Goal: Contribute content: Contribute content

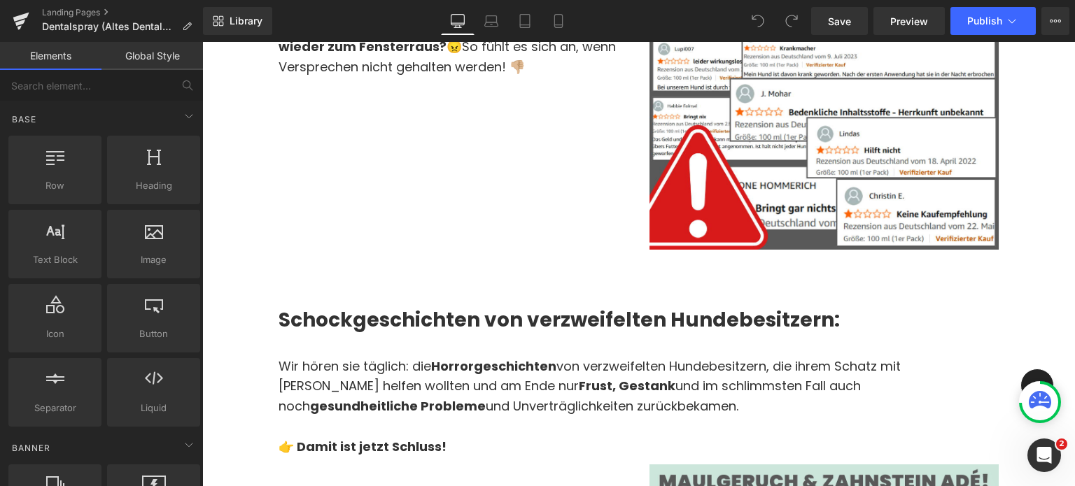
scroll to position [781, 0]
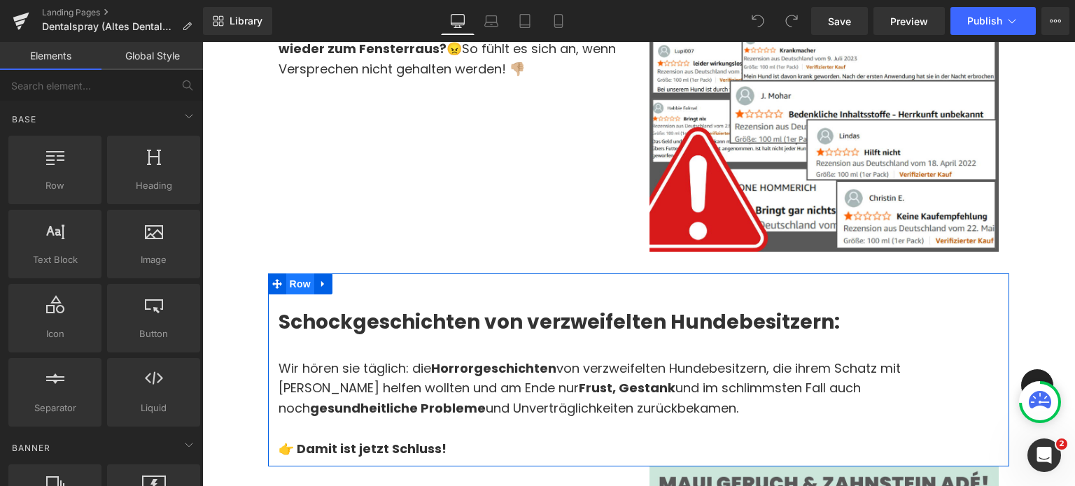
click at [304, 274] on span "Row" at bounding box center [300, 284] width 28 height 21
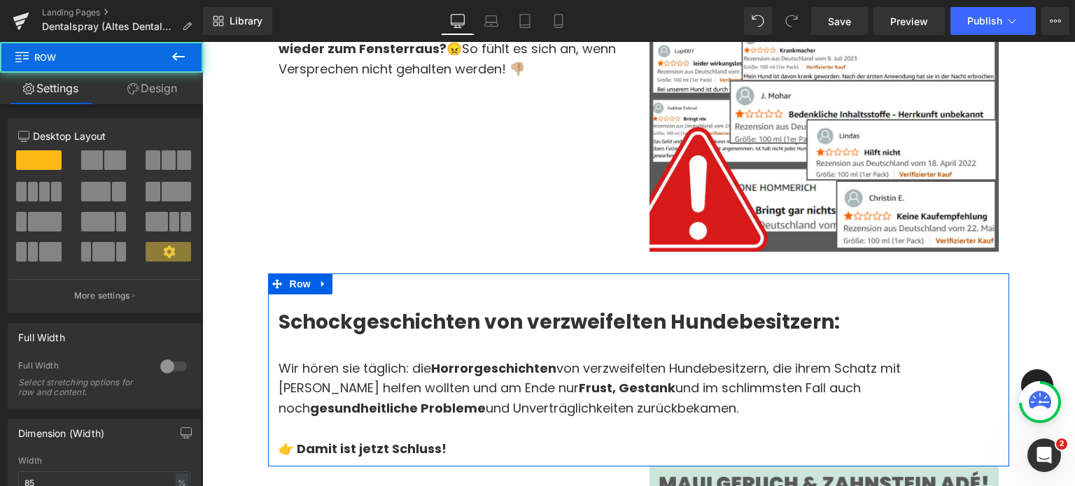
click at [97, 162] on span at bounding box center [92, 160] width 22 height 20
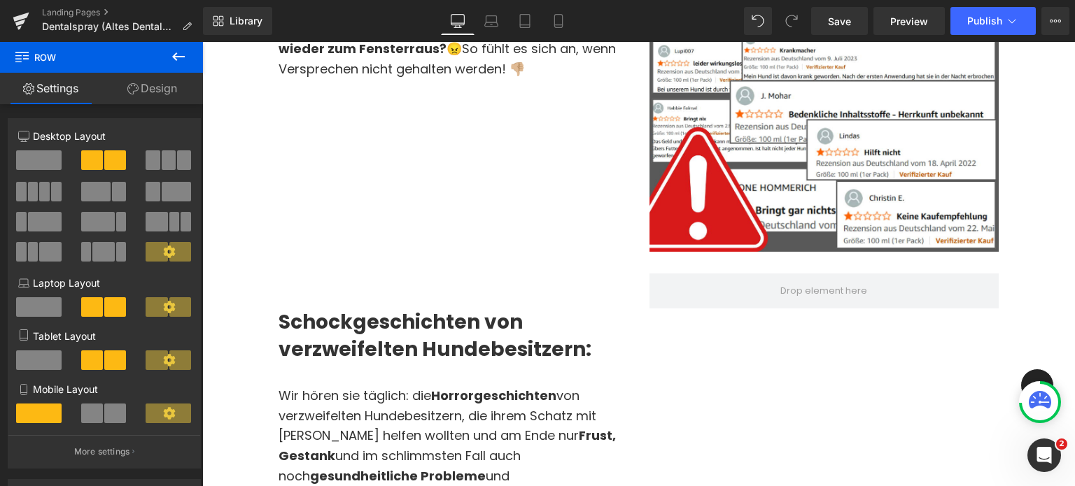
click at [176, 59] on icon at bounding box center [178, 56] width 17 height 17
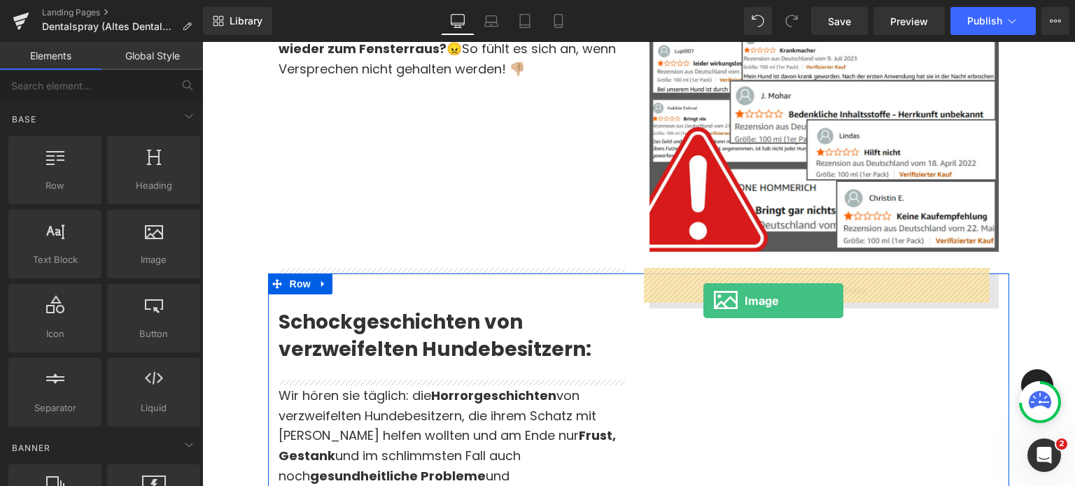
drag, startPoint x: 341, startPoint y: 298, endPoint x: 703, endPoint y: 301, distance: 362.4
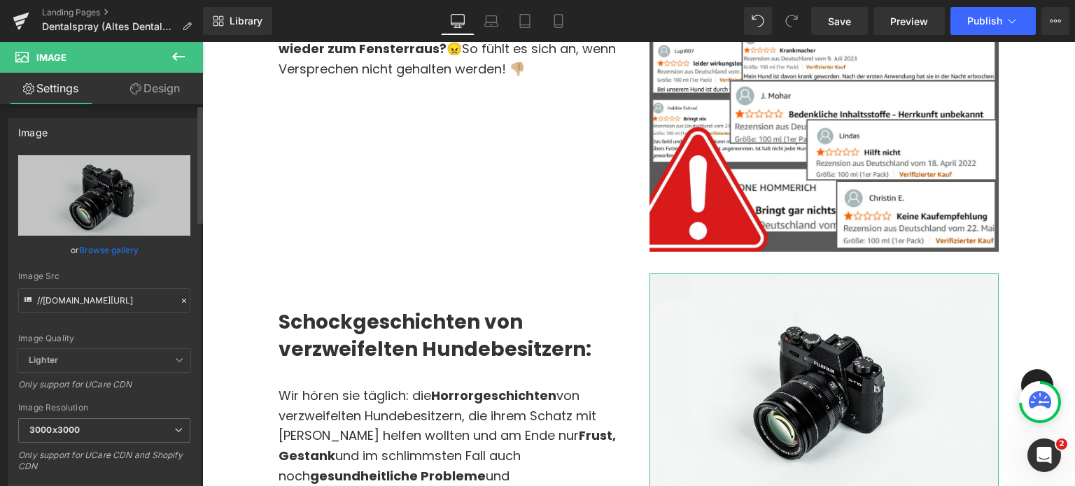
click at [105, 243] on link "Browse gallery" at bounding box center [108, 250] width 59 height 24
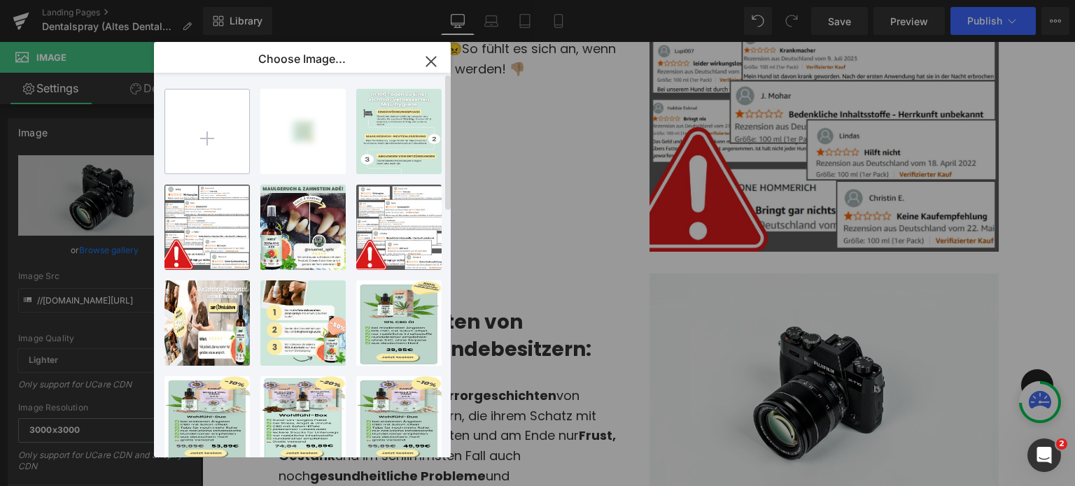
click at [208, 143] on input "file" at bounding box center [207, 132] width 84 height 84
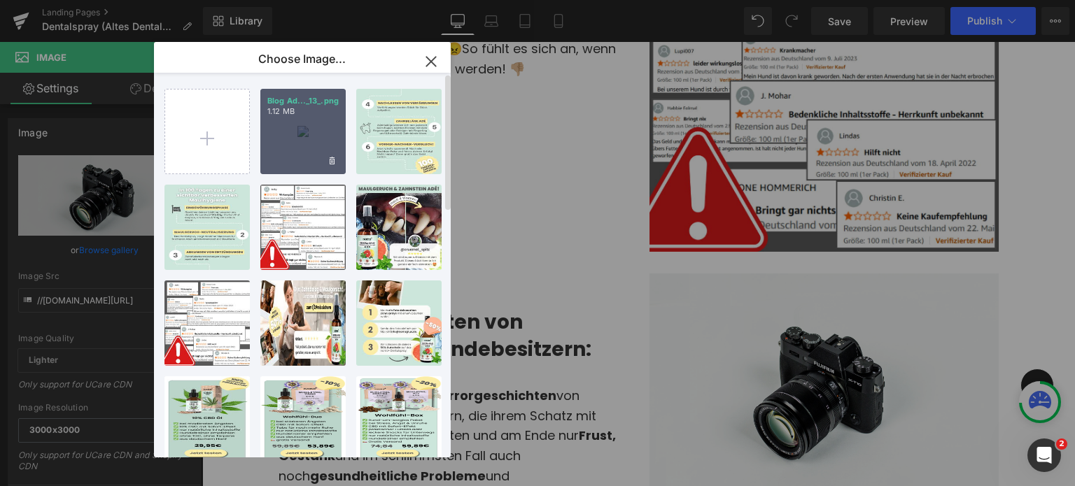
click at [277, 157] on div "Blog Ad..._13_.png 1.12 MB" at bounding box center [302, 131] width 85 height 85
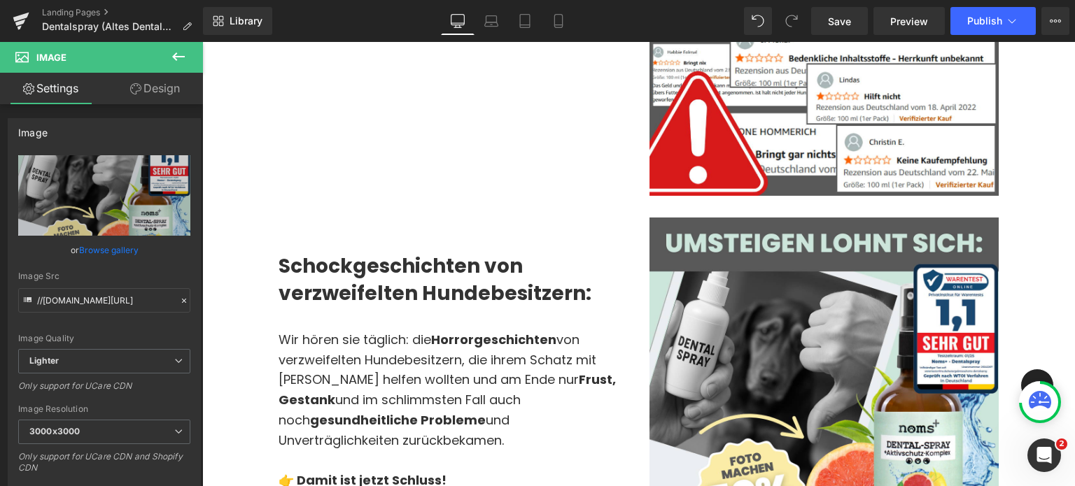
scroll to position [836, 0]
click at [596, 308] on div at bounding box center [453, 315] width 350 height 15
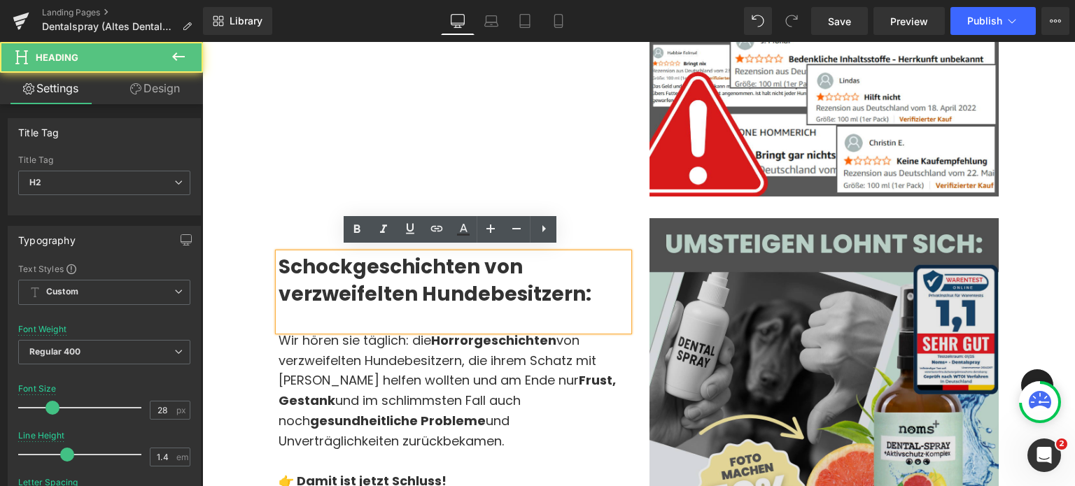
click at [649, 350] on img at bounding box center [824, 393] width 350 height 350
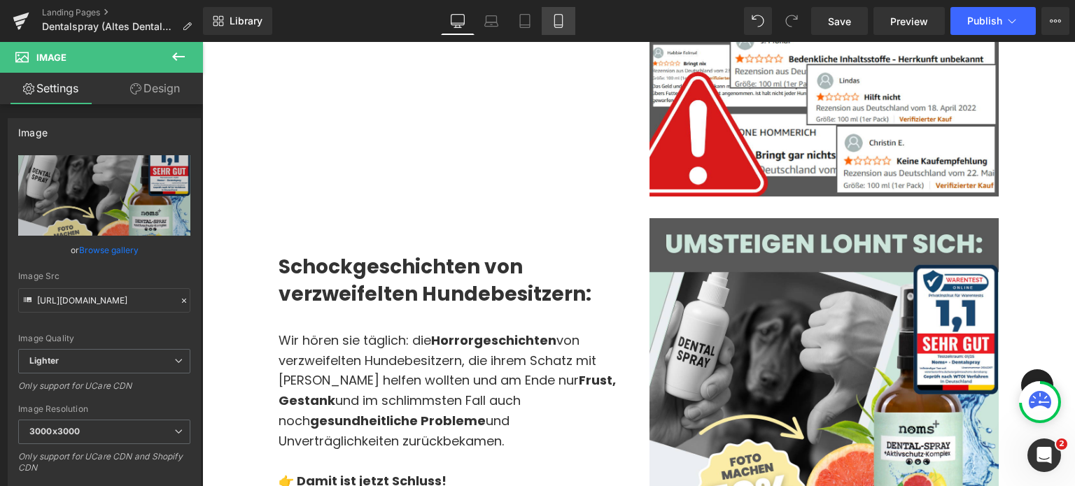
click at [559, 27] on icon at bounding box center [558, 21] width 14 height 14
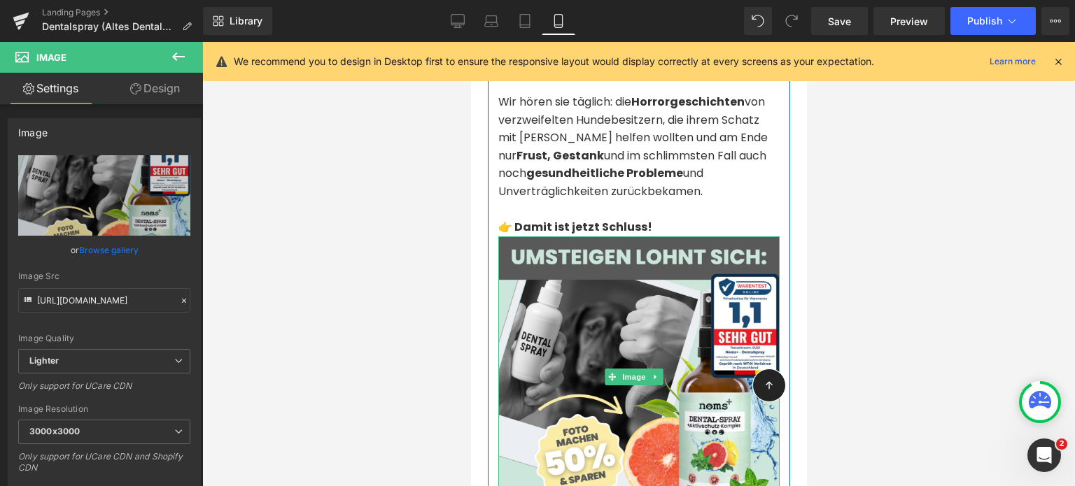
scroll to position [781, 0]
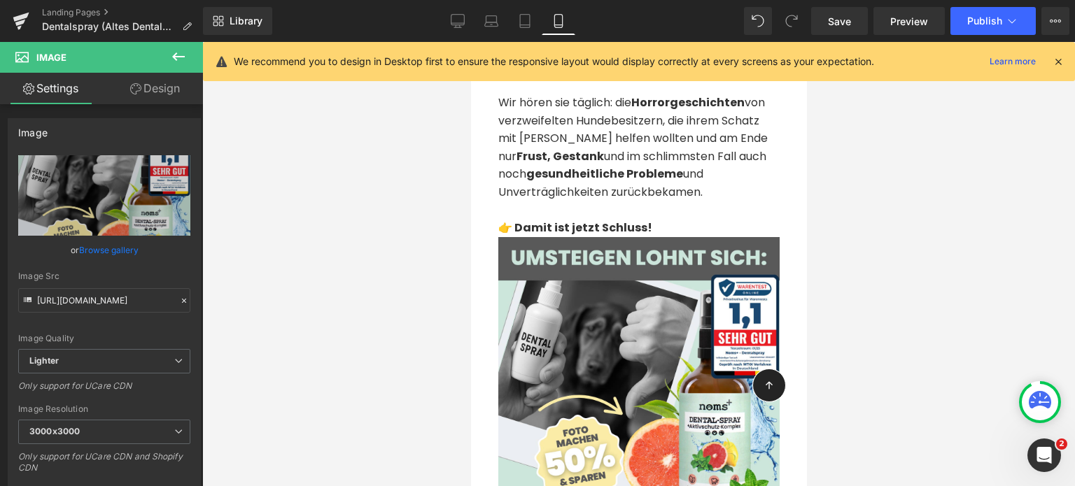
click at [190, 57] on button at bounding box center [178, 57] width 49 height 31
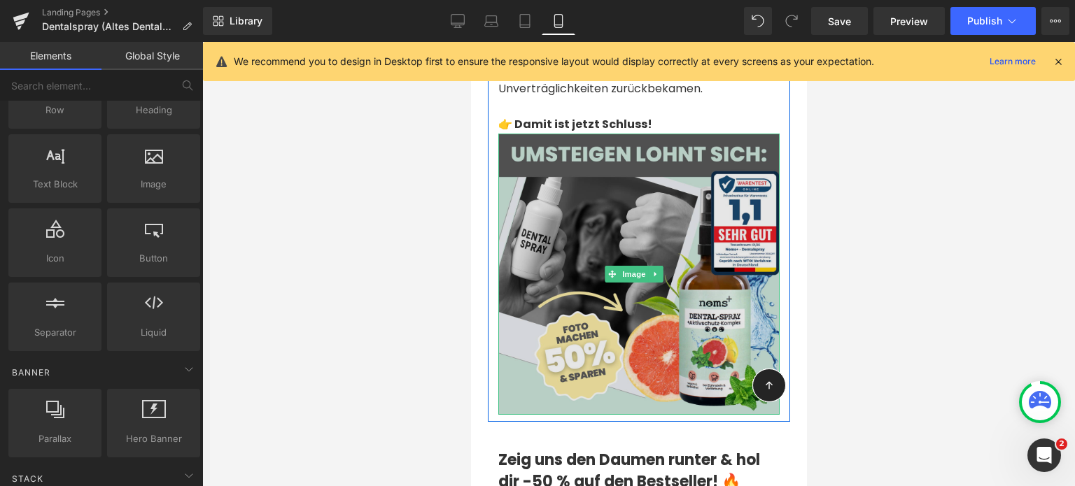
scroll to position [887, 0]
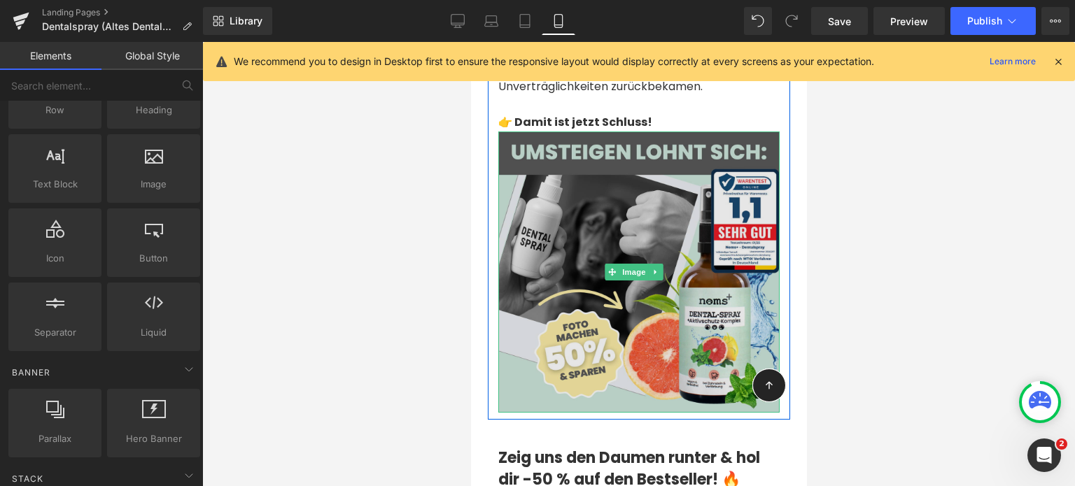
click at [586, 243] on img at bounding box center [637, 272] width 281 height 281
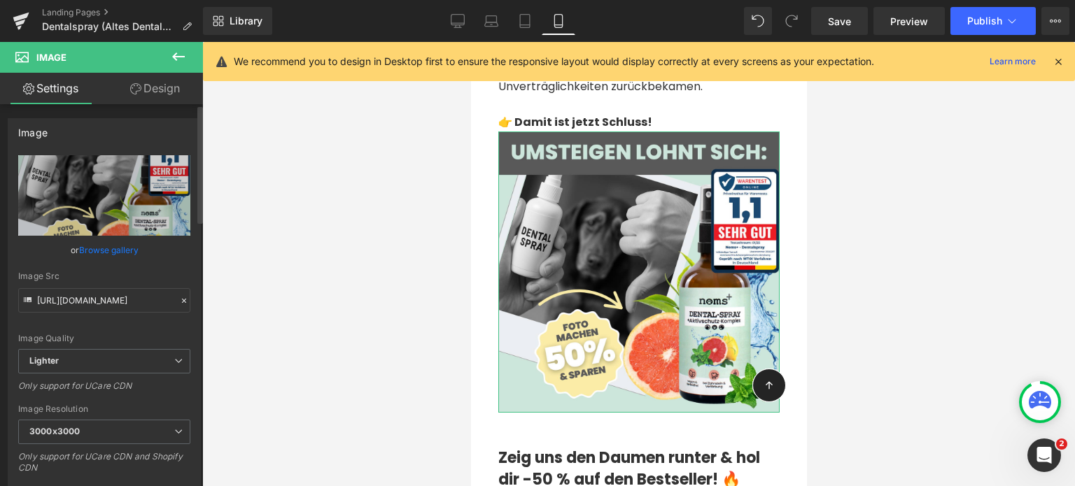
click at [103, 246] on link "Browse gallery" at bounding box center [108, 250] width 59 height 24
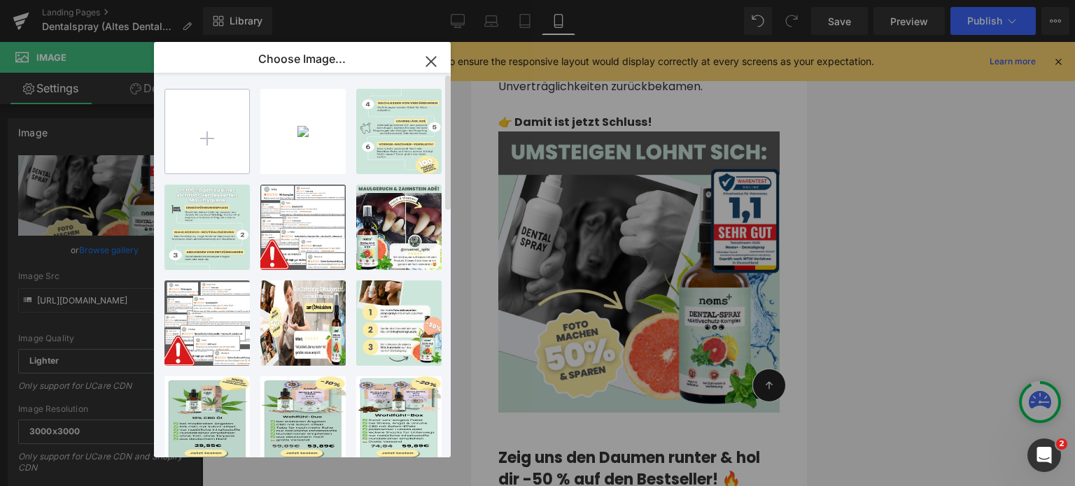
click at [237, 141] on input "file" at bounding box center [207, 132] width 84 height 84
type input "C:\fakepath\Blog Ad Elemente (16).png"
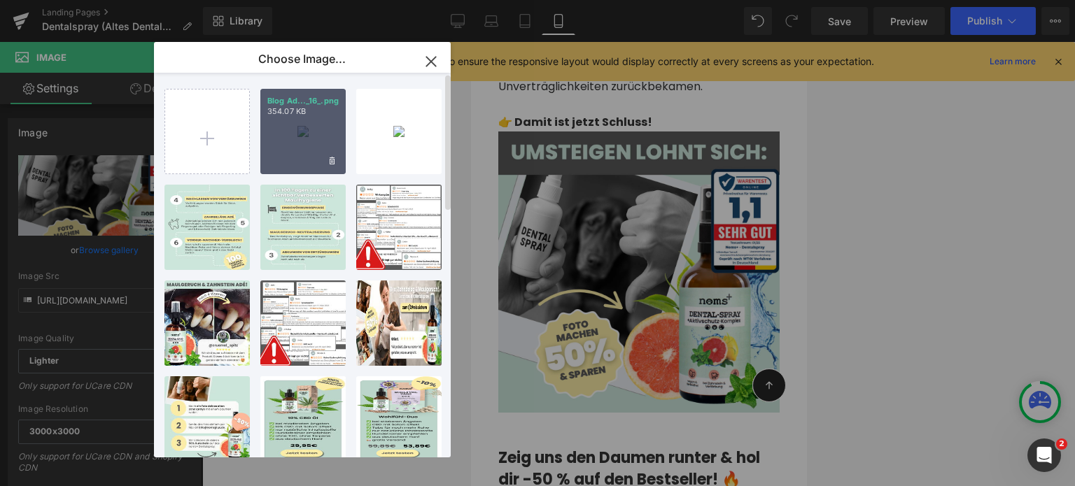
click at [294, 145] on div "Blog Ad..._16_.png 354.07 KB" at bounding box center [302, 131] width 85 height 85
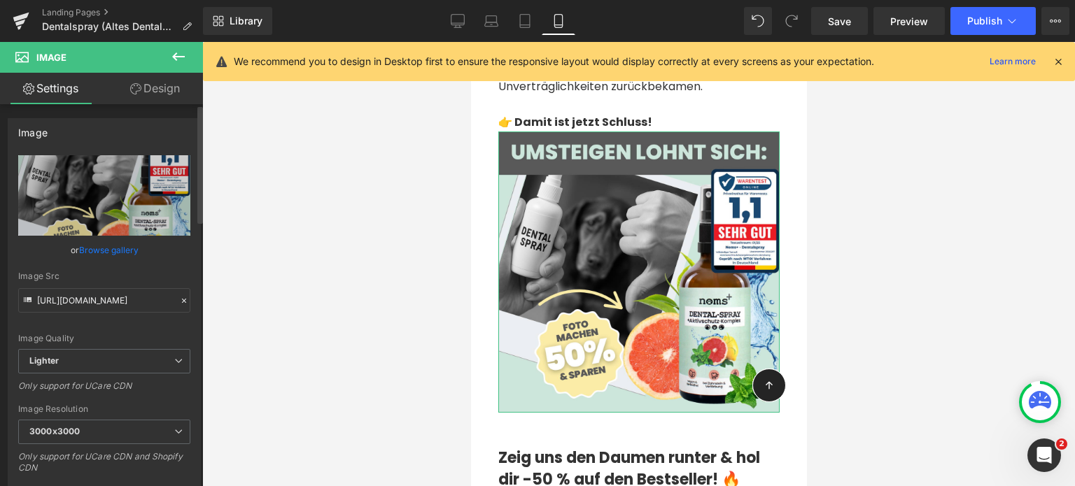
click at [110, 249] on link "Browse gallery" at bounding box center [108, 250] width 59 height 24
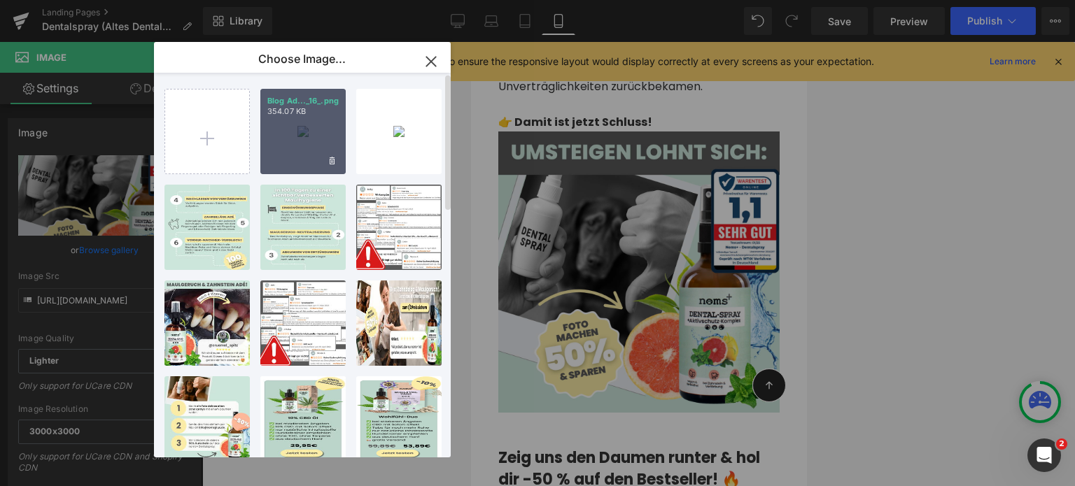
click at [311, 139] on div "Blog Ad..._16_.png 354.07 KB" at bounding box center [302, 131] width 85 height 85
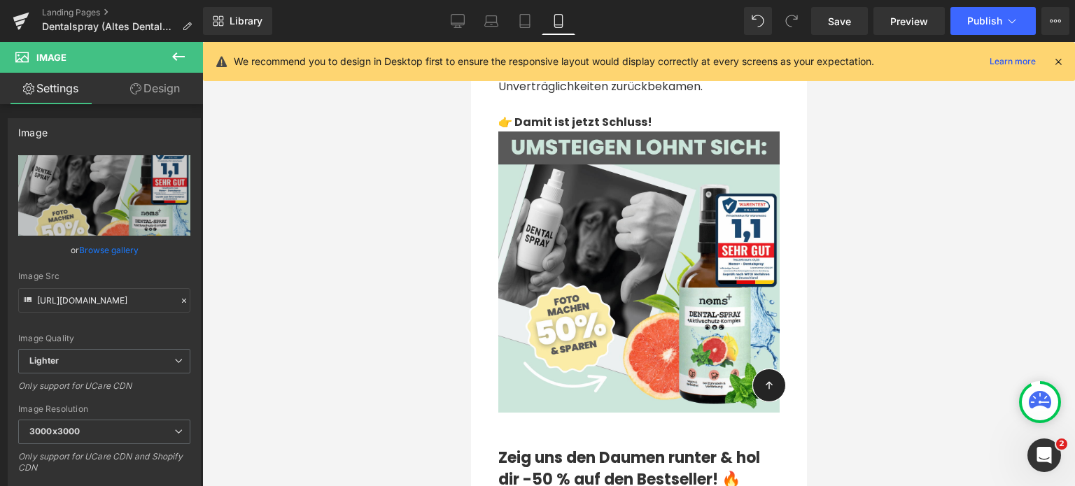
click at [334, 190] on div at bounding box center [638, 264] width 872 height 444
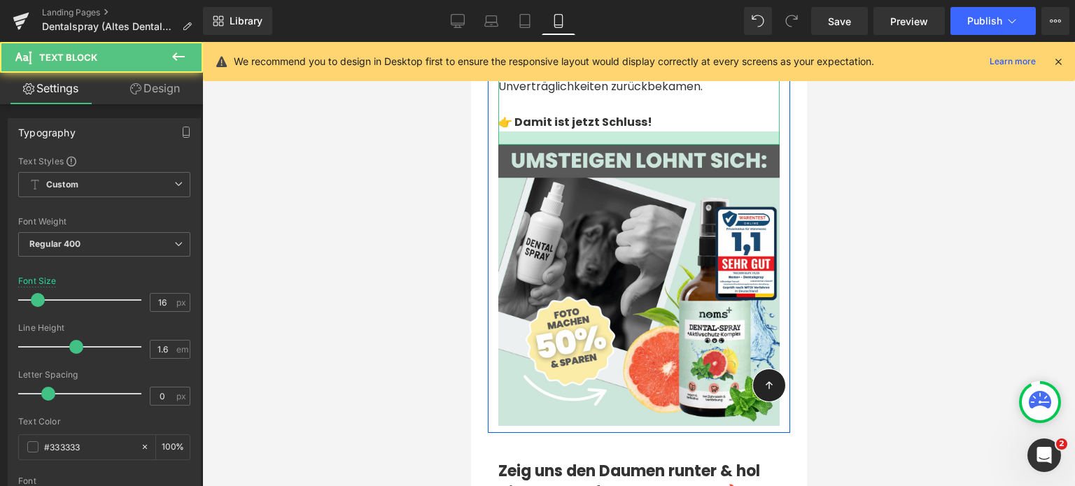
drag, startPoint x: 653, startPoint y: 136, endPoint x: 653, endPoint y: 151, distance: 14.7
click at [653, 145] on div at bounding box center [637, 138] width 281 height 13
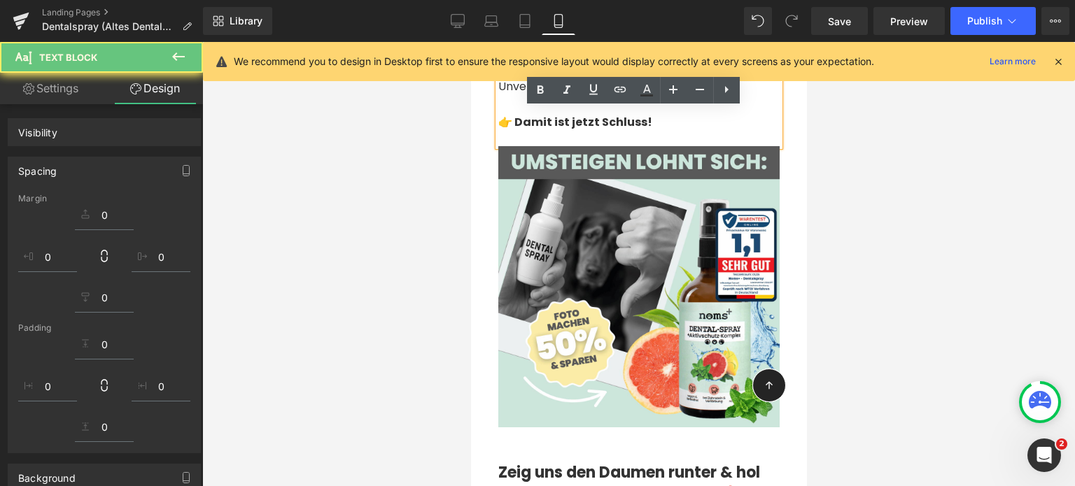
click at [423, 218] on div at bounding box center [638, 264] width 872 height 444
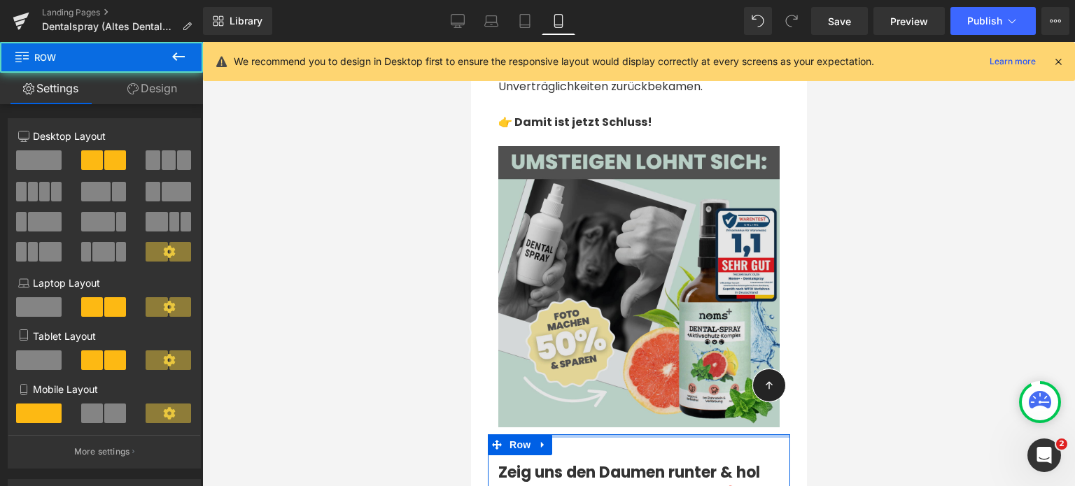
drag, startPoint x: 605, startPoint y: 434, endPoint x: 604, endPoint y: 425, distance: 9.1
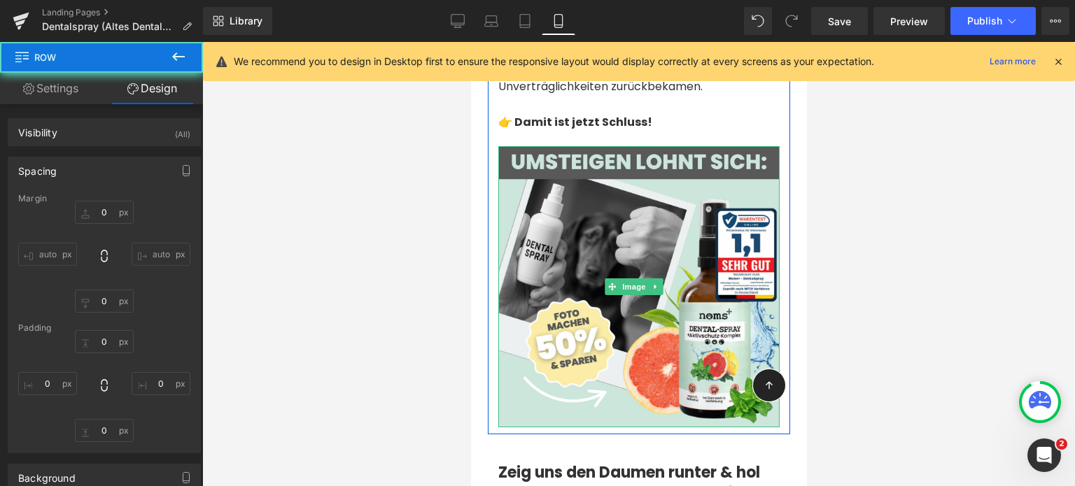
click at [428, 408] on div at bounding box center [638, 264] width 872 height 444
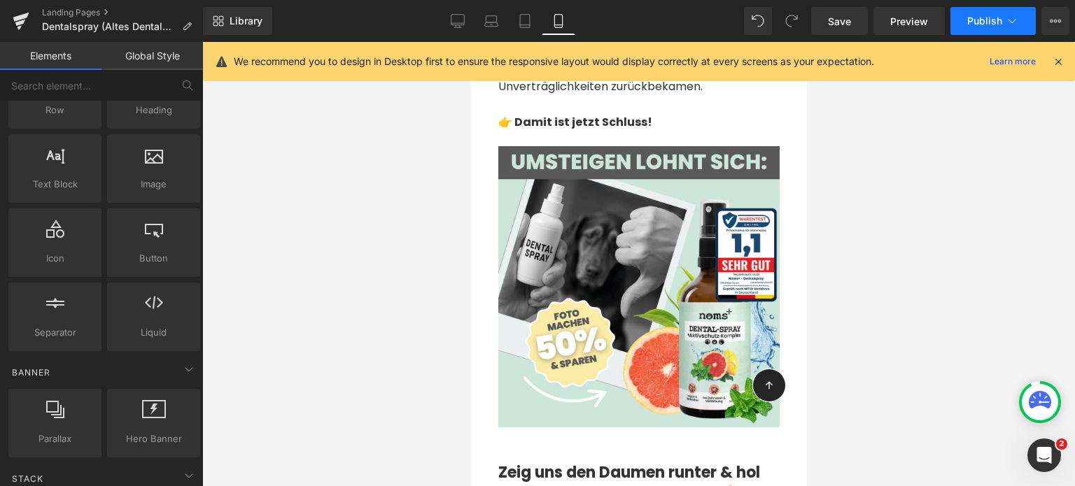
click at [960, 23] on button "Publish" at bounding box center [992, 21] width 85 height 28
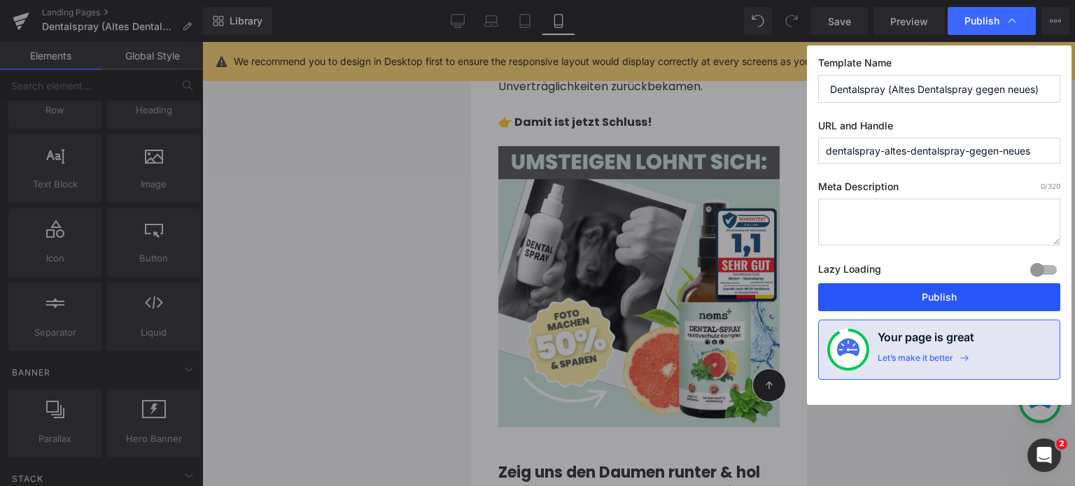
drag, startPoint x: 929, startPoint y: 290, endPoint x: 177, endPoint y: 251, distance: 753.0
click at [929, 290] on button "Publish" at bounding box center [939, 297] width 242 height 28
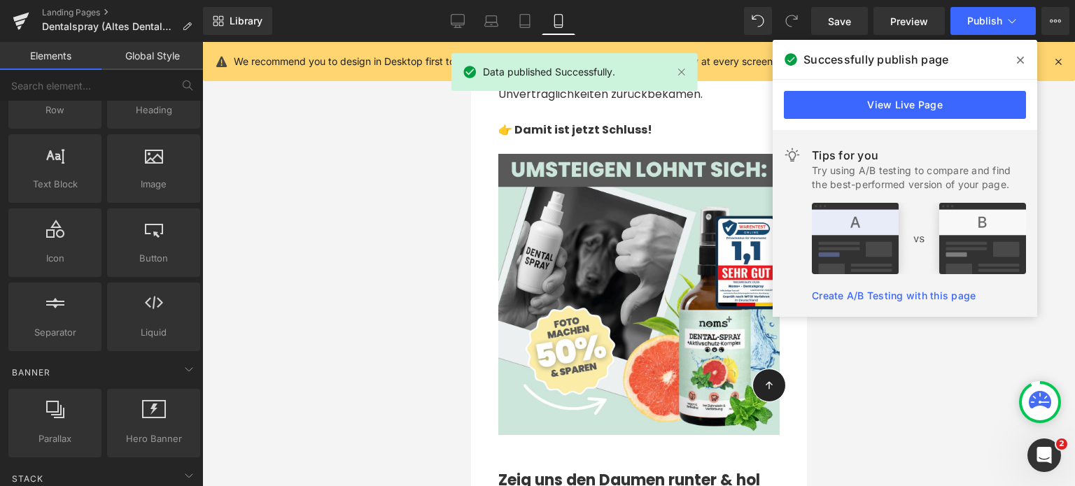
scroll to position [880, 0]
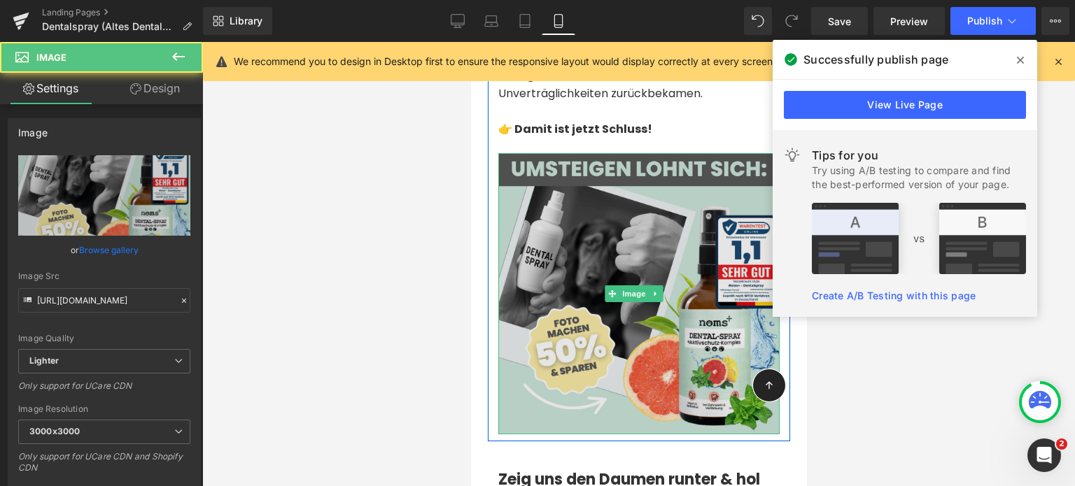
click at [543, 369] on img at bounding box center [637, 293] width 281 height 281
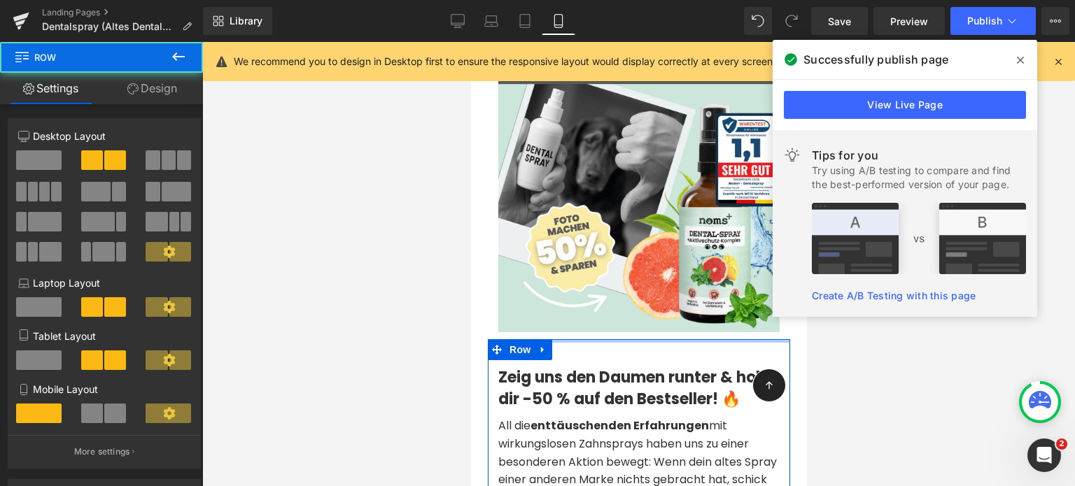
click at [565, 339] on div at bounding box center [638, 340] width 302 height 3
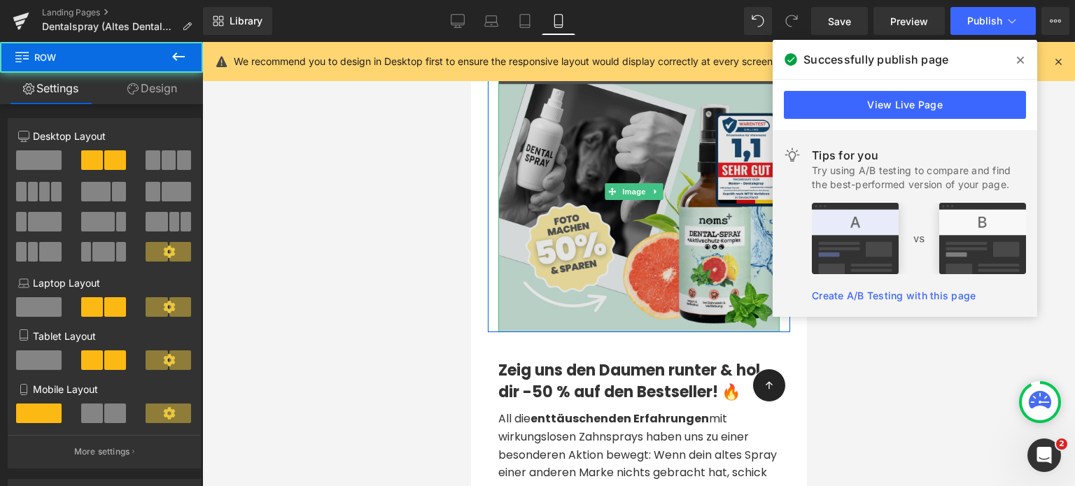
drag, startPoint x: 566, startPoint y: 335, endPoint x: 566, endPoint y: 320, distance: 15.4
click at [566, 320] on div "Schockgeschichten von verzweifelten Hundebesitzern: Heading Wir hören sie tägli…" at bounding box center [638, 71] width 302 height 522
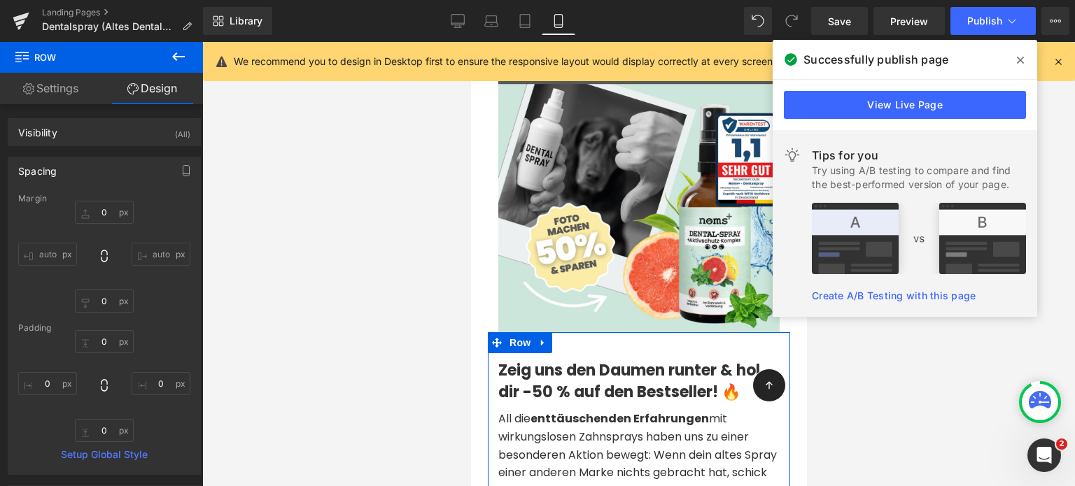
click at [583, 346] on div "Zeig uns den Daumen runter & hol dir -50 % auf den Bestseller! 🔥 Heading All di…" at bounding box center [638, 437] width 302 height 211
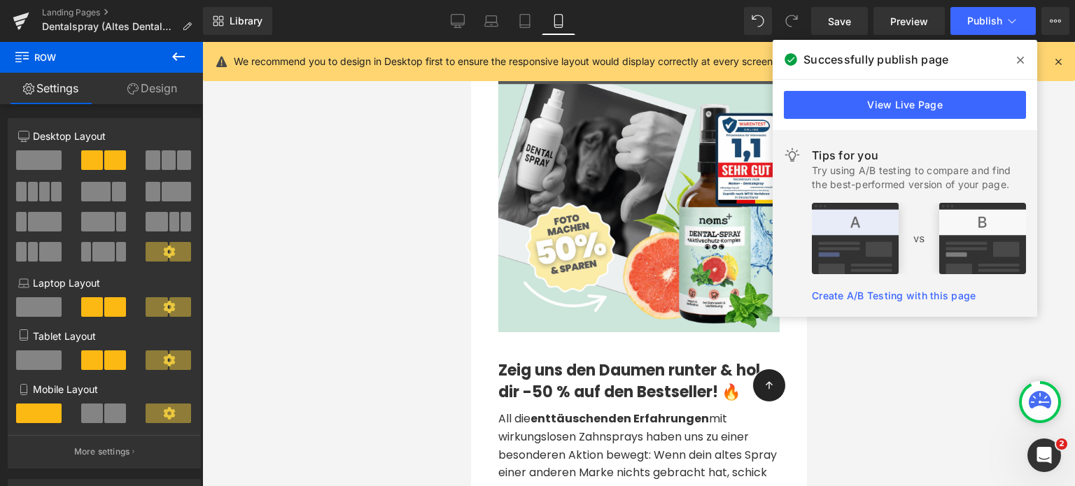
click at [396, 366] on div at bounding box center [638, 264] width 872 height 444
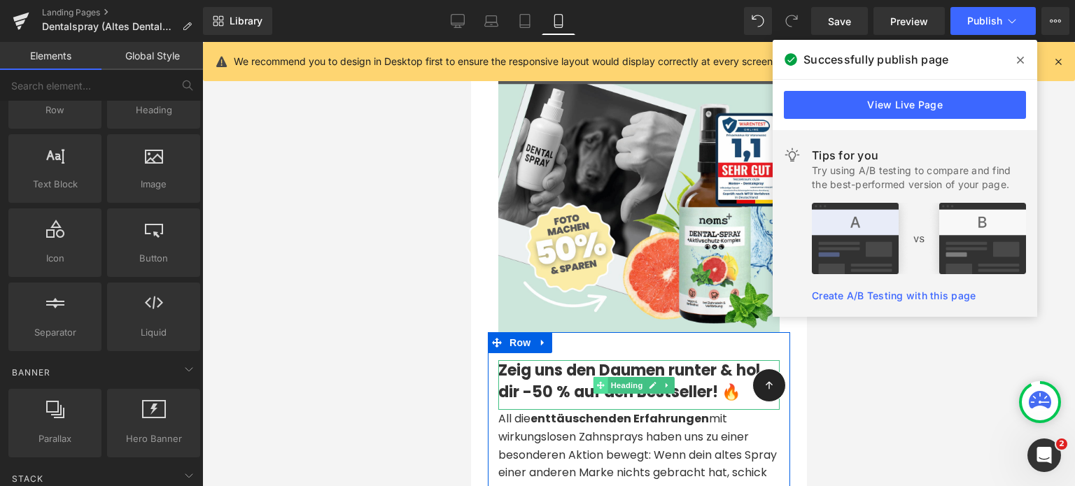
click at [600, 383] on icon at bounding box center [600, 385] width 8 height 8
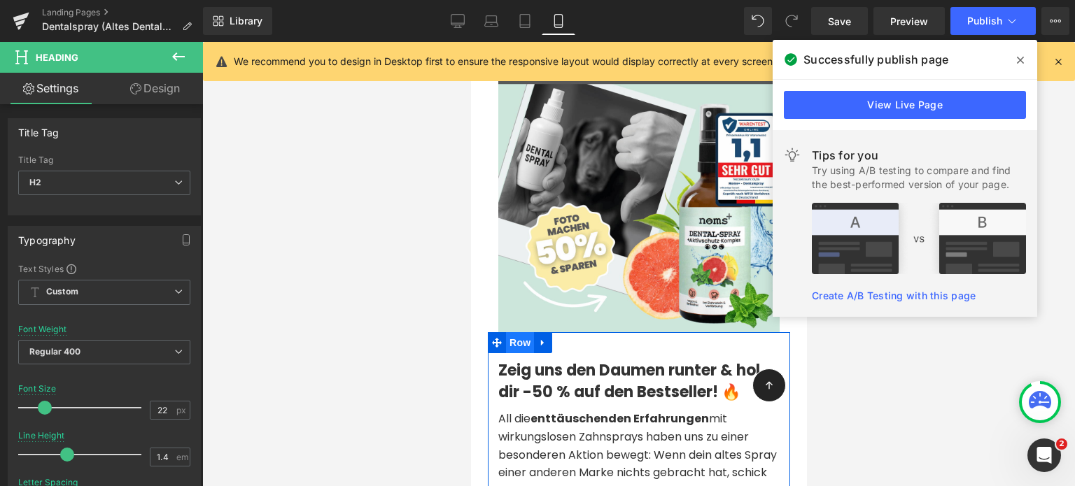
click at [514, 339] on span "Row" at bounding box center [519, 342] width 28 height 21
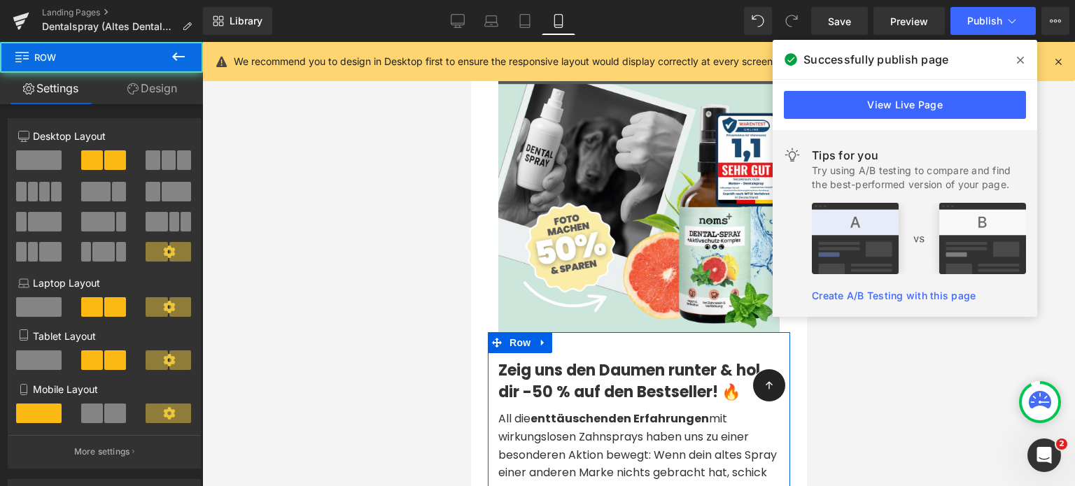
click at [151, 93] on link "Design" at bounding box center [151, 88] width 101 height 31
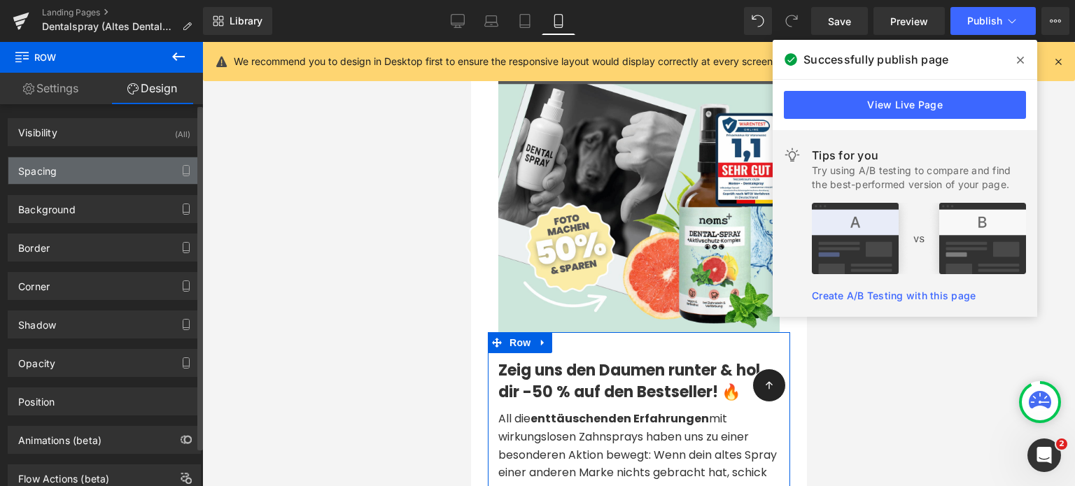
click at [64, 173] on div "Spacing" at bounding box center [104, 170] width 192 height 27
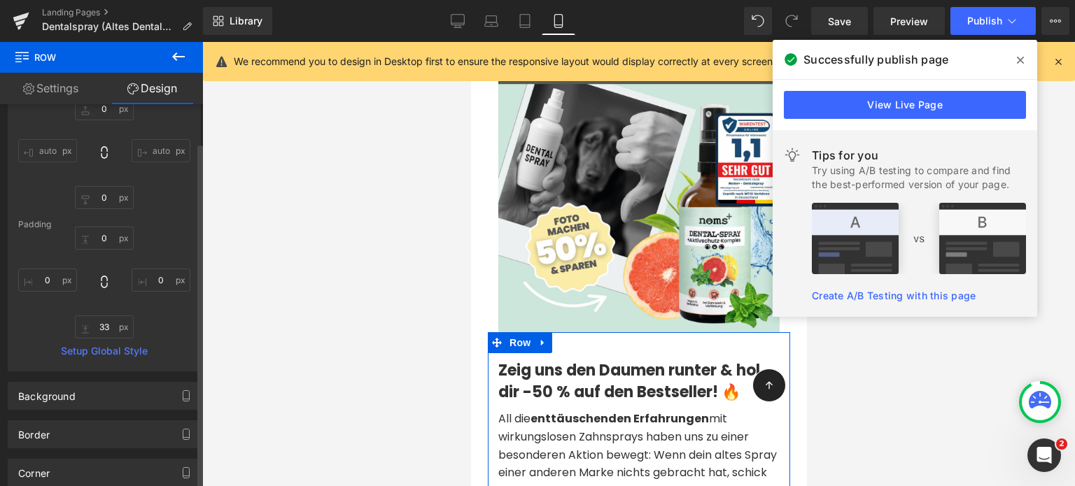
scroll to position [104, 0]
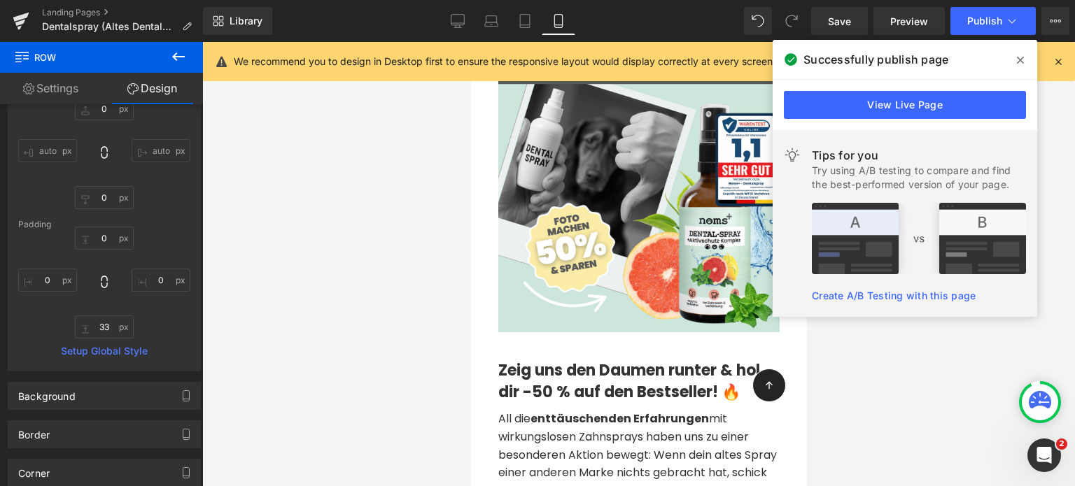
click at [320, 356] on div at bounding box center [638, 264] width 872 height 444
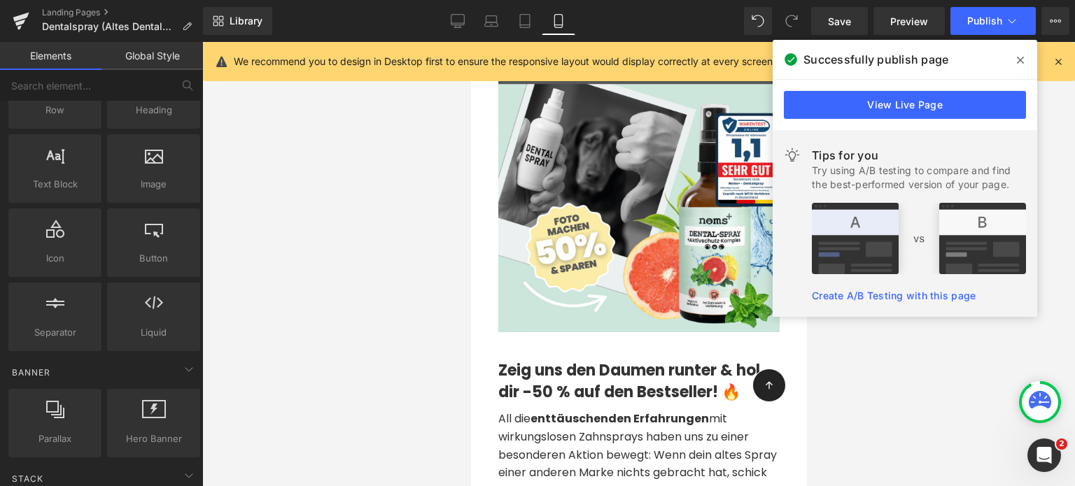
click at [334, 362] on div at bounding box center [638, 264] width 872 height 444
click at [547, 440] on span "All die enttäuschenden Erfahrungen mit wirkungslosen Zahnsprays haben uns zu ei…" at bounding box center [636, 464] width 278 height 106
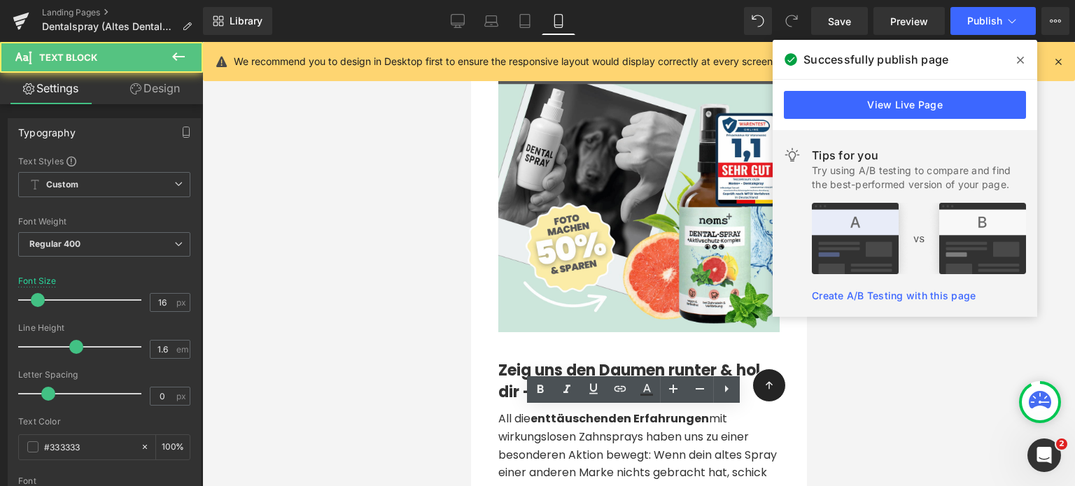
click at [411, 413] on div at bounding box center [638, 264] width 872 height 444
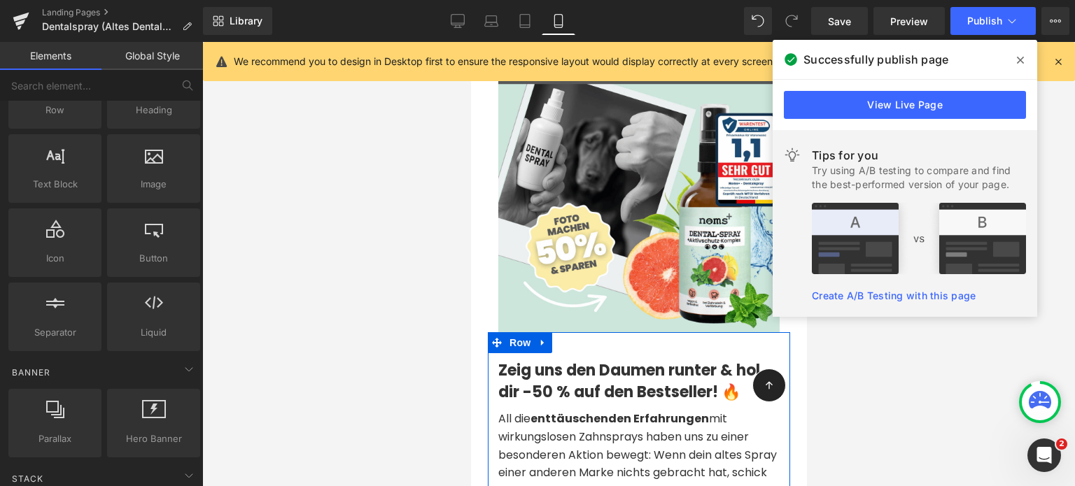
click at [579, 339] on div "Zeig uns den Daumen runter & hol dir -50 % auf den Bestseller! 🔥 Heading All di…" at bounding box center [638, 437] width 302 height 211
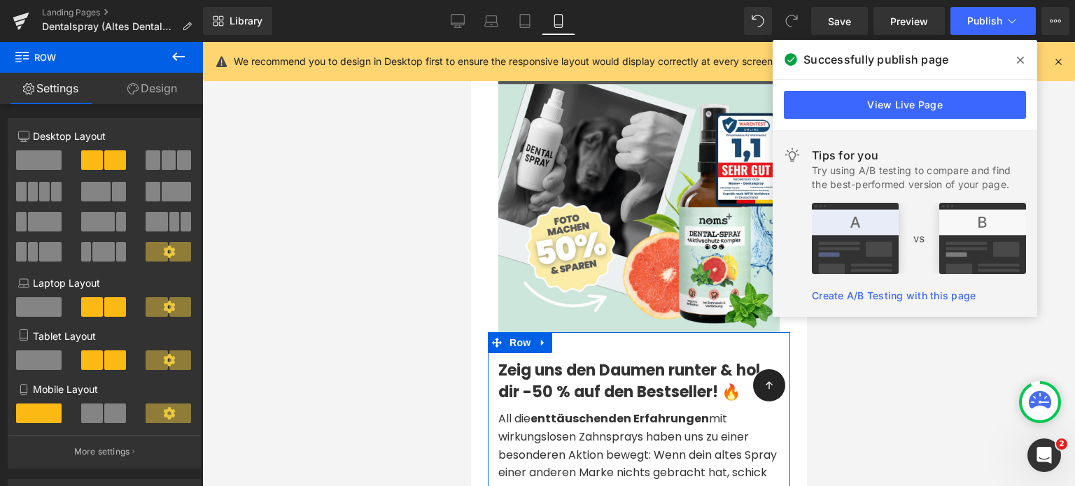
click at [667, 377] on link at bounding box center [666, 385] width 15 height 17
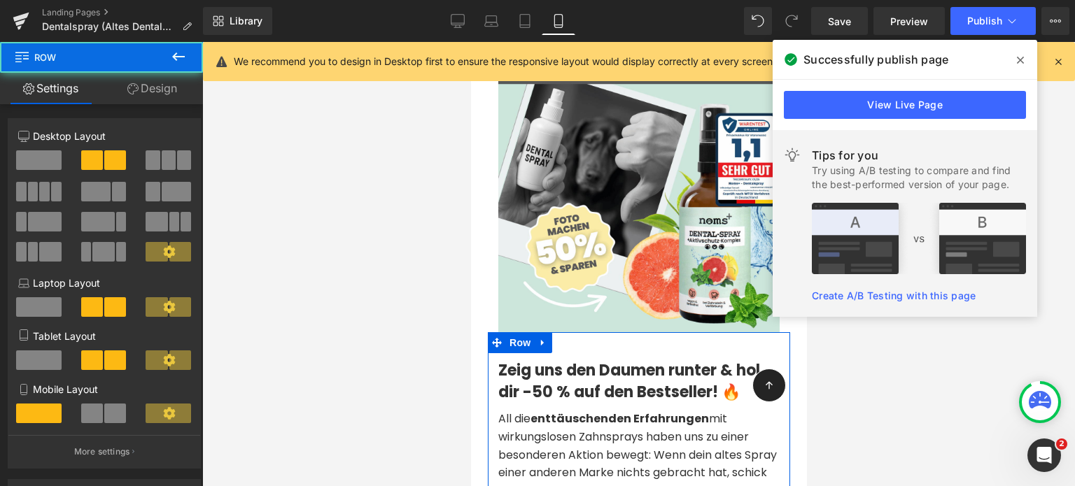
click at [613, 334] on div "Zeig uns den Daumen runter & hol dir -50 % auf den Bestseller! 🔥 Heading All di…" at bounding box center [638, 437] width 302 height 211
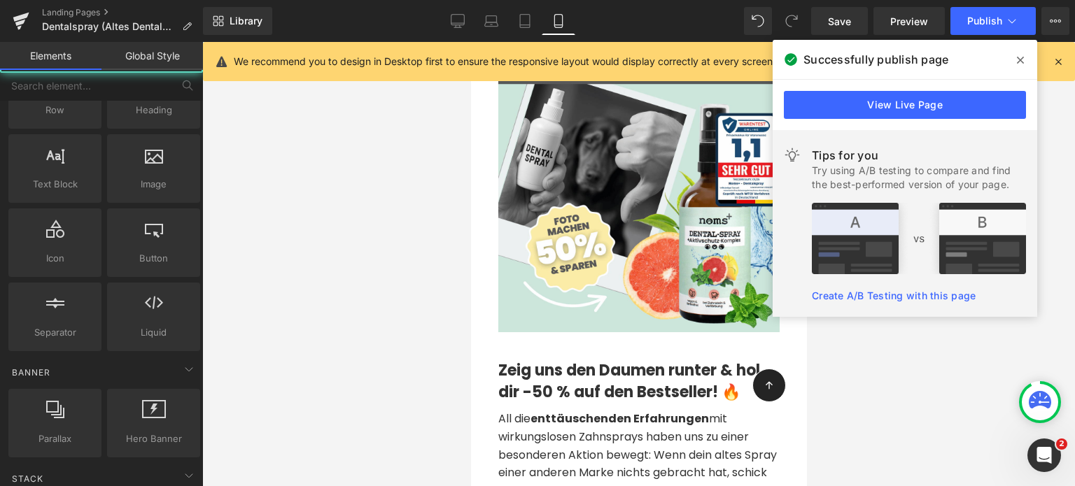
click at [859, 399] on div at bounding box center [638, 264] width 872 height 444
click at [1016, 64] on icon at bounding box center [1019, 60] width 7 height 11
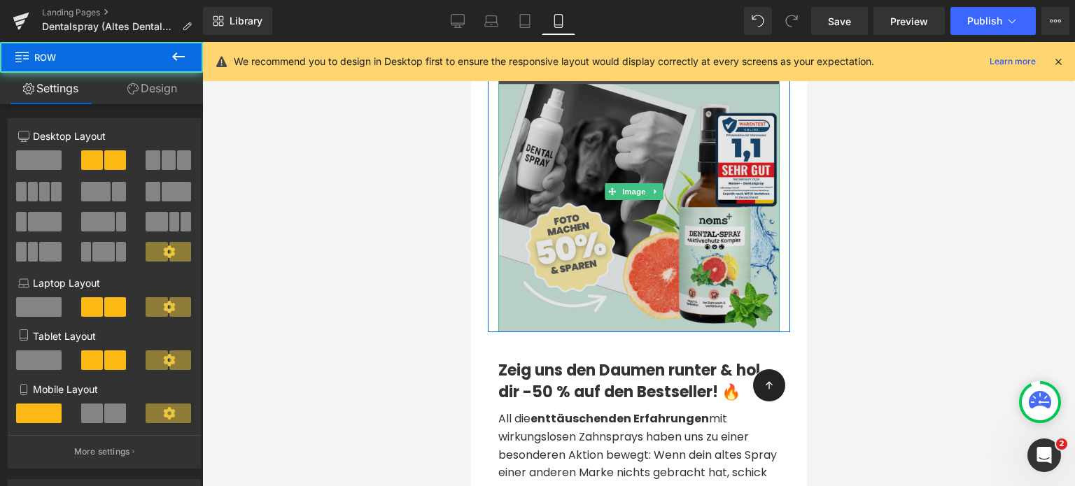
drag, startPoint x: 727, startPoint y: 333, endPoint x: 725, endPoint y: 325, distance: 7.8
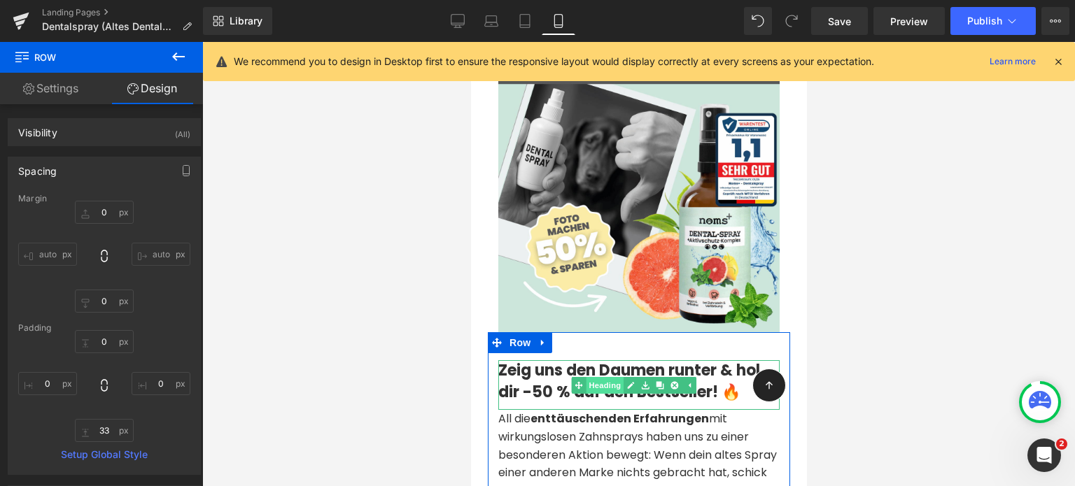
click at [593, 378] on link "Heading" at bounding box center [597, 385] width 52 height 17
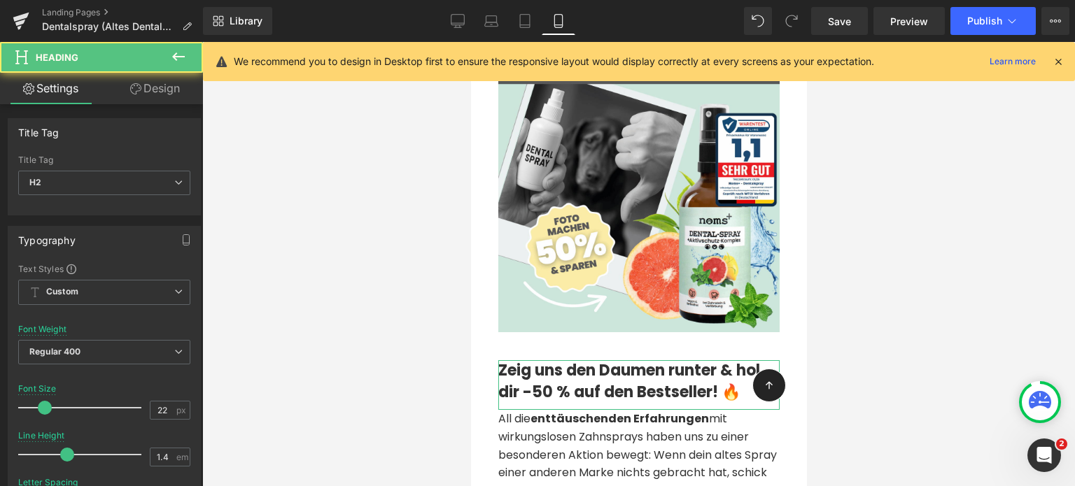
click at [173, 94] on link "Design" at bounding box center [154, 88] width 101 height 31
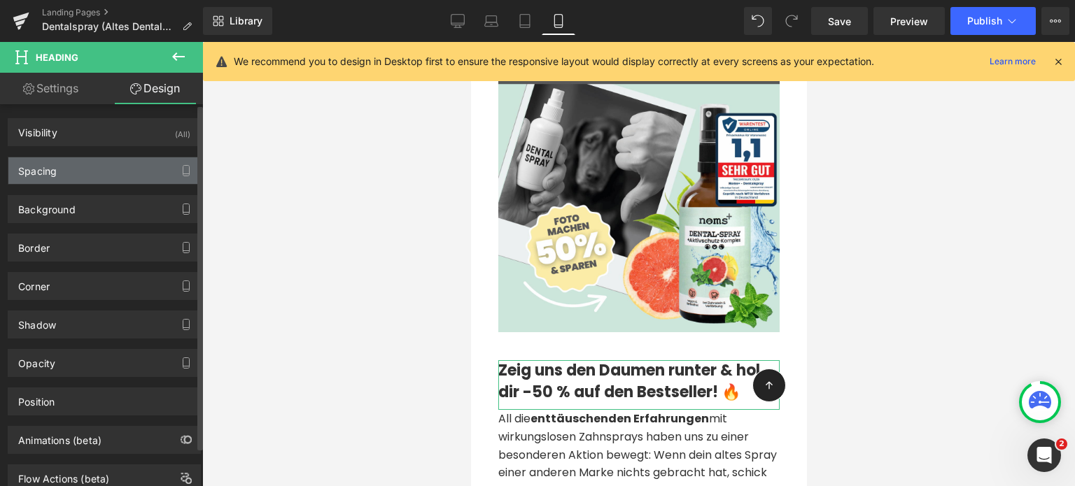
click at [30, 176] on div "Spacing" at bounding box center [37, 167] width 38 height 20
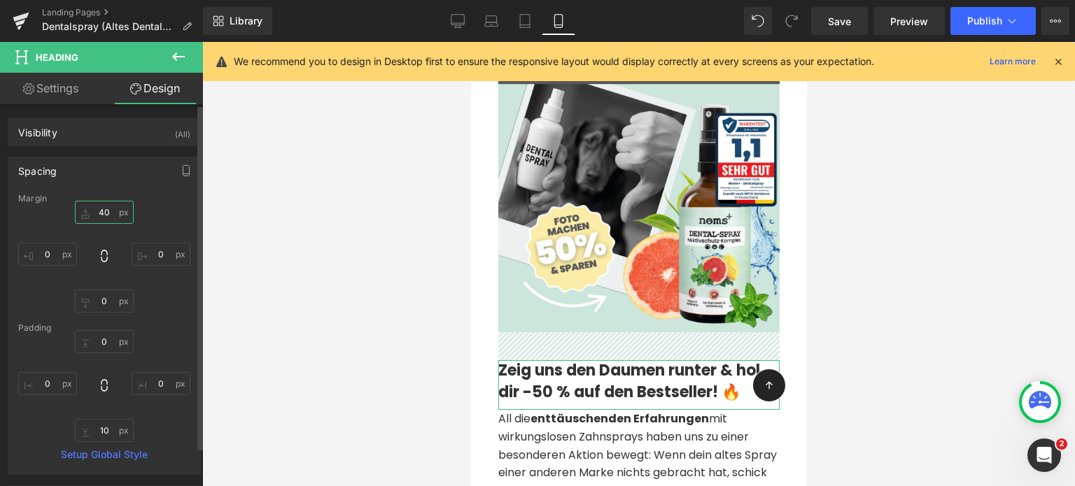
click at [101, 206] on input "40" at bounding box center [104, 212] width 59 height 23
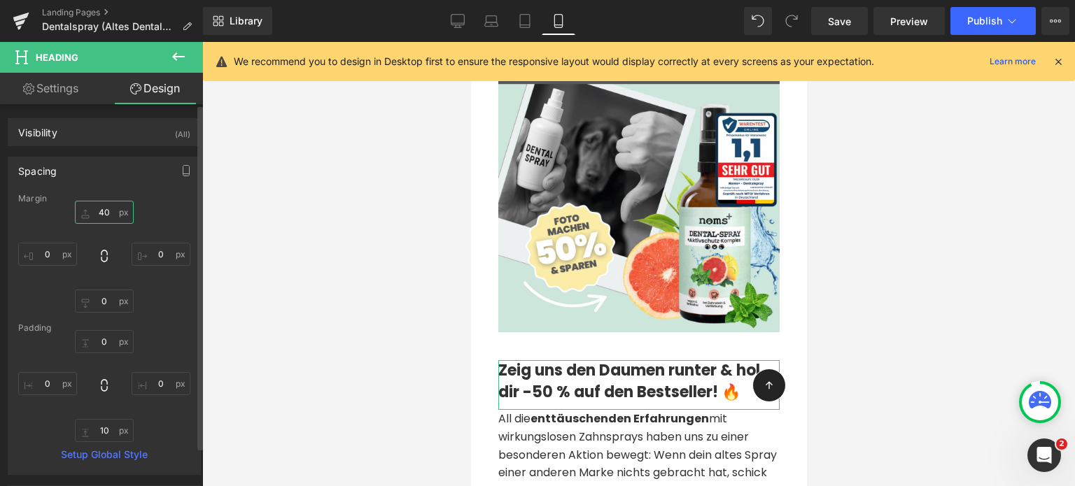
type input "^2"
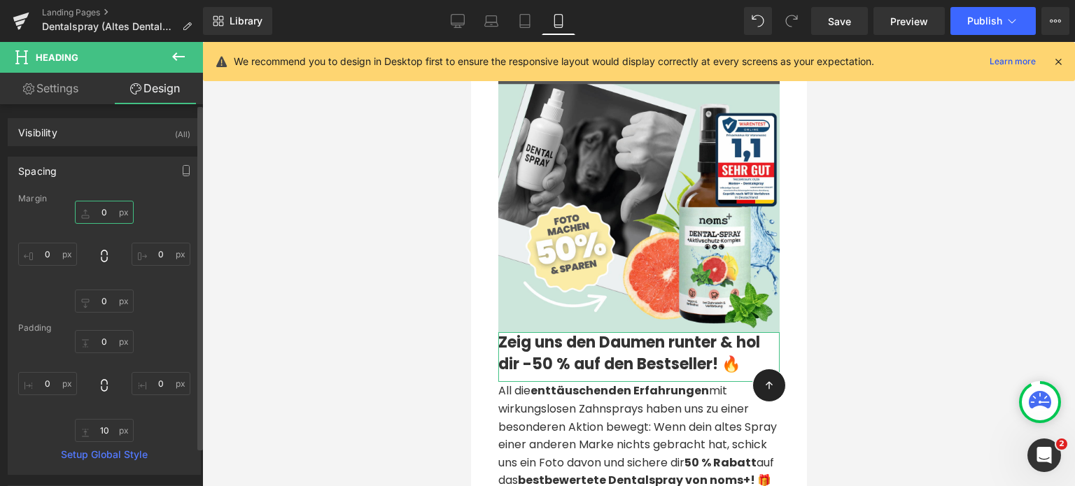
type input "0"
type input "20"
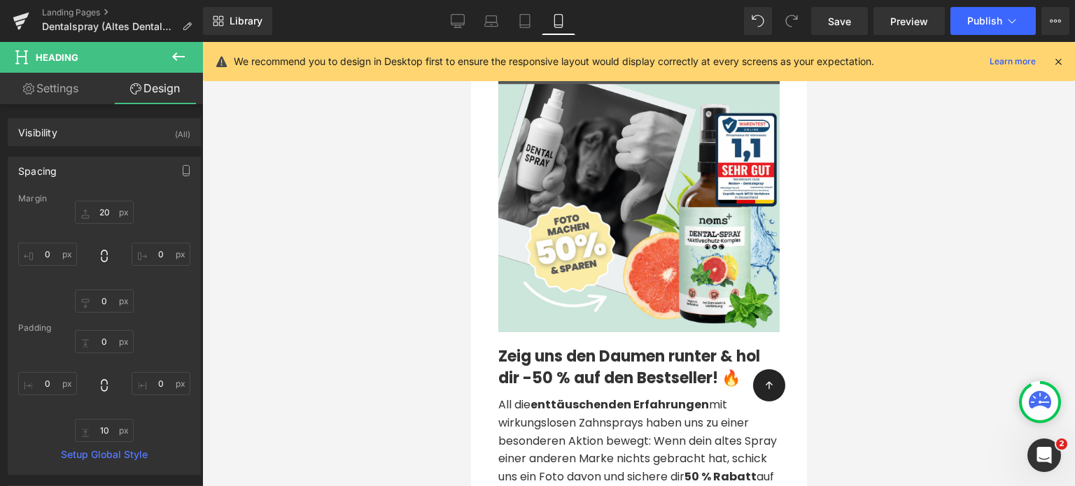
click at [890, 389] on div at bounding box center [638, 264] width 872 height 444
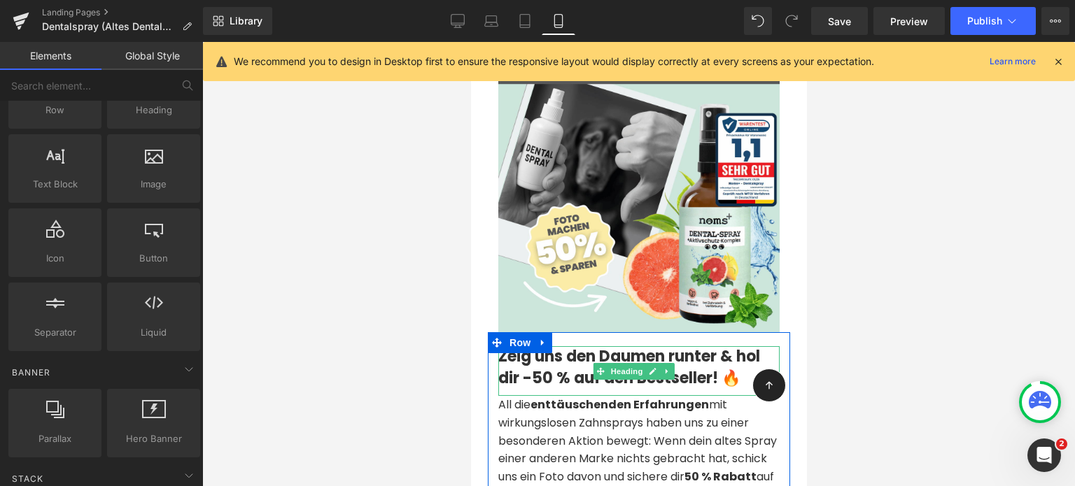
click at [728, 358] on strong "Zeig uns den Daumen runter & hol dir -50 % auf den Bestseller! 🔥" at bounding box center [628, 367] width 262 height 43
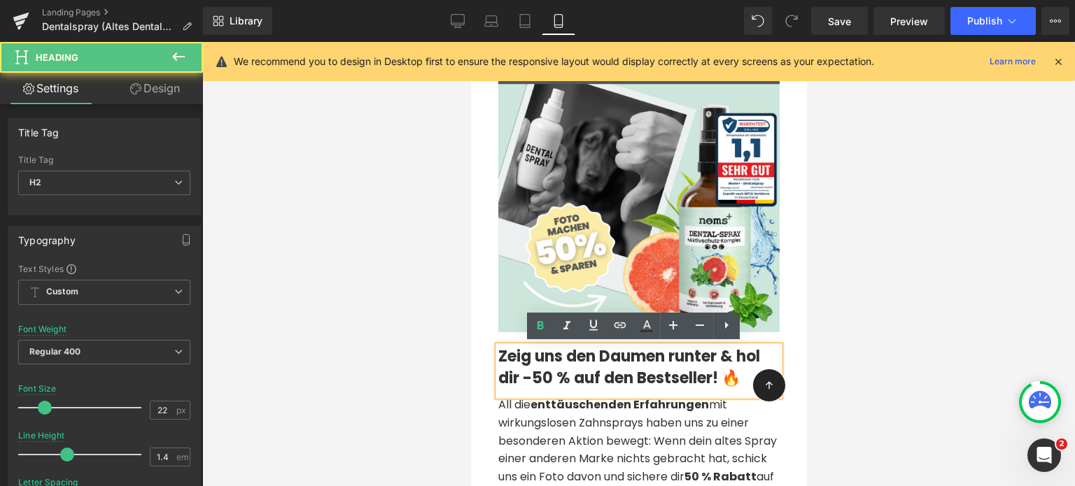
click at [728, 356] on strong "Zeig uns den Daumen runter & hol dir -50 % auf den Bestseller! 🔥" at bounding box center [628, 367] width 262 height 43
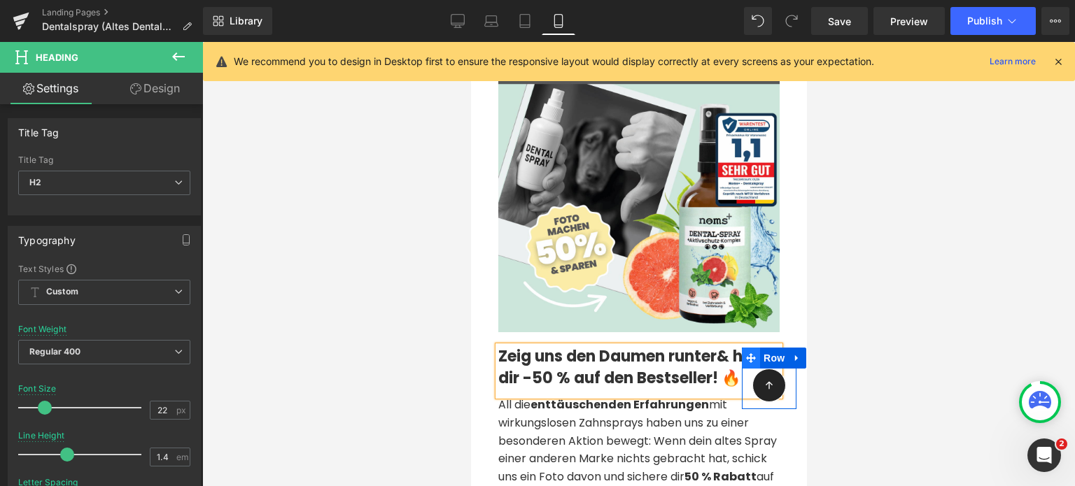
click at [741, 349] on span at bounding box center [750, 358] width 18 height 21
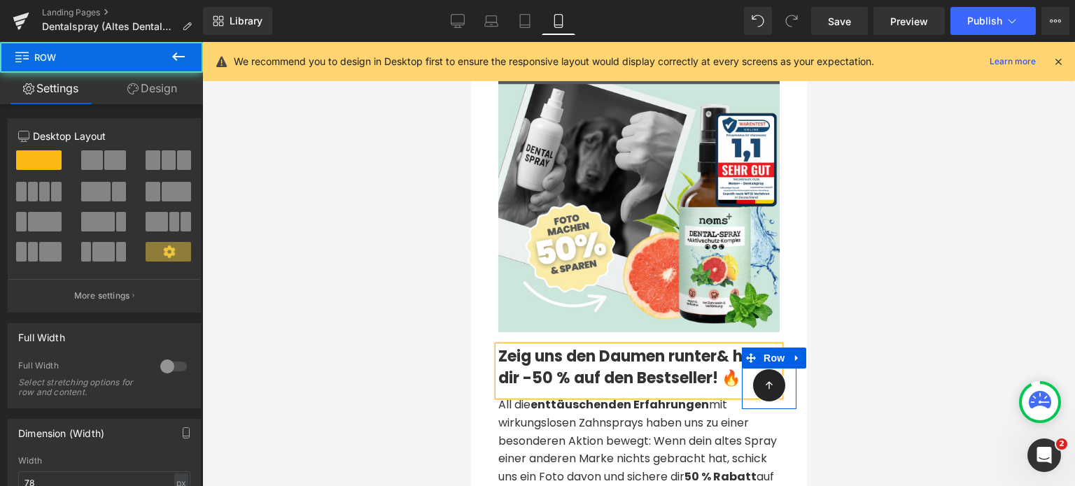
click at [702, 359] on strong "Zeig uns den Daumen runter & hol dir -50 % auf den Bestseller! 🔥" at bounding box center [626, 367] width 258 height 43
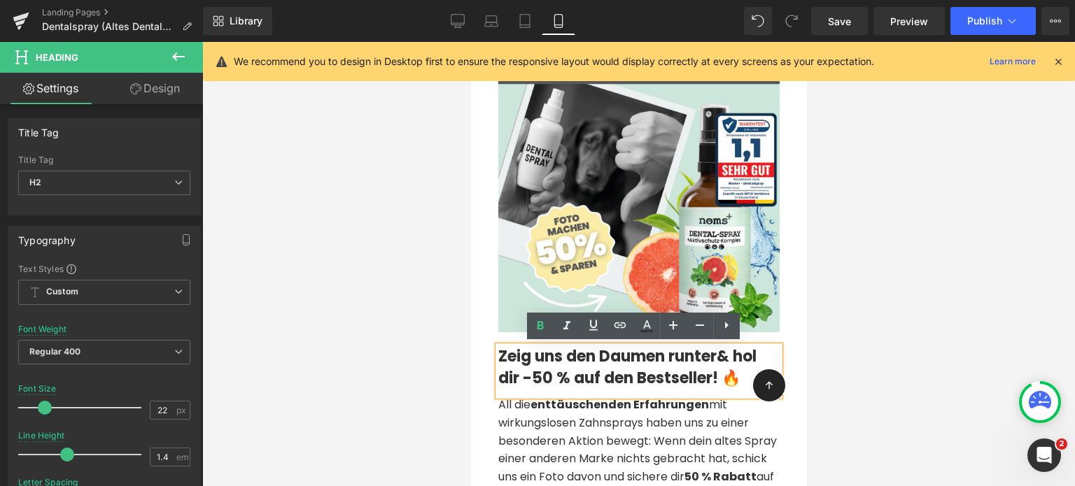
drag, startPoint x: 709, startPoint y: 350, endPoint x: 719, endPoint y: 351, distance: 9.9
click at [719, 351] on strong "Zeig uns den Daumen runter & hol dir -50 % auf den Bestseller! 🔥" at bounding box center [626, 367] width 258 height 43
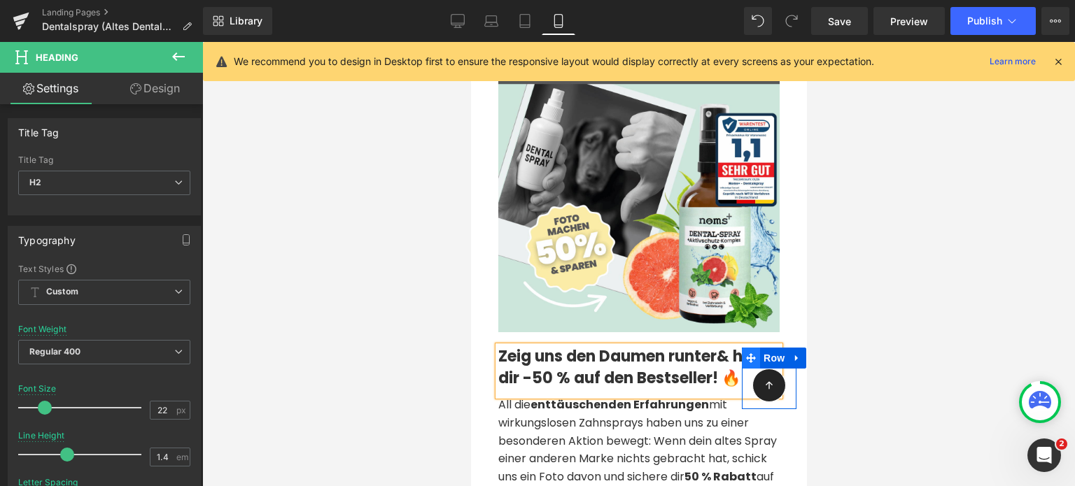
click at [745, 353] on icon at bounding box center [750, 358] width 10 height 10
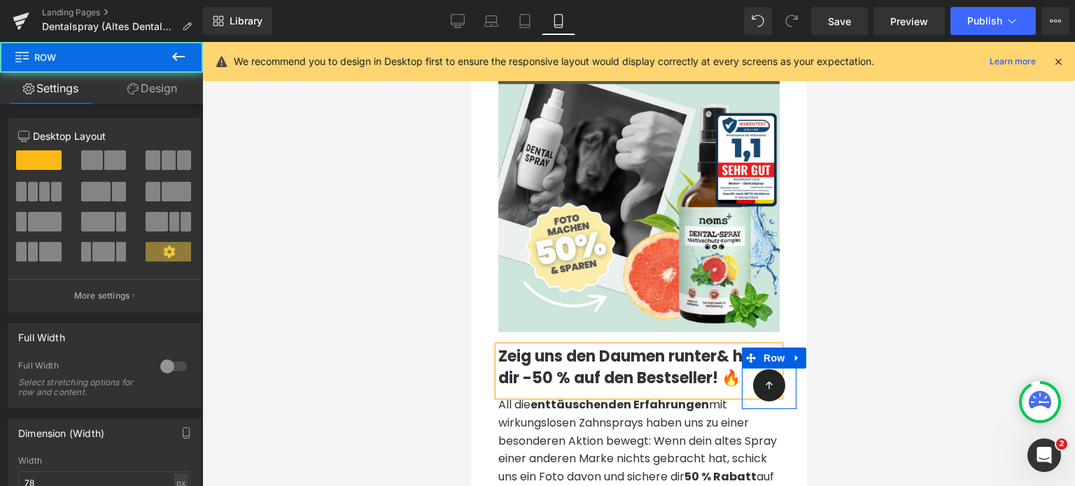
click at [683, 355] on strong "Zeig uns den Daumen runter & hol dir -50 % auf den Bestseller! 🔥" at bounding box center [626, 367] width 258 height 43
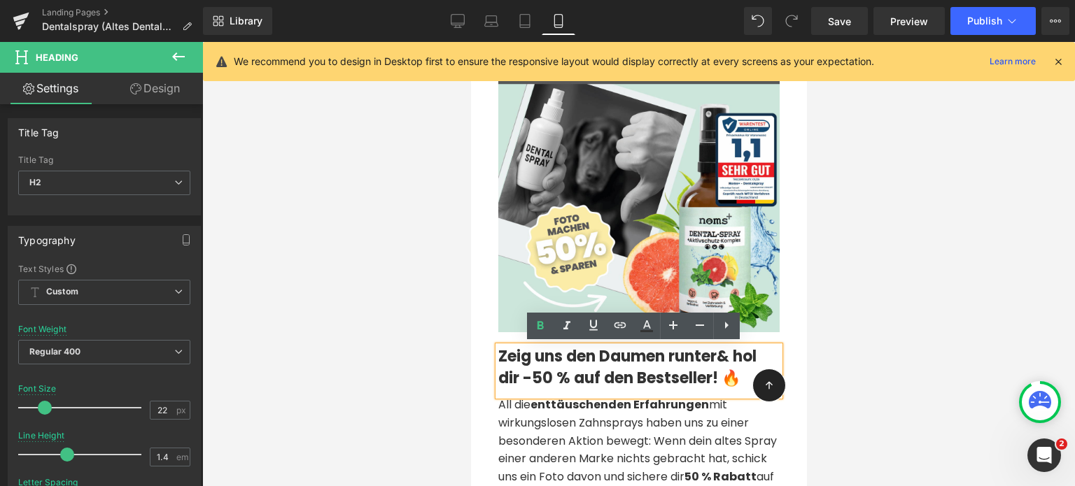
scroll to position [1042, 0]
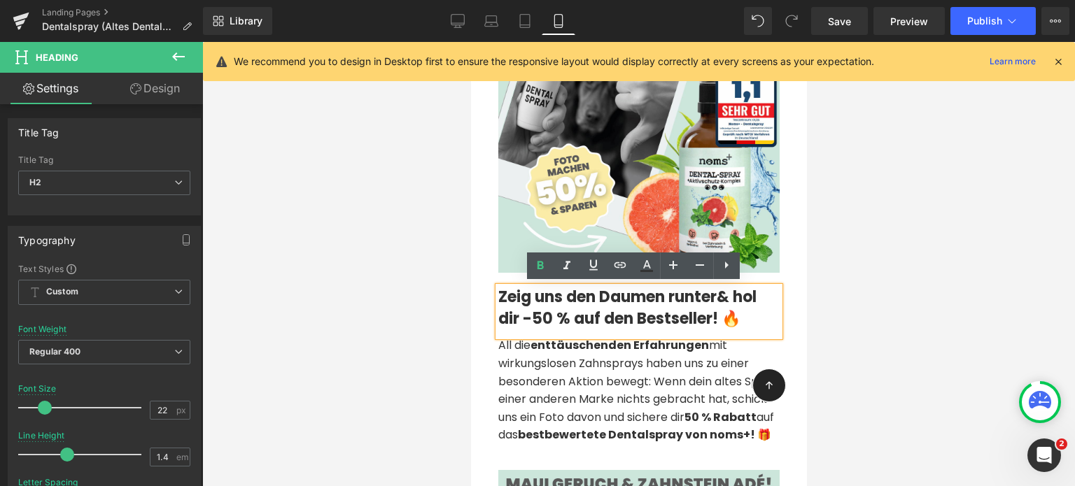
click at [738, 293] on strong "Zeig uns den Daumen runter & hol dir -50 % auf den Bestseller! 🔥" at bounding box center [626, 307] width 258 height 43
click at [447, 327] on div at bounding box center [638, 264] width 872 height 444
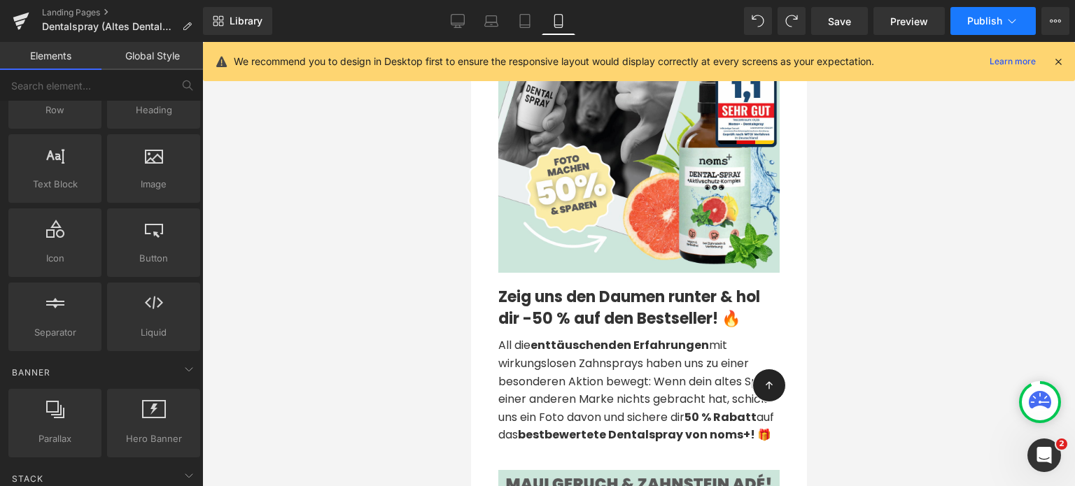
click at [965, 34] on button "Publish" at bounding box center [992, 21] width 85 height 28
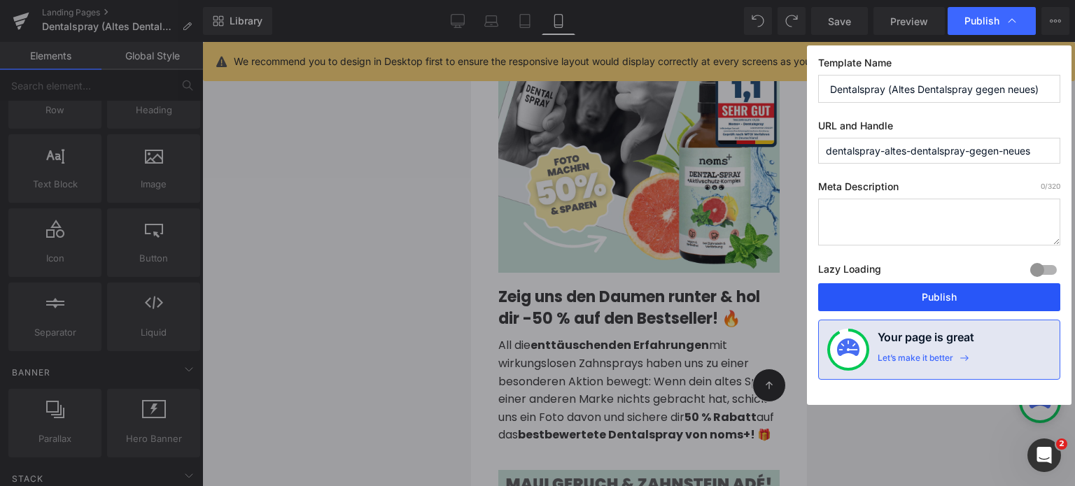
click at [910, 303] on button "Publish" at bounding box center [939, 297] width 242 height 28
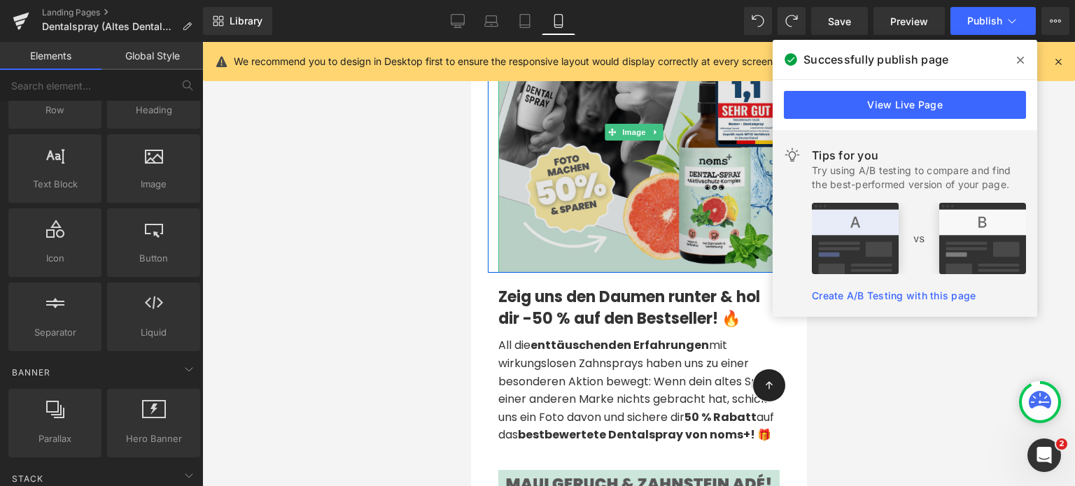
scroll to position [902, 0]
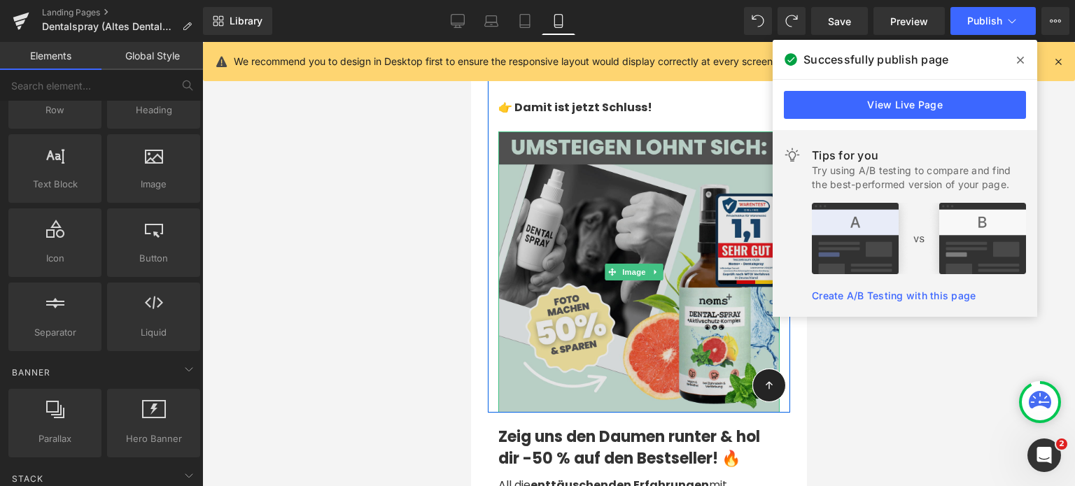
click at [511, 211] on img at bounding box center [637, 272] width 281 height 281
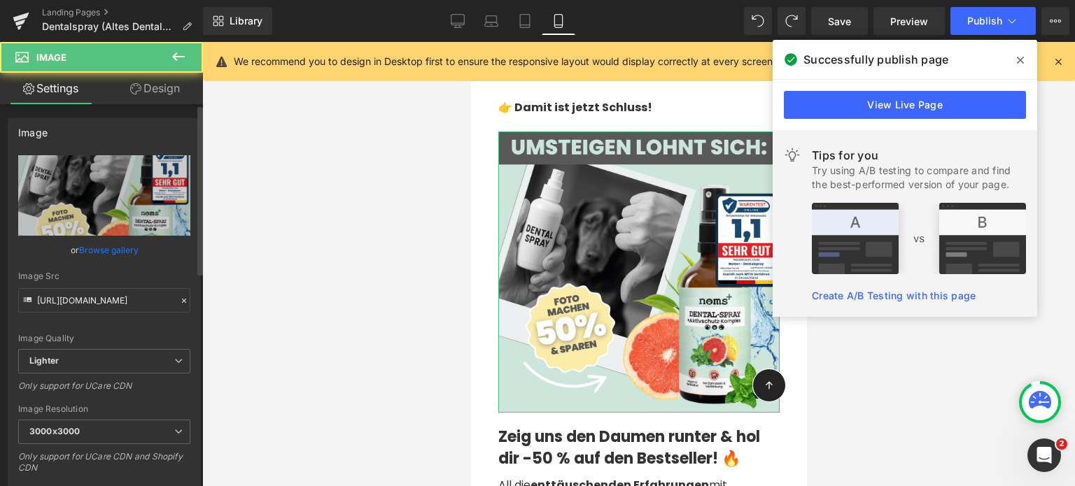
click at [91, 238] on link "Browse gallery" at bounding box center [108, 250] width 59 height 24
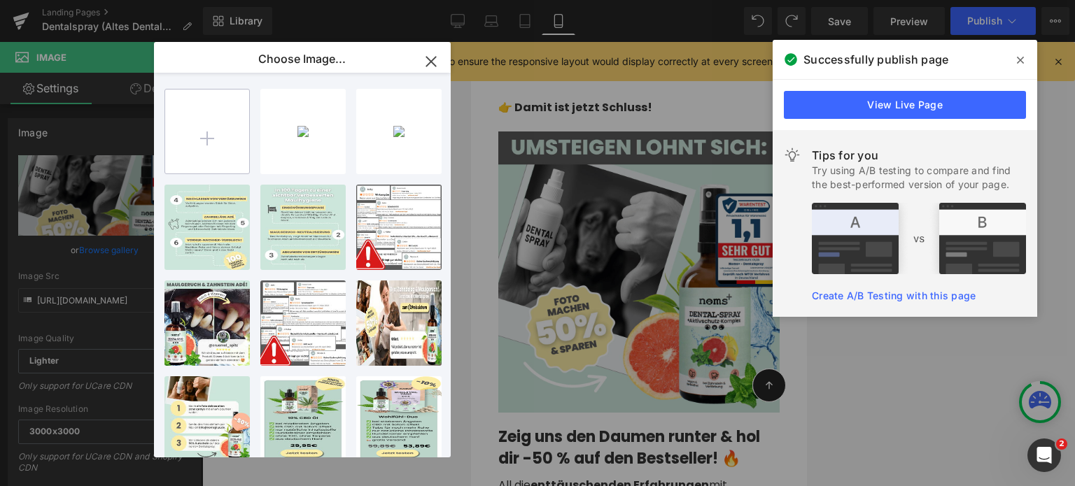
click at [211, 116] on input "file" at bounding box center [207, 132] width 84 height 84
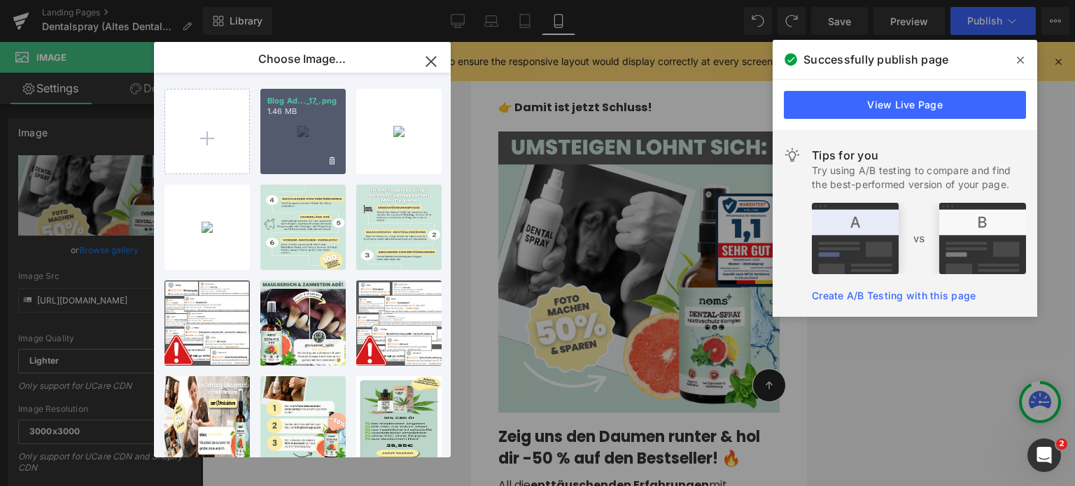
click at [288, 136] on div "Blog Ad..._17_.png 1.46 MB" at bounding box center [302, 131] width 85 height 85
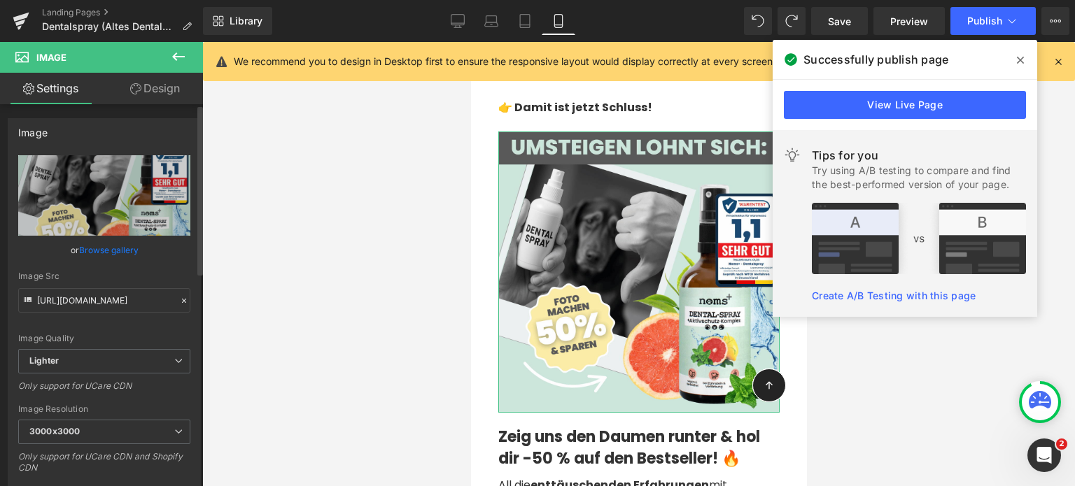
click at [120, 250] on link "Browse gallery" at bounding box center [108, 250] width 59 height 24
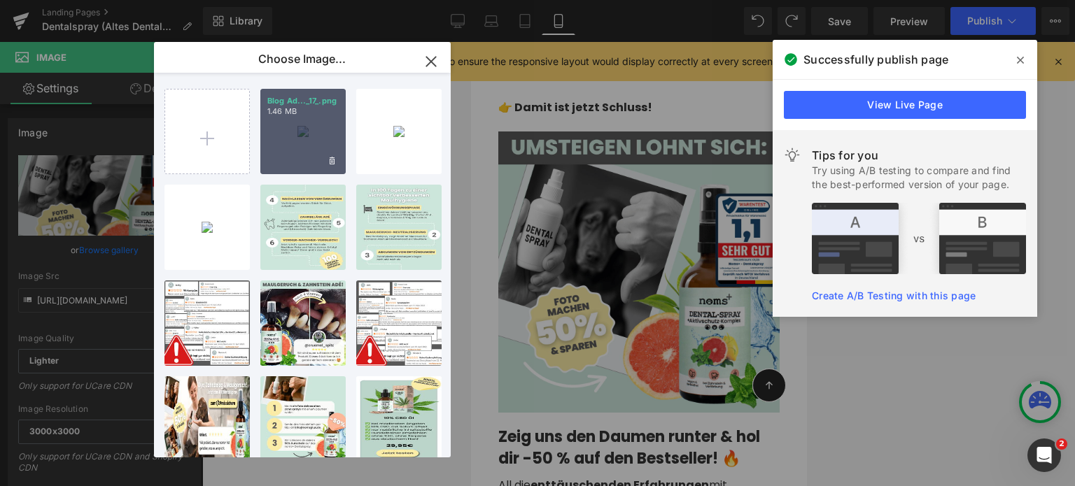
click at [300, 142] on div "Blog Ad..._17_.png 1.46 MB" at bounding box center [302, 131] width 85 height 85
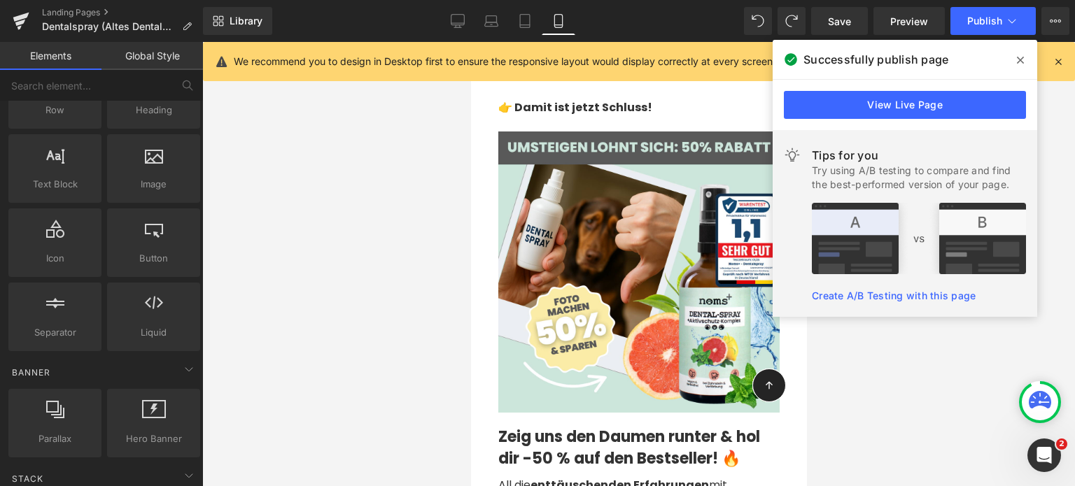
click at [851, 369] on div at bounding box center [638, 264] width 872 height 444
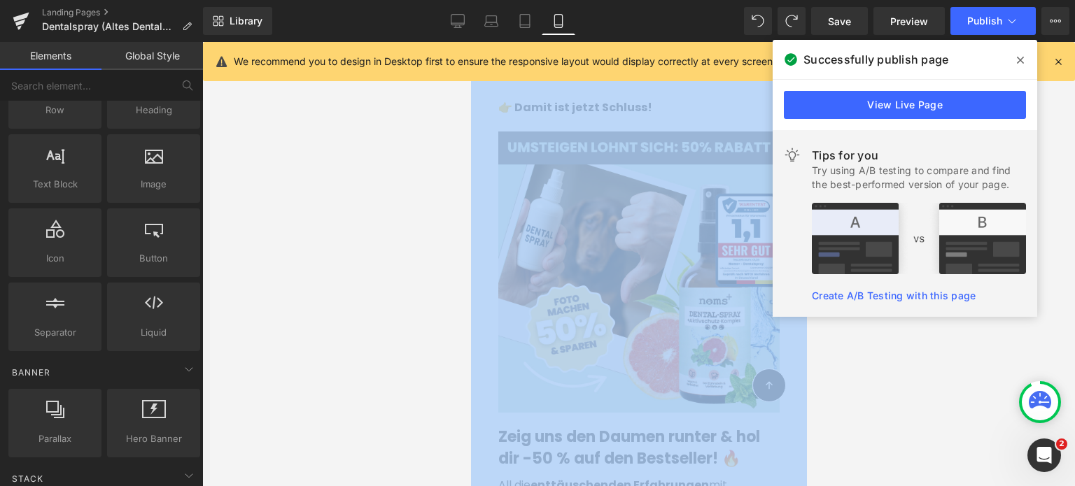
click at [851, 369] on div at bounding box center [638, 264] width 872 height 444
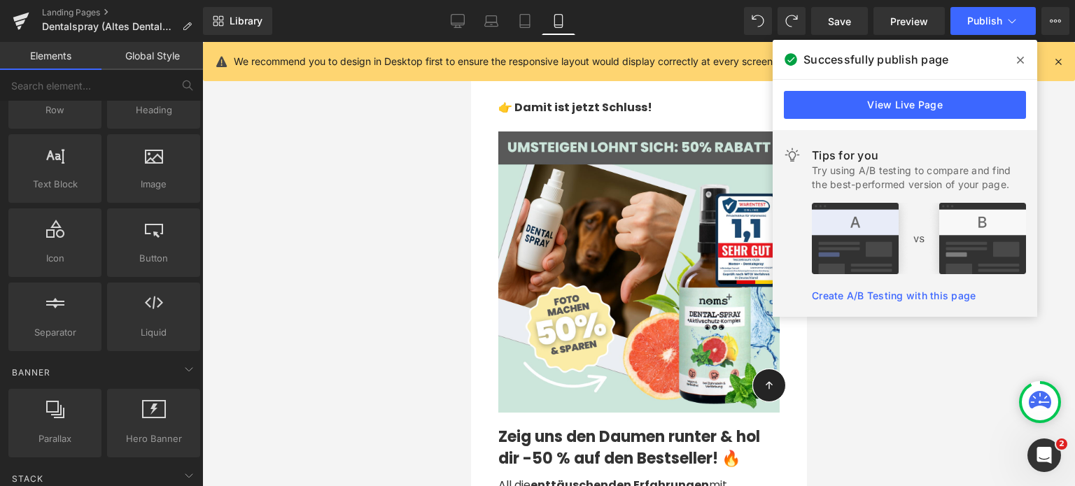
click at [1026, 64] on span at bounding box center [1020, 60] width 22 height 22
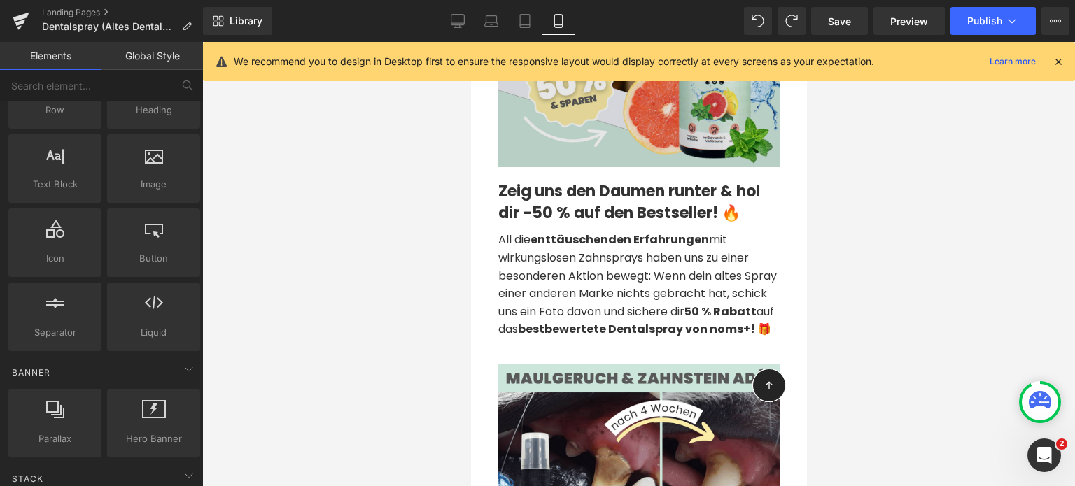
scroll to position [1347, 0]
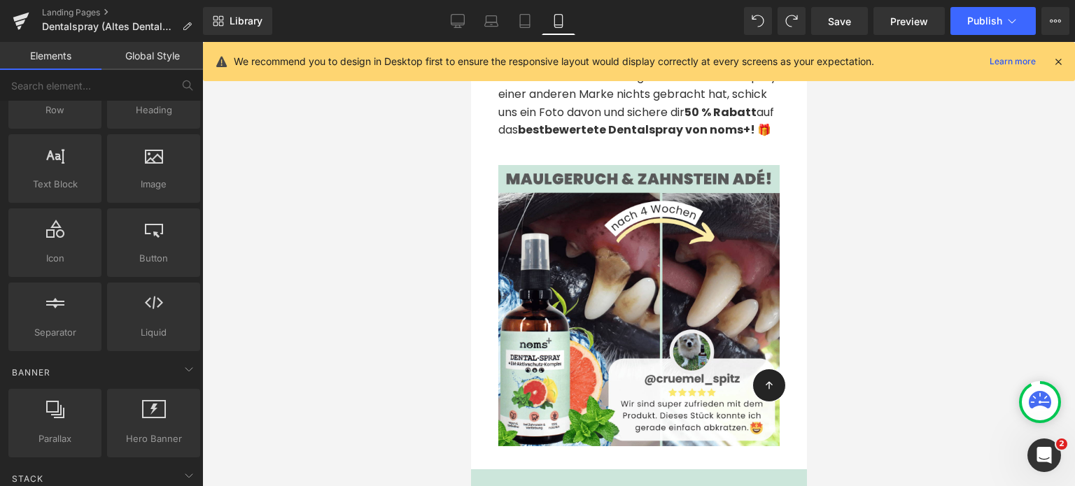
click at [633, 298] on img at bounding box center [637, 305] width 281 height 281
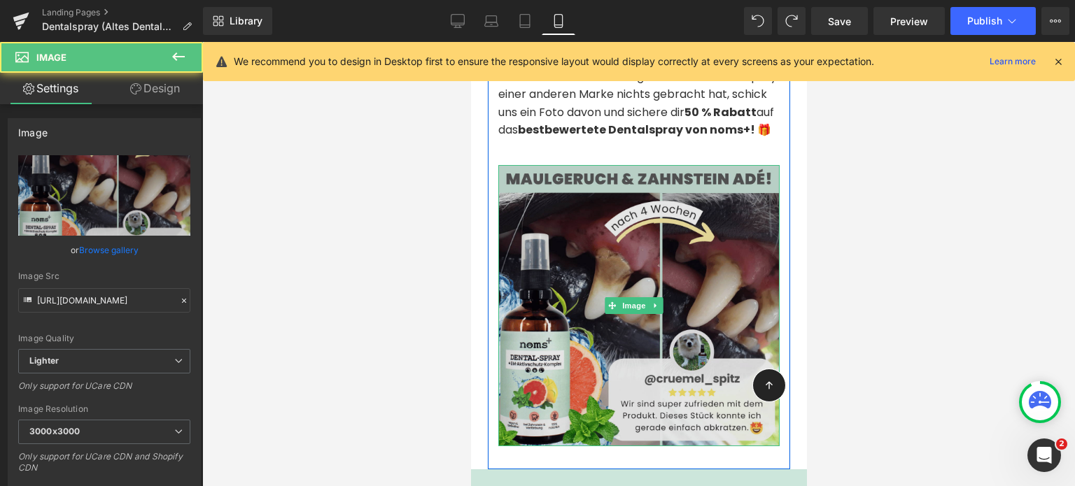
click at [610, 337] on img at bounding box center [637, 305] width 281 height 281
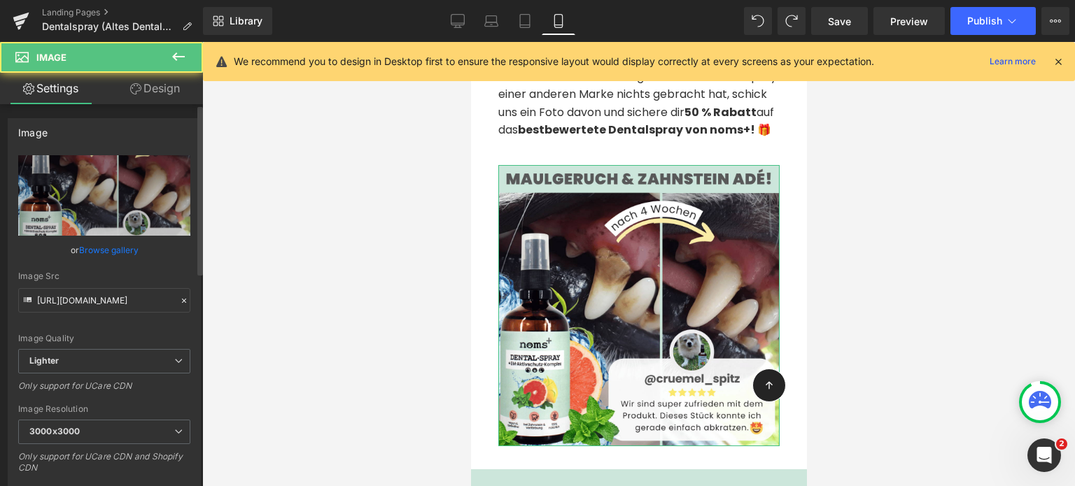
click at [109, 248] on link "Browse gallery" at bounding box center [108, 250] width 59 height 24
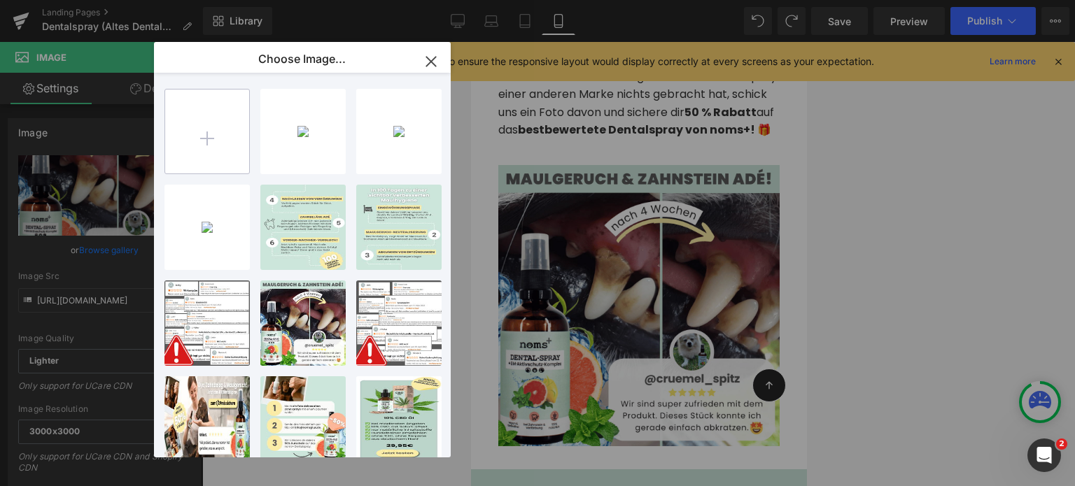
click at [224, 119] on input "file" at bounding box center [207, 132] width 84 height 84
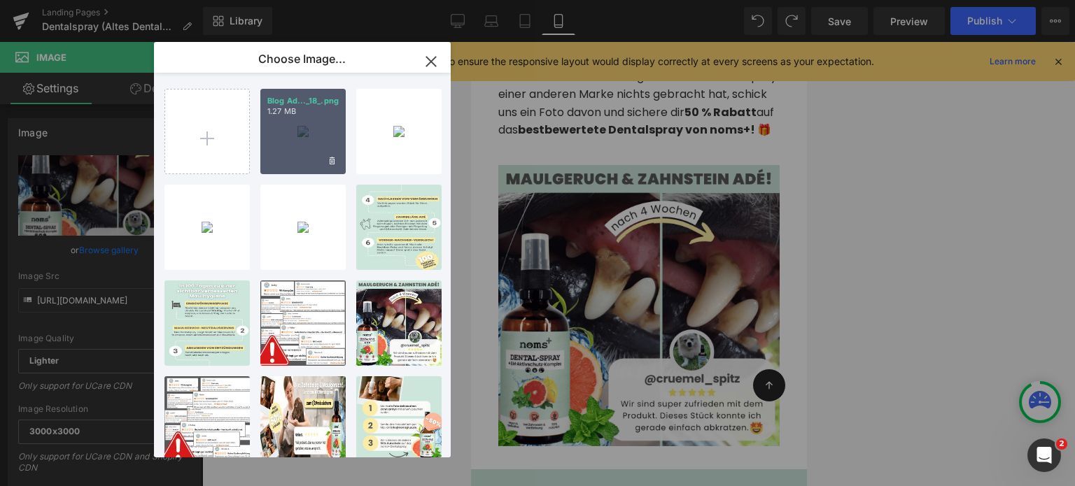
click at [304, 147] on div "Blog Ad..._18_.png 1.27 MB" at bounding box center [302, 131] width 85 height 85
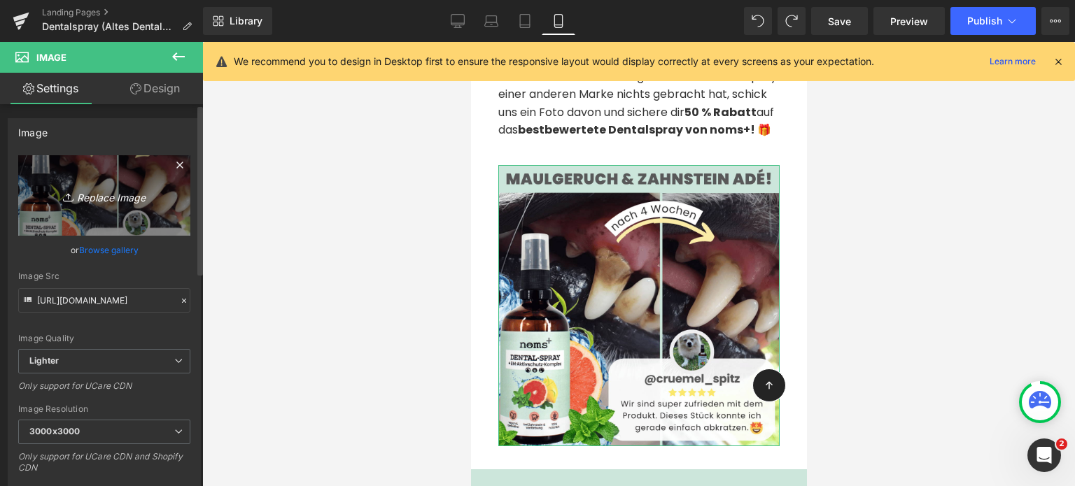
click at [106, 198] on icon "Replace Image" at bounding box center [104, 195] width 112 height 17
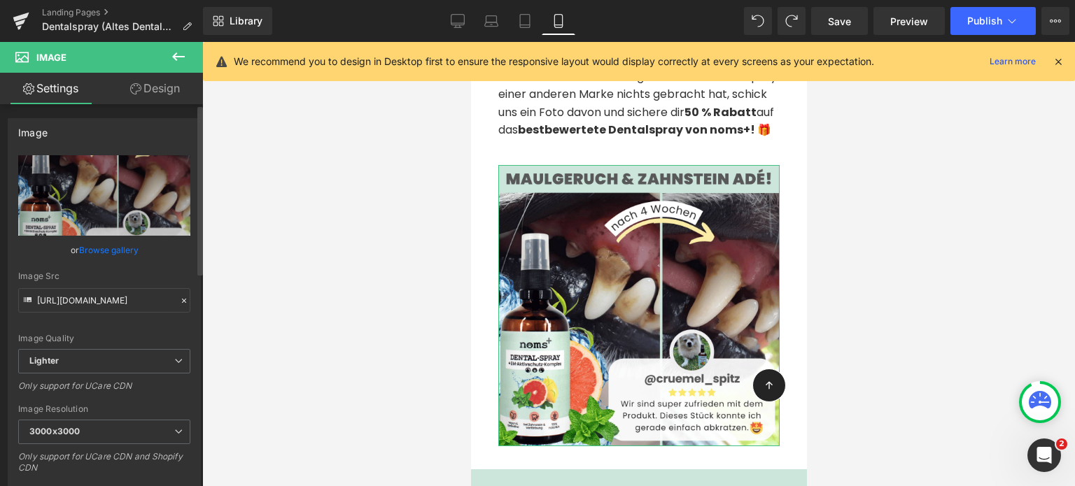
click at [106, 247] on link "Browse gallery" at bounding box center [108, 250] width 59 height 24
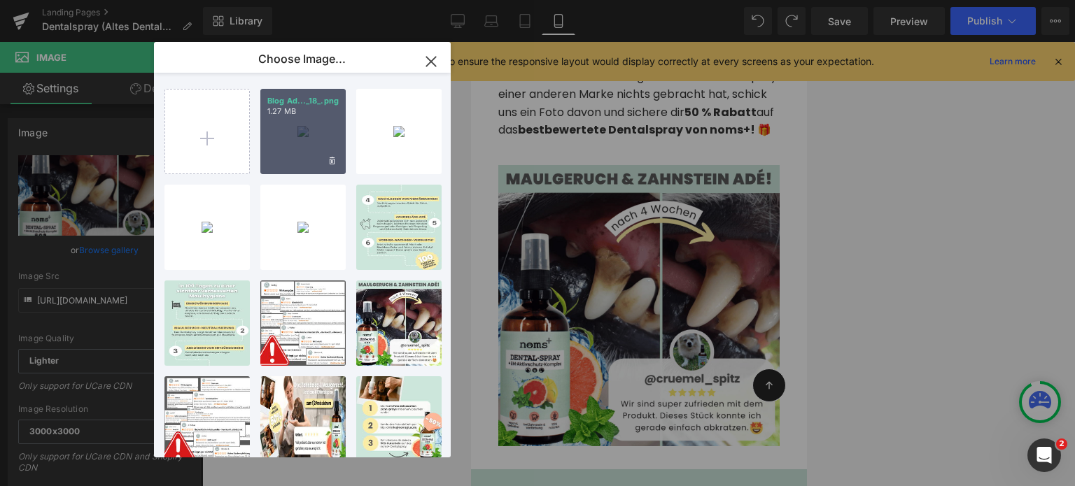
click at [295, 142] on div "Blog Ad..._18_.png 1.27 MB" at bounding box center [302, 131] width 85 height 85
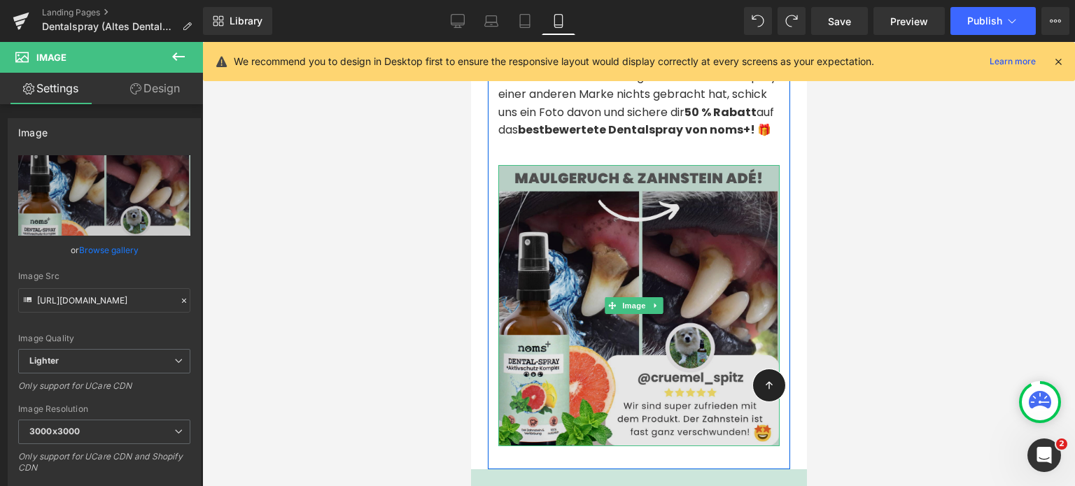
click at [682, 366] on img at bounding box center [637, 305] width 281 height 281
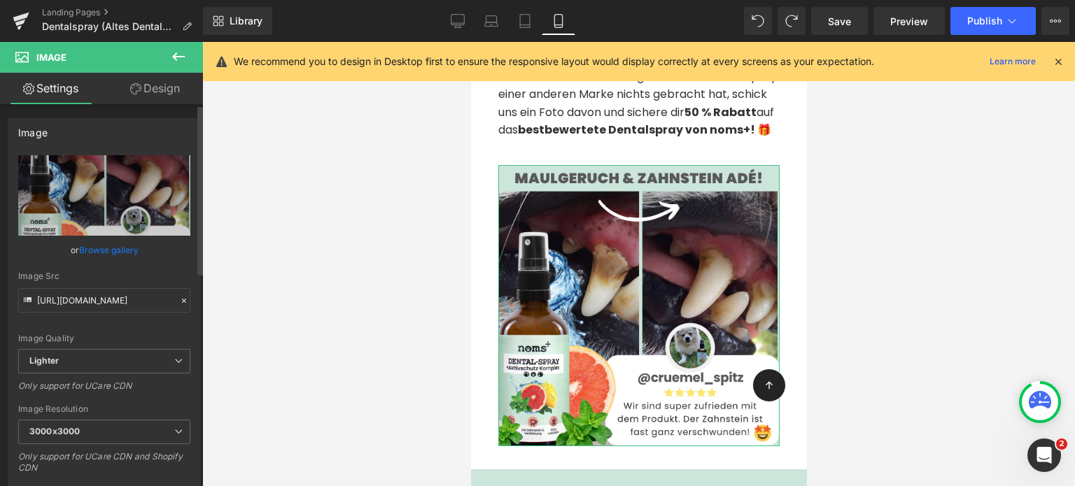
click at [90, 255] on link "Browse gallery" at bounding box center [108, 250] width 59 height 24
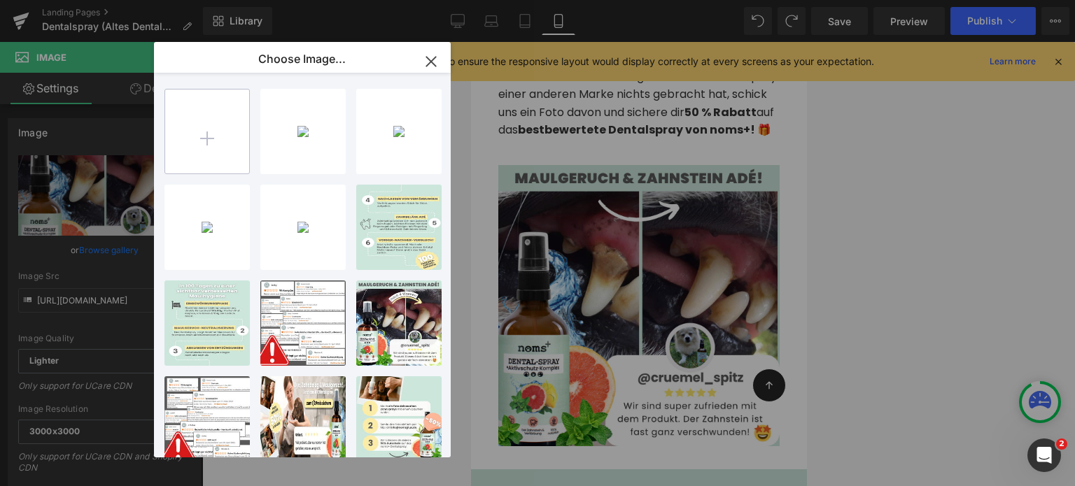
click at [201, 131] on input "file" at bounding box center [207, 132] width 84 height 84
type input "C:\fakepath\Blog Ad Elemente (19).png"
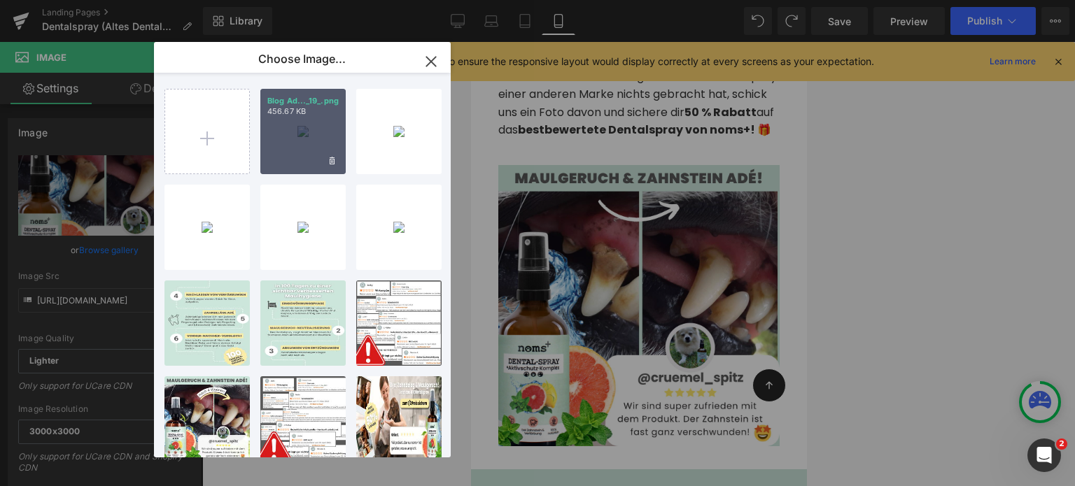
click at [304, 162] on div "Blog Ad..._19_.png 456.67 KB" at bounding box center [302, 131] width 85 height 85
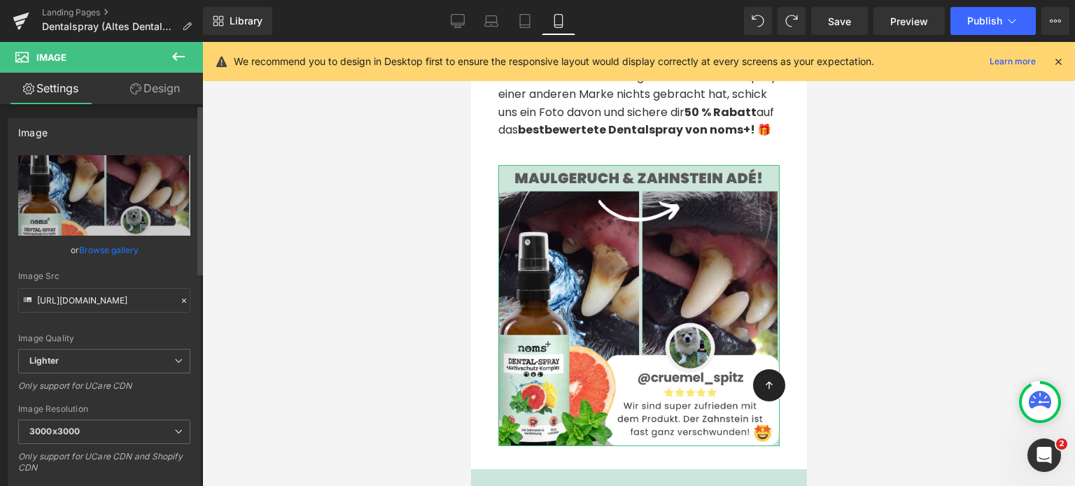
click at [104, 253] on link "Browse gallery" at bounding box center [108, 250] width 59 height 24
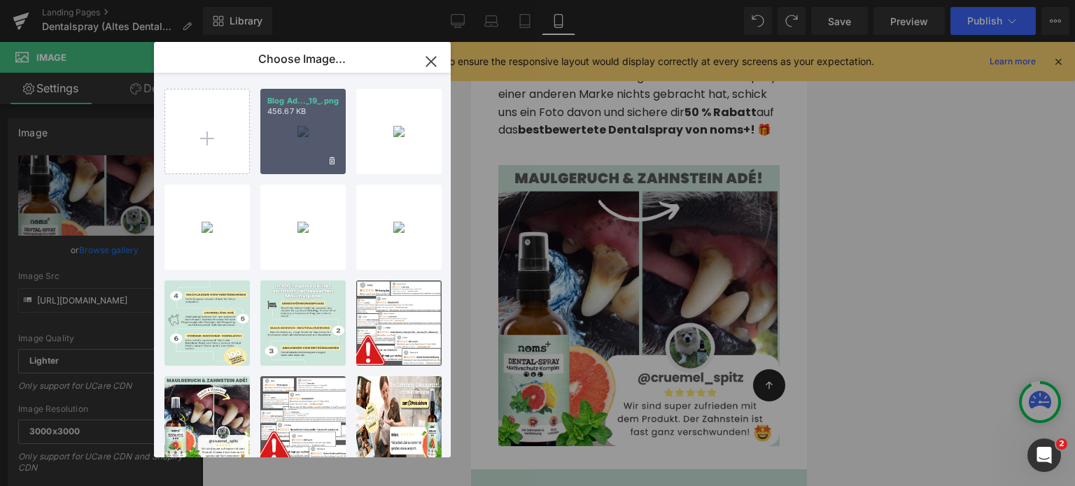
click at [288, 150] on div "Blog Ad..._19_.png 456.67 KB" at bounding box center [302, 131] width 85 height 85
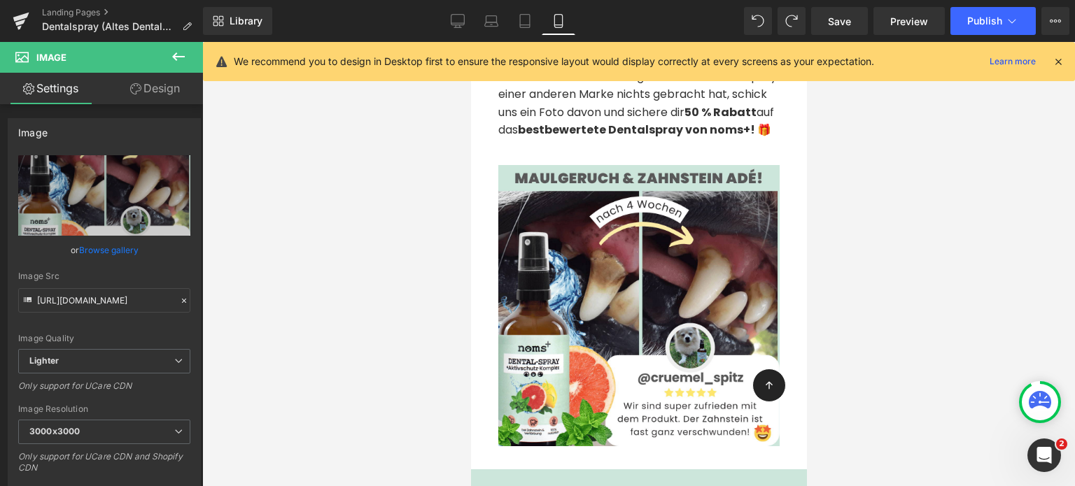
click at [981, 36] on div "Library Mobile Desktop Laptop Tablet Mobile Save Preview Publish Scheduled View…" at bounding box center [639, 21] width 872 height 42
click at [988, 28] on button "Publish" at bounding box center [992, 21] width 85 height 28
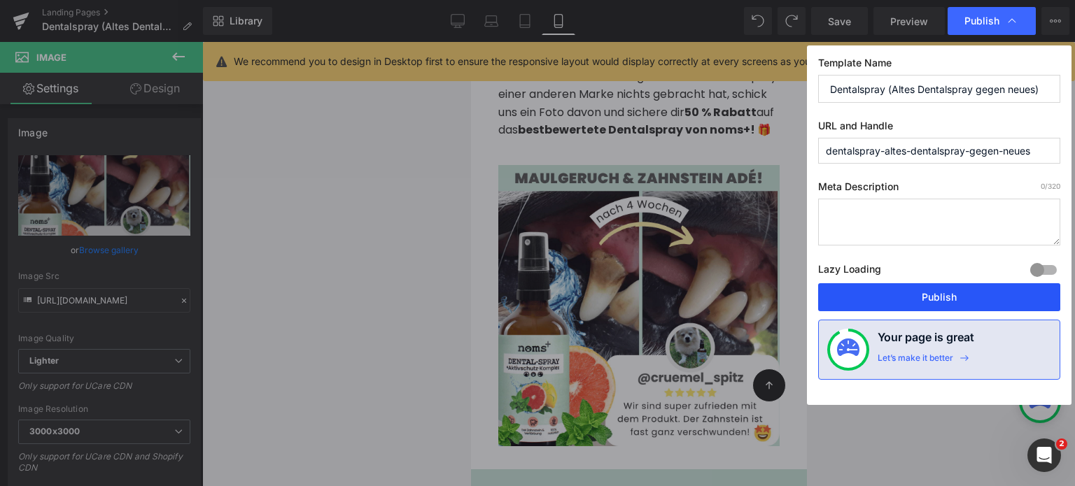
click at [937, 285] on button "Publish" at bounding box center [939, 297] width 242 height 28
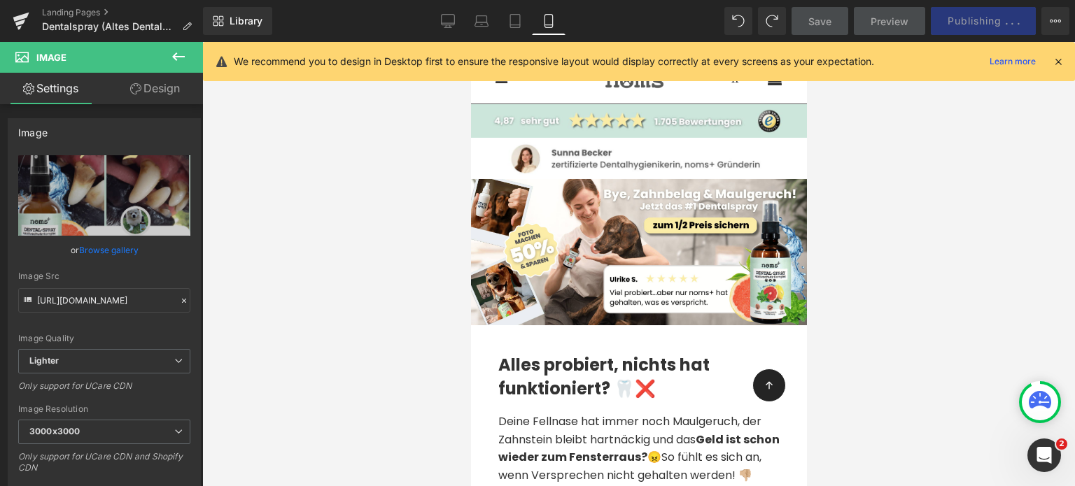
scroll to position [0, 0]
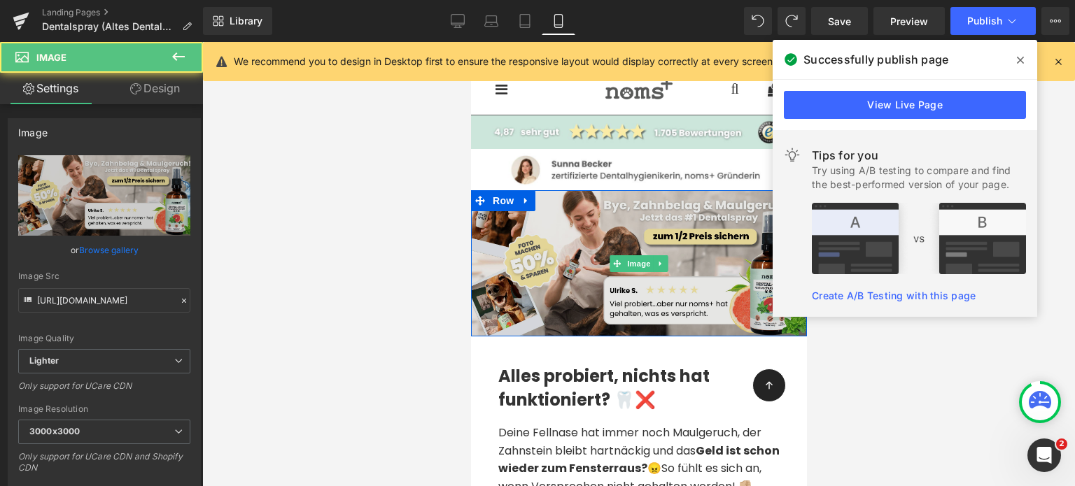
click at [645, 274] on img at bounding box center [638, 263] width 336 height 146
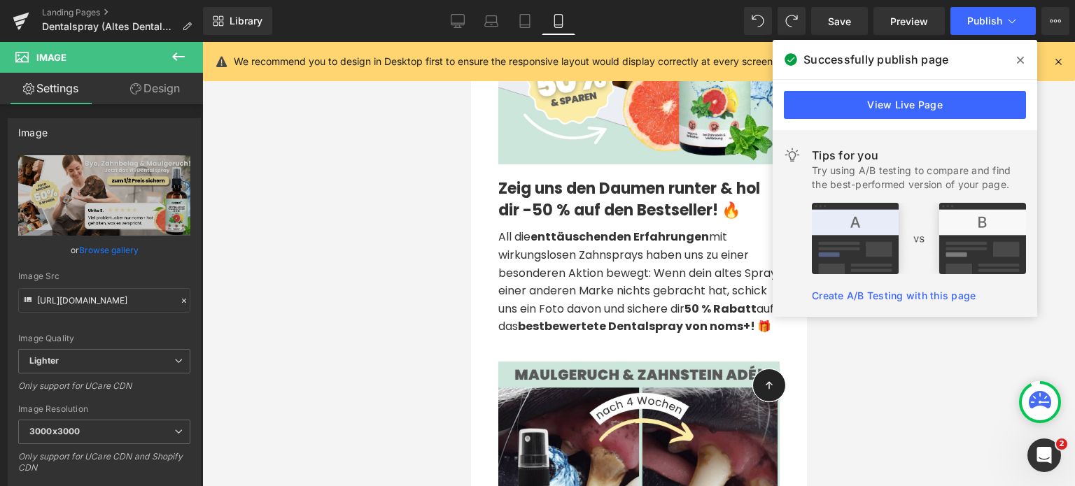
scroll to position [1151, 0]
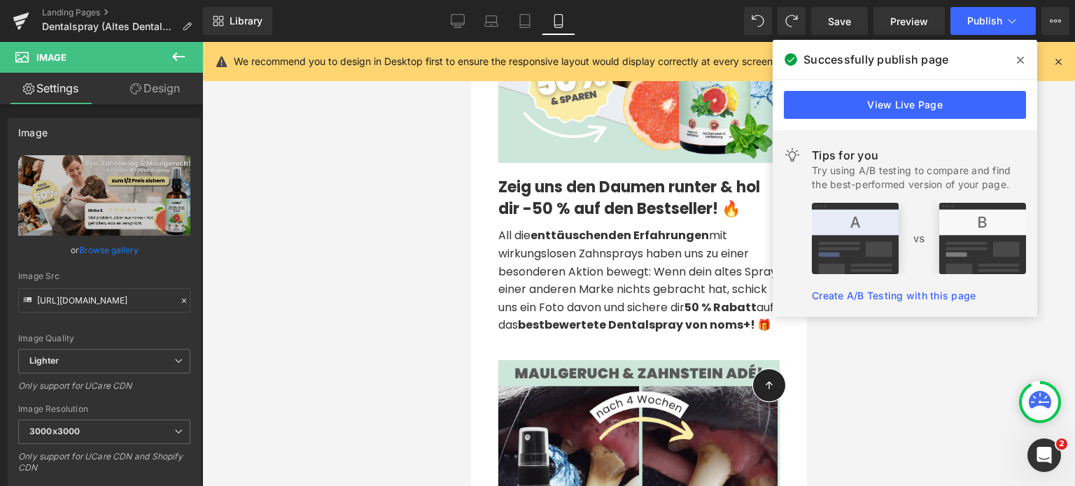
click at [548, 276] on span "All die enttäuschenden Erfahrungen mit wirkungslosen Zahnsprays haben uns zu ei…" at bounding box center [636, 280] width 278 height 106
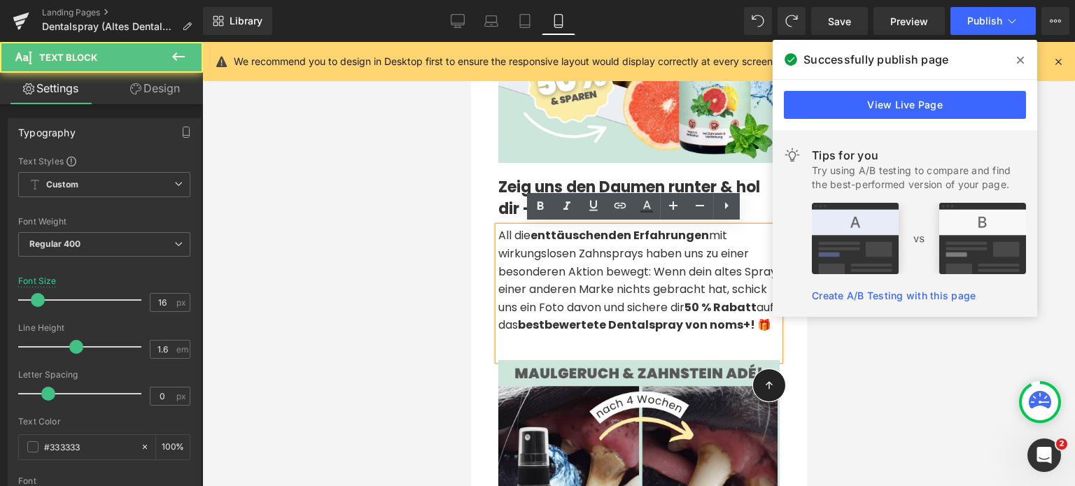
click at [653, 270] on span "All die enttäuschenden Erfahrungen mit wirkungslosen Zahnsprays haben uns zu ei…" at bounding box center [636, 280] width 278 height 106
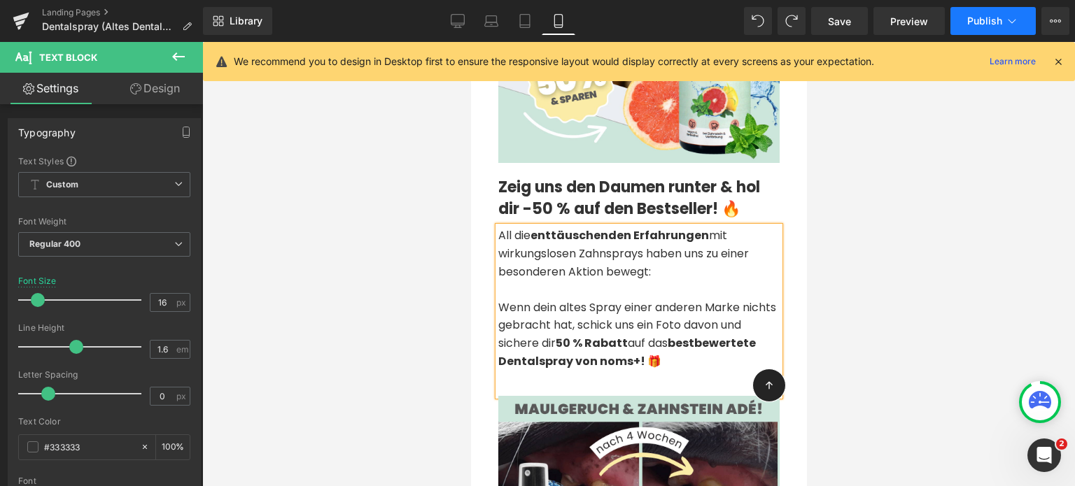
click at [979, 18] on span "Publish" at bounding box center [984, 20] width 35 height 11
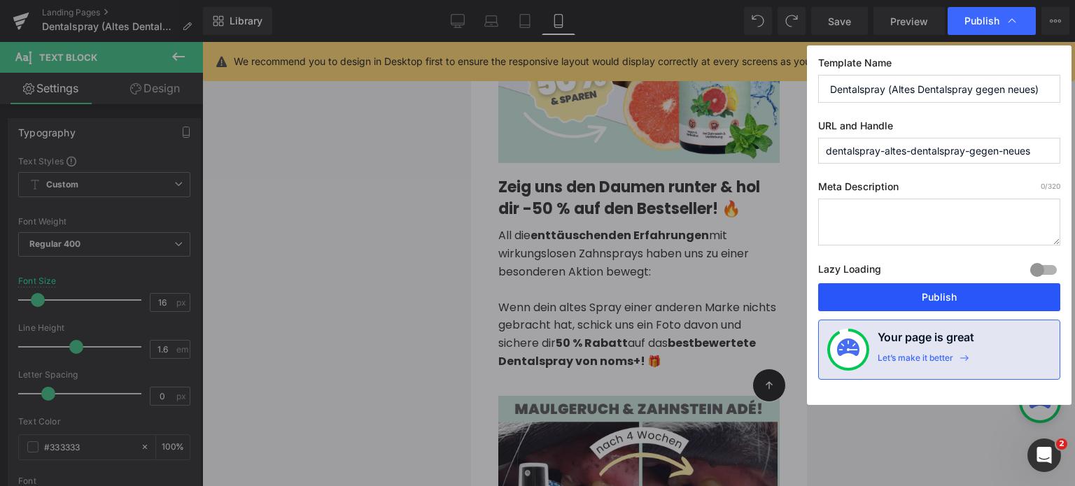
click at [946, 288] on button "Publish" at bounding box center [939, 297] width 242 height 28
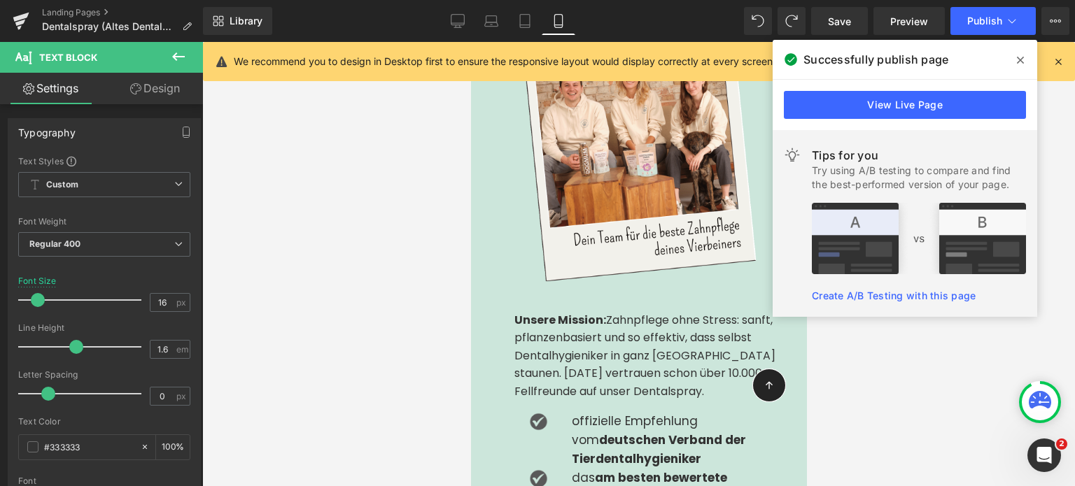
scroll to position [2065, 0]
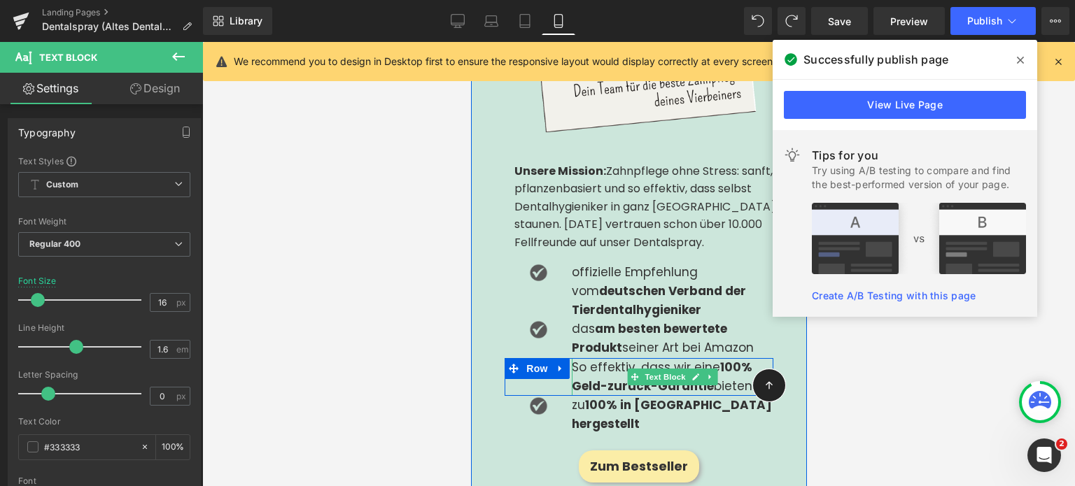
click at [578, 358] on p "So effektiv, dass wir eine 100% Geld-zurück-Garantie bieten." at bounding box center [671, 377] width 201 height 38
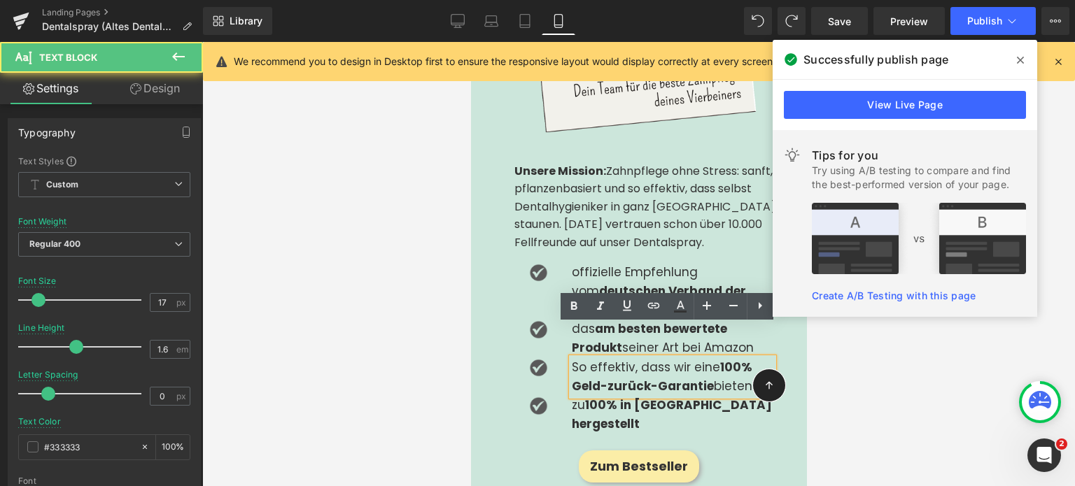
click at [576, 358] on p "So effektiv, dass wir eine 100% Geld-zurück-Garantie bieten." at bounding box center [671, 377] width 201 height 38
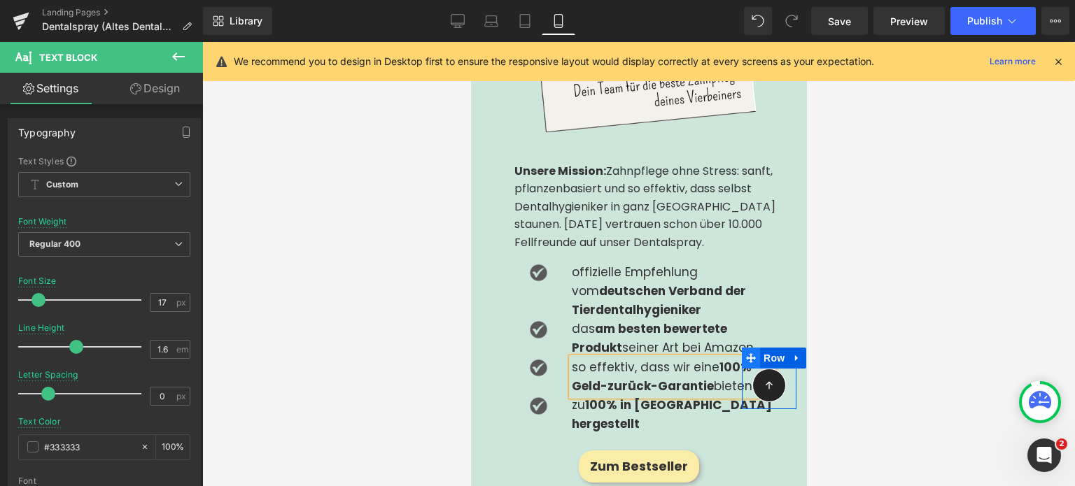
click at [743, 352] on span at bounding box center [750, 358] width 18 height 21
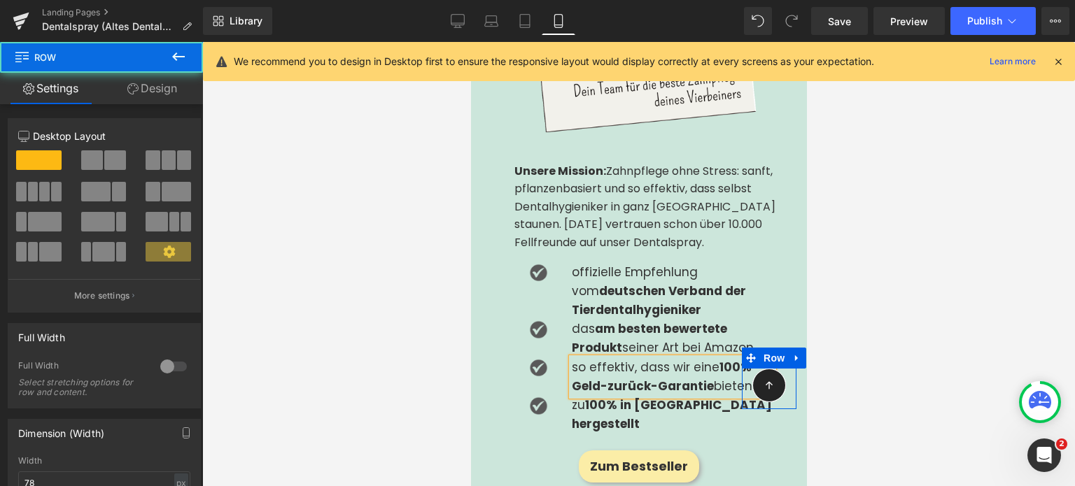
click at [709, 358] on p "so effektiv, dass wir eine 100% Geld-zurück-Garantie bieten." at bounding box center [671, 377] width 201 height 38
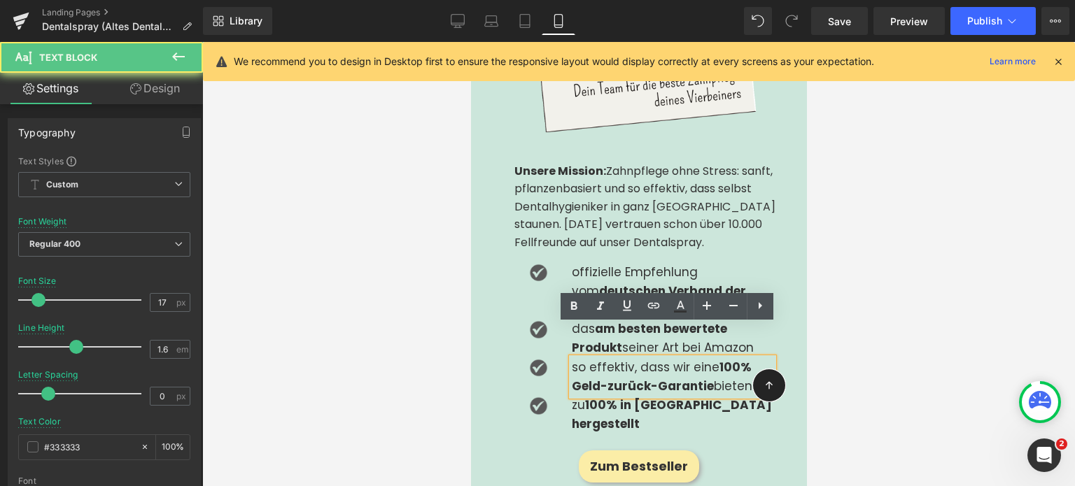
click at [709, 358] on p "so effektiv, dass wir eine 100% Geld-zurück-Garantie bieten." at bounding box center [671, 377] width 201 height 38
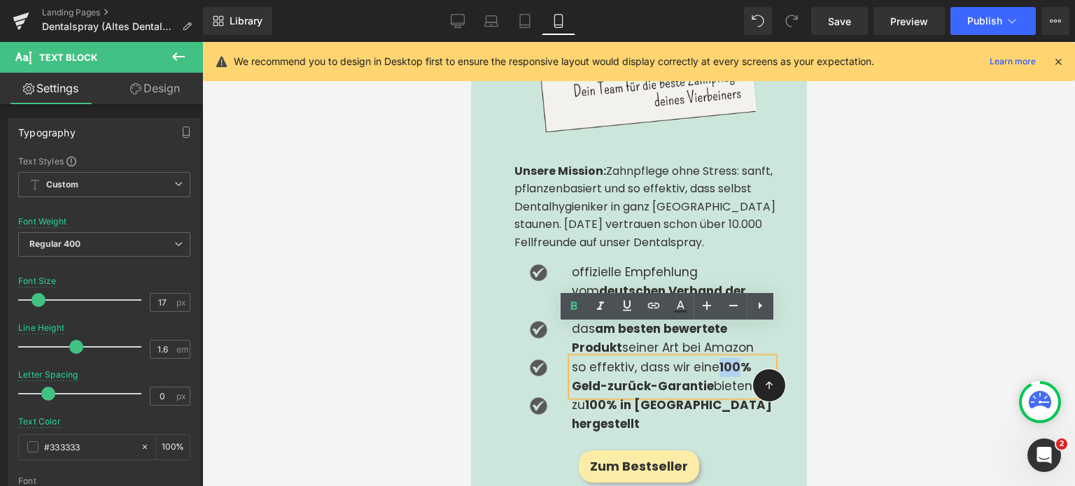
click at [751, 348] on div "Icon Row" at bounding box center [768, 379] width 55 height 62
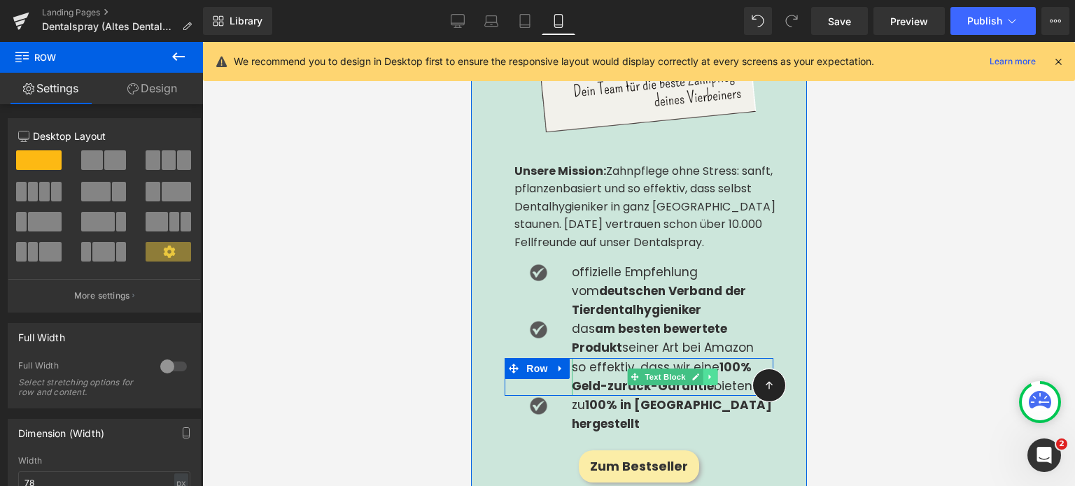
click at [709, 369] on link at bounding box center [709, 377] width 15 height 17
click at [470, 42] on icon at bounding box center [470, 42] width 0 height 0
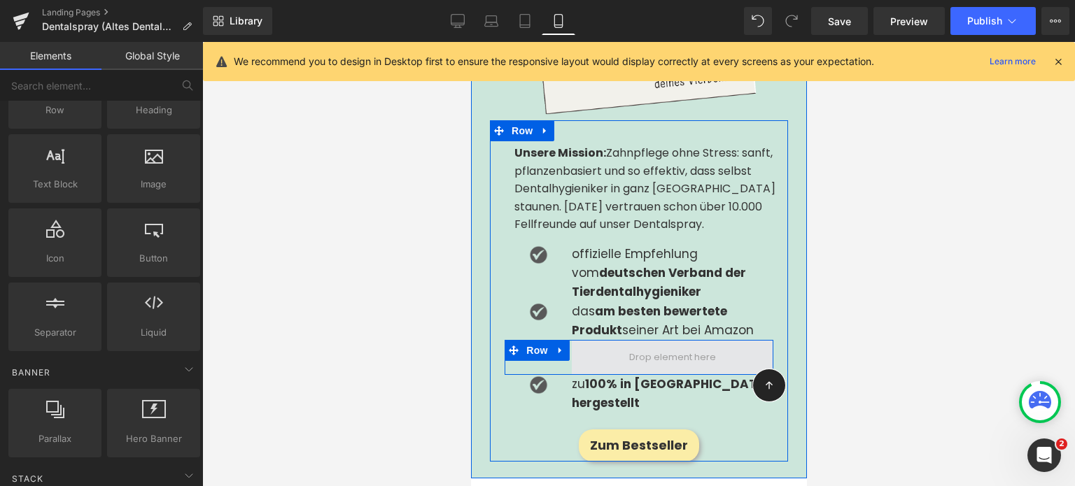
scroll to position [2047, 0]
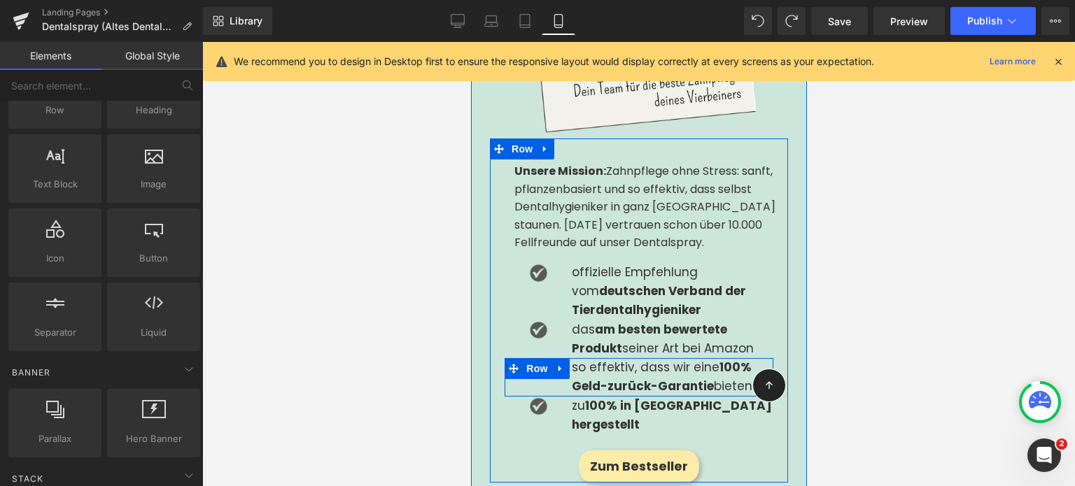
click at [662, 369] on span "Text Block" at bounding box center [664, 377] width 46 height 17
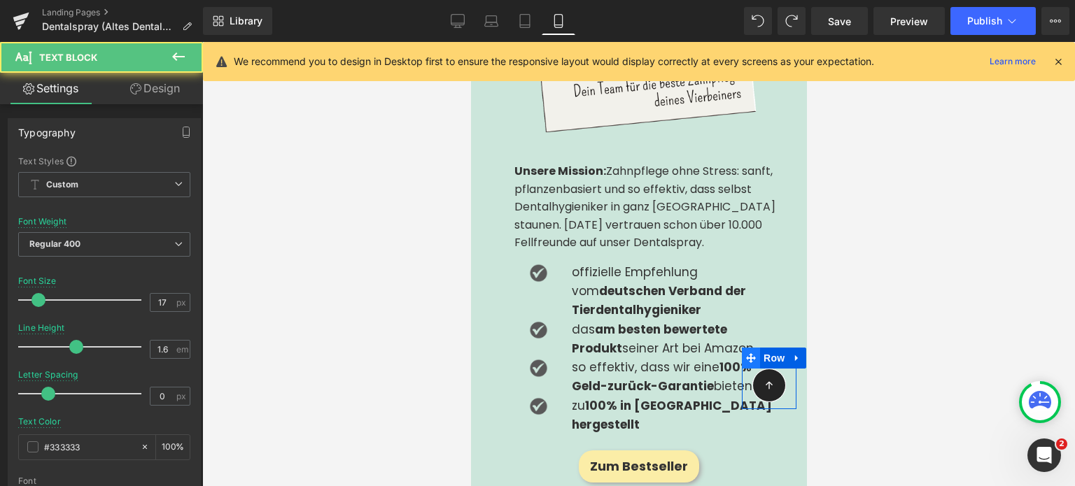
click at [745, 355] on icon at bounding box center [750, 358] width 10 height 10
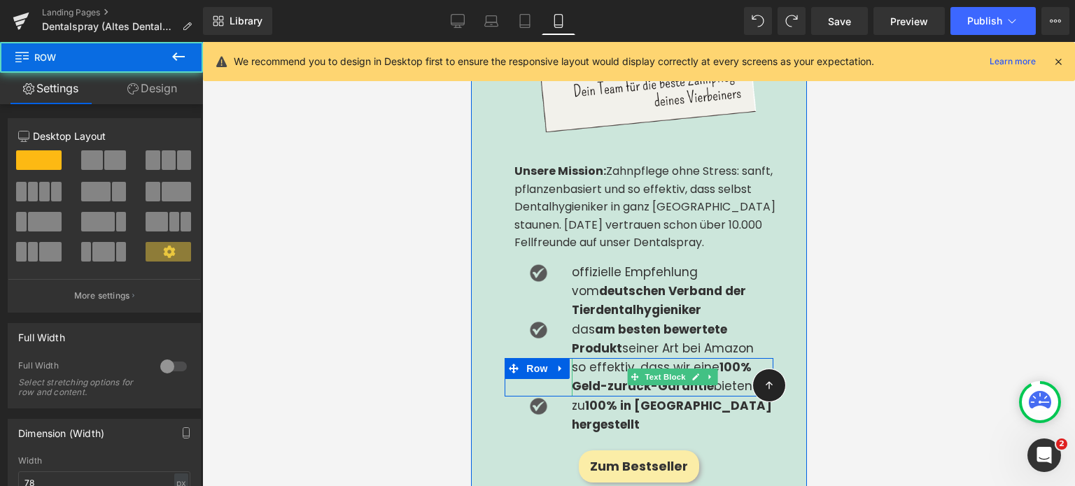
click at [723, 358] on p "so effektiv, dass wir eine 100% Geld-zurück-Garantie bieten." at bounding box center [671, 377] width 201 height 38
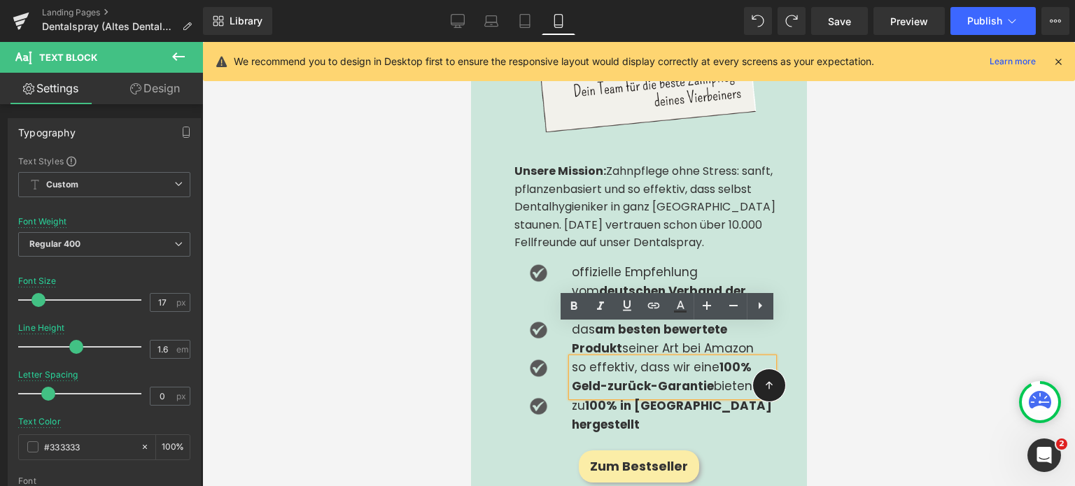
click at [742, 358] on p "so effektiv, dass wir eine 100% Geld-zurück-Garantie bieten." at bounding box center [671, 377] width 201 height 38
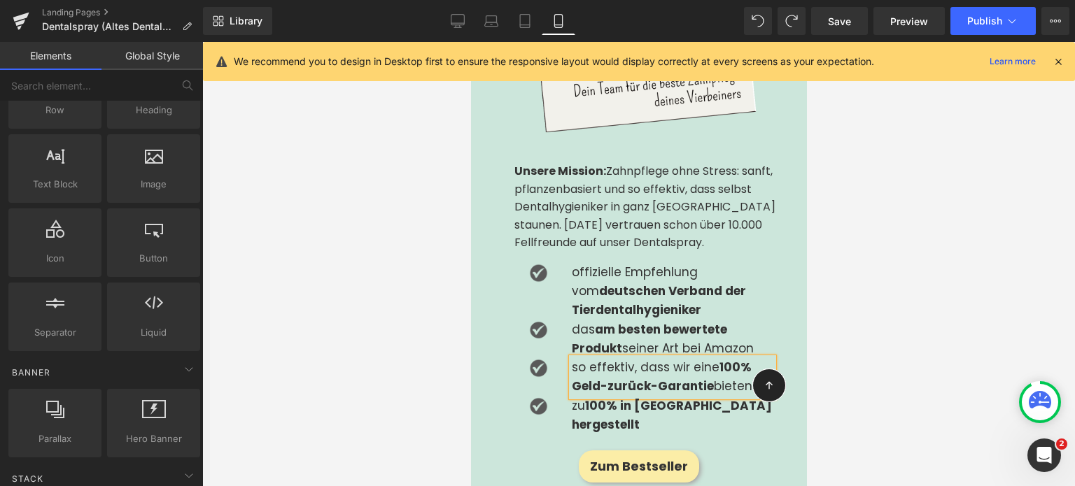
click at [837, 339] on div at bounding box center [638, 264] width 872 height 444
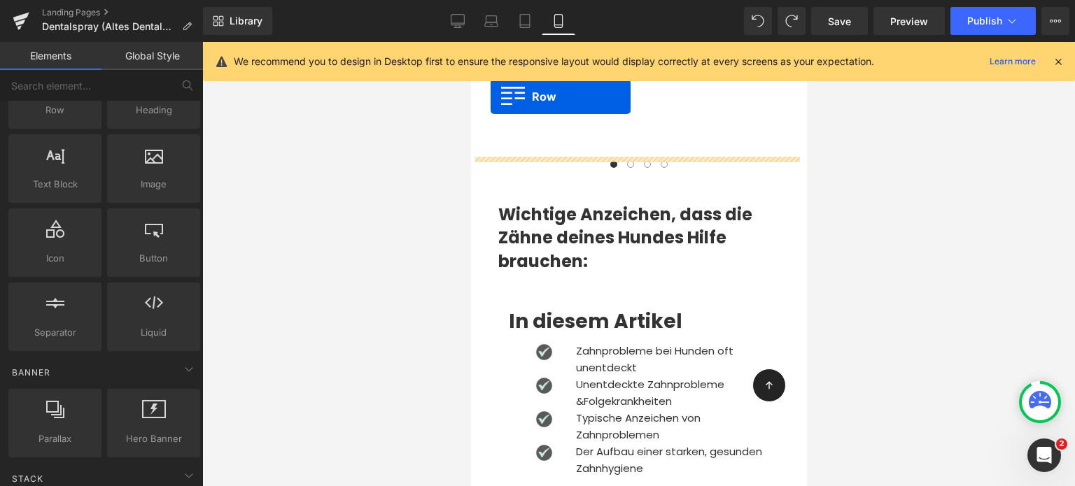
scroll to position [4309, 0]
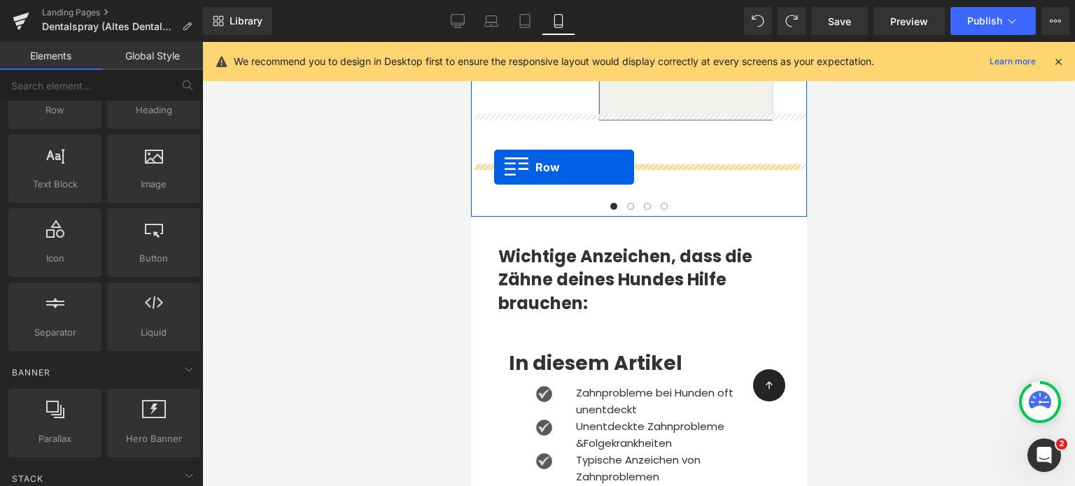
drag, startPoint x: 480, startPoint y: 184, endPoint x: 493, endPoint y: 168, distance: 20.9
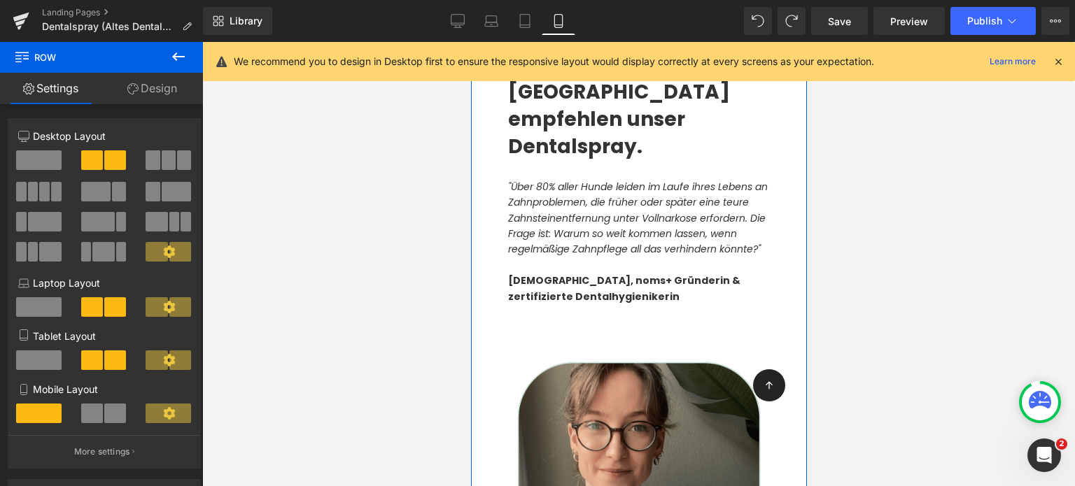
scroll to position [4808, 0]
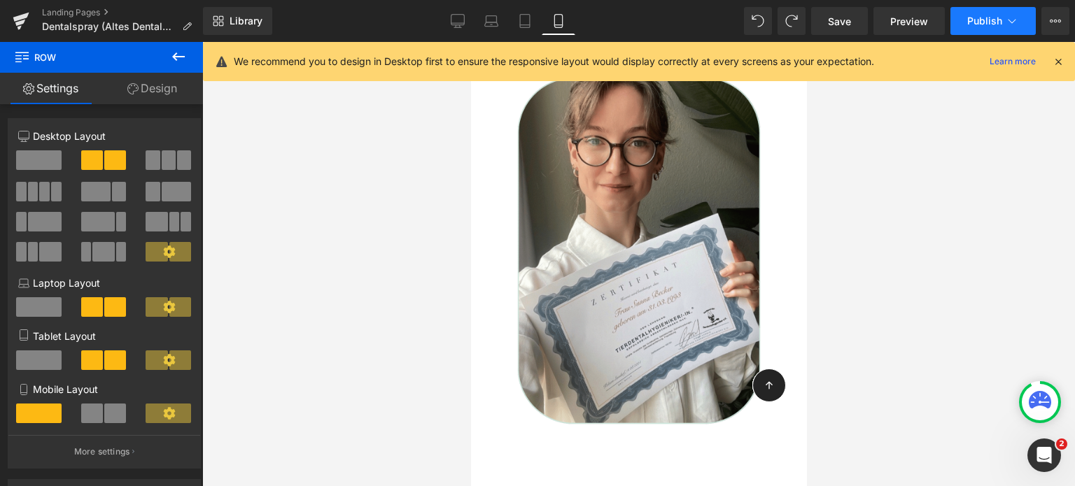
click at [986, 15] on span "Publish" at bounding box center [984, 20] width 35 height 11
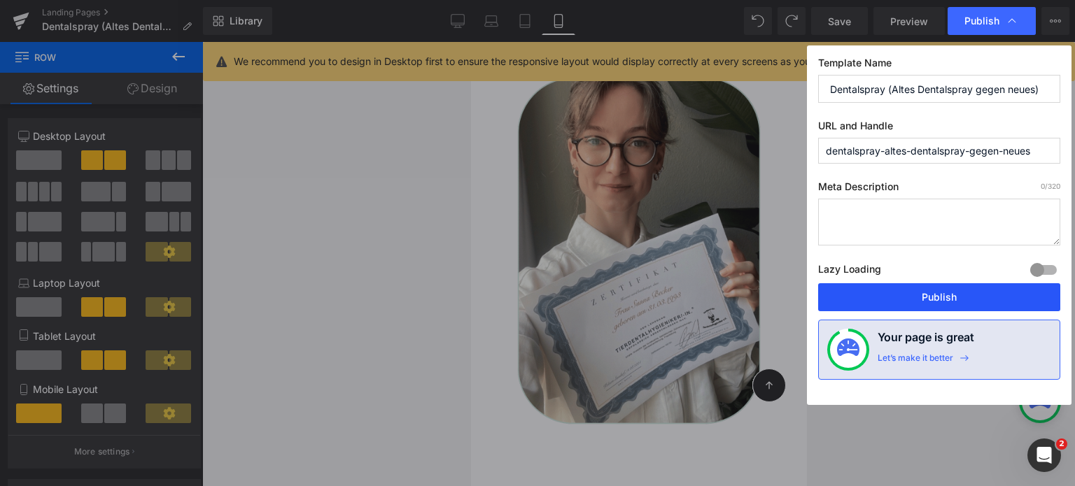
click at [955, 285] on button "Publish" at bounding box center [939, 297] width 242 height 28
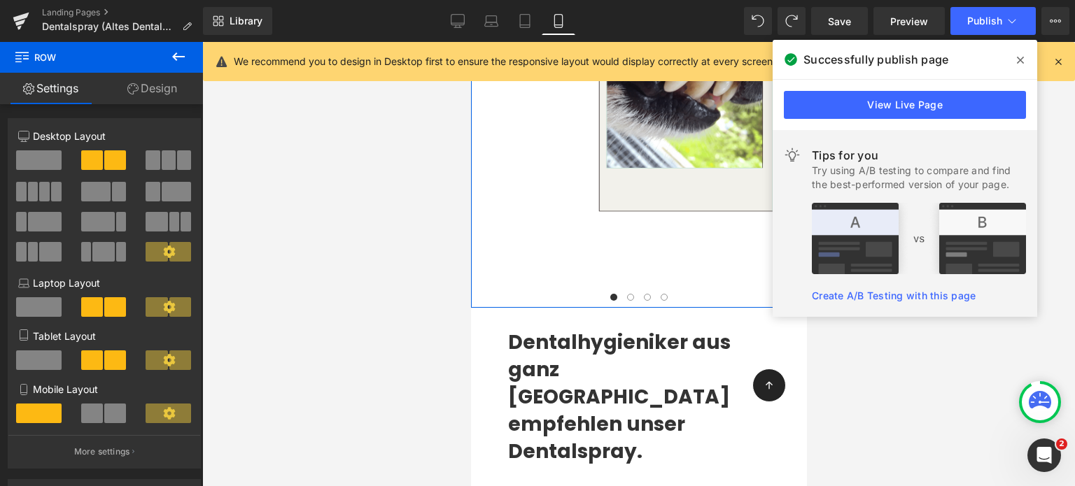
scroll to position [4219, 0]
click at [546, 328] on span "Dentalhygieniker aus ganz Deutschland empfehlen unser Dentalspray." at bounding box center [618, 396] width 222 height 137
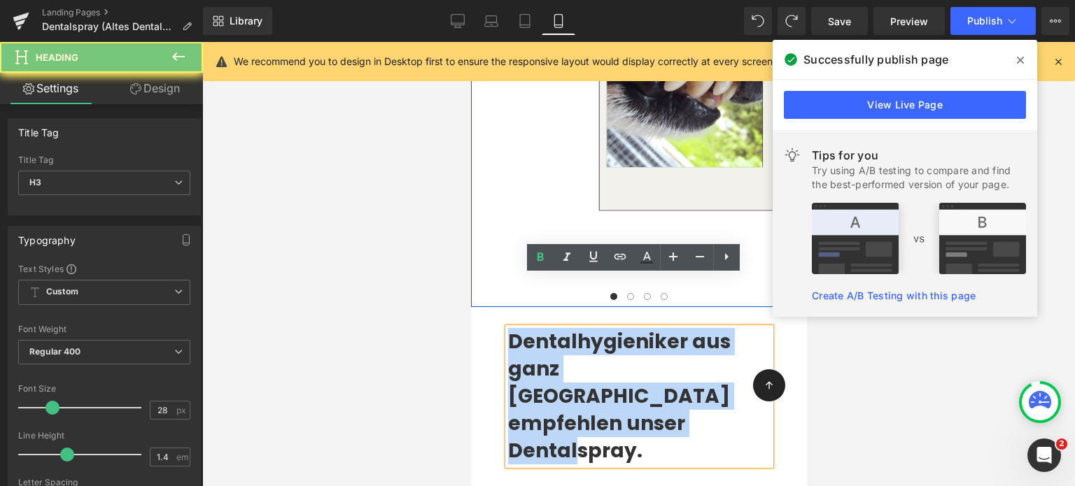
click at [546, 328] on span "Dentalhygieniker aus ganz Deutschland empfehlen unser Dentalspray." at bounding box center [618, 396] width 222 height 137
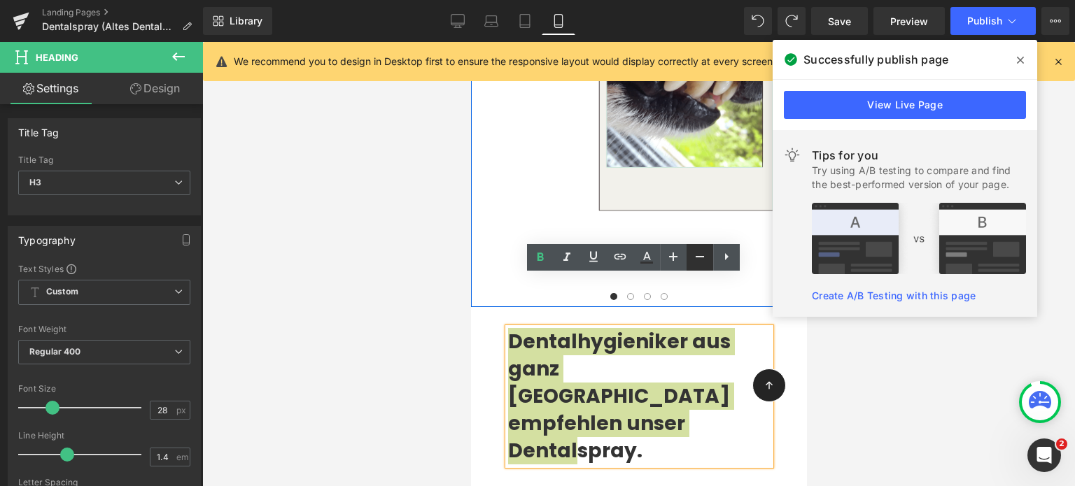
click at [694, 255] on icon at bounding box center [699, 256] width 17 height 17
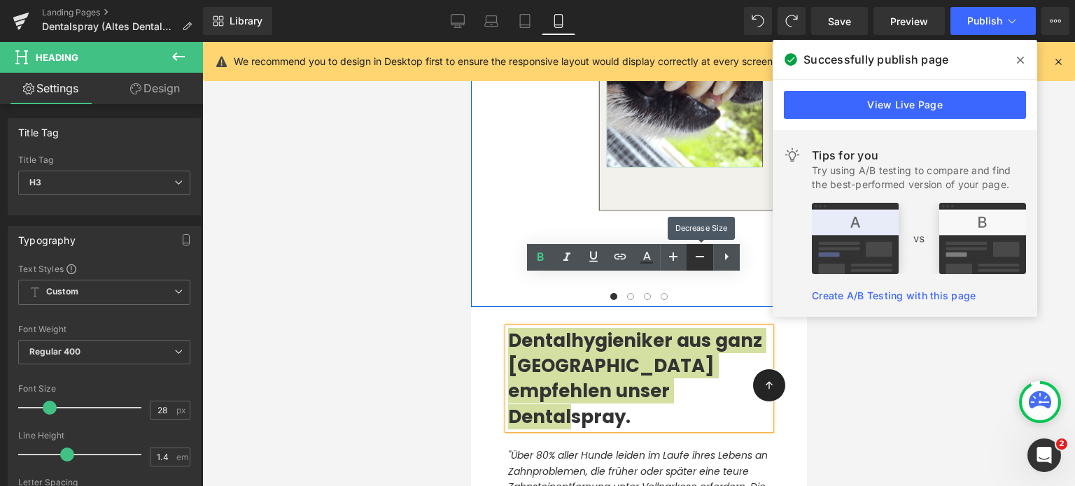
click at [694, 255] on icon at bounding box center [699, 256] width 17 height 17
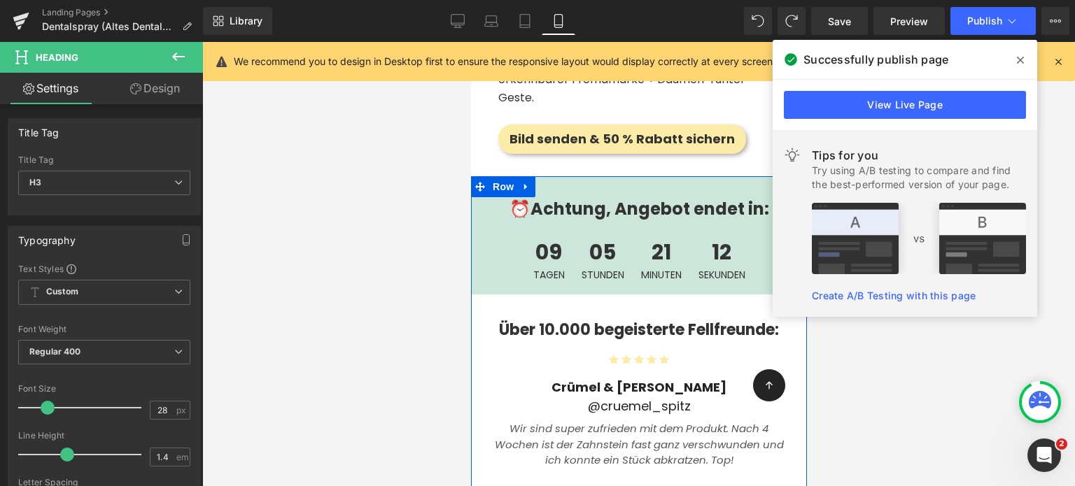
scroll to position [3581, 0]
click at [595, 319] on div "Über 10.000 begeisterte Fellfreunde: Heading" at bounding box center [638, 333] width 302 height 29
click at [595, 318] on b "Über 10.000 begeisterte Fellfreunde:" at bounding box center [638, 329] width 280 height 22
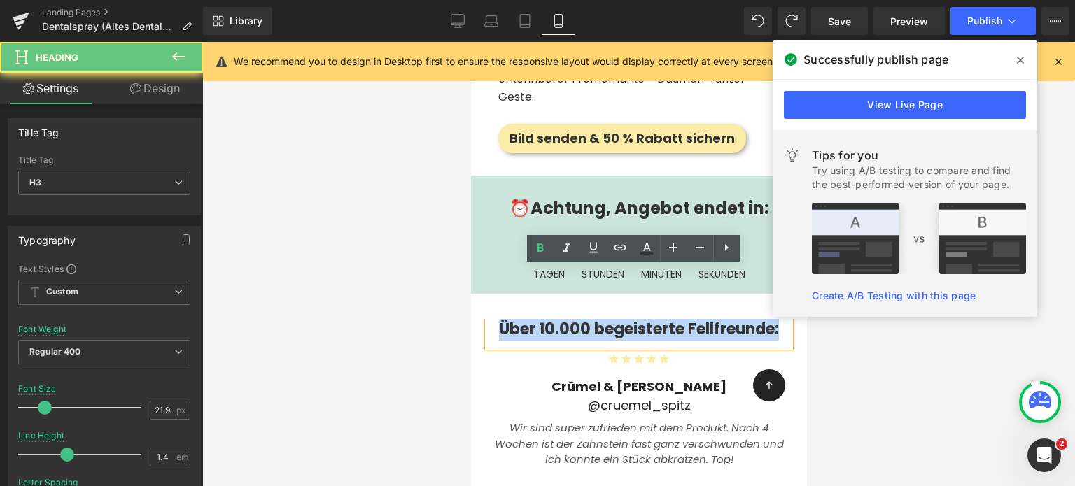
click at [595, 318] on b "Über 10.000 begeisterte Fellfreunde:" at bounding box center [638, 329] width 280 height 22
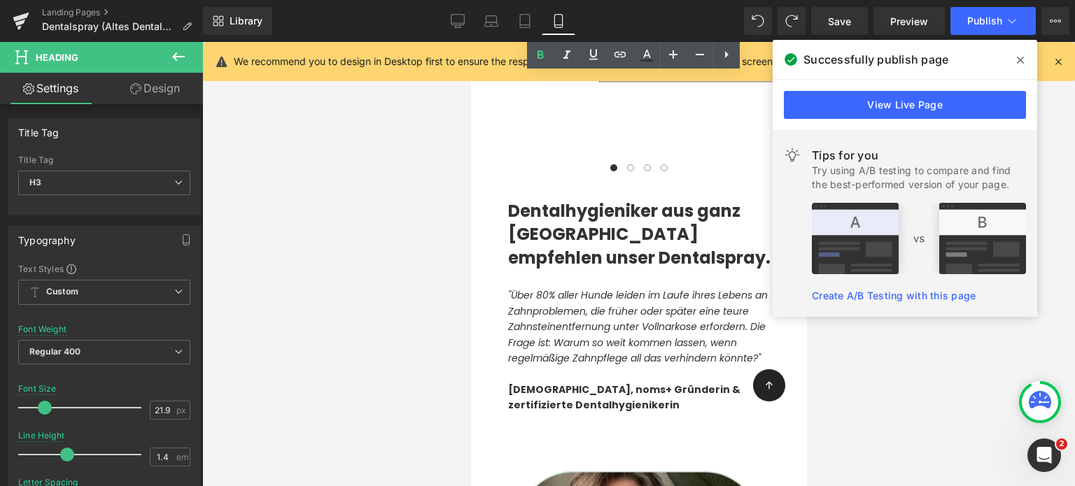
scroll to position [4346, 0]
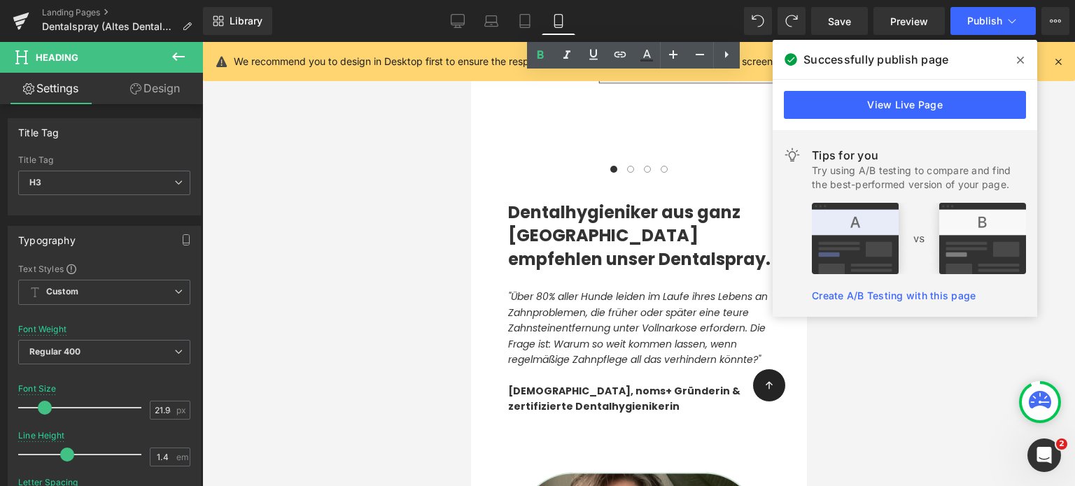
click at [558, 201] on span "Dentalhygieniker aus ganz Deutschland empfehlen unser Dentalspray." at bounding box center [638, 236] width 262 height 70
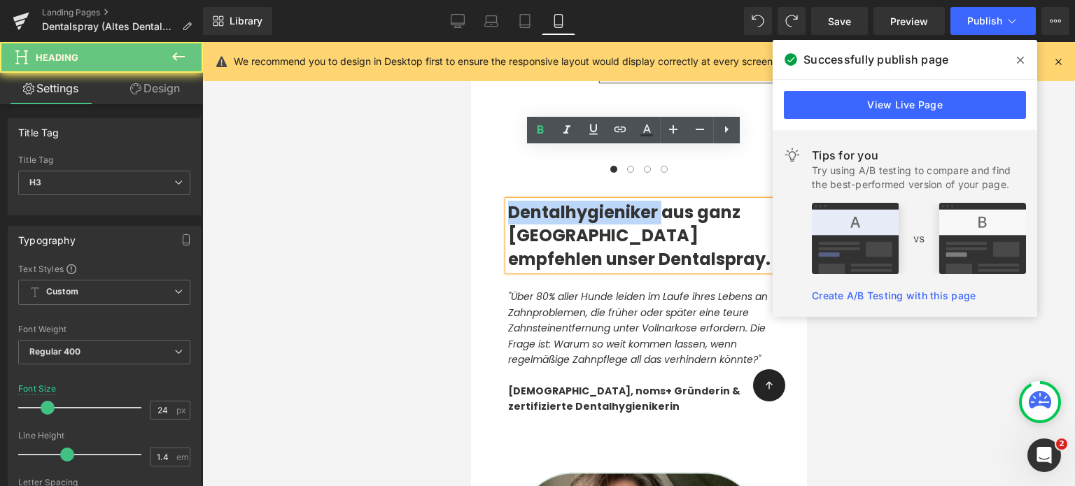
click at [558, 201] on span "Dentalhygieniker aus ganz Deutschland empfehlen unser Dentalspray." at bounding box center [638, 236] width 262 height 70
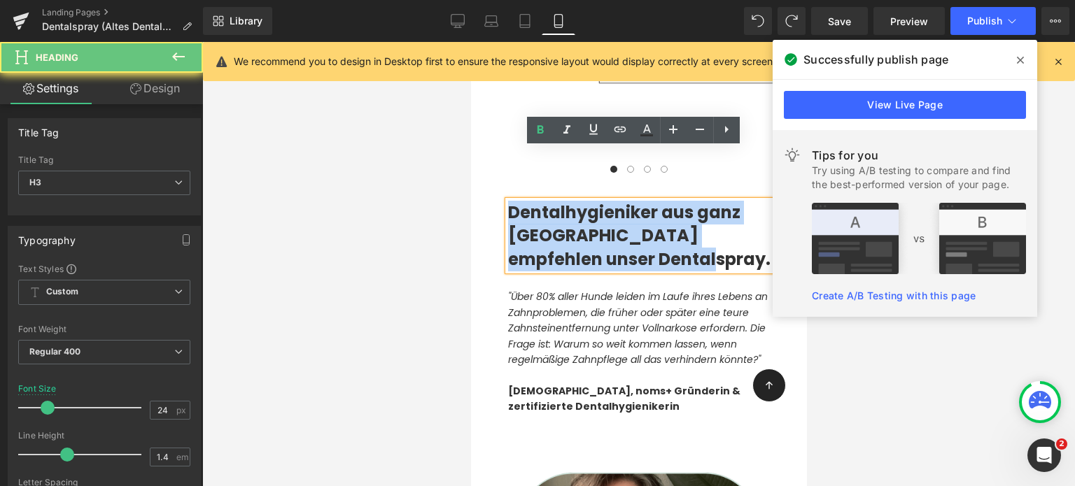
click at [558, 201] on span "Dentalhygieniker aus ganz Deutschland empfehlen unser Dentalspray." at bounding box center [638, 236] width 262 height 70
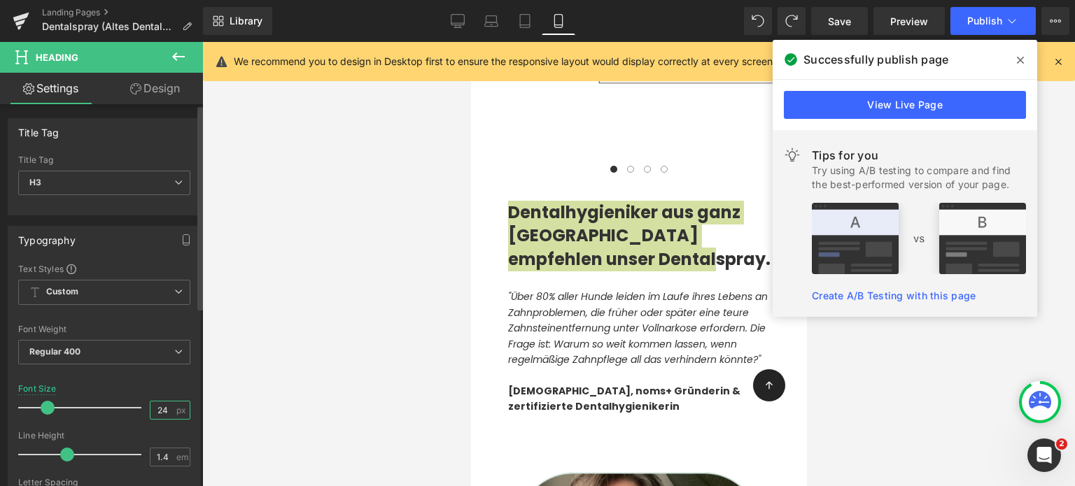
click at [162, 407] on input "24" at bounding box center [162, 410] width 24 height 17
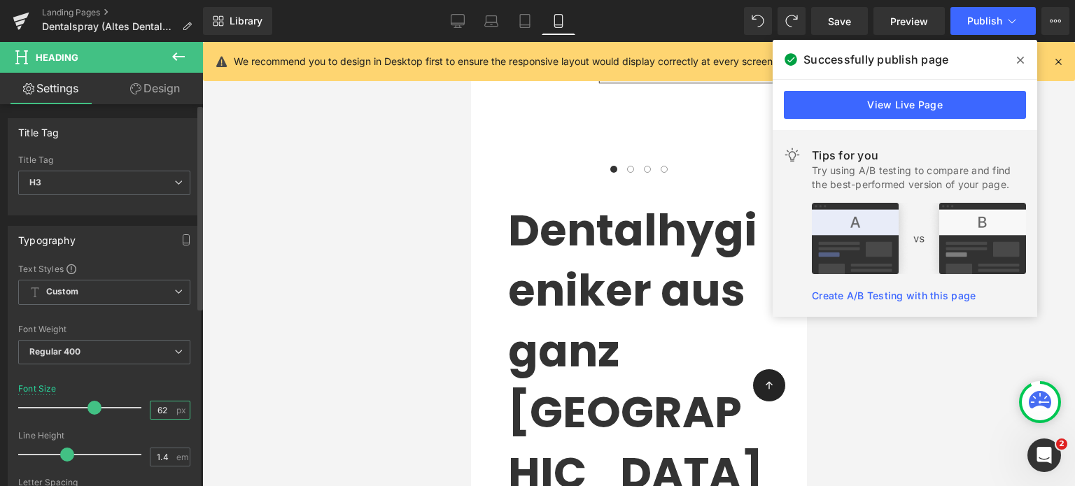
click at [162, 407] on input "62" at bounding box center [162, 410] width 24 height 17
type input "6"
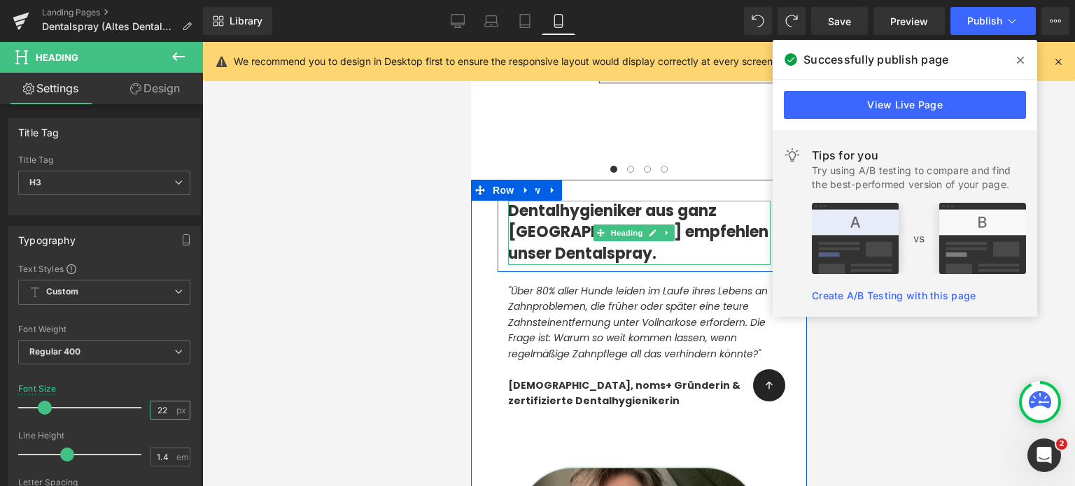
type input "22"
click at [641, 200] on span "Dentalhygieniker aus ganz Deutschland empfehlen unser Dentalspray." at bounding box center [637, 232] width 260 height 65
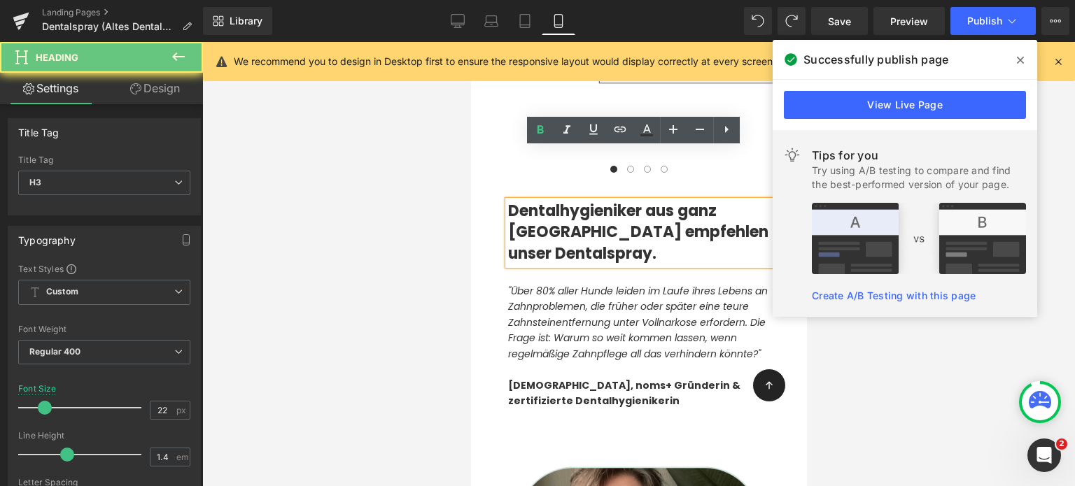
click at [650, 200] on span "Dentalhygieniker aus ganz Deutschland empfehlen unser Dentalspray." at bounding box center [637, 232] width 260 height 65
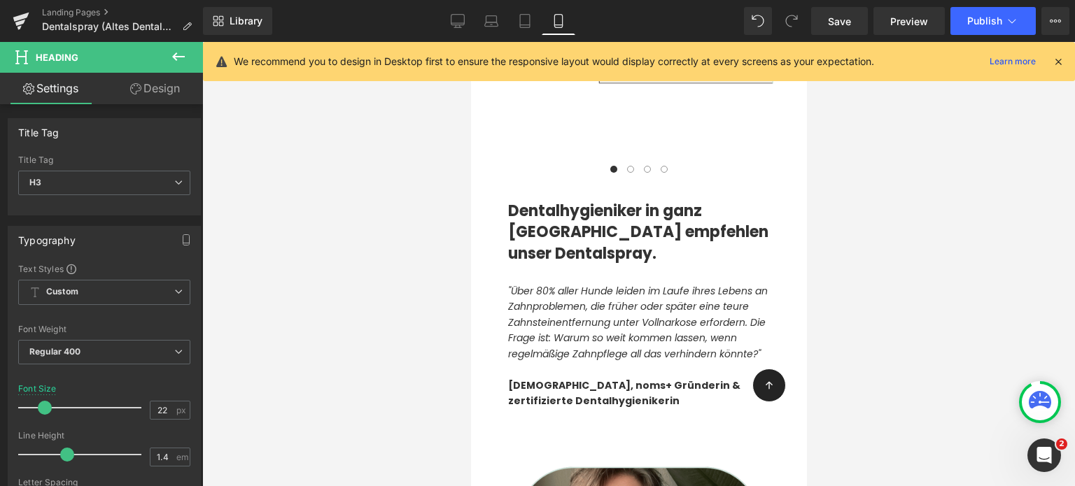
click at [406, 187] on div at bounding box center [638, 264] width 872 height 444
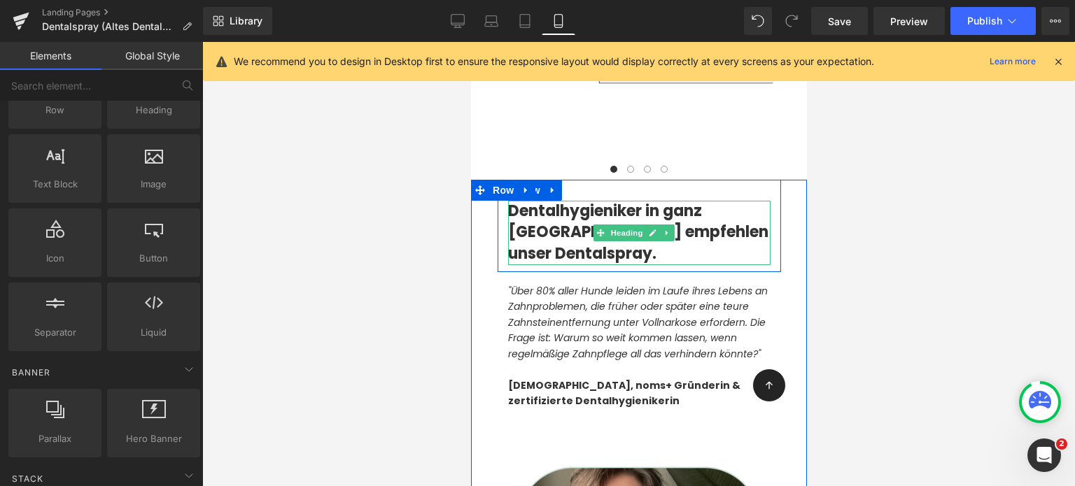
click at [555, 200] on span "Dentalhygieniker in ganz [GEOGRAPHIC_DATA] empfehlen unser Dentalspray." at bounding box center [637, 232] width 260 height 65
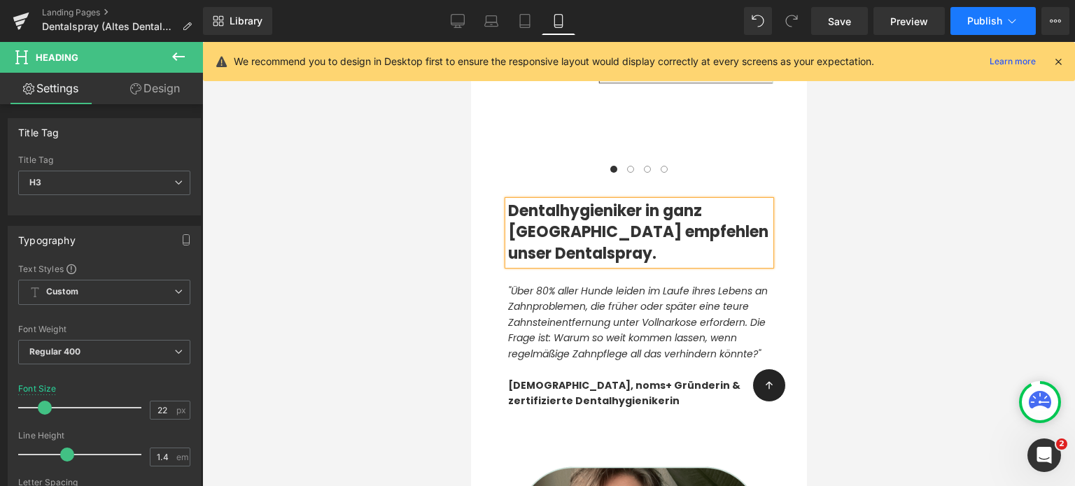
click at [977, 18] on span "Publish" at bounding box center [984, 20] width 35 height 11
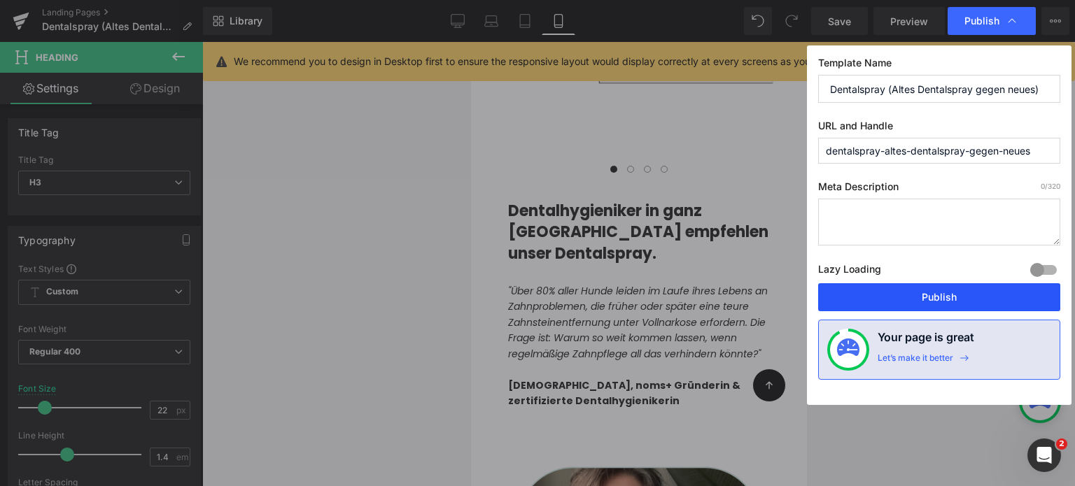
click at [926, 288] on button "Publish" at bounding box center [939, 297] width 242 height 28
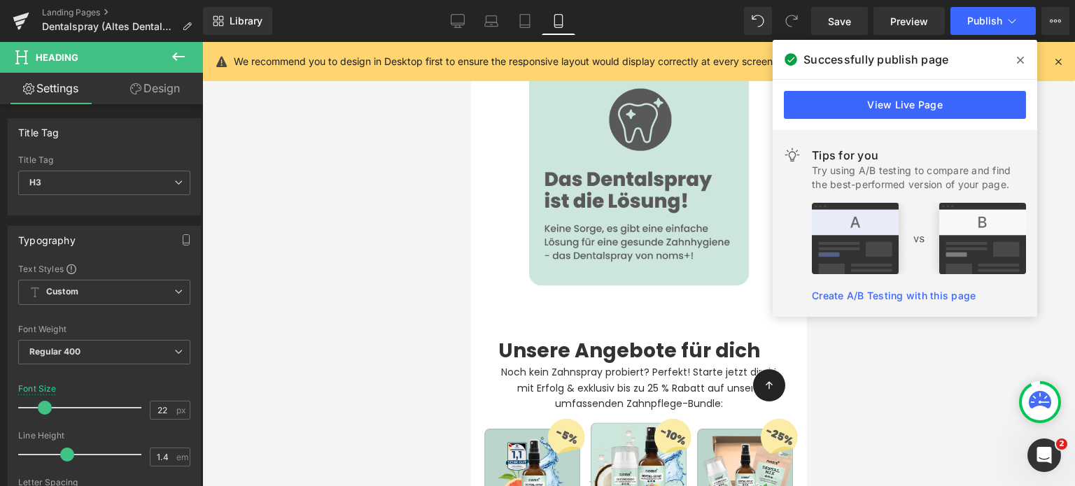
scroll to position [6648, 0]
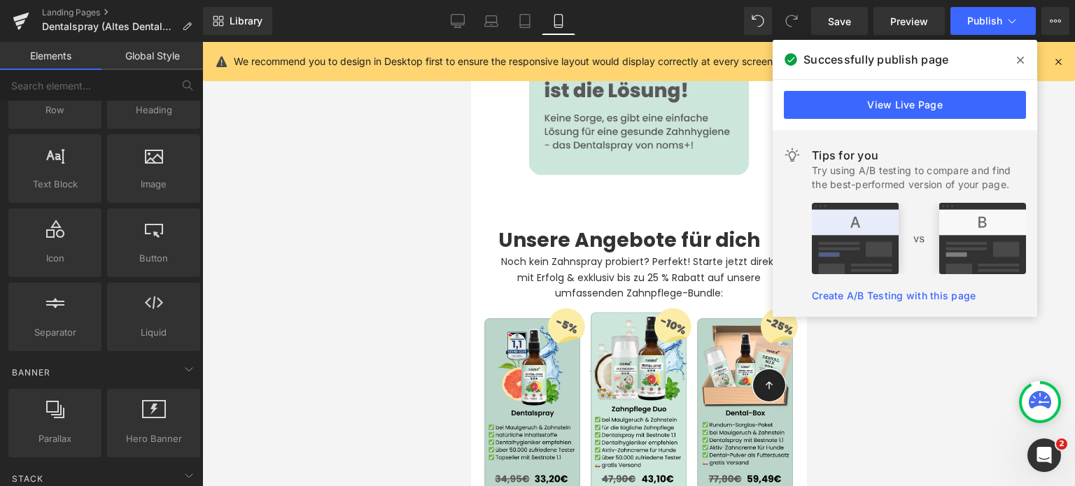
click at [408, 165] on div at bounding box center [638, 264] width 872 height 444
click at [516, 206] on span "Row" at bounding box center [519, 216] width 28 height 21
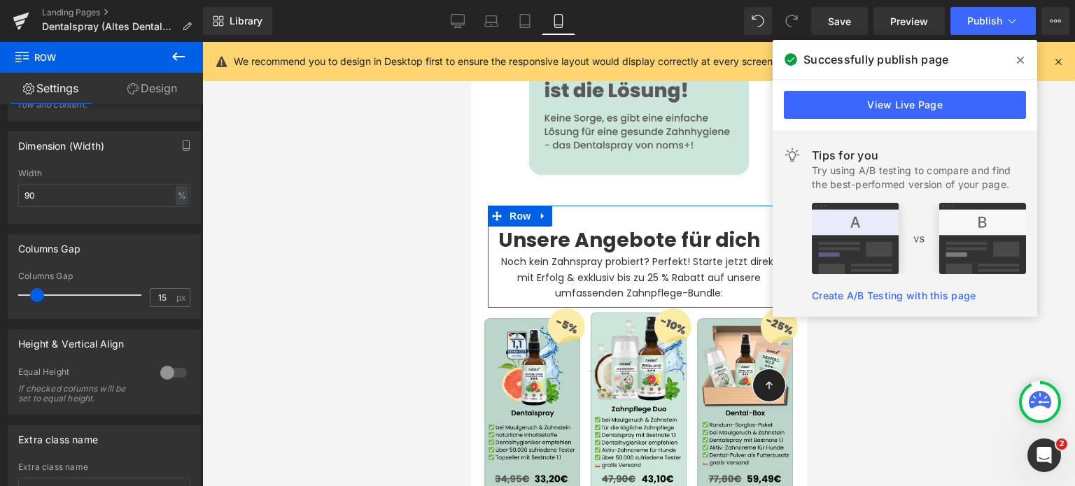
scroll to position [402, 0]
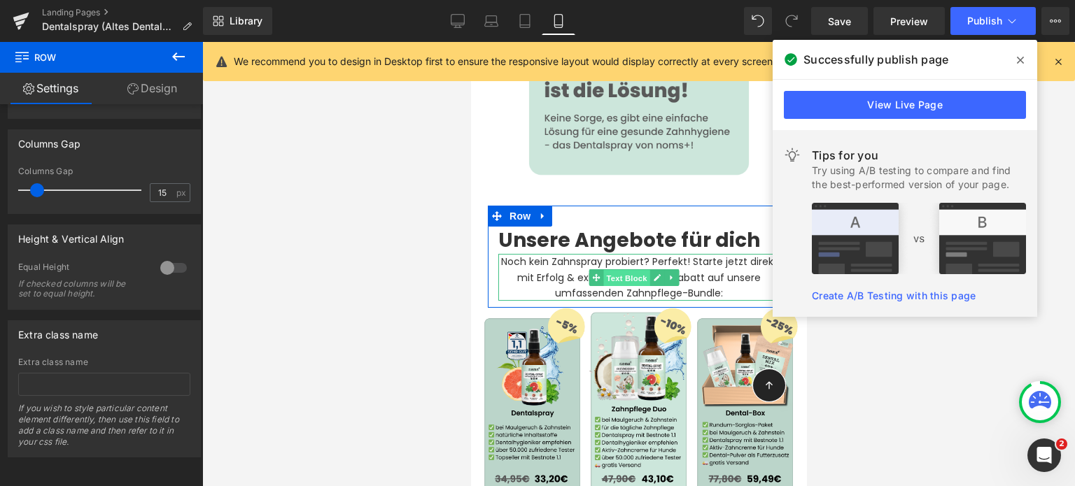
click at [634, 270] on span "Text Block" at bounding box center [626, 278] width 46 height 17
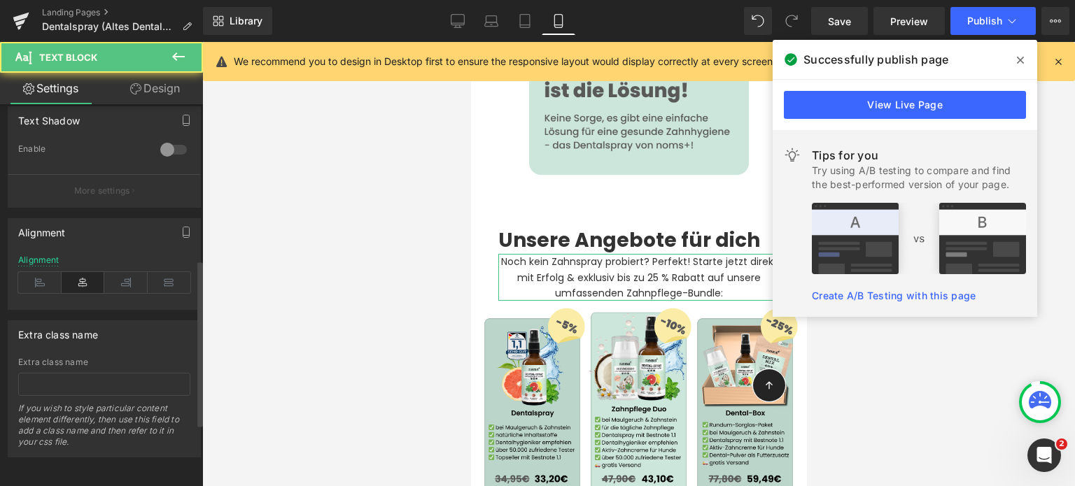
scroll to position [500, 0]
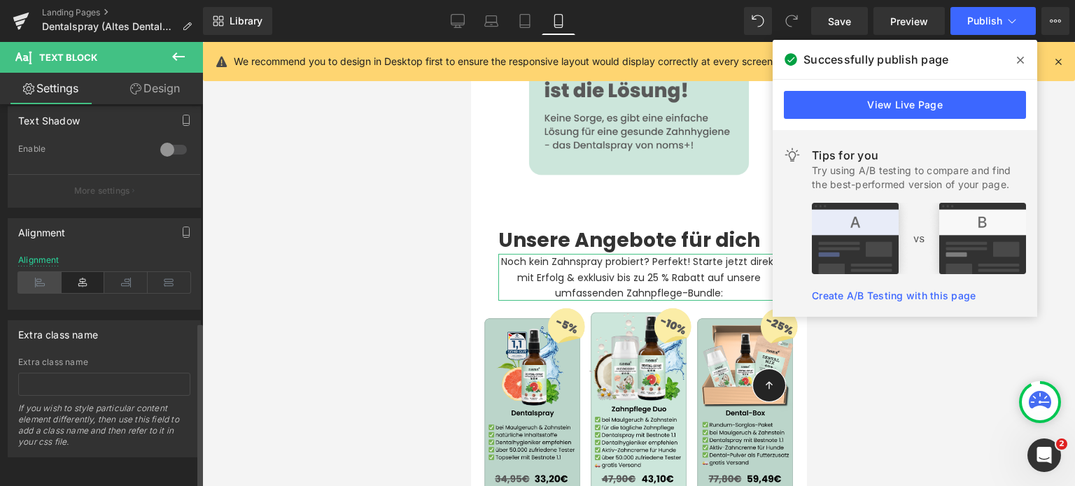
click at [28, 272] on icon at bounding box center [39, 282] width 43 height 21
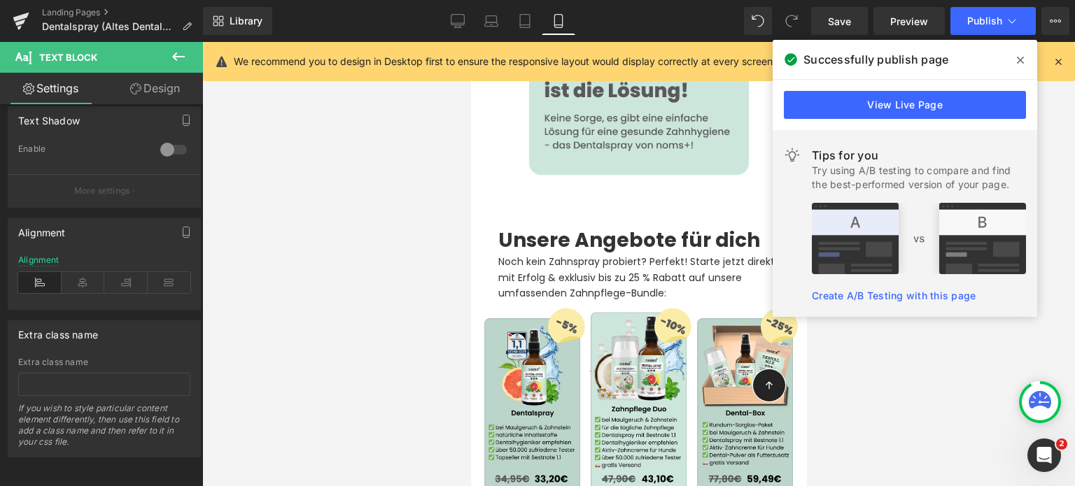
click at [875, 344] on div at bounding box center [638, 264] width 872 height 444
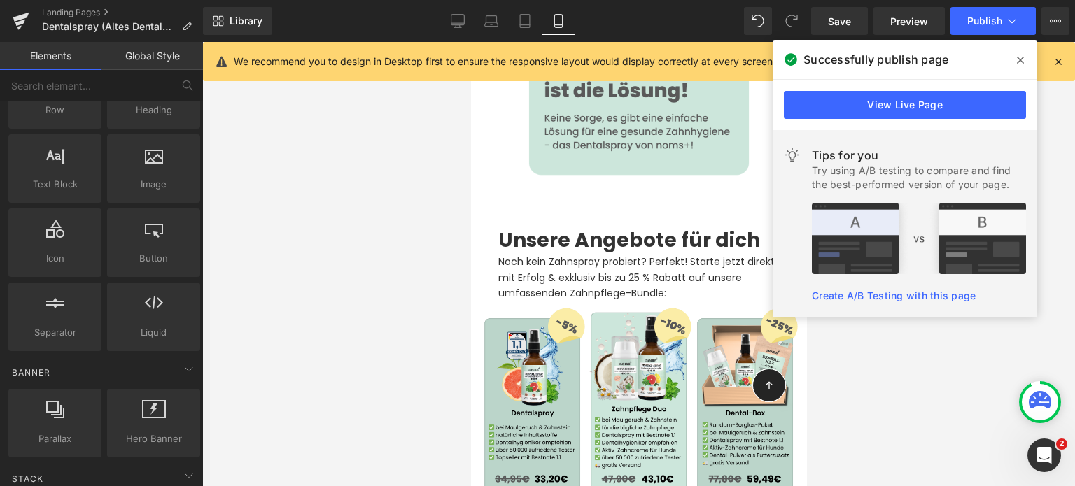
click at [1014, 52] on span at bounding box center [1020, 60] width 22 height 22
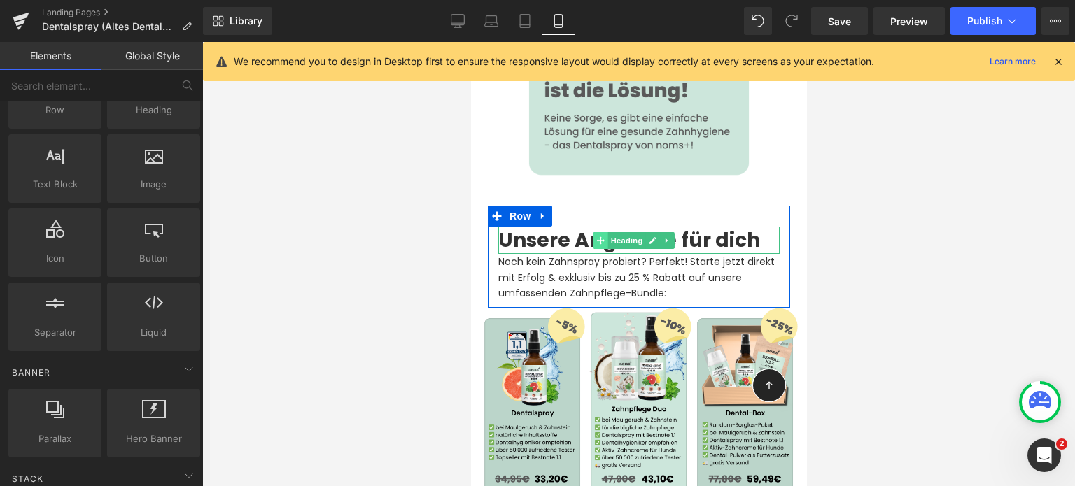
click at [596, 236] on icon at bounding box center [600, 240] width 8 height 8
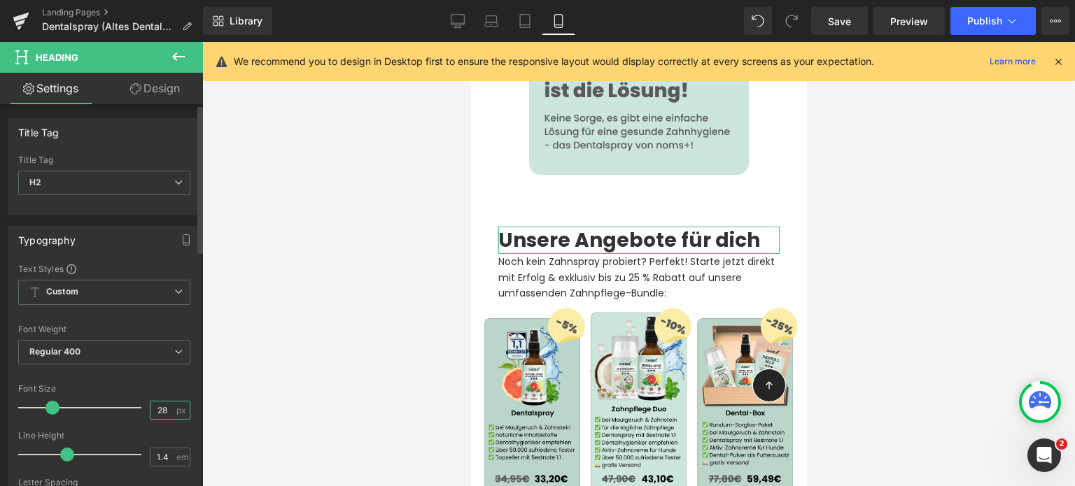
click at [165, 415] on input "28" at bounding box center [162, 410] width 24 height 17
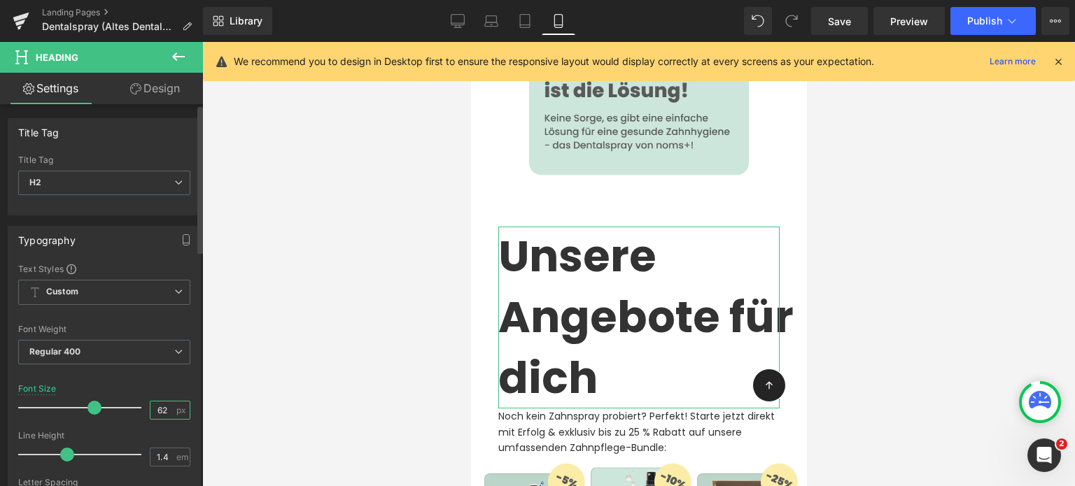
type input "6"
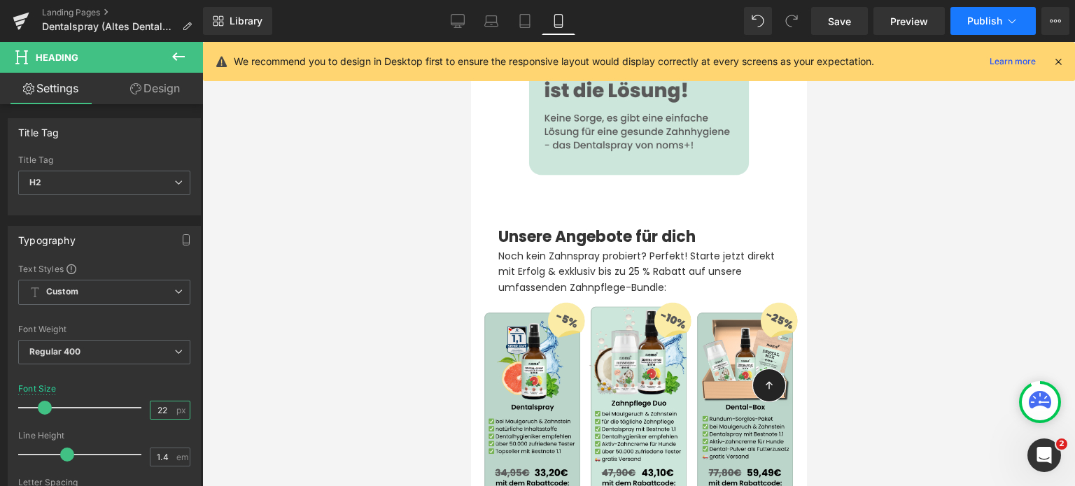
type input "22"
click at [974, 21] on span "Publish" at bounding box center [984, 20] width 35 height 11
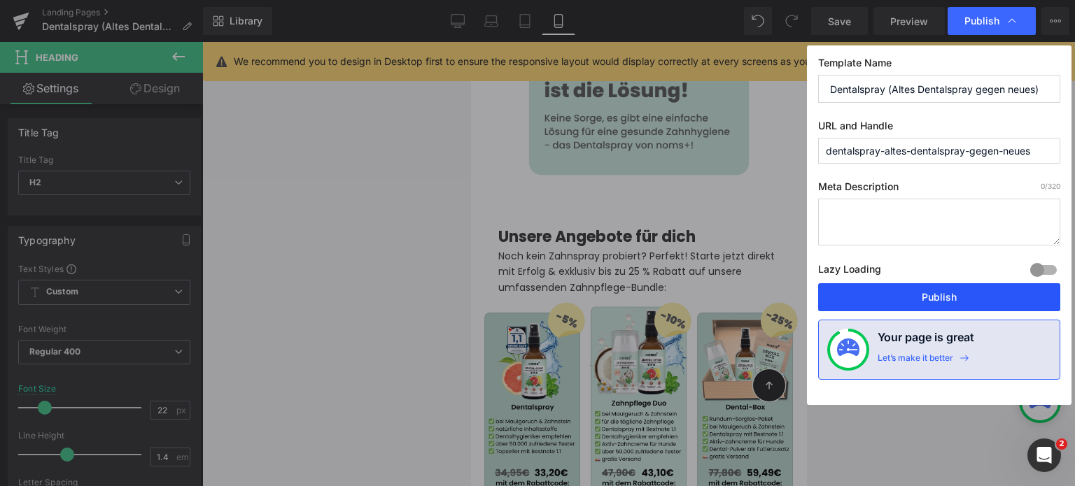
drag, startPoint x: 914, startPoint y: 292, endPoint x: 139, endPoint y: 77, distance: 805.0
click at [914, 292] on button "Publish" at bounding box center [939, 297] width 242 height 28
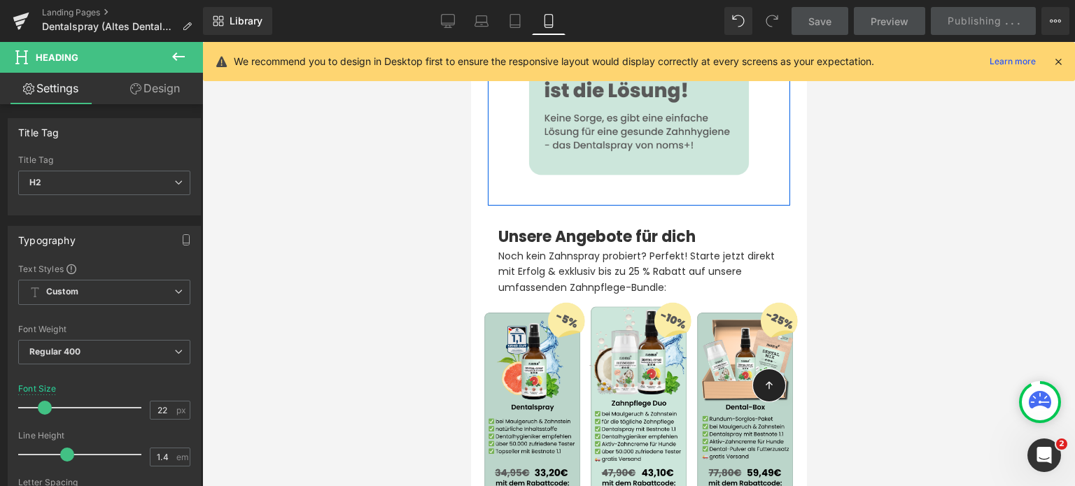
click at [470, 42] on div at bounding box center [470, 42] width 0 height 0
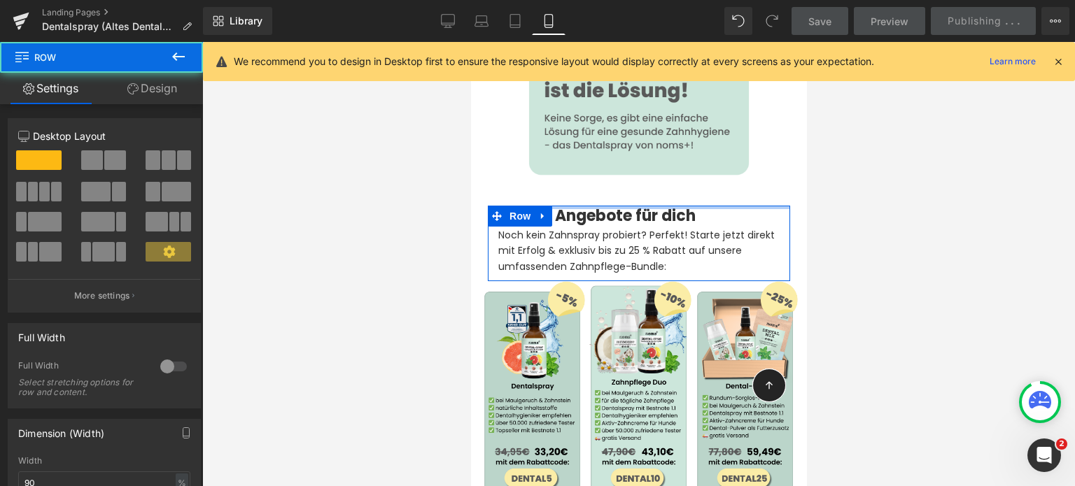
drag, startPoint x: 590, startPoint y: 136, endPoint x: 588, endPoint y: 114, distance: 22.5
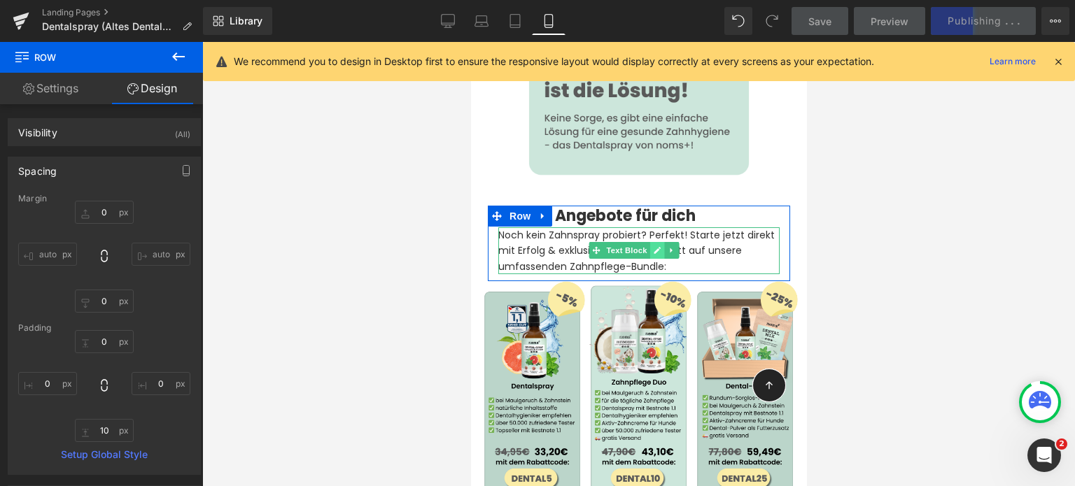
click at [650, 242] on link at bounding box center [656, 250] width 15 height 17
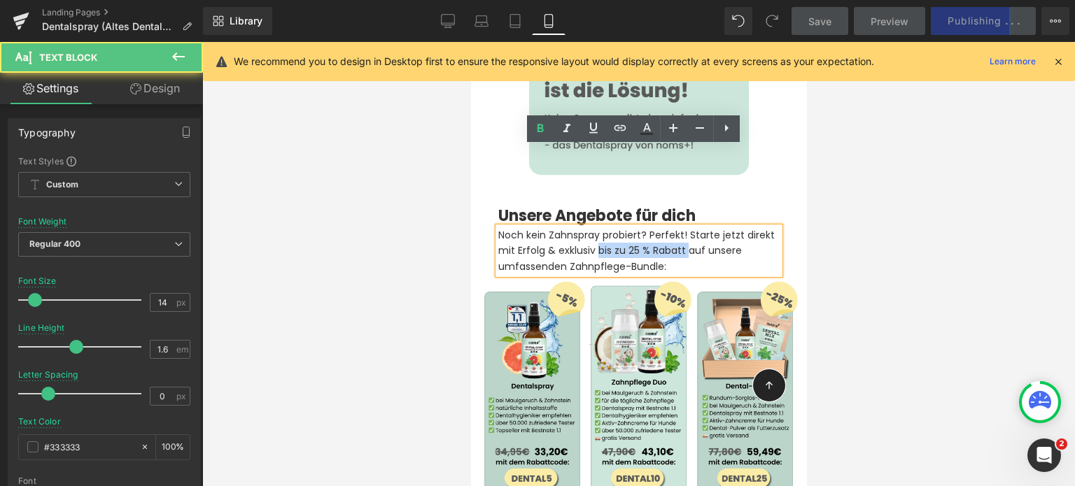
drag, startPoint x: 714, startPoint y: 170, endPoint x: 624, endPoint y: 169, distance: 90.3
click at [624, 227] on p "Noch kein Zahnspray probiert? Perfekt! Starte jetzt direkt mit Erfolg & exklusi…" at bounding box center [637, 250] width 281 height 47
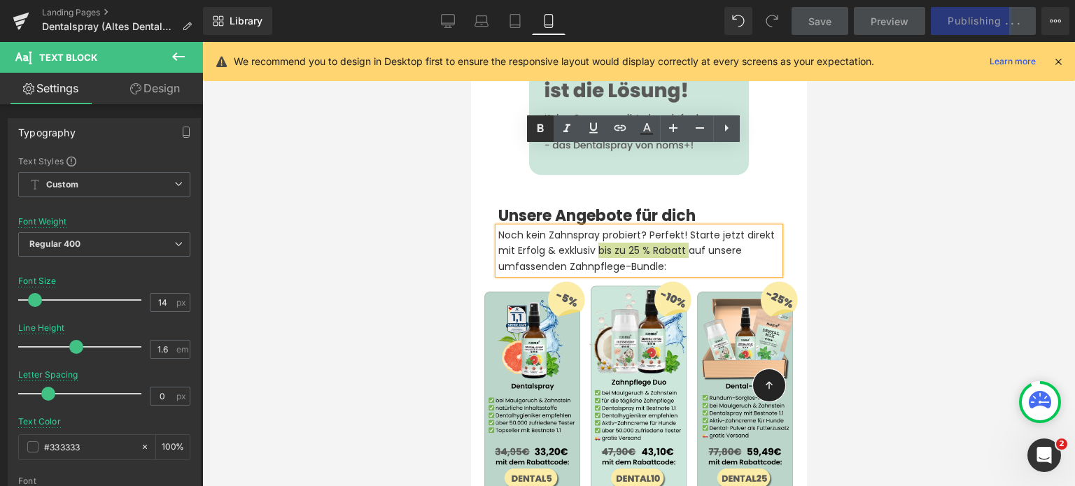
click at [540, 130] on icon at bounding box center [540, 128] width 17 height 17
click at [565, 227] on p "Noch kein Zahnspray probiert? Perfekt! Starte jetzt direkt mit Erfolg & exklusi…" at bounding box center [637, 250] width 281 height 47
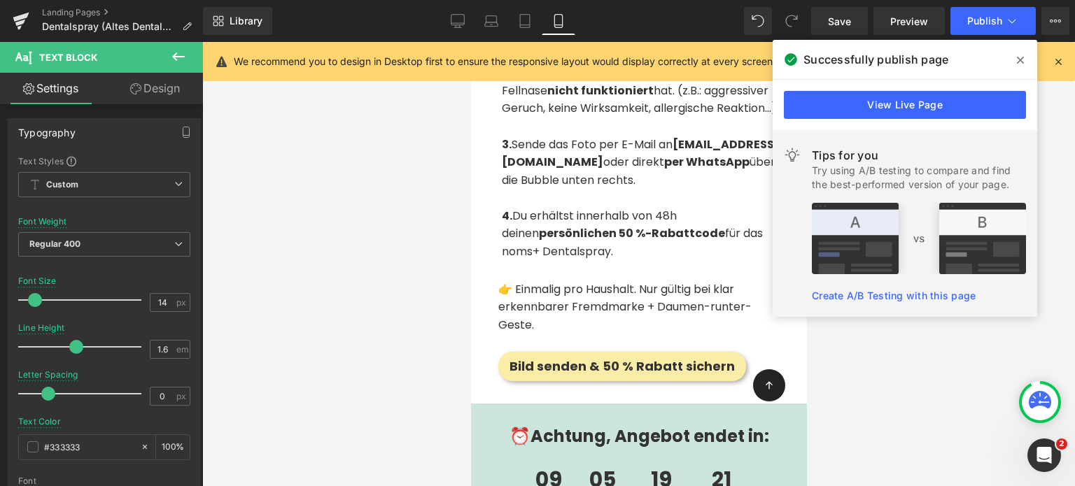
scroll to position [3504, 0]
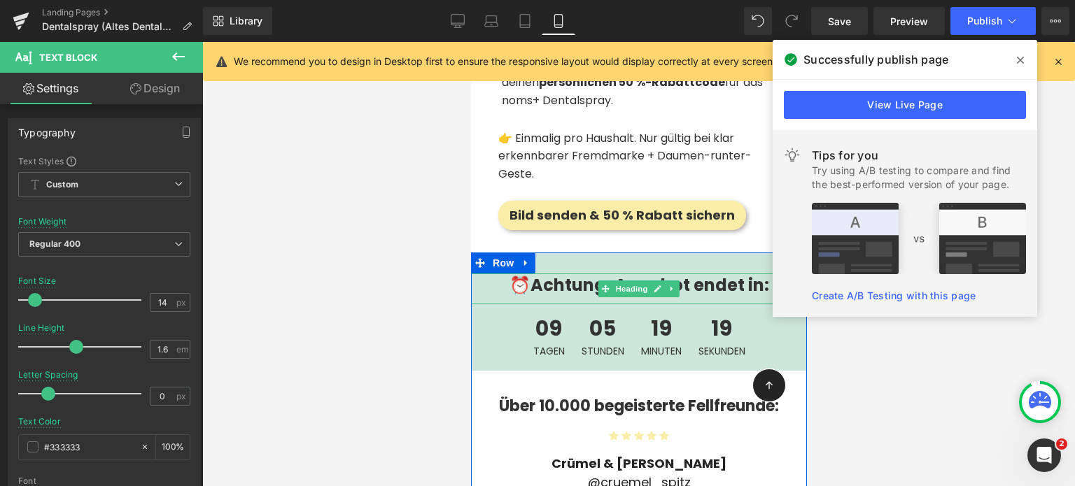
click at [524, 274] on strong "⏰Achtung, Angebot endet in:" at bounding box center [639, 285] width 260 height 23
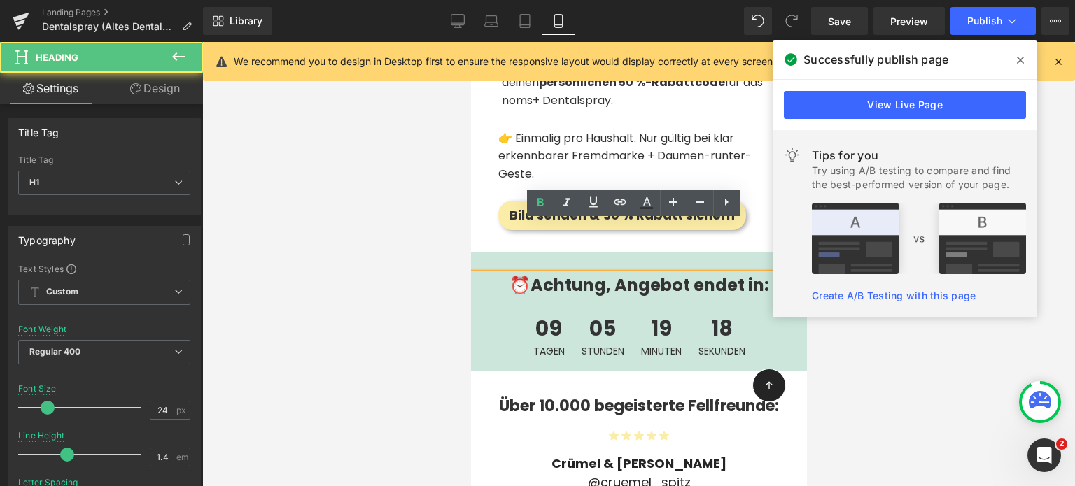
click at [524, 274] on strong "⏰Achtung, Angebot endet in:" at bounding box center [639, 285] width 260 height 23
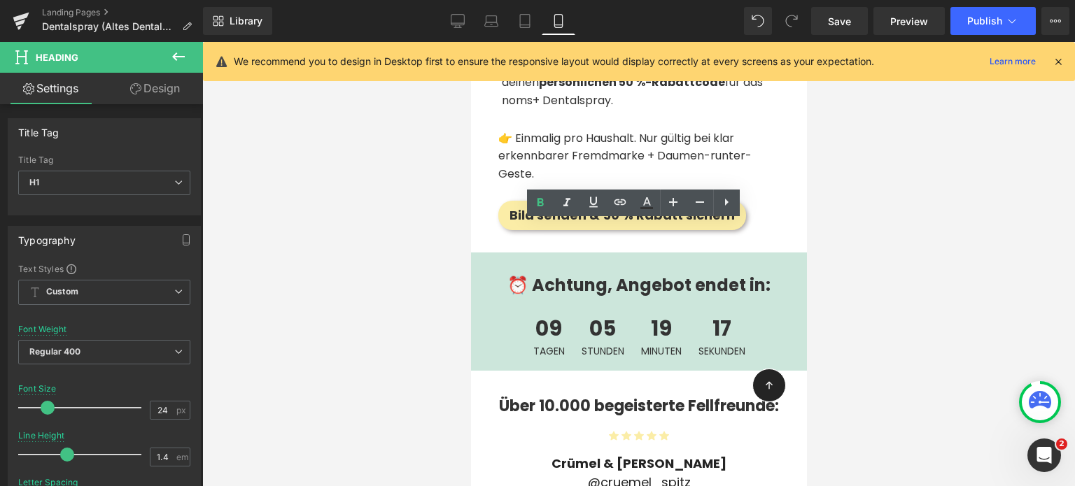
click at [851, 278] on div at bounding box center [638, 264] width 872 height 444
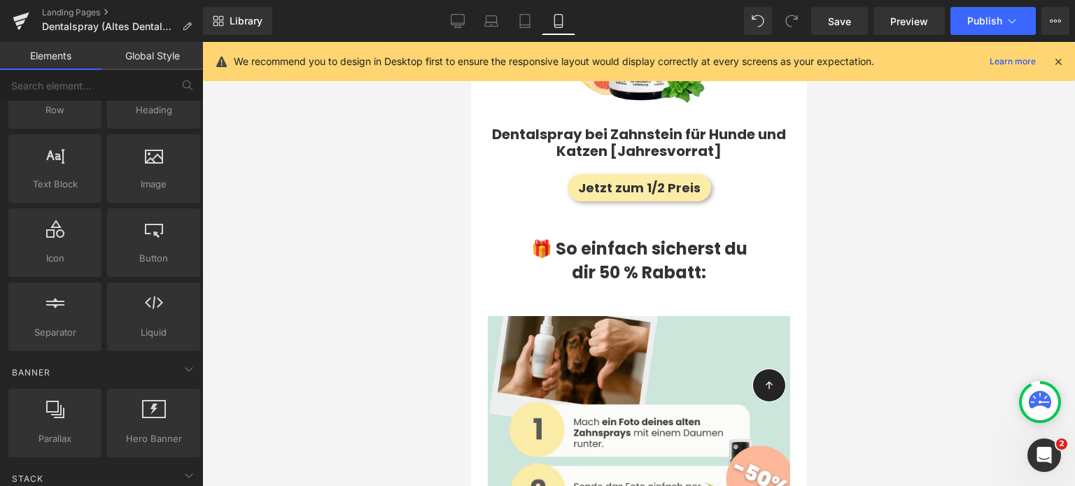
scroll to position [2647, 0]
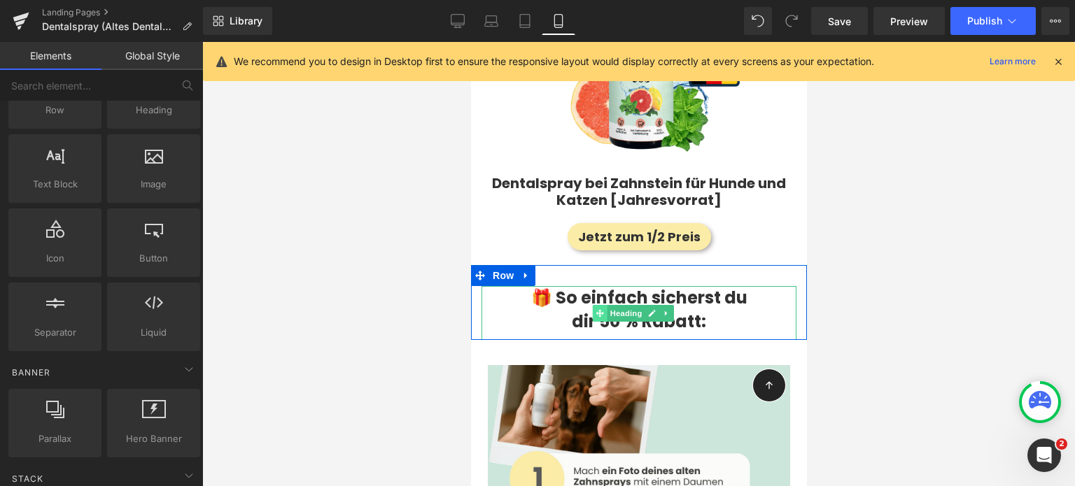
click at [605, 305] on span at bounding box center [599, 313] width 15 height 17
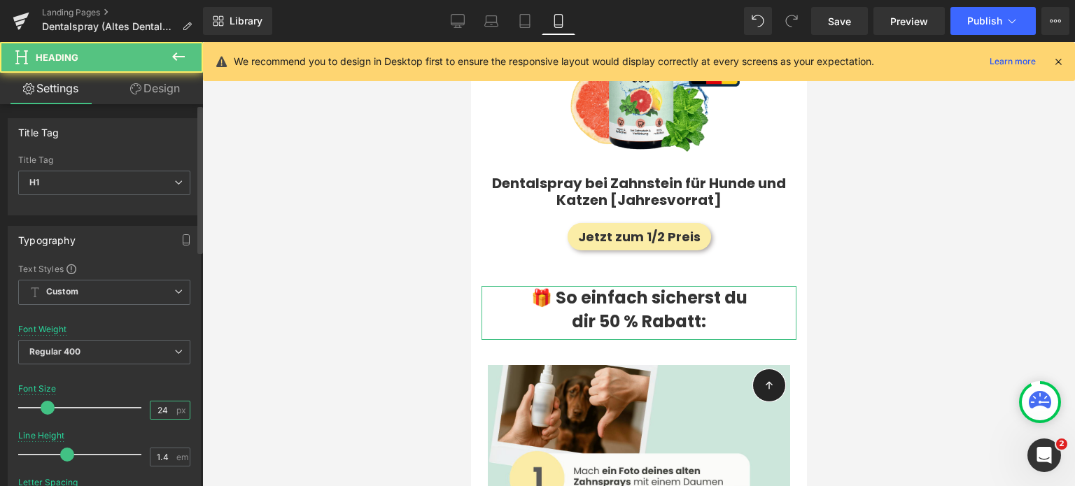
click at [164, 409] on input "24" at bounding box center [162, 410] width 24 height 17
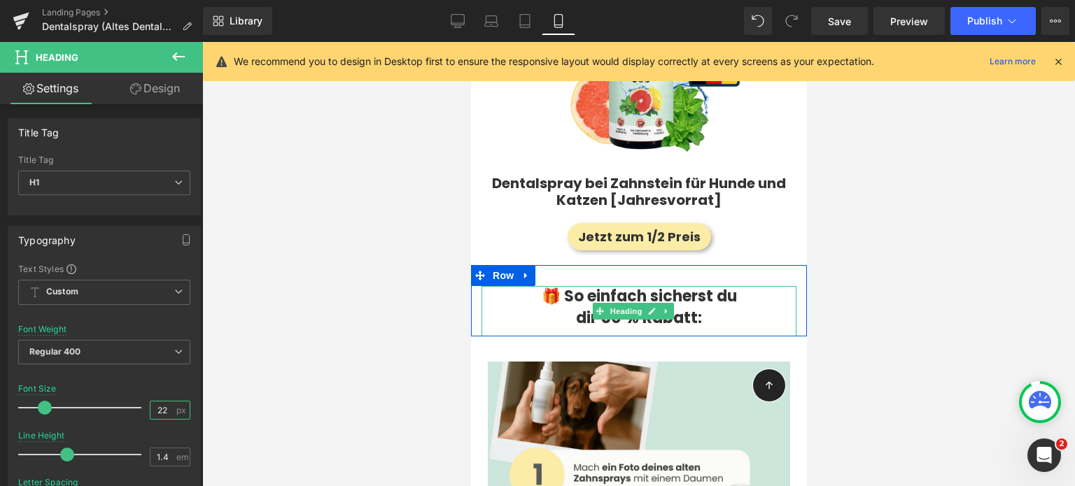
type input "22"
click at [555, 308] on h1 "dir 50 % Rabatt:" at bounding box center [638, 319] width 315 height 22
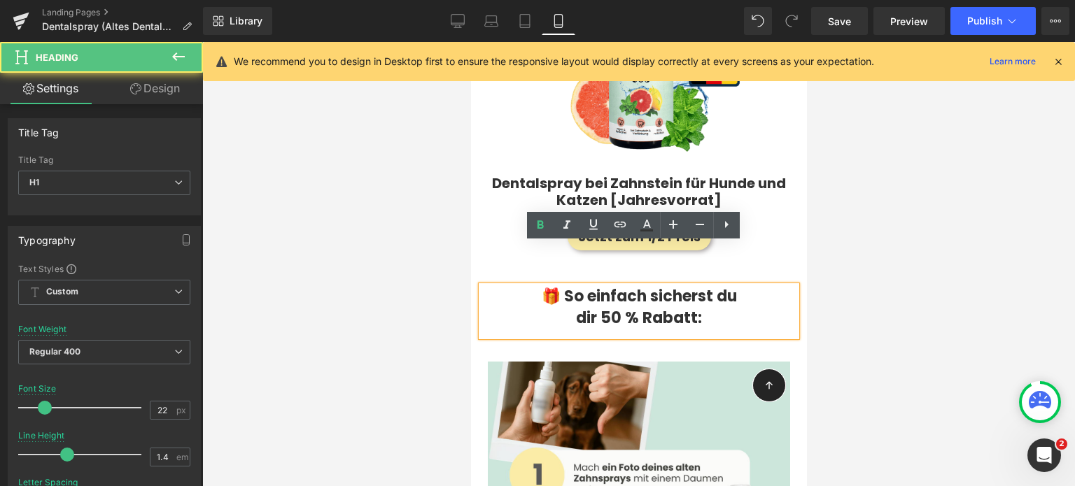
click at [555, 308] on h1 "dir 50 % Rabatt:" at bounding box center [638, 319] width 315 height 22
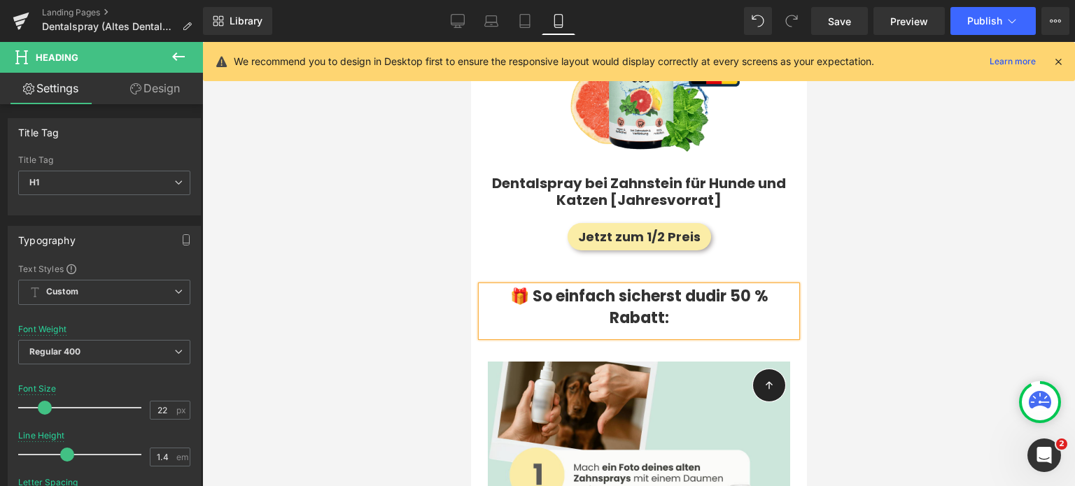
click at [731, 285] on strong "dir 50 % Rabatt:" at bounding box center [688, 306] width 159 height 43
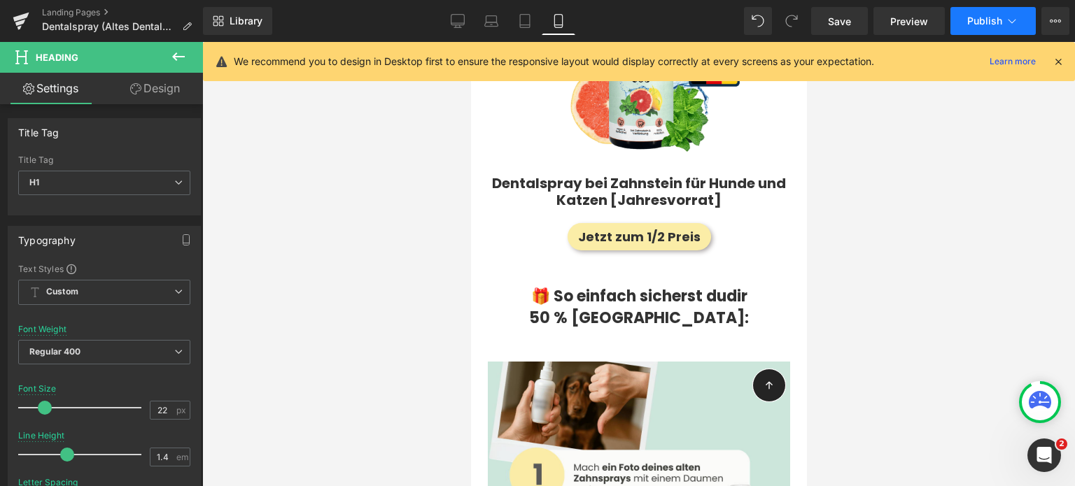
click at [979, 22] on span "Publish" at bounding box center [984, 20] width 35 height 11
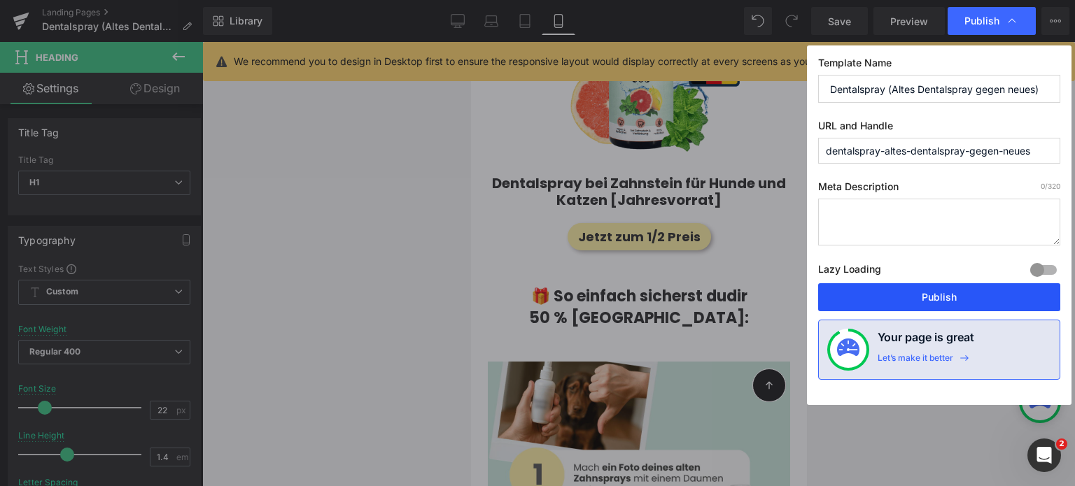
click at [923, 297] on button "Publish" at bounding box center [939, 297] width 242 height 28
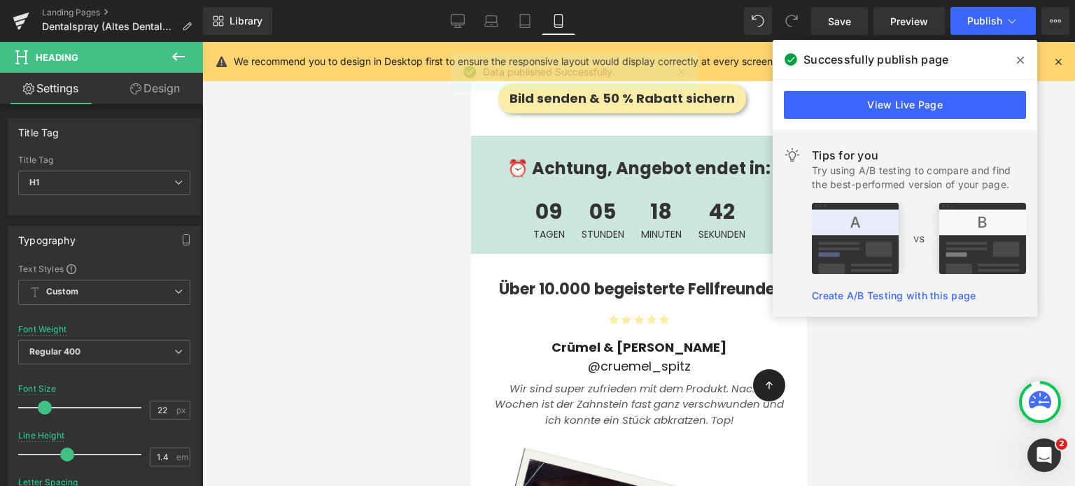
scroll to position [3615, 0]
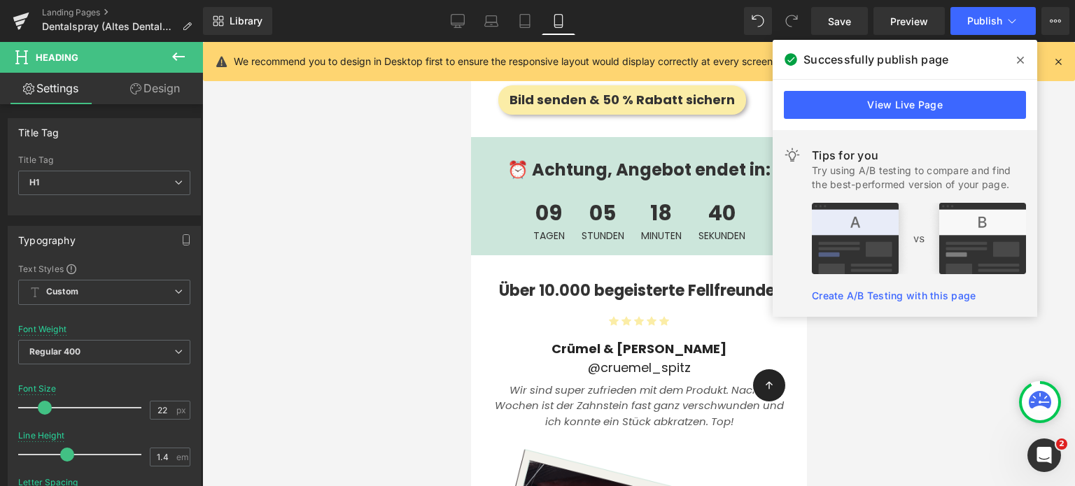
click at [560, 280] on b "Über 10.000 begeisterte Fellfreunde:" at bounding box center [638, 291] width 280 height 22
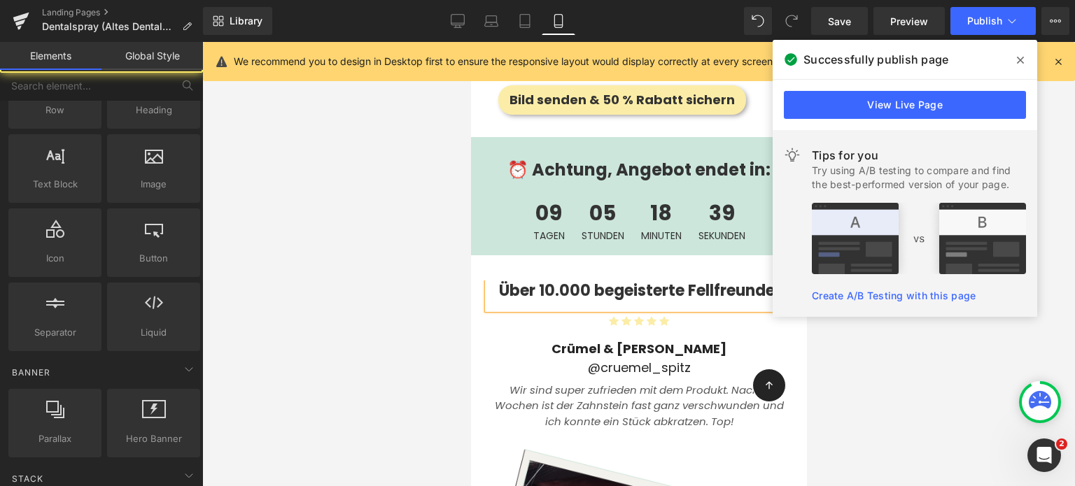
click at [320, 301] on div at bounding box center [638, 264] width 872 height 444
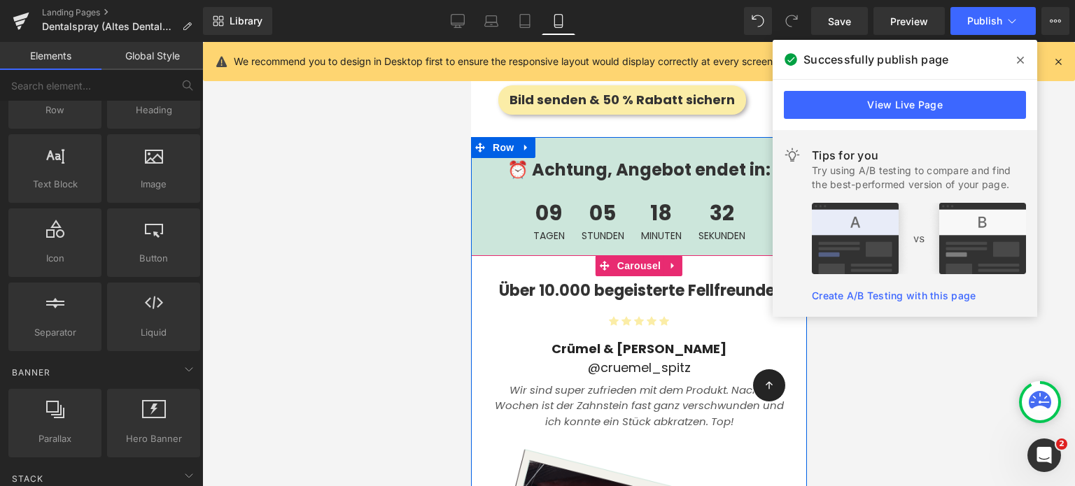
click at [470, 42] on div at bounding box center [470, 42] width 0 height 0
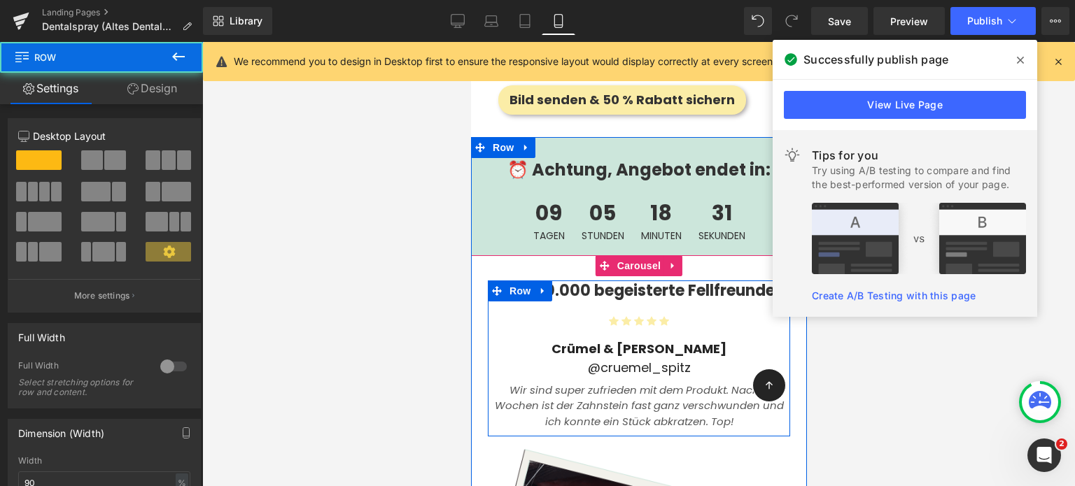
click at [580, 280] on b "Über 10.000 begeisterte Fellfreunde:" at bounding box center [638, 291] width 280 height 22
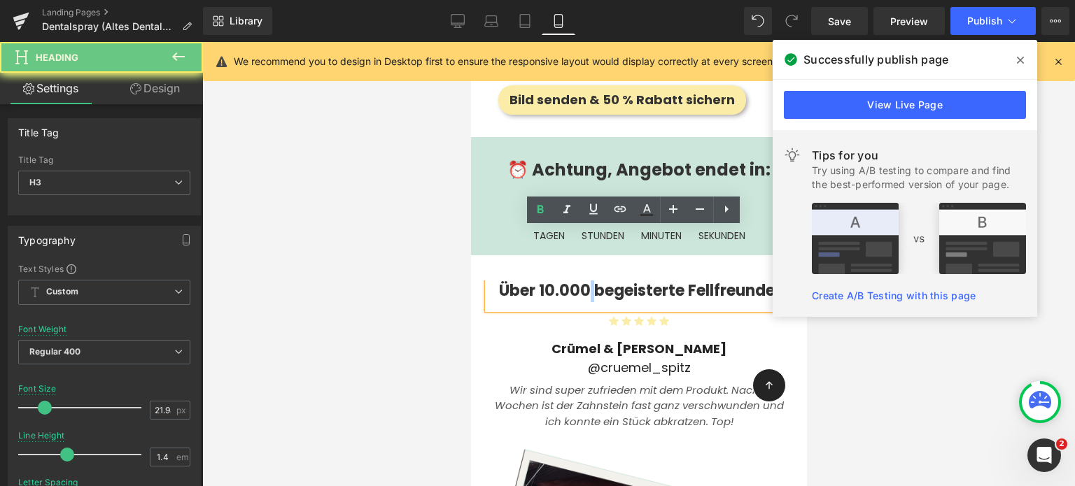
click at [580, 280] on b "Über 10.000 begeisterte Fellfreunde:" at bounding box center [638, 291] width 280 height 22
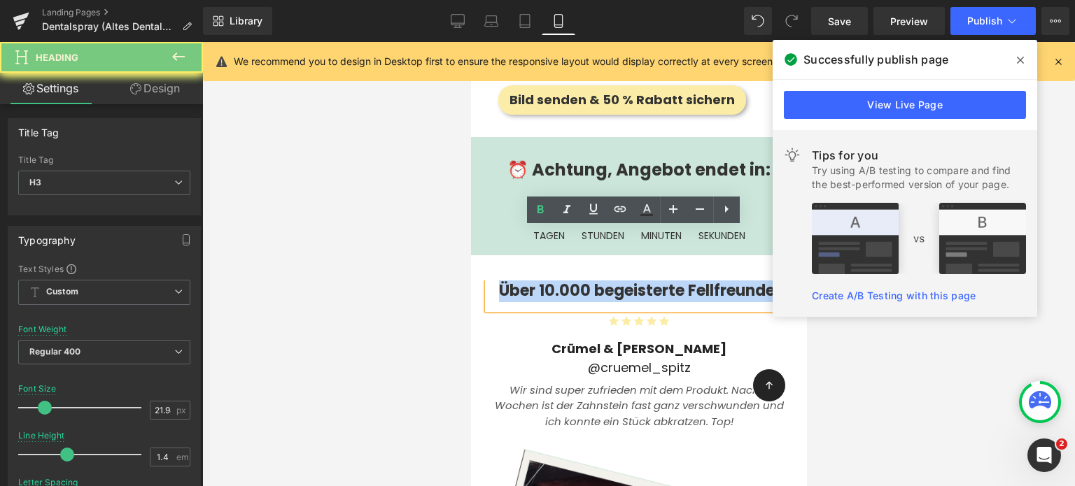
click at [580, 280] on b "Über 10.000 begeisterte Fellfreunde:" at bounding box center [638, 291] width 280 height 22
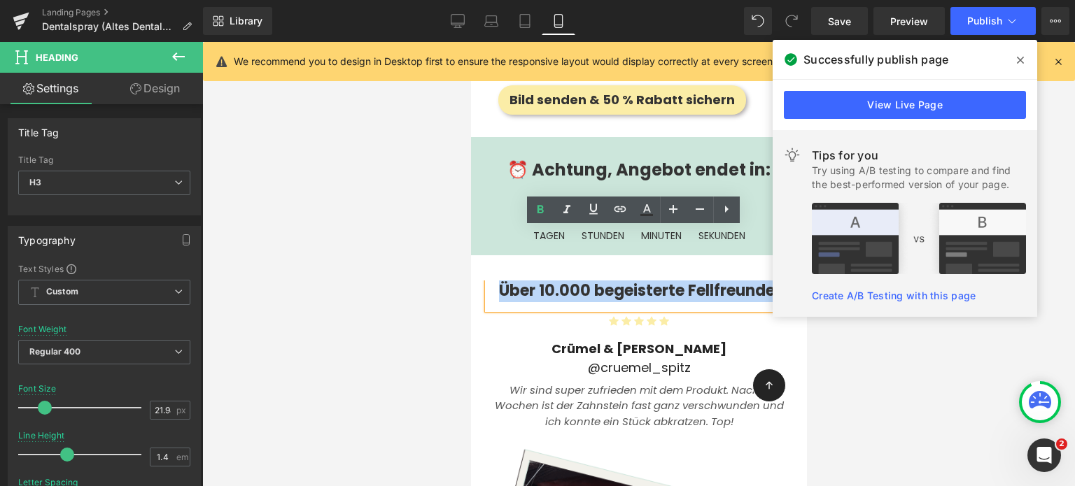
copy b "Über 10.000 begeisterte Fellfreunde:"
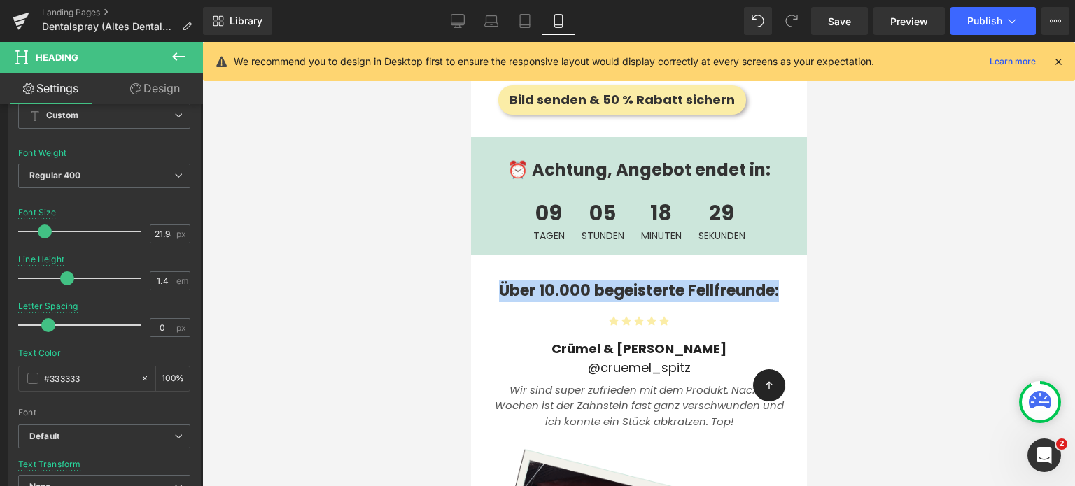
scroll to position [179, 0]
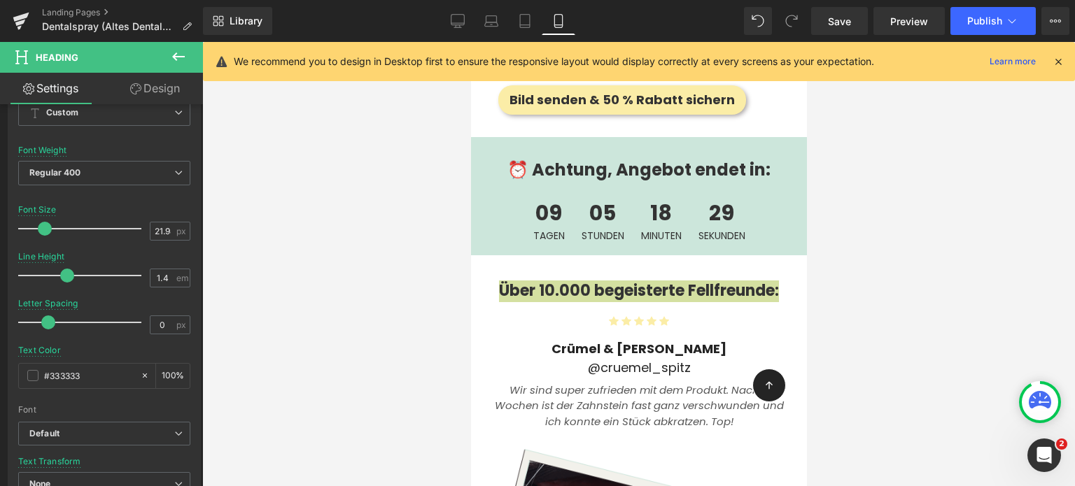
click at [378, 297] on div at bounding box center [638, 264] width 872 height 444
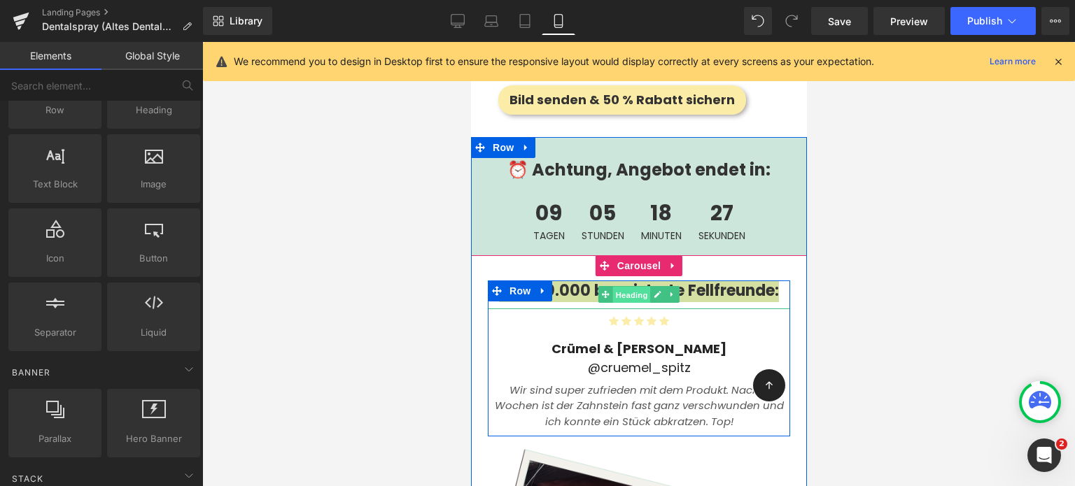
click at [614, 287] on span "Heading" at bounding box center [631, 295] width 38 height 17
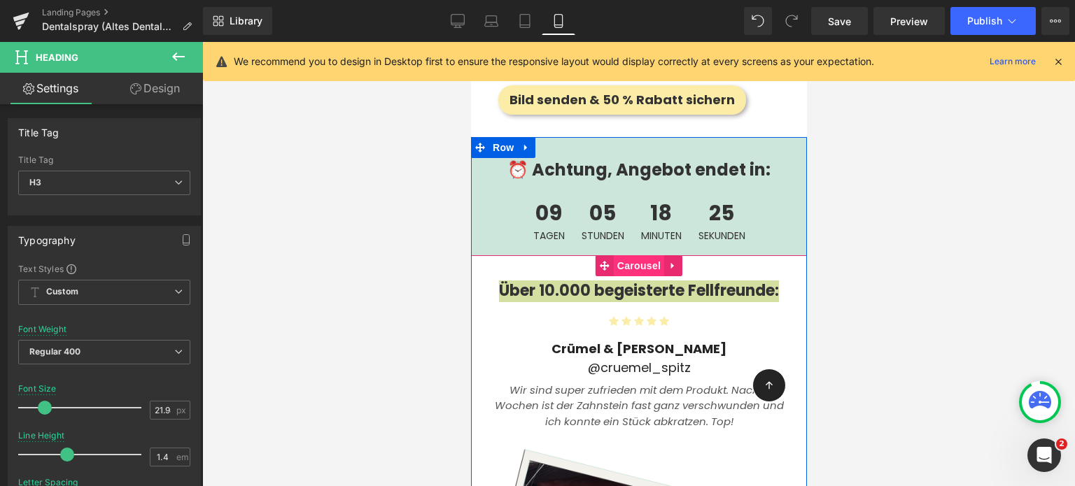
click at [620, 255] on span "Carousel" at bounding box center [638, 265] width 50 height 21
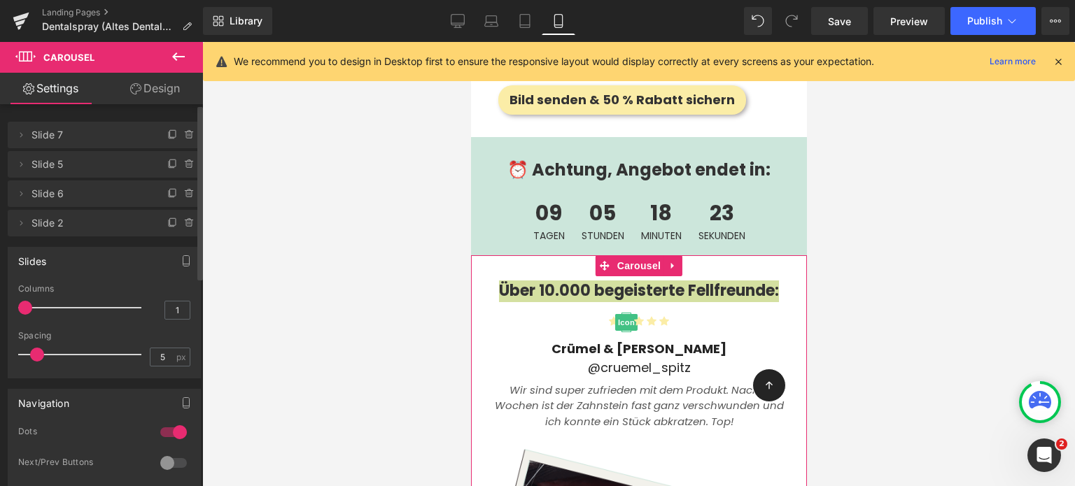
click at [60, 162] on span "Slide 5" at bounding box center [90, 164] width 118 height 27
click at [111, 166] on span "Slide 5" at bounding box center [90, 164] width 118 height 27
click at [22, 166] on icon at bounding box center [20, 164] width 11 height 11
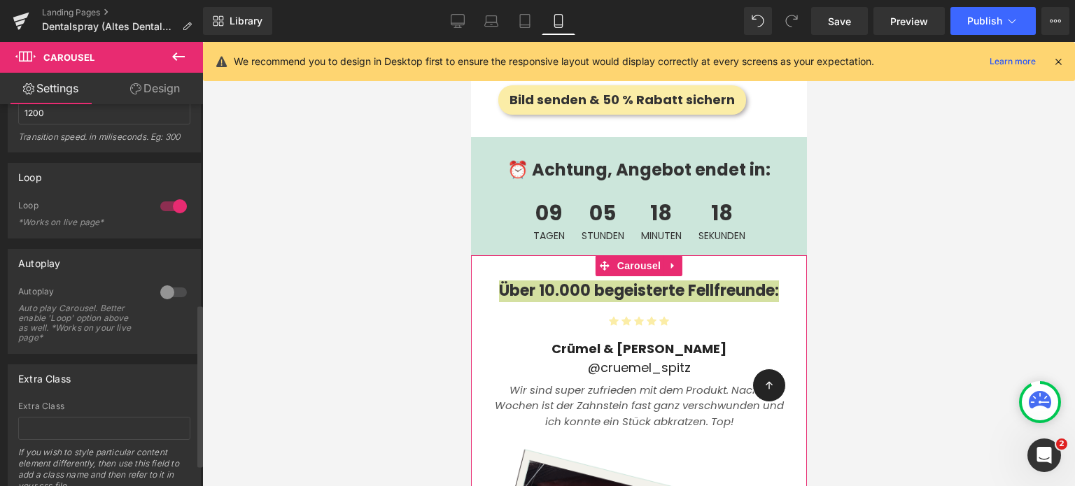
scroll to position [523, 0]
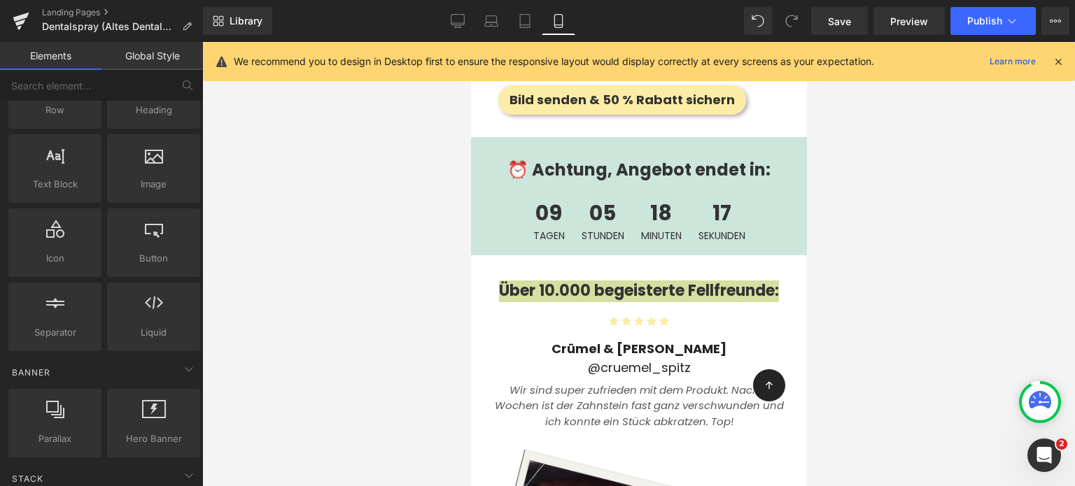
click at [369, 334] on div at bounding box center [638, 264] width 872 height 444
click at [416, 257] on div at bounding box center [638, 264] width 872 height 444
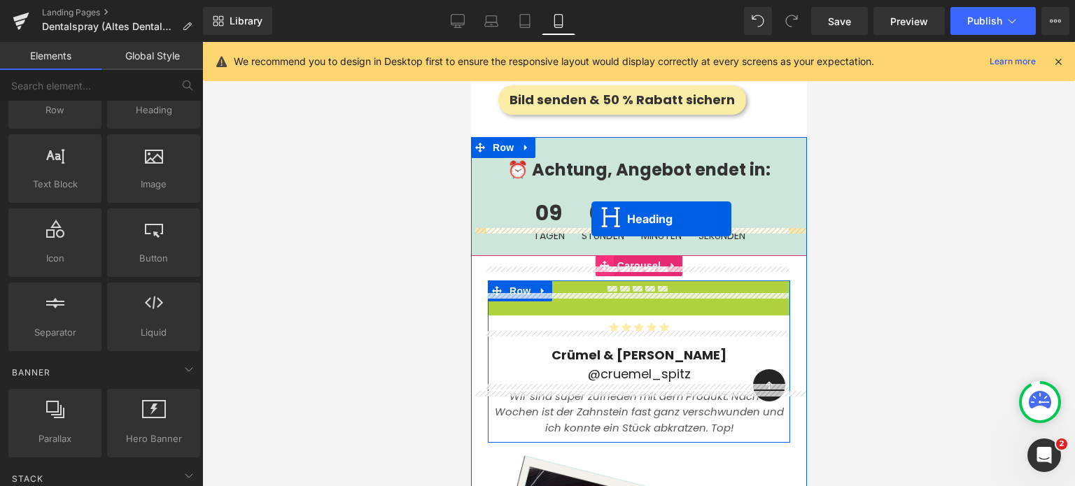
drag, startPoint x: 602, startPoint y: 243, endPoint x: 590, endPoint y: 220, distance: 25.7
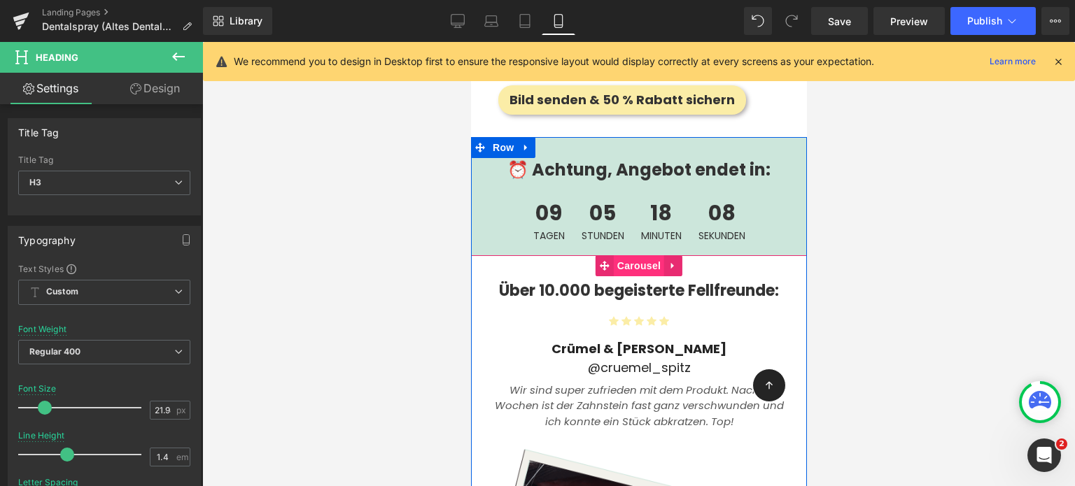
click at [619, 255] on span "Carousel" at bounding box center [638, 265] width 50 height 21
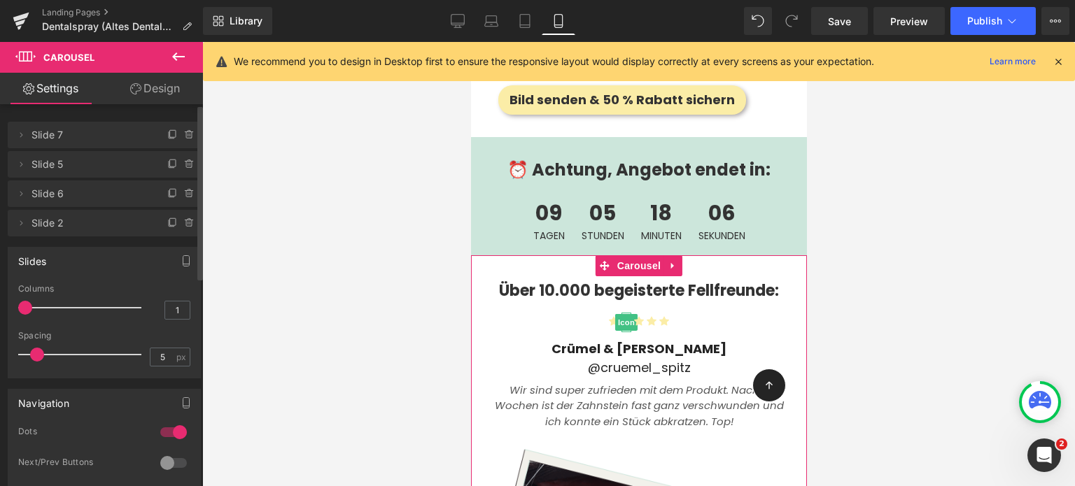
click at [109, 159] on span "Slide 5" at bounding box center [90, 164] width 118 height 27
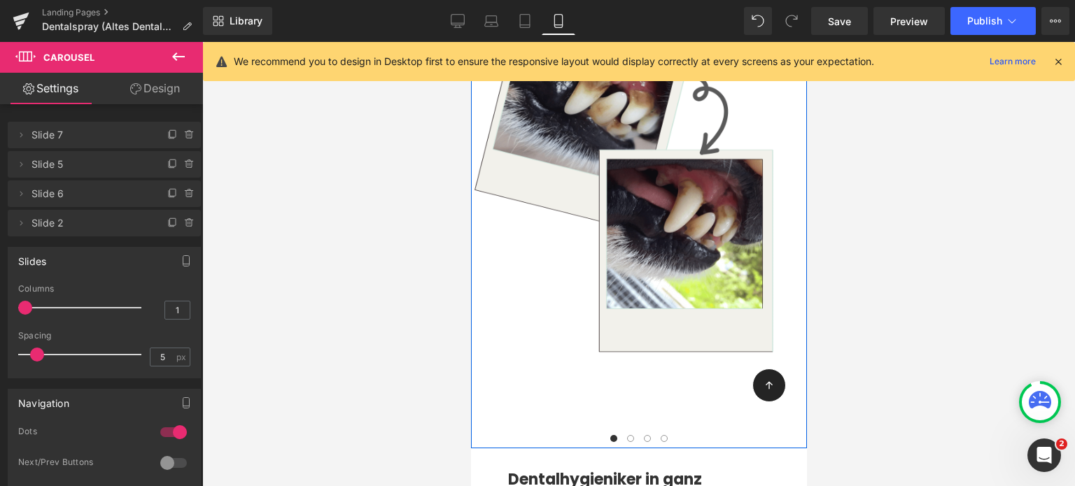
scroll to position [4074, 0]
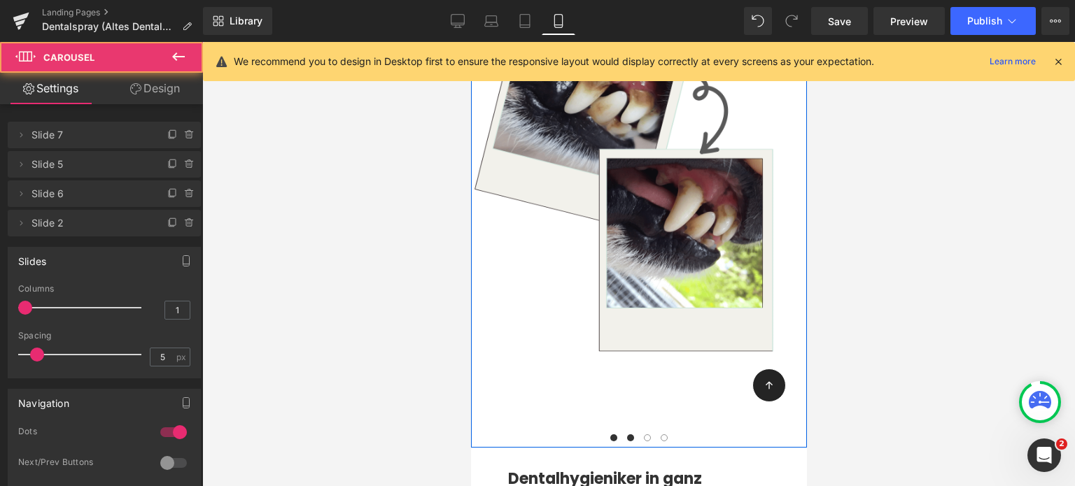
click at [627, 431] on button at bounding box center [629, 438] width 17 height 14
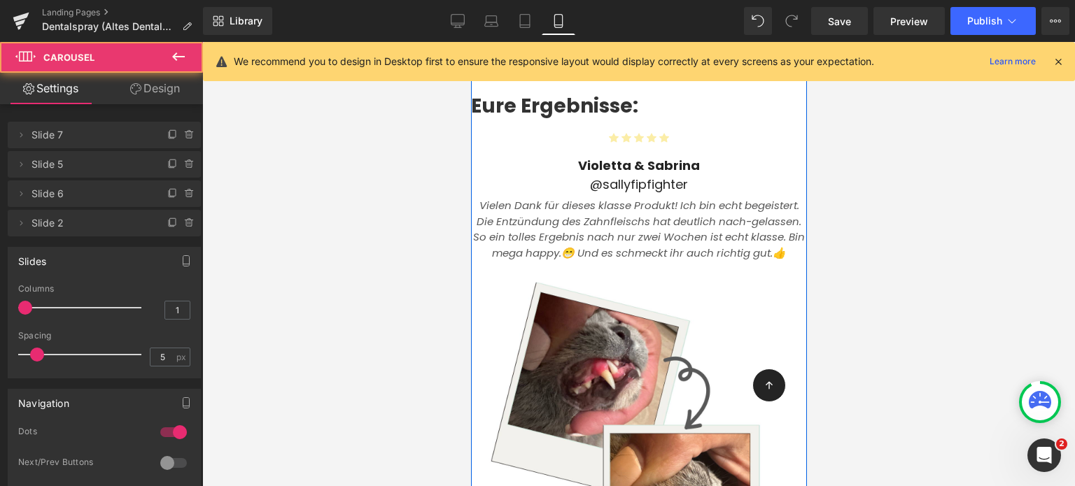
scroll to position [3671, 0]
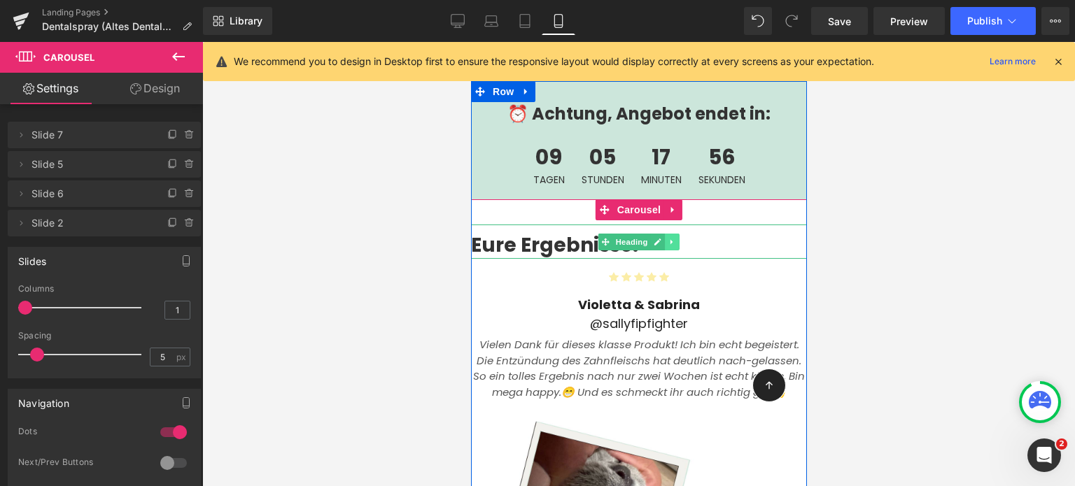
click at [667, 238] on icon at bounding box center [671, 242] width 8 height 8
click at [665, 234] on link at bounding box center [664, 242] width 15 height 17
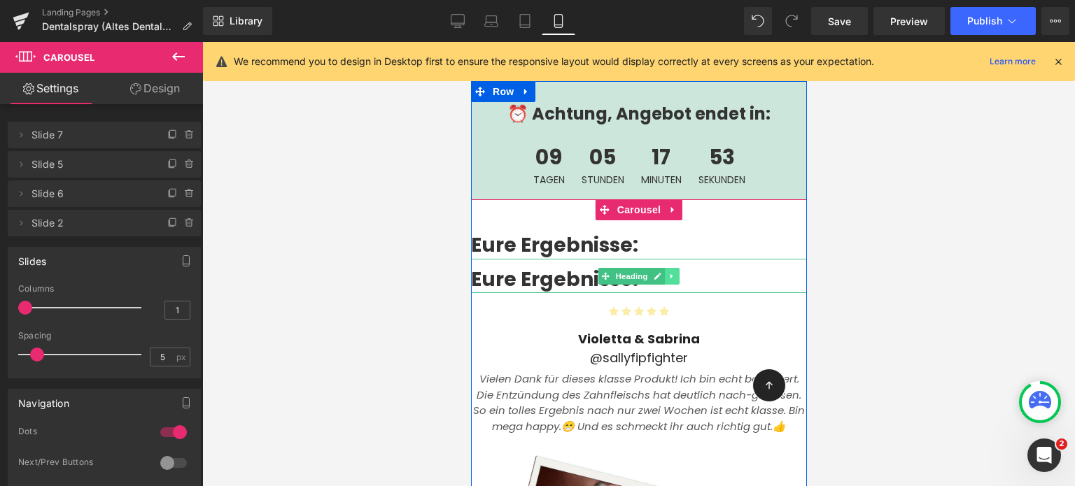
click at [667, 272] on icon at bounding box center [671, 276] width 8 height 8
click at [675, 272] on icon at bounding box center [679, 276] width 8 height 8
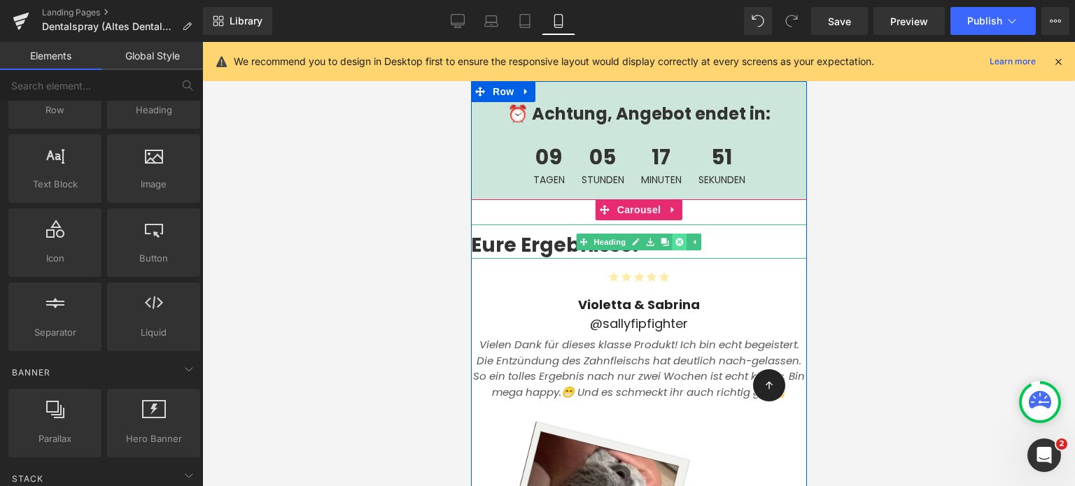
click at [675, 238] on icon at bounding box center [679, 242] width 8 height 8
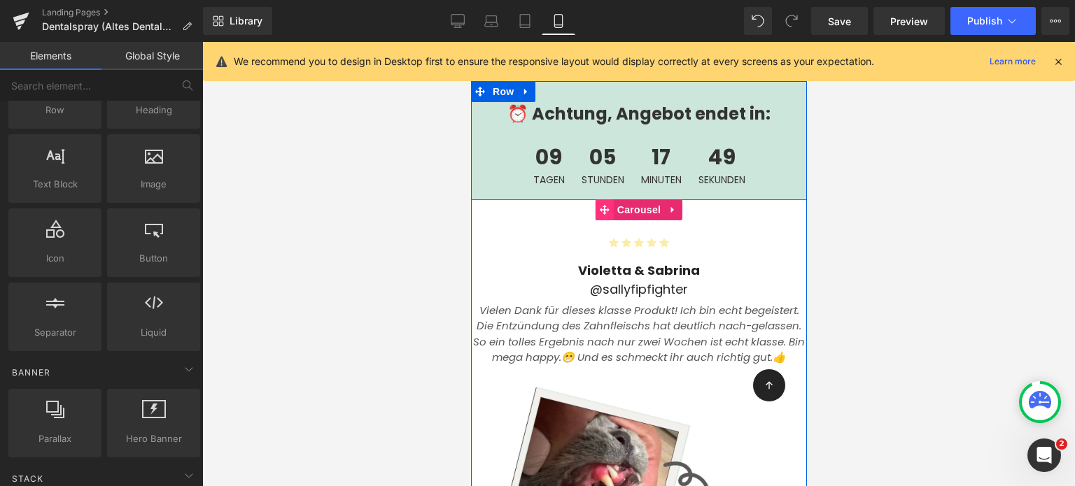
click at [603, 199] on span at bounding box center [604, 209] width 18 height 21
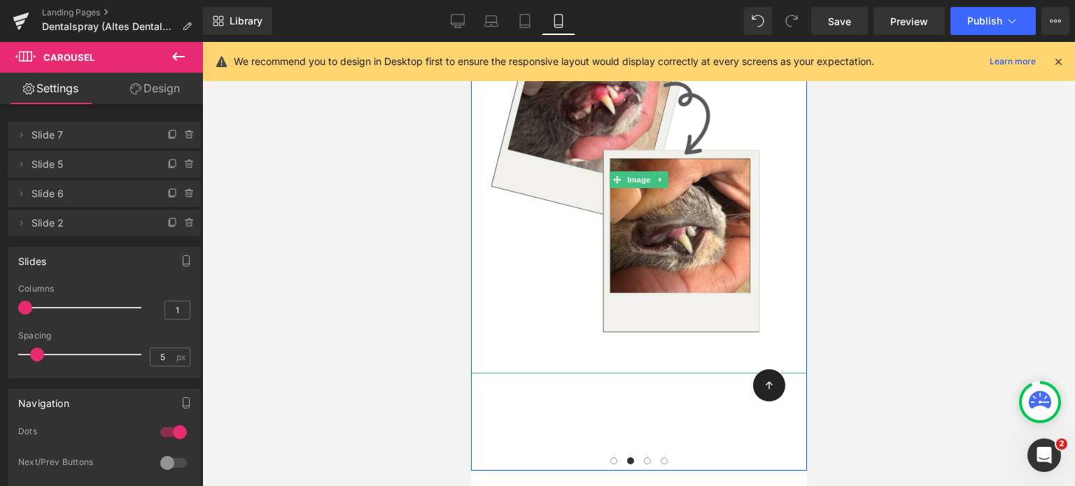
scroll to position [4053, 0]
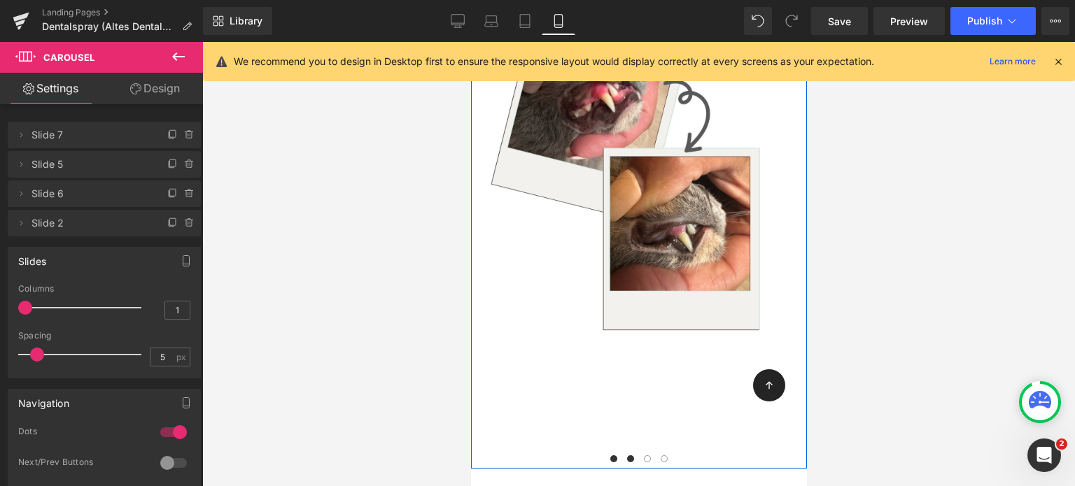
click at [609, 455] on span at bounding box center [612, 458] width 7 height 7
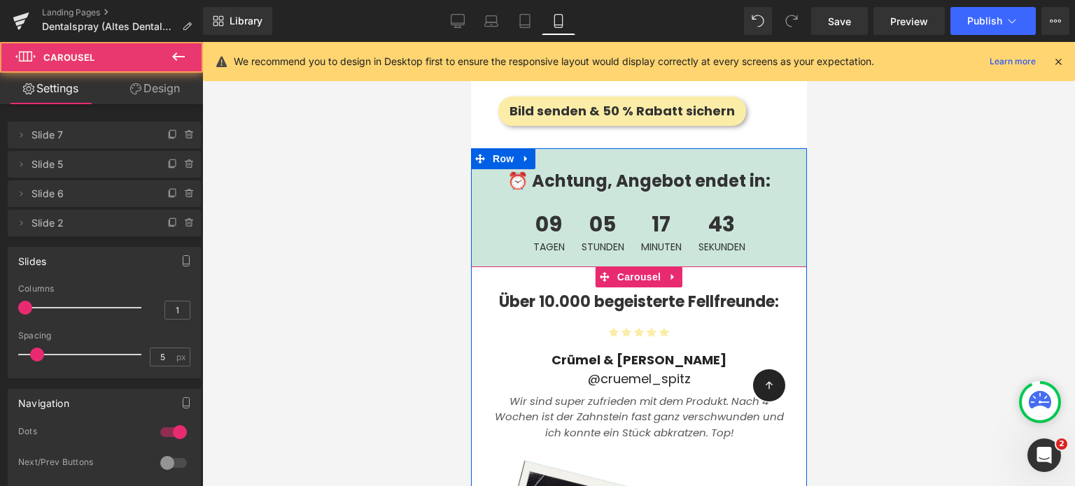
scroll to position [3597, 0]
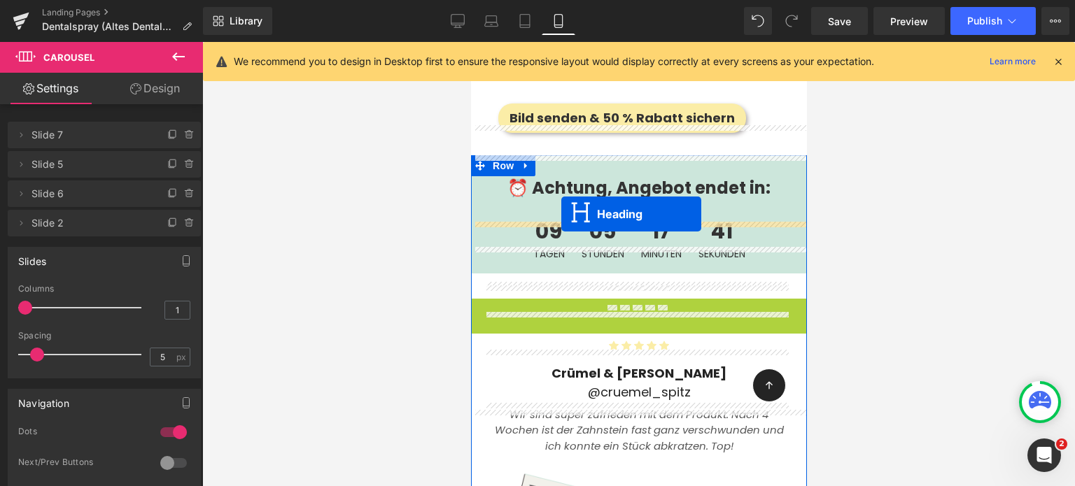
drag, startPoint x: 593, startPoint y: 262, endPoint x: 560, endPoint y: 214, distance: 57.4
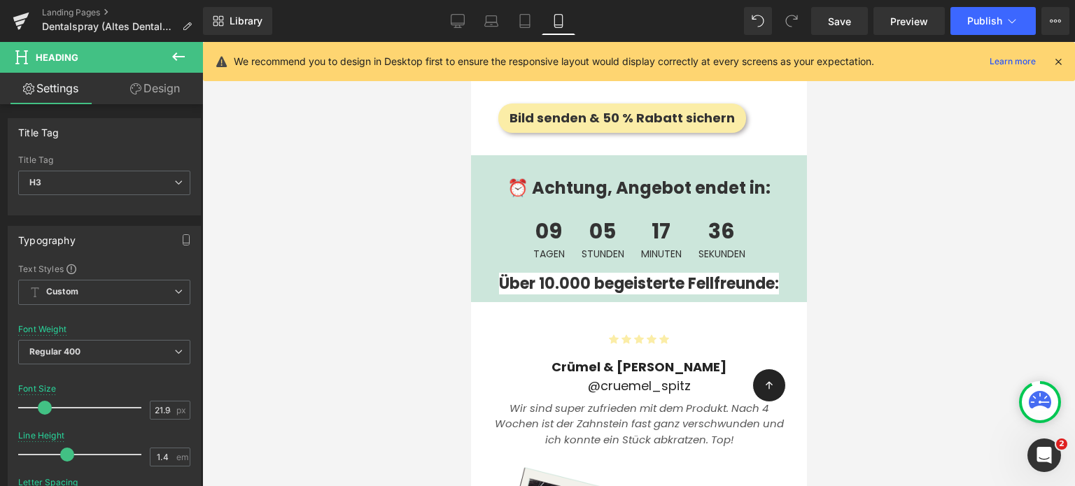
click at [493, 157] on span "Row" at bounding box center [502, 165] width 22 height 17
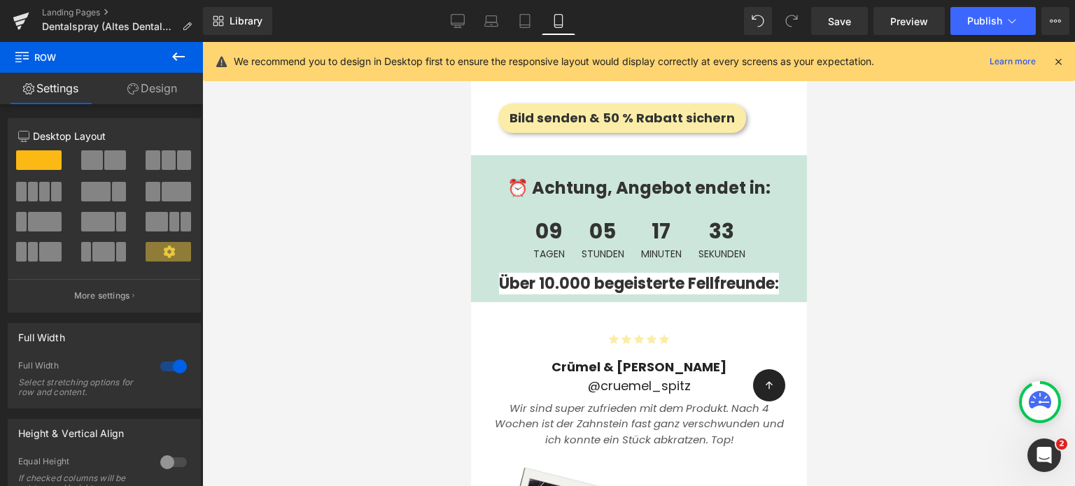
click at [182, 57] on icon at bounding box center [178, 56] width 13 height 8
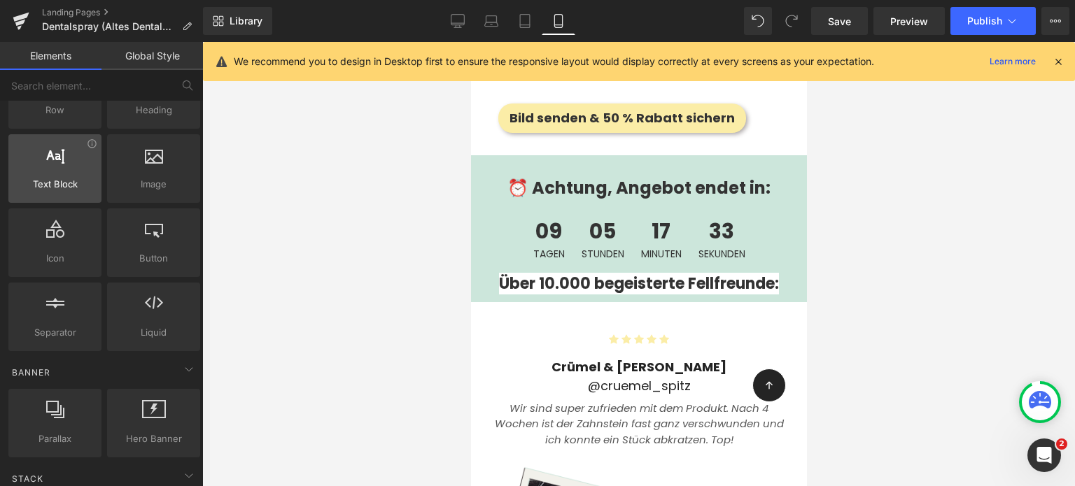
scroll to position [0, 0]
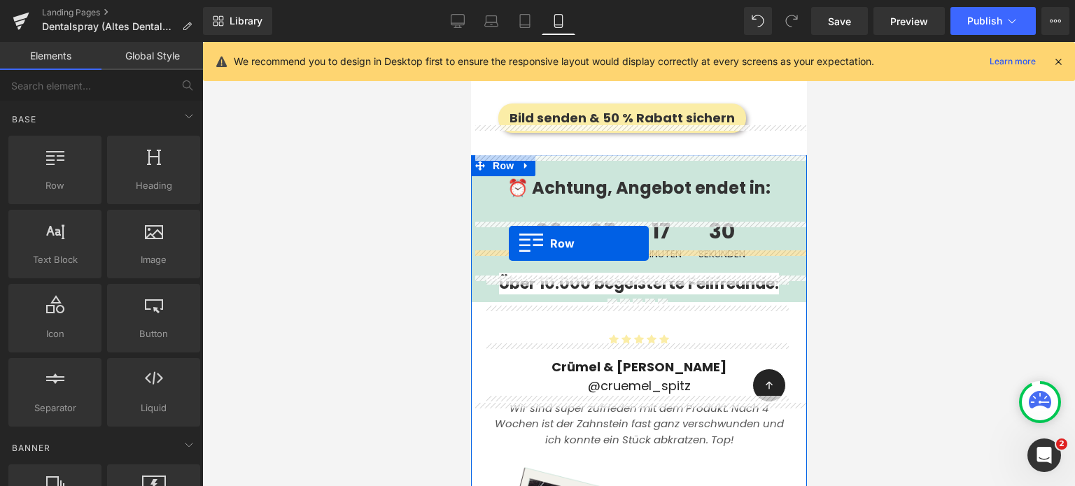
drag, startPoint x: 538, startPoint y: 220, endPoint x: 508, endPoint y: 243, distance: 37.5
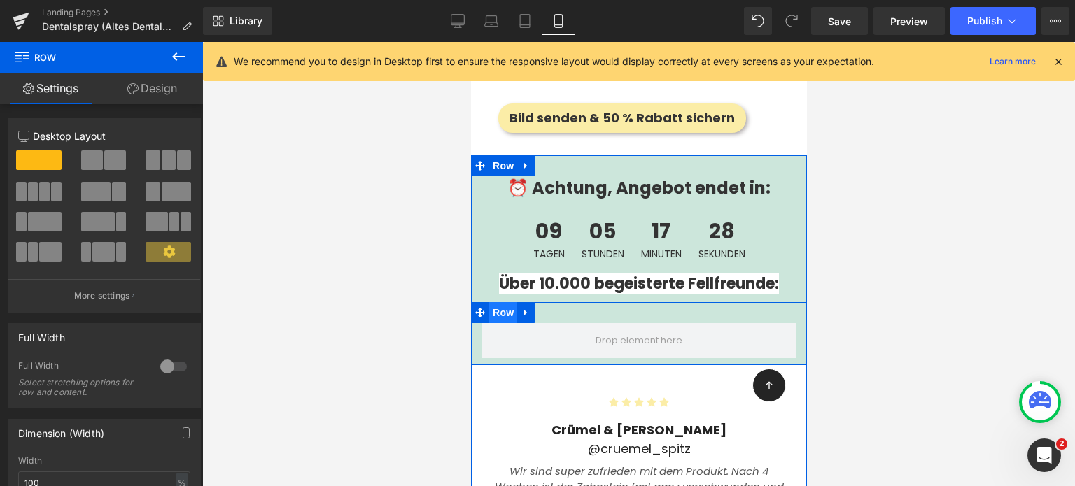
click at [488, 302] on span "Row" at bounding box center [502, 312] width 28 height 21
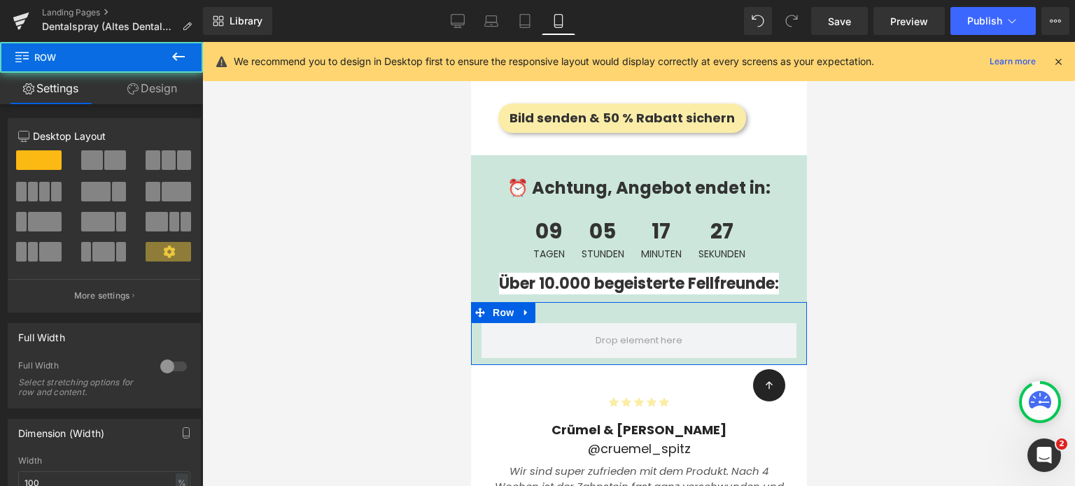
click at [152, 83] on link "Design" at bounding box center [151, 88] width 101 height 31
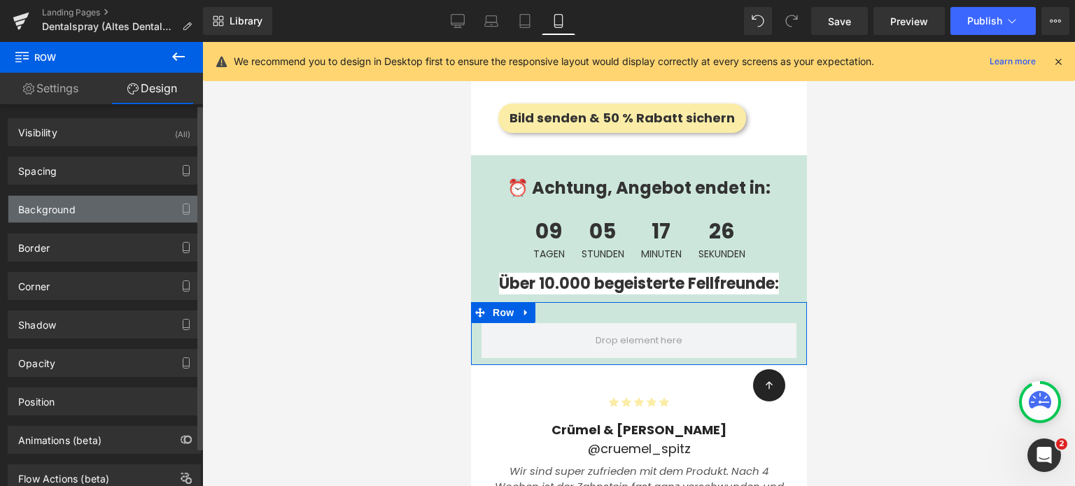
click at [50, 203] on div "Background" at bounding box center [46, 206] width 57 height 20
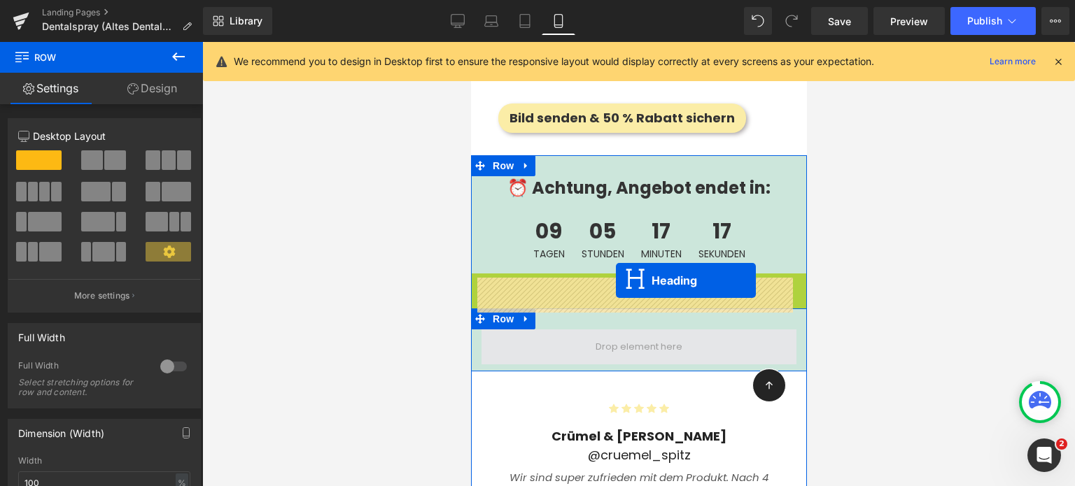
drag, startPoint x: 607, startPoint y: 232, endPoint x: 615, endPoint y: 282, distance: 51.0
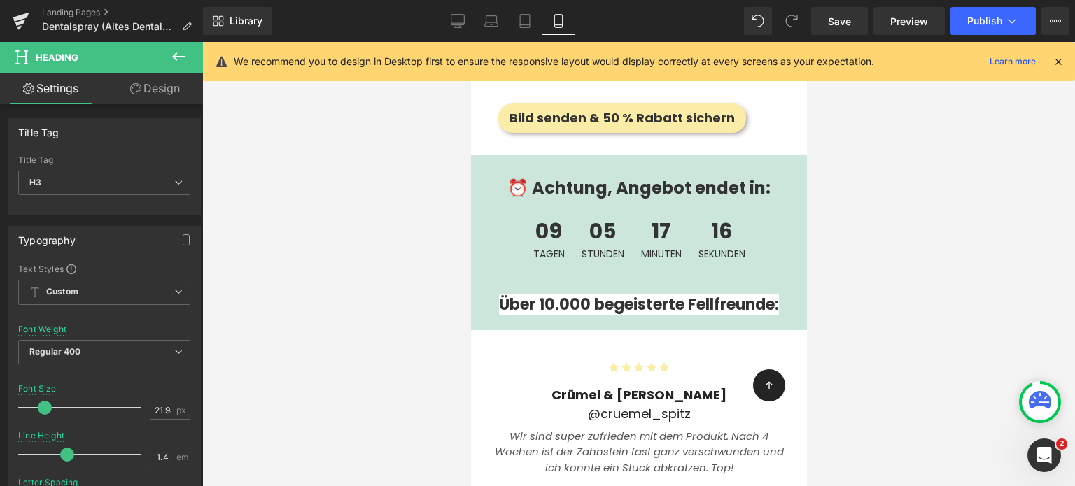
click at [425, 251] on div at bounding box center [638, 264] width 872 height 444
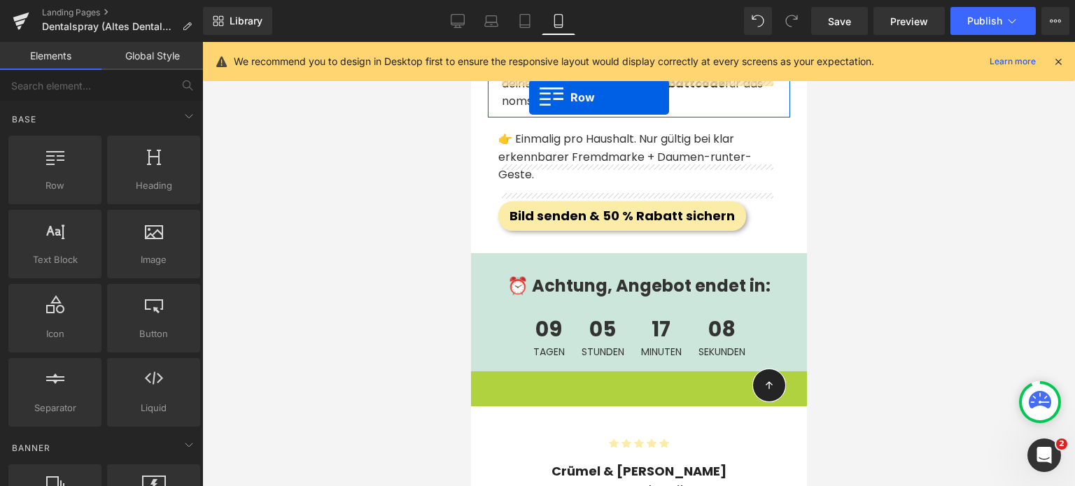
scroll to position [3415, 0]
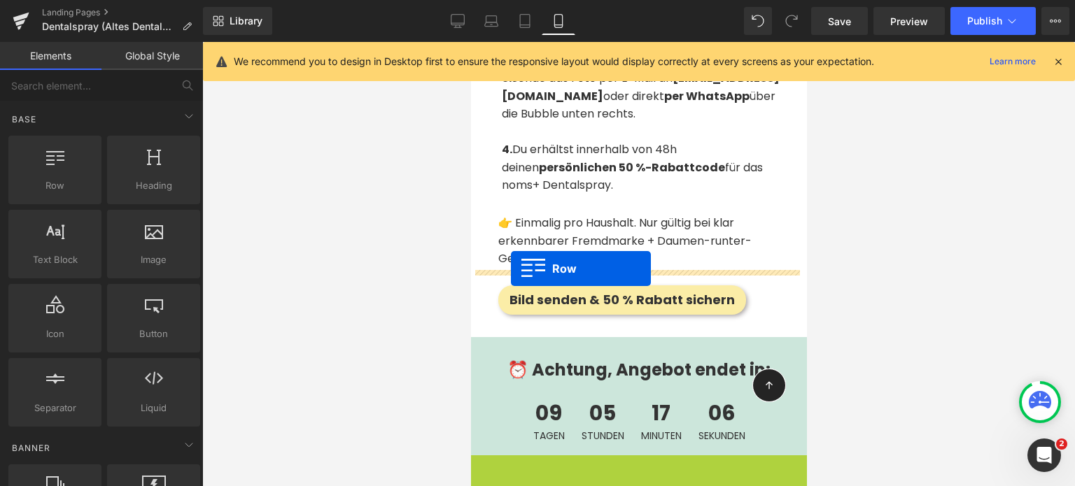
drag, startPoint x: 474, startPoint y: 230, endPoint x: 510, endPoint y: 269, distance: 52.9
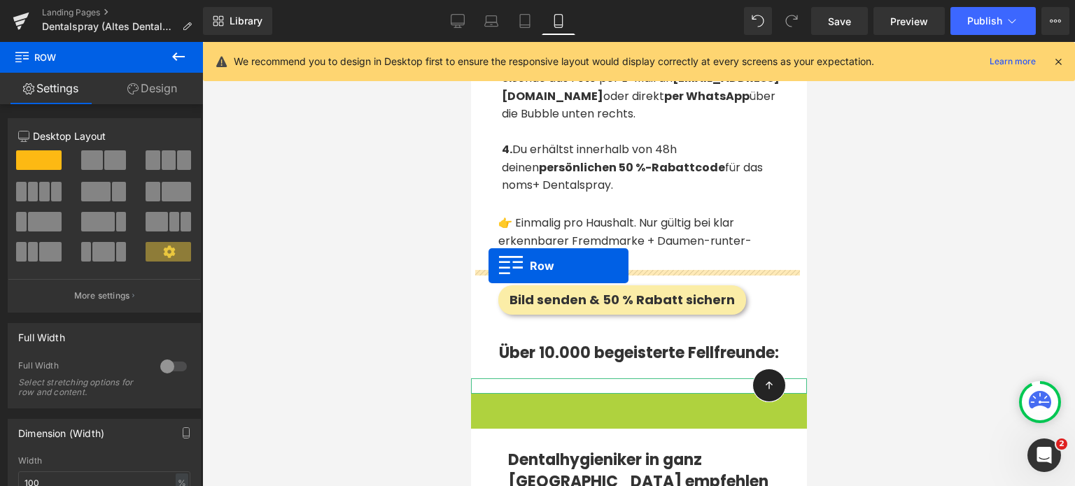
drag, startPoint x: 477, startPoint y: 349, endPoint x: 488, endPoint y: 266, distance: 83.9
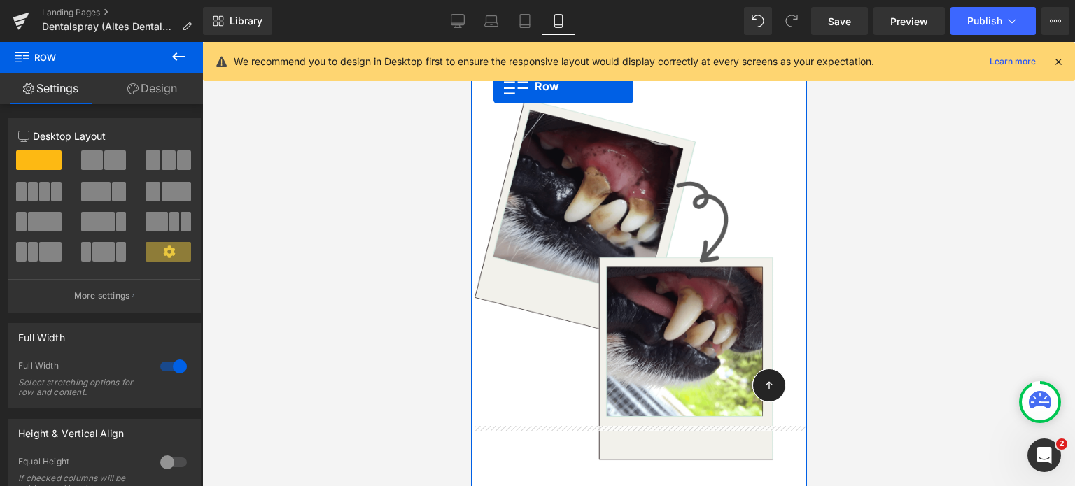
scroll to position [3838, 0]
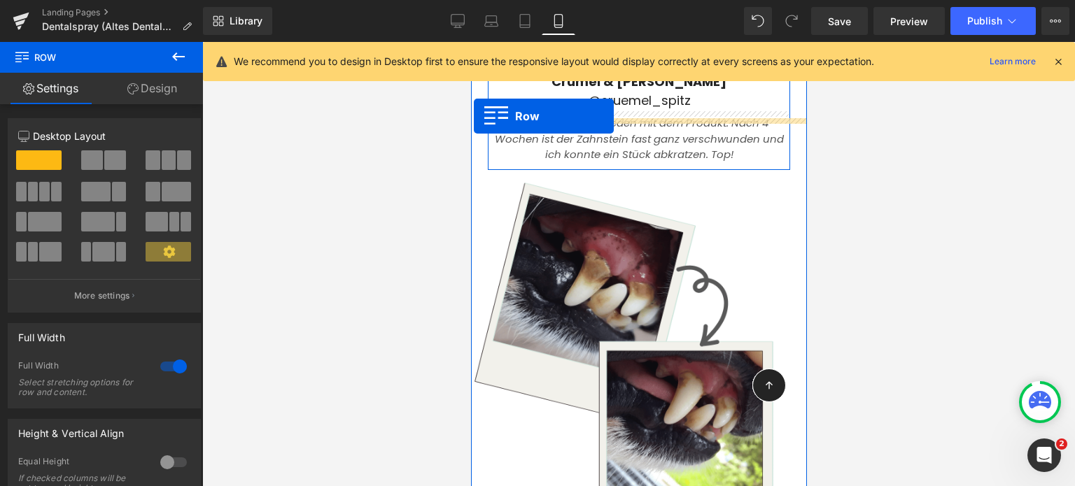
drag, startPoint x: 482, startPoint y: 292, endPoint x: 473, endPoint y: 116, distance: 176.5
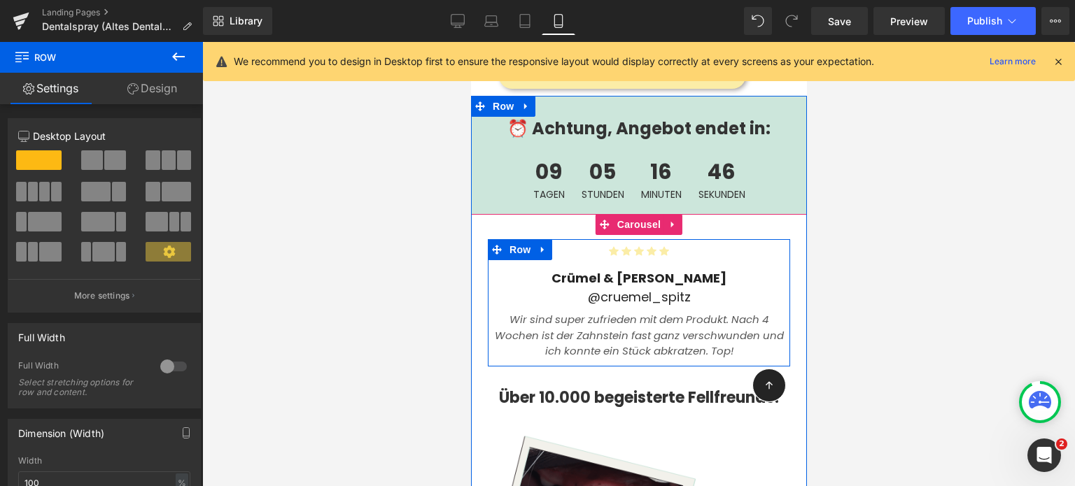
scroll to position [3616, 0]
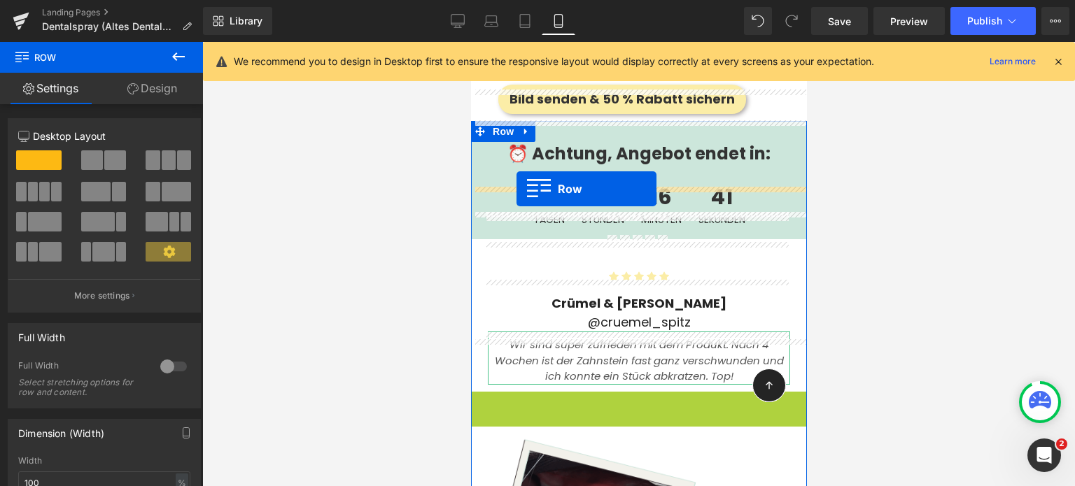
drag, startPoint x: 474, startPoint y: 352, endPoint x: 516, endPoint y: 190, distance: 167.6
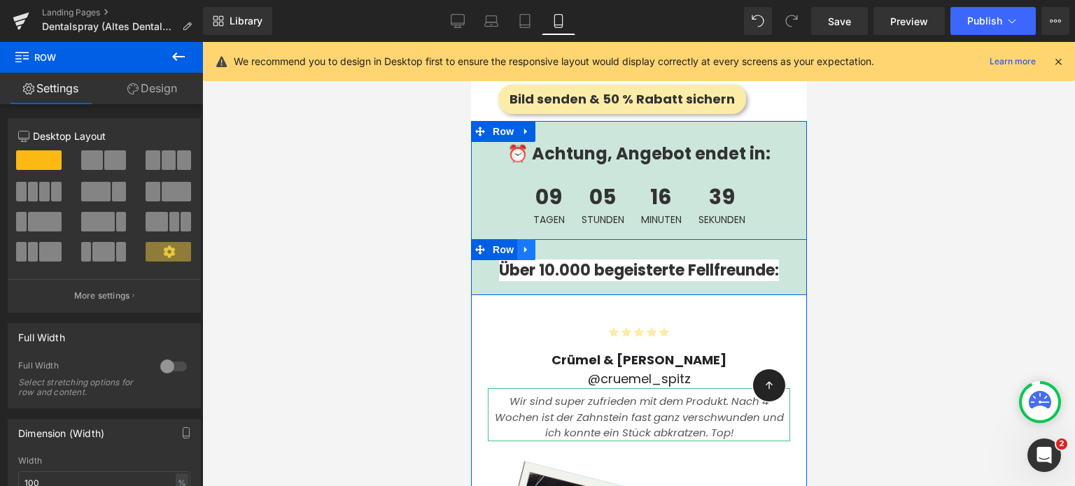
click at [516, 239] on link at bounding box center [525, 249] width 18 height 21
click at [499, 239] on span "Row" at bounding box center [502, 249] width 28 height 21
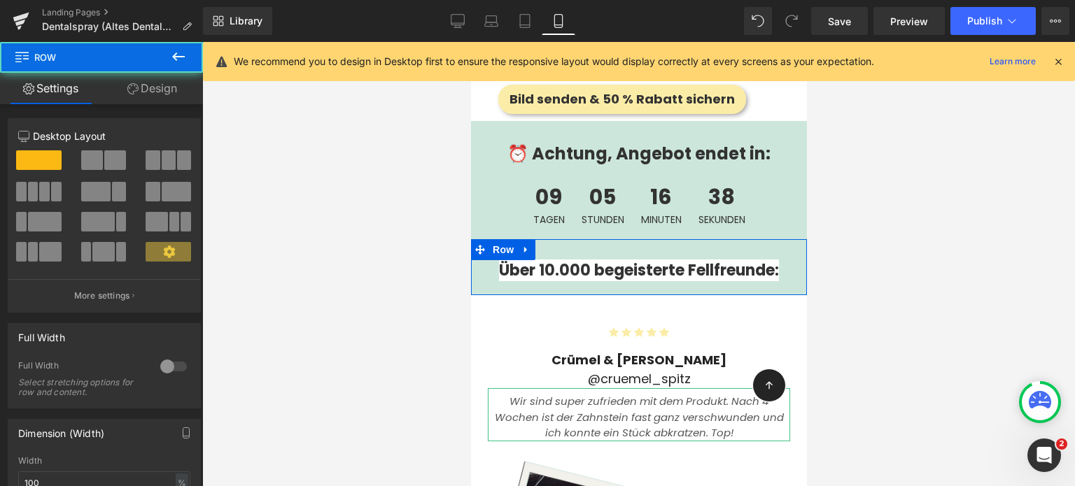
click at [158, 99] on link "Design" at bounding box center [151, 88] width 101 height 31
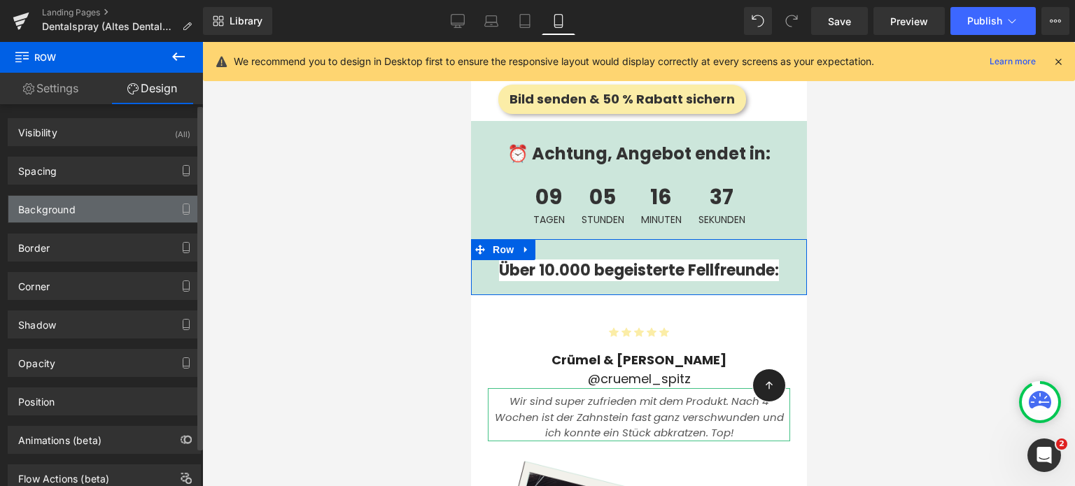
click at [61, 208] on div "Background" at bounding box center [46, 206] width 57 height 20
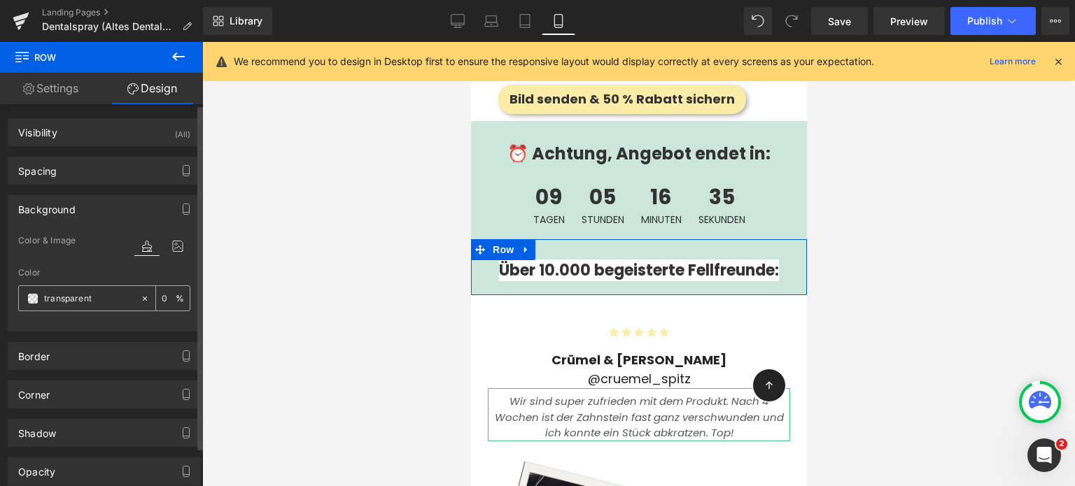
click at [31, 299] on span at bounding box center [32, 298] width 11 height 11
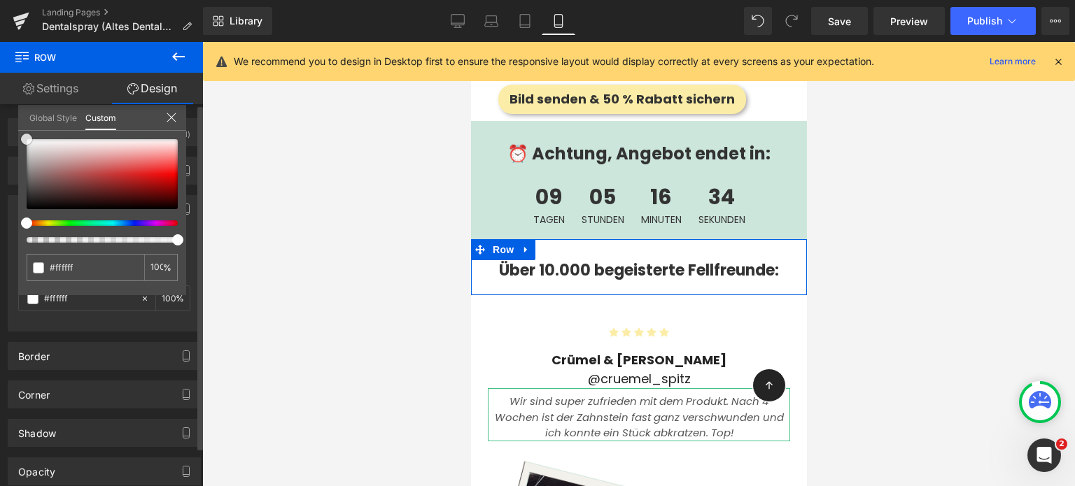
drag, startPoint x: 38, startPoint y: 176, endPoint x: 11, endPoint y: 113, distance: 67.7
click at [11, 185] on div "Background Color & Image color Color transparent 0 % Image Replace Image Upload…" at bounding box center [104, 258] width 209 height 147
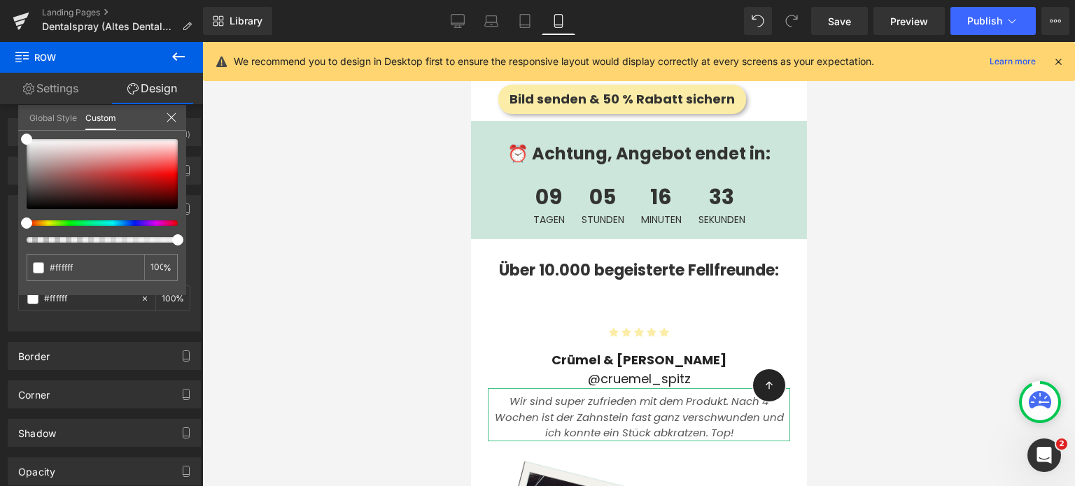
click at [313, 199] on div at bounding box center [638, 264] width 872 height 444
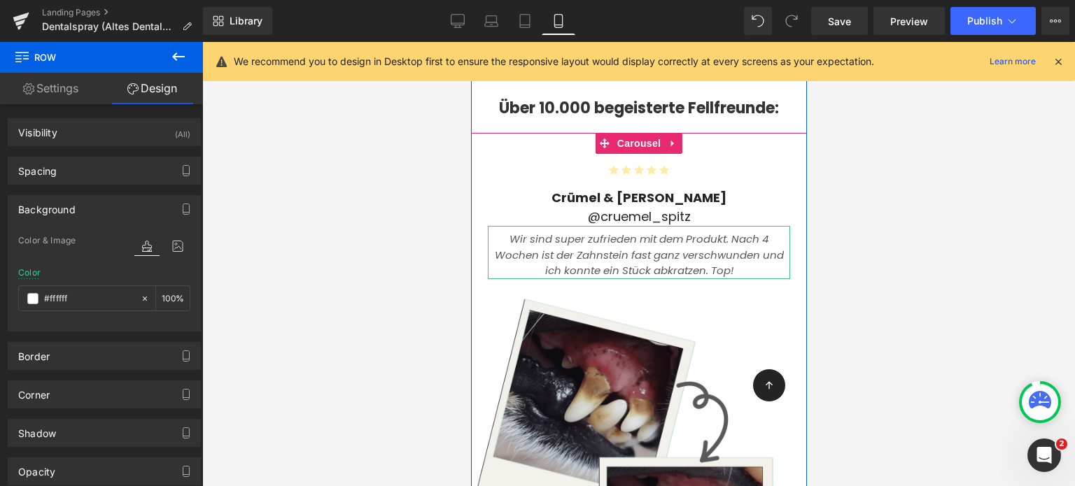
scroll to position [3779, 0]
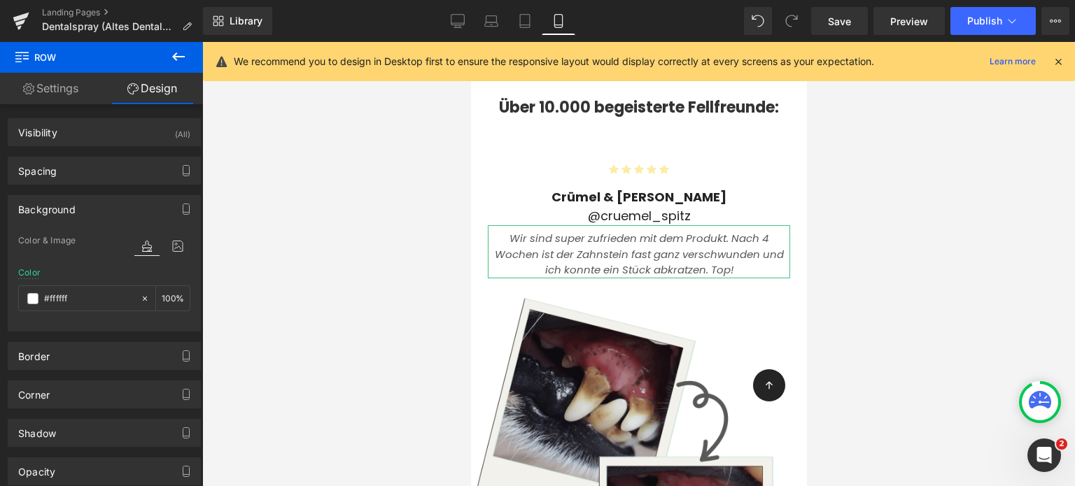
click at [173, 58] on icon at bounding box center [178, 56] width 13 height 8
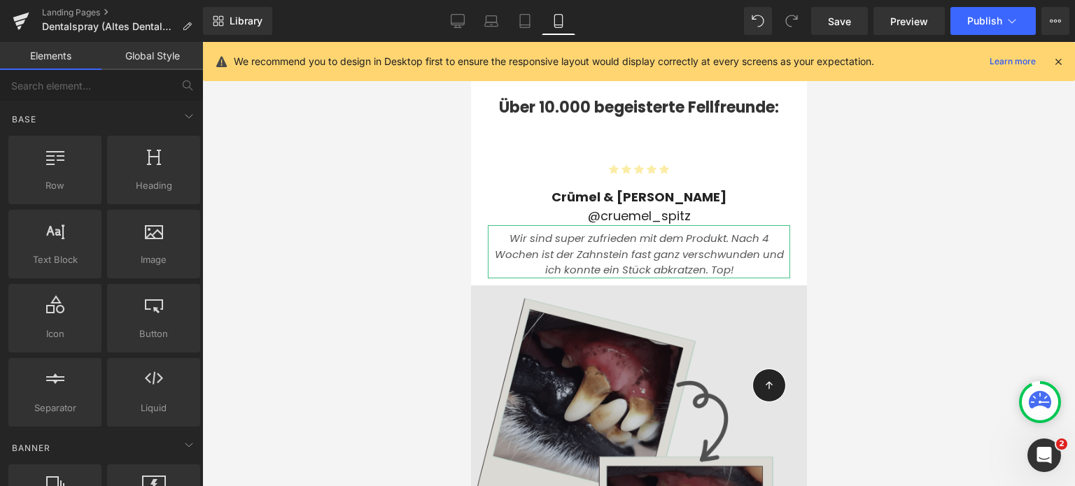
click at [530, 322] on img at bounding box center [638, 495] width 336 height 420
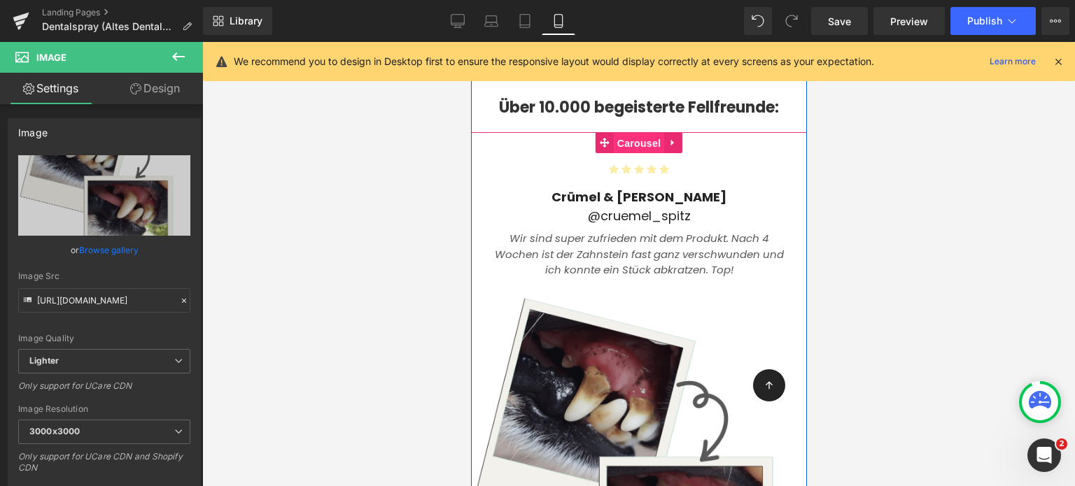
click at [632, 133] on span "Carousel" at bounding box center [638, 143] width 50 height 21
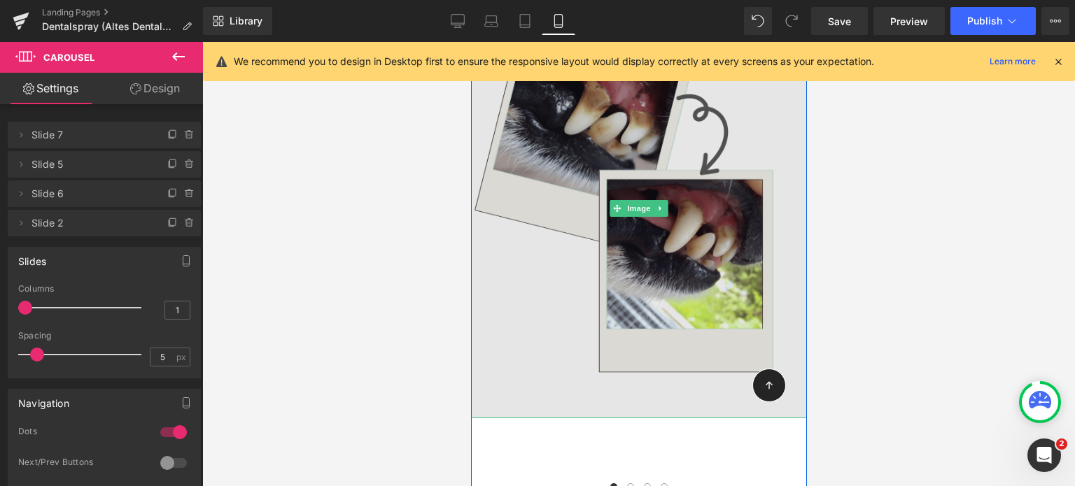
scroll to position [4067, 0]
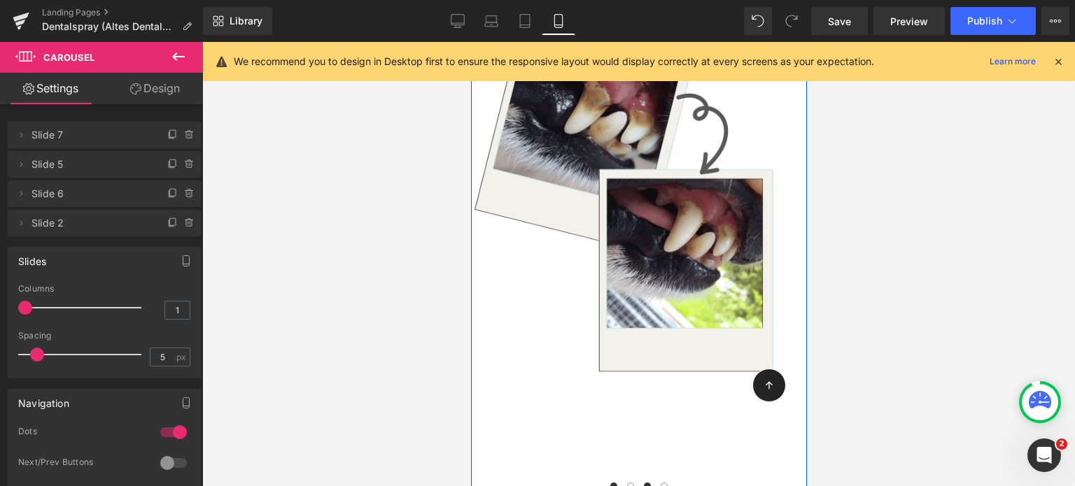
click at [647, 479] on button at bounding box center [646, 486] width 17 height 14
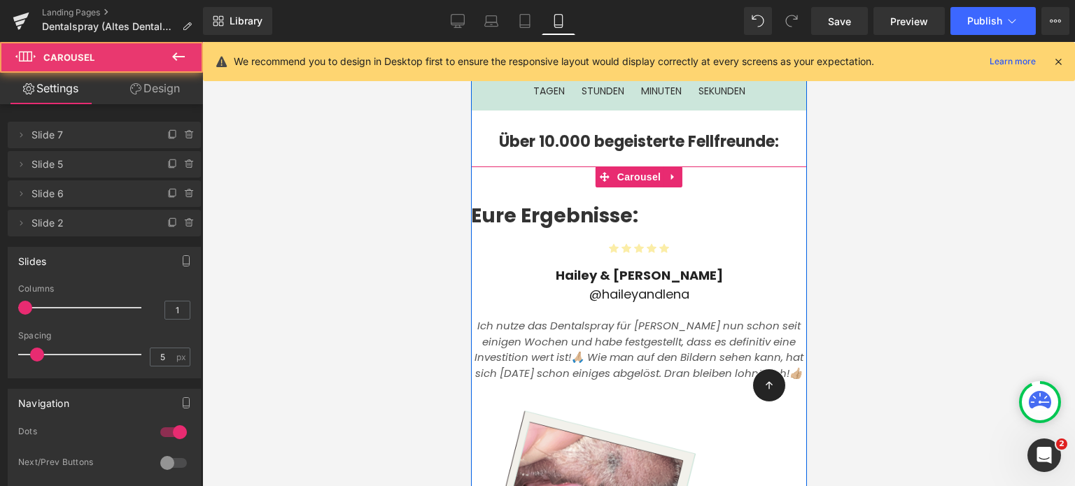
scroll to position [3744, 0]
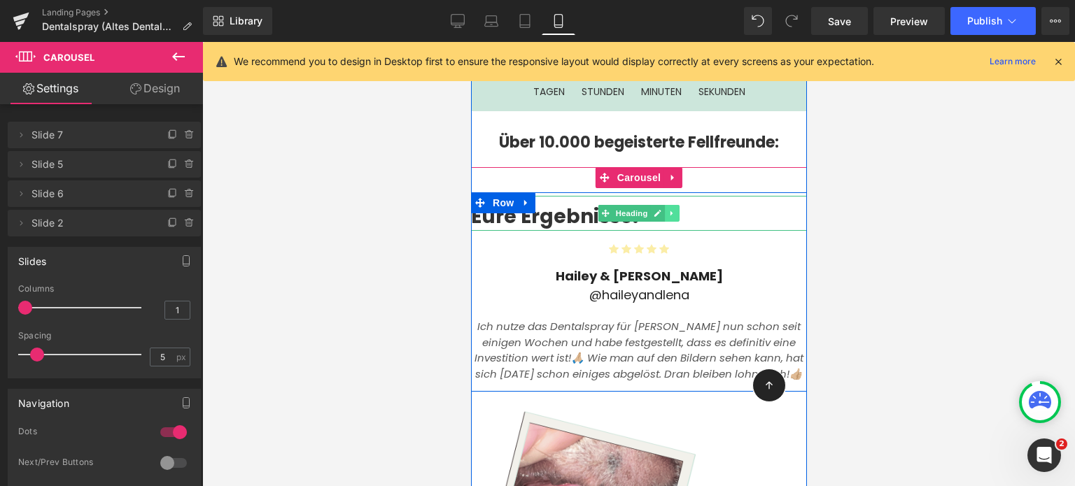
click at [667, 209] on icon at bounding box center [671, 213] width 8 height 8
click at [675, 209] on icon at bounding box center [679, 213] width 8 height 8
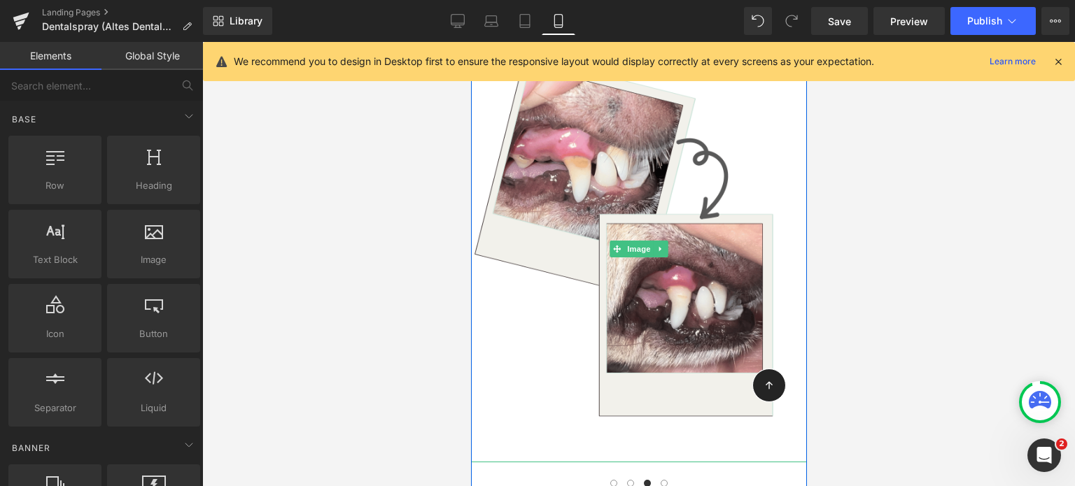
scroll to position [4070, 0]
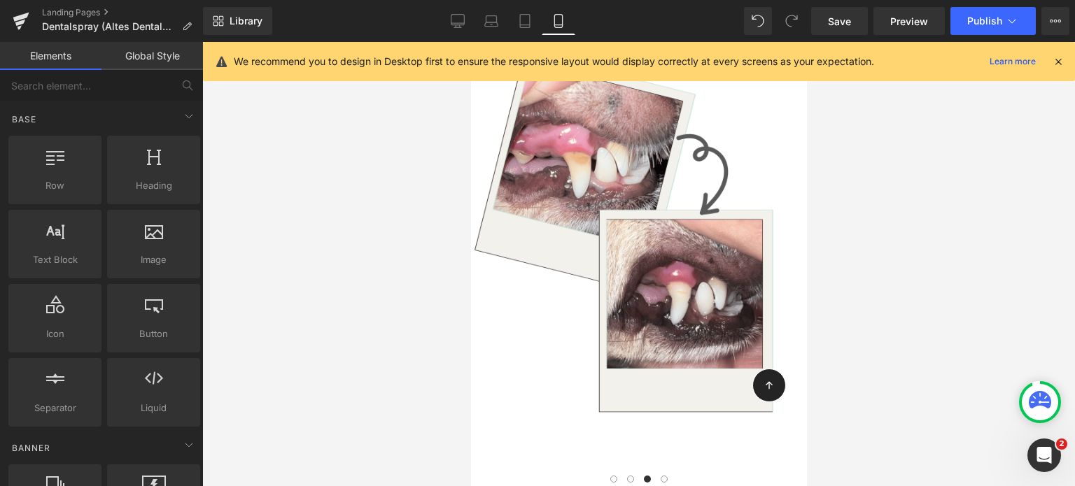
click at [470, 42] on div at bounding box center [470, 42] width 0 height 0
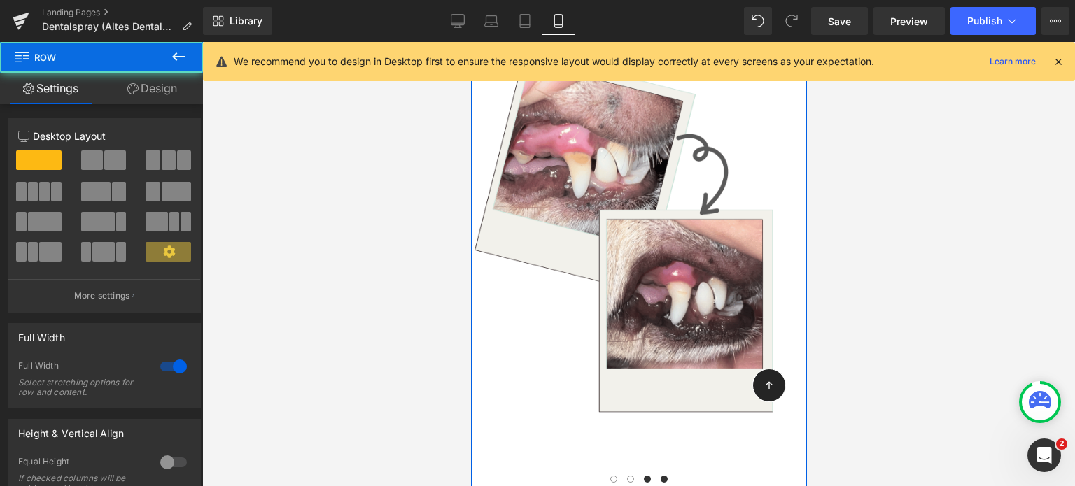
click at [660, 476] on span at bounding box center [663, 479] width 7 height 7
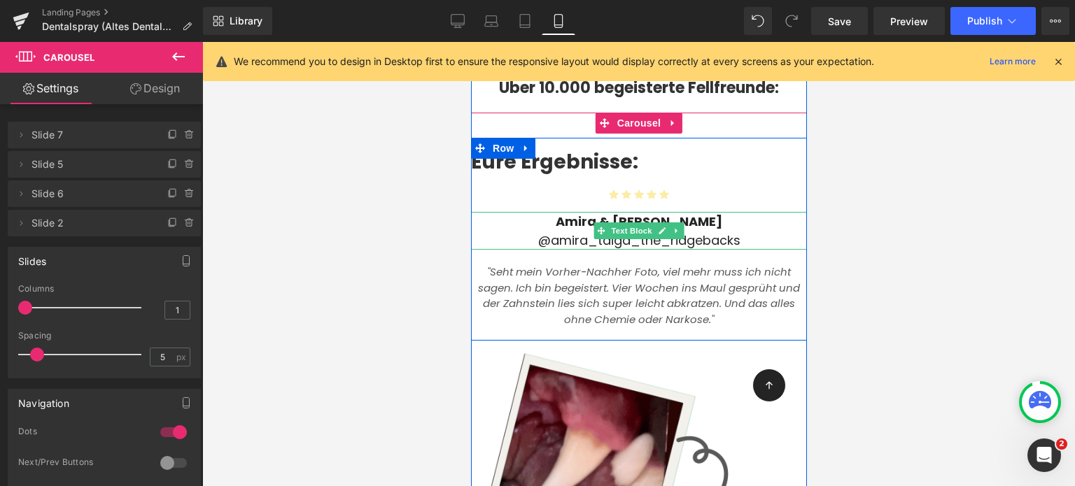
scroll to position [3726, 0]
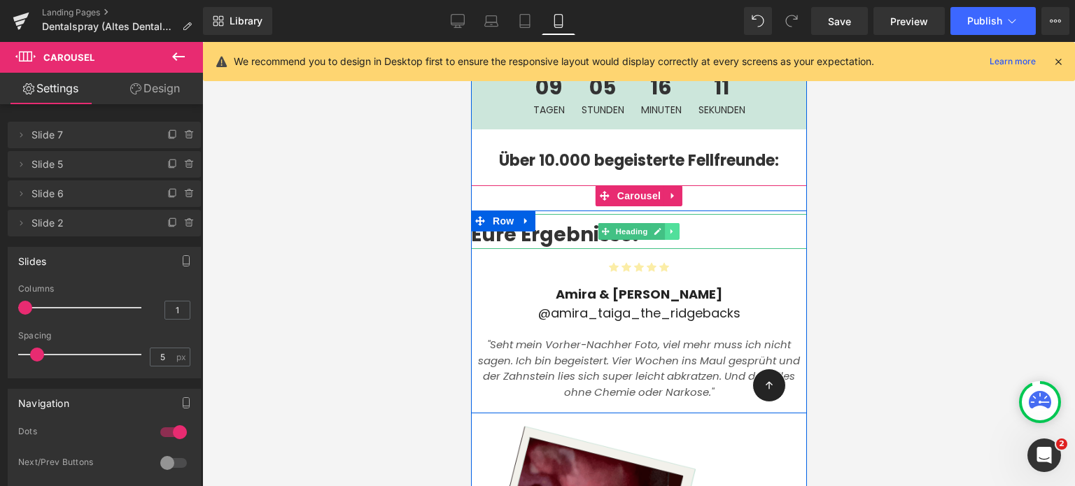
click at [669, 229] on icon at bounding box center [670, 231] width 2 height 5
click at [675, 227] on icon at bounding box center [679, 231] width 8 height 8
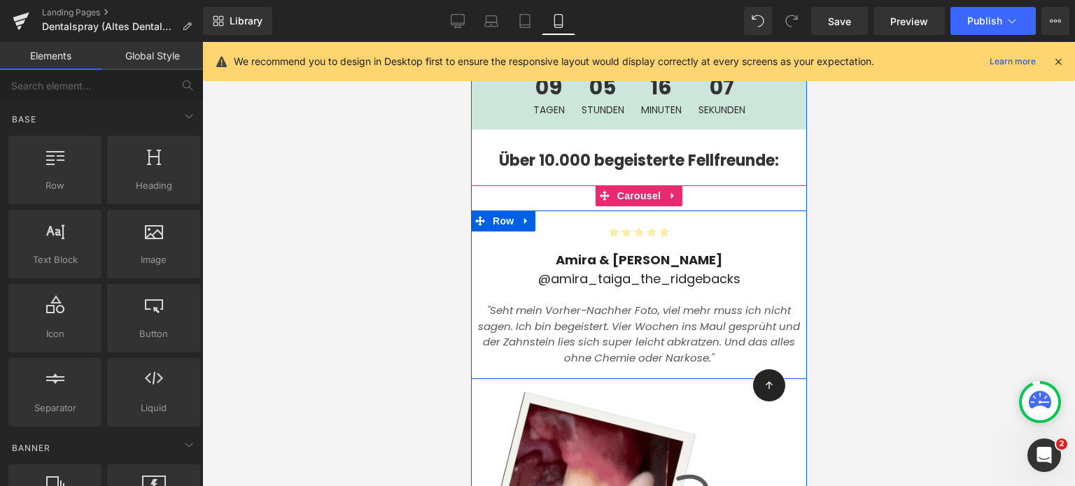
click at [472, 250] on p "Amira & [PERSON_NAME]" at bounding box center [638, 259] width 336 height 19
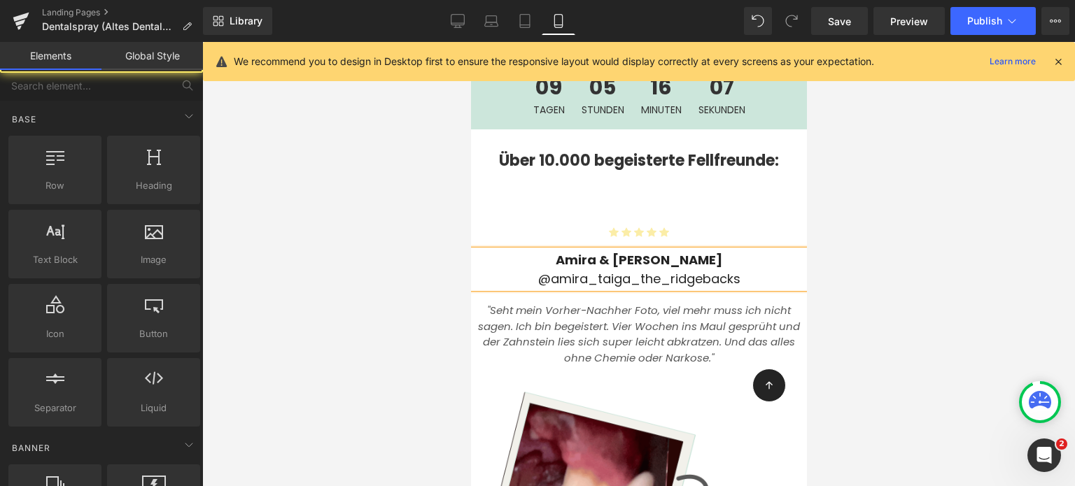
click at [409, 226] on div at bounding box center [638, 264] width 872 height 444
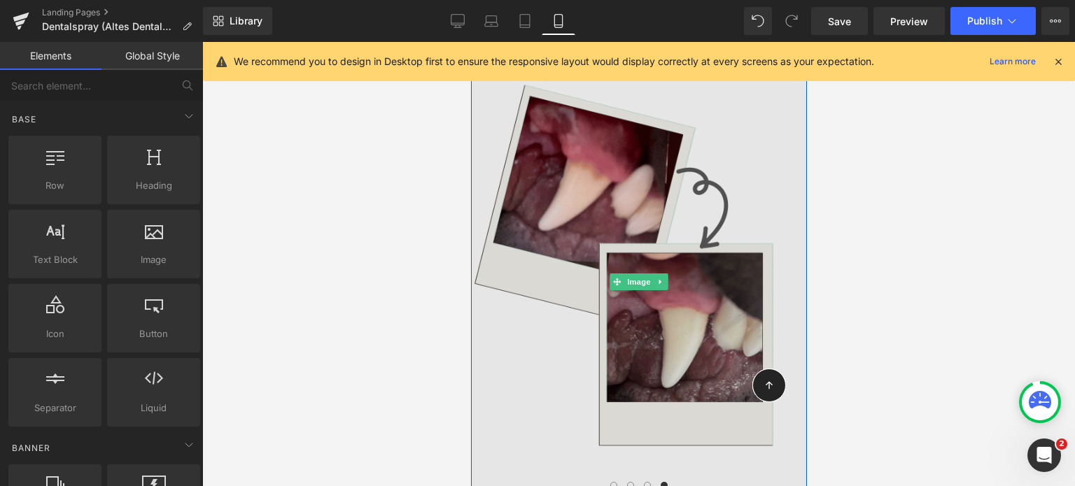
scroll to position [4034, 0]
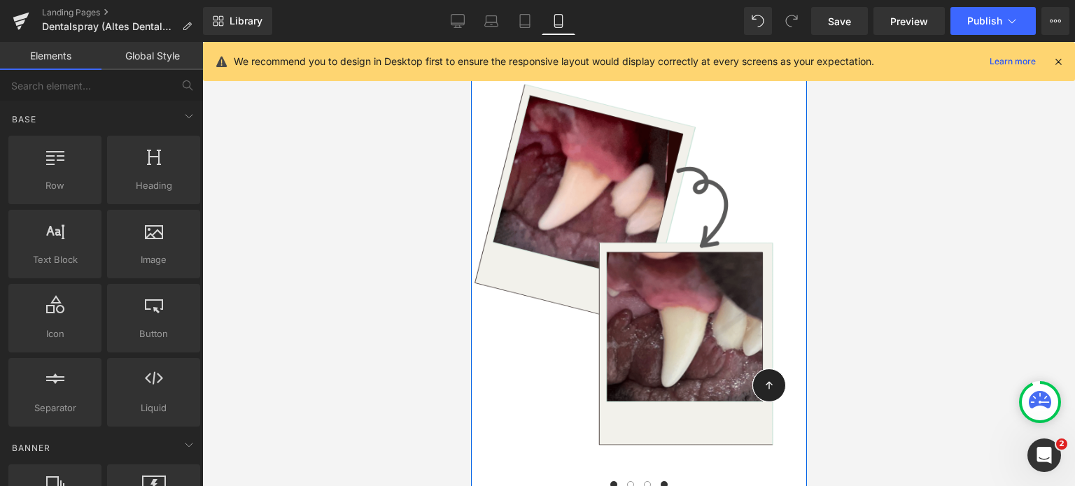
click at [604, 478] on button at bounding box center [612, 485] width 17 height 14
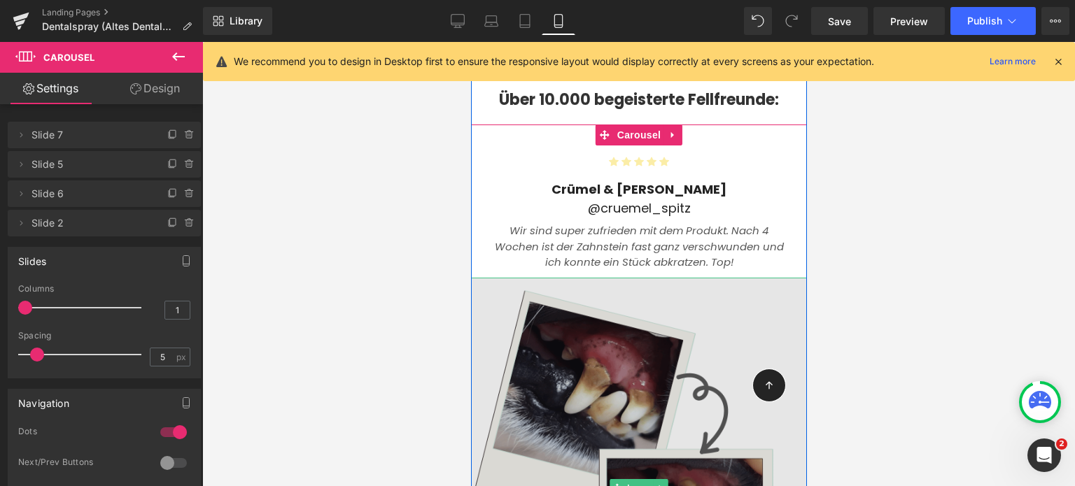
scroll to position [3770, 0]
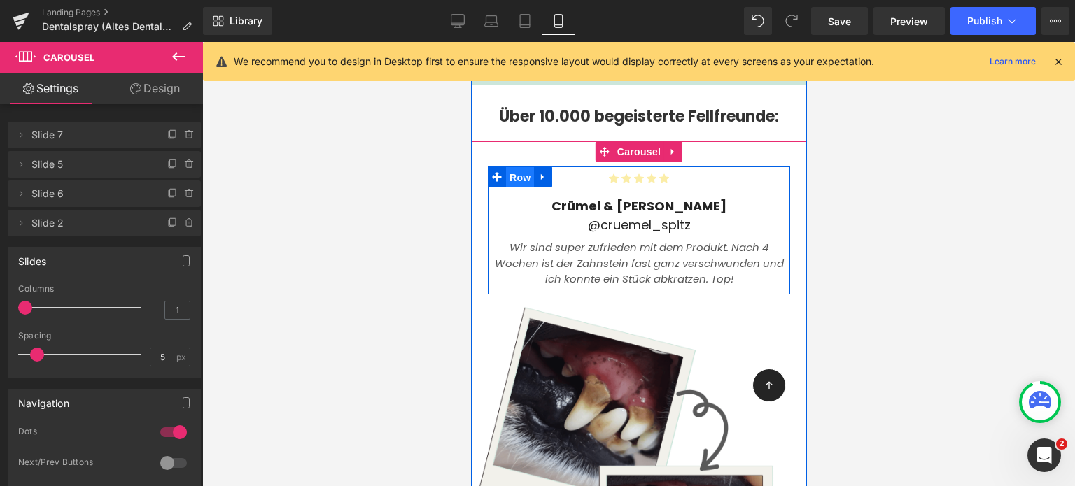
click at [510, 167] on span "Row" at bounding box center [519, 177] width 28 height 21
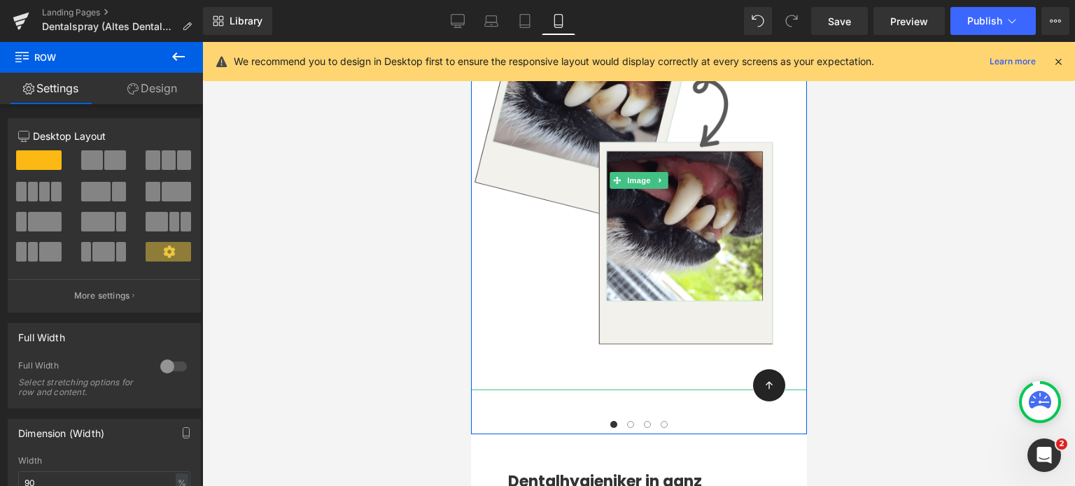
scroll to position [4097, 0]
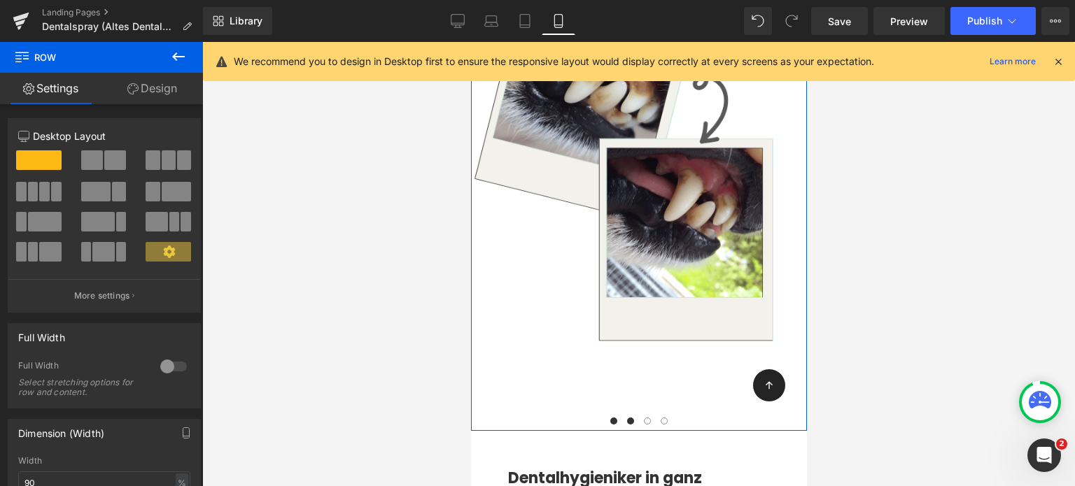
click at [626, 418] on span at bounding box center [629, 421] width 7 height 7
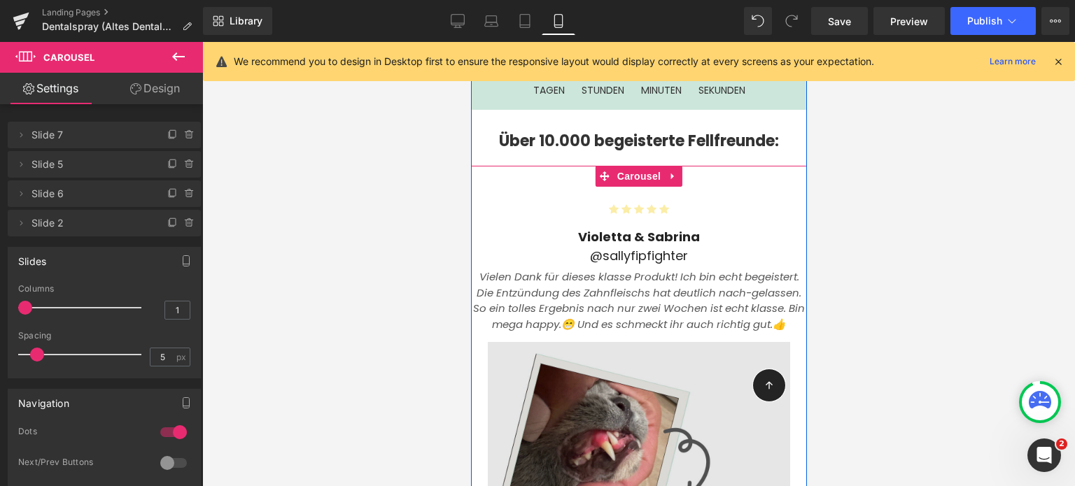
scroll to position [3708, 0]
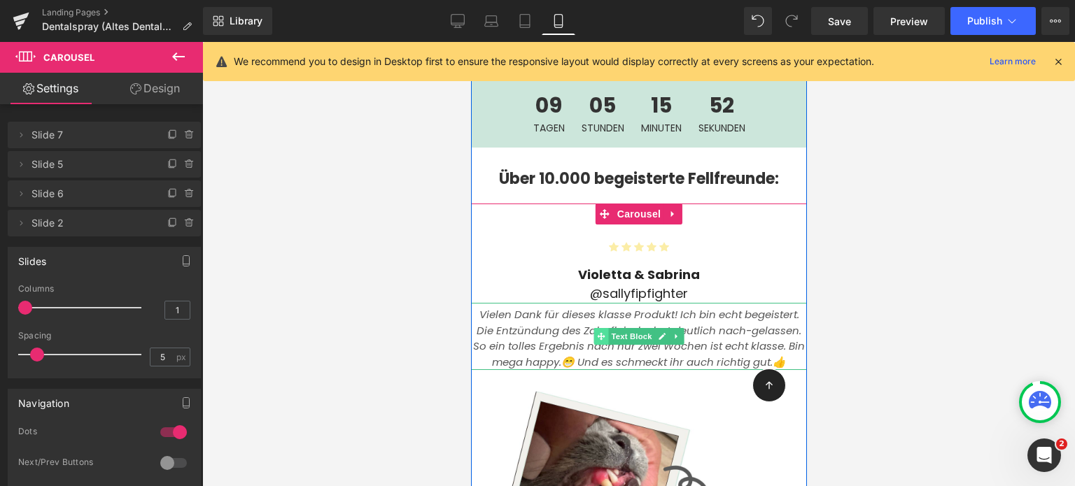
click at [596, 333] on icon at bounding box center [600, 337] width 8 height 8
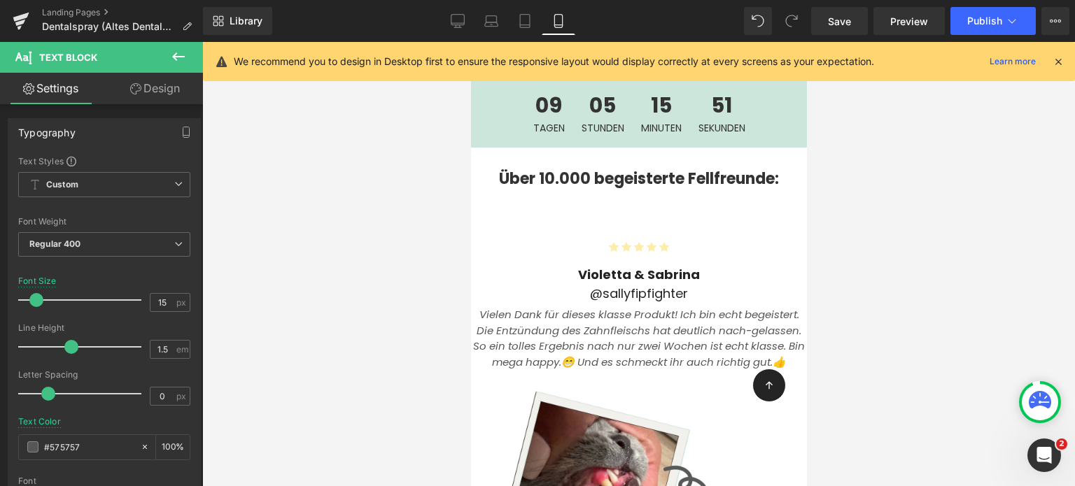
click at [183, 54] on icon at bounding box center [178, 56] width 17 height 17
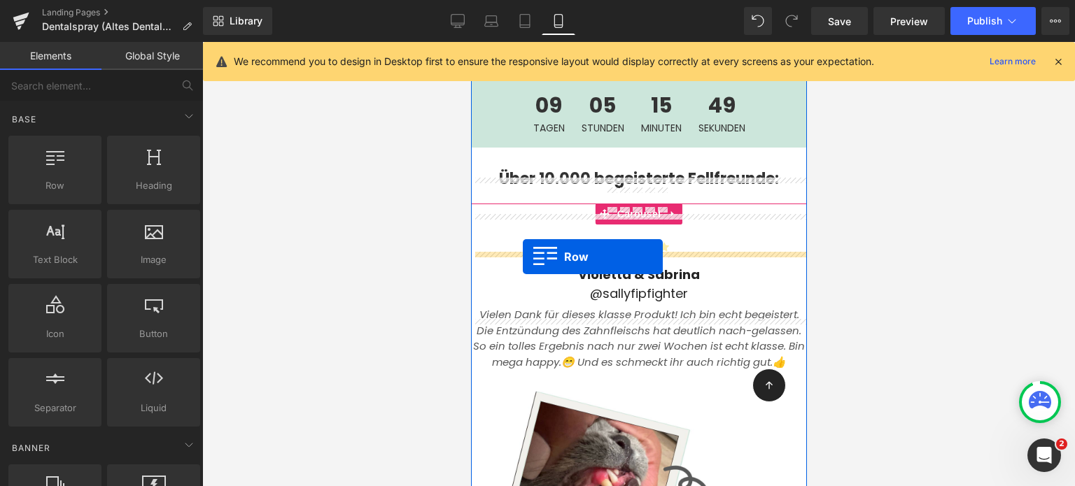
drag, startPoint x: 523, startPoint y: 232, endPoint x: 522, endPoint y: 257, distance: 25.2
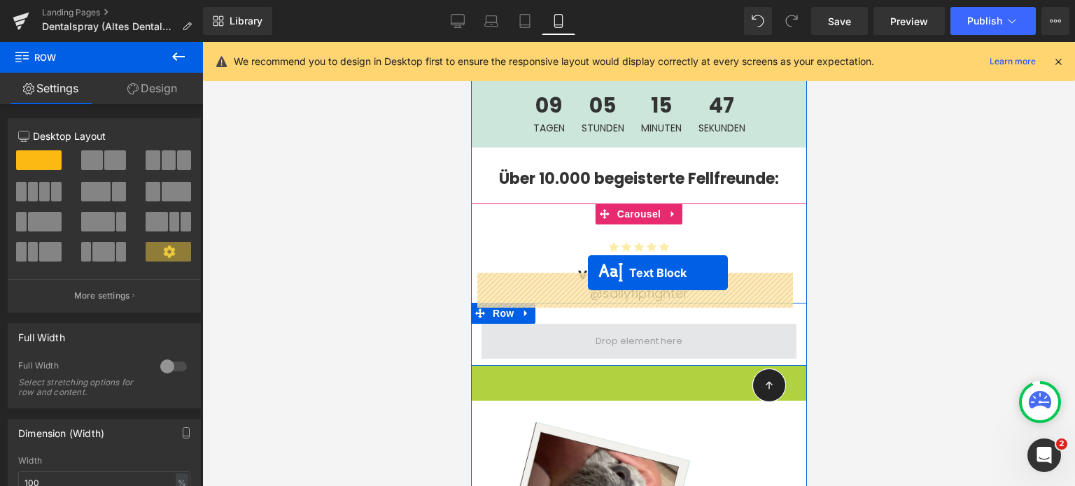
drag, startPoint x: 601, startPoint y: 348, endPoint x: 587, endPoint y: 273, distance: 76.8
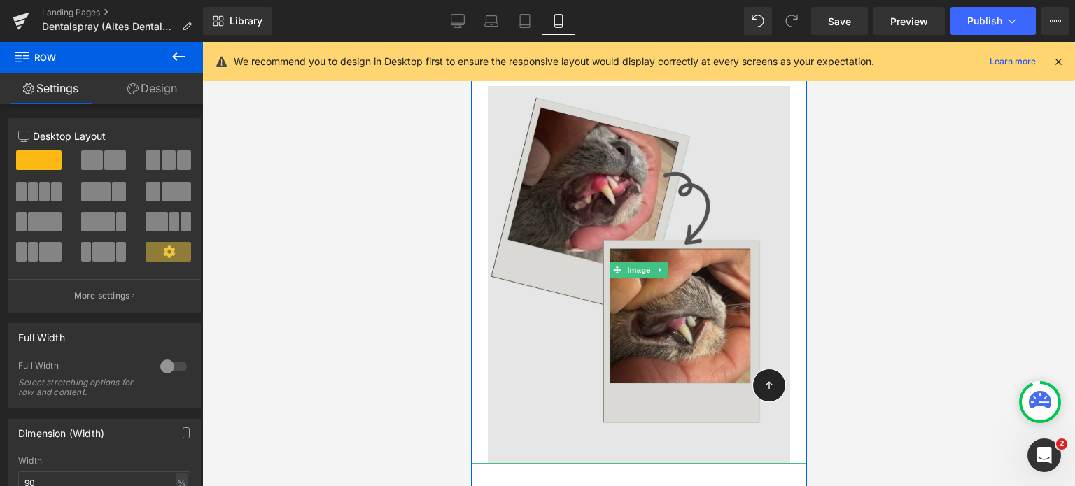
scroll to position [4025, 0]
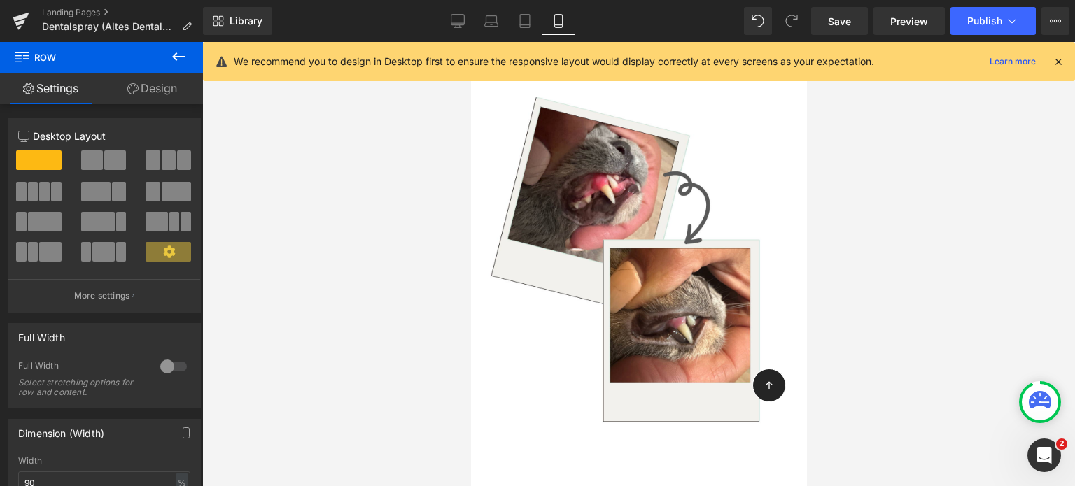
click at [638, 485] on button at bounding box center [646, 493] width 17 height 14
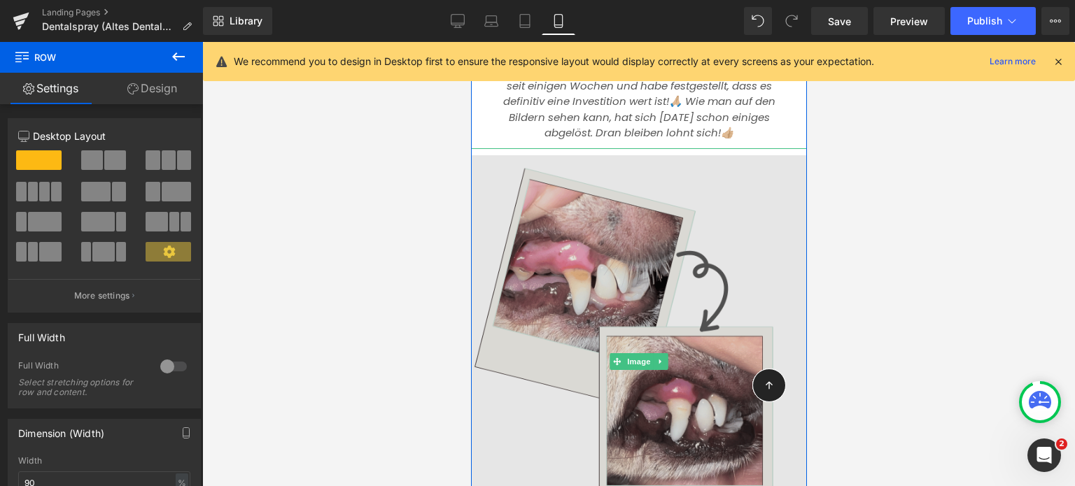
scroll to position [4134, 0]
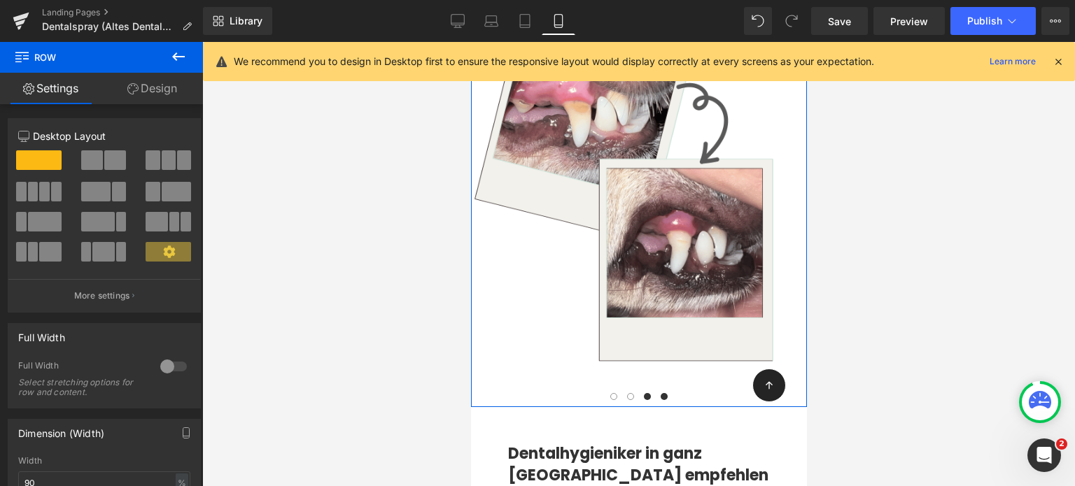
click at [655, 390] on button at bounding box center [663, 397] width 17 height 14
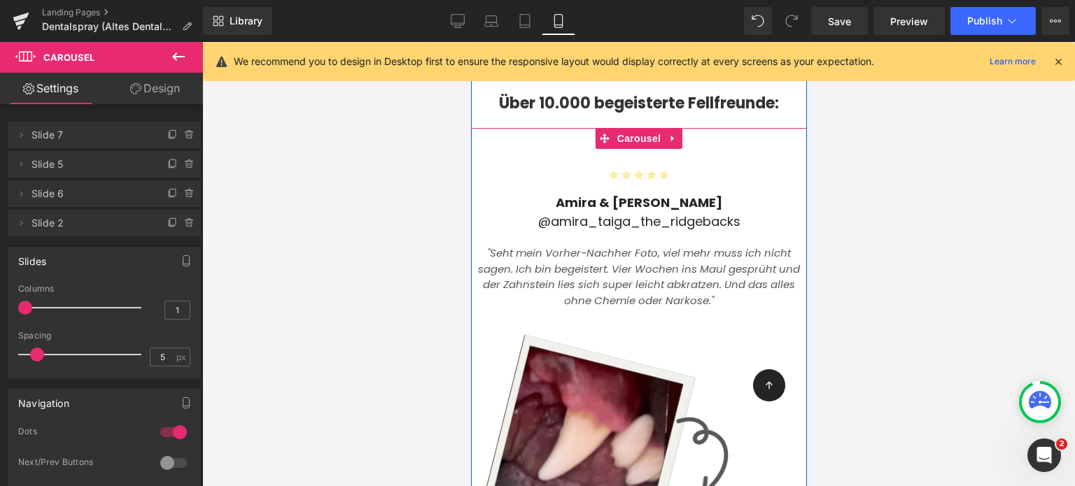
scroll to position [3723, 0]
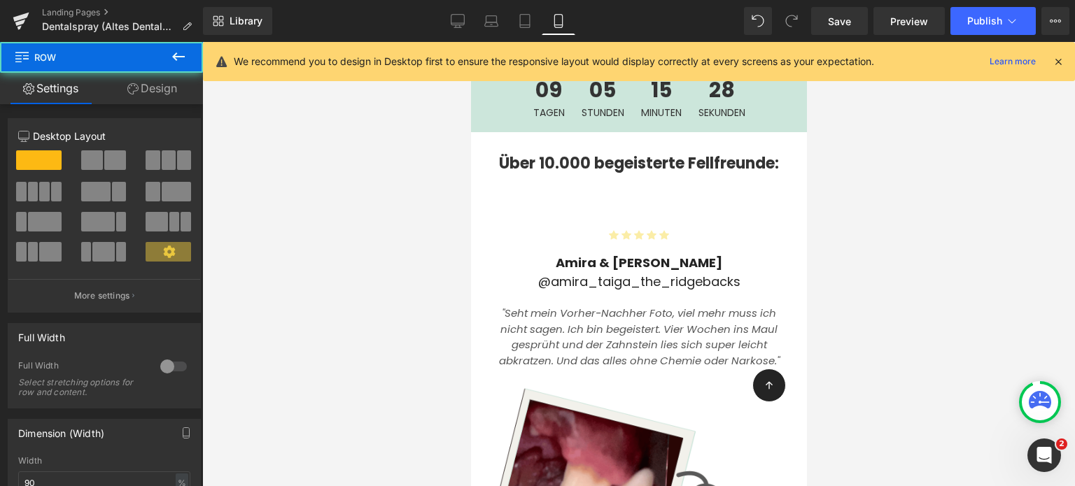
click at [417, 267] on div at bounding box center [638, 264] width 872 height 444
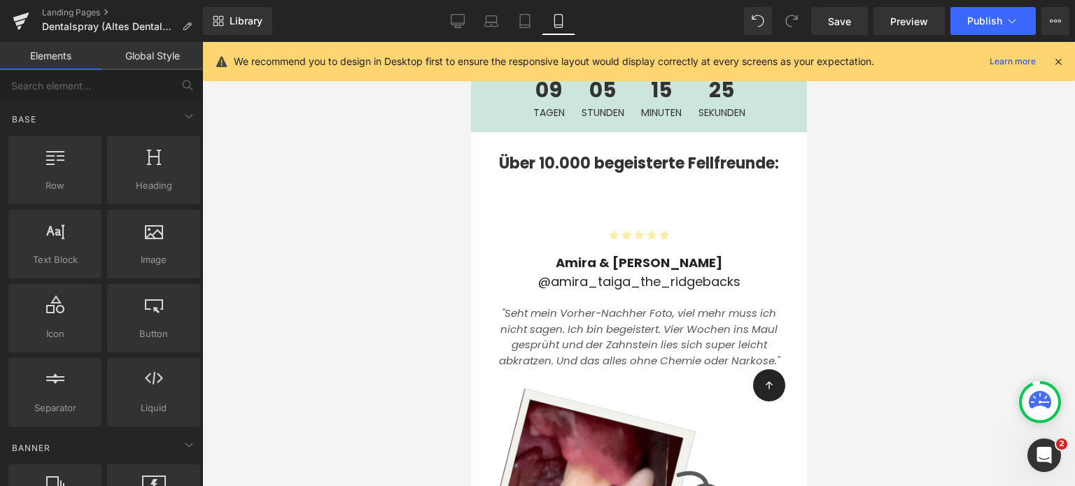
click at [357, 234] on div at bounding box center [638, 264] width 872 height 444
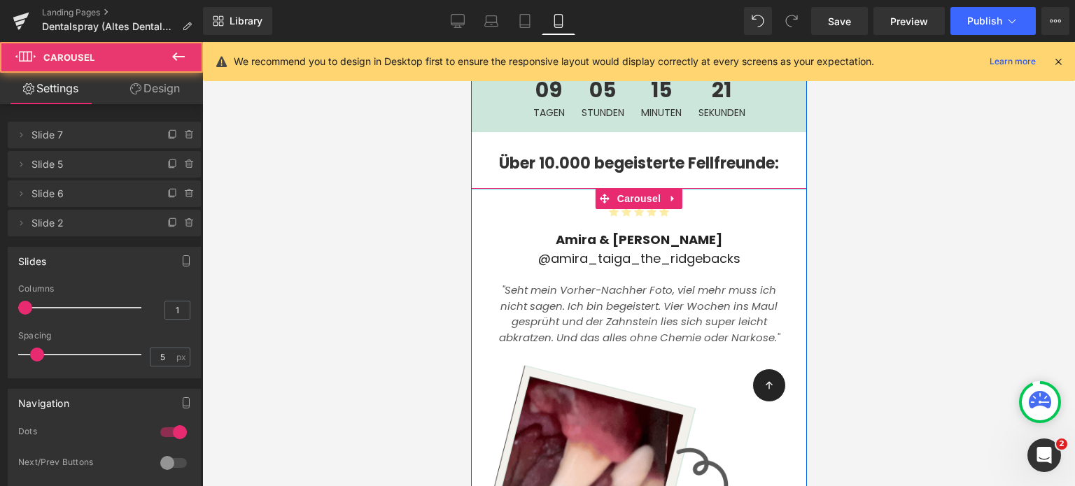
drag, startPoint x: 541, startPoint y: 148, endPoint x: 540, endPoint y: 120, distance: 28.0
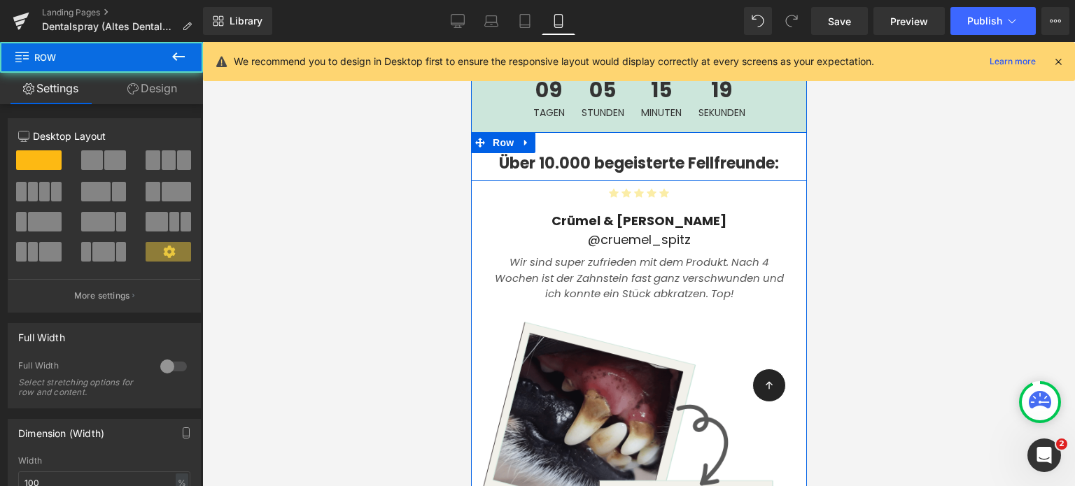
drag, startPoint x: 568, startPoint y: 134, endPoint x: 567, endPoint y: 122, distance: 11.3
click at [567, 132] on div "Über 10.000 begeisterte Fellfreunde: Heading Row" at bounding box center [638, 157] width 336 height 50
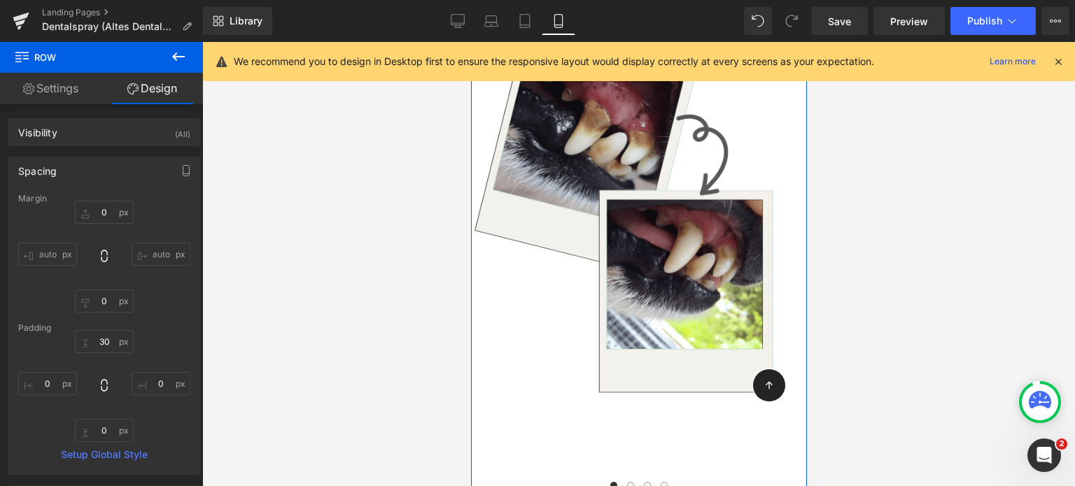
scroll to position [4014, 0]
click at [628, 478] on button at bounding box center [629, 485] width 17 height 14
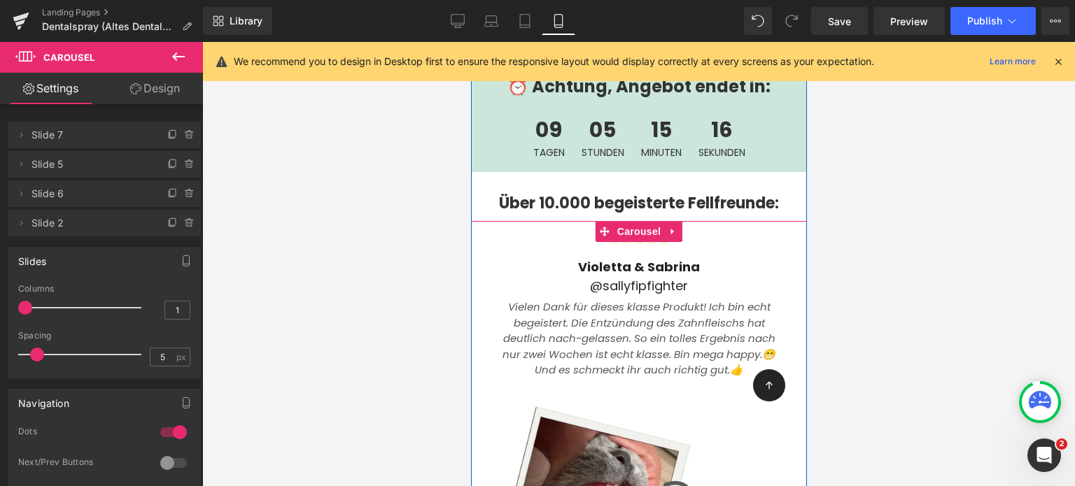
scroll to position [3684, 0]
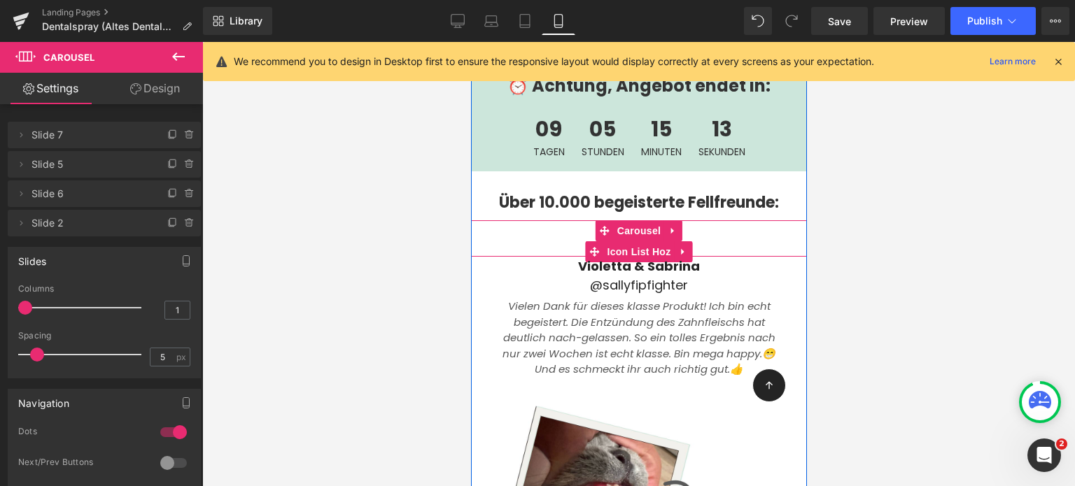
click at [569, 230] on ul "Icon Icon Icon Icon Icon" at bounding box center [638, 243] width 336 height 27
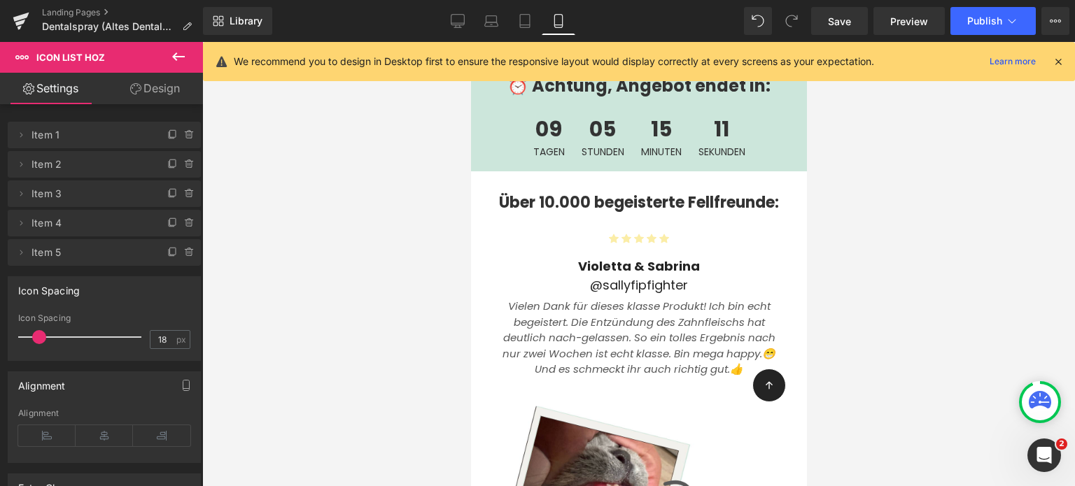
click at [935, 243] on div at bounding box center [638, 264] width 872 height 444
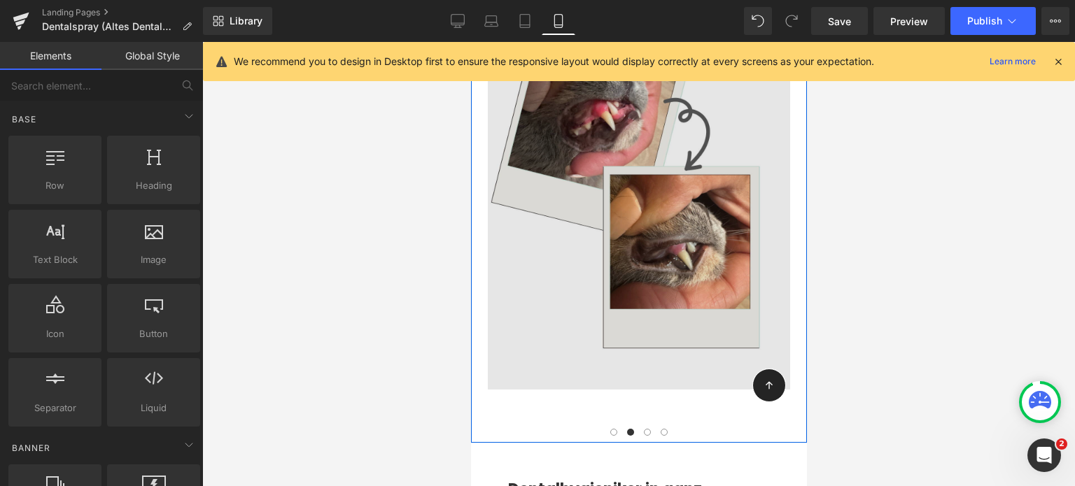
scroll to position [4067, 0]
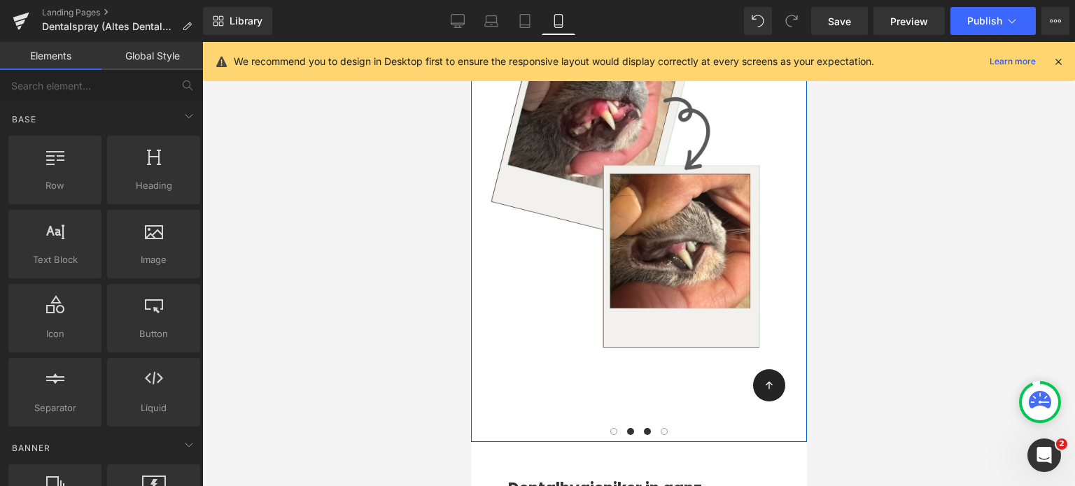
click at [643, 428] on span at bounding box center [646, 431] width 7 height 7
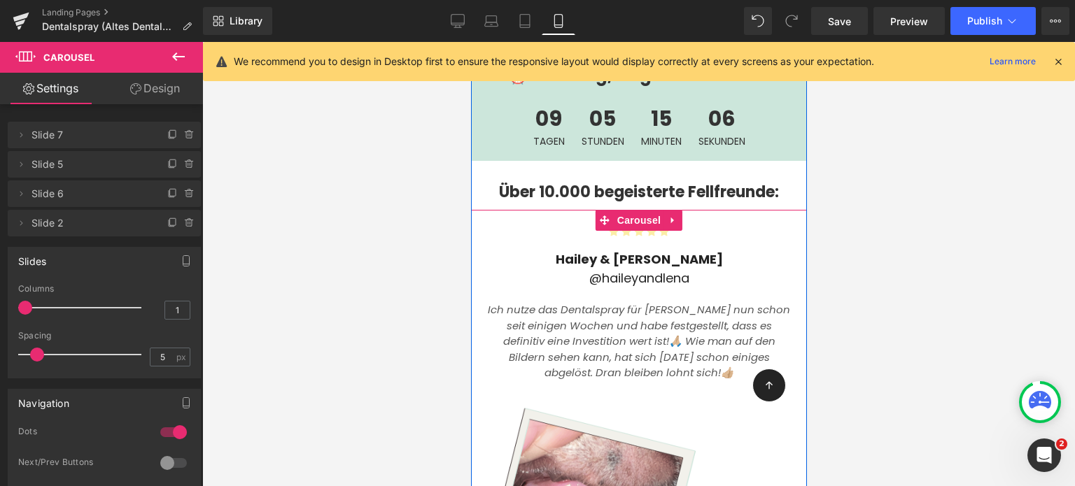
scroll to position [3695, 0]
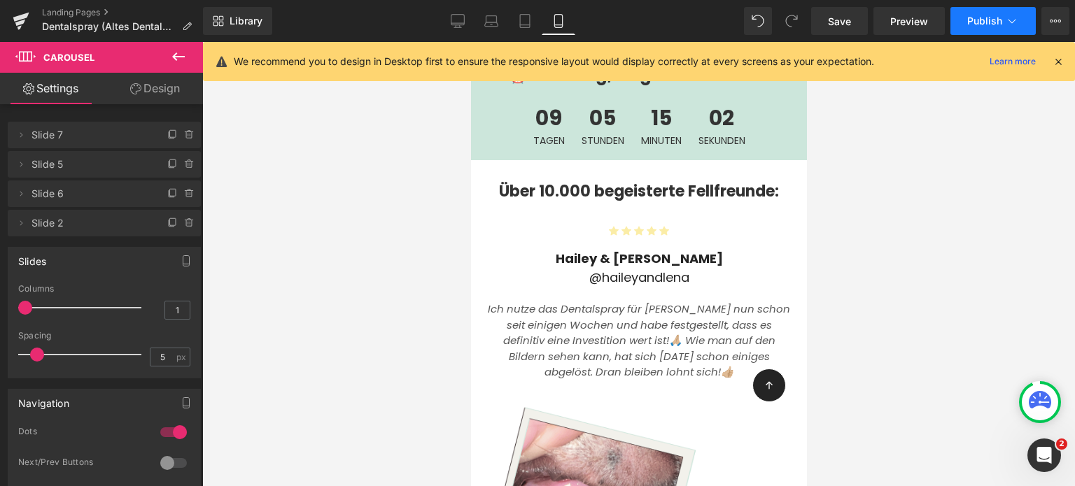
click at [972, 18] on span "Publish" at bounding box center [984, 20] width 35 height 11
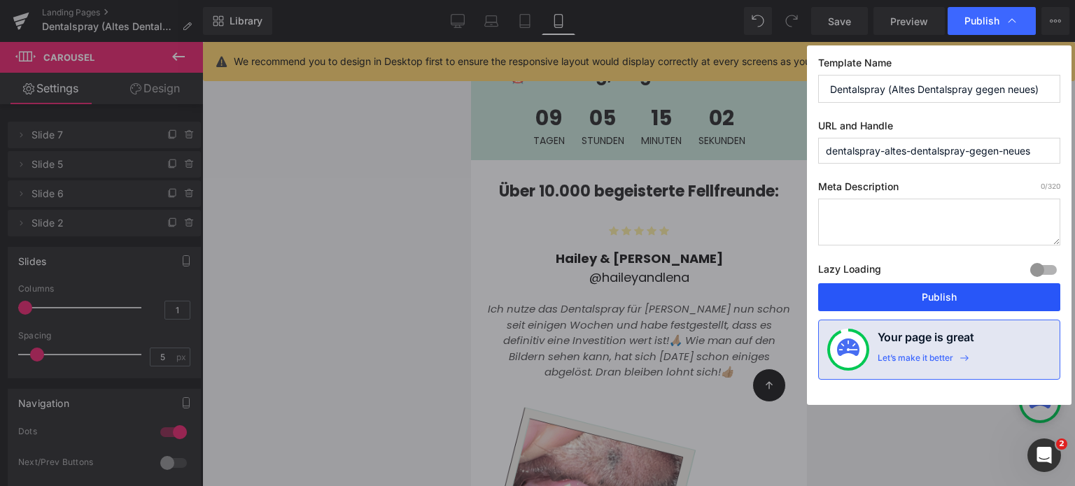
click at [942, 288] on button "Publish" at bounding box center [939, 297] width 242 height 28
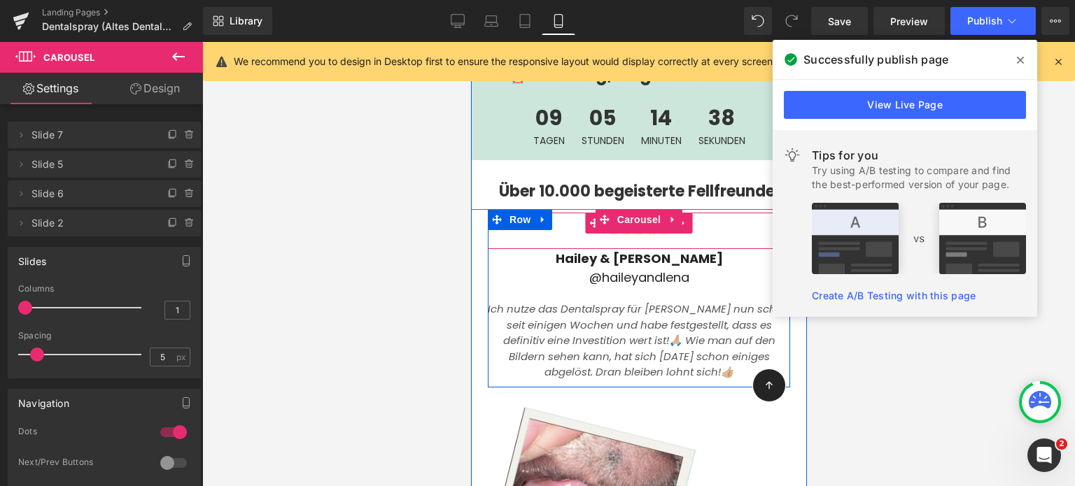
scroll to position [3478, 0]
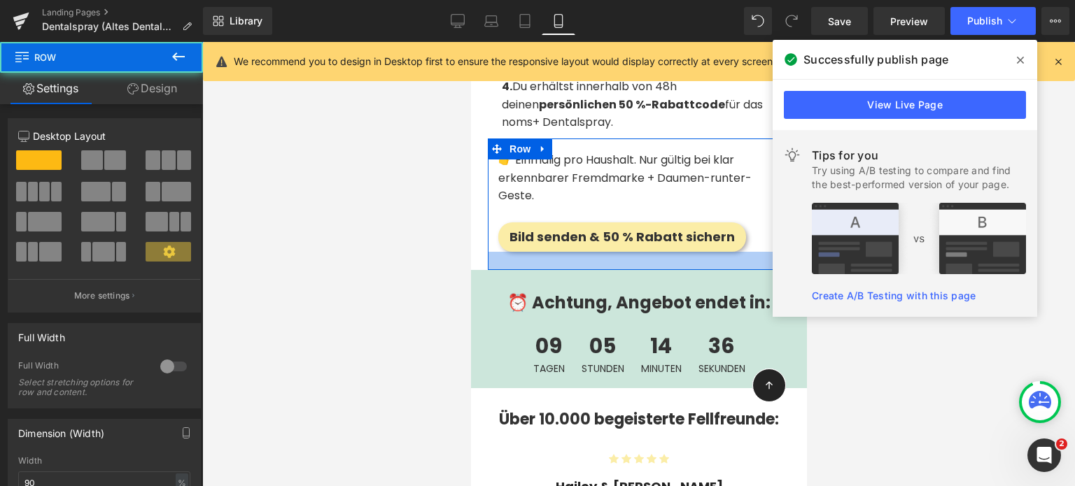
drag, startPoint x: 605, startPoint y: 206, endPoint x: 608, endPoint y: 218, distance: 12.2
click at [608, 252] on div at bounding box center [638, 261] width 302 height 18
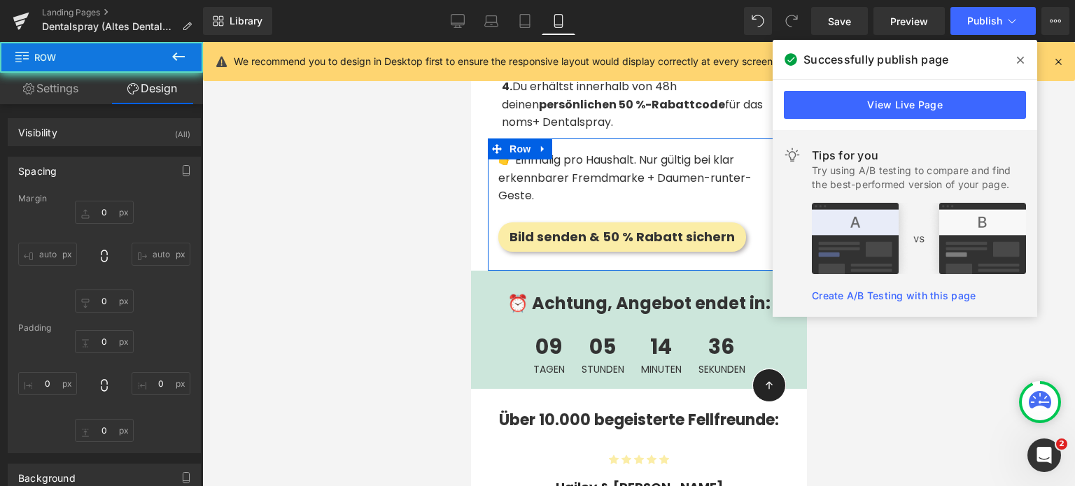
click at [386, 208] on div at bounding box center [638, 264] width 872 height 444
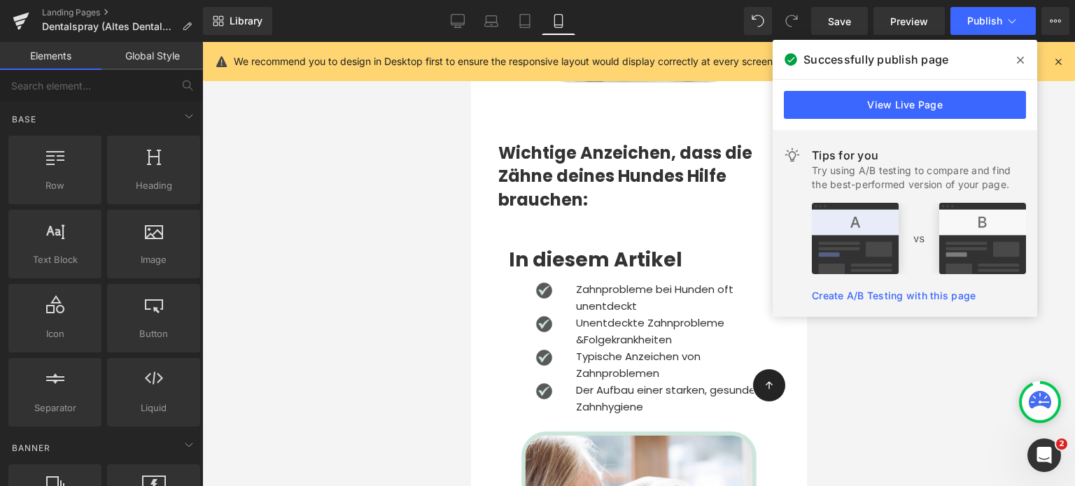
scroll to position [5027, 0]
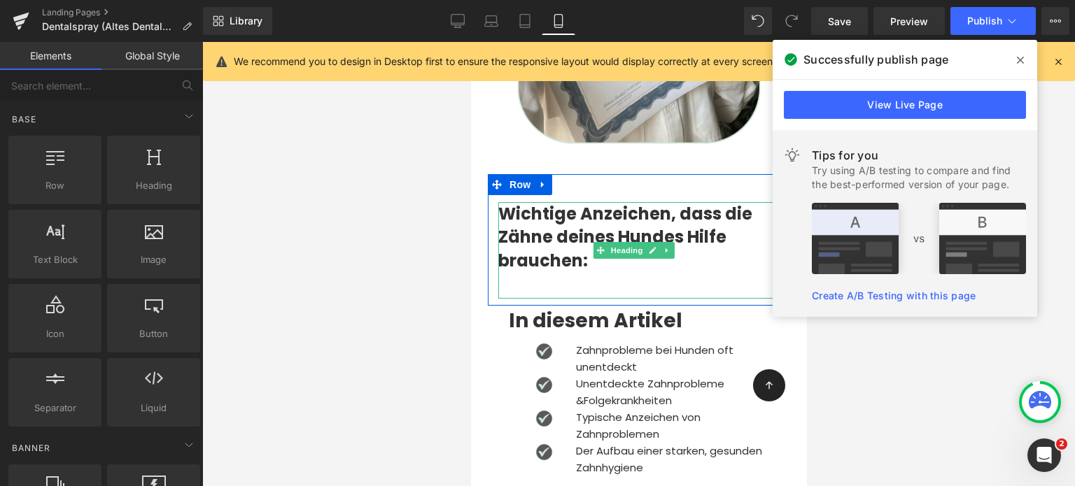
click at [552, 202] on strong "Wichtige Anzeichen, dass die Zähne deines Hundes Hilfe brauchen:" at bounding box center [624, 237] width 254 height 70
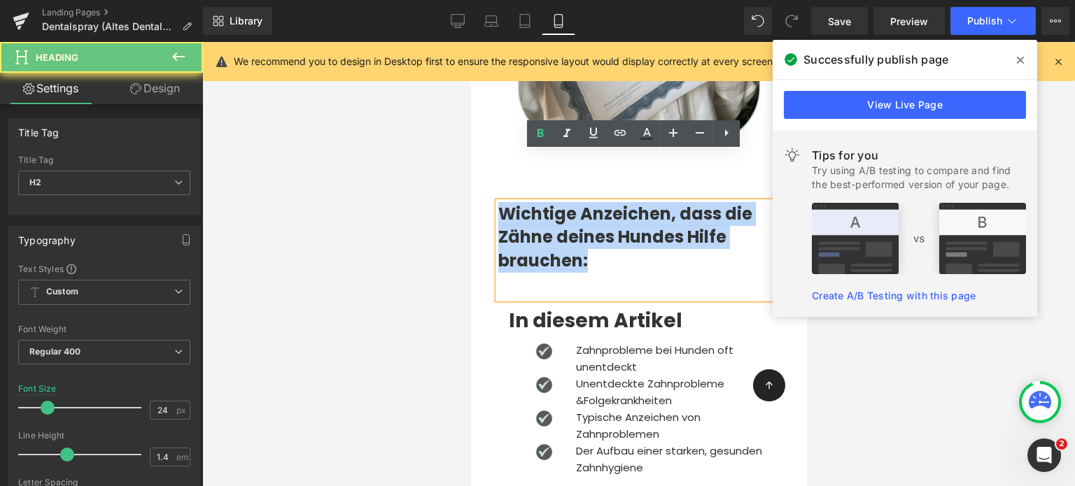
click at [552, 202] on strong "Wichtige Anzeichen, dass die Zähne deines Hundes Hilfe brauchen:" at bounding box center [624, 237] width 254 height 70
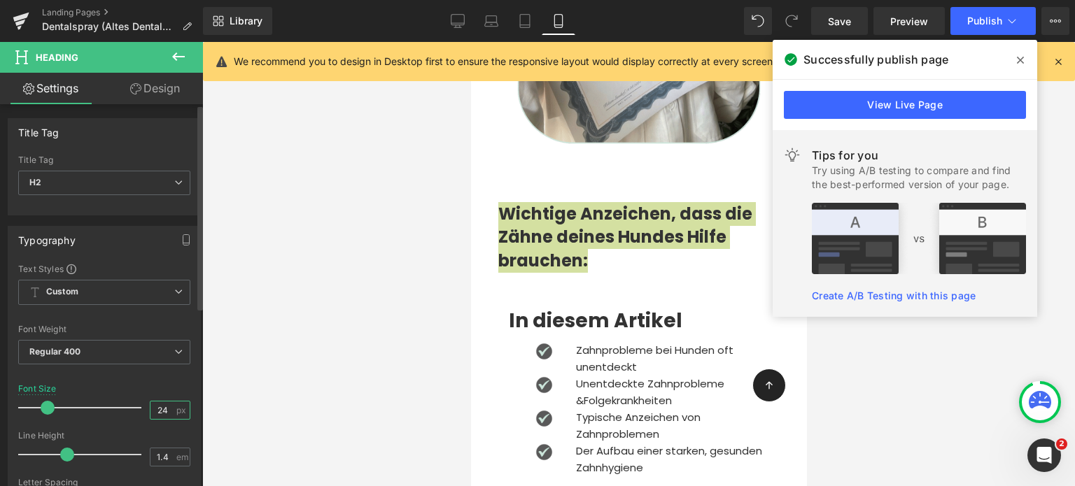
click at [162, 408] on input "24" at bounding box center [162, 410] width 24 height 17
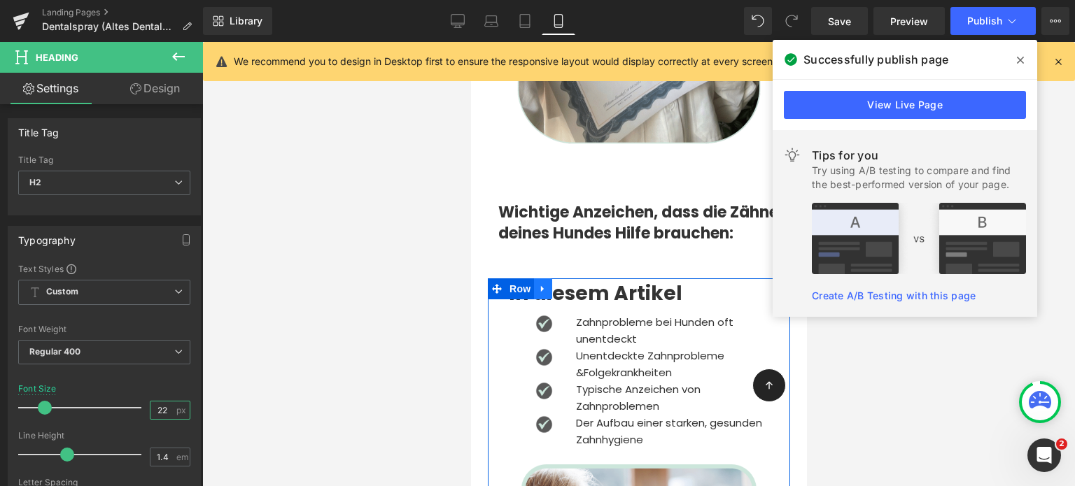
type input "22"
click at [539, 278] on link at bounding box center [542, 288] width 18 height 21
click at [636, 285] on span "Heading" at bounding box center [626, 293] width 38 height 17
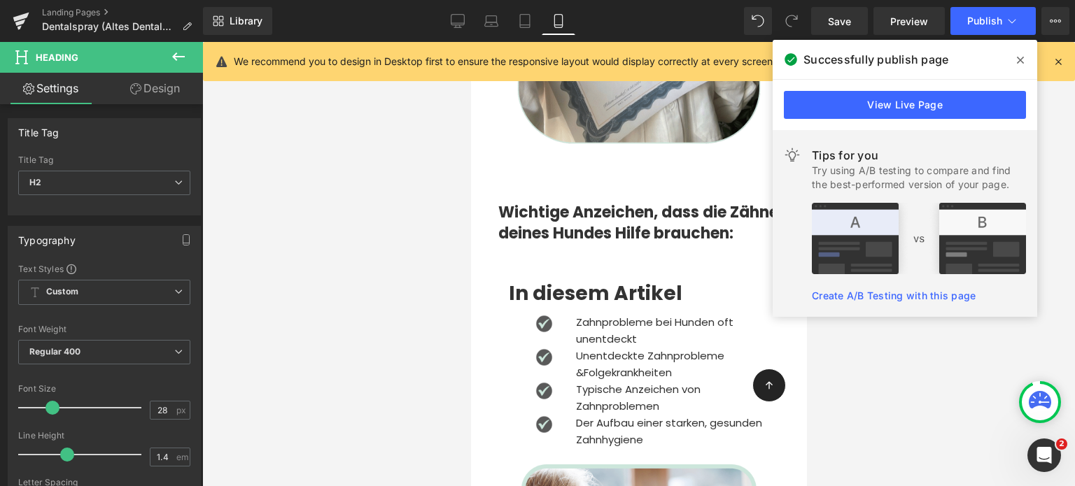
click at [268, 285] on div at bounding box center [638, 264] width 872 height 444
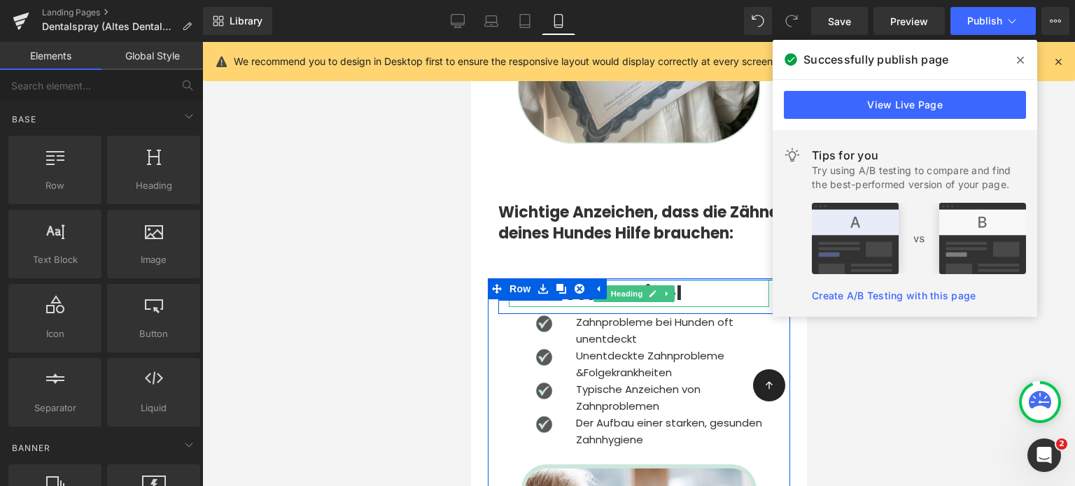
click at [709, 280] on h2 "In diesem Artikel" at bounding box center [638, 293] width 260 height 27
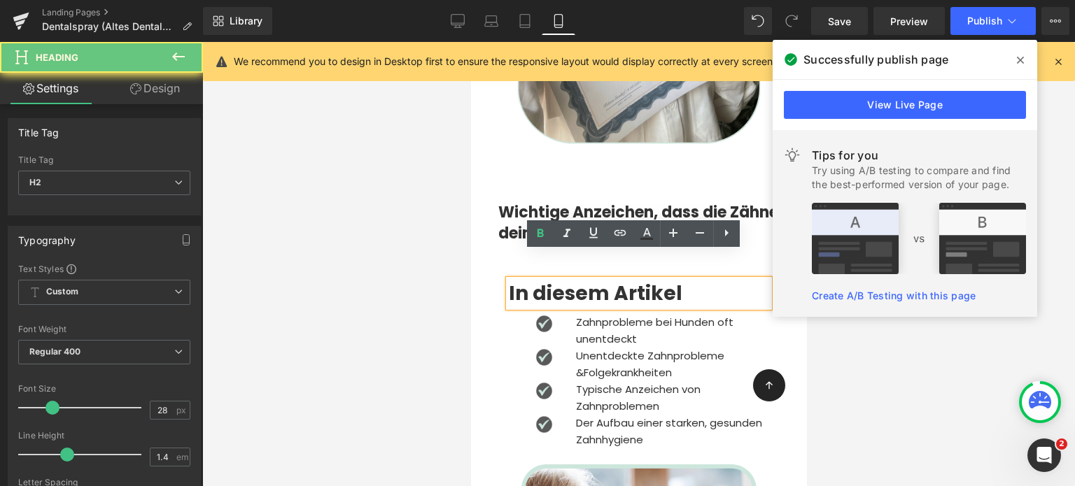
click at [709, 280] on h2 "In diesem Artikel" at bounding box center [638, 293] width 260 height 27
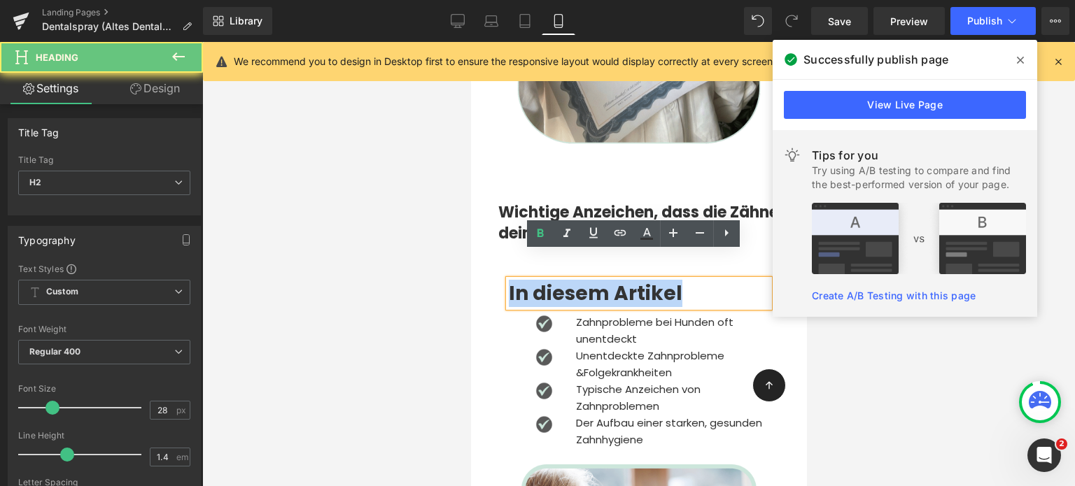
click at [709, 280] on h2 "In diesem Artikel" at bounding box center [638, 293] width 260 height 27
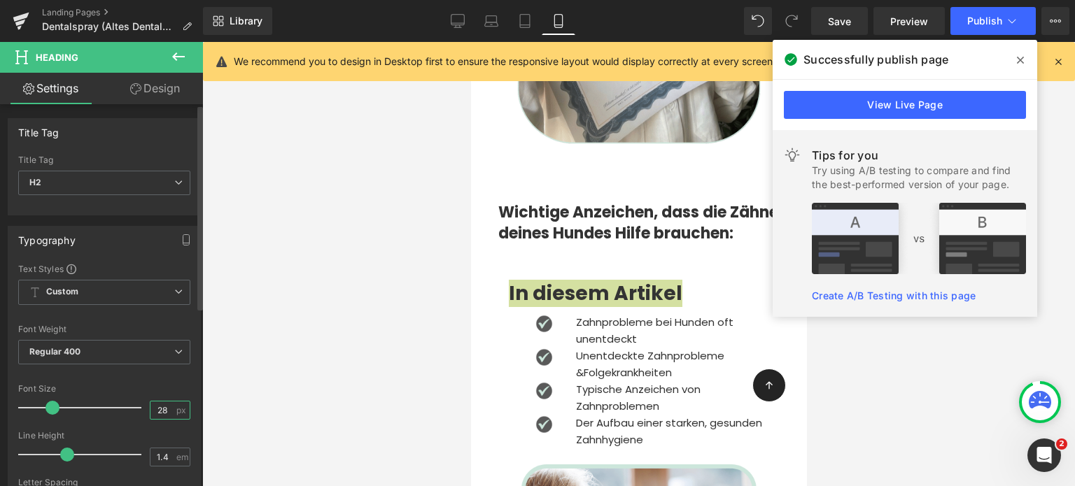
click at [163, 409] on input "28" at bounding box center [162, 410] width 24 height 17
type input "22"
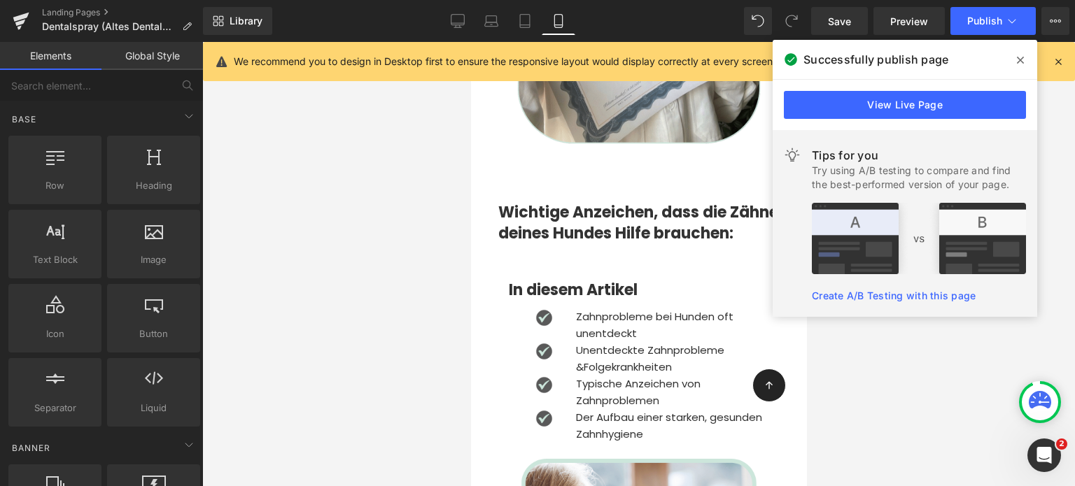
click at [426, 252] on div at bounding box center [638, 264] width 872 height 444
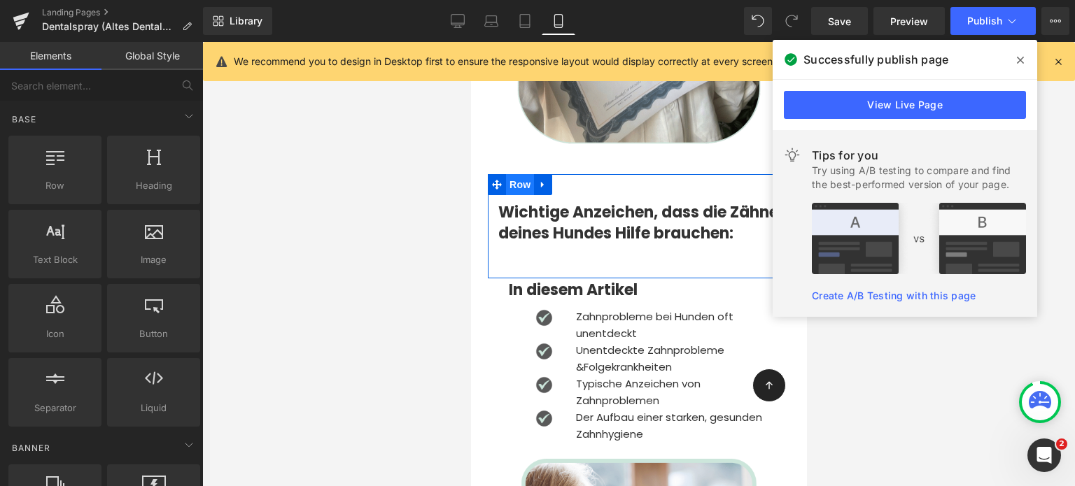
click at [518, 174] on span "Row" at bounding box center [519, 184] width 28 height 21
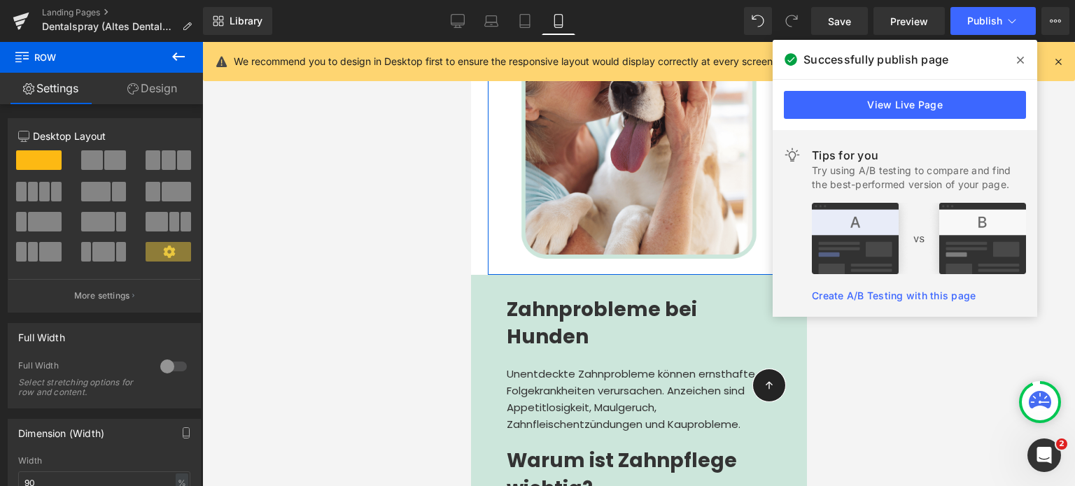
scroll to position [5609, 0]
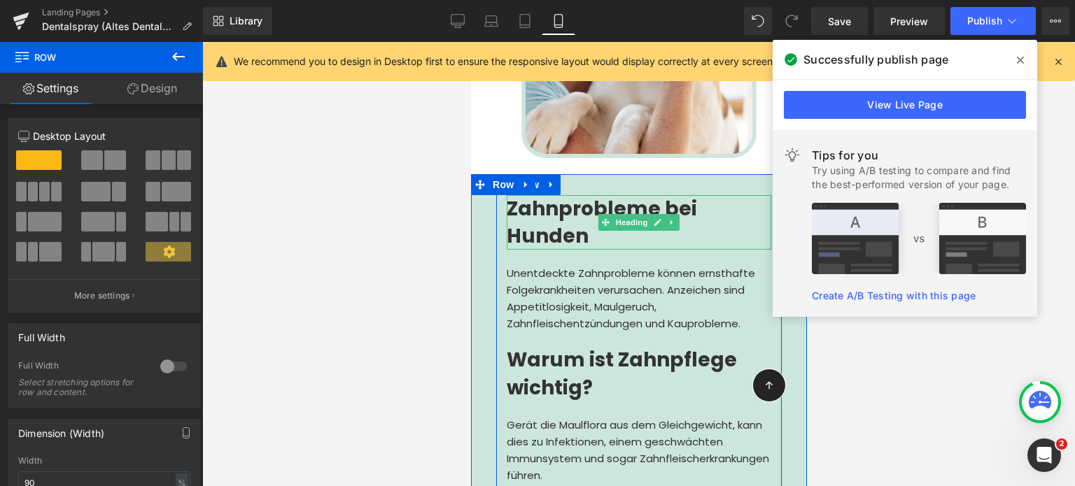
click at [526, 195] on span "Zahnprobleme bei Hunden" at bounding box center [601, 222] width 190 height 55
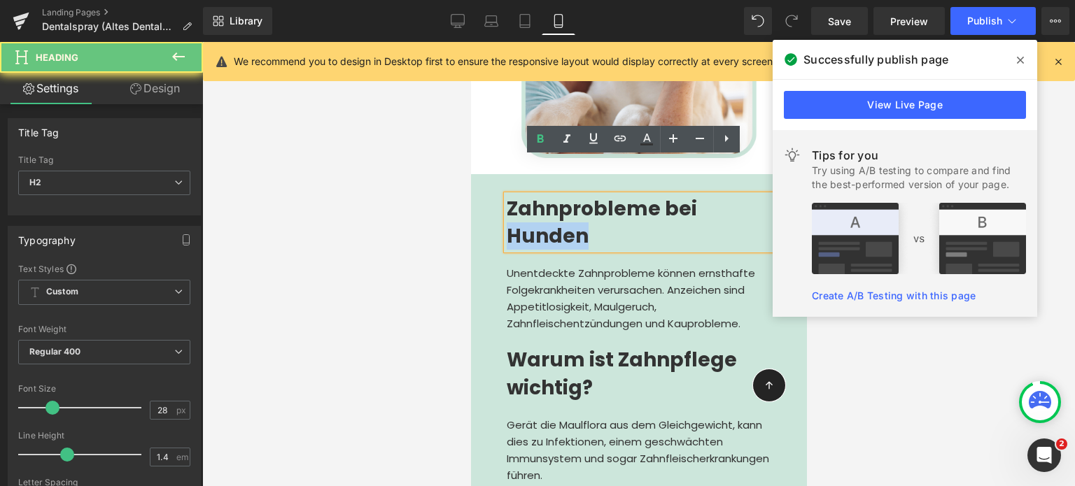
click at [526, 195] on span "Zahnprobleme bei Hunden" at bounding box center [601, 222] width 190 height 55
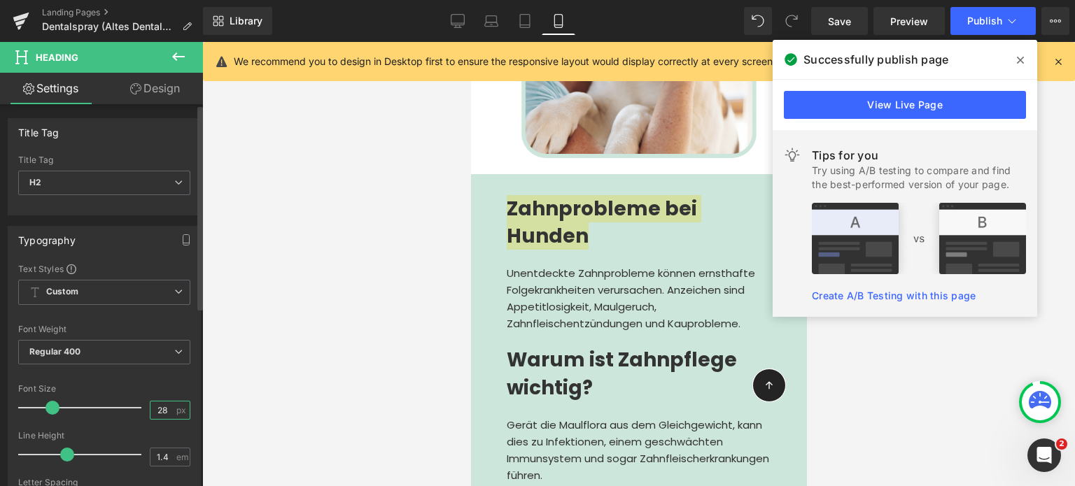
click at [161, 408] on input "28" at bounding box center [162, 410] width 24 height 17
type input "22"
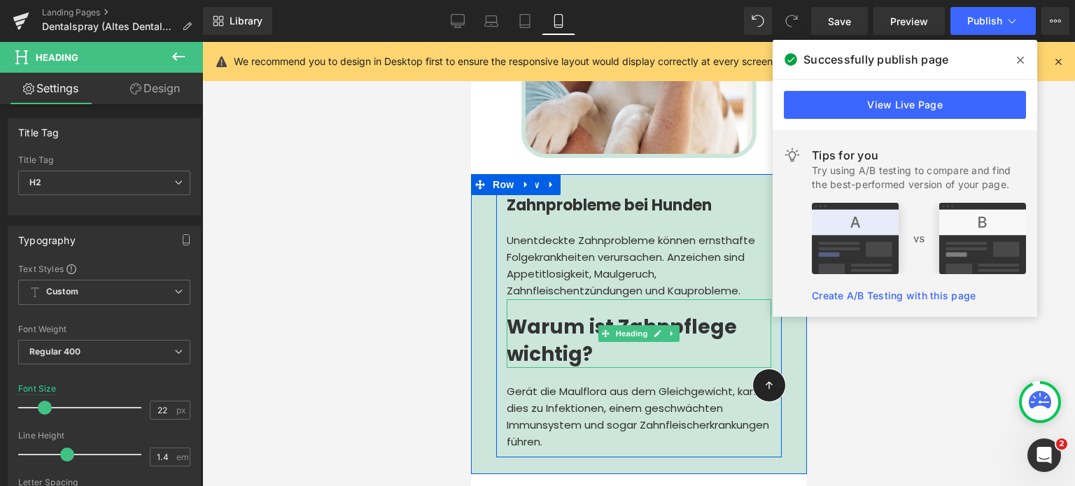
click at [545, 313] on span "Warum ist Zahnpflege wichtig?" at bounding box center [621, 340] width 230 height 55
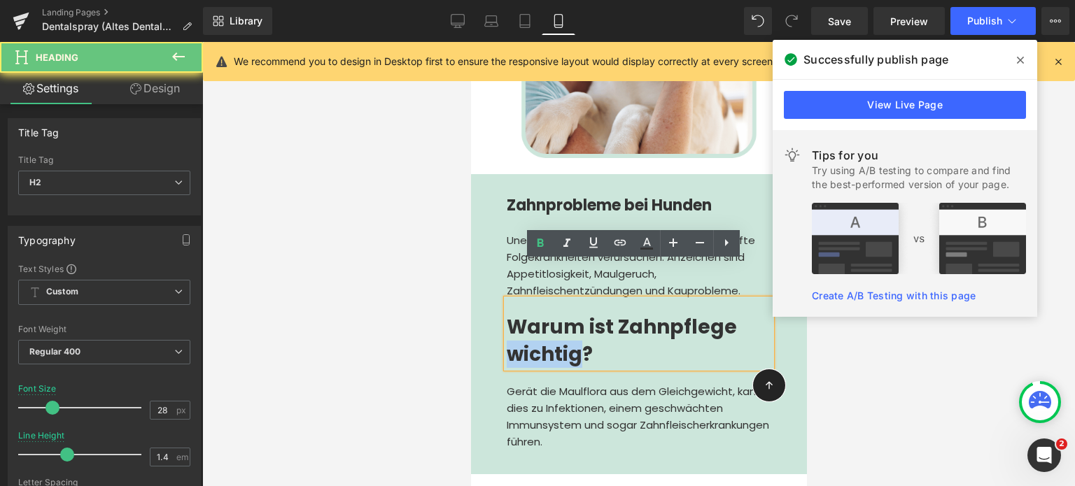
click at [545, 313] on span "Warum ist Zahnpflege wichtig?" at bounding box center [621, 340] width 230 height 55
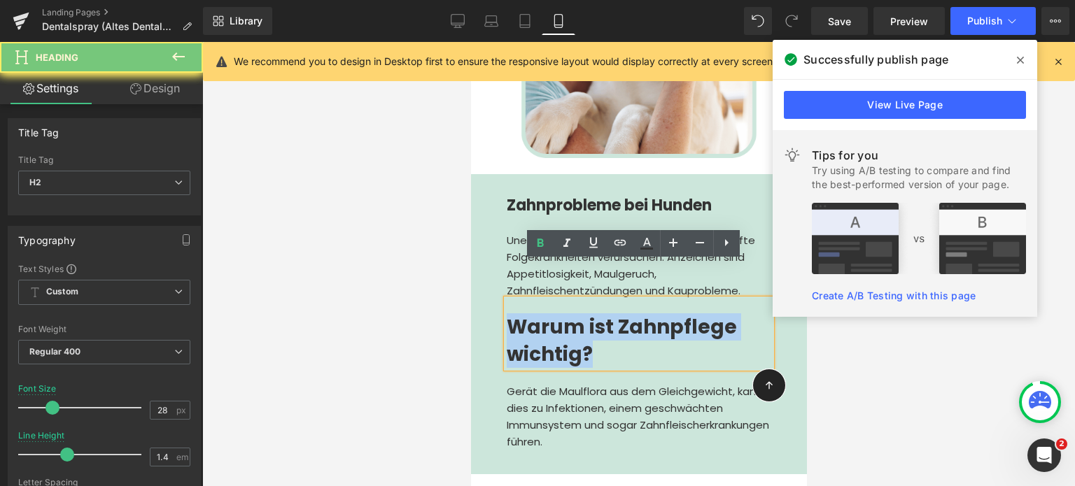
click at [545, 313] on span "Warum ist Zahnpflege wichtig?" at bounding box center [621, 340] width 230 height 55
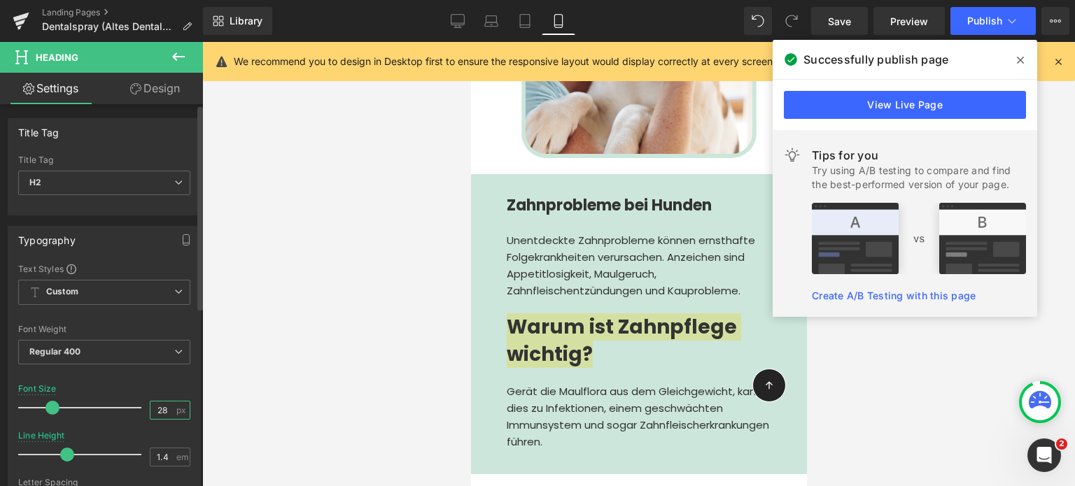
click at [164, 408] on input "28" at bounding box center [162, 410] width 24 height 17
type input "22"
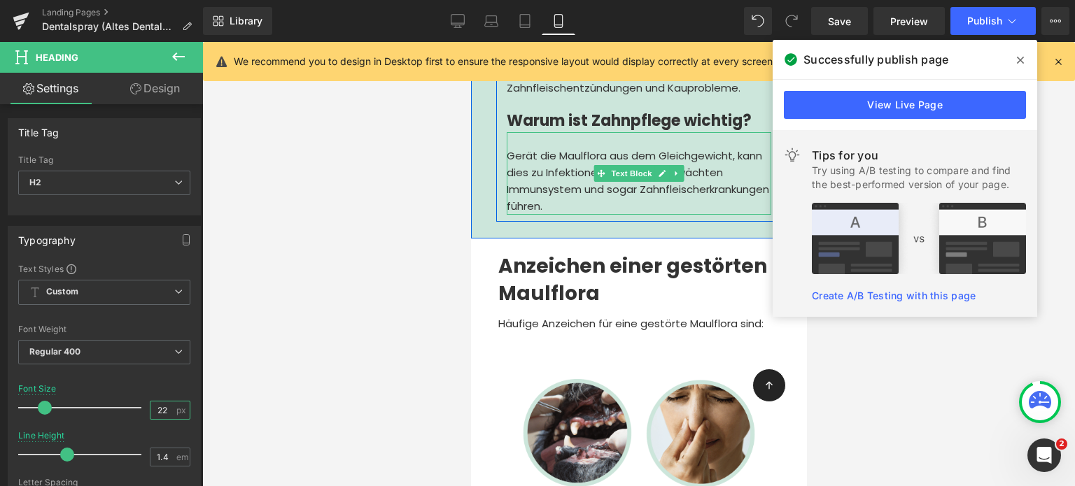
scroll to position [5812, 0]
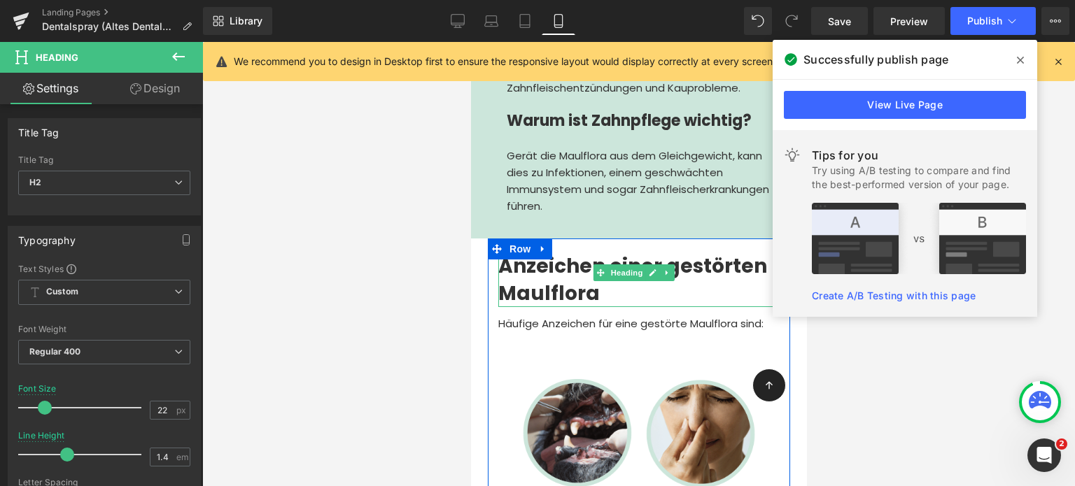
click at [516, 253] on span "Anzeichen einer gestörten Maulflora" at bounding box center [631, 280] width 269 height 55
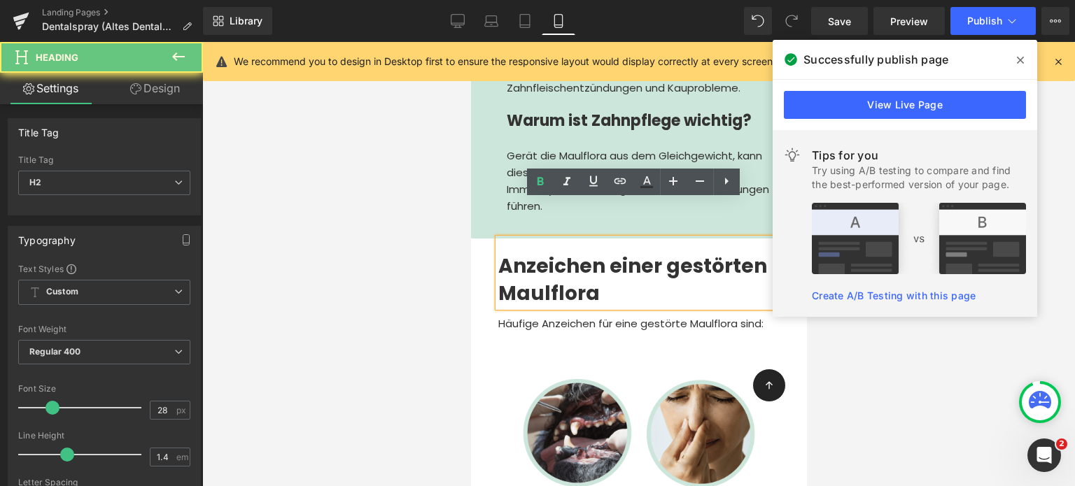
click at [516, 253] on span "Anzeichen einer gestörten Maulflora" at bounding box center [631, 280] width 269 height 55
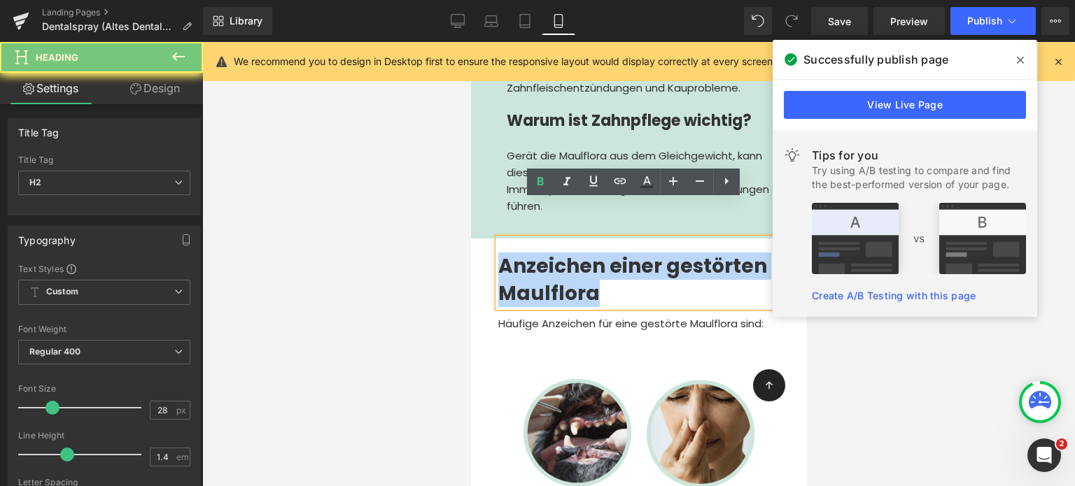
click at [516, 253] on span "Anzeichen einer gestörten Maulflora" at bounding box center [631, 280] width 269 height 55
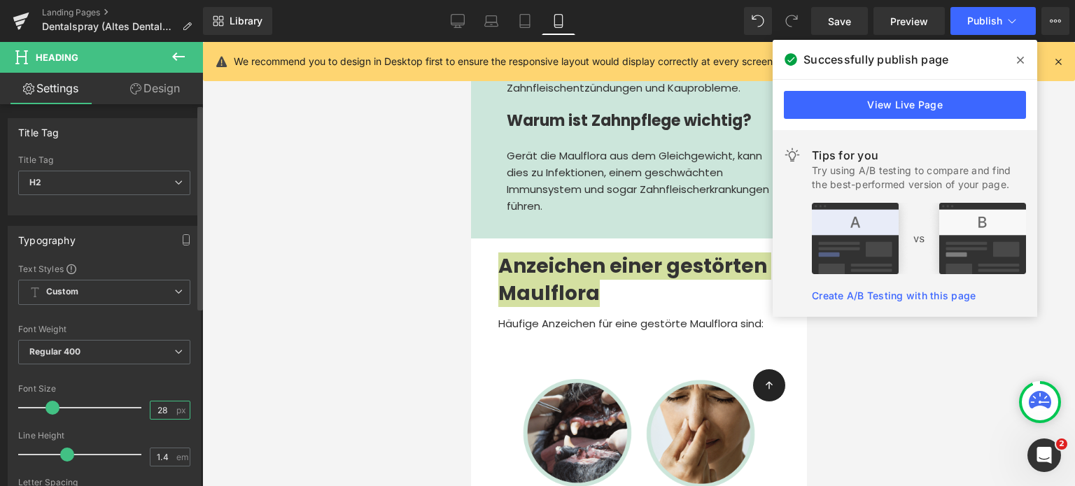
click at [164, 408] on input "28" at bounding box center [162, 410] width 24 height 17
type input "22"
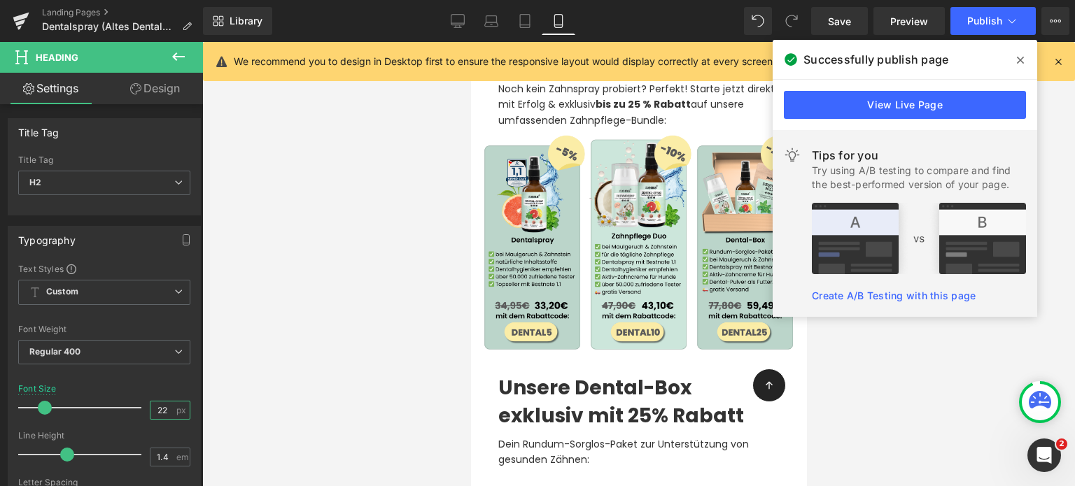
scroll to position [6794, 0]
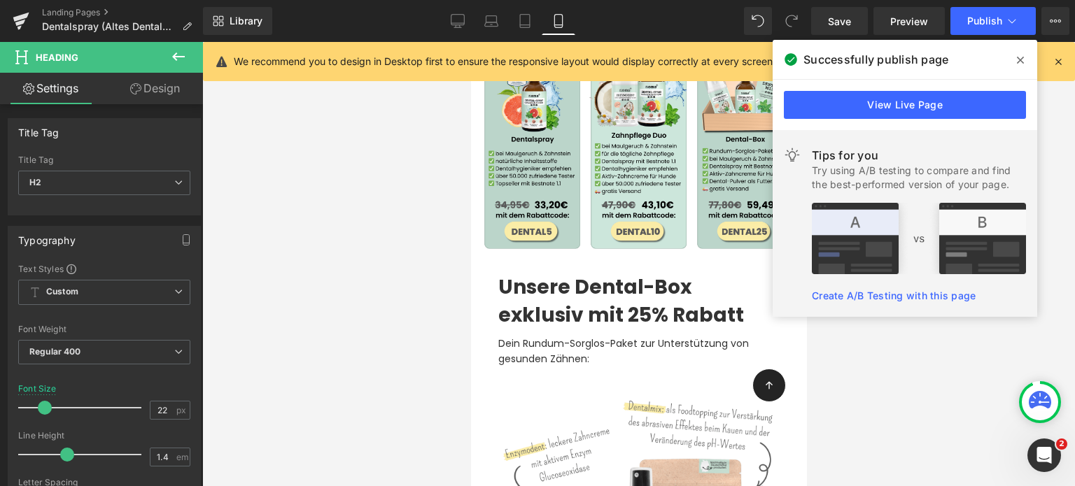
click at [548, 274] on strong "Unsere Dental-Box exklusiv mit 25% Rabatt" at bounding box center [620, 301] width 246 height 55
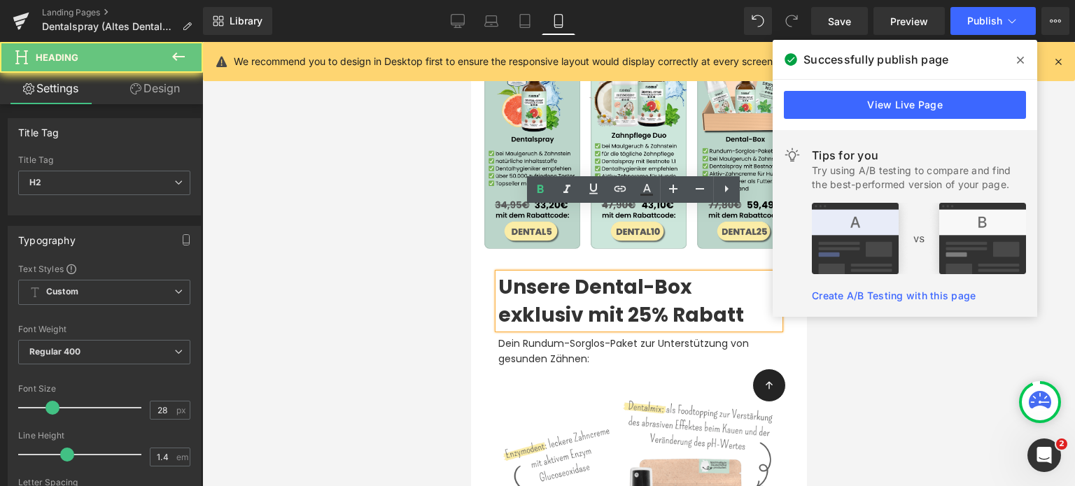
click at [548, 274] on strong "Unsere Dental-Box exklusiv mit 25% Rabatt" at bounding box center [620, 301] width 246 height 55
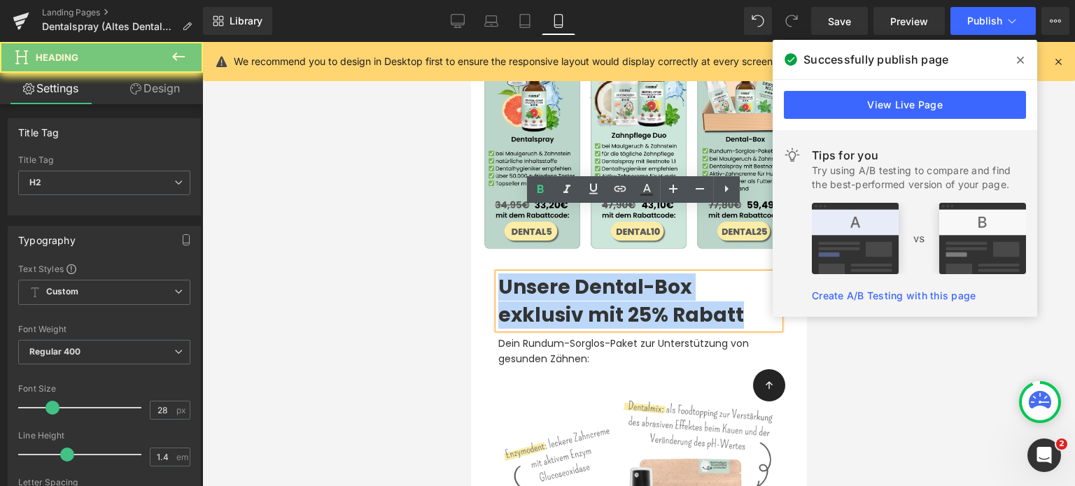
click at [548, 274] on strong "Unsere Dental-Box exklusiv mit 25% Rabatt" at bounding box center [620, 301] width 246 height 55
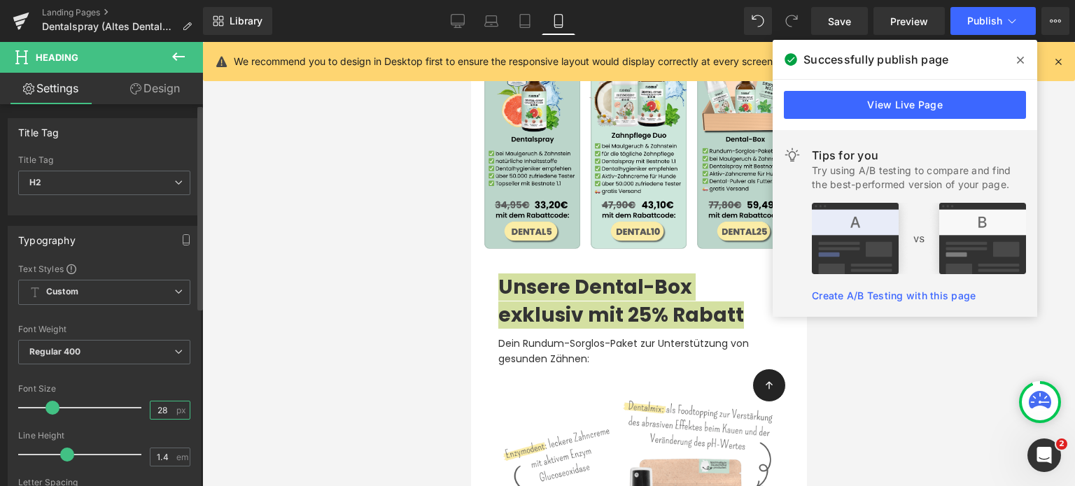
click at [159, 409] on input "28" at bounding box center [162, 410] width 24 height 17
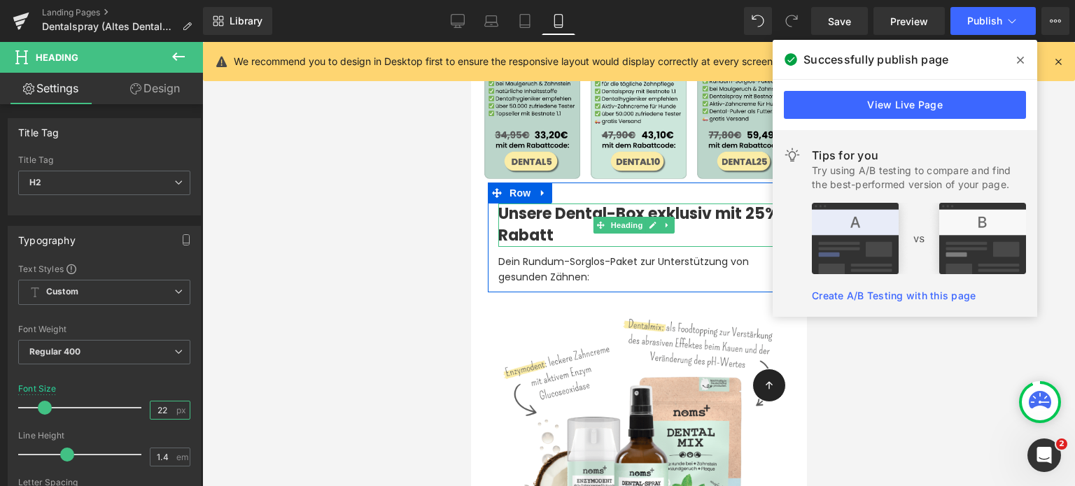
scroll to position [6892, 0]
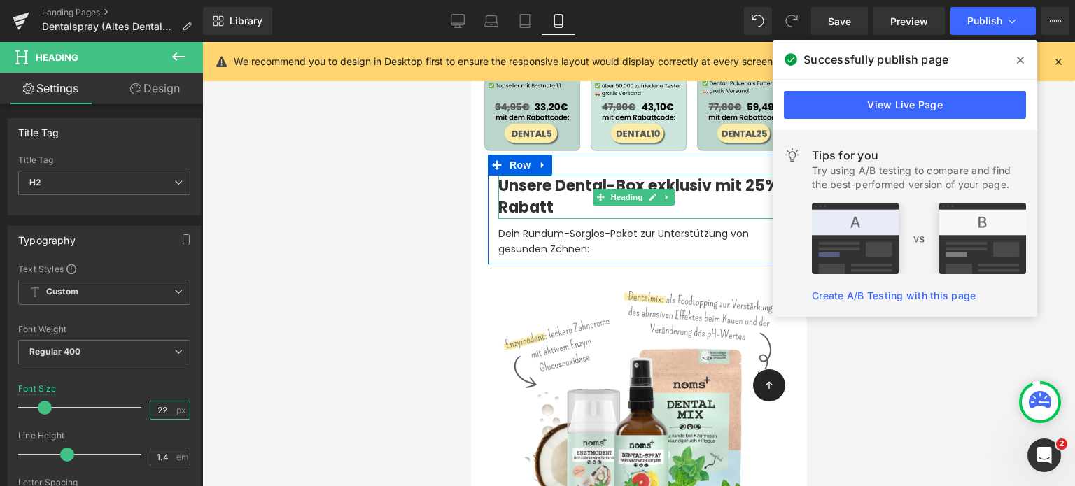
type input "22"
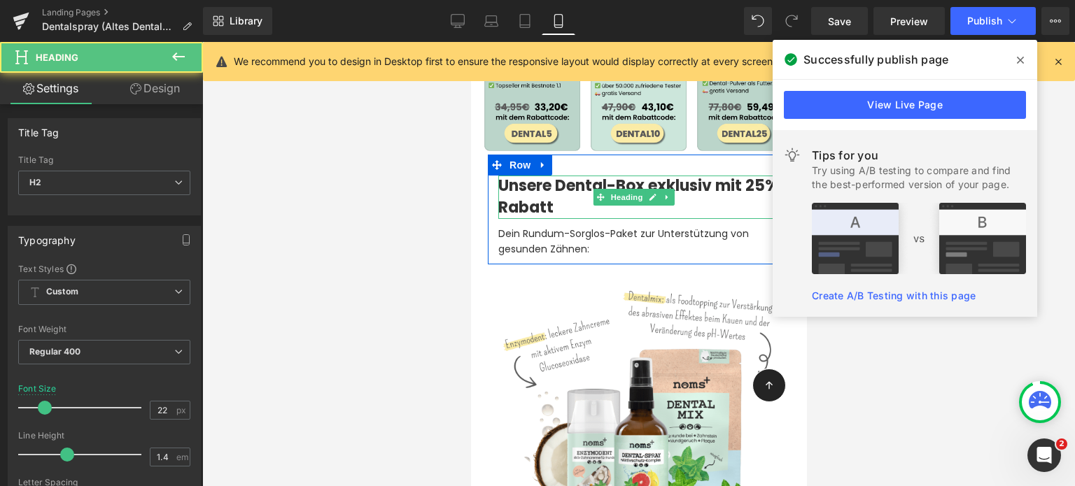
click at [502, 175] on strong "Unsere Dental-Box exklusiv mit 25% Rabatt" at bounding box center [637, 196] width 281 height 43
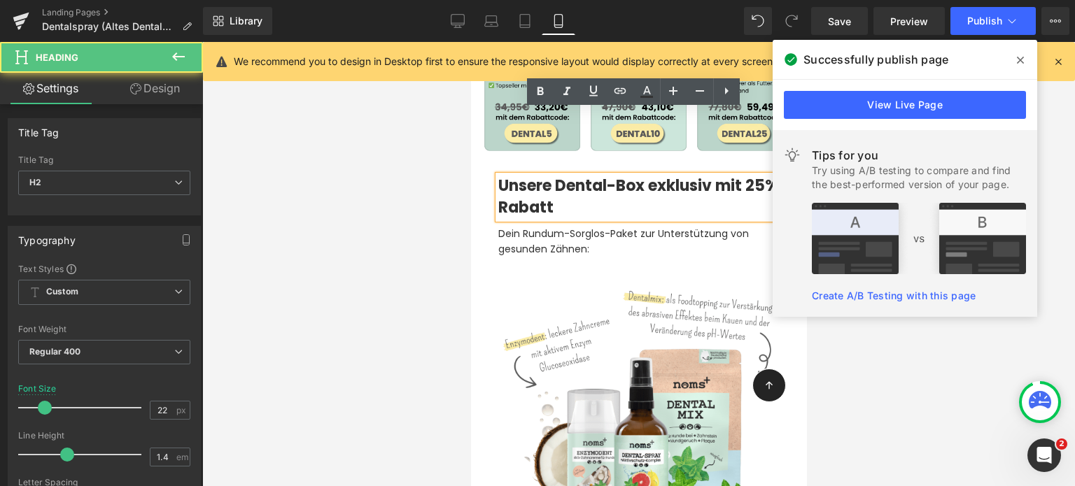
click at [562, 175] on strong "Unsere Dental-Box exklusiv mit 25% Rabatt" at bounding box center [637, 196] width 281 height 43
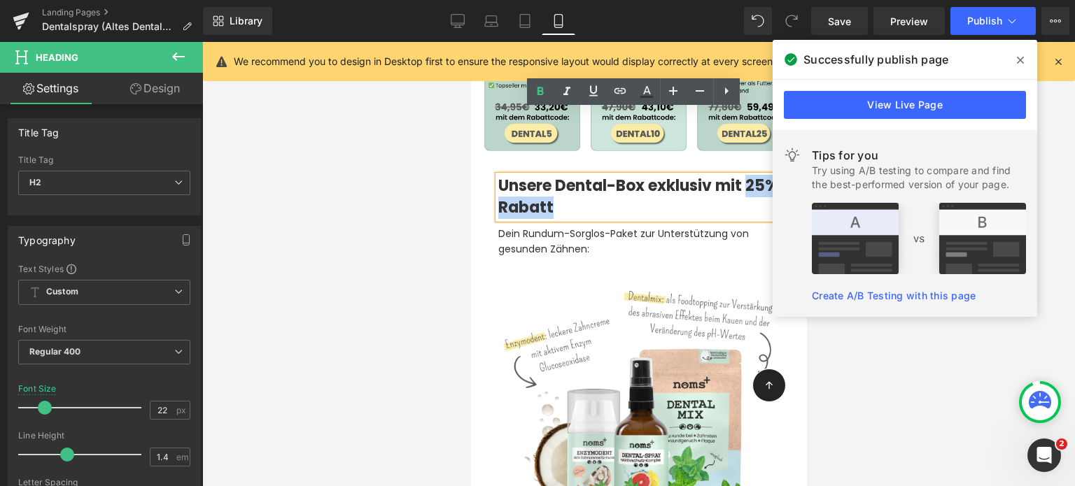
drag, startPoint x: 602, startPoint y: 139, endPoint x: 499, endPoint y: 134, distance: 102.3
click at [499, 176] on h2 "Unsere Dental-Box exklusiv mit 25% Rabatt" at bounding box center [637, 197] width 281 height 43
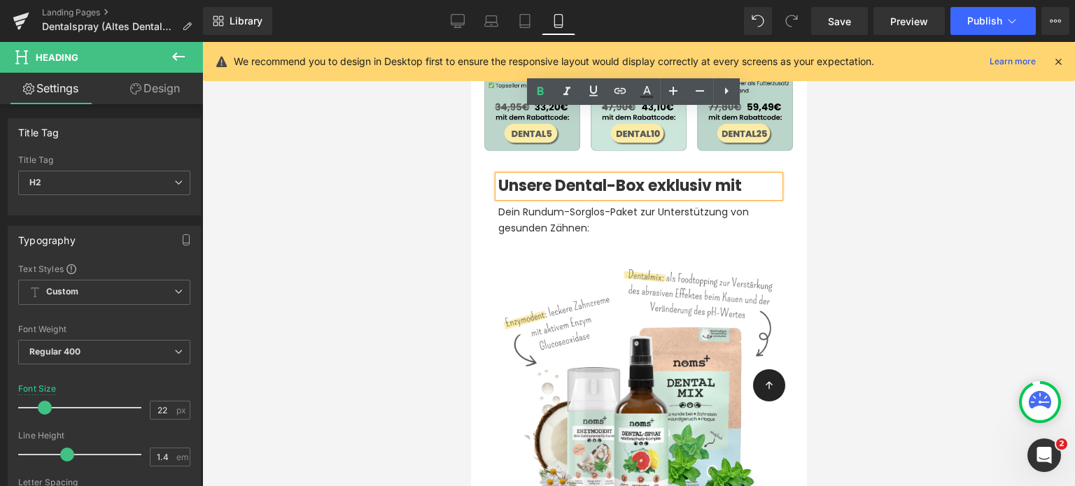
click at [497, 176] on div "Unsere Dental-Box exklusiv mit" at bounding box center [637, 187] width 281 height 22
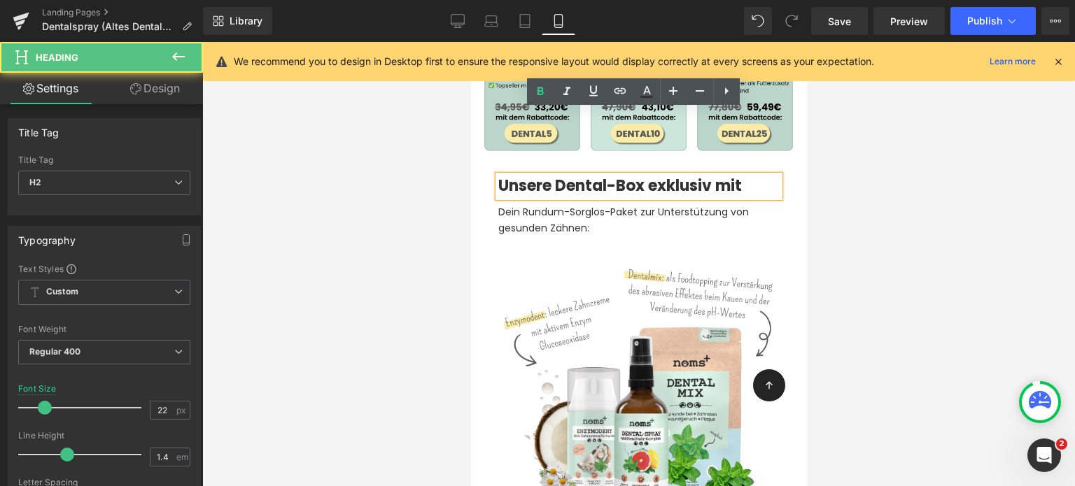
click at [497, 175] on strong "Unsere Dental-Box exklusiv mit" at bounding box center [618, 186] width 243 height 22
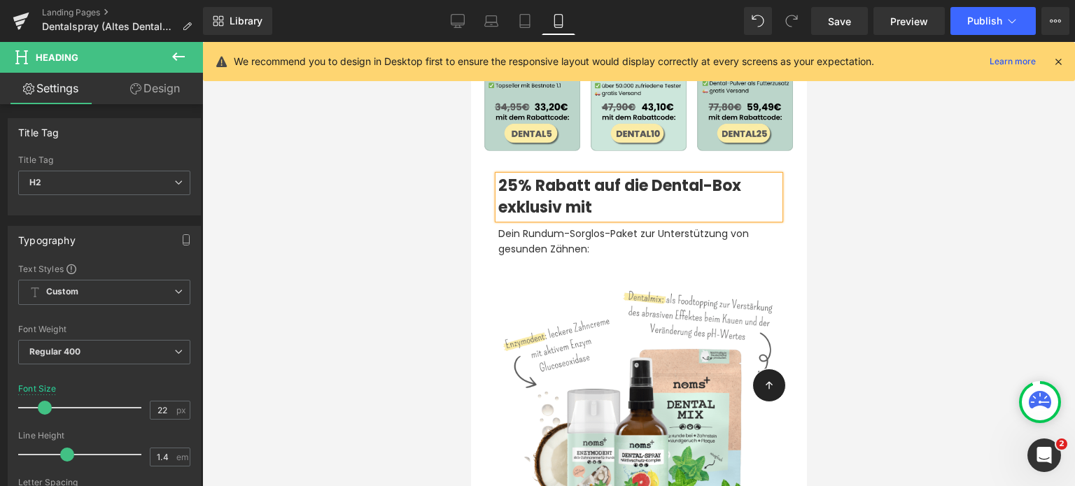
click at [518, 175] on strong "25% Rabatt auf die Dental-Box exklusiv mit" at bounding box center [618, 196] width 243 height 43
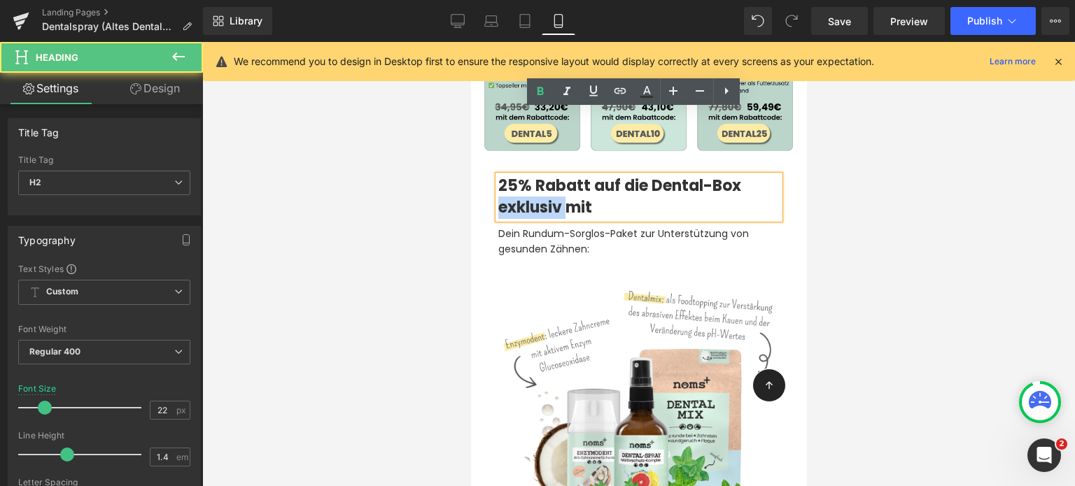
click at [518, 175] on strong "25% Rabatt auf die Dental-Box exklusiv mit" at bounding box center [618, 196] width 243 height 43
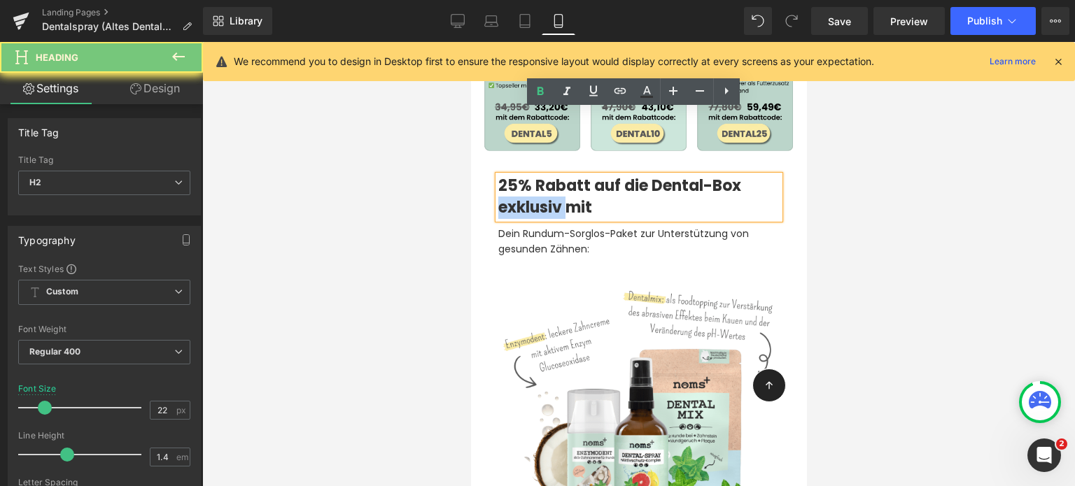
click at [518, 175] on strong "25% Rabatt auf die Dental-Box exklusiv mit" at bounding box center [618, 196] width 243 height 43
click at [539, 175] on strong "25% Rabatt auf die Dental-Box exklusiv mit" at bounding box center [618, 196] width 243 height 43
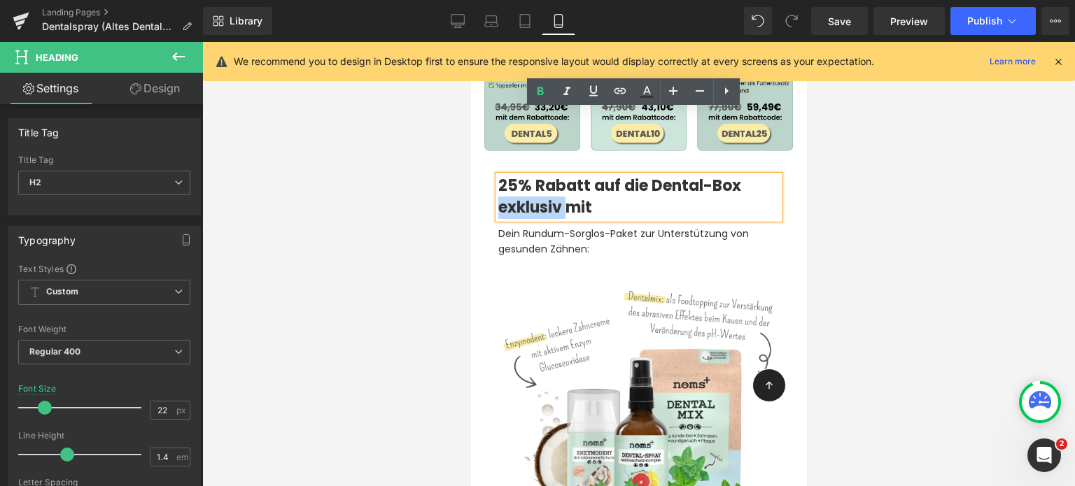
drag, startPoint x: 597, startPoint y: 144, endPoint x: 504, endPoint y: 148, distance: 93.8
click at [504, 176] on h2 "25% Rabatt auf die Dental-Box exklusiv mit" at bounding box center [637, 197] width 281 height 43
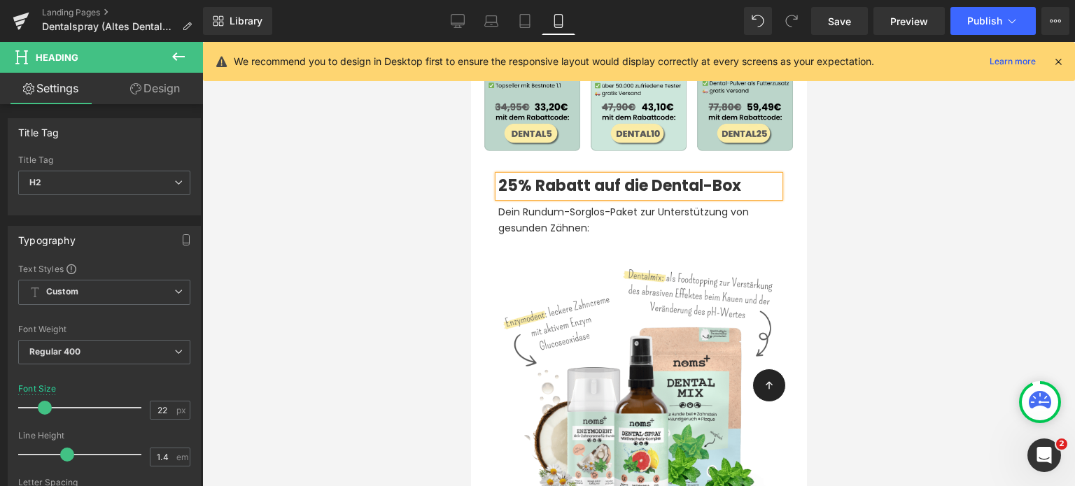
click at [371, 204] on div at bounding box center [638, 264] width 872 height 444
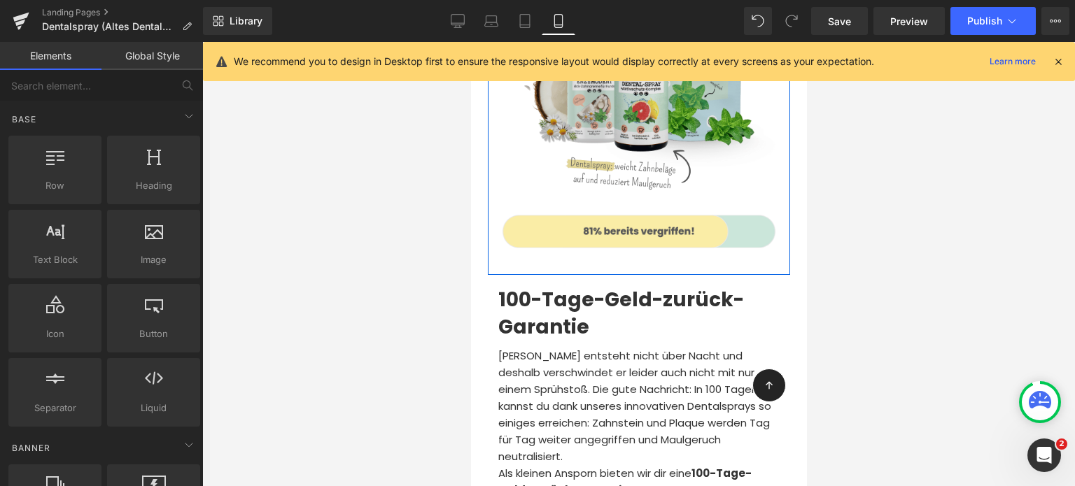
scroll to position [7242, 0]
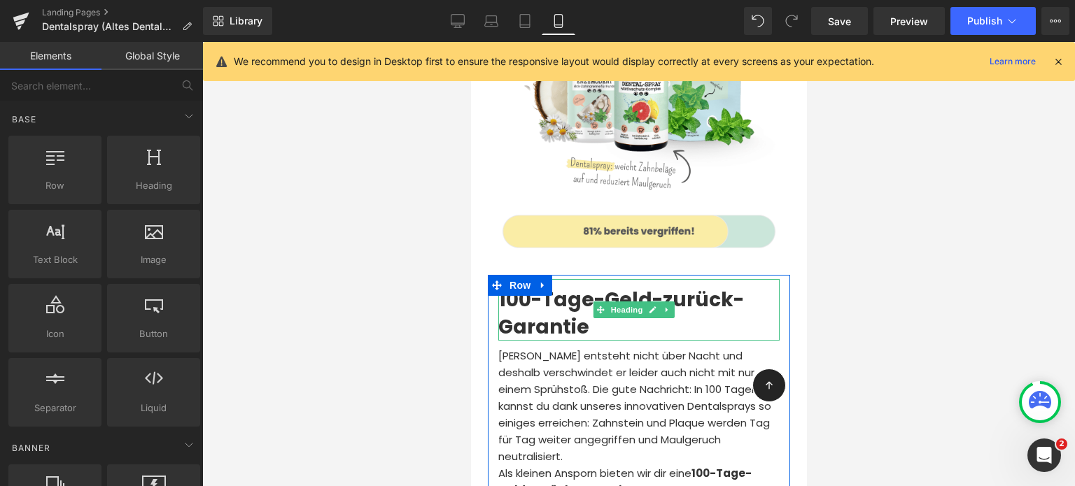
click at [519, 286] on b "100-Tage-Geld-zurück-Garantie" at bounding box center [620, 313] width 246 height 55
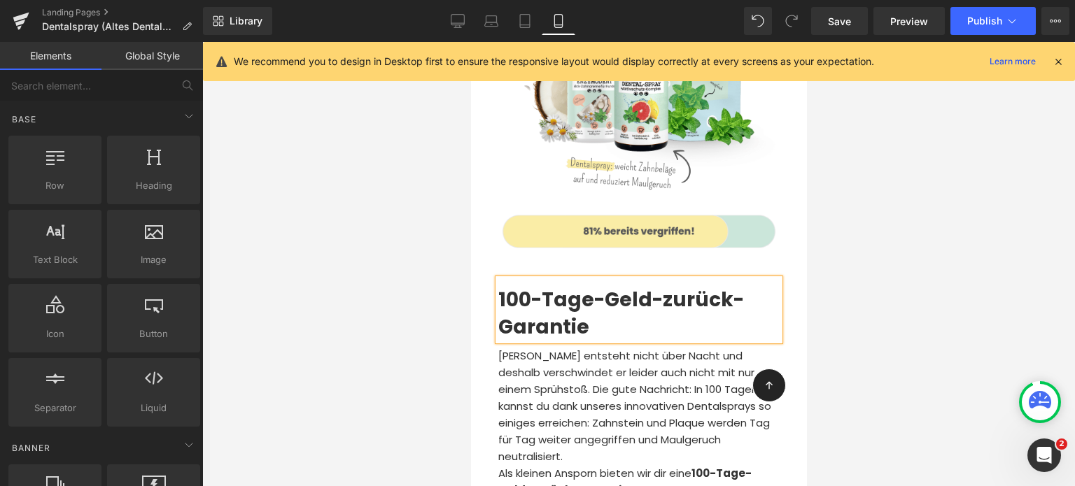
click at [519, 286] on b "100-Tage-Geld-zurück-Garantie" at bounding box center [620, 313] width 246 height 55
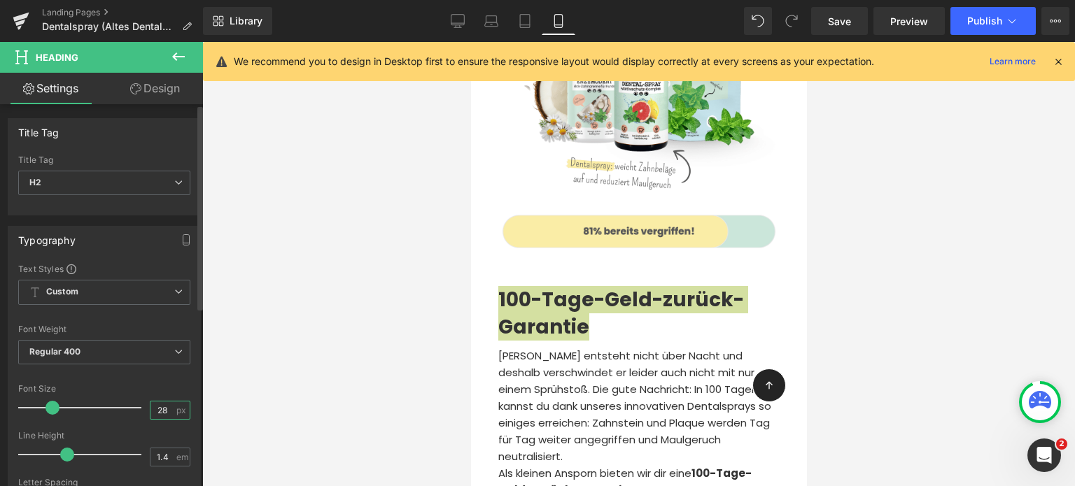
click at [166, 406] on input "28" at bounding box center [162, 410] width 24 height 17
type input "22"
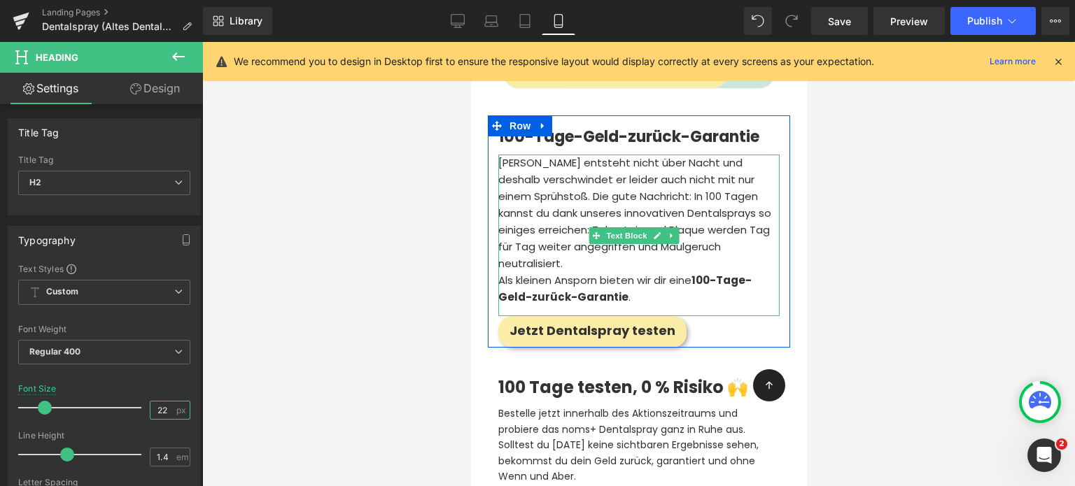
scroll to position [7309, 0]
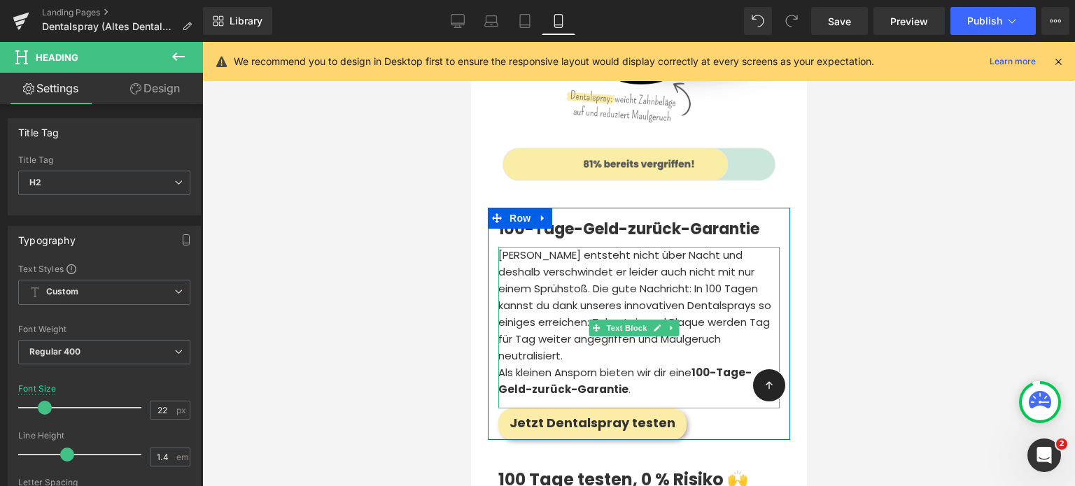
click at [531, 248] on span "[PERSON_NAME] entsteht nicht über Nacht und deshalb verschwindet er leider auch…" at bounding box center [633, 305] width 273 height 115
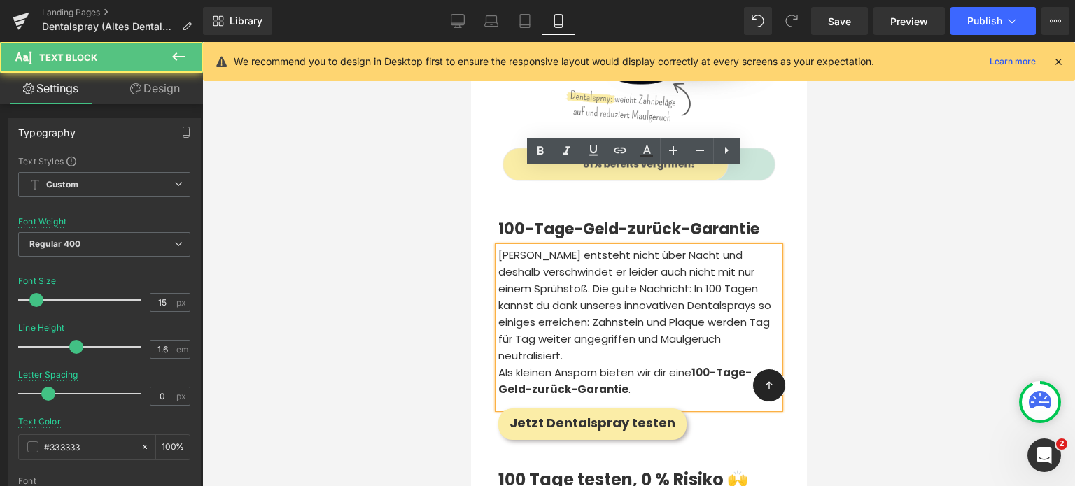
click at [531, 248] on span "[PERSON_NAME] entsteht nicht über Nacht und deshalb verschwindet er leider auch…" at bounding box center [633, 305] width 273 height 115
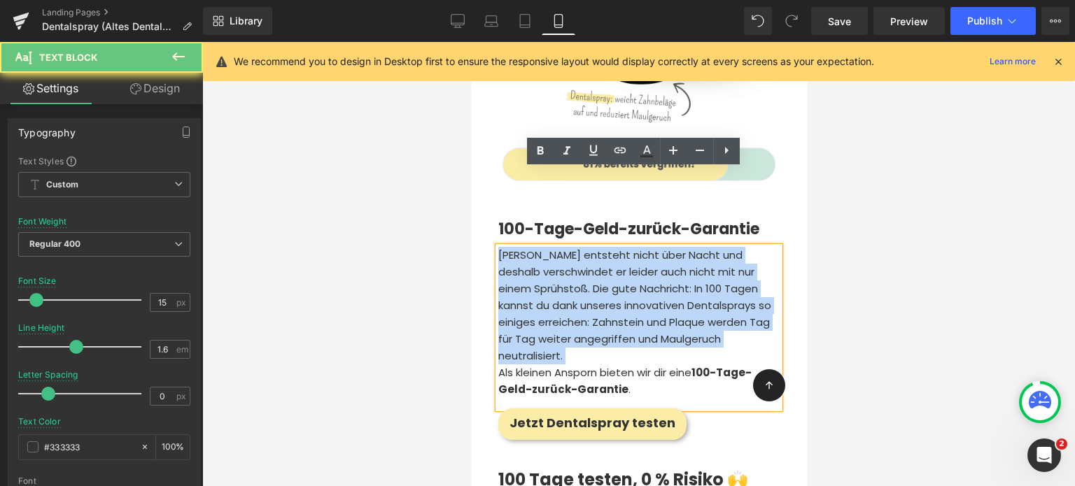
click at [531, 248] on span "[PERSON_NAME] entsteht nicht über Nacht und deshalb verschwindet er leider auch…" at bounding box center [633, 305] width 273 height 115
click at [616, 281] on p "[PERSON_NAME] entsteht nicht über Nacht und deshalb verschwindet er leider auch…" at bounding box center [637, 306] width 281 height 118
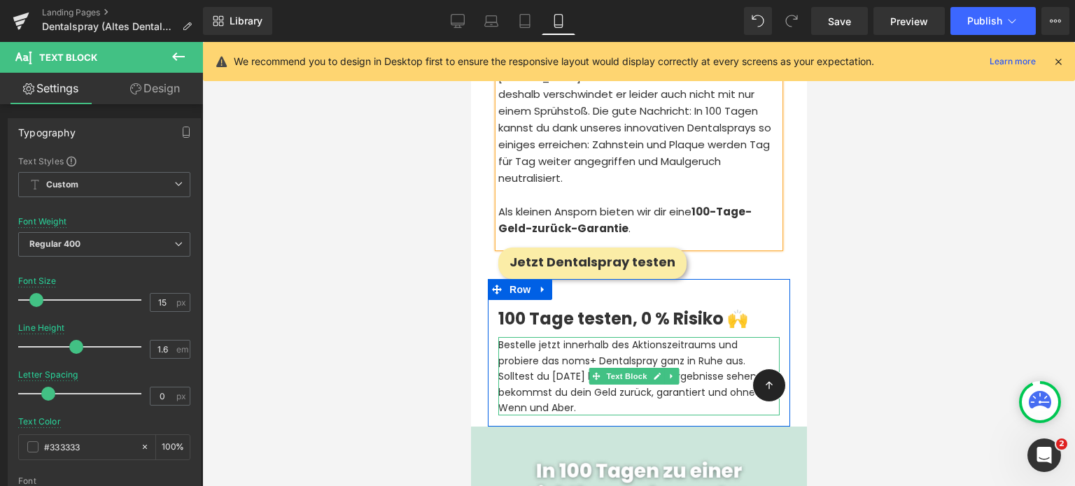
scroll to position [7488, 0]
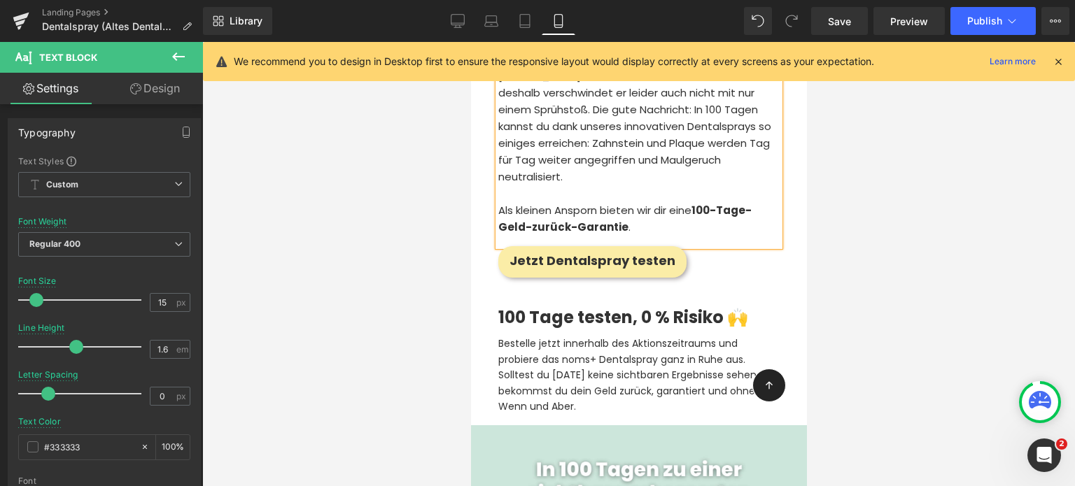
click at [418, 190] on div at bounding box center [638, 264] width 872 height 444
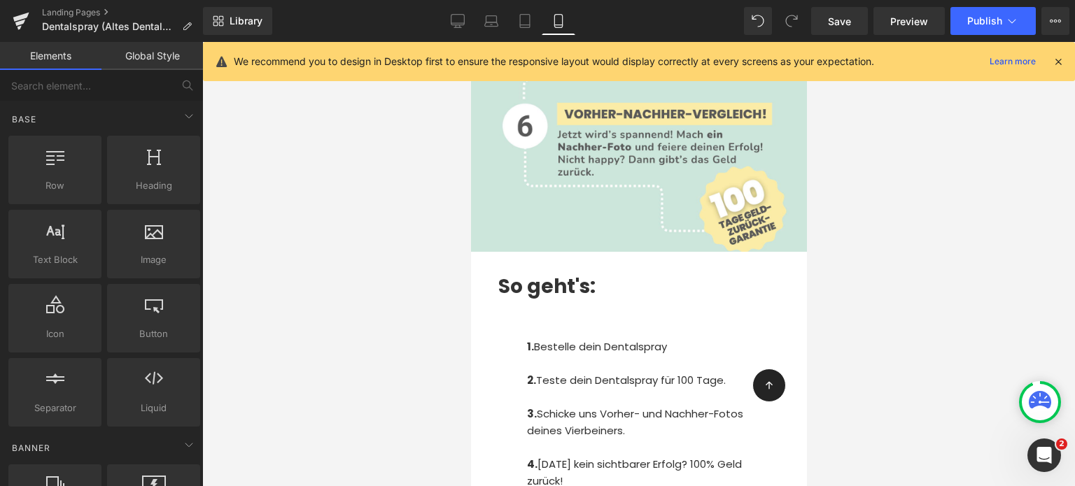
scroll to position [8487, 0]
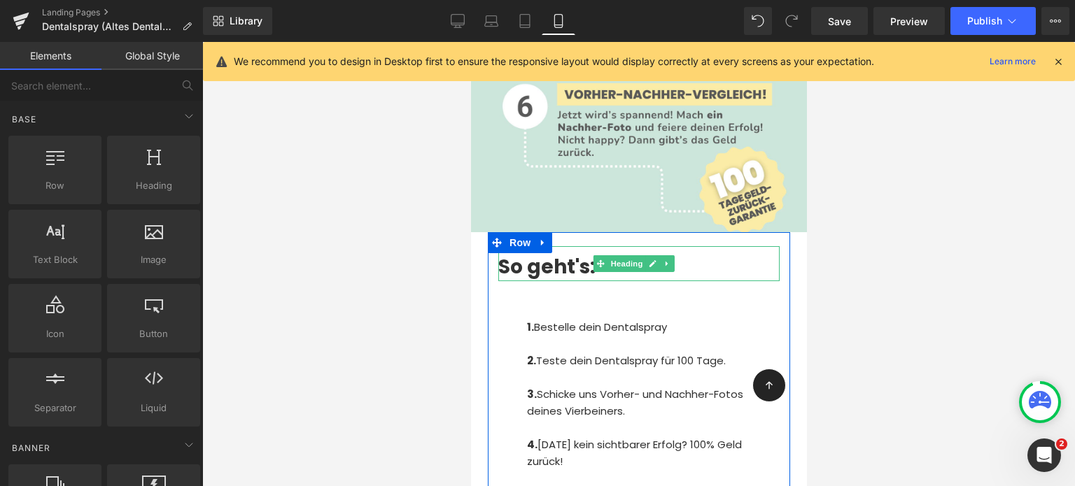
click at [527, 253] on b "So geht's:" at bounding box center [545, 266] width 97 height 27
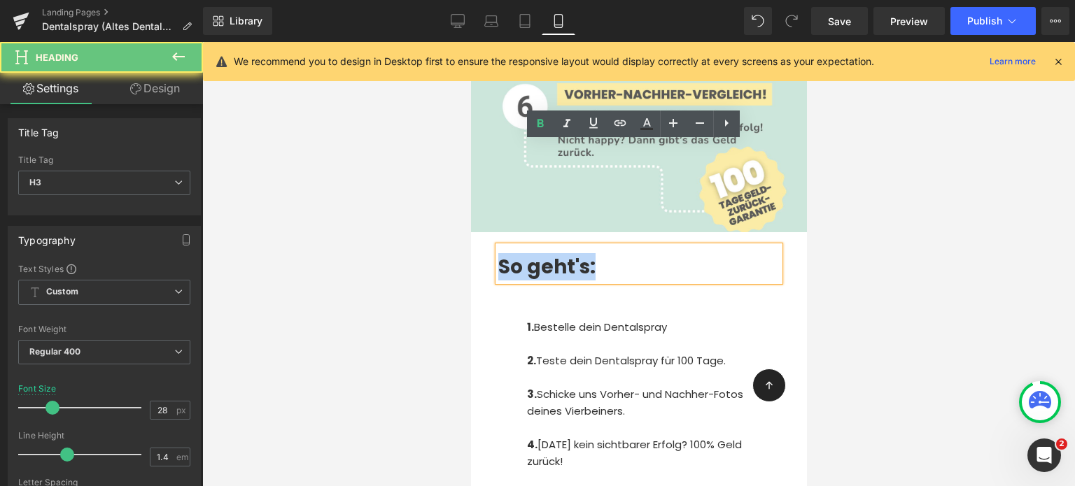
click at [527, 253] on b "So geht's:" at bounding box center [545, 266] width 97 height 27
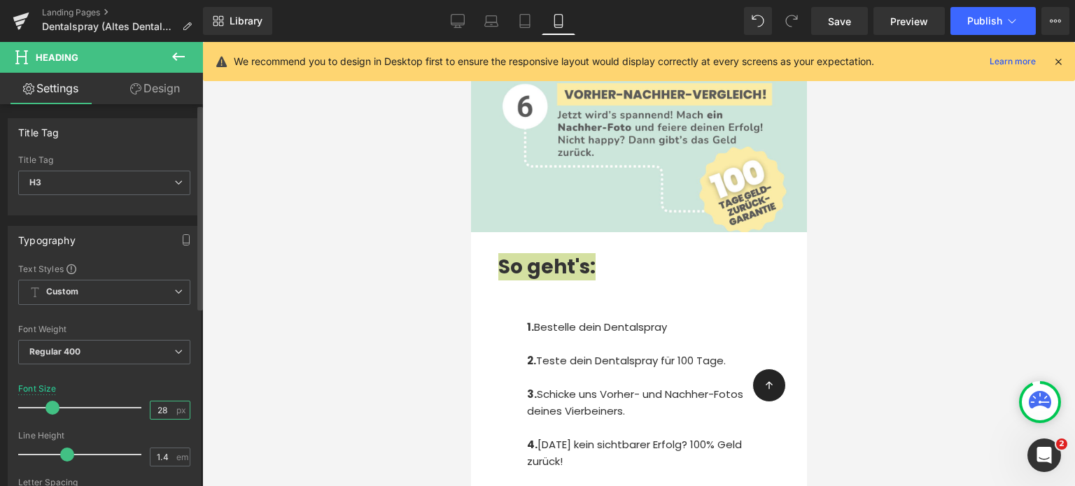
click at [165, 410] on input "28" at bounding box center [162, 410] width 24 height 17
type input "22"
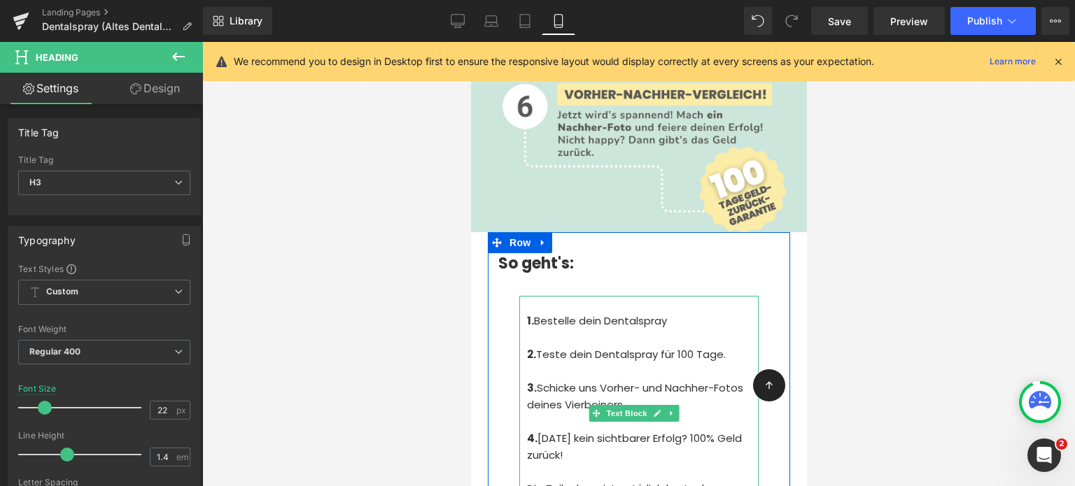
click at [606, 313] on span "Bestelle dein Dentalspray" at bounding box center [599, 320] width 133 height 15
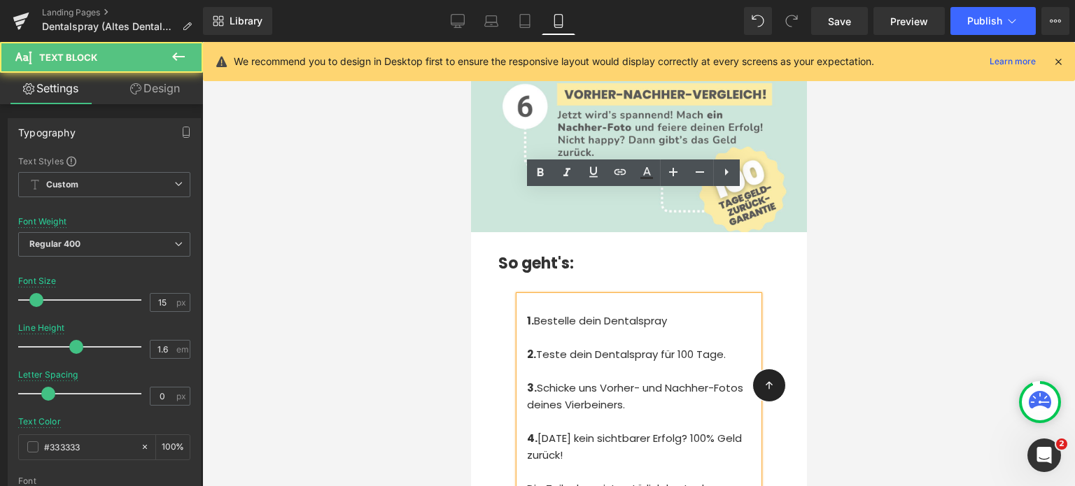
click at [681, 313] on p "1. Bestelle dein Dentalspray" at bounding box center [642, 330] width 232 height 34
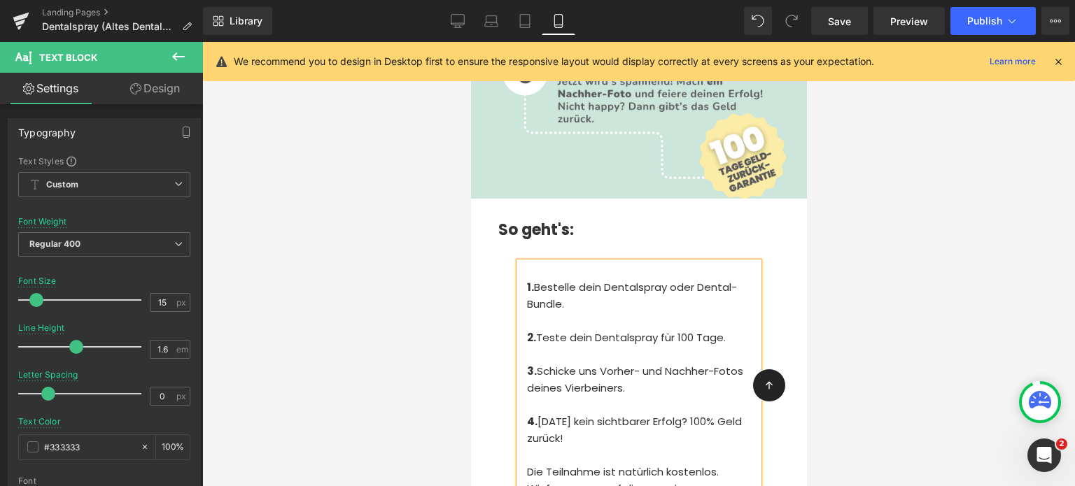
scroll to position [8522, 0]
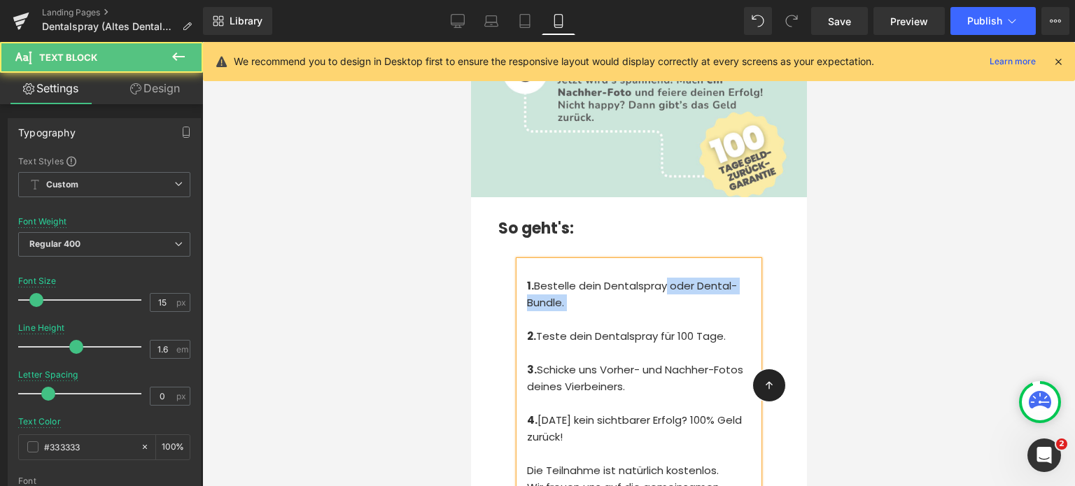
drag, startPoint x: 595, startPoint y: 208, endPoint x: 667, endPoint y: 180, distance: 76.6
click at [667, 278] on p "1. Bestelle dein Dentalspray oder Dental-Bundle." at bounding box center [642, 303] width 232 height 50
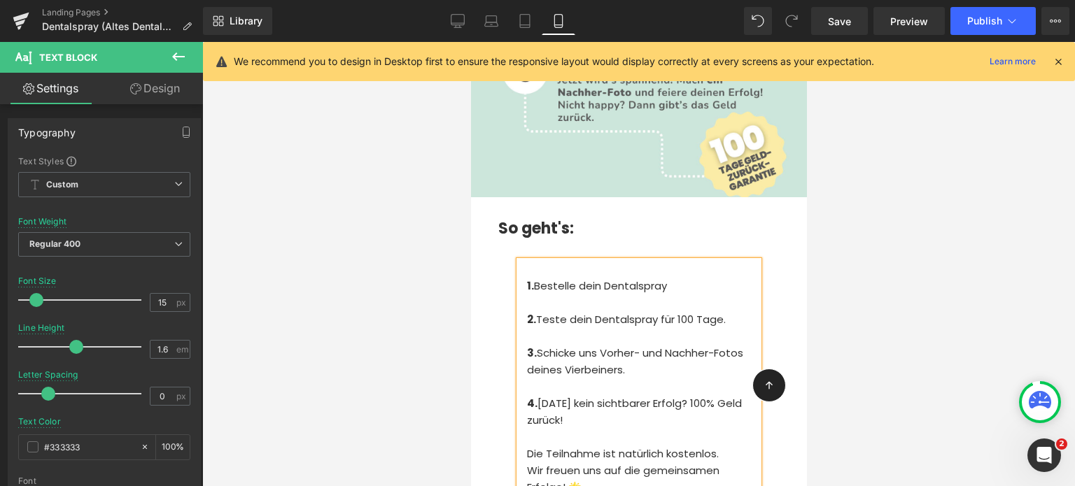
click at [675, 278] on p "1. Bestelle dein Dentalspray" at bounding box center [642, 286] width 232 height 17
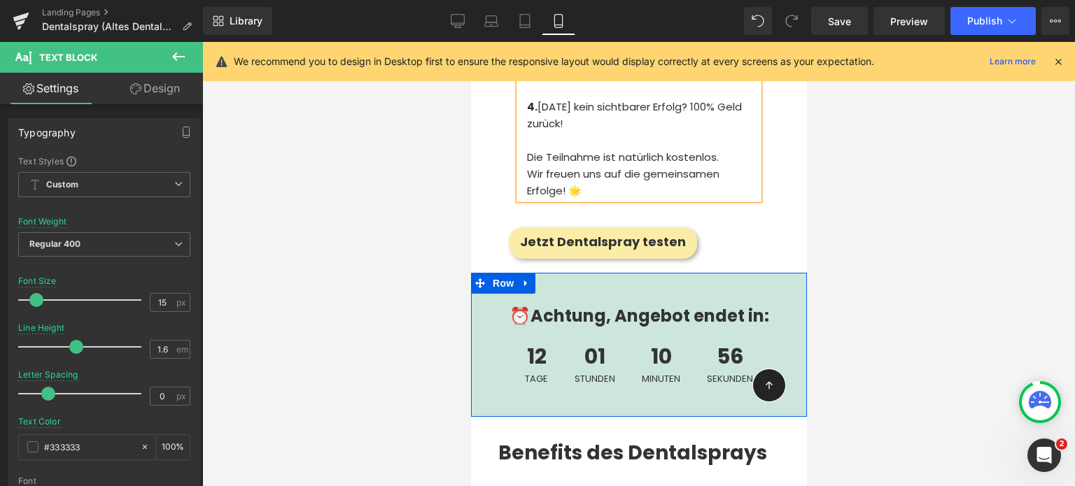
scroll to position [8908, 0]
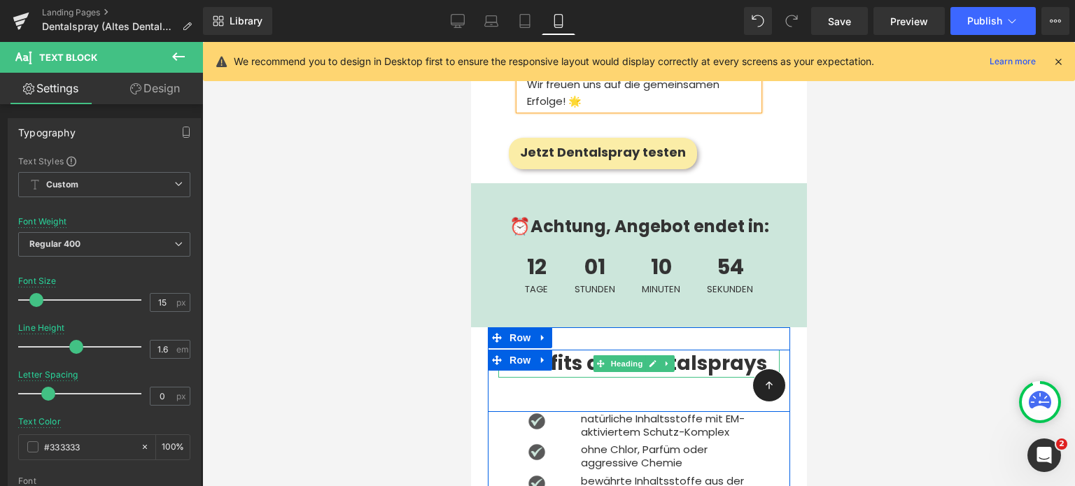
click at [574, 350] on strong "Benefits des Dentalsprays" at bounding box center [631, 363] width 269 height 27
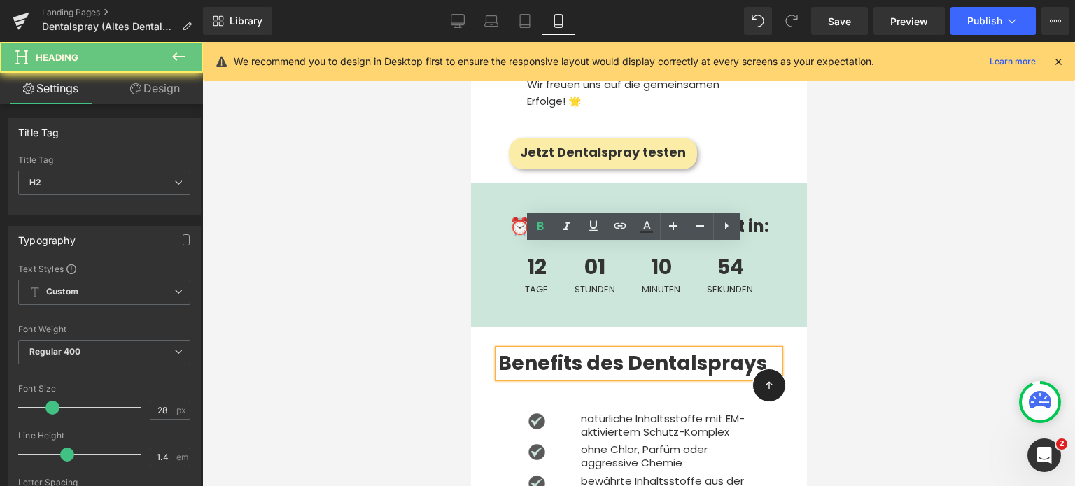
click at [574, 350] on strong "Benefits des Dentalsprays" at bounding box center [631, 363] width 269 height 27
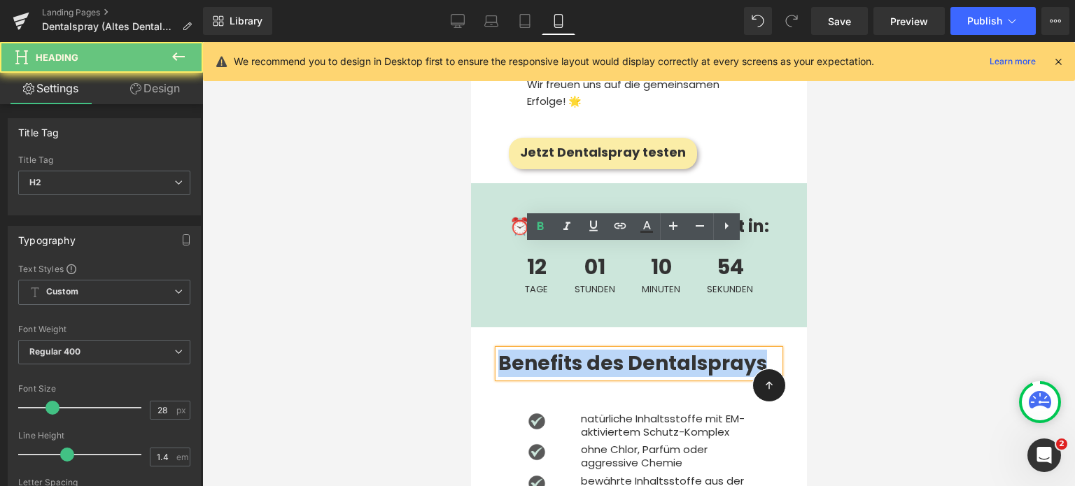
click at [574, 350] on strong "Benefits des Dentalsprays" at bounding box center [631, 363] width 269 height 27
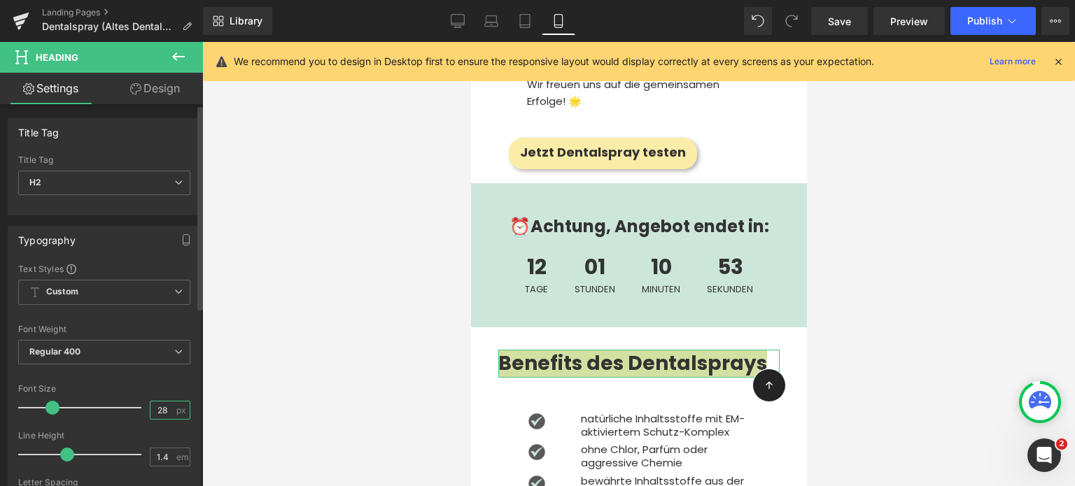
click at [162, 402] on input "28" at bounding box center [162, 410] width 24 height 17
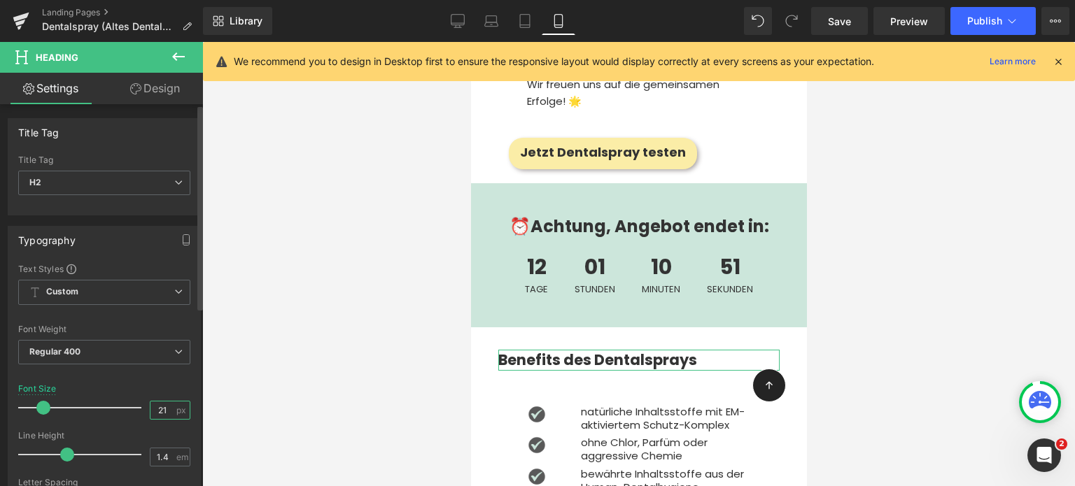
click at [162, 402] on input "21" at bounding box center [162, 410] width 24 height 17
type input "22"
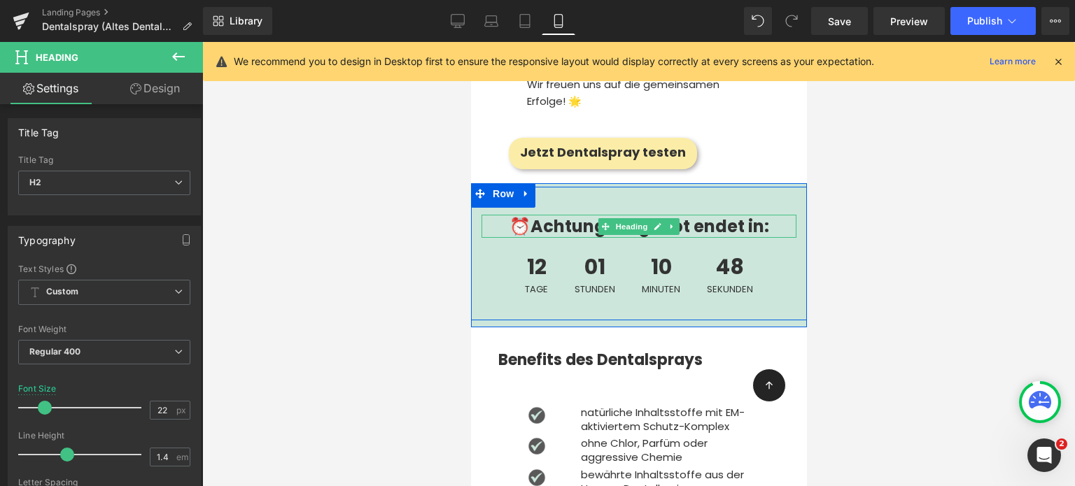
click at [520, 215] on strong "⏰Achtung, Angebot endet in:" at bounding box center [639, 226] width 260 height 23
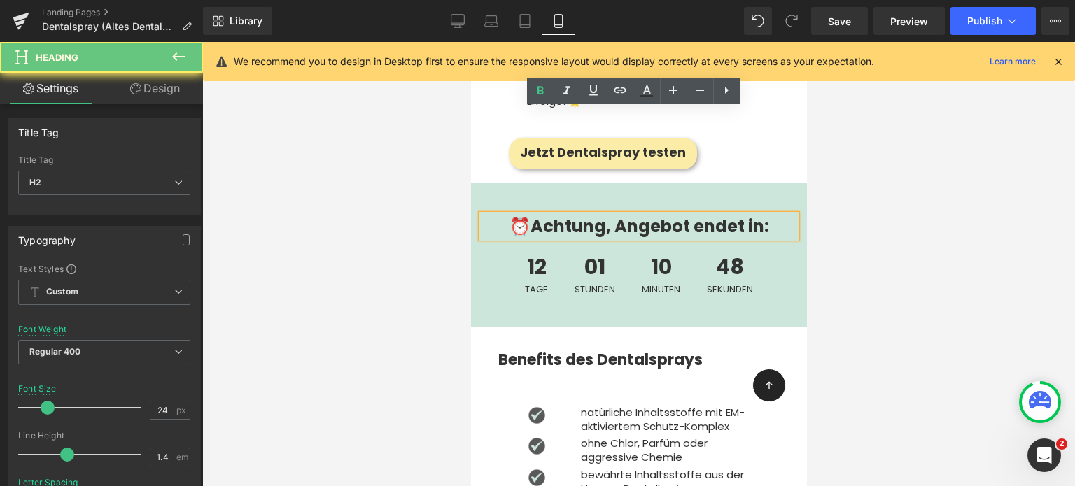
click at [520, 215] on strong "⏰Achtung, Angebot endet in:" at bounding box center [639, 226] width 260 height 23
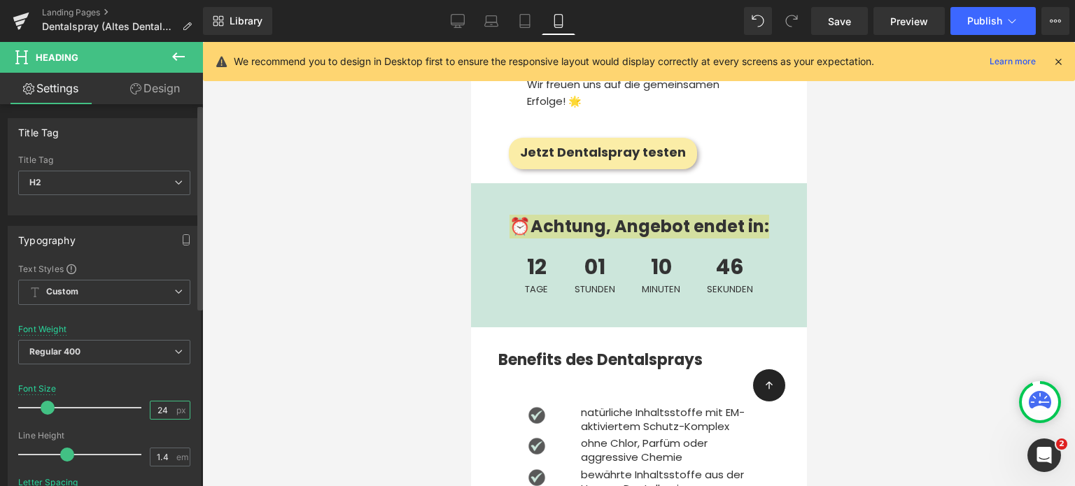
click at [162, 404] on input "24" at bounding box center [162, 410] width 24 height 17
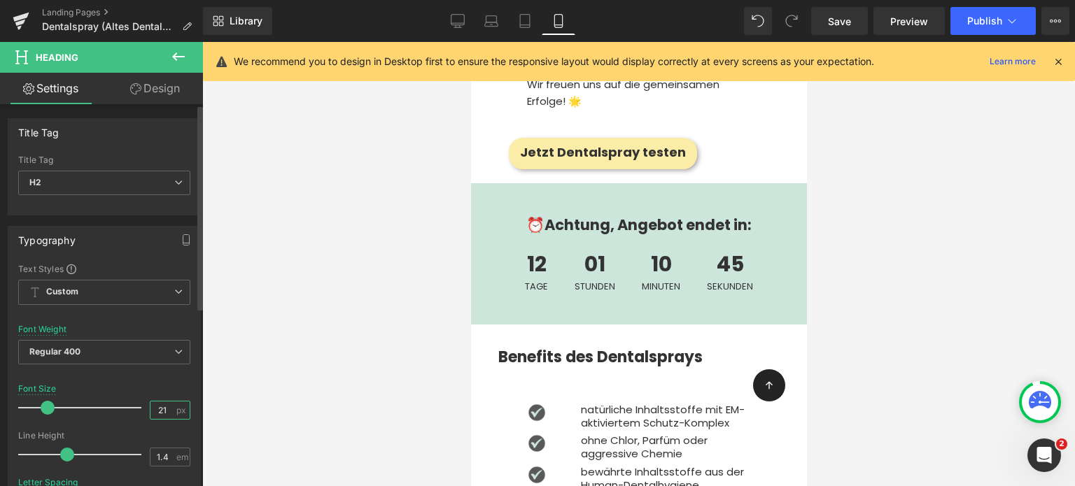
click at [162, 404] on input "21" at bounding box center [162, 410] width 24 height 17
type input "22"
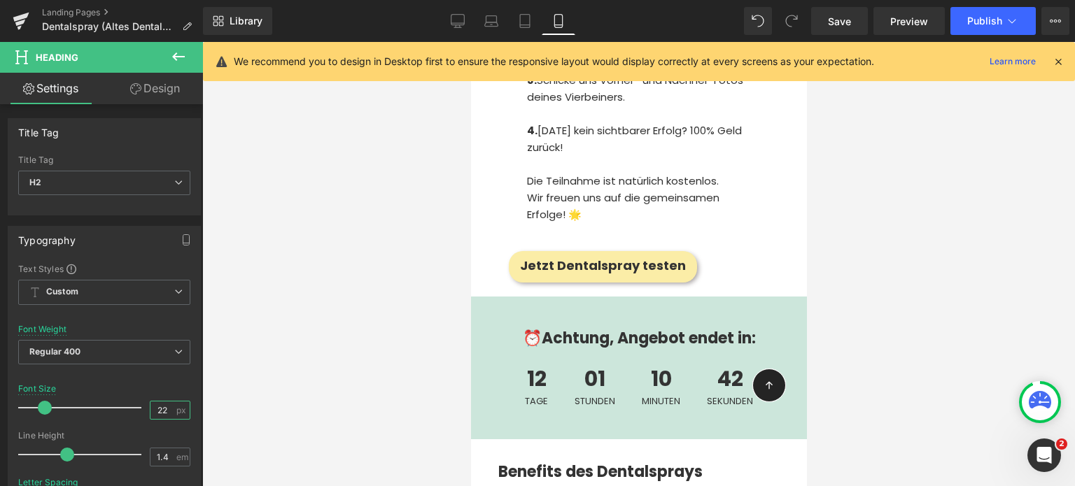
scroll to position [8793, 0]
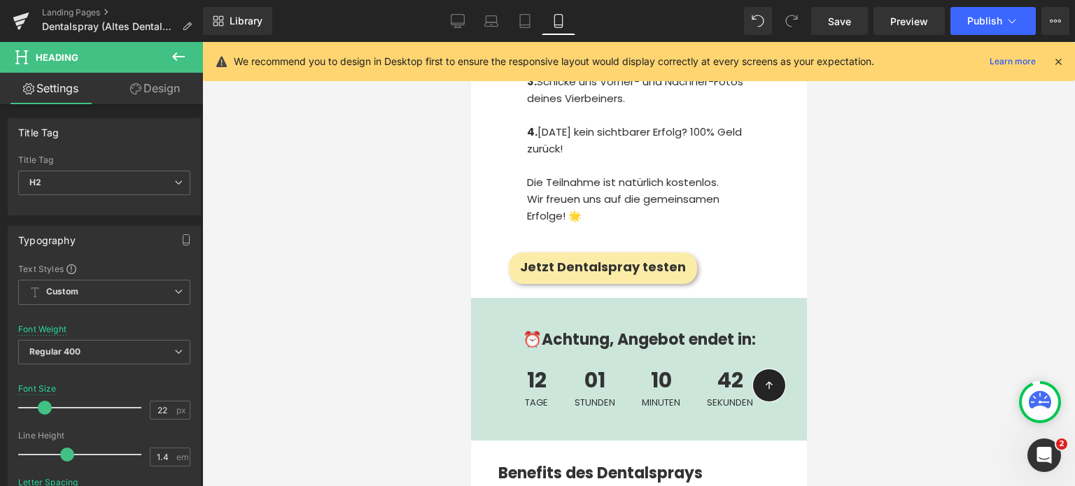
click at [444, 235] on div at bounding box center [638, 264] width 872 height 444
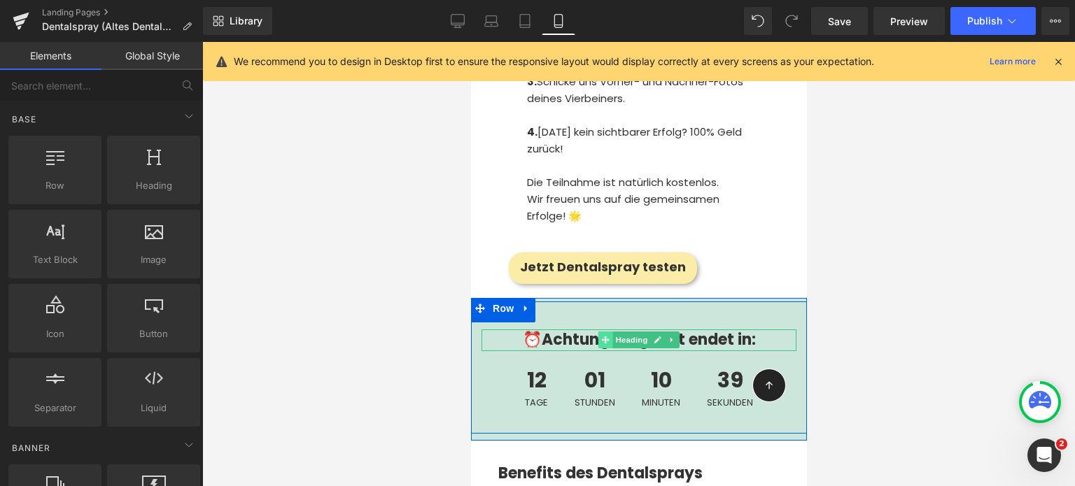
click at [601, 336] on icon at bounding box center [605, 340] width 8 height 8
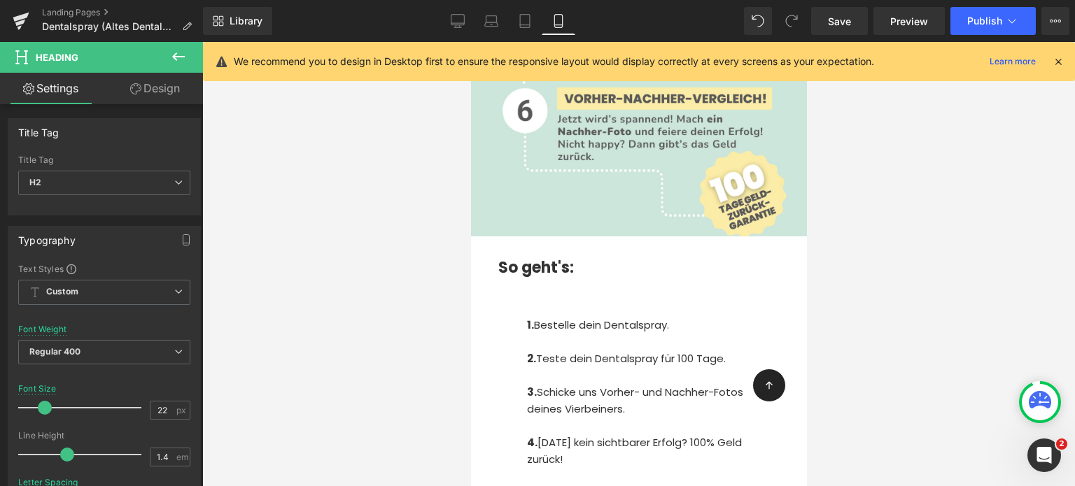
scroll to position [8477, 0]
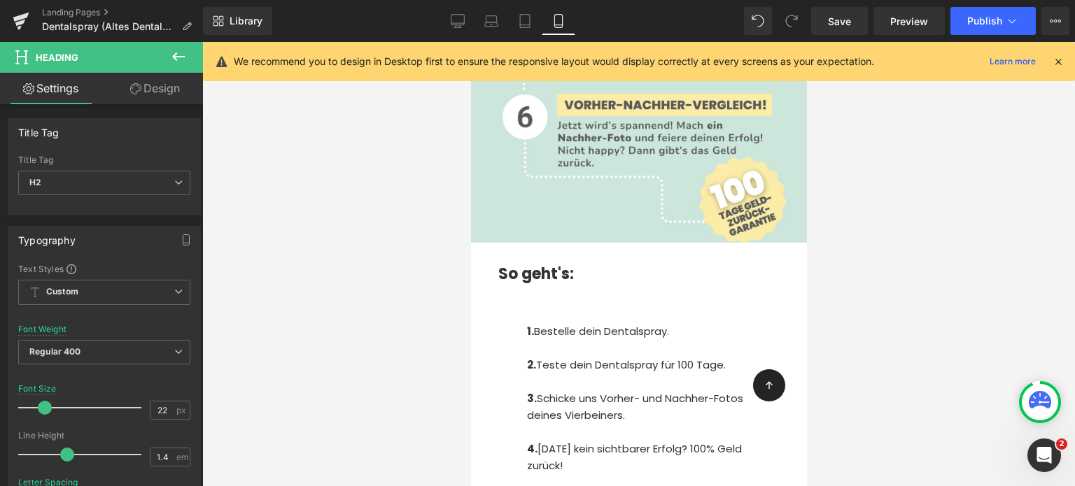
click at [551, 257] on div "So geht's: Heading 1. Bestelle dein Dentalspray. 2. Teste dein Dentalspray für …" at bounding box center [638, 432] width 302 height 350
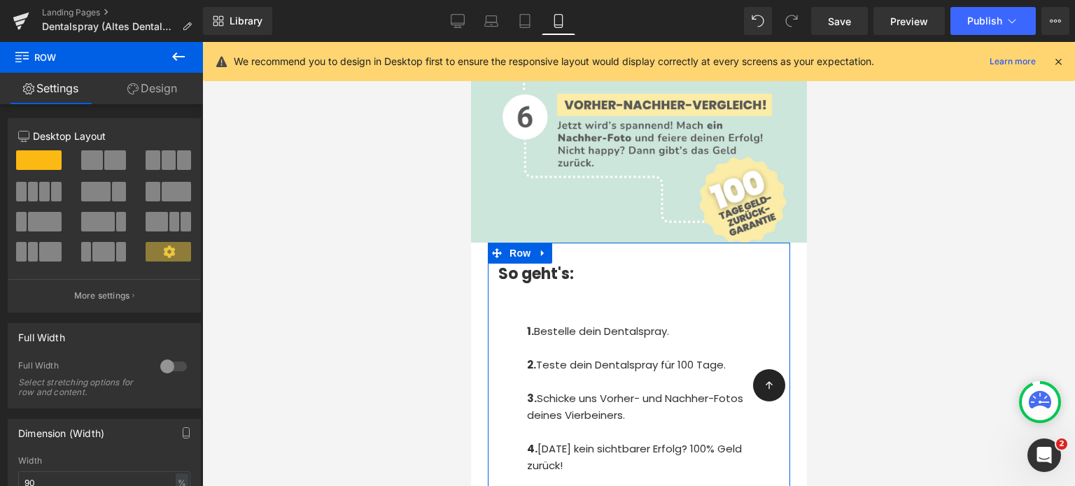
click at [563, 306] on p at bounding box center [642, 314] width 232 height 17
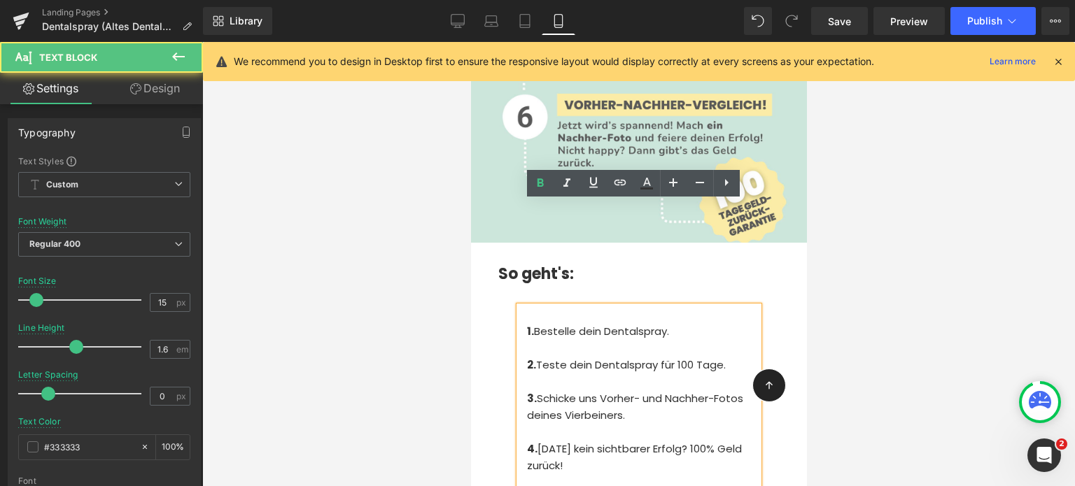
click at [386, 236] on div at bounding box center [638, 264] width 872 height 444
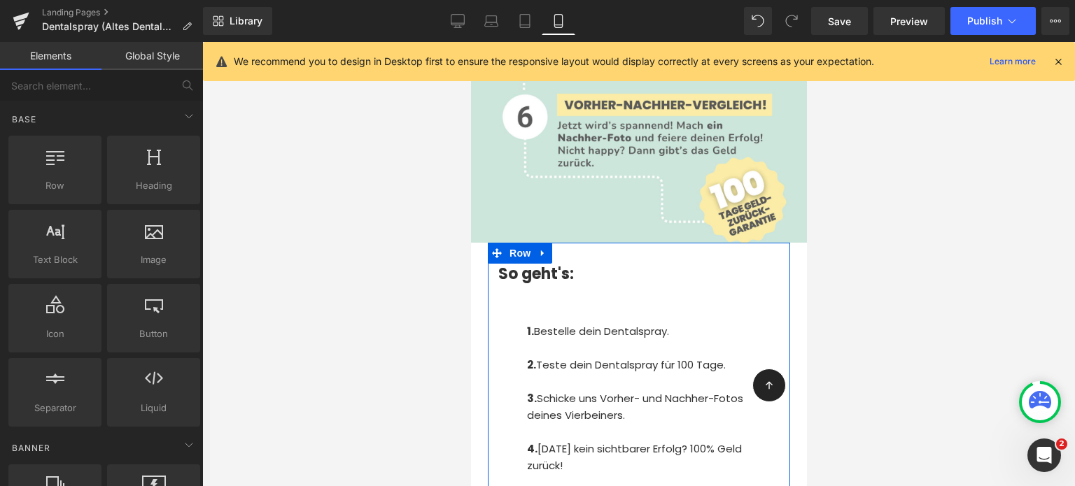
click at [546, 306] on p at bounding box center [642, 314] width 232 height 17
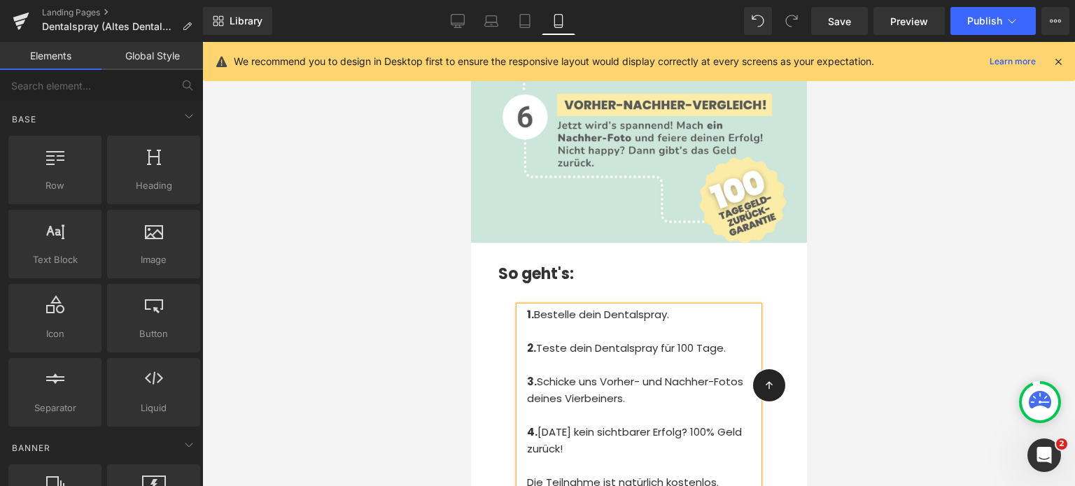
click at [441, 208] on div at bounding box center [638, 264] width 872 height 444
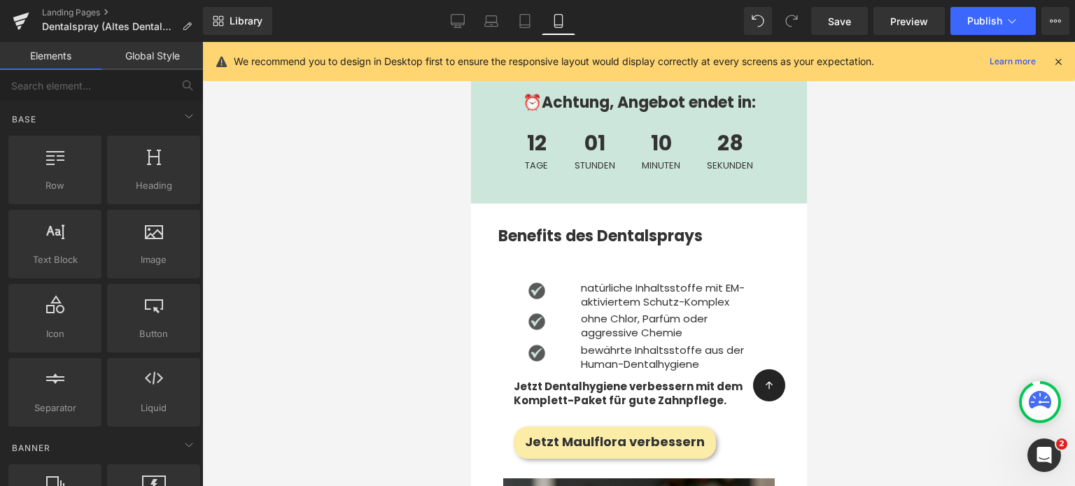
scroll to position [9019, 0]
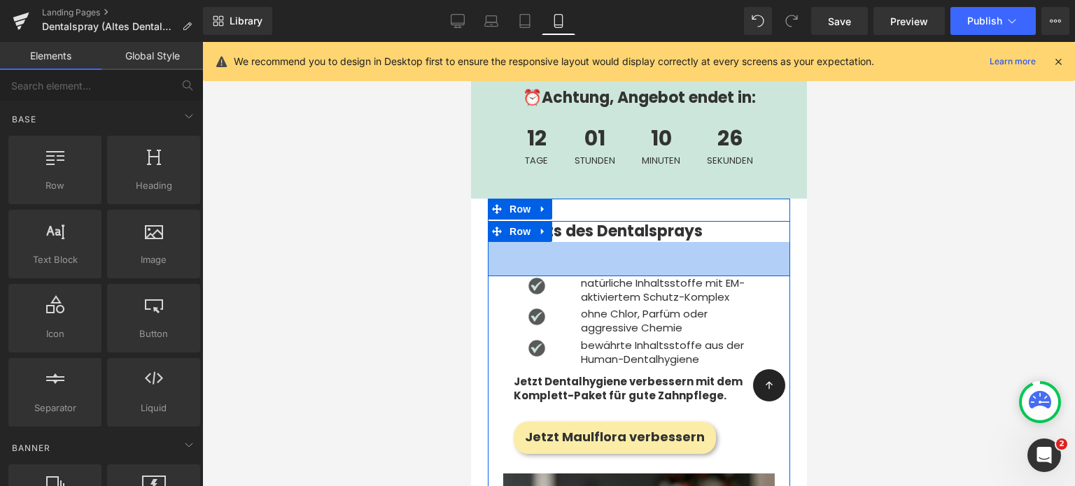
click at [588, 220] on strong "Benefits des Dentalsprays" at bounding box center [599, 231] width 204 height 22
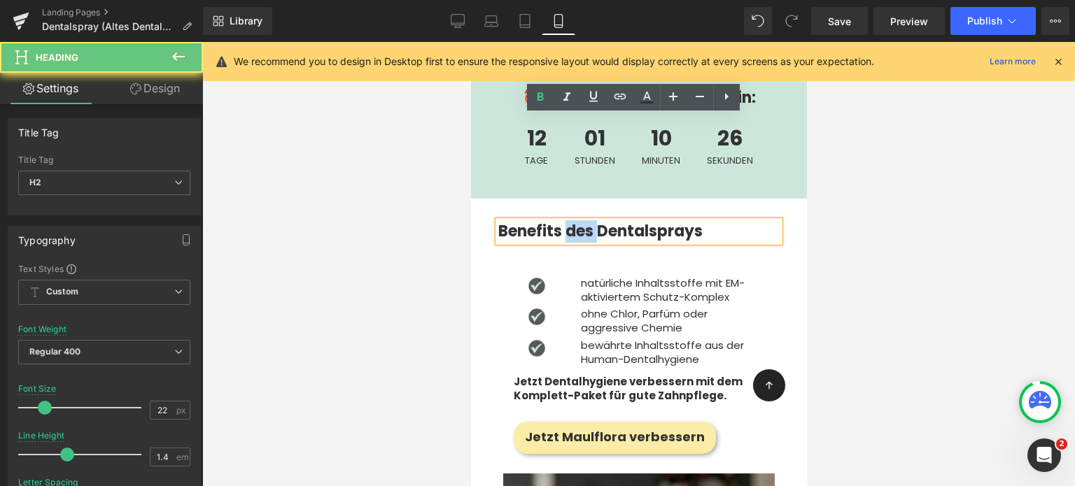
click at [588, 220] on strong "Benefits des Dentalsprays" at bounding box center [599, 231] width 204 height 22
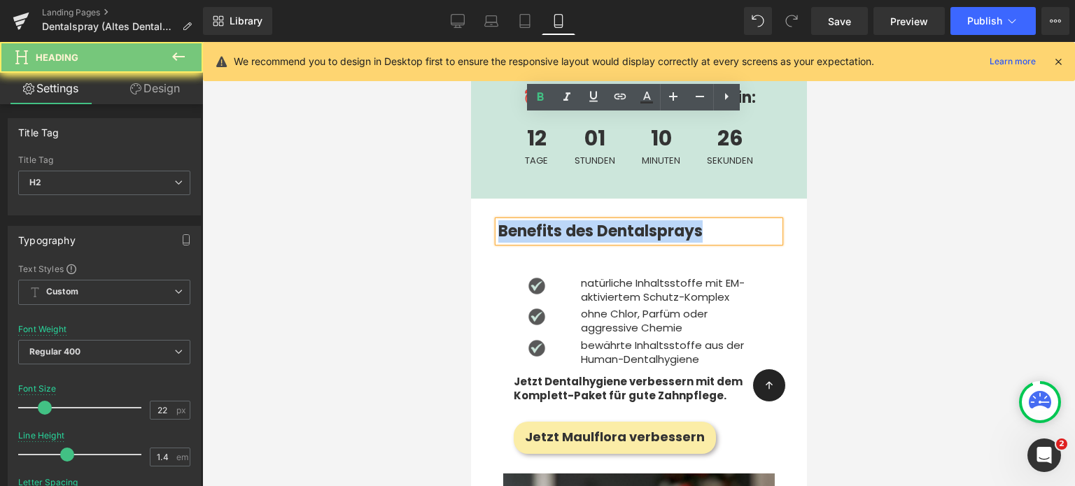
click at [588, 220] on strong "Benefits des Dentalsprays" at bounding box center [599, 231] width 204 height 22
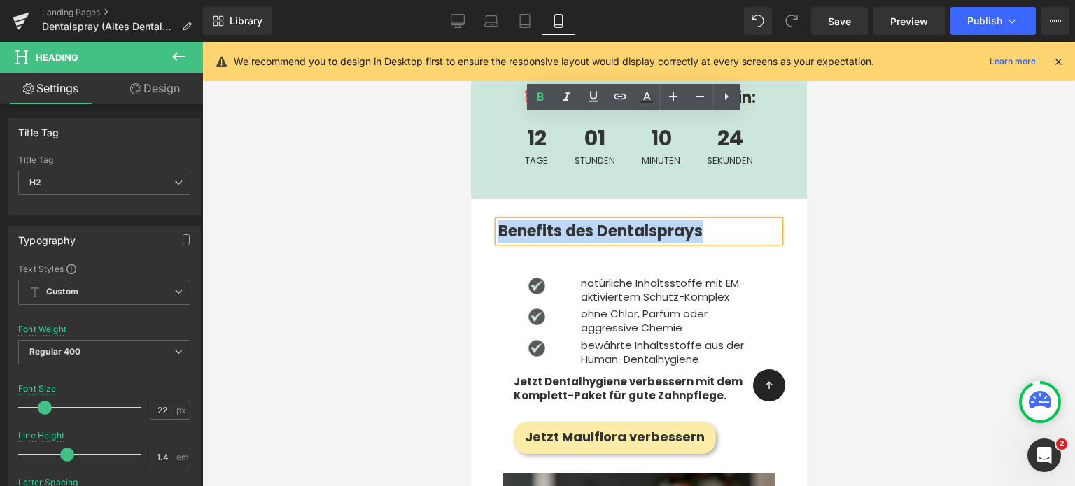
click at [620, 221] on div "Benefits des Dentalsprays Heading Row 49px" at bounding box center [638, 249] width 302 height 56
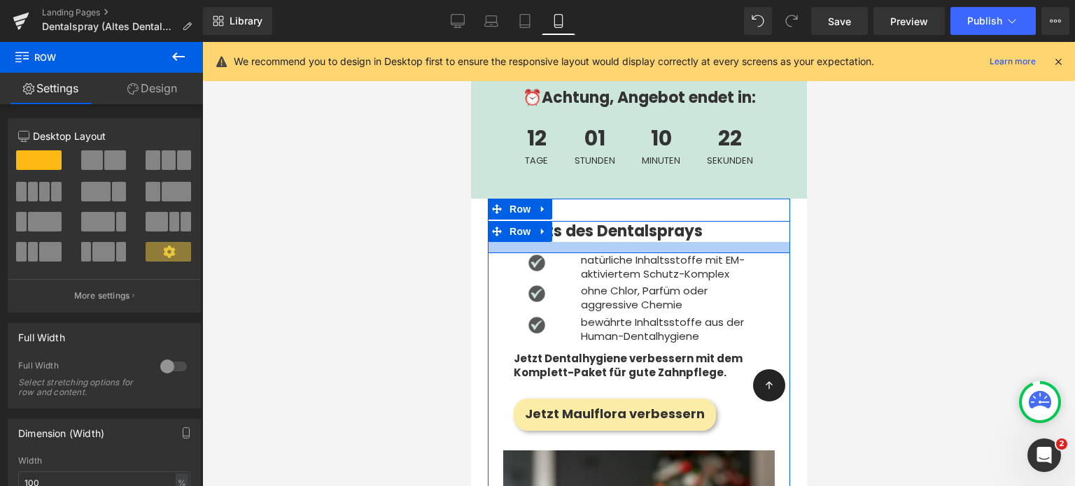
drag, startPoint x: 578, startPoint y: 157, endPoint x: 583, endPoint y: 134, distance: 23.6
click at [583, 221] on div "Benefits des Dentalsprays Heading Row" at bounding box center [638, 237] width 302 height 33
click at [879, 258] on div at bounding box center [638, 264] width 872 height 444
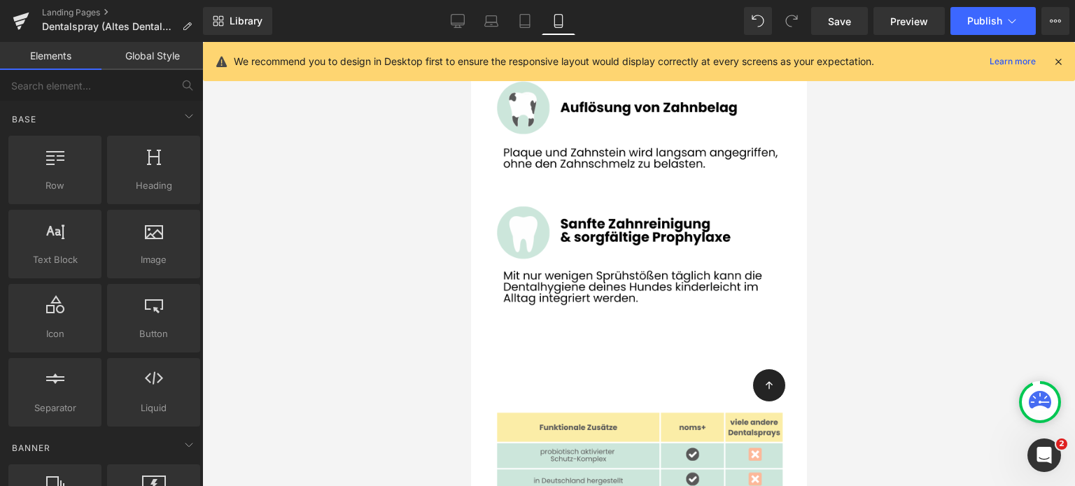
scroll to position [10057, 0]
click at [589, 218] on img at bounding box center [637, 230] width 319 height 319
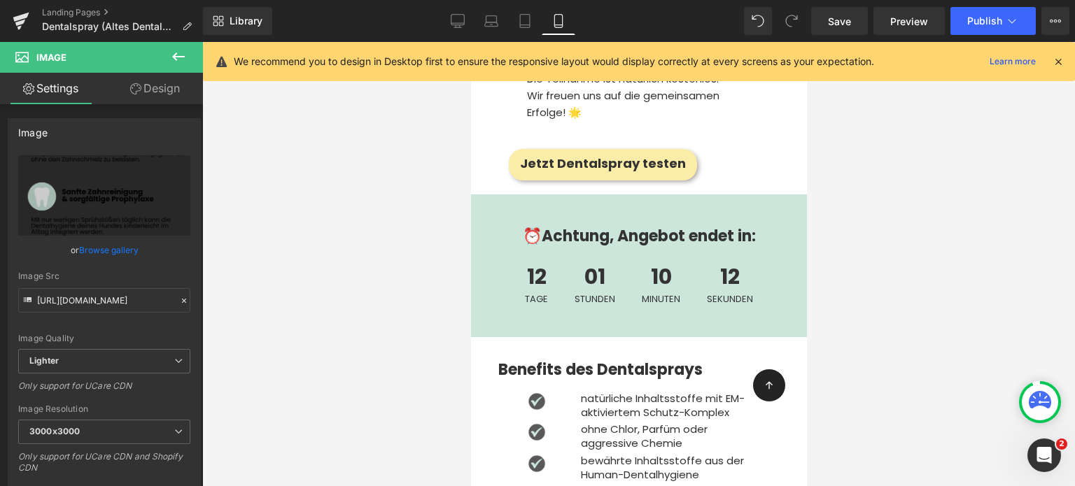
scroll to position [8865, 0]
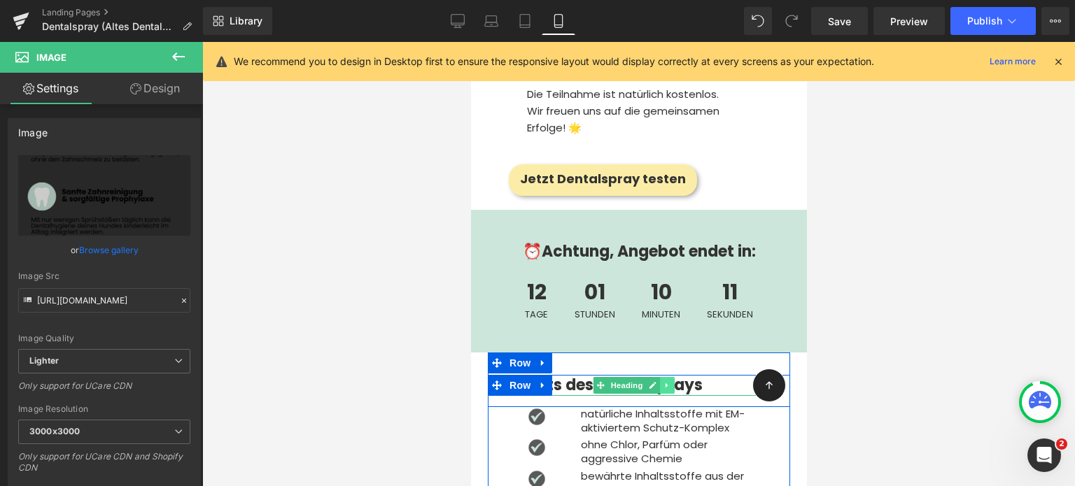
click at [660, 377] on link at bounding box center [666, 385] width 15 height 17
click at [659, 381] on icon at bounding box center [659, 385] width 8 height 8
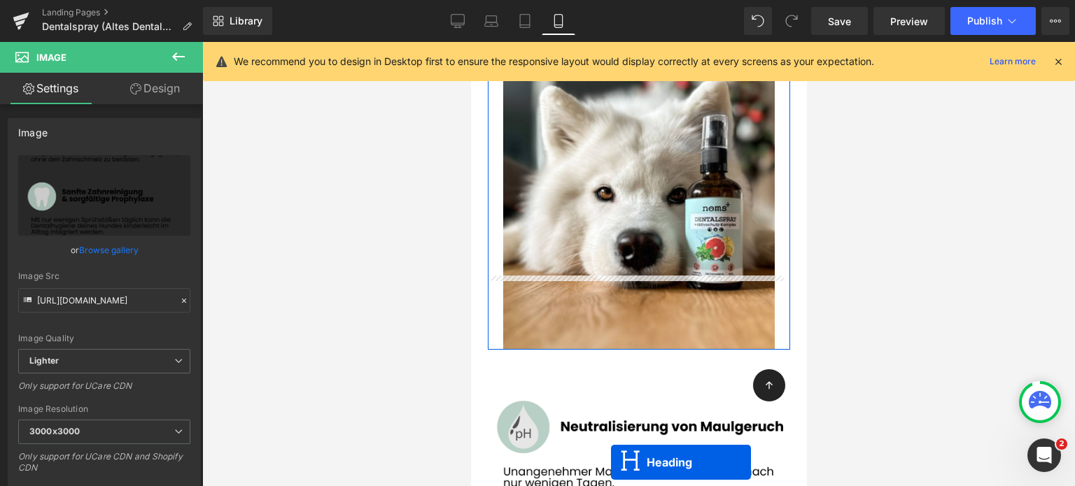
scroll to position [9550, 0]
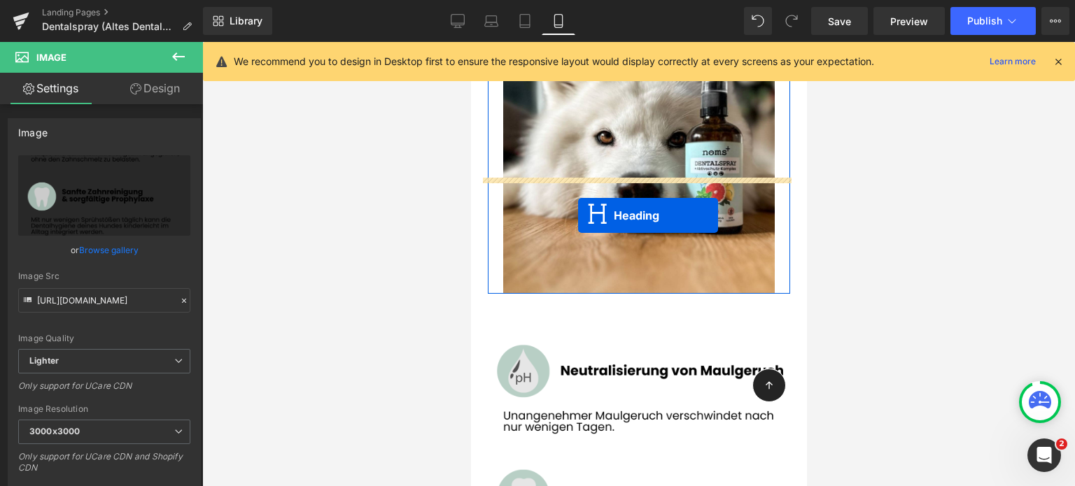
drag, startPoint x: 597, startPoint y: 304, endPoint x: 577, endPoint y: 215, distance: 91.0
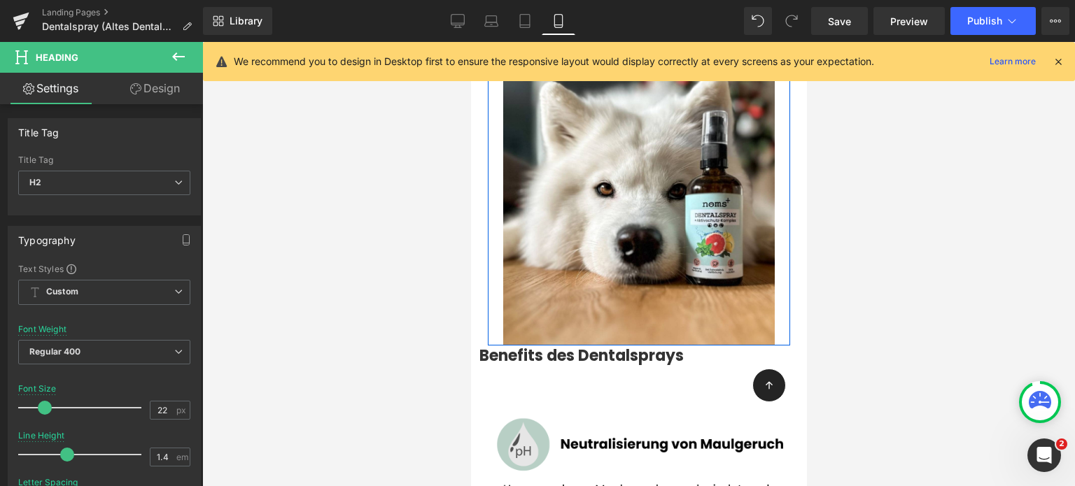
scroll to position [9451, 0]
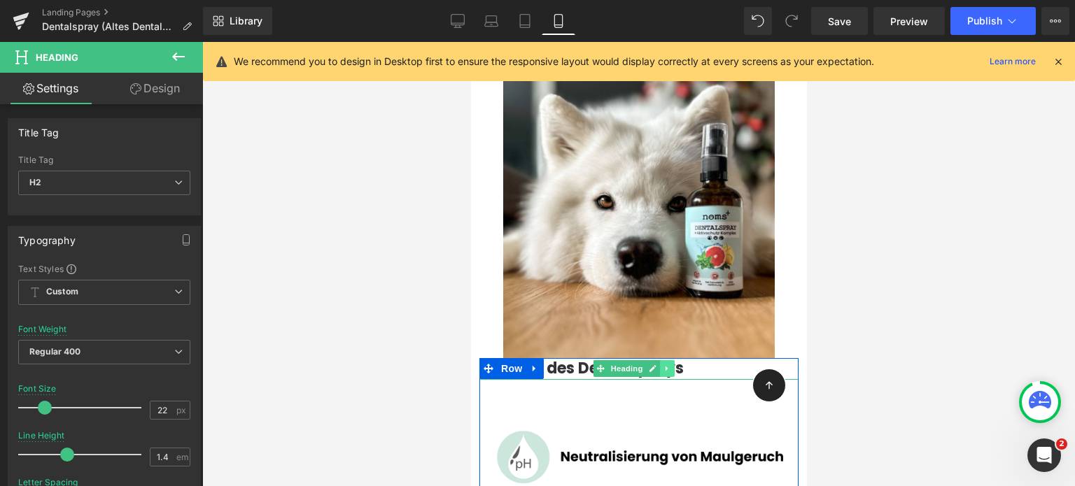
click at [659, 360] on link at bounding box center [666, 368] width 15 height 17
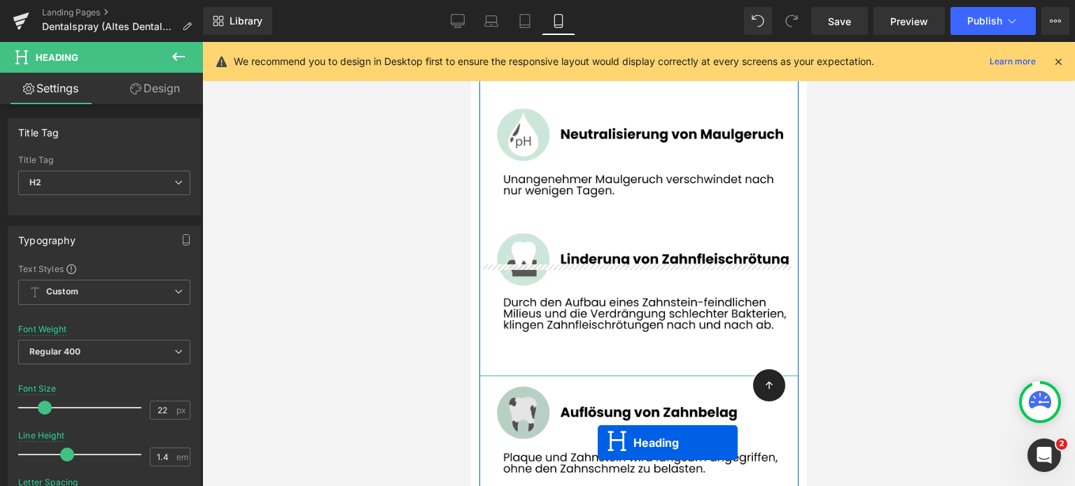
scroll to position [9857, 0]
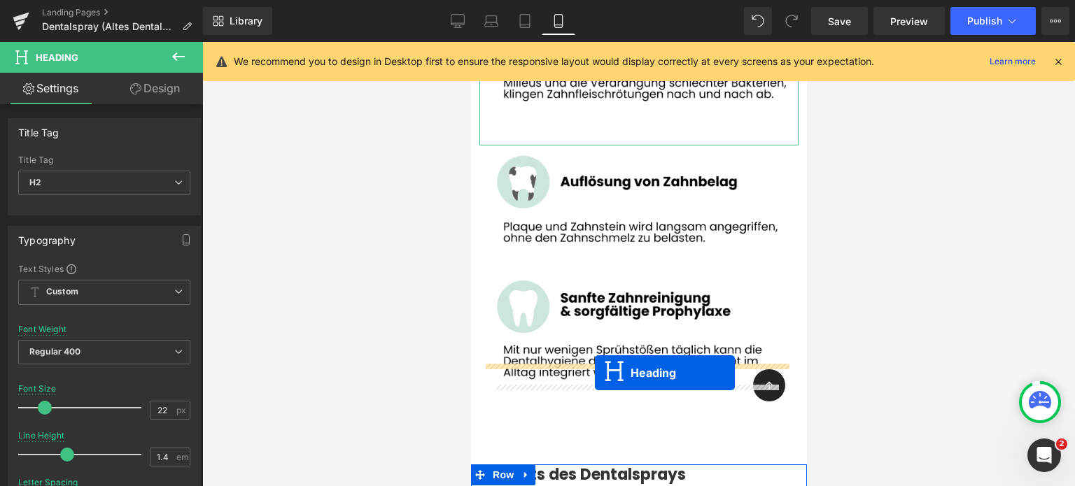
scroll to position [9948, 0]
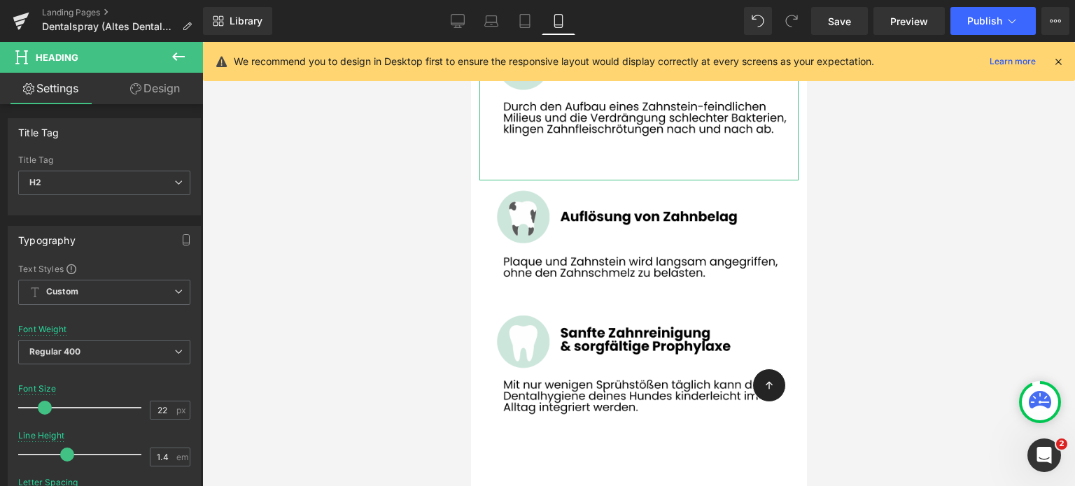
click at [412, 363] on div at bounding box center [638, 264] width 872 height 444
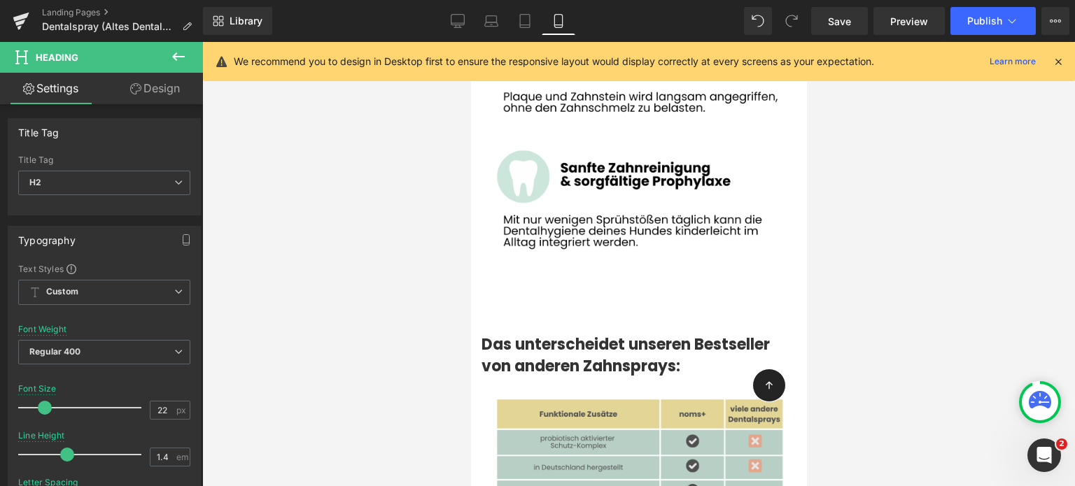
scroll to position [10113, 0]
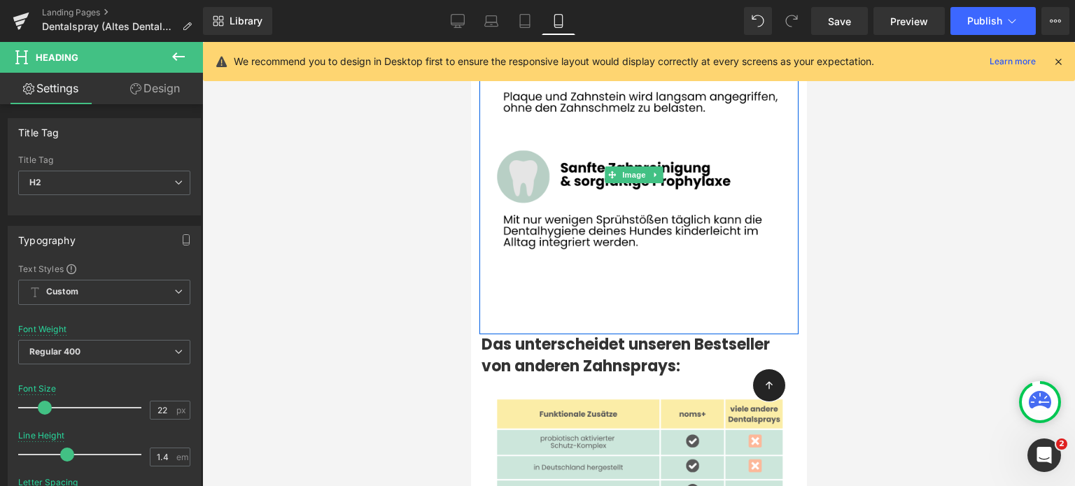
click at [565, 183] on img at bounding box center [637, 174] width 319 height 319
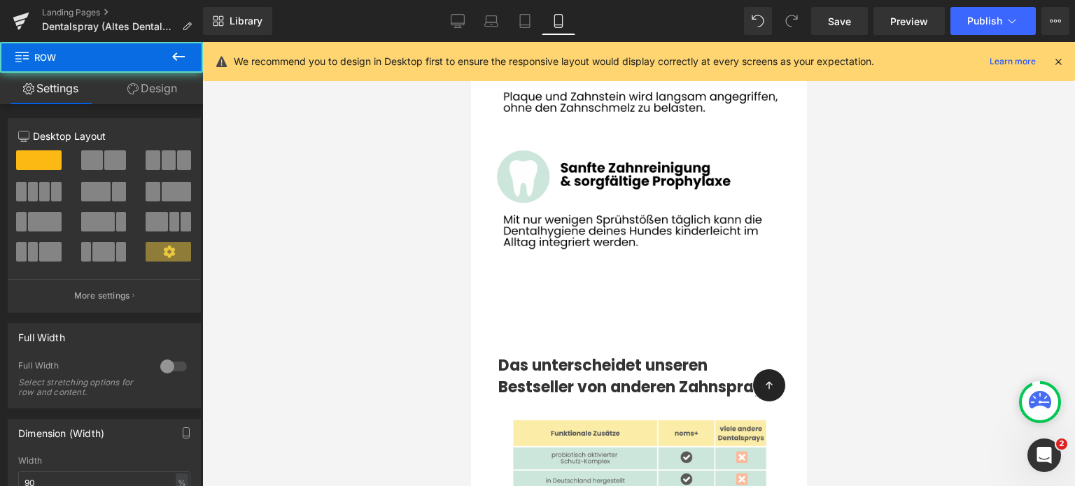
click at [404, 227] on div at bounding box center [638, 264] width 872 height 444
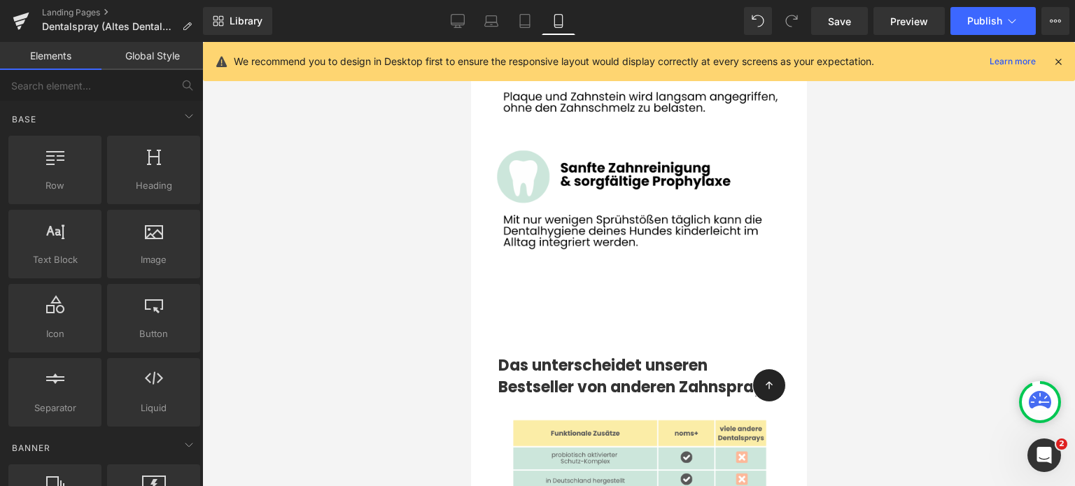
click at [408, 243] on div at bounding box center [638, 264] width 872 height 444
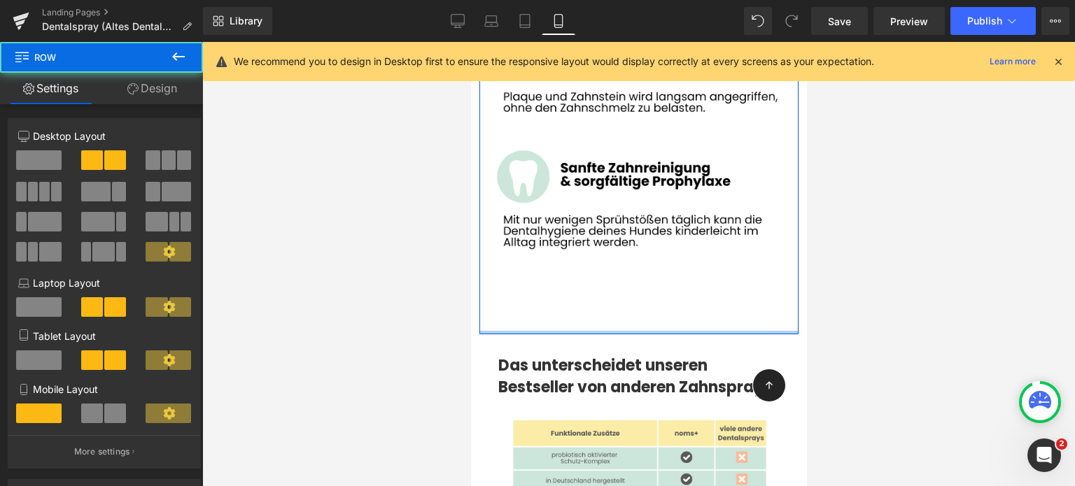
click at [585, 331] on div at bounding box center [637, 332] width 319 height 3
click at [586, 331] on div at bounding box center [637, 332] width 319 height 3
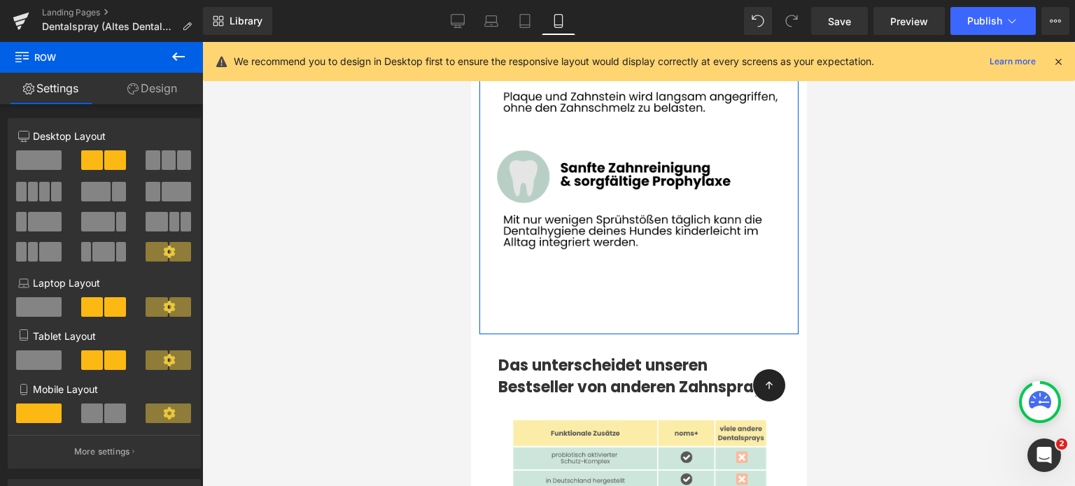
click at [627, 181] on img at bounding box center [637, 174] width 319 height 319
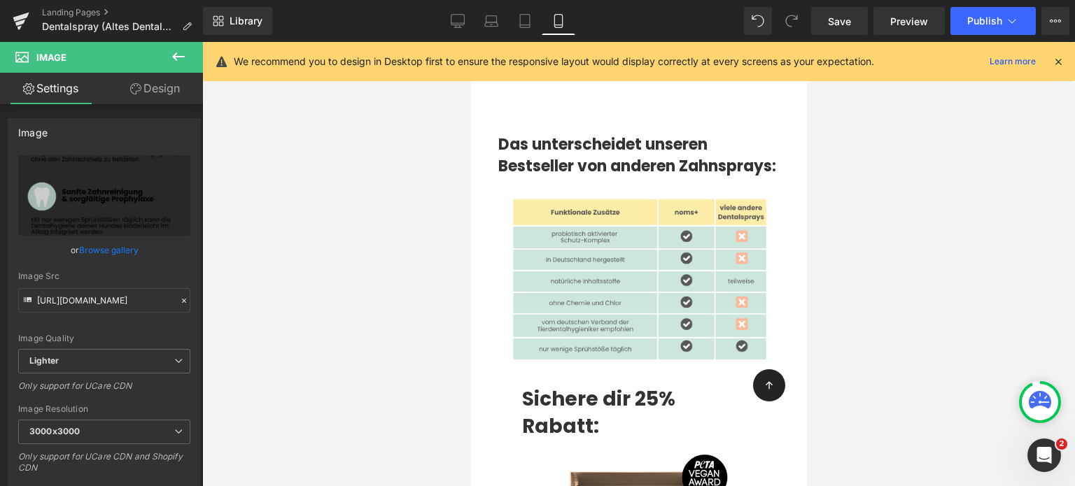
scroll to position [10334, 0]
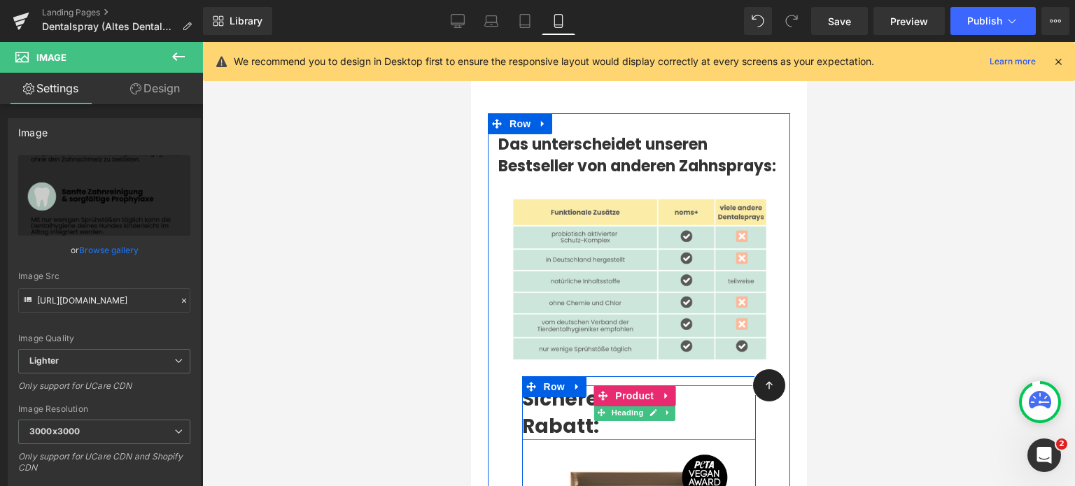
click at [558, 385] on strong "Sichere dir 25% Rabatt:" at bounding box center [597, 412] width 153 height 55
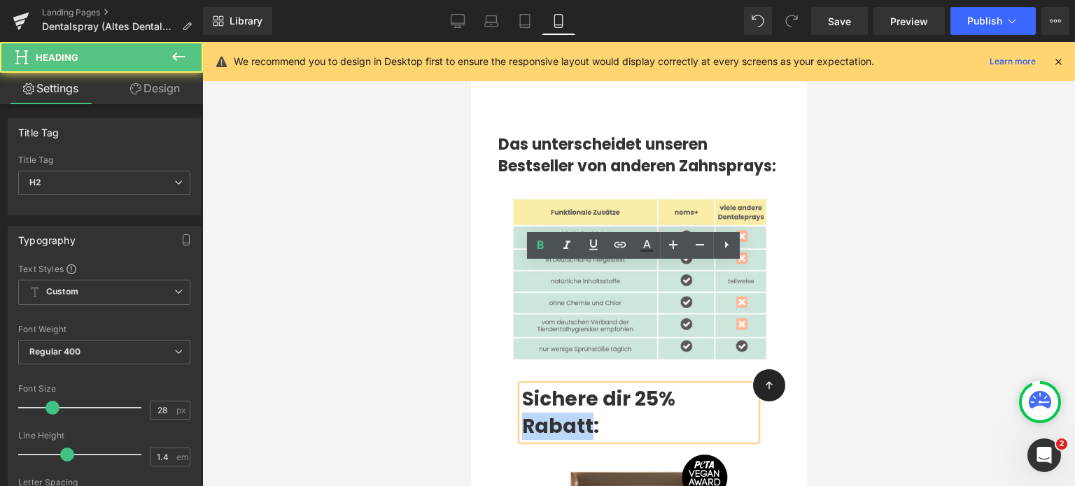
click at [558, 385] on strong "Sichere dir 25% Rabatt:" at bounding box center [597, 412] width 153 height 55
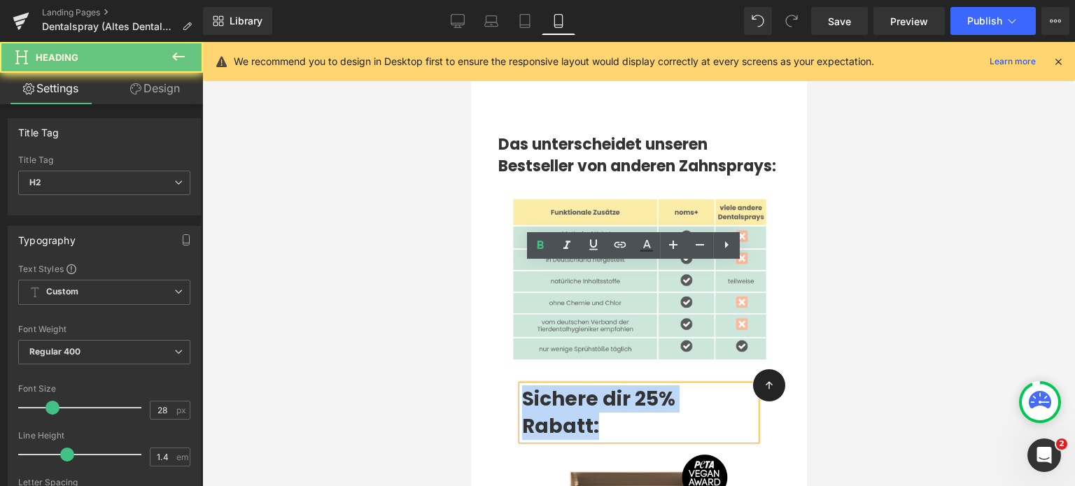
click at [558, 385] on strong "Sichere dir 25% Rabatt:" at bounding box center [597, 412] width 153 height 55
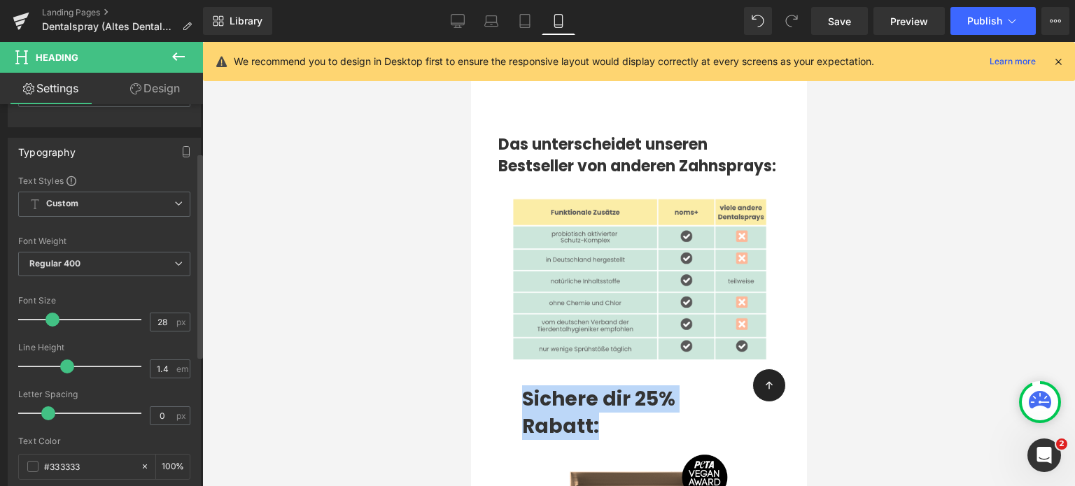
scroll to position [90, 0]
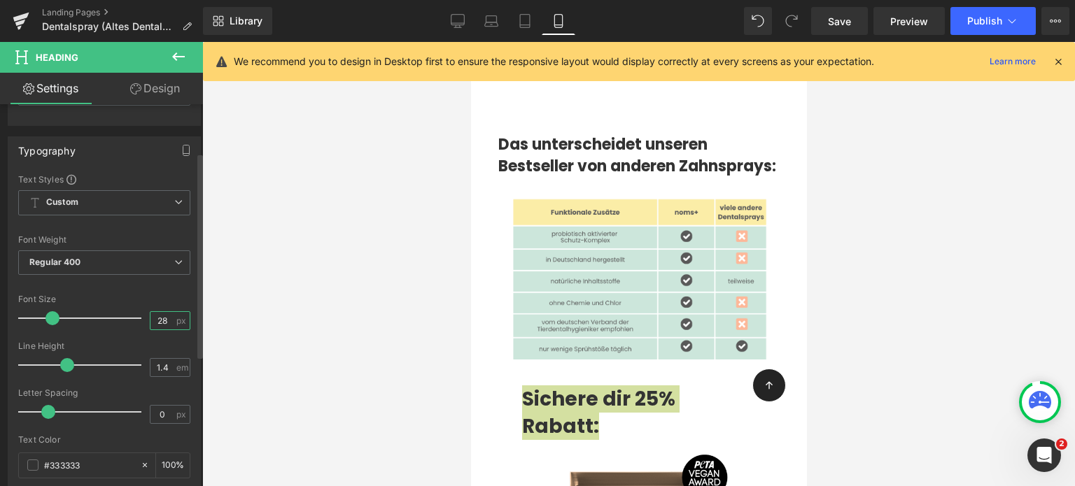
click at [162, 321] on input "28" at bounding box center [162, 320] width 24 height 17
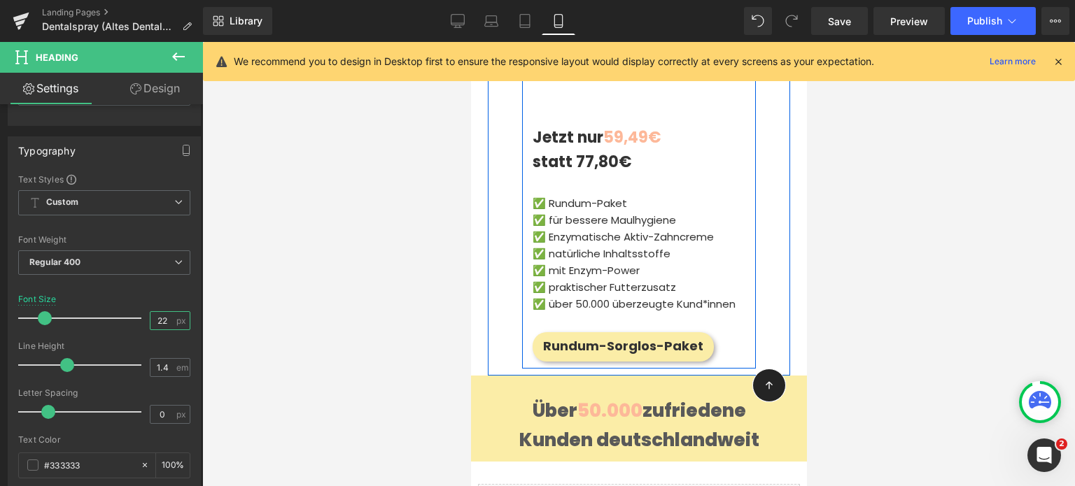
scroll to position [10868, 0]
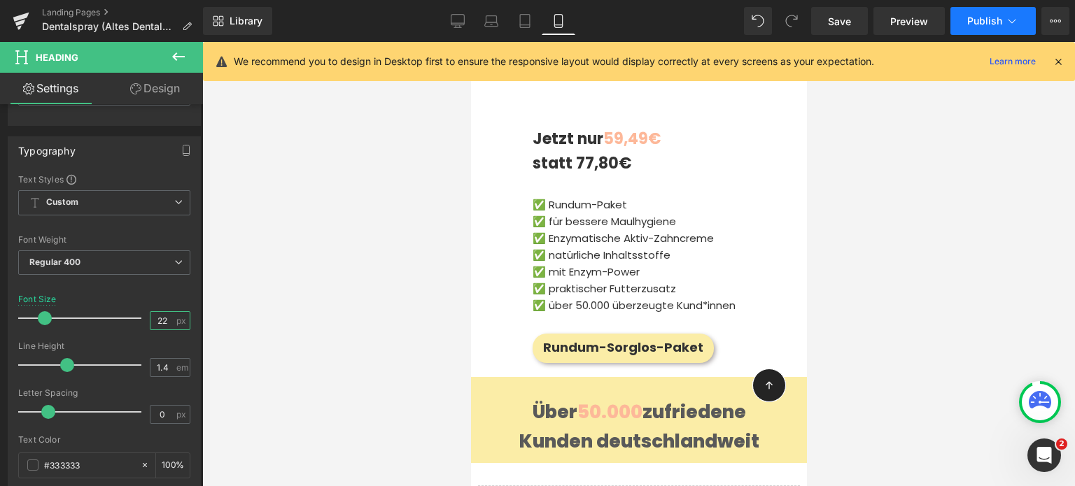
type input "22"
click at [986, 24] on span "Publish" at bounding box center [984, 20] width 35 height 11
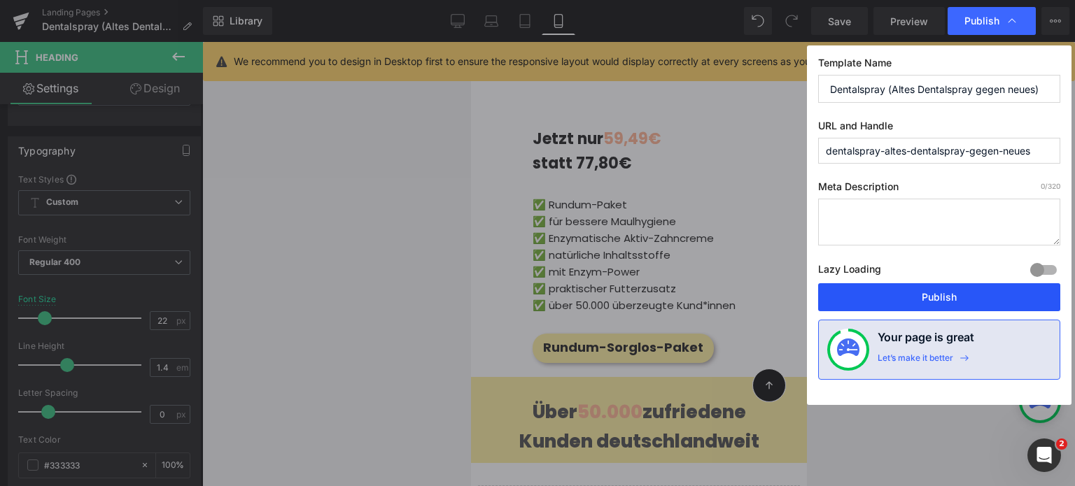
click at [887, 295] on button "Publish" at bounding box center [939, 297] width 242 height 28
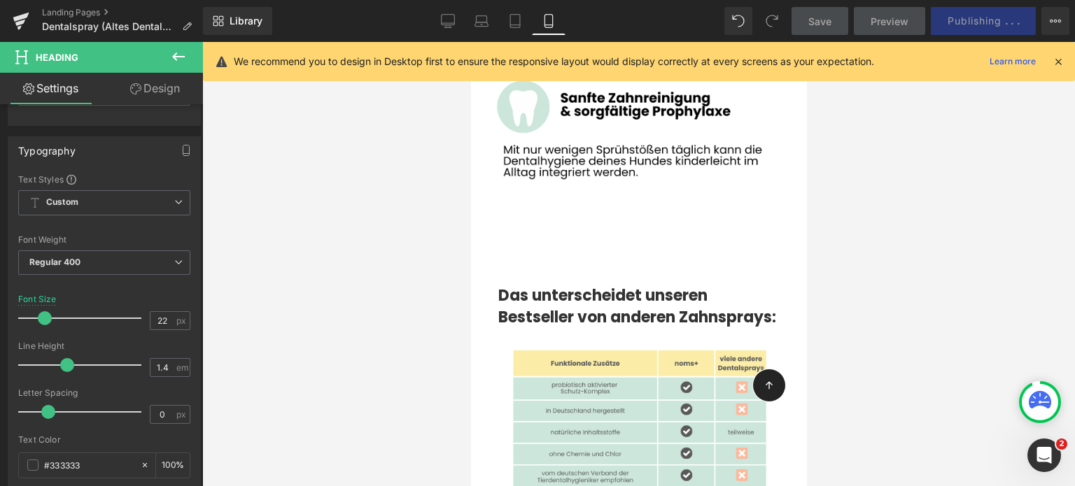
scroll to position [10132, 0]
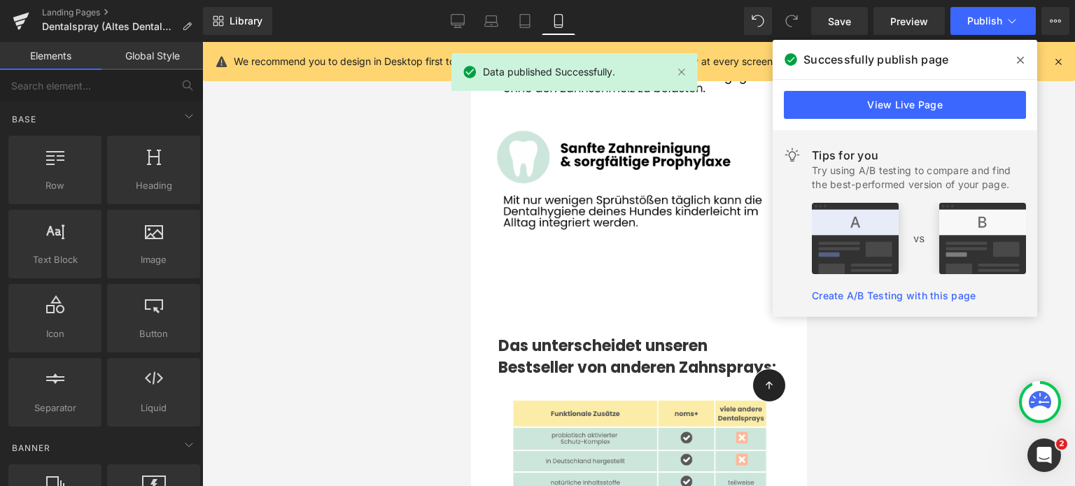
click at [390, 210] on div at bounding box center [638, 264] width 872 height 444
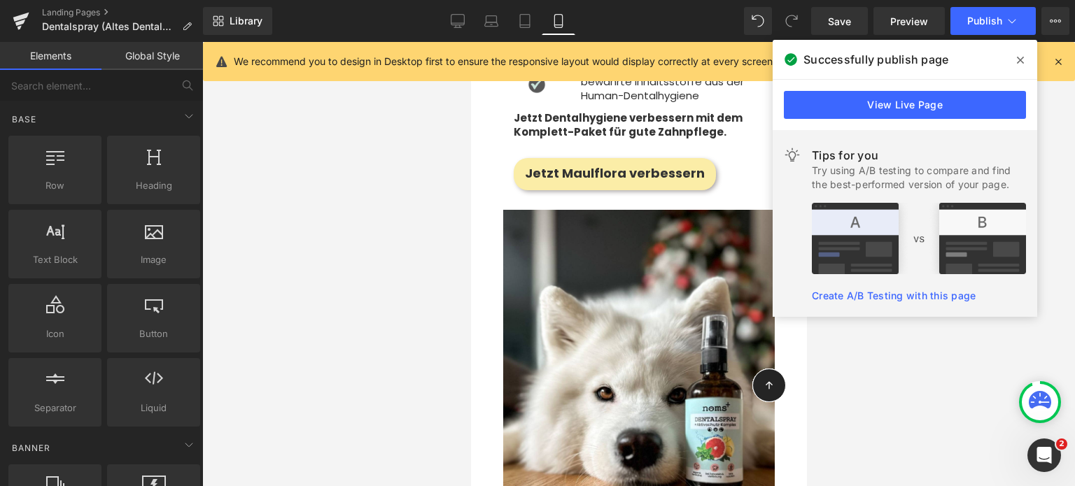
scroll to position [9265, 0]
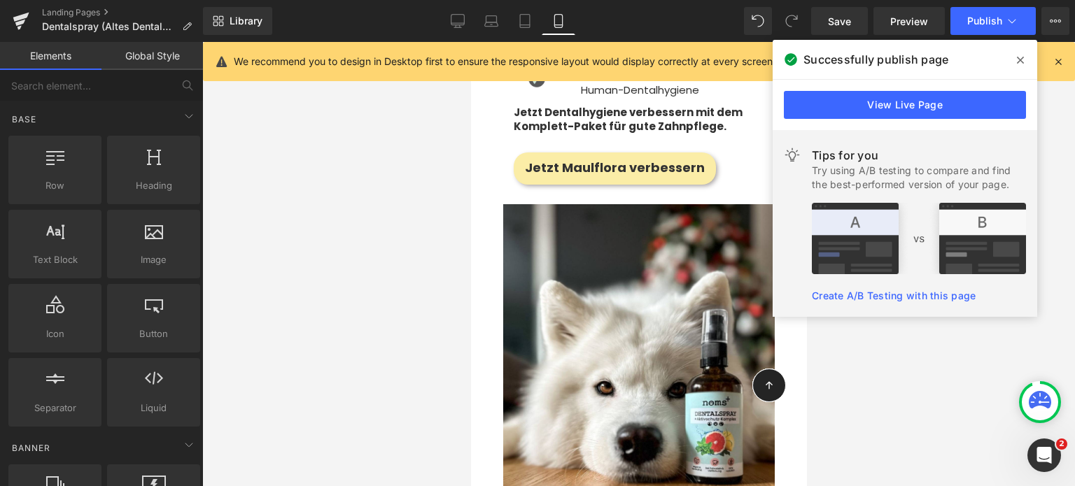
click at [941, 388] on div at bounding box center [638, 264] width 872 height 444
click at [887, 425] on div at bounding box center [638, 264] width 872 height 444
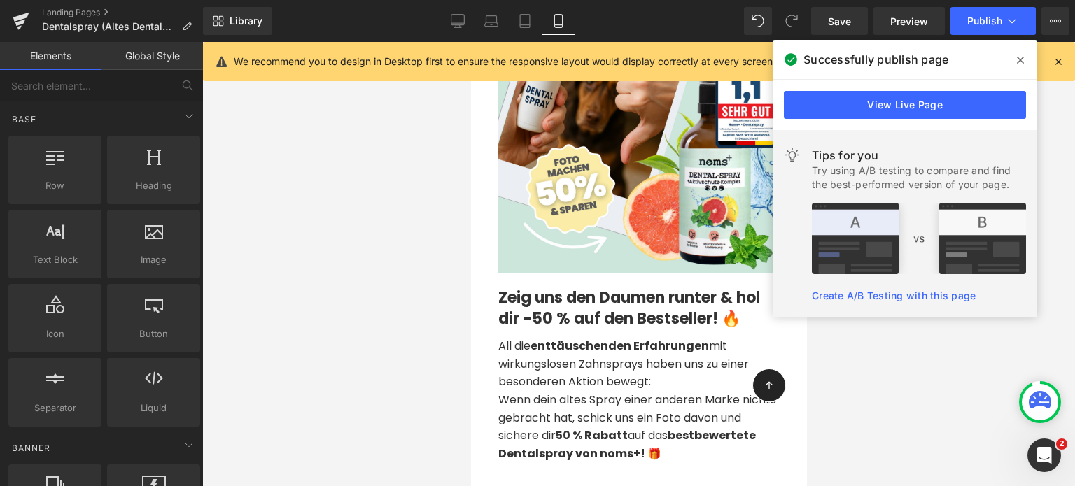
scroll to position [1044, 0]
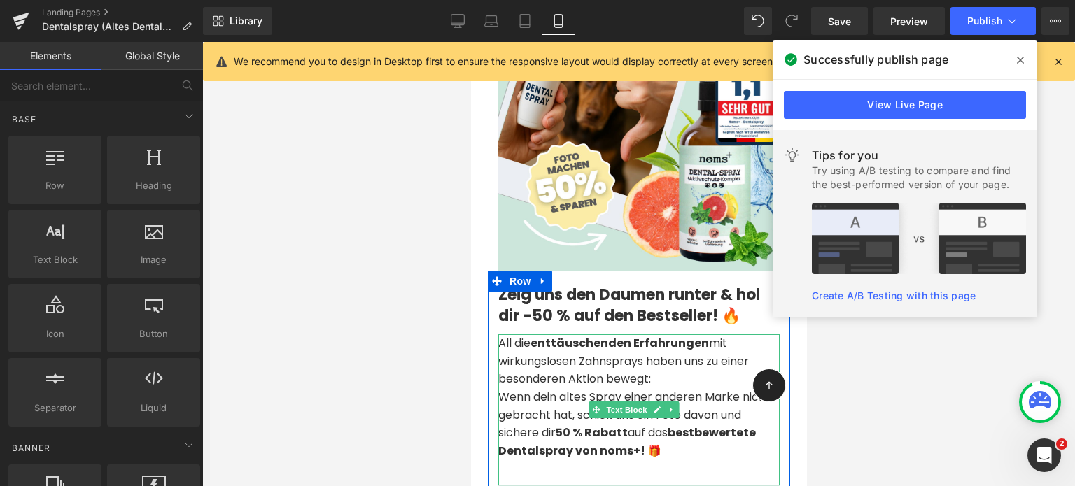
click at [659, 371] on p "All die enttäuschenden Erfahrungen mit wirkungslosen Zahnsprays haben uns zu ei…" at bounding box center [637, 361] width 281 height 54
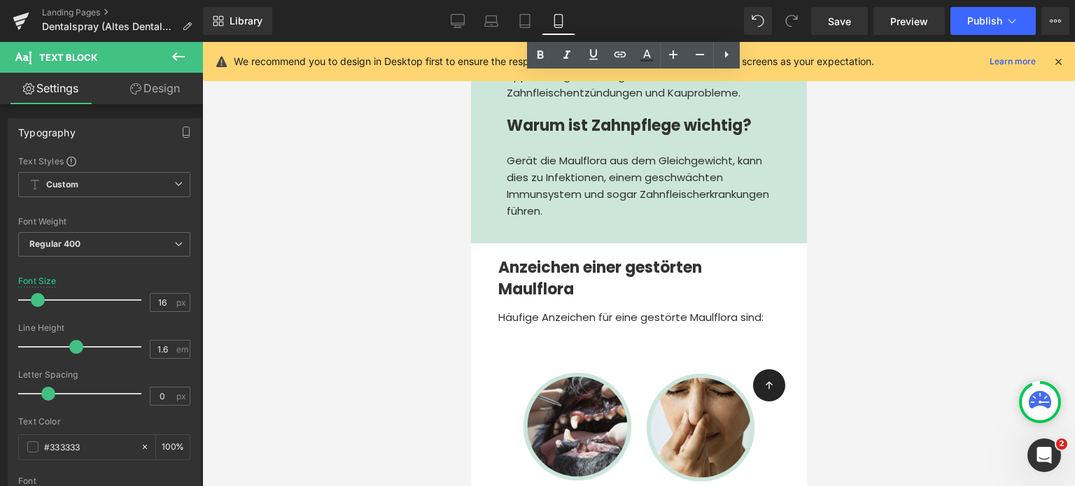
scroll to position [5824, 0]
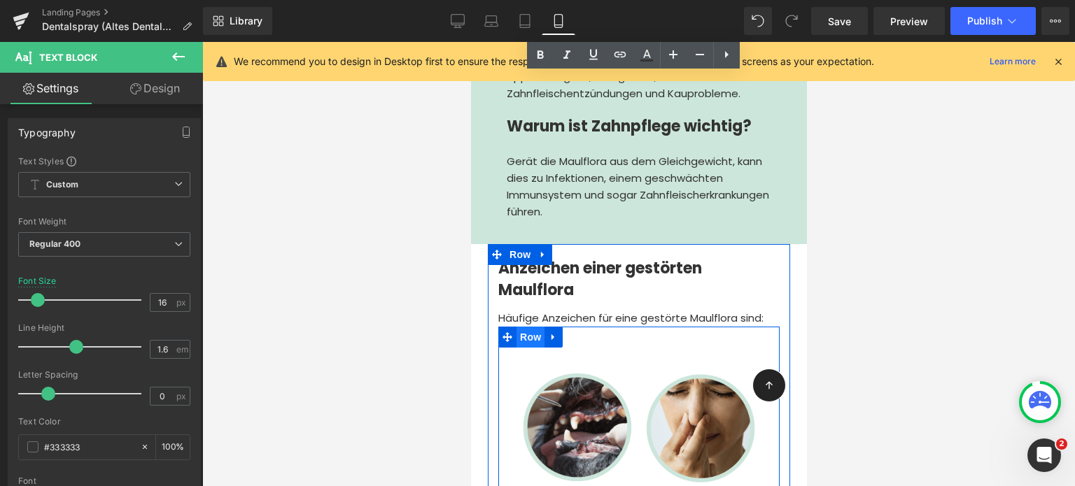
click at [523, 327] on span "Row" at bounding box center [530, 337] width 28 height 21
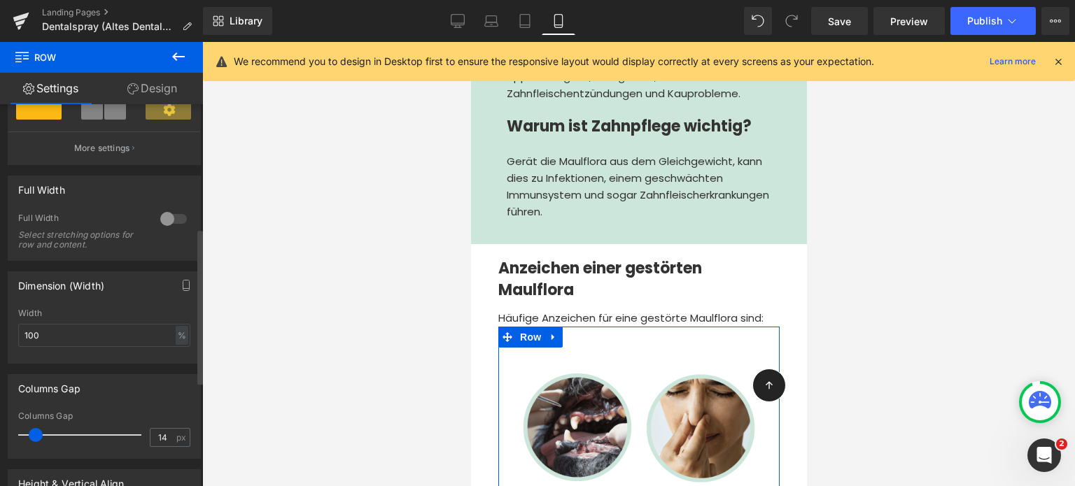
scroll to position [458, 0]
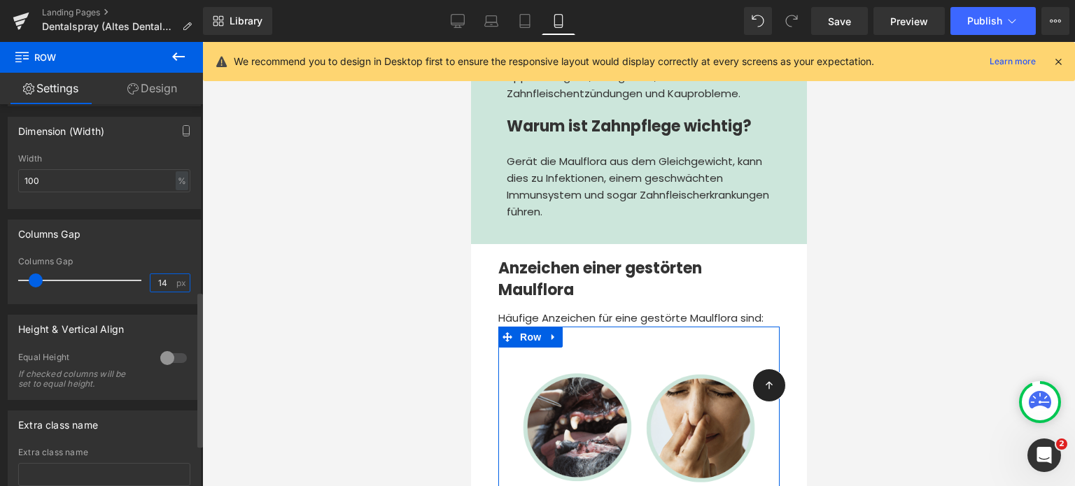
click at [165, 276] on input "14" at bounding box center [162, 282] width 24 height 17
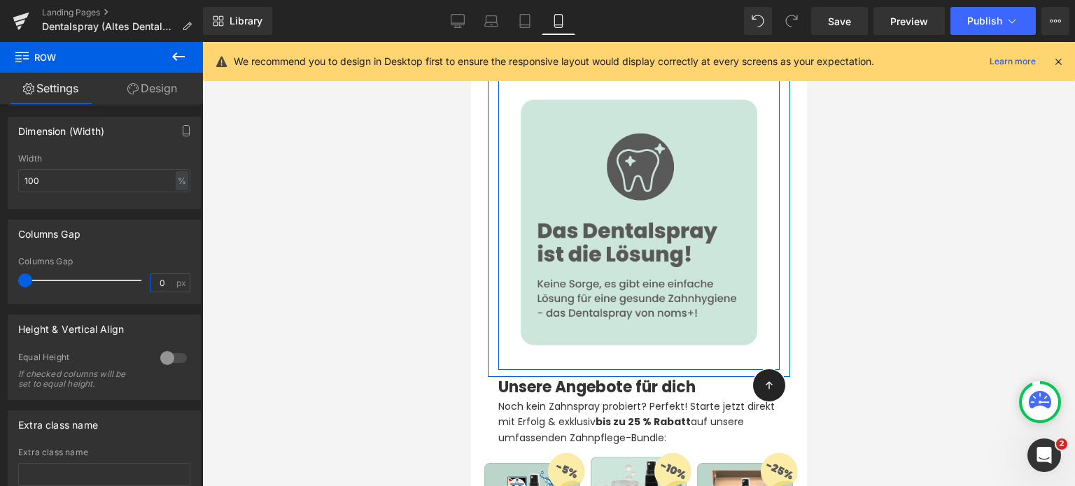
scroll to position [6439, 0]
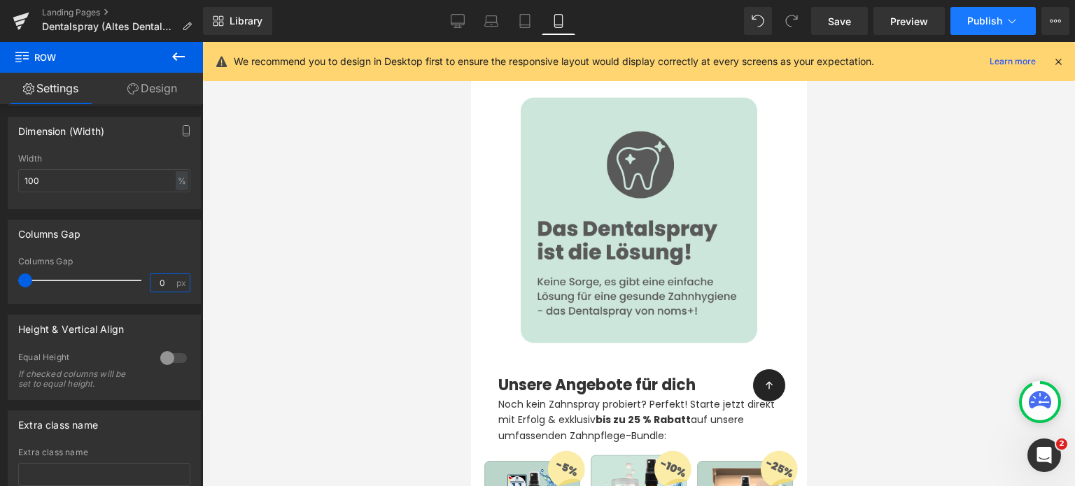
type input "0"
click at [977, 25] on span "Publish" at bounding box center [984, 20] width 35 height 11
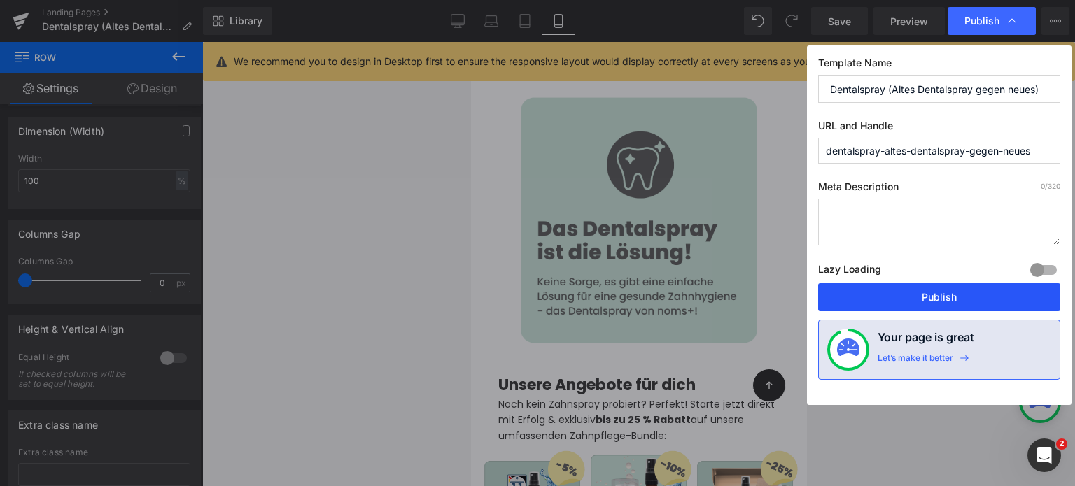
click at [956, 286] on button "Publish" at bounding box center [939, 297] width 242 height 28
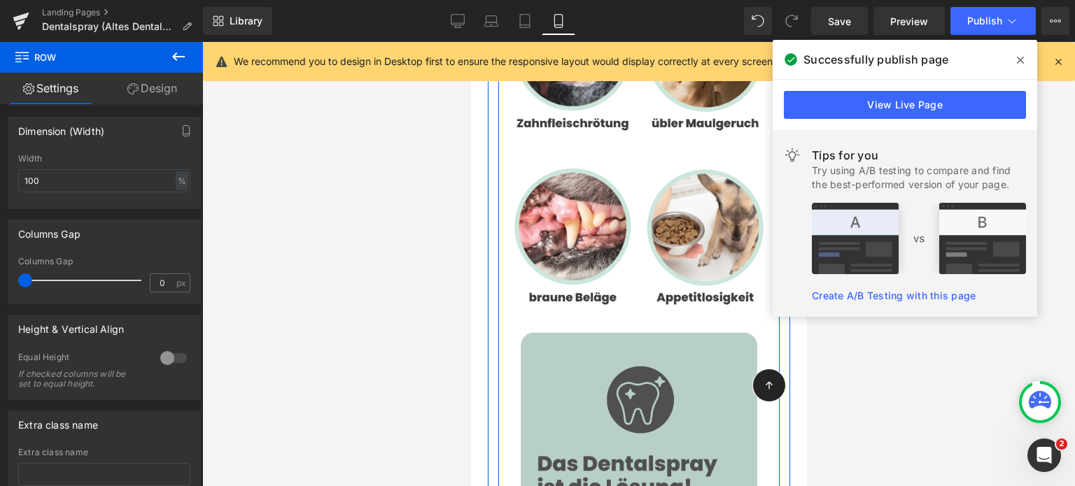
scroll to position [6204, 0]
click at [580, 315] on img at bounding box center [637, 455] width 281 height 281
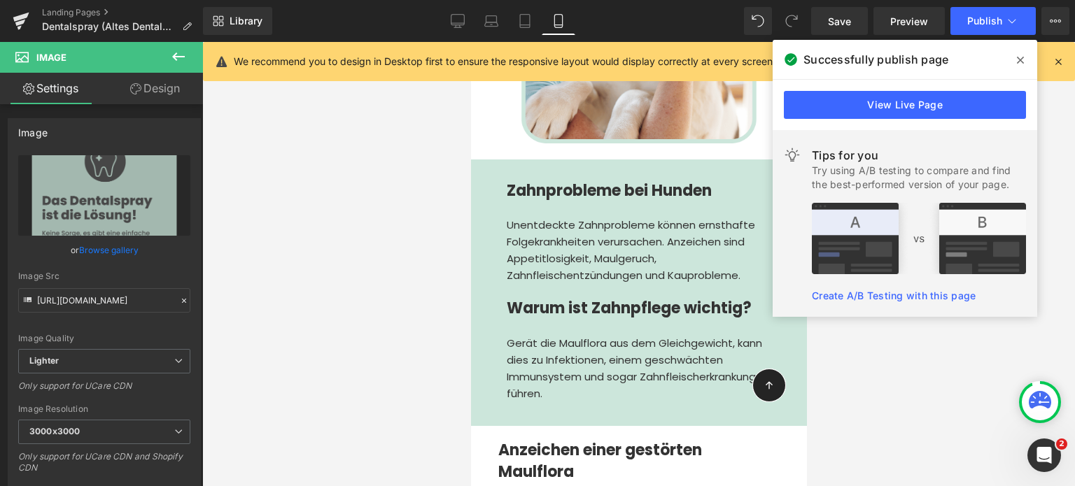
scroll to position [5636, 0]
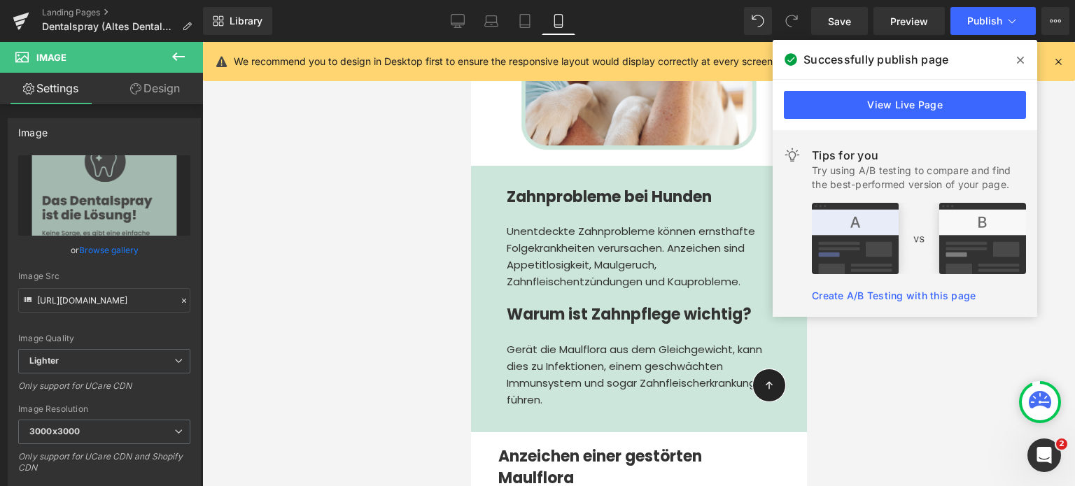
click at [554, 350] on div "Gerät die Maulflora aus dem Gleichgewicht, kann dies zu Infektionen, einem gesc…" at bounding box center [638, 374] width 264 height 67
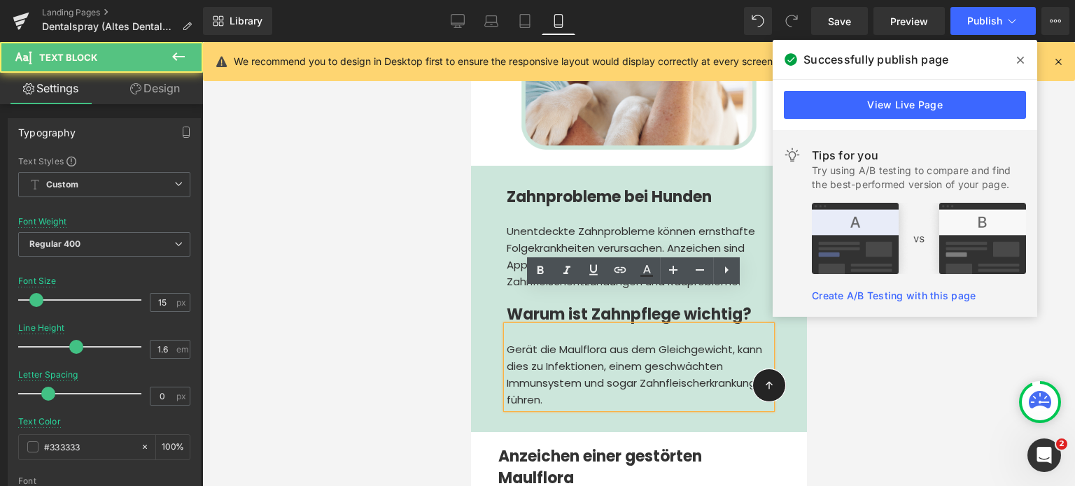
click at [352, 202] on div at bounding box center [638, 264] width 872 height 444
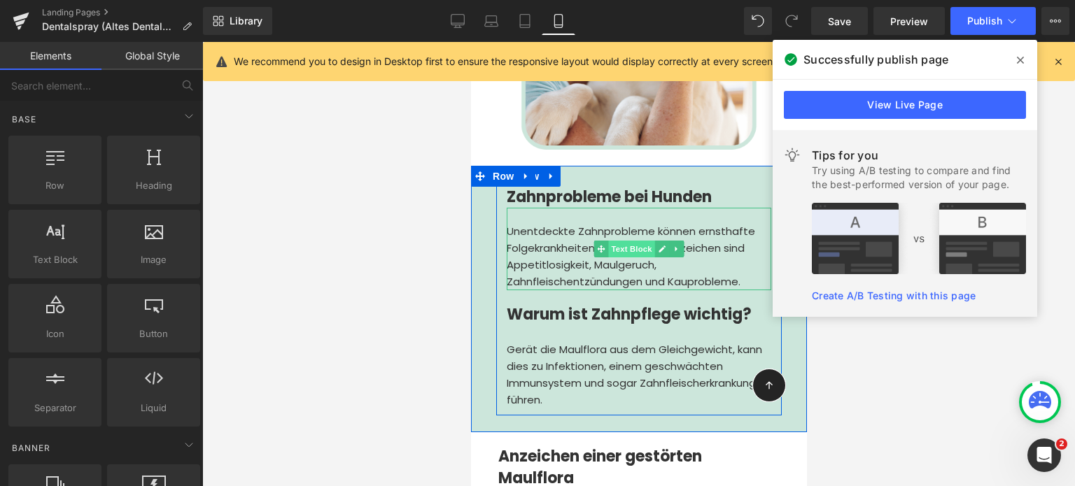
click at [624, 241] on span "Text Block" at bounding box center [630, 249] width 46 height 17
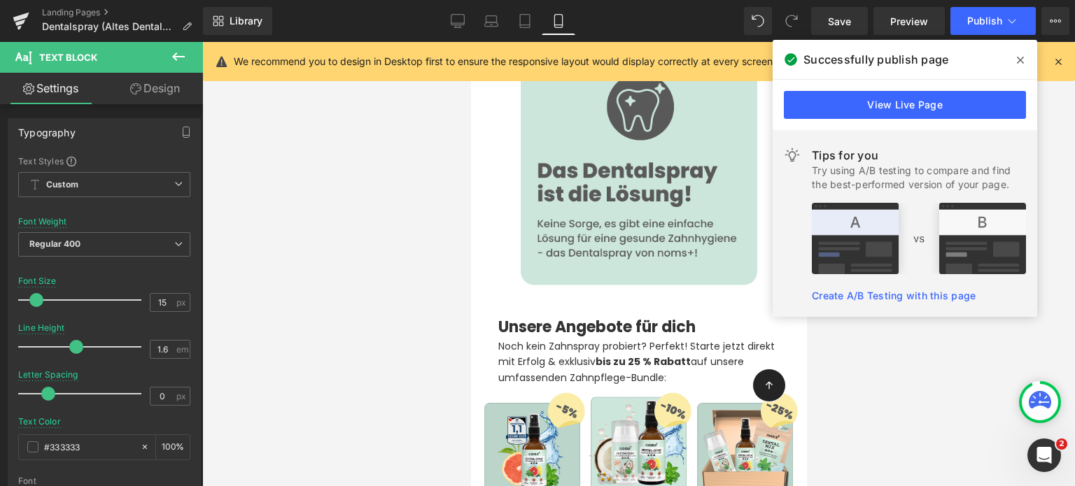
scroll to position [6559, 0]
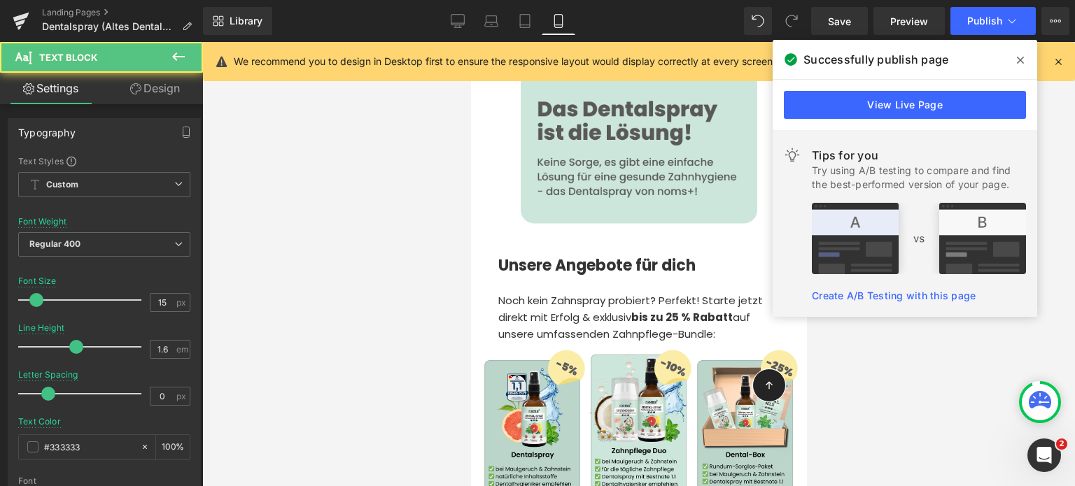
click at [377, 193] on div at bounding box center [638, 264] width 872 height 444
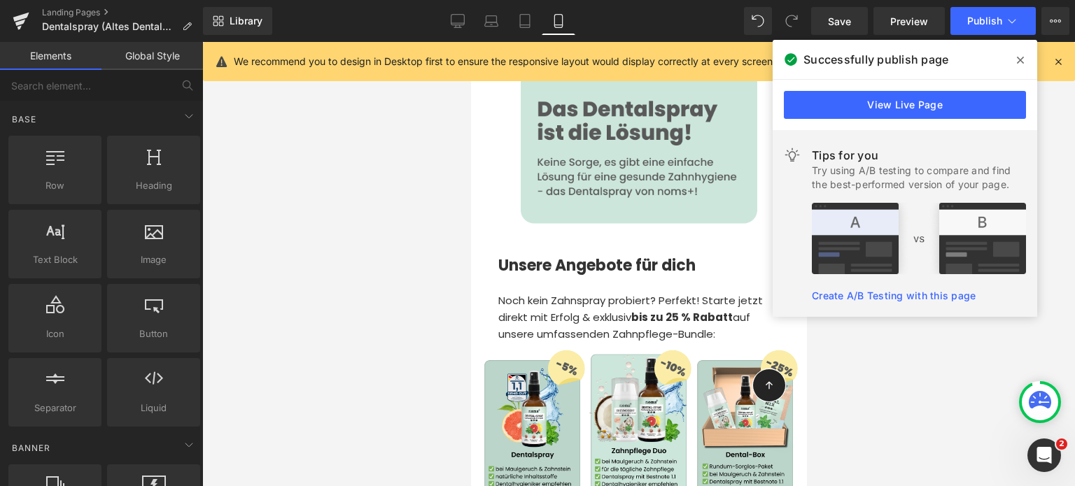
click at [344, 268] on div at bounding box center [638, 264] width 872 height 444
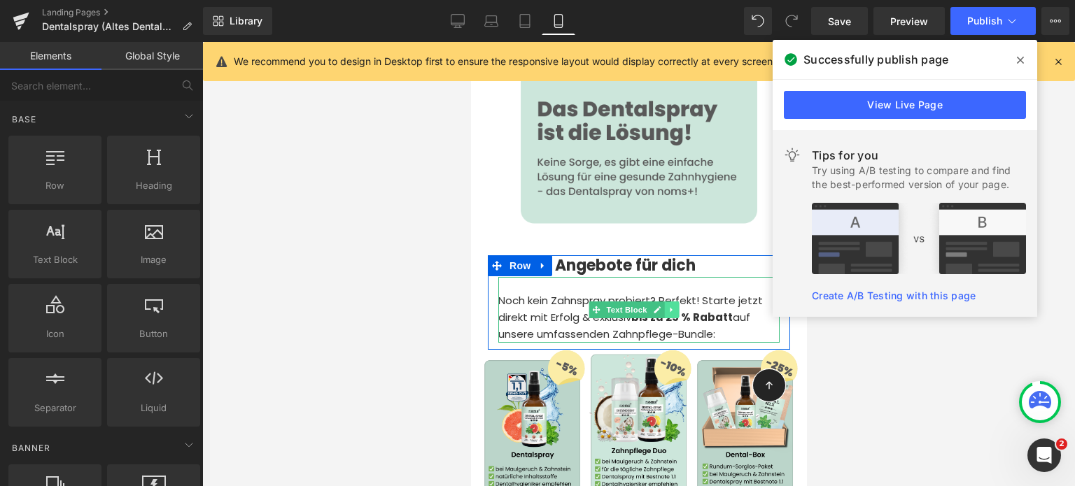
click at [667, 306] on icon at bounding box center [671, 310] width 8 height 8
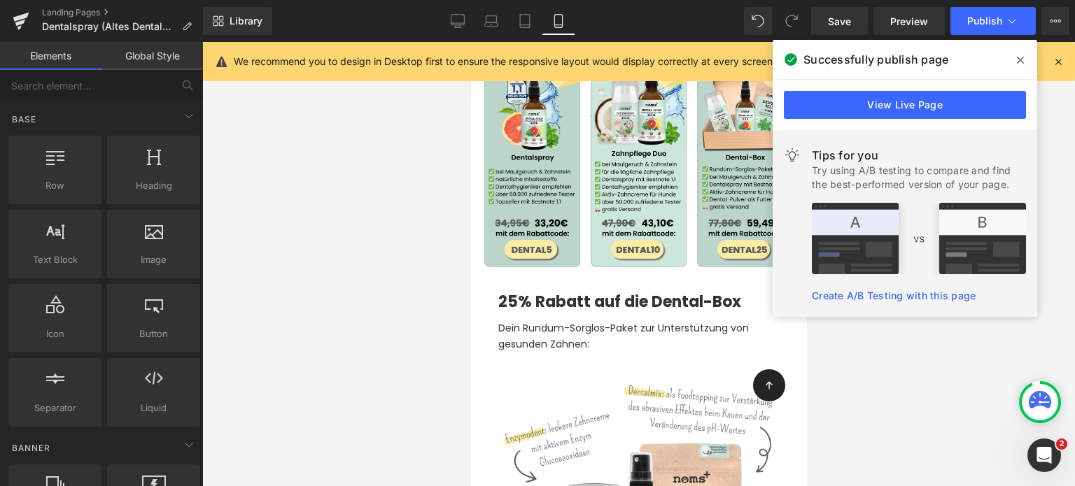
scroll to position [6858, 0]
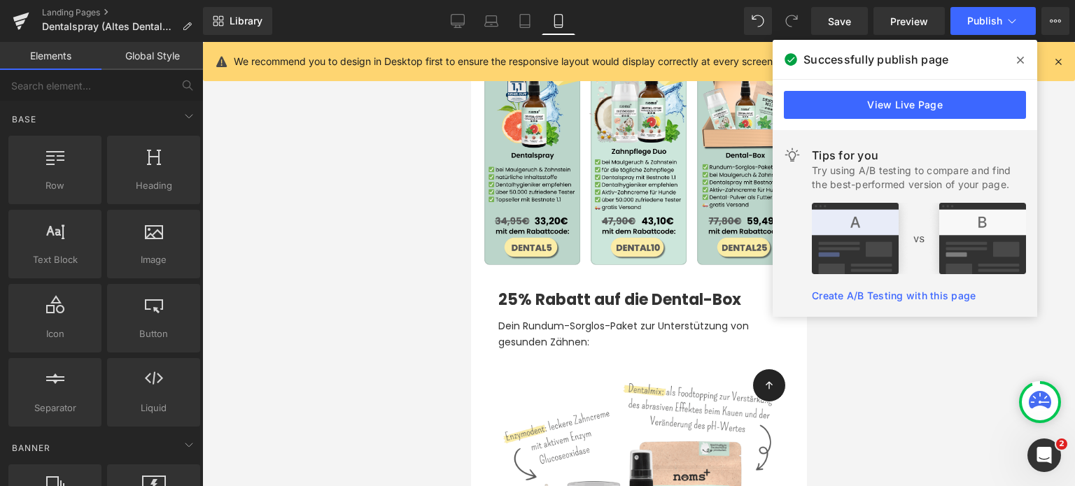
click at [369, 287] on div at bounding box center [638, 264] width 872 height 444
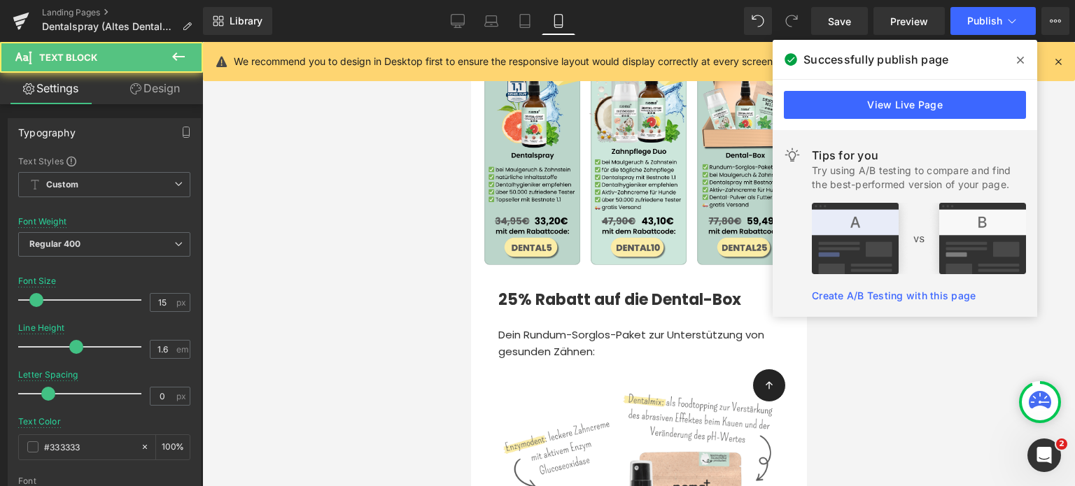
click at [388, 255] on div at bounding box center [638, 264] width 872 height 444
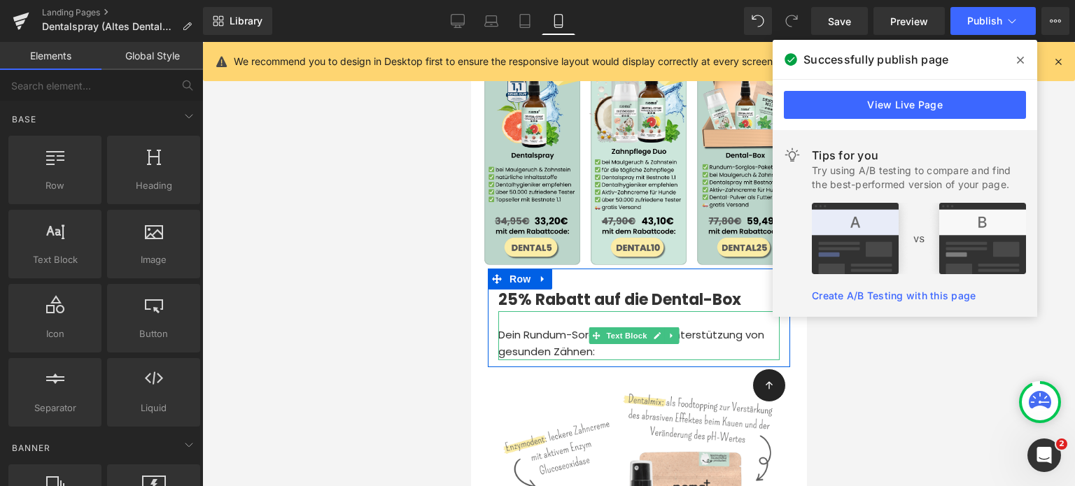
click at [397, 258] on div at bounding box center [638, 264] width 872 height 444
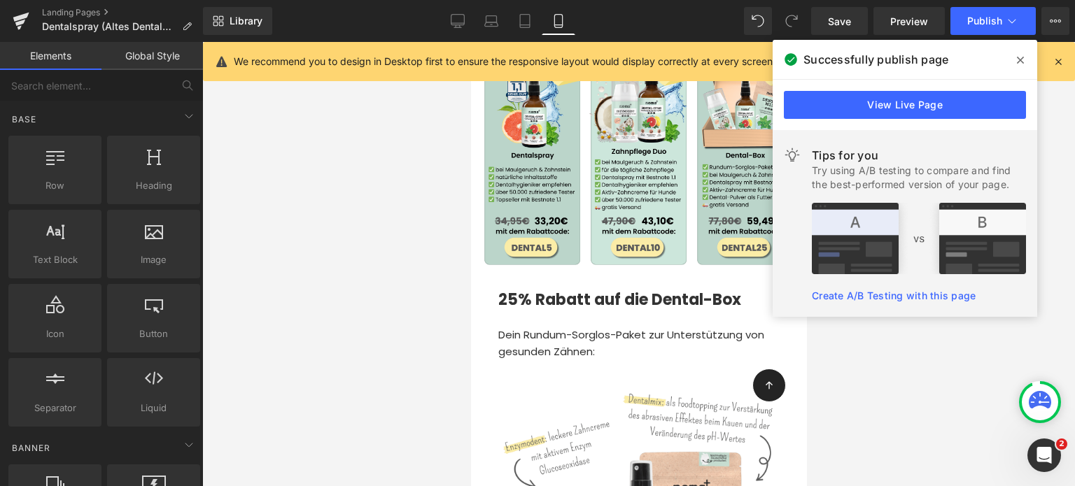
click at [1022, 59] on icon at bounding box center [1019, 60] width 7 height 11
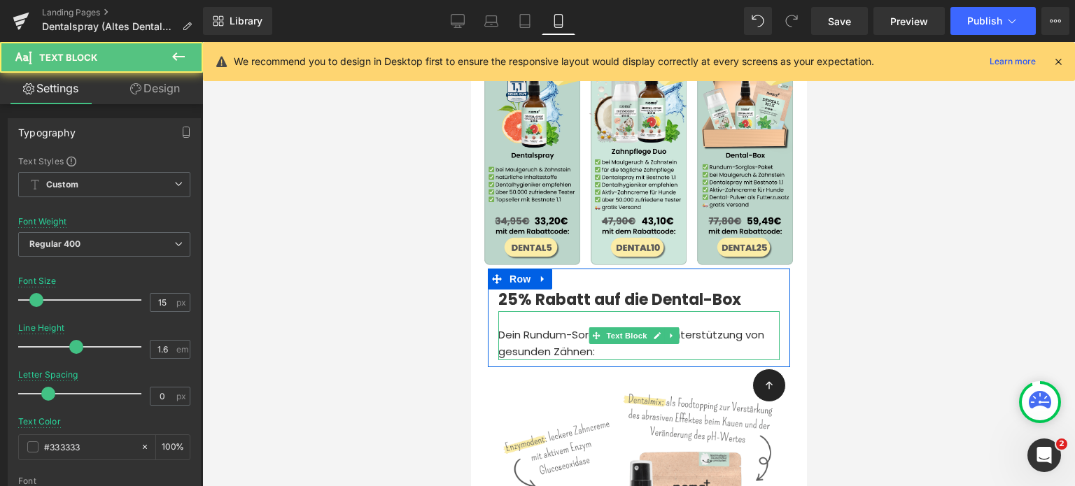
click at [559, 311] on div "Dein Rundum-Sorglos-Paket zur Unterstützung von gesunden Zähnen:" at bounding box center [637, 335] width 281 height 49
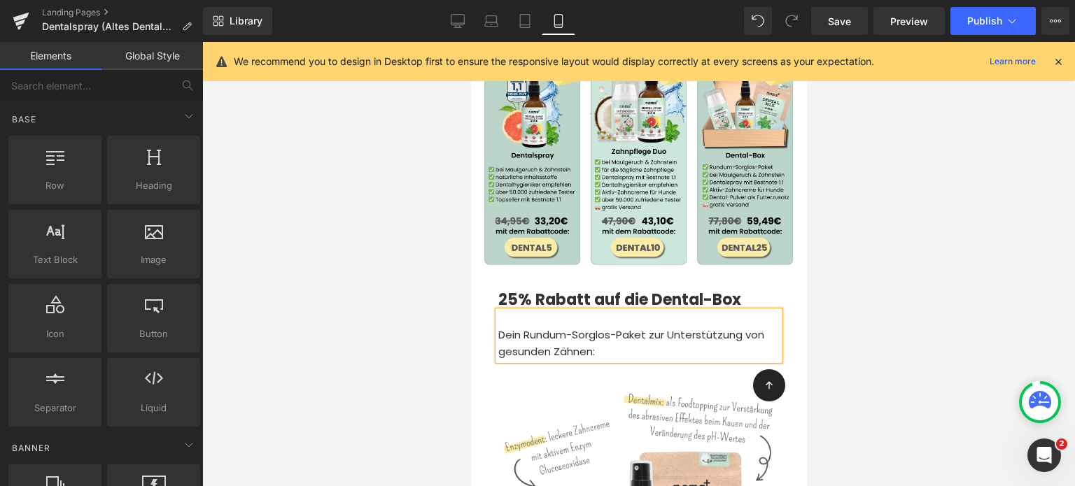
click at [372, 248] on div at bounding box center [638, 264] width 872 height 444
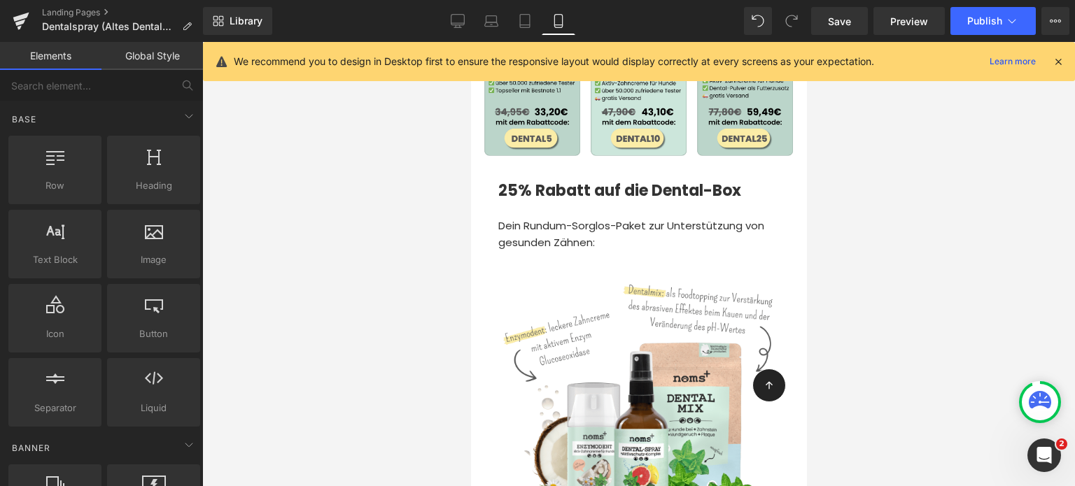
scroll to position [6968, 0]
click at [995, 25] on span "Publish" at bounding box center [984, 20] width 35 height 11
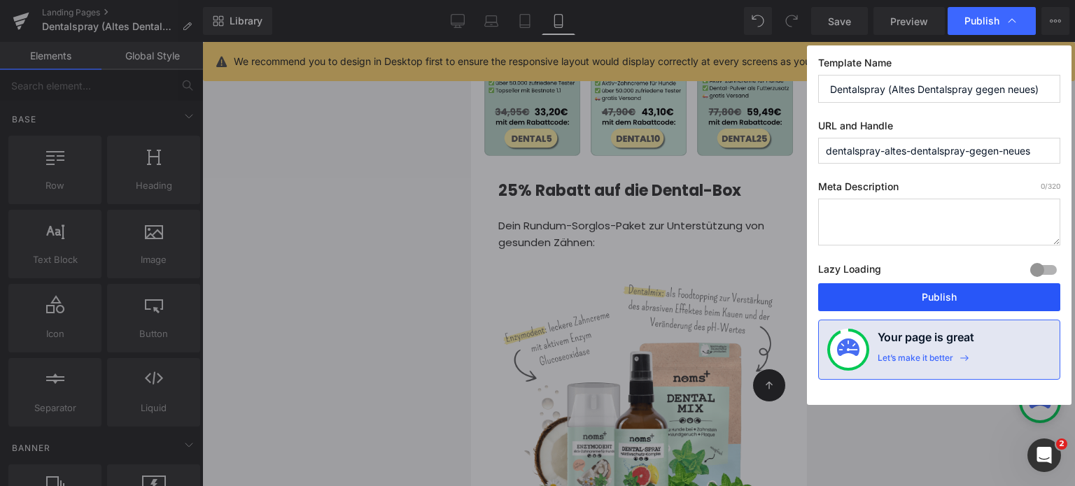
click at [915, 299] on button "Publish" at bounding box center [939, 297] width 242 height 28
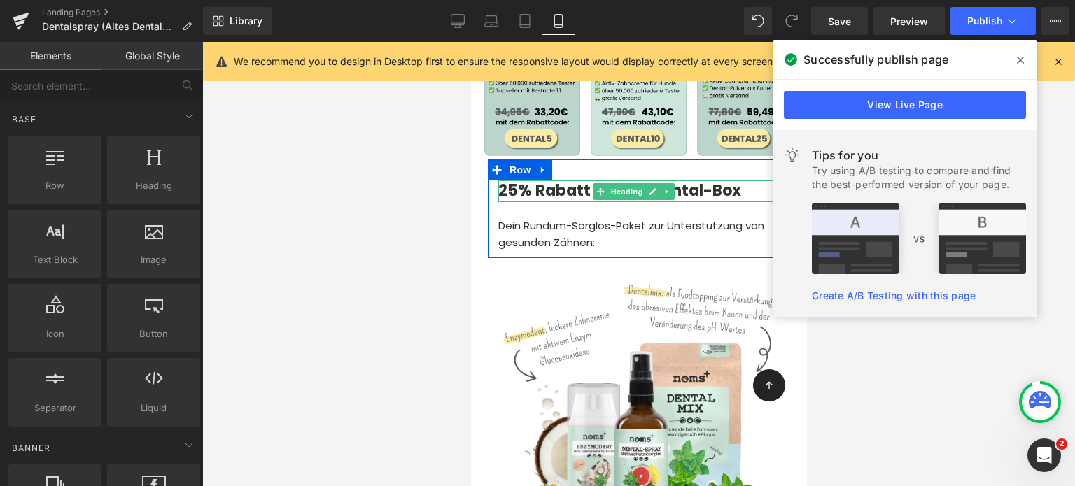
click at [508, 180] on strong "25% Rabatt auf die Dental-Box" at bounding box center [618, 191] width 243 height 22
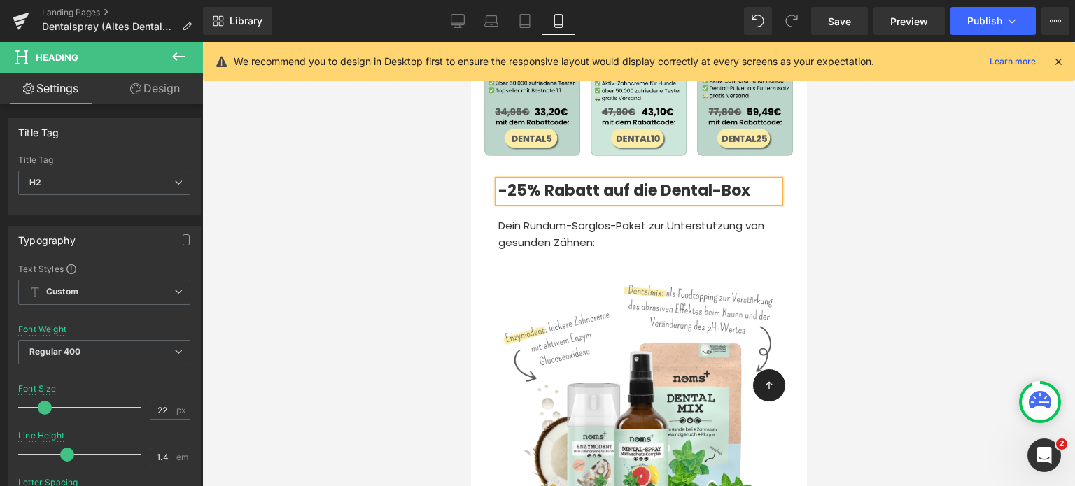
click at [571, 180] on strong "-25% Rabatt auf die Dental-Box" at bounding box center [623, 191] width 252 height 22
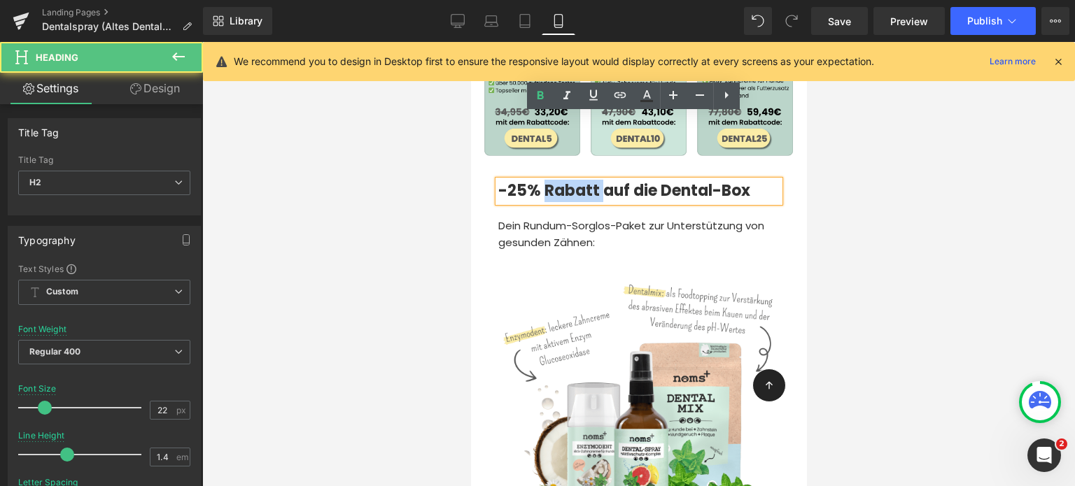
click at [571, 180] on strong "-25% Rabatt auf die Dental-Box" at bounding box center [623, 191] width 252 height 22
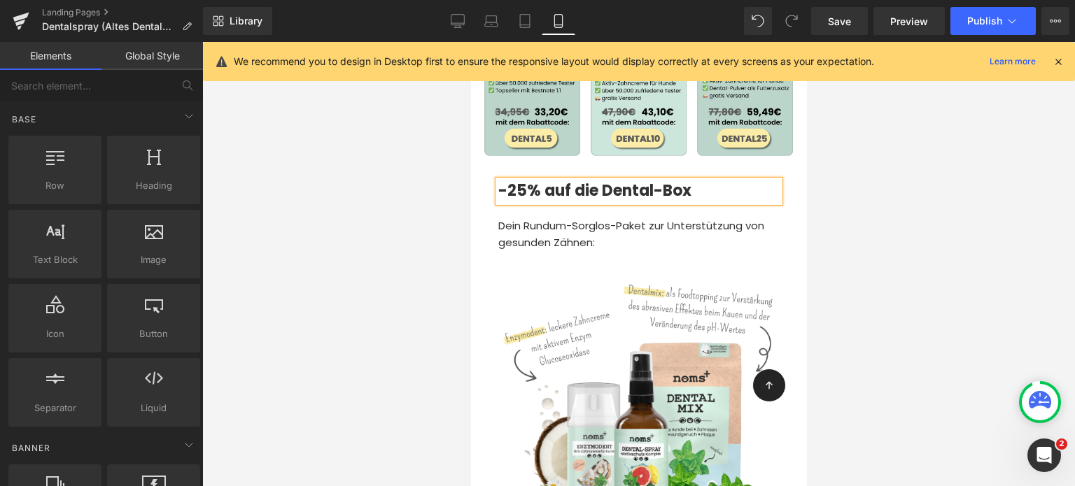
click at [893, 179] on div at bounding box center [638, 264] width 872 height 444
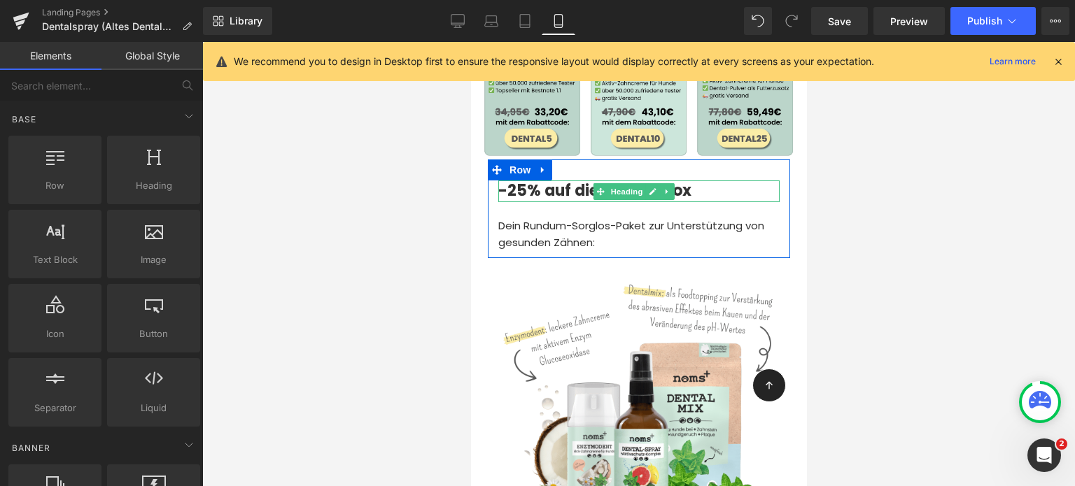
click at [709, 180] on h2 "-25% auf die Dental-Box" at bounding box center [637, 191] width 281 height 22
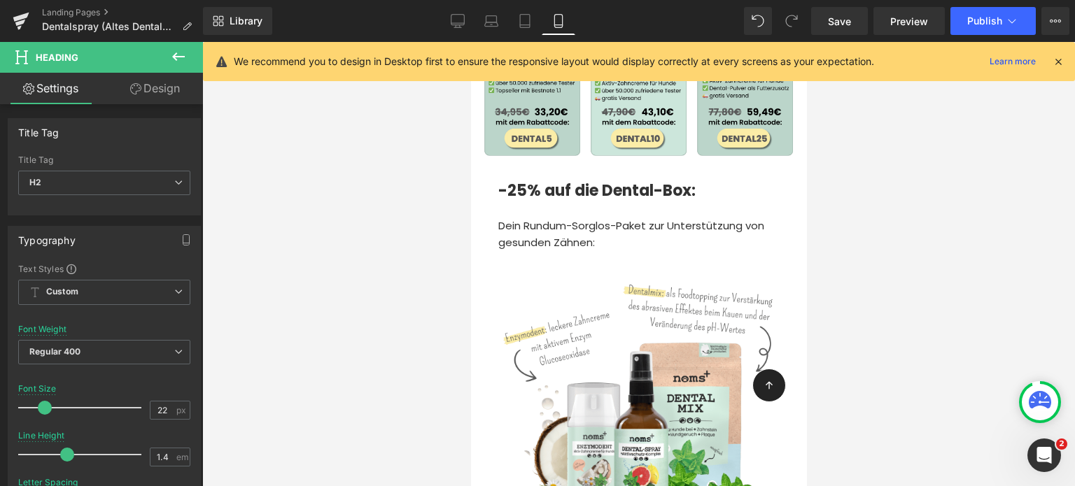
click at [919, 297] on div at bounding box center [638, 264] width 872 height 444
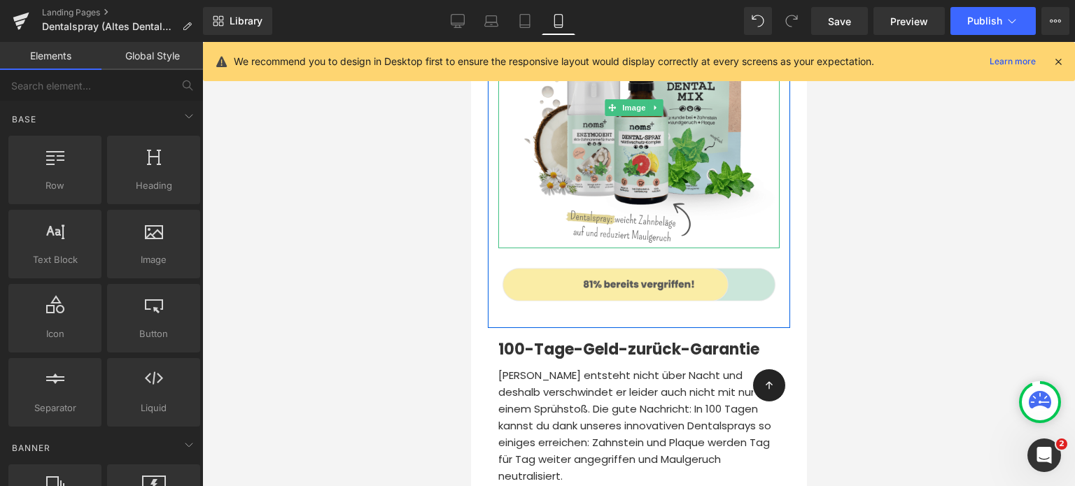
scroll to position [7285, 0]
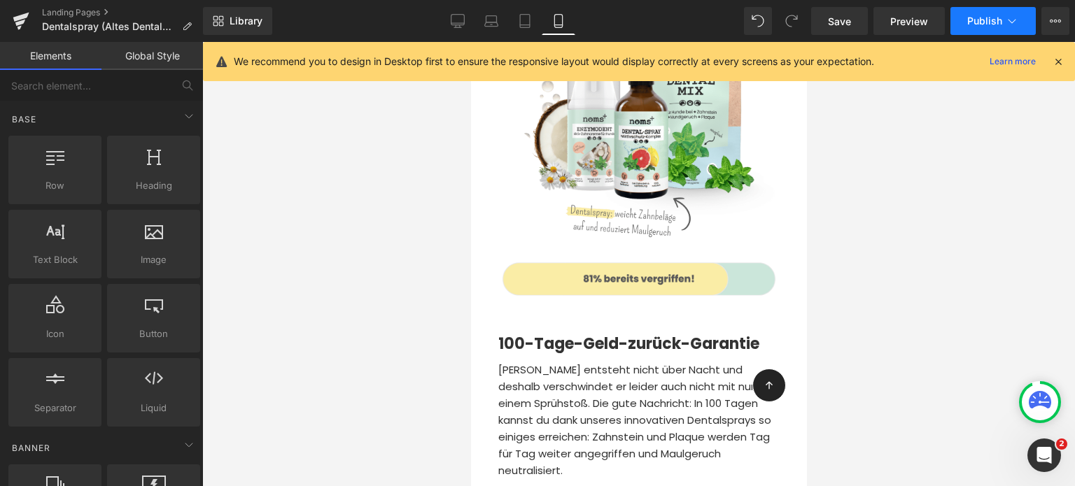
click at [996, 13] on button "Publish" at bounding box center [992, 21] width 85 height 28
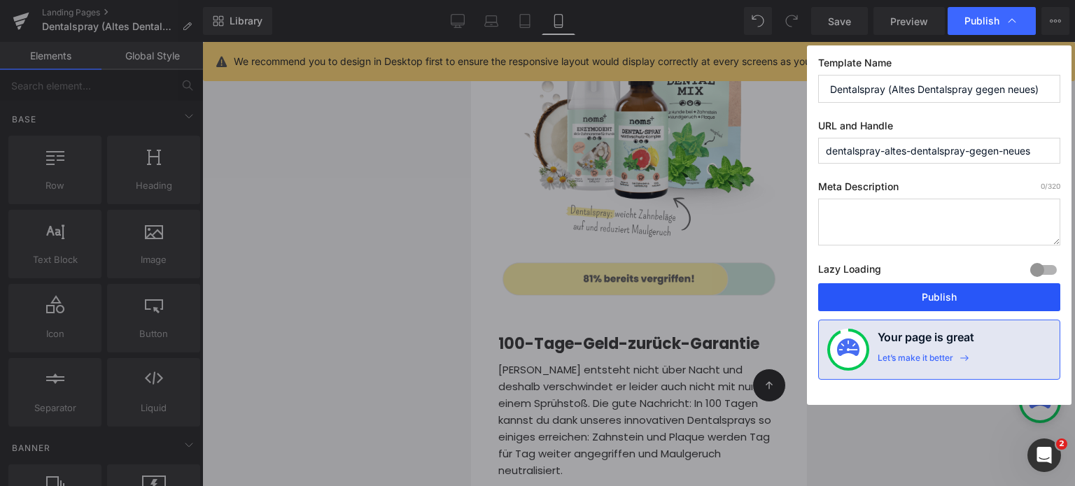
click at [953, 296] on button "Publish" at bounding box center [939, 297] width 242 height 28
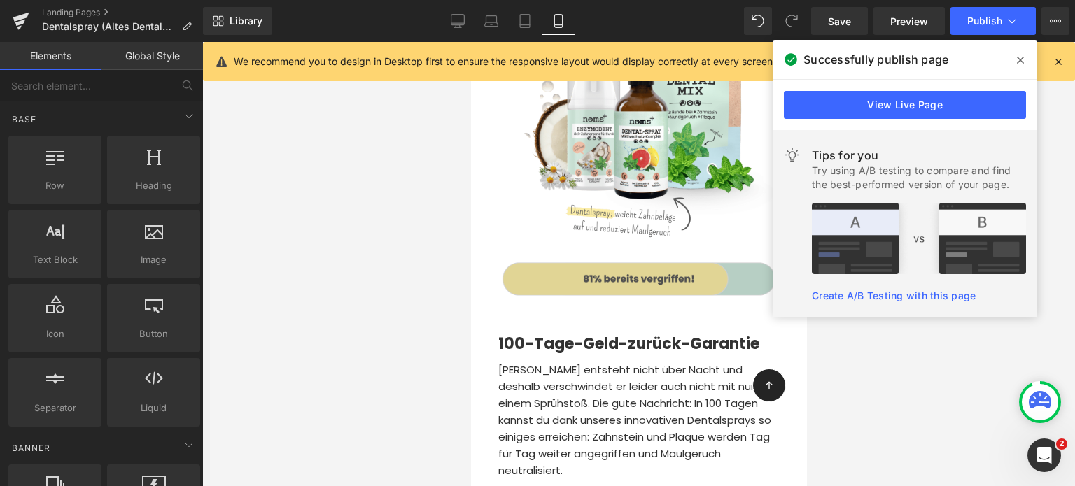
click at [691, 243] on img at bounding box center [637, 279] width 281 height 73
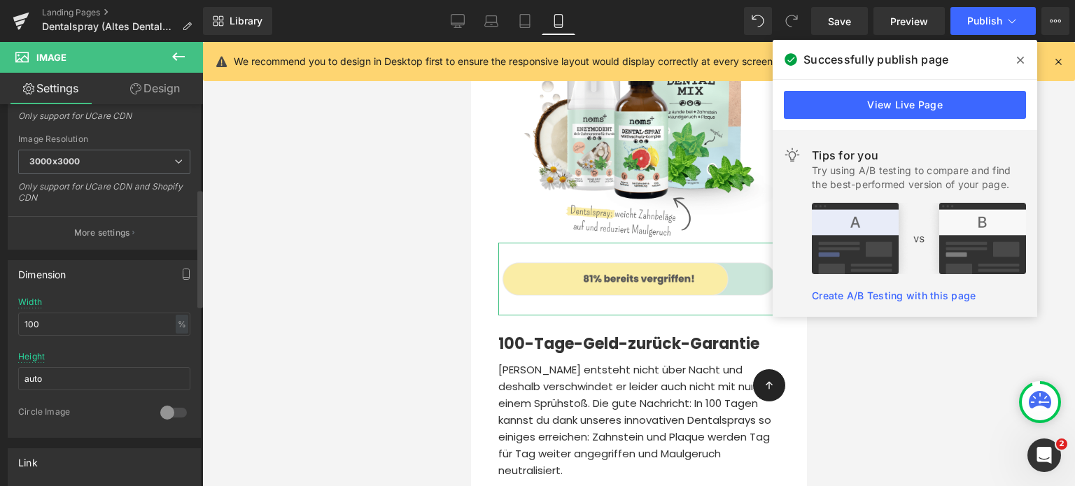
scroll to position [273, 0]
click at [91, 399] on div at bounding box center [104, 399] width 172 height 9
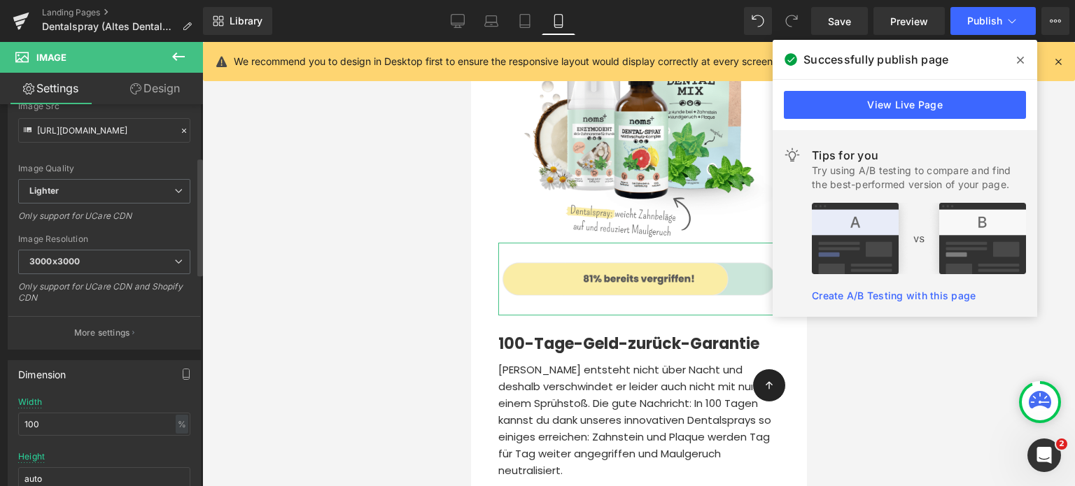
scroll to position [171, 0]
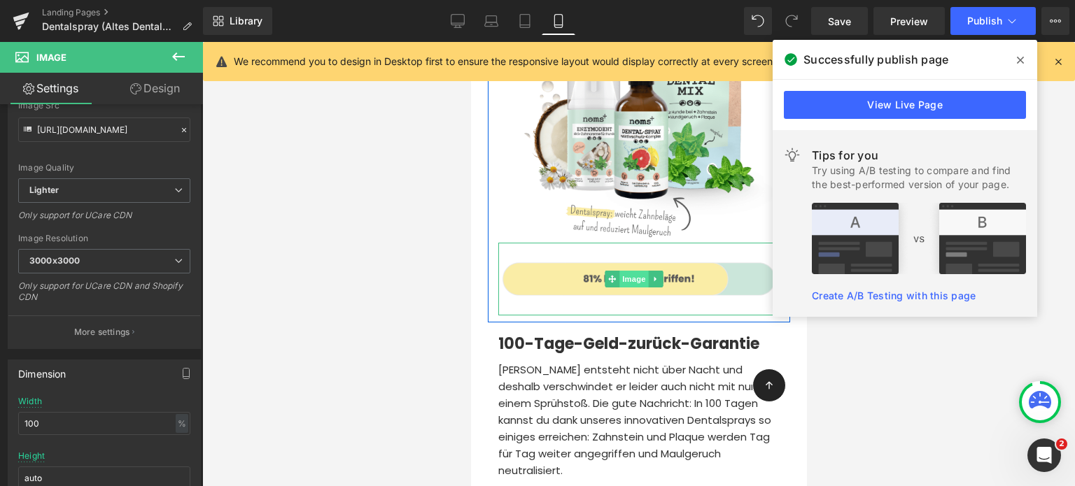
click at [618, 271] on span "Image" at bounding box center [632, 279] width 29 height 17
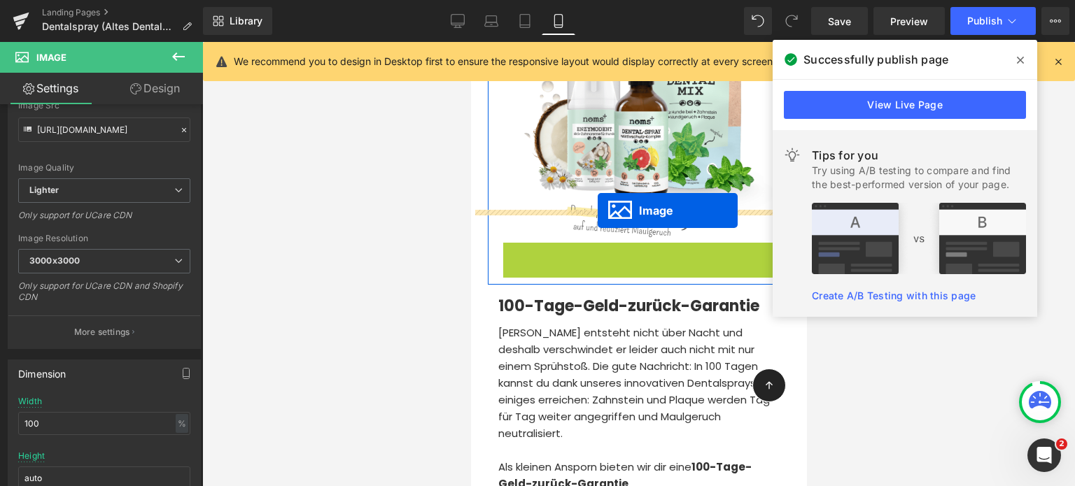
drag, startPoint x: 614, startPoint y: 202, endPoint x: 597, endPoint y: 211, distance: 18.8
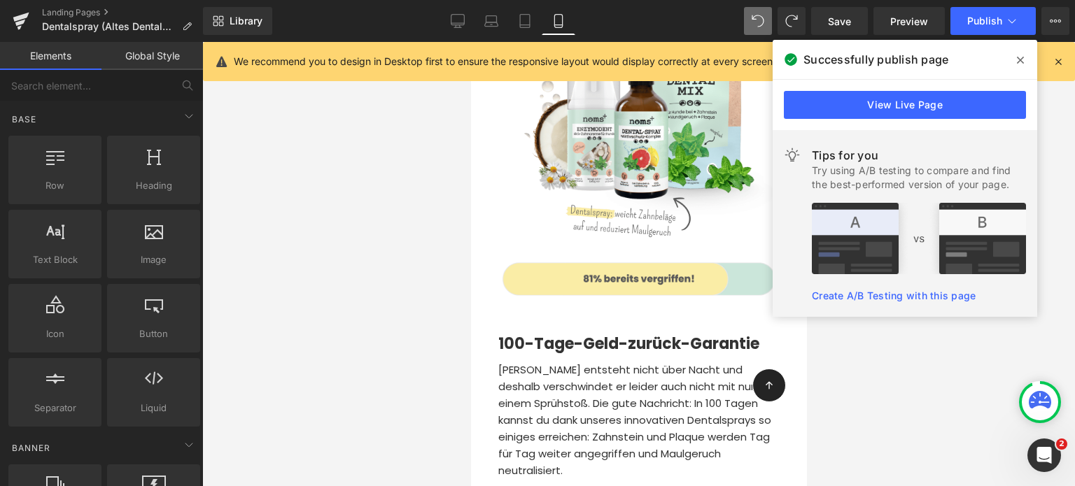
click at [336, 248] on div at bounding box center [638, 264] width 872 height 444
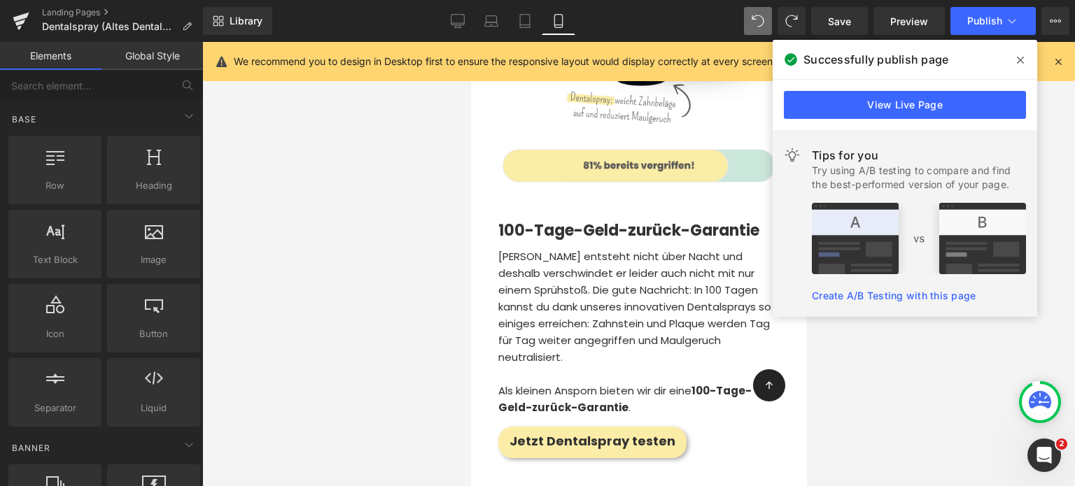
scroll to position [7403, 0]
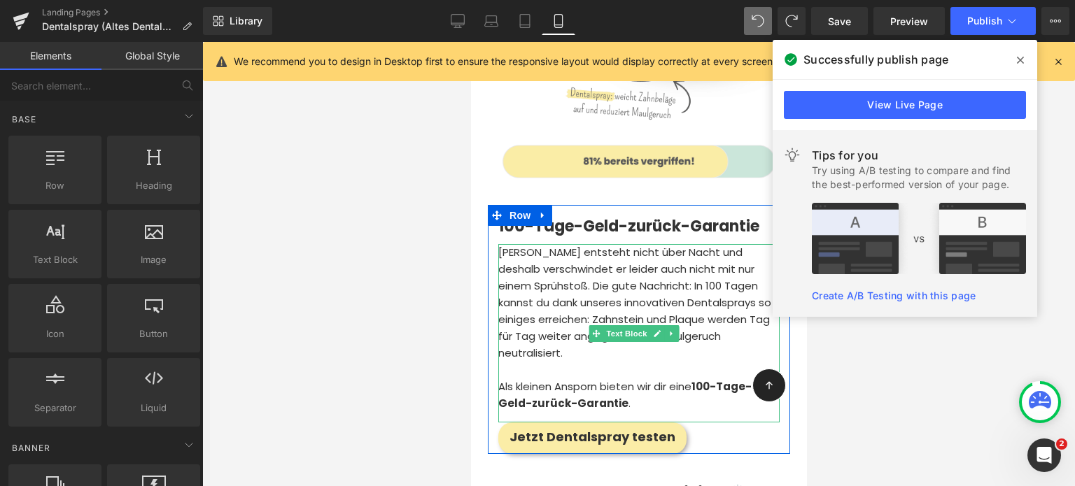
click at [539, 339] on div "[PERSON_NAME] entsteht nicht über Nacht und deshalb verschwindet er leider auch…" at bounding box center [637, 333] width 281 height 178
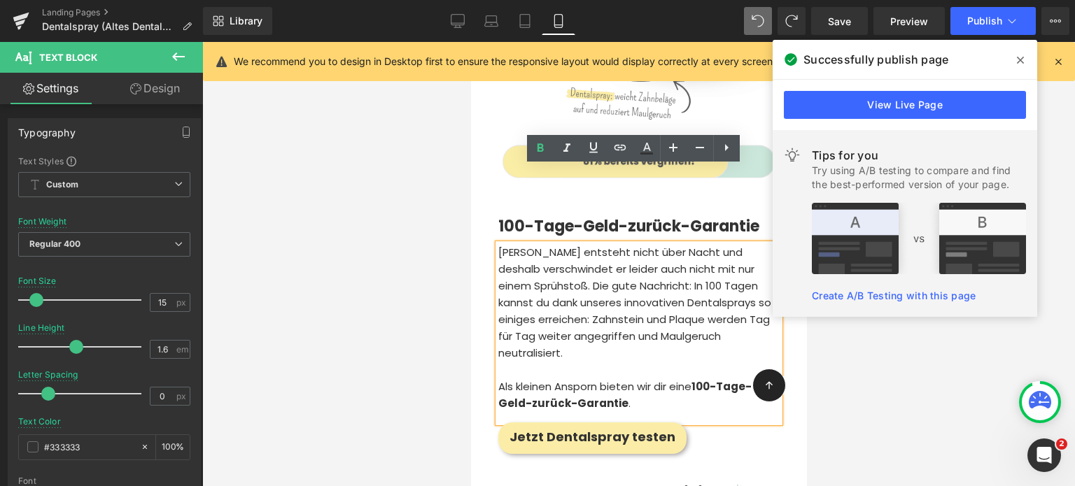
click at [643, 378] on p "Als kleinen Ansporn bieten wir dir eine 100-Tage-Geld-zurück-Garantie ." at bounding box center [637, 395] width 281 height 34
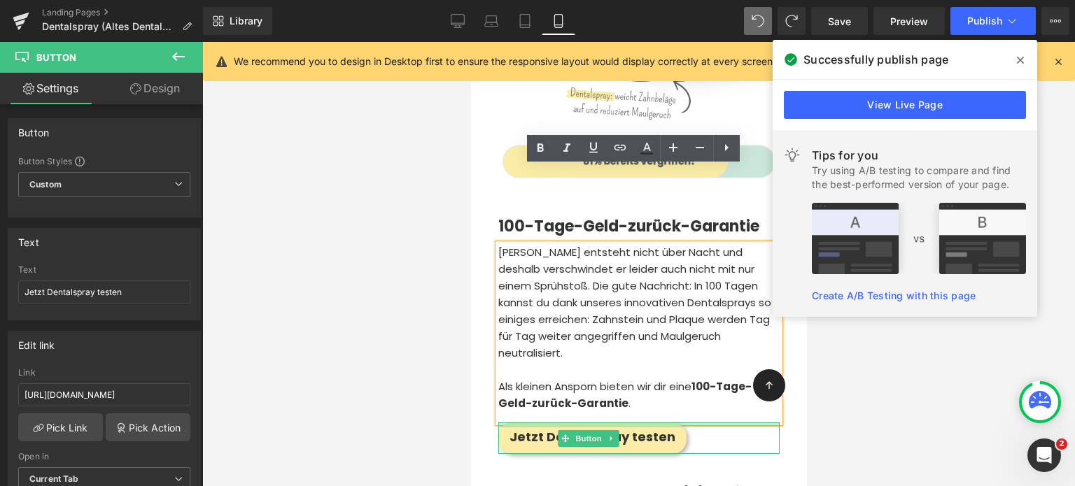
click at [723, 423] on div at bounding box center [637, 425] width 281 height 5
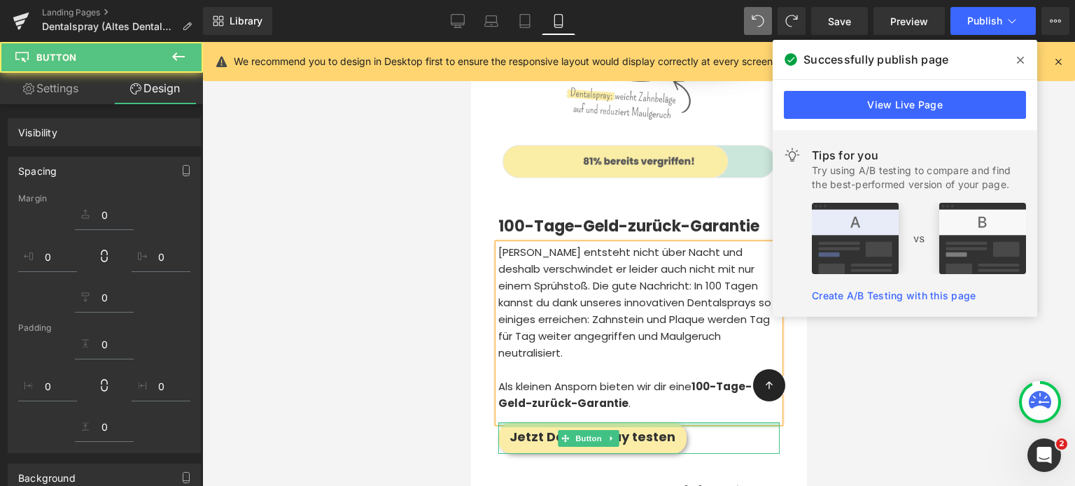
click at [393, 336] on div at bounding box center [638, 264] width 872 height 444
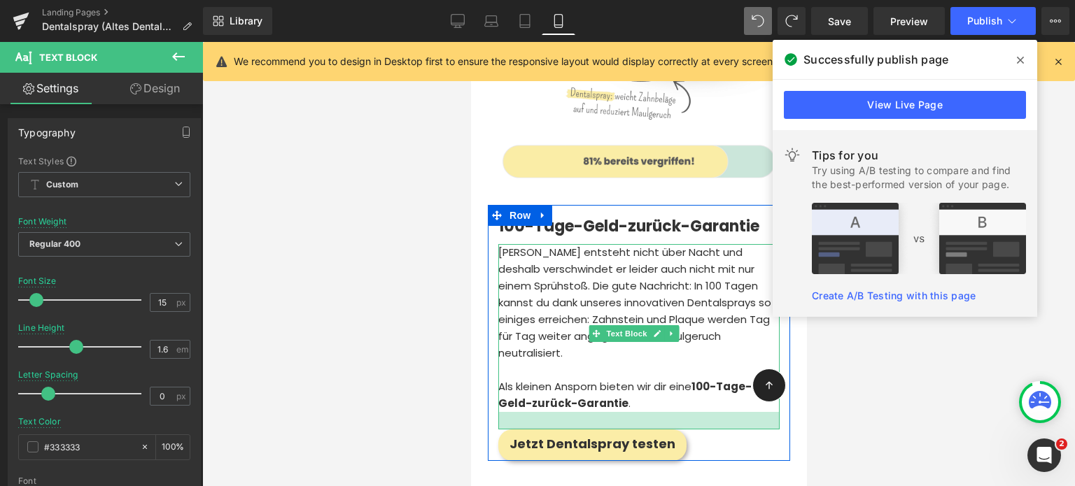
drag, startPoint x: 708, startPoint y: 342, endPoint x: 711, endPoint y: 349, distance: 7.5
click at [711, 412] on div at bounding box center [637, 420] width 281 height 17
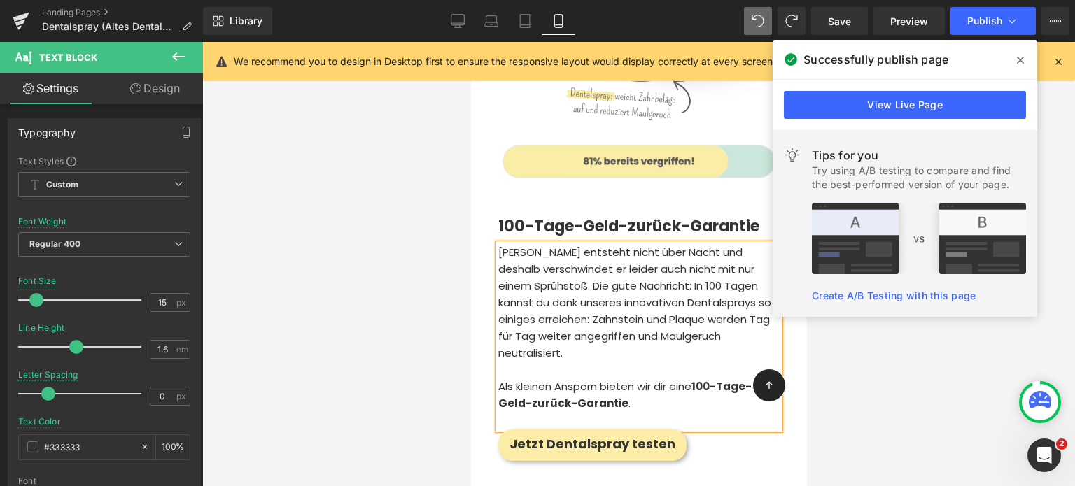
click at [369, 348] on div at bounding box center [638, 264] width 872 height 444
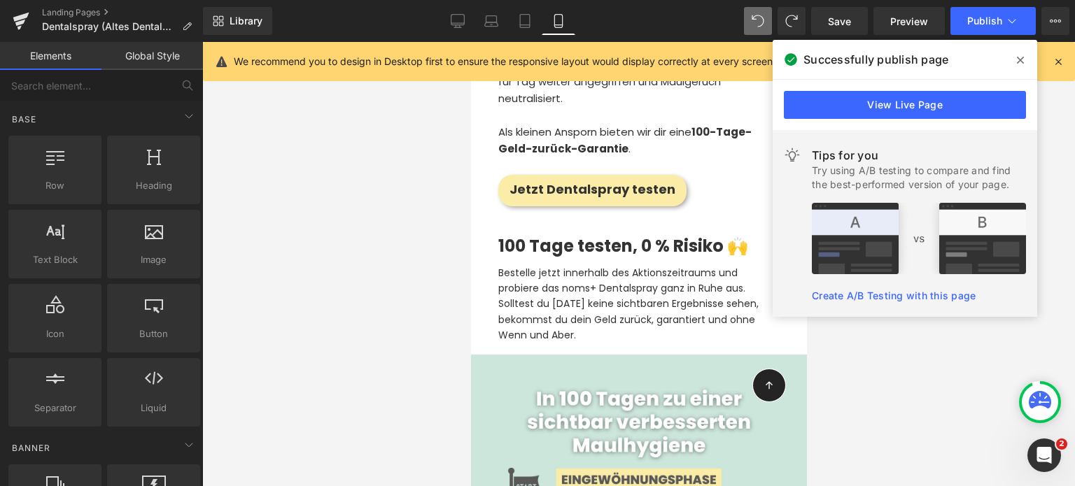
scroll to position [7660, 0]
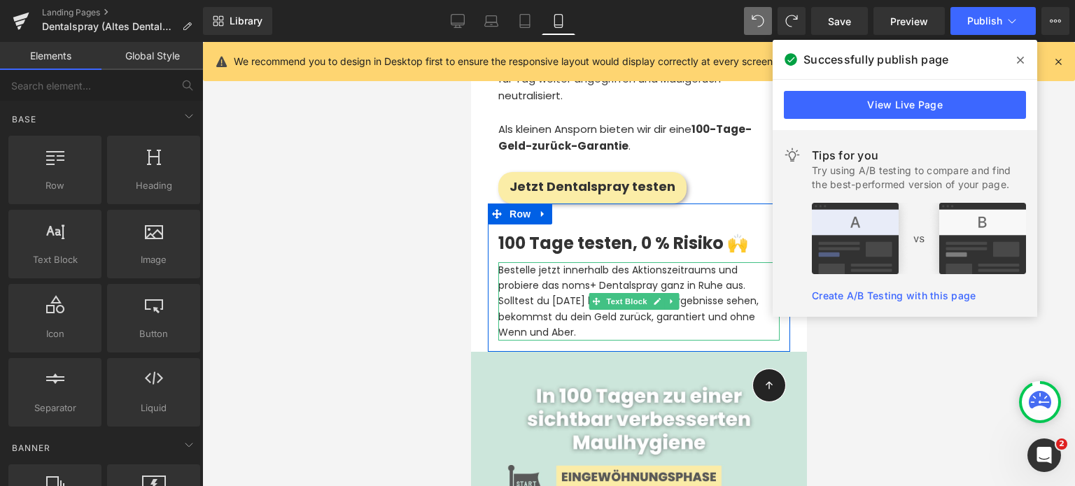
click at [598, 262] on p "Bestelle jetzt innerhalb des Aktionszeitraums und probiere das noms+ Dentalspra…" at bounding box center [637, 301] width 281 height 78
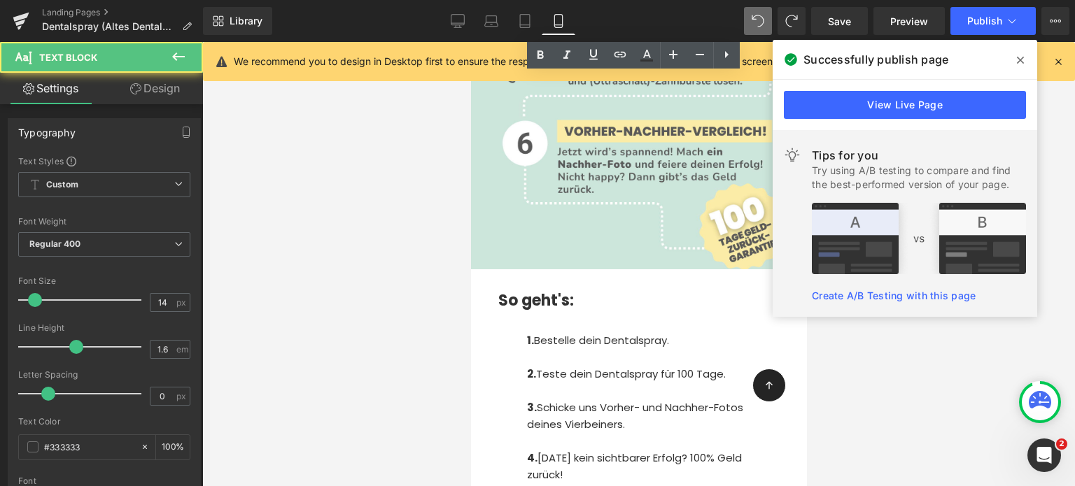
scroll to position [8550, 0]
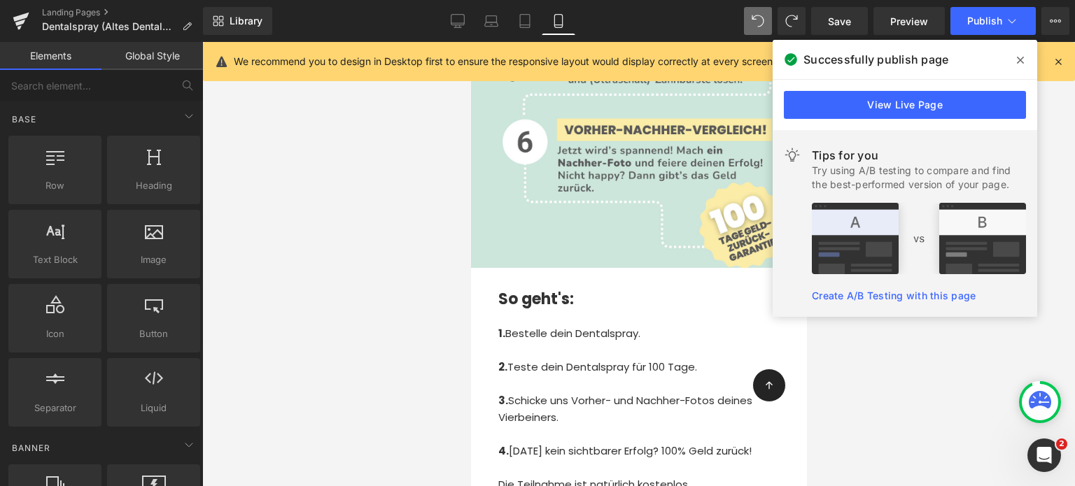
click at [390, 299] on div at bounding box center [638, 264] width 872 height 444
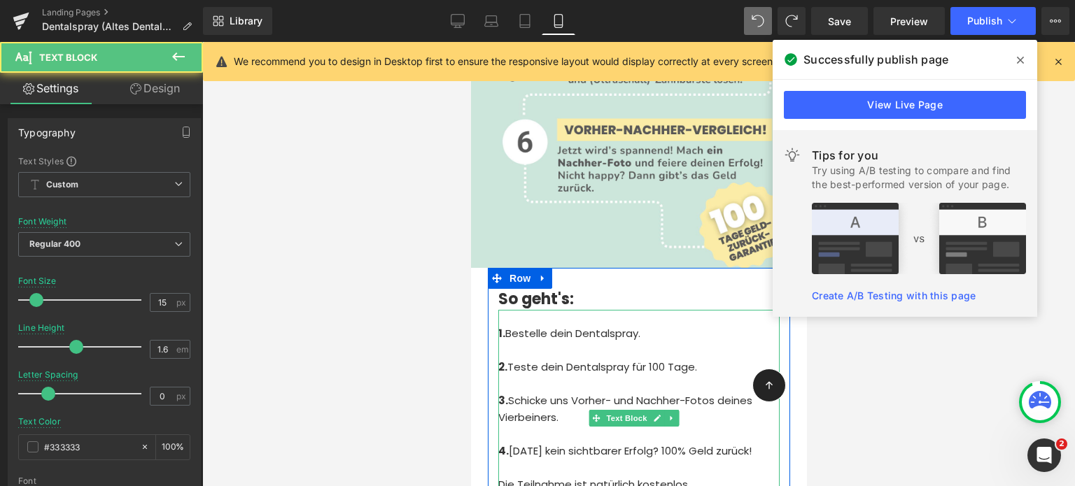
drag, startPoint x: 714, startPoint y: 419, endPoint x: 716, endPoint y: 432, distance: 12.8
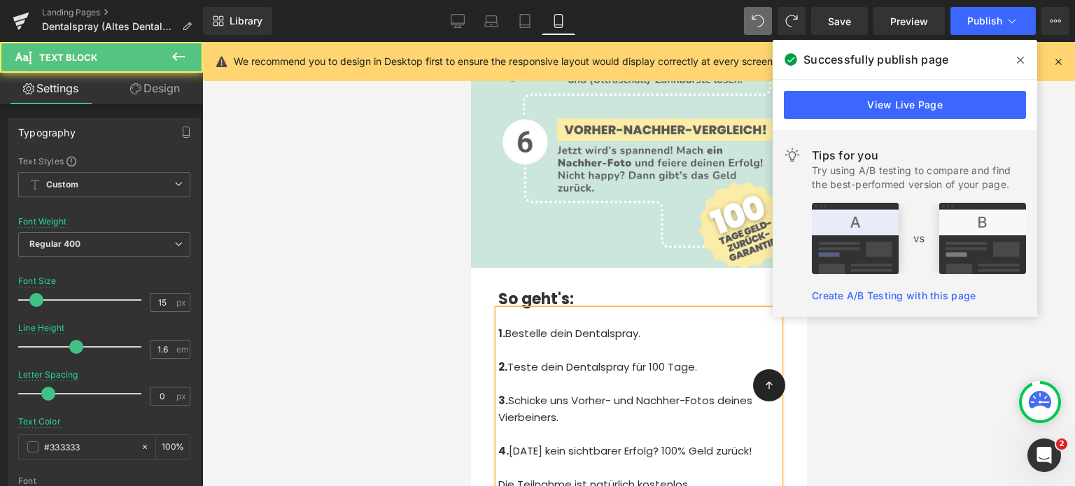
click at [406, 320] on div at bounding box center [638, 264] width 872 height 444
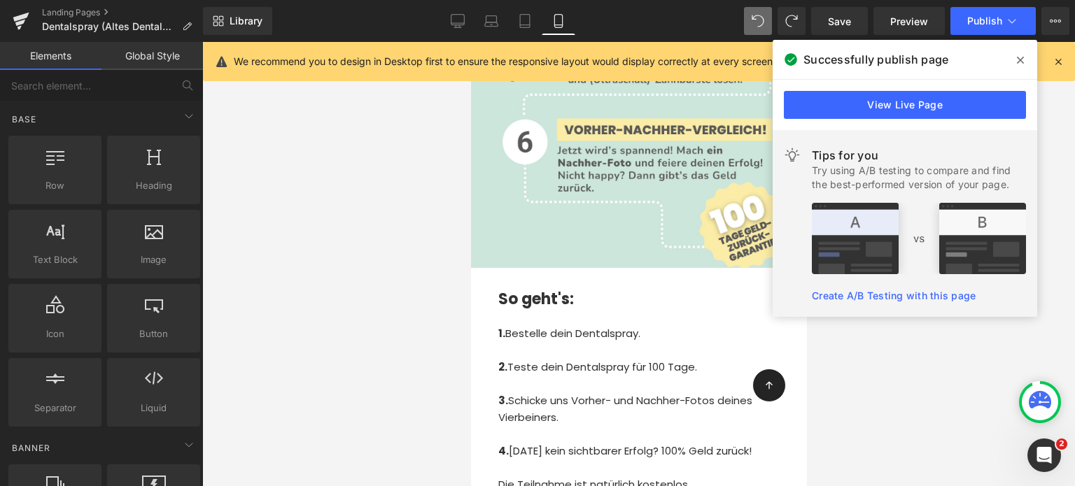
click at [1021, 62] on icon at bounding box center [1019, 60] width 7 height 11
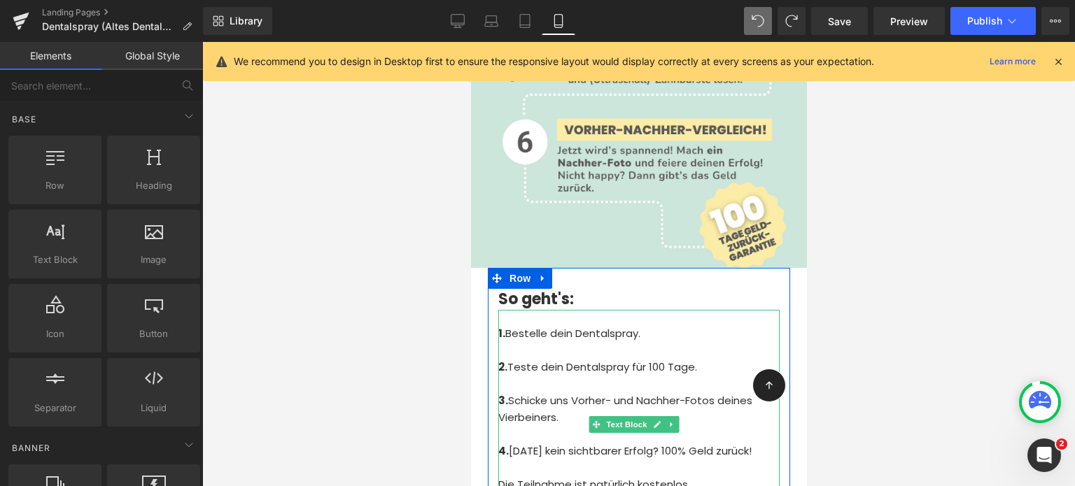
click at [590, 326] on span "Bestelle dein Dentalspray." at bounding box center [571, 333] width 135 height 15
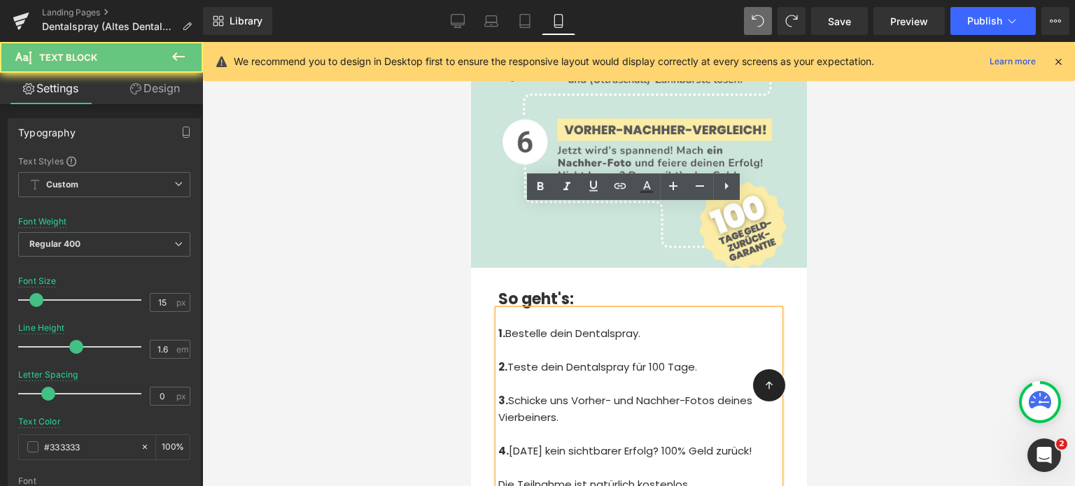
click at [590, 326] on span "Bestelle dein Dentalspray." at bounding box center [571, 333] width 135 height 15
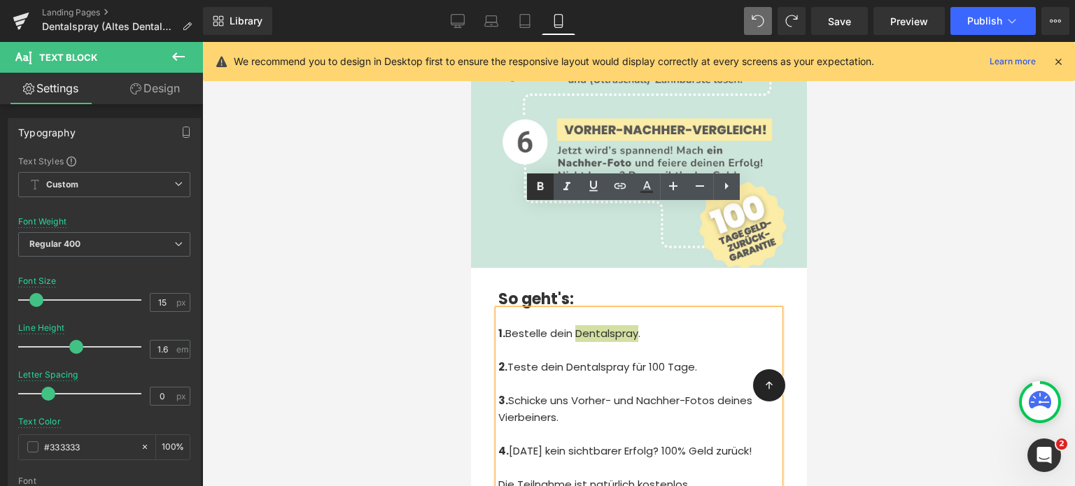
click at [535, 190] on icon at bounding box center [540, 186] width 17 height 17
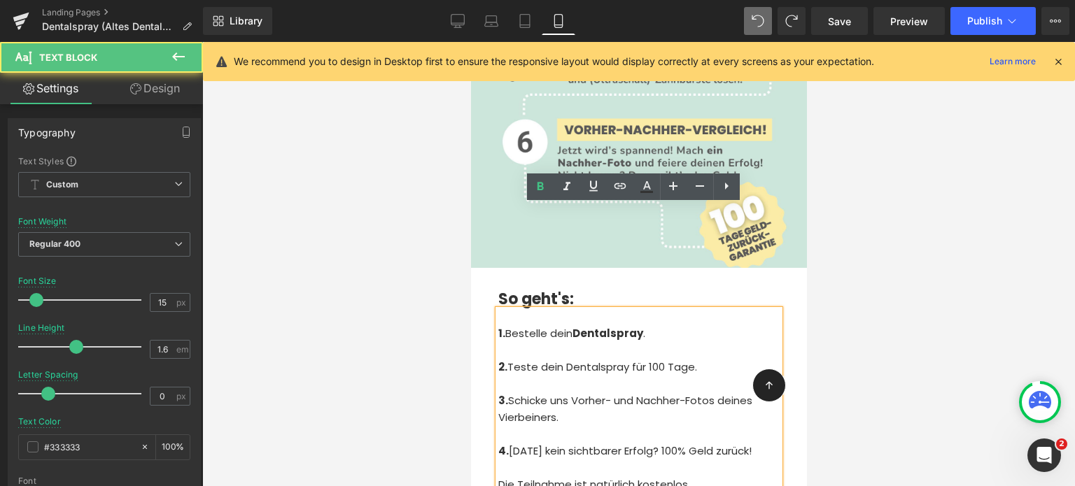
drag, startPoint x: 695, startPoint y: 264, endPoint x: 647, endPoint y: 260, distance: 48.5
click at [647, 359] on p "2. Teste dein Dentalspray für 100 Tage." at bounding box center [637, 376] width 281 height 34
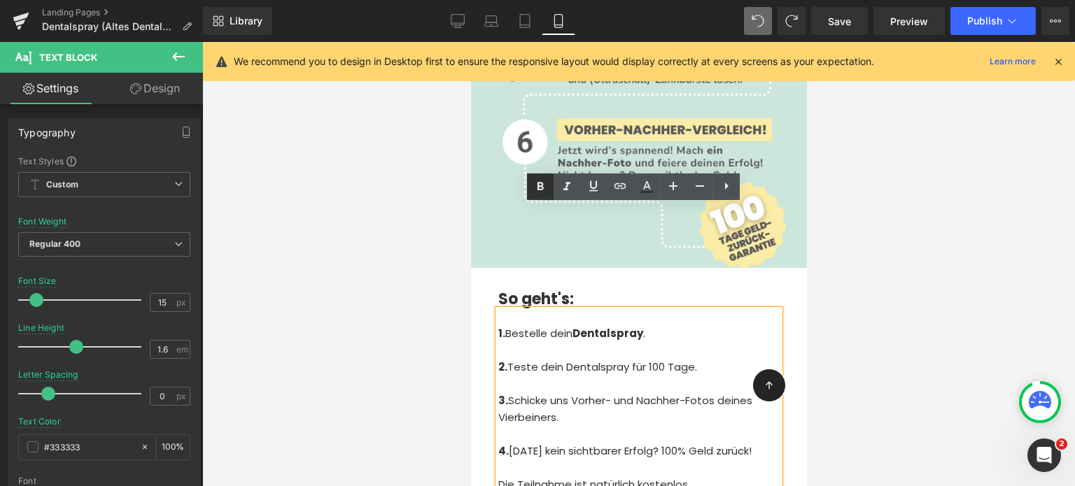
click at [540, 190] on icon at bounding box center [540, 187] width 6 height 8
click at [560, 392] on p "3. Schicke uns Vorher- und Nachher-Fotos deines Vierbeiners." at bounding box center [637, 417] width 281 height 50
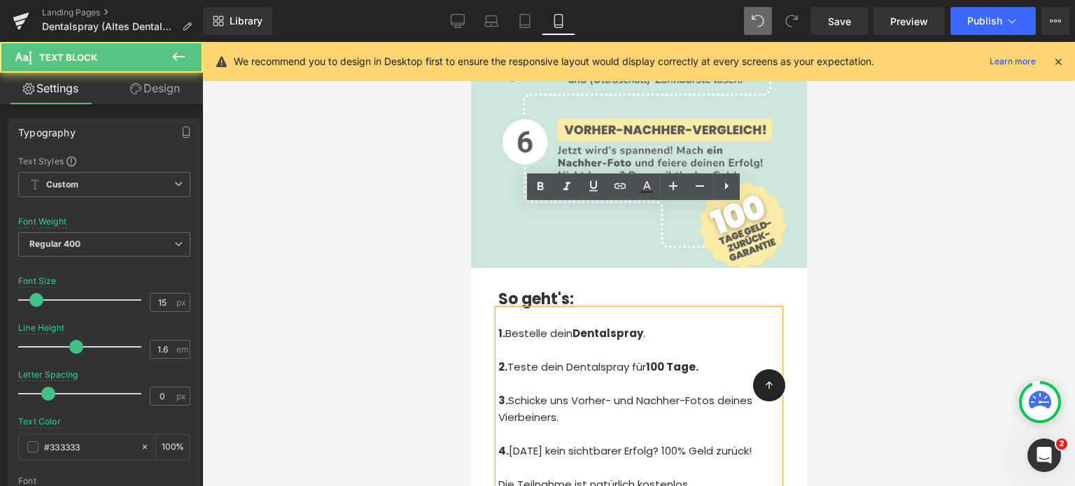
click at [667, 325] on p "1. Bestelle dein Dentalspray ." at bounding box center [637, 333] width 281 height 17
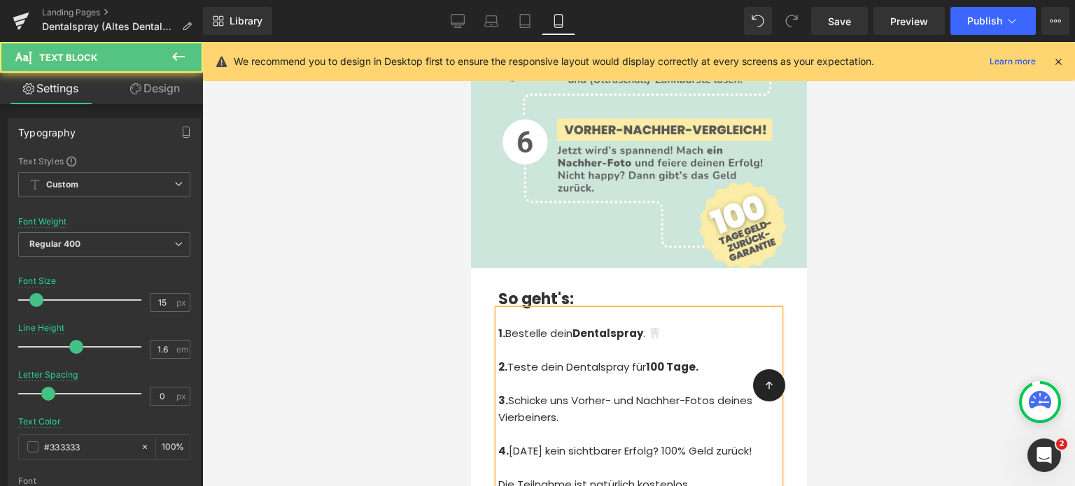
click at [728, 359] on p "2. Teste dein Dentalspray für 100 Tage." at bounding box center [637, 376] width 281 height 34
click at [580, 392] on p "3. Schicke uns Vorher- und Nachher-Fotos deines Vierbeiners." at bounding box center [637, 417] width 281 height 50
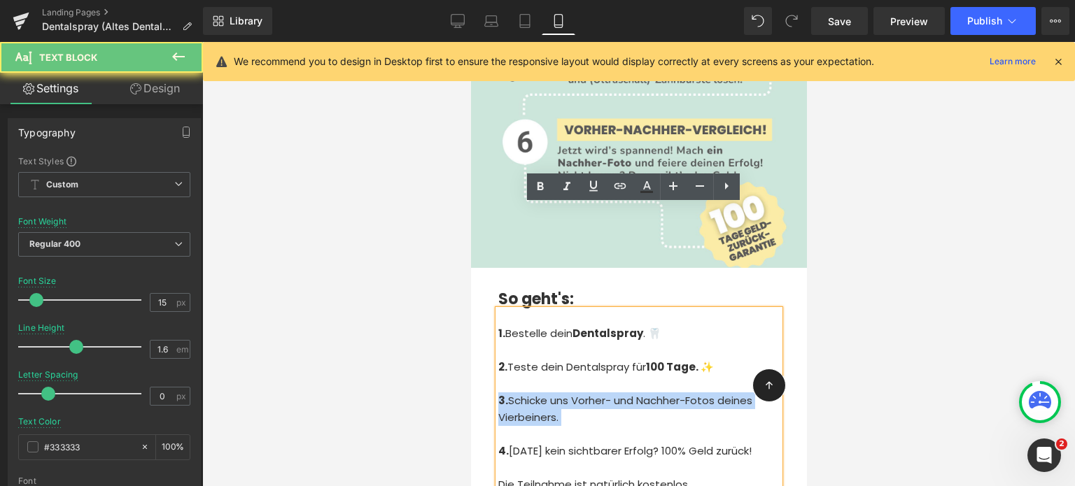
click at [580, 392] on p "3. Schicke uns Vorher- und Nachher-Fotos deines Vierbeiners." at bounding box center [637, 417] width 281 height 50
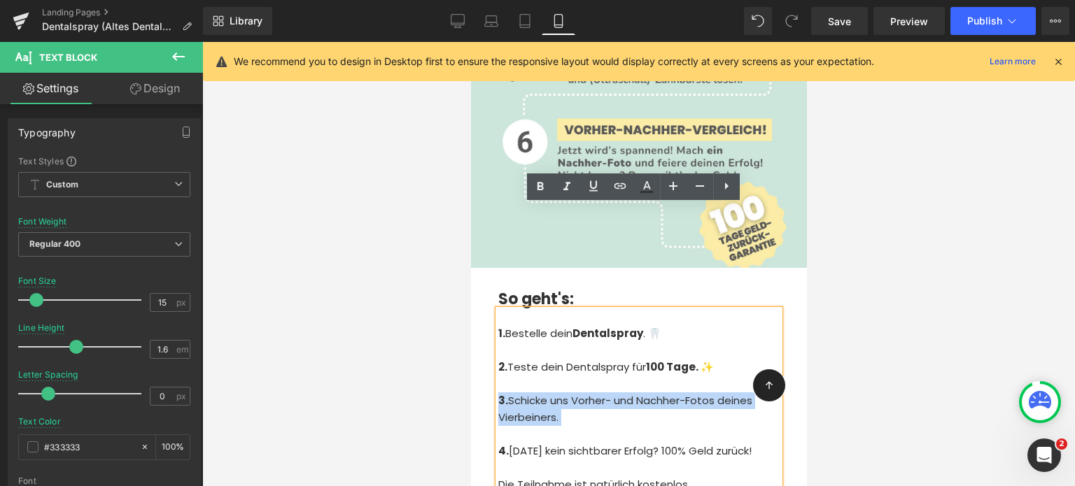
click at [608, 392] on p "3. Schicke uns Vorher- und Nachher-Fotos deines Vierbeiners." at bounding box center [637, 417] width 281 height 50
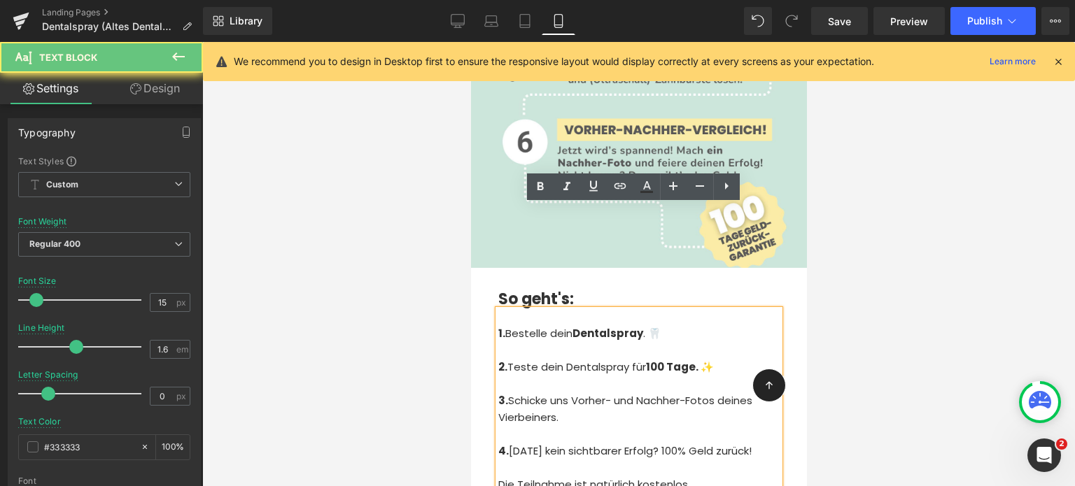
click at [614, 392] on p "3. Schicke uns Vorher- und Nachher-Fotos deines Vierbeiners." at bounding box center [637, 417] width 281 height 50
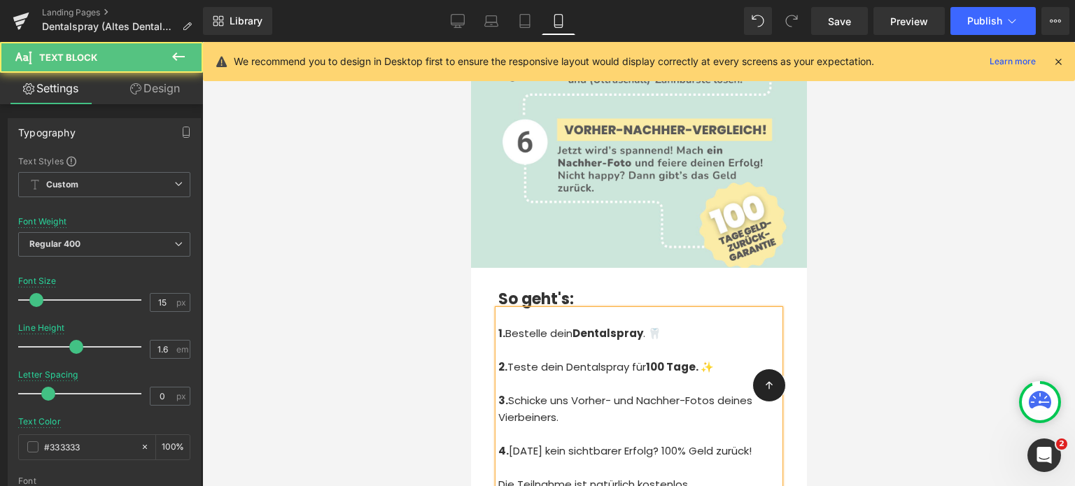
click at [607, 392] on p "3. Schicke uns Vorher- und Nachher-Fotos deines Vierbeiners." at bounding box center [637, 417] width 281 height 50
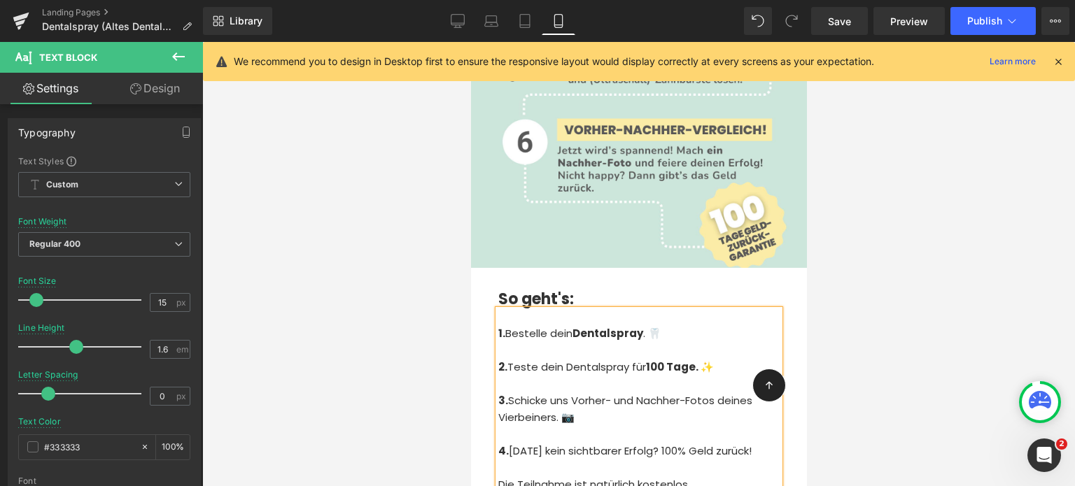
click at [567, 443] on p "4. [DATE] kein sichtbarer Erfolg? 100% Geld zurück!" at bounding box center [637, 451] width 281 height 17
click at [556, 443] on p "4. [DATE] kein sichtbarer Erfolg? 100% Geld zurück!" at bounding box center [637, 451] width 281 height 17
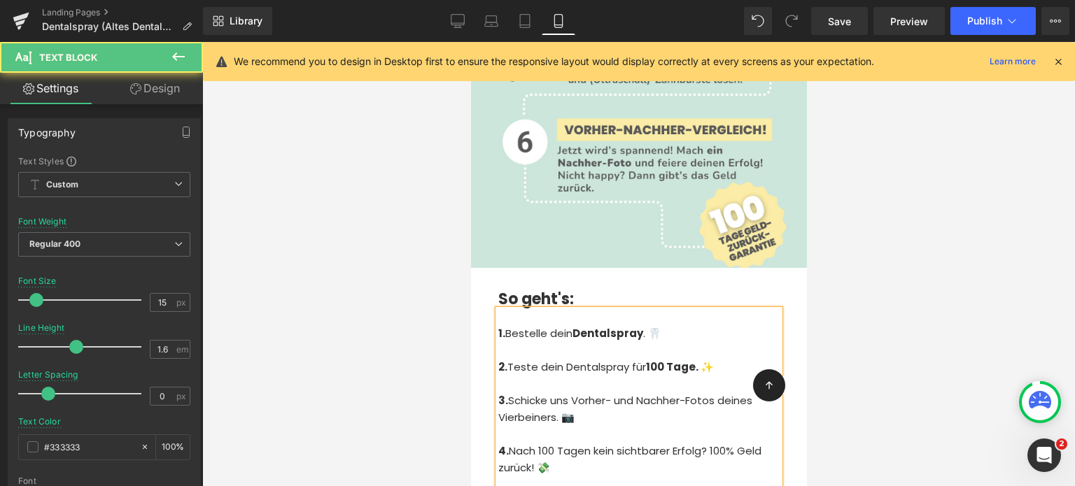
click at [727, 476] on p at bounding box center [637, 484] width 281 height 17
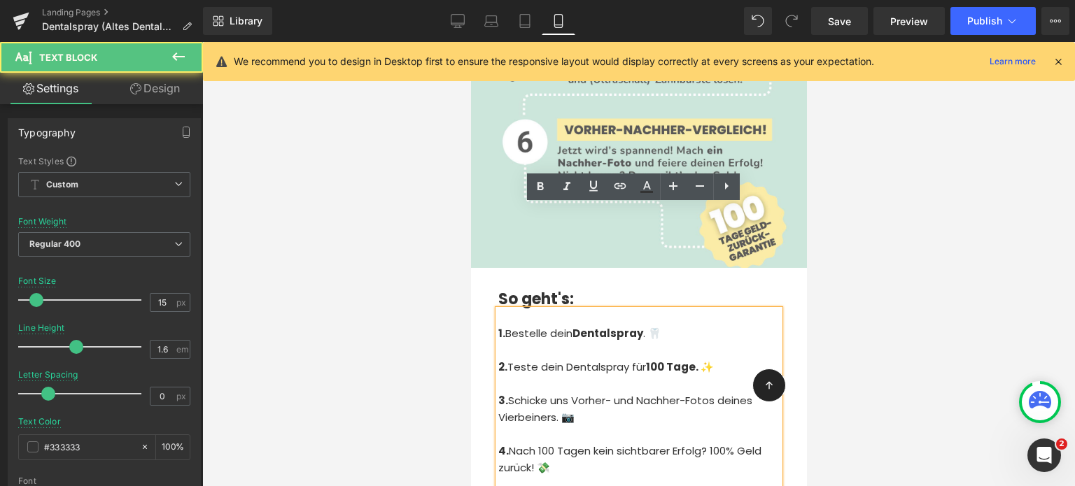
scroll to position [8690, 0]
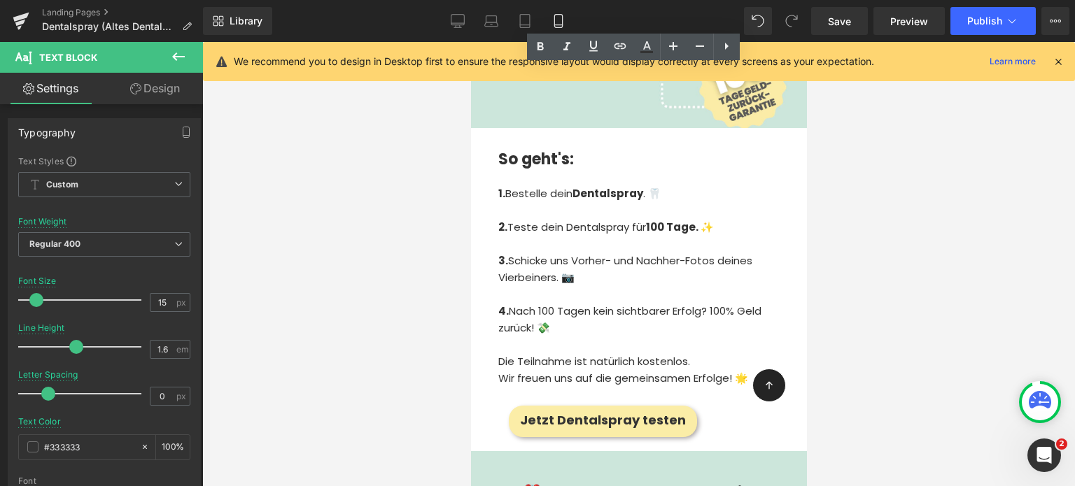
click at [981, 38] on div "Library Mobile Desktop Laptop Tablet Mobile Save Preview Publish Scheduled View…" at bounding box center [639, 21] width 872 height 42
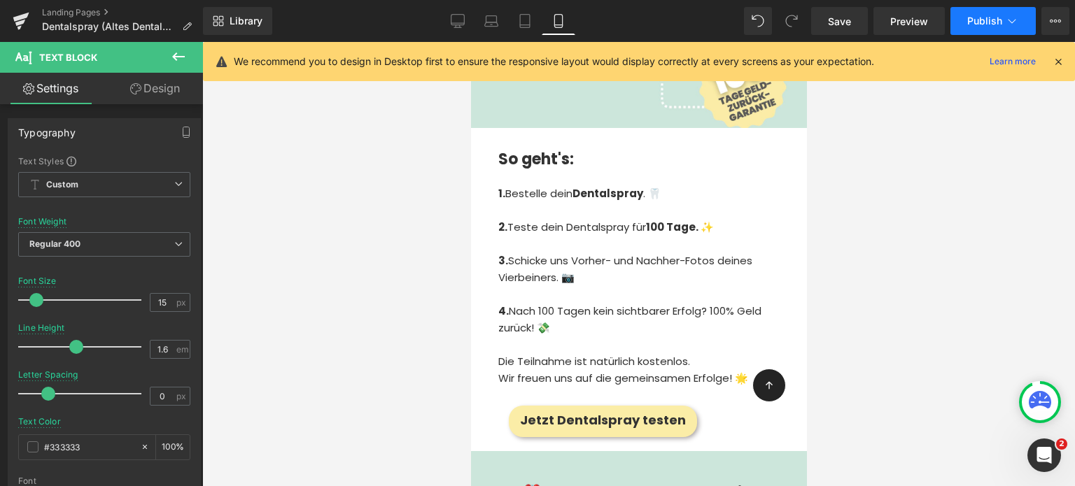
click at [984, 27] on button "Publish" at bounding box center [992, 21] width 85 height 28
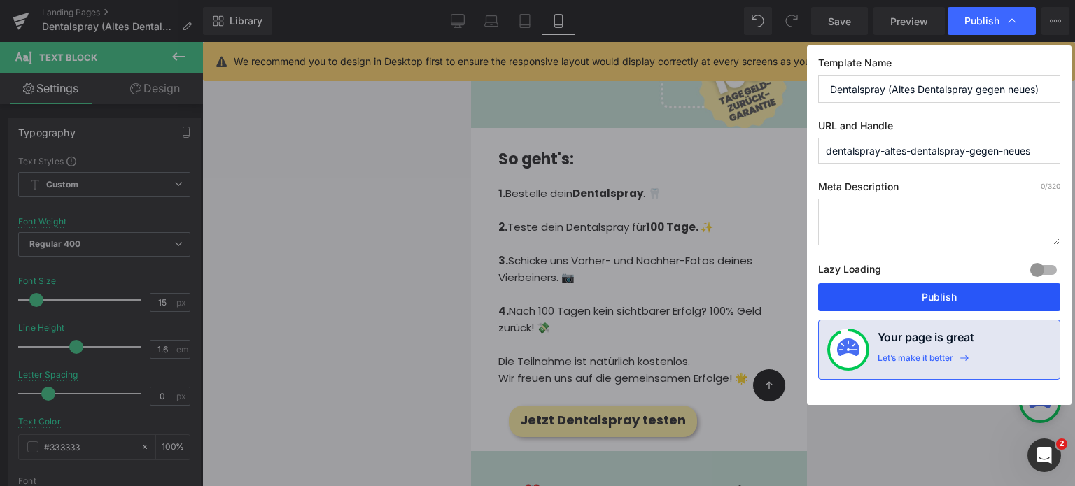
click at [960, 299] on button "Publish" at bounding box center [939, 297] width 242 height 28
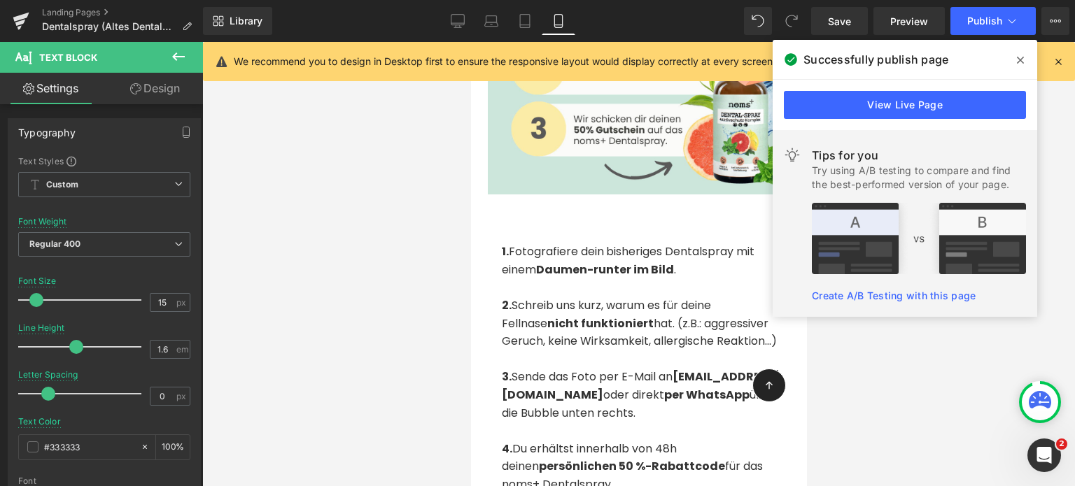
scroll to position [3134, 0]
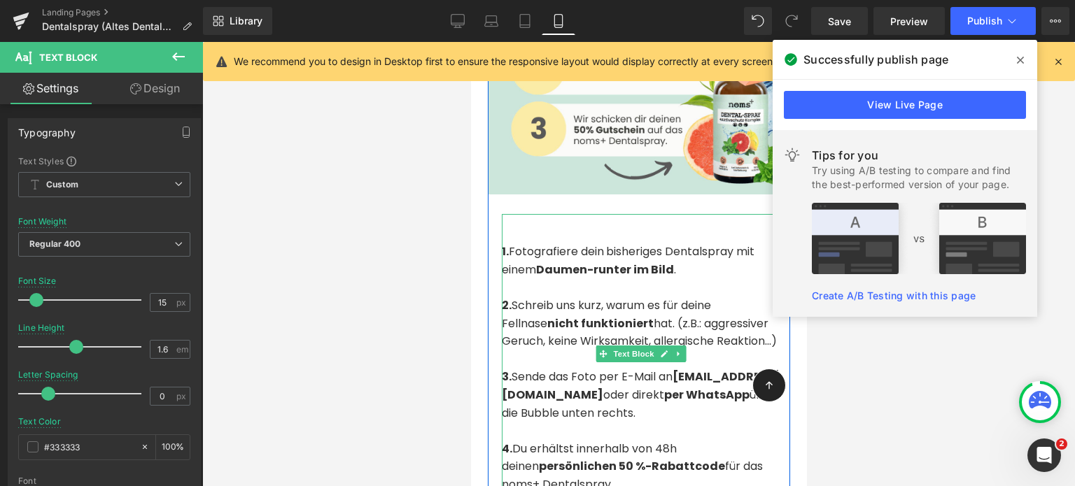
click at [701, 278] on p at bounding box center [645, 287] width 288 height 18
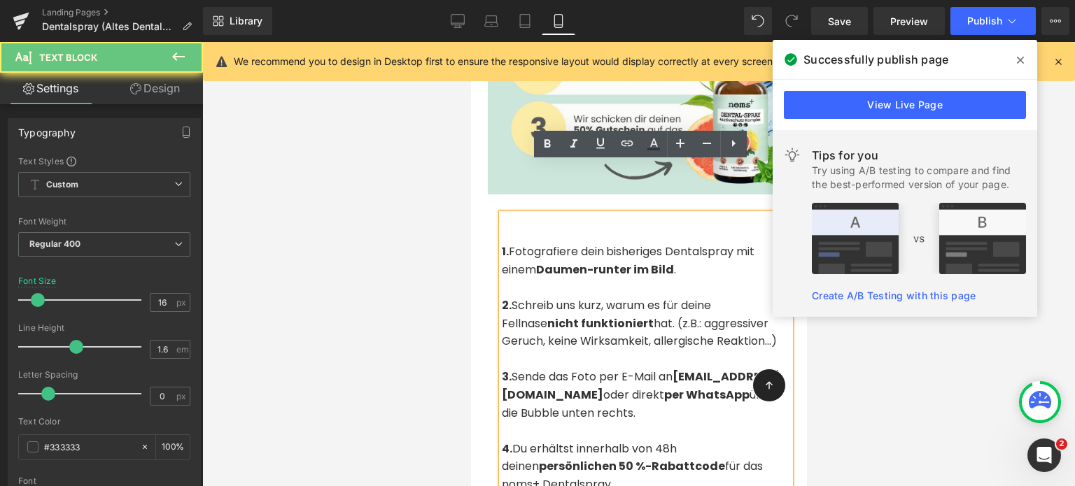
click at [690, 243] on p "1. Fotografiere dein bisheriges Dentalspray mit einem Daumen-runter im Bild ." at bounding box center [645, 261] width 288 height 36
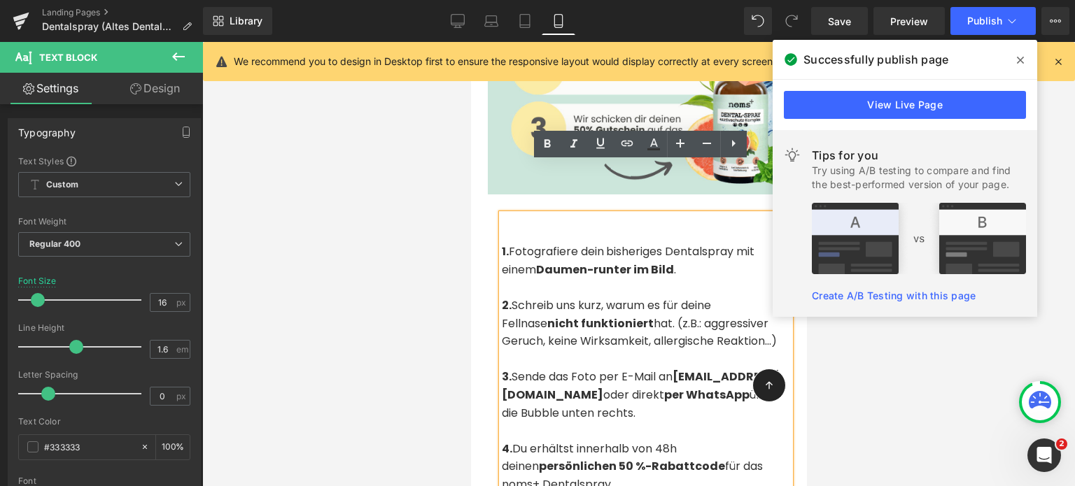
click at [684, 243] on p "1. Fotografiere dein bisheriges Dentalspray mit einem Daumen-runter im Bild ." at bounding box center [645, 261] width 288 height 36
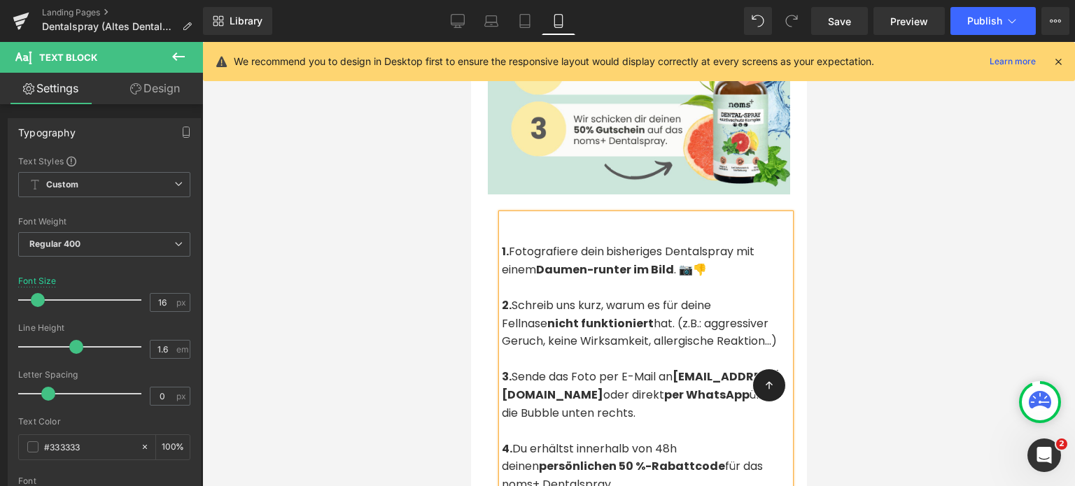
click at [606, 297] on span "2. Schreib uns kurz, warum es für deine Fellnase nicht funktioniert hat. (z.B.:…" at bounding box center [638, 323] width 275 height 52
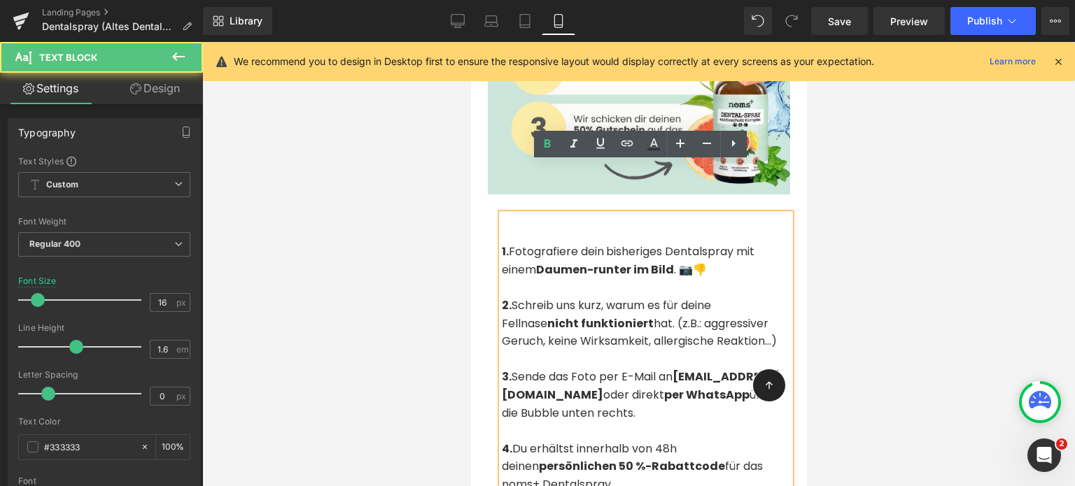
click at [738, 297] on p "2. Schreib uns kurz, warum es für deine Fellnase nicht funktioniert hat. (z.B.:…" at bounding box center [645, 324] width 288 height 54
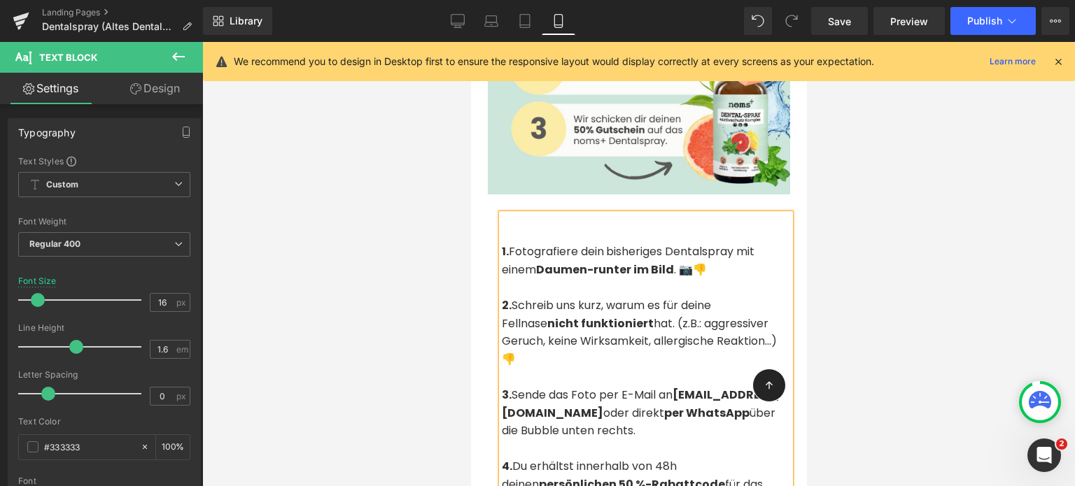
click at [728, 243] on span "bisheriges Dentalspray mit einem" at bounding box center [627, 260] width 253 height 34
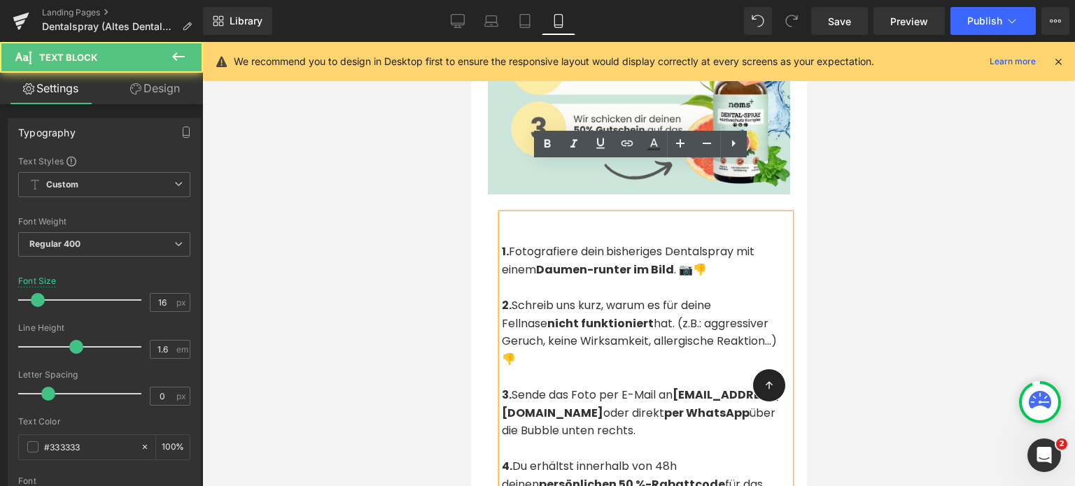
click at [720, 243] on p "1. Fotografiere dein bisheriges Dentalspray mit einem Daumen-runter im Bild . 📷👎" at bounding box center [645, 261] width 288 height 36
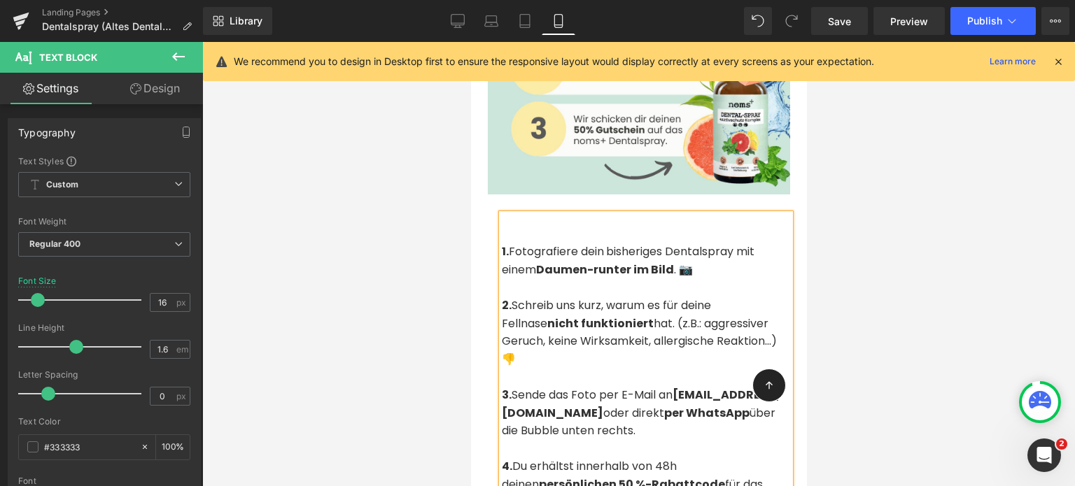
click at [741, 362] on div "Icon Row" at bounding box center [768, 379] width 55 height 62
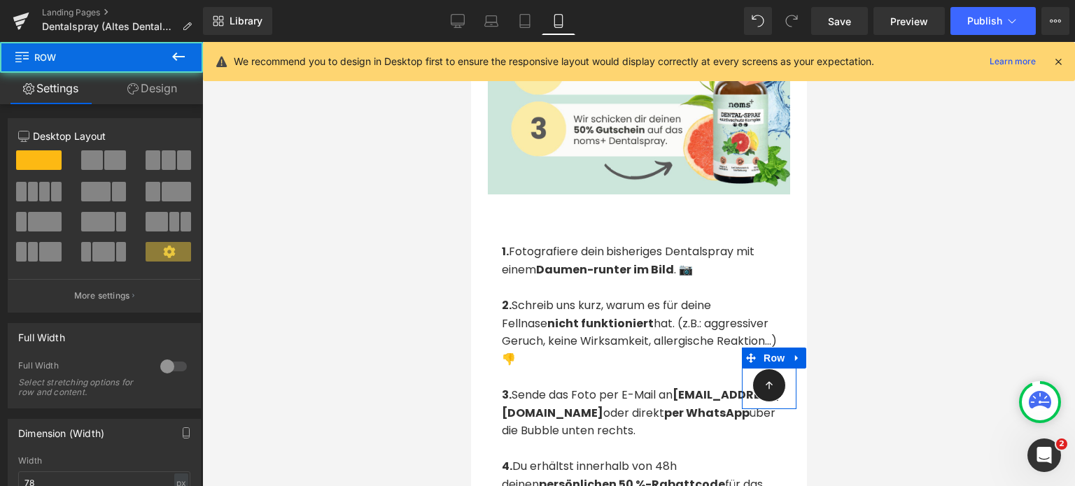
click at [719, 387] on span "3. Sende das Foto per E-Mail an [EMAIL_ADDRESS][DOMAIN_NAME] oder direkt per Wh…" at bounding box center [640, 413] width 278 height 52
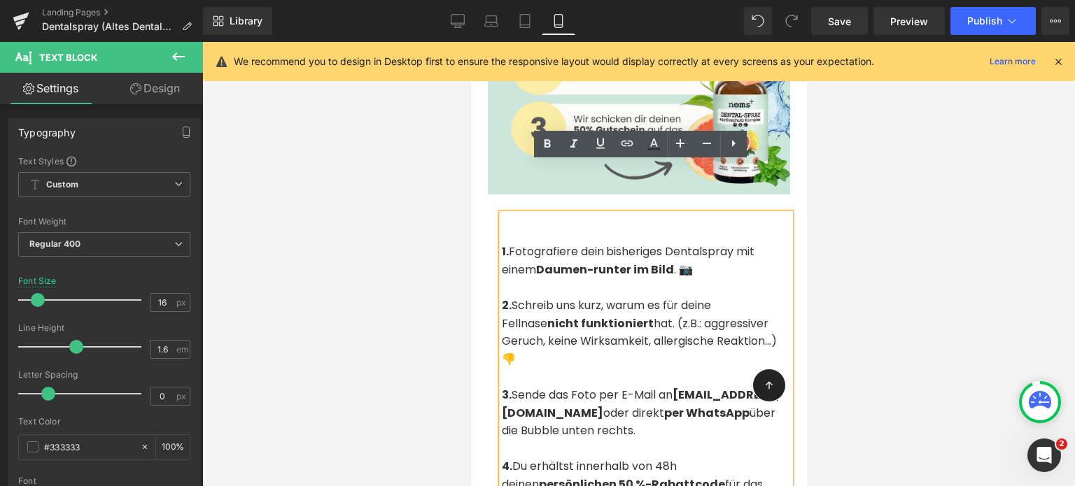
click at [718, 386] on p "3. Sende das Foto per E-Mail an [EMAIL_ADDRESS][DOMAIN_NAME] oder direkt per Wh…" at bounding box center [645, 413] width 288 height 54
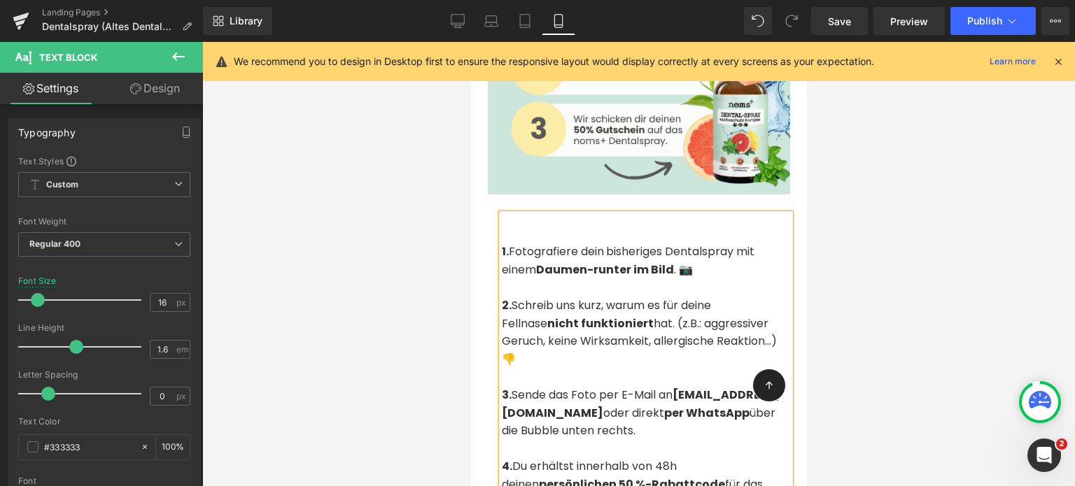
click at [727, 387] on span "3. Sende das Foto per E-Mail an [EMAIL_ADDRESS][DOMAIN_NAME] oder direkt per Wh…" at bounding box center [640, 413] width 278 height 52
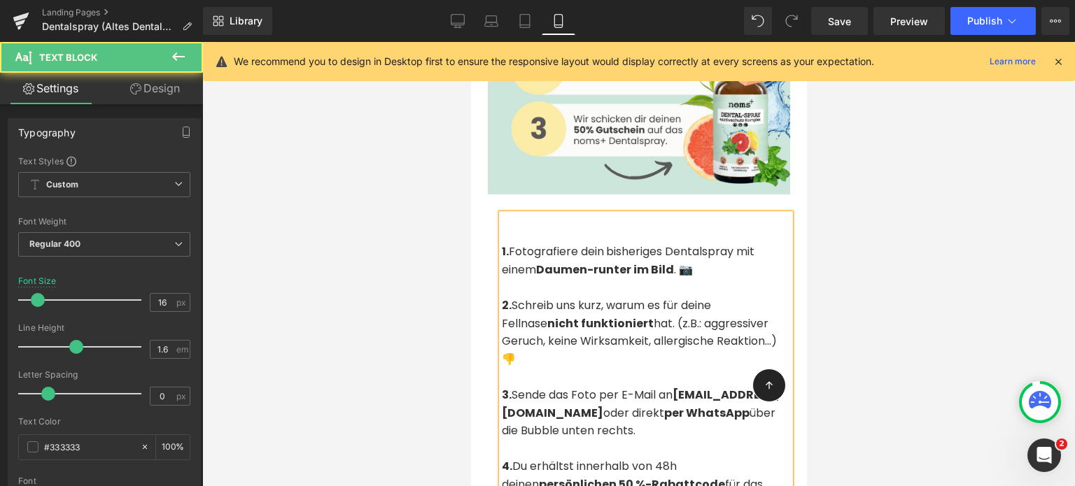
click at [727, 387] on span "3. Sende das Foto per E-Mail an [EMAIL_ADDRESS][DOMAIN_NAME] oder direkt per Wh…" at bounding box center [640, 413] width 278 height 52
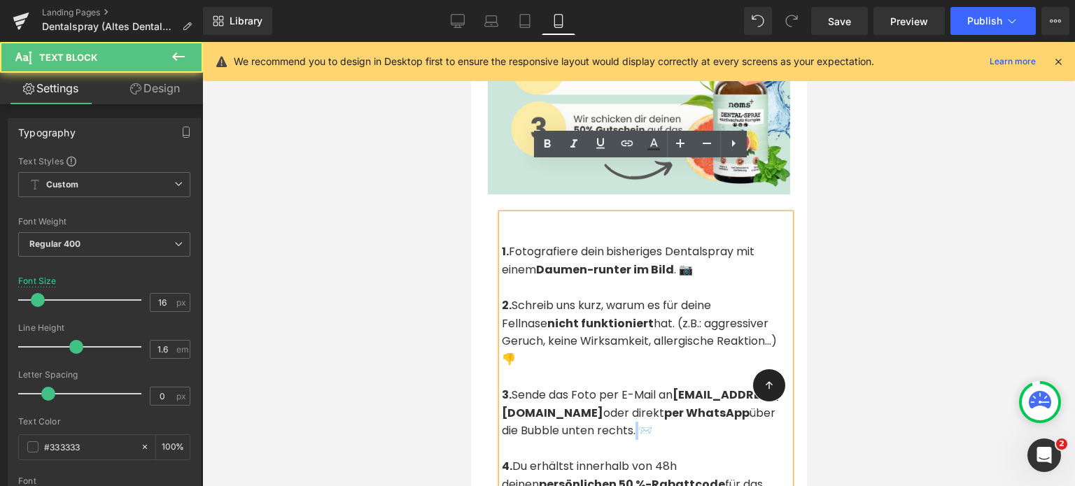
click at [727, 387] on span "3. Sende das Foto per E-Mail an [EMAIL_ADDRESS][DOMAIN_NAME] oder direkt per Wh…" at bounding box center [640, 413] width 278 height 52
click at [588, 387] on strong "[EMAIL_ADDRESS][DOMAIN_NAME]" at bounding box center [640, 404] width 278 height 34
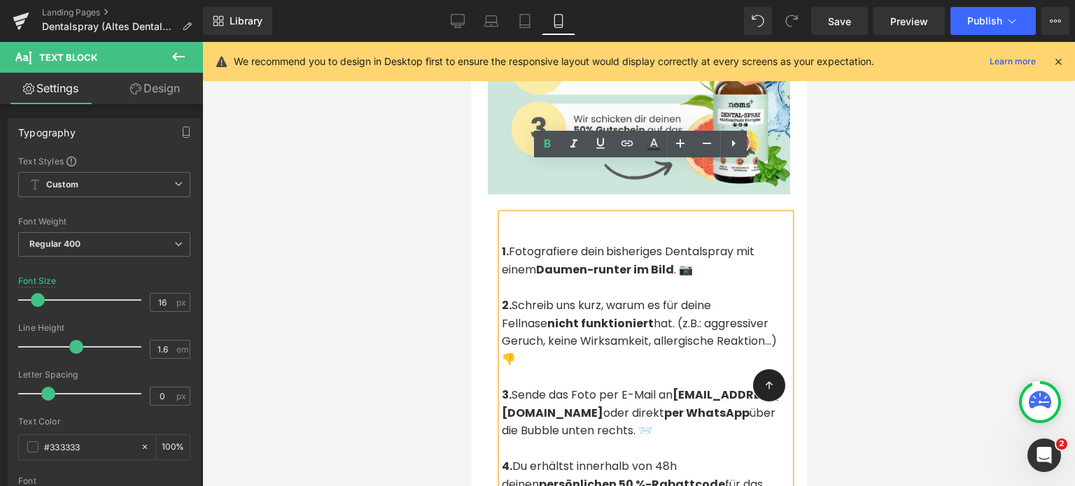
click at [599, 458] on p "4. Du erhältst innerhalb von 48h deinen persönlichen 50 %-Rabattcode für das no…" at bounding box center [645, 485] width 288 height 54
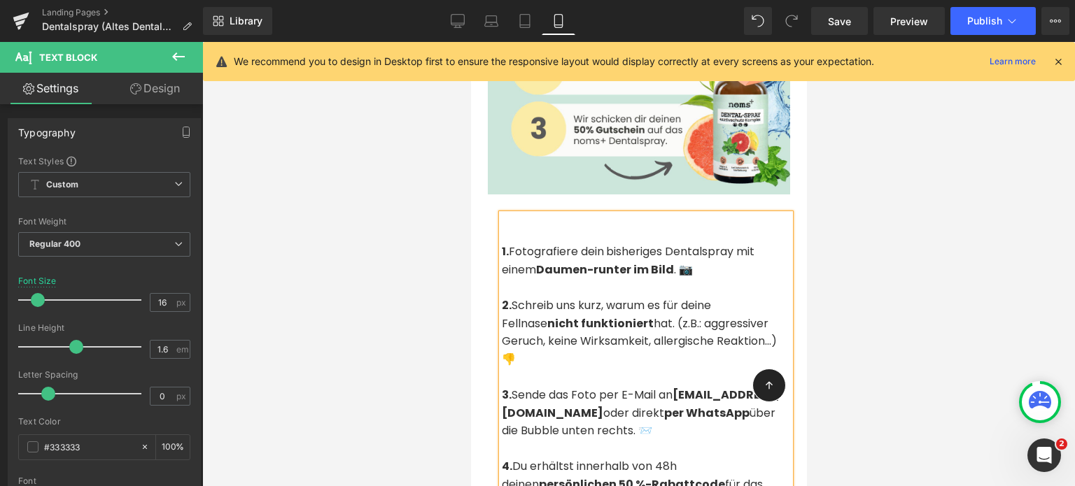
click at [588, 458] on p "4. Du erhältst innerhalb von 48h deinen persönlichen 50 %-Rabattcode für das no…" at bounding box center [645, 485] width 288 height 54
click at [964, 16] on button "Publish" at bounding box center [992, 21] width 85 height 28
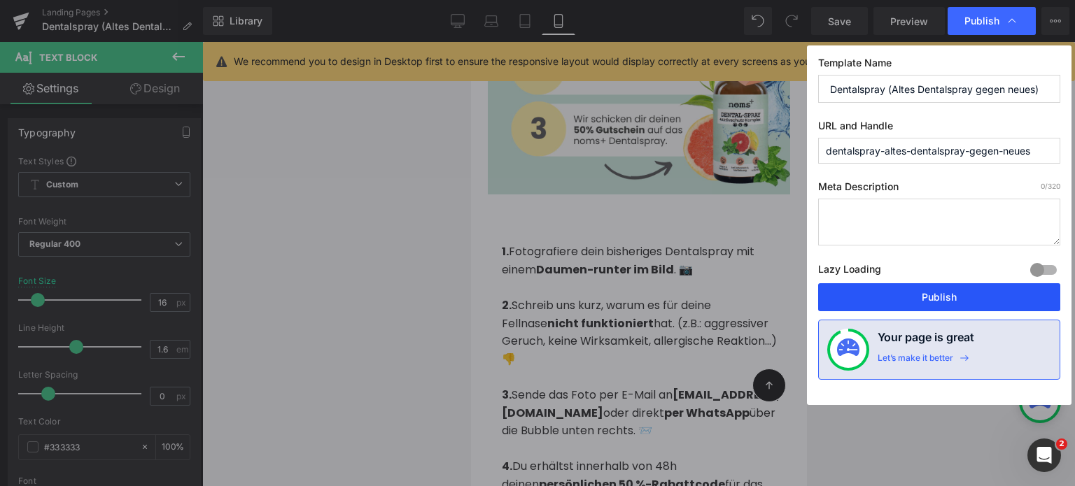
click at [900, 299] on button "Publish" at bounding box center [939, 297] width 242 height 28
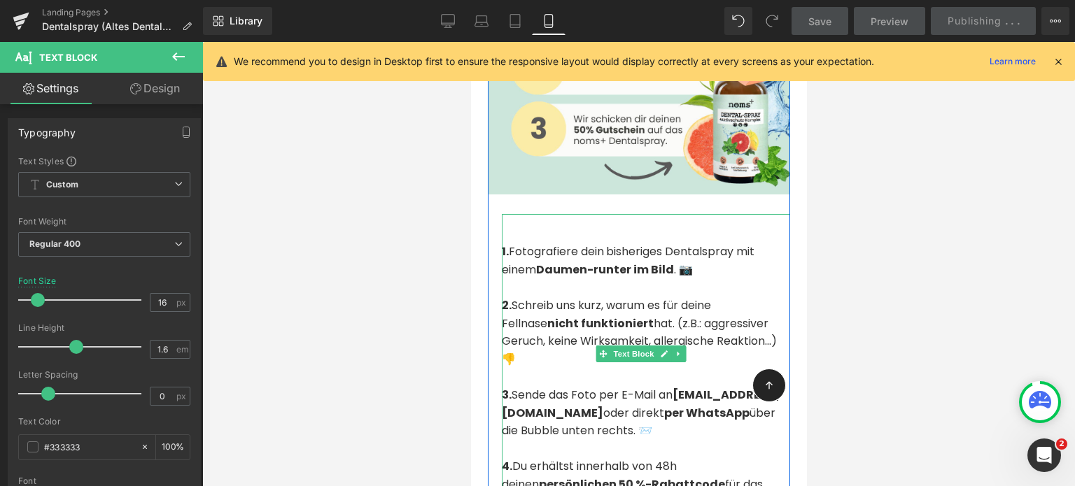
click at [540, 243] on span "Fotografiere dein" at bounding box center [555, 251] width 95 height 16
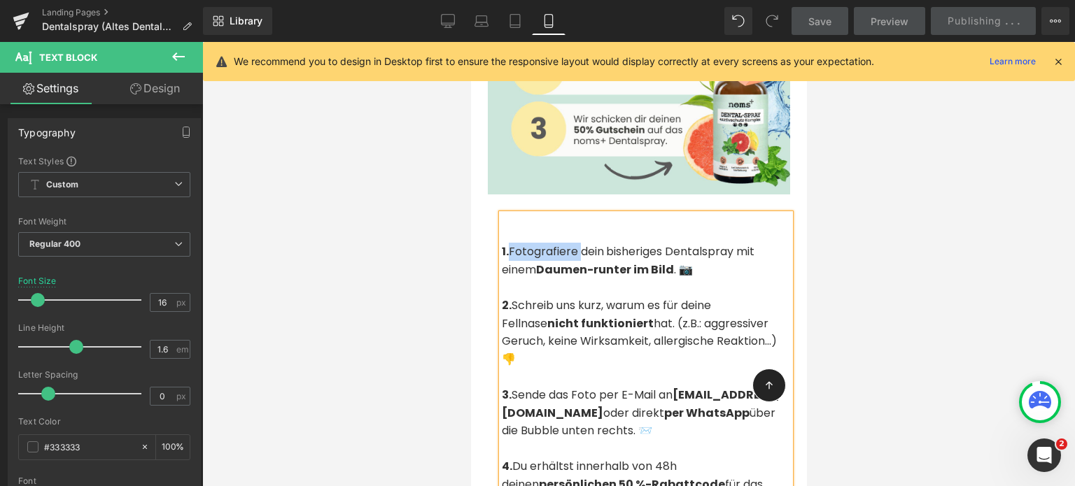
click at [540, 243] on span "Fotografiere dein" at bounding box center [555, 251] width 95 height 16
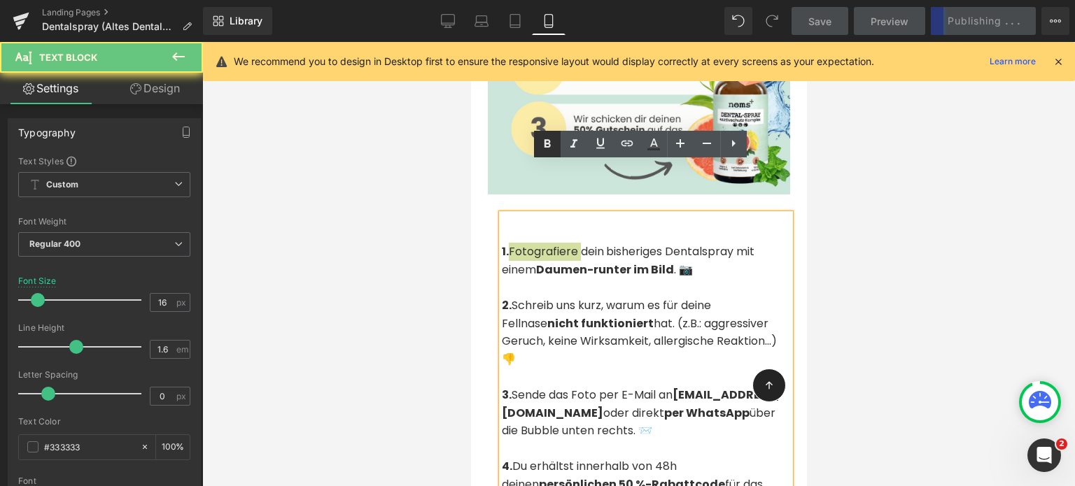
click at [544, 145] on icon at bounding box center [547, 143] width 6 height 8
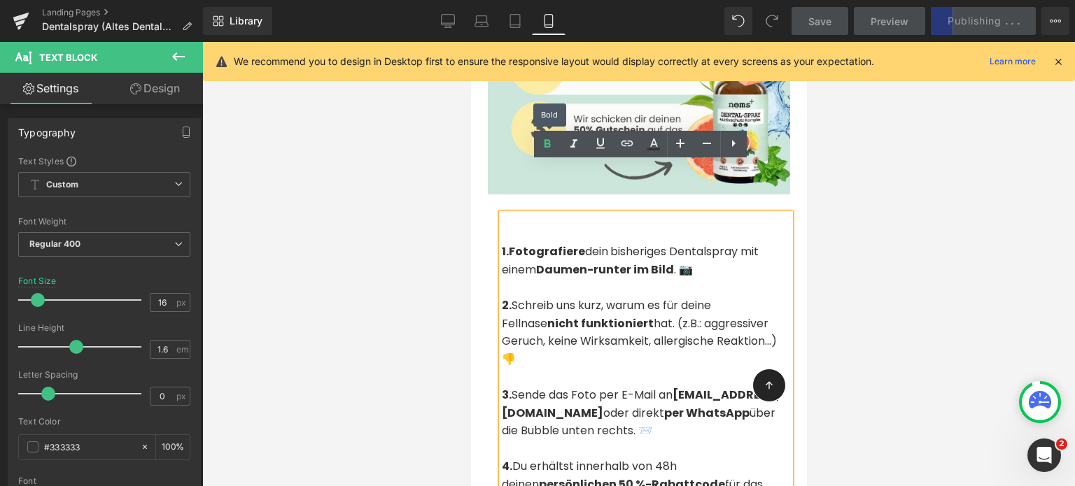
click at [630, 297] on span "2. Schreib uns kurz, warum es für deine Fellnase nicht funktioniert hat. (z.B.:…" at bounding box center [638, 332] width 275 height 70
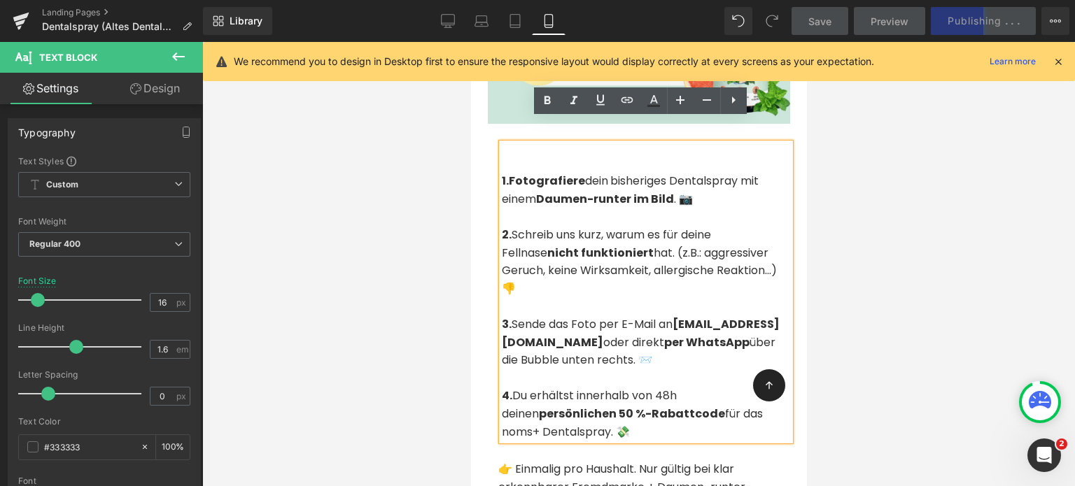
scroll to position [3207, 0]
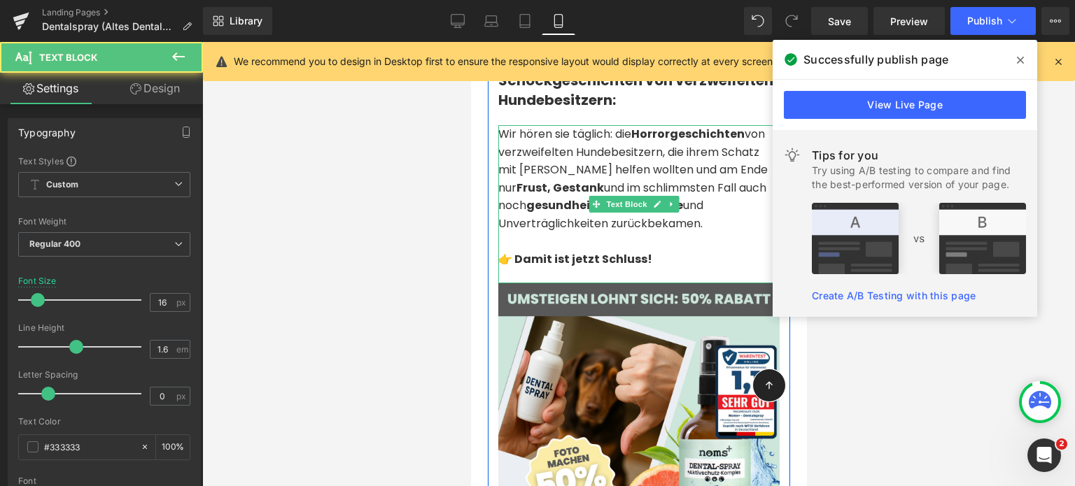
click at [613, 262] on strong "👉 Damit ist jetzt Schluss!" at bounding box center [574, 259] width 154 height 16
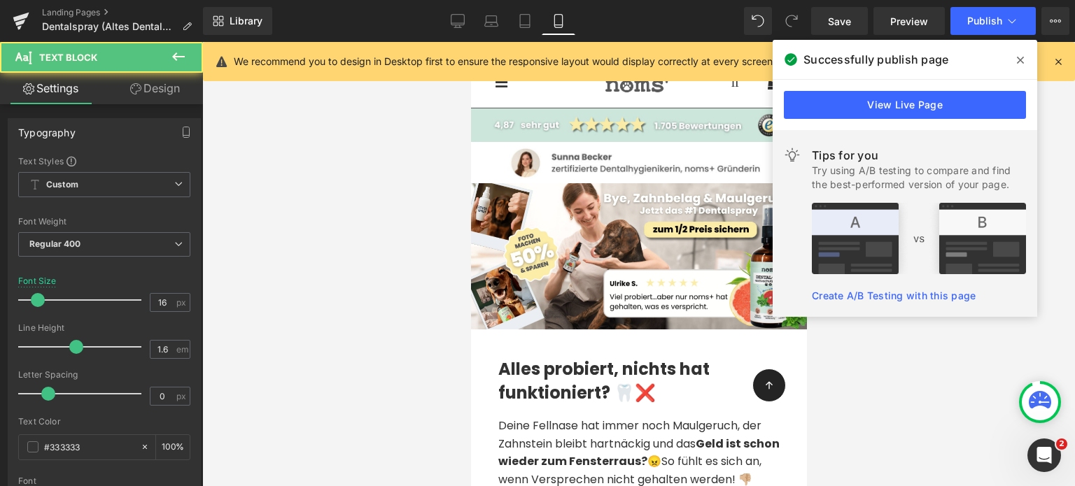
scroll to position [0, 0]
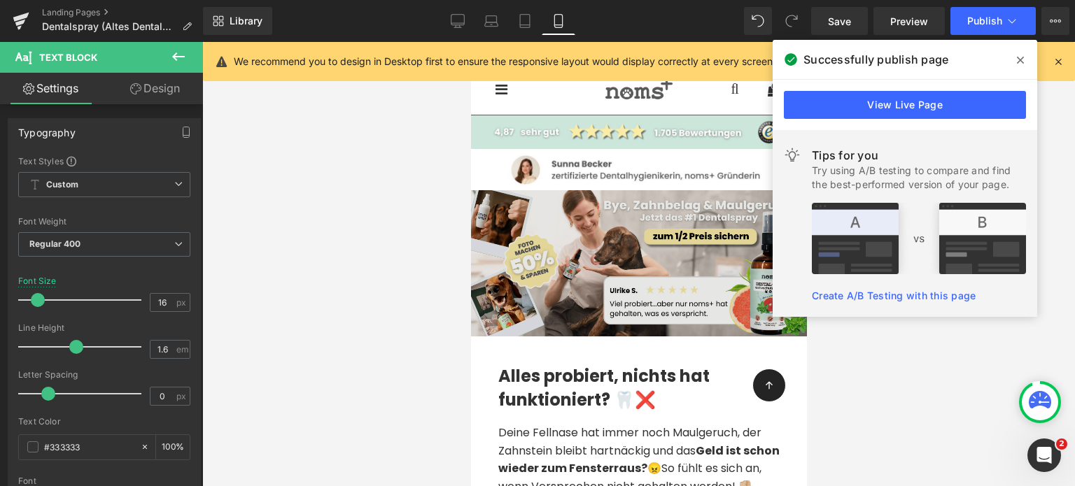
click at [502, 260] on img at bounding box center [638, 263] width 336 height 146
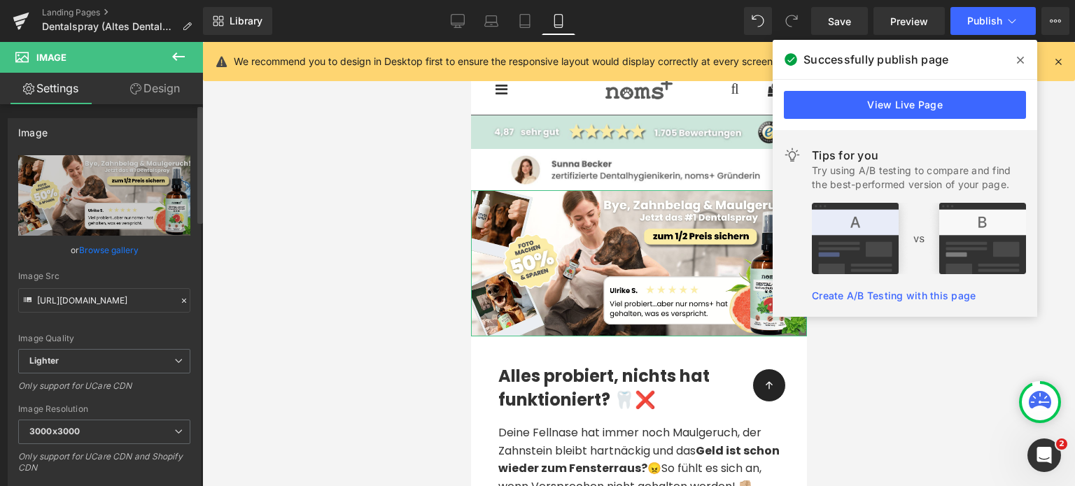
click at [87, 253] on link "Browse gallery" at bounding box center [108, 250] width 59 height 24
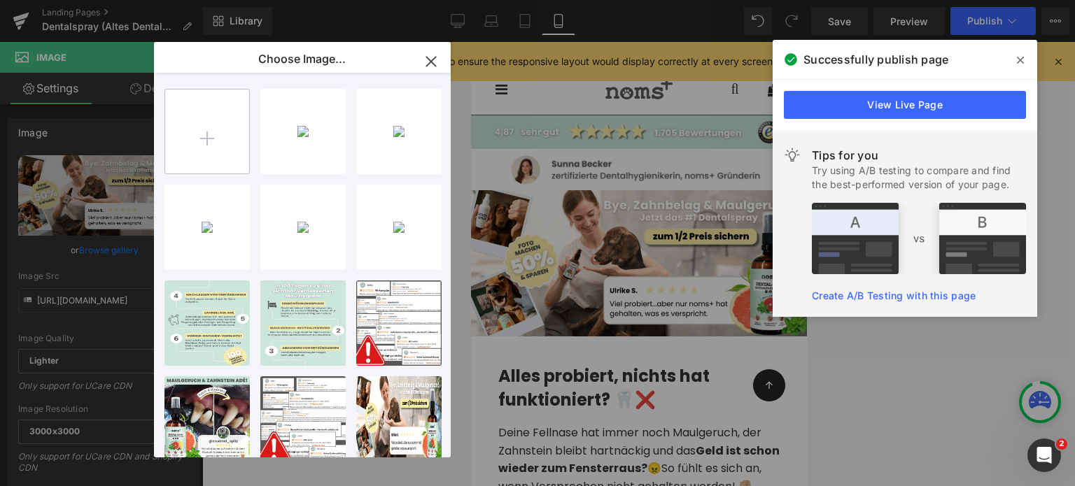
click at [180, 123] on input "file" at bounding box center [207, 132] width 84 height 84
type input "C:\fakepath\Ad Landing Banner (6).png"
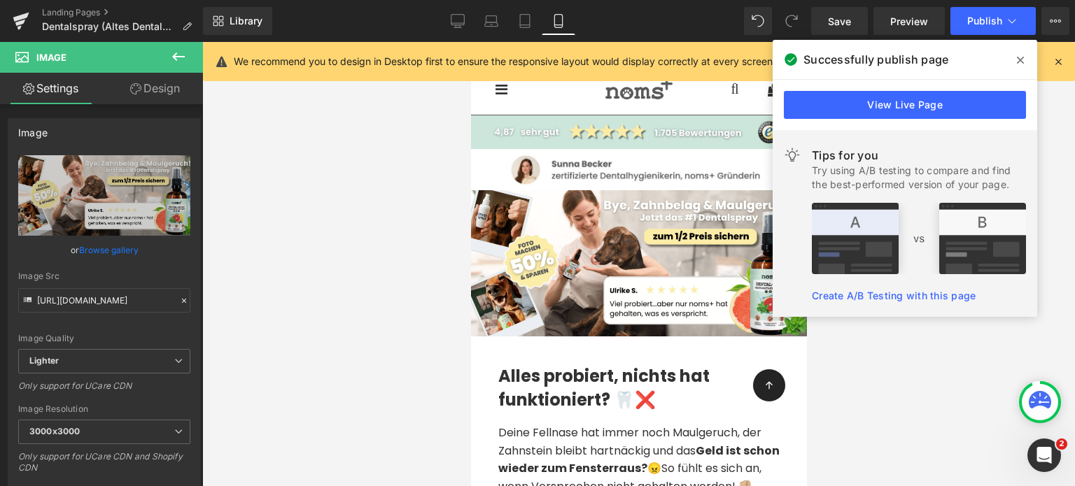
click at [824, 0] on div "Image You are previewing how the will restyle your page. You can not edit Eleme…" at bounding box center [537, 0] width 1075 height 0
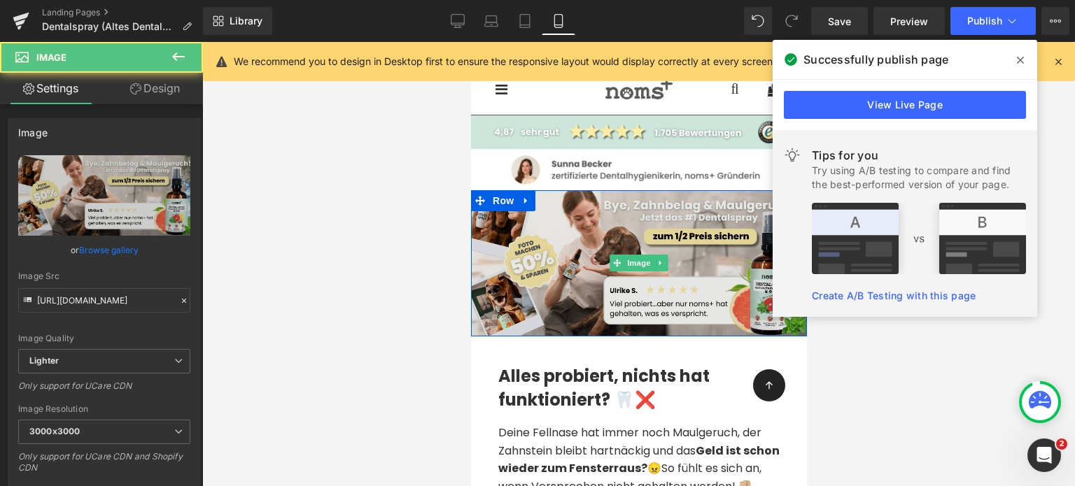
drag, startPoint x: 476, startPoint y: 268, endPoint x: 939, endPoint y: 311, distance: 464.4
click at [476, 268] on img at bounding box center [638, 263] width 336 height 146
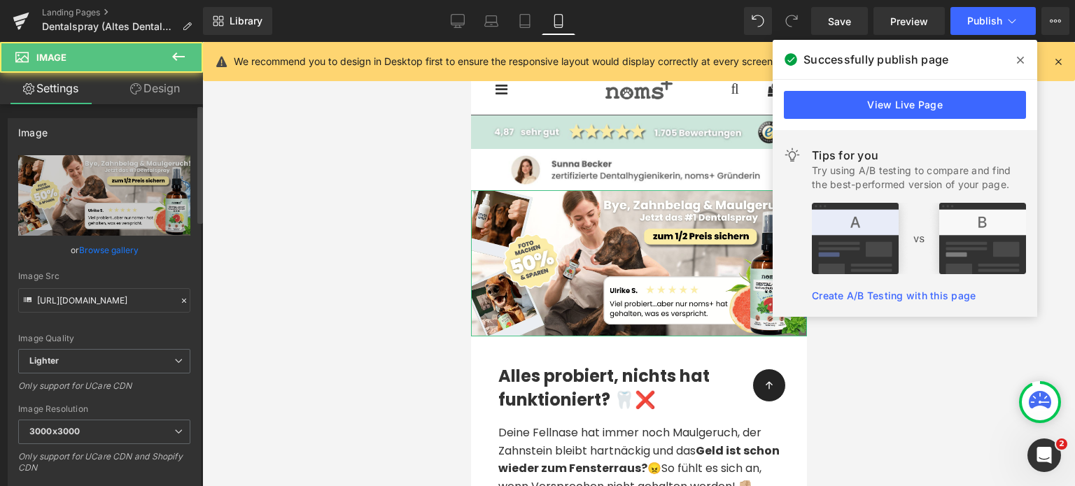
click at [94, 251] on link "Browse gallery" at bounding box center [108, 250] width 59 height 24
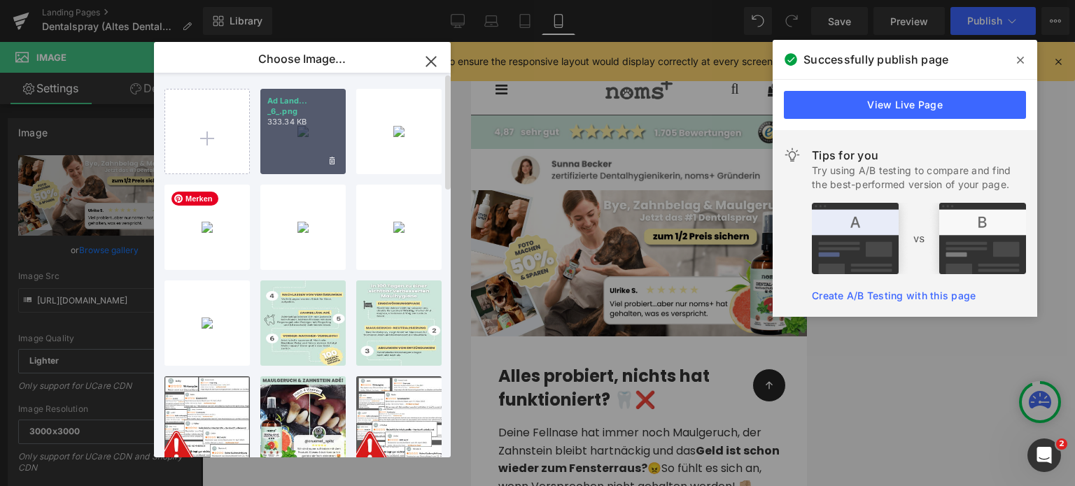
click at [311, 146] on div "Ad Land... _6_.png 333.34 KB" at bounding box center [302, 131] width 85 height 85
type input "[URL][DOMAIN_NAME]"
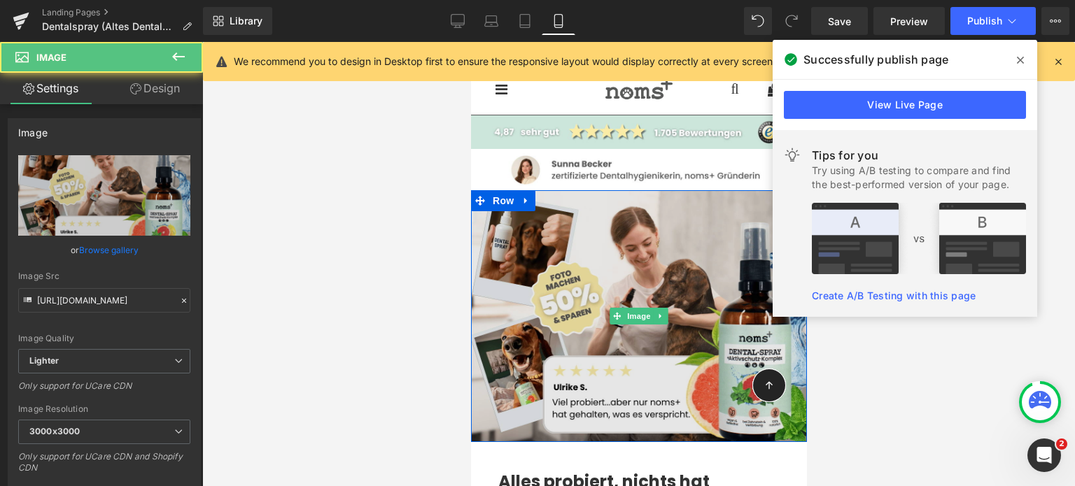
click at [561, 271] on img at bounding box center [638, 316] width 336 height 252
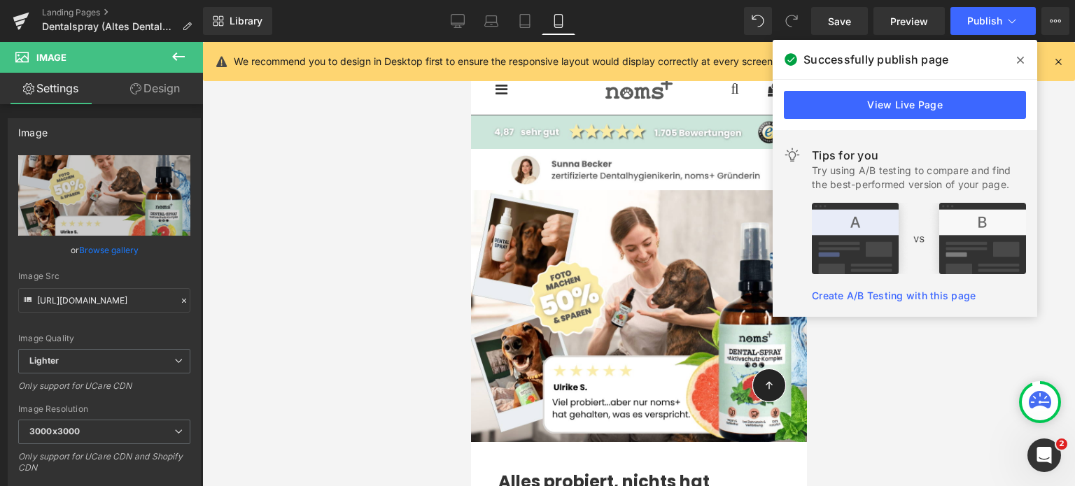
click at [1019, 58] on icon at bounding box center [1019, 60] width 7 height 7
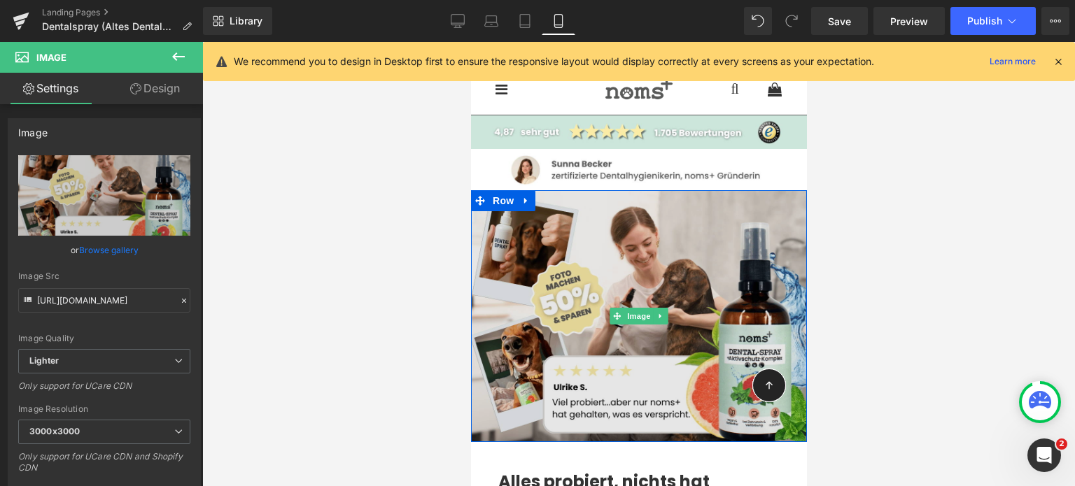
scroll to position [120, 0]
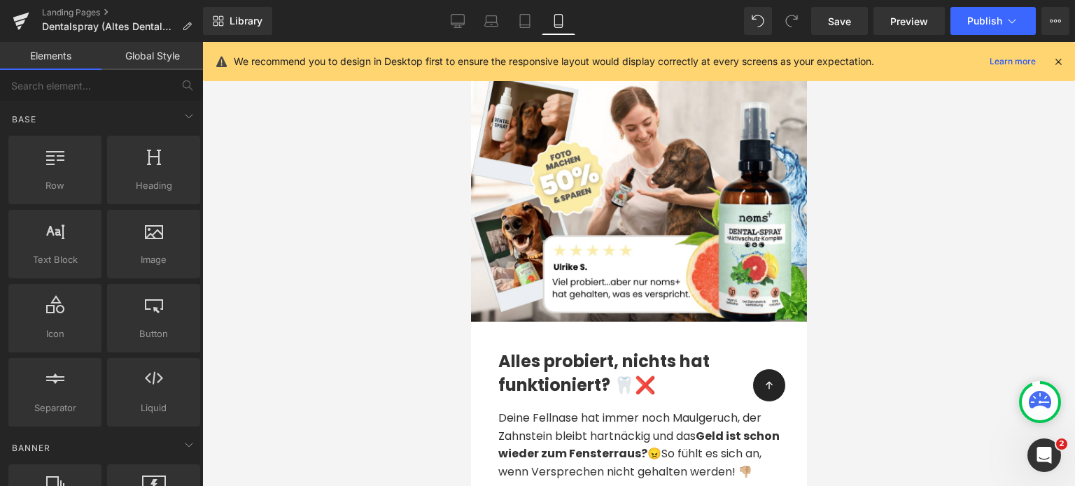
click at [410, 338] on div at bounding box center [638, 264] width 872 height 444
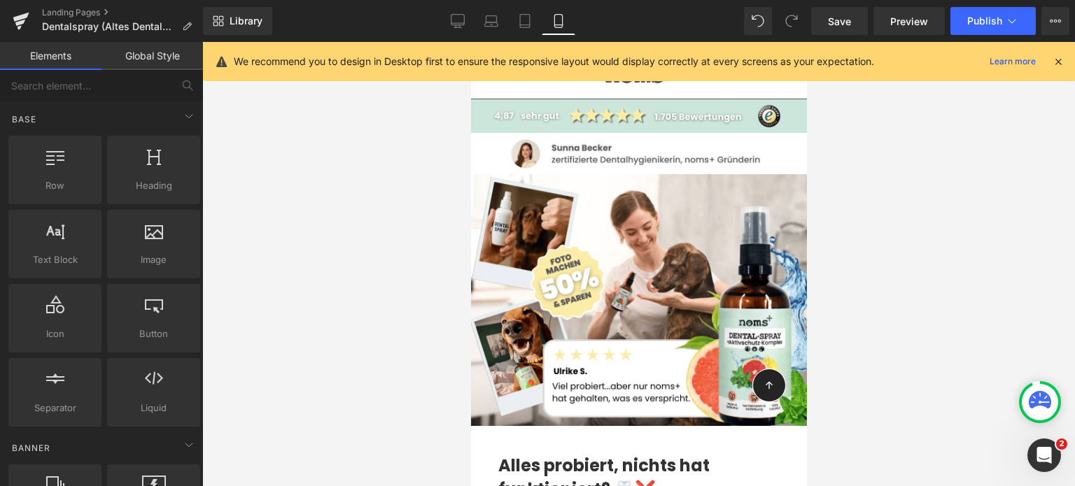
scroll to position [15, 0]
click at [386, 339] on div at bounding box center [638, 264] width 872 height 444
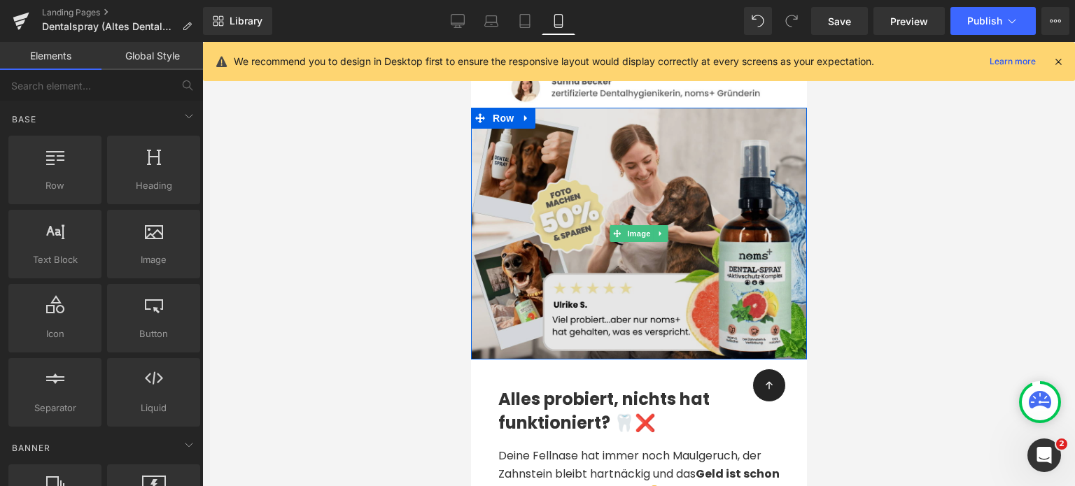
scroll to position [87, 0]
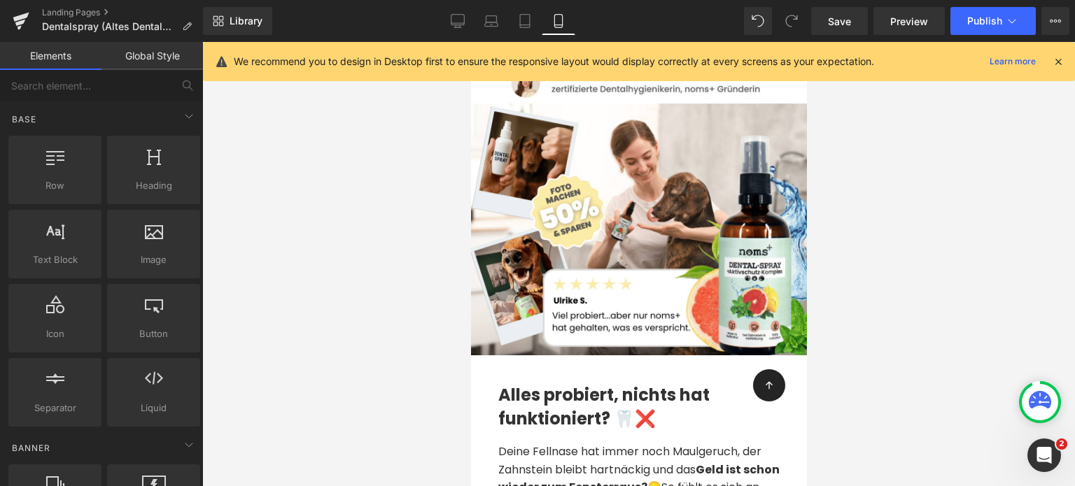
click at [556, 390] on h2 "Alles probiert, nichts hat funktioniert? 🦷❌" at bounding box center [637, 406] width 281 height 47
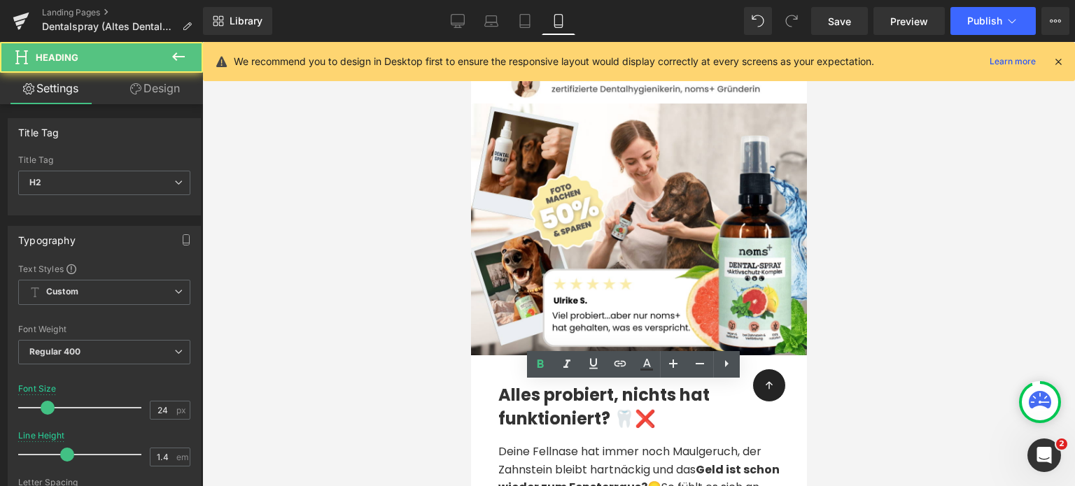
click at [340, 430] on div at bounding box center [638, 264] width 872 height 444
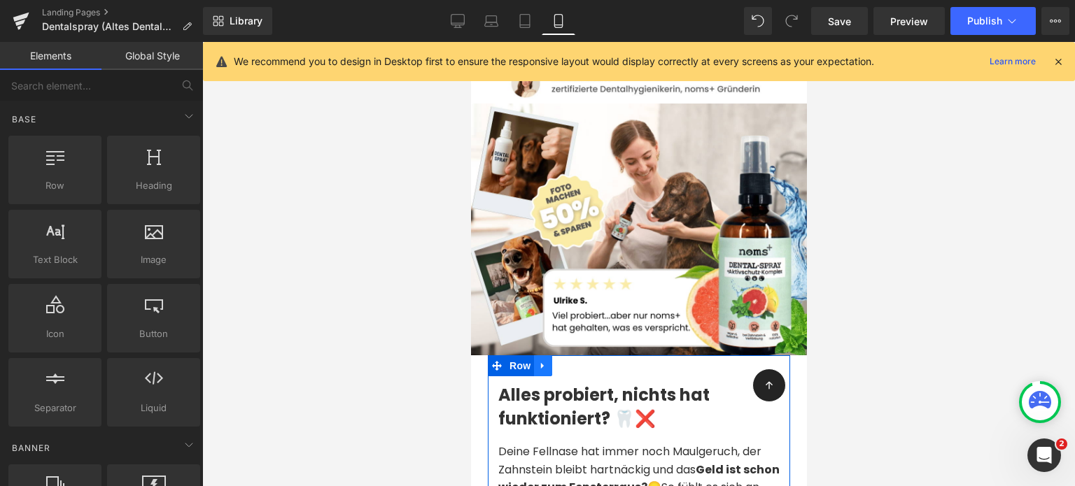
click at [536, 365] on link at bounding box center [542, 365] width 18 height 21
click at [555, 366] on icon at bounding box center [560, 366] width 10 height 10
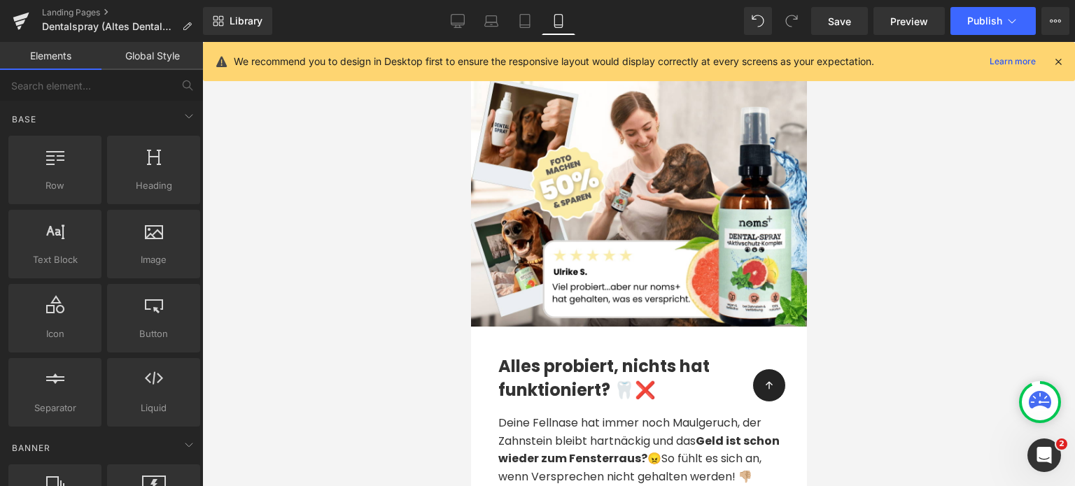
scroll to position [106, 0]
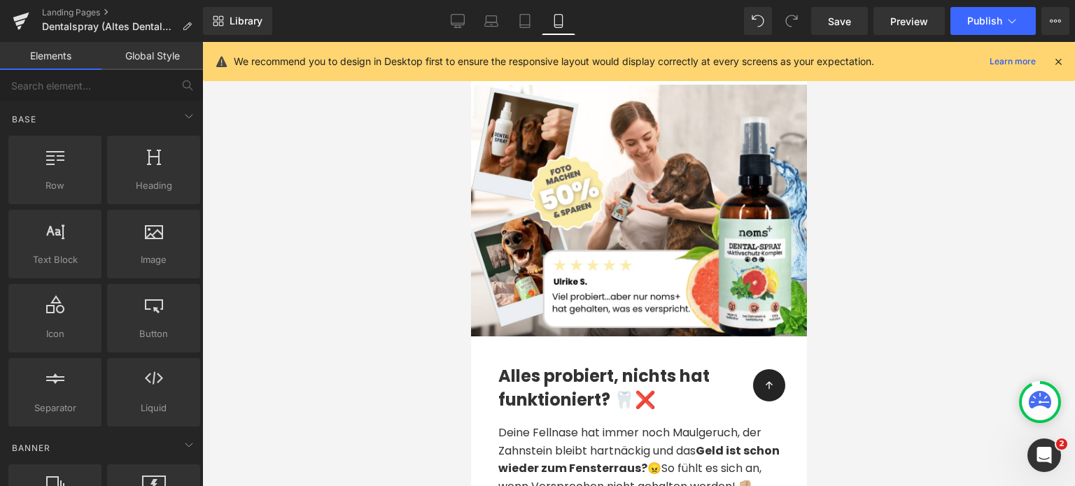
click at [374, 375] on div at bounding box center [638, 264] width 872 height 444
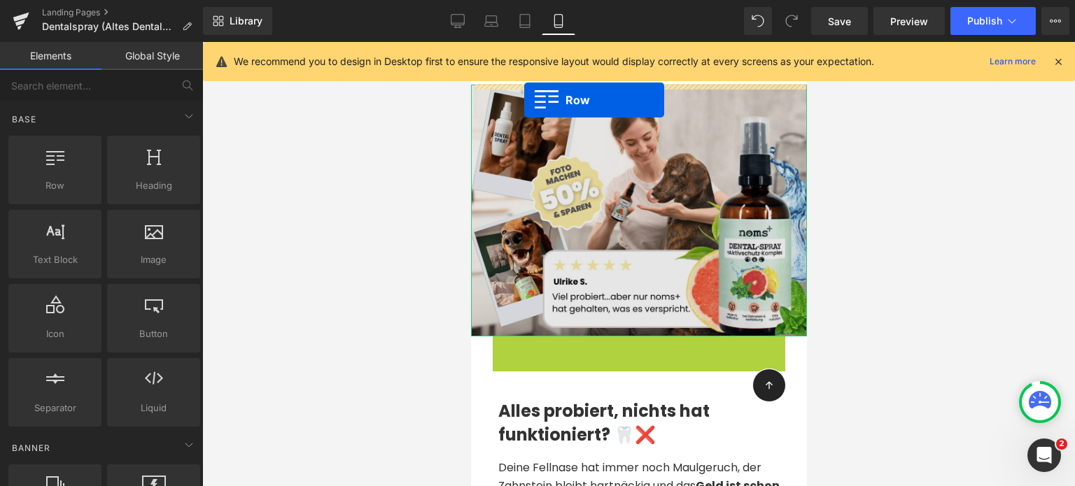
drag, startPoint x: 498, startPoint y: 345, endPoint x: 523, endPoint y: 100, distance: 246.1
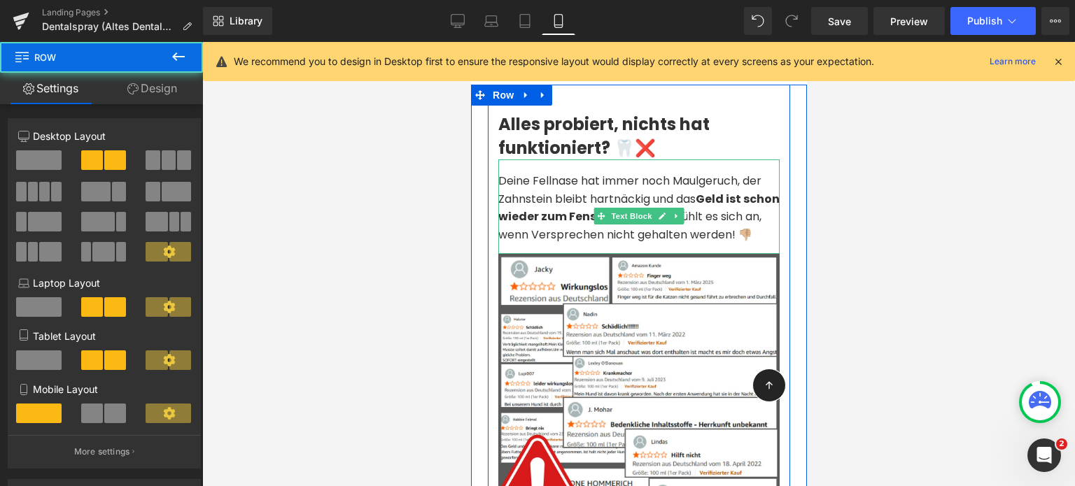
click at [552, 196] on p "Deine Fellnase hat immer noch Maulgeruch, der Zahnstein bleibt hartnäckig und d…" at bounding box center [637, 207] width 281 height 71
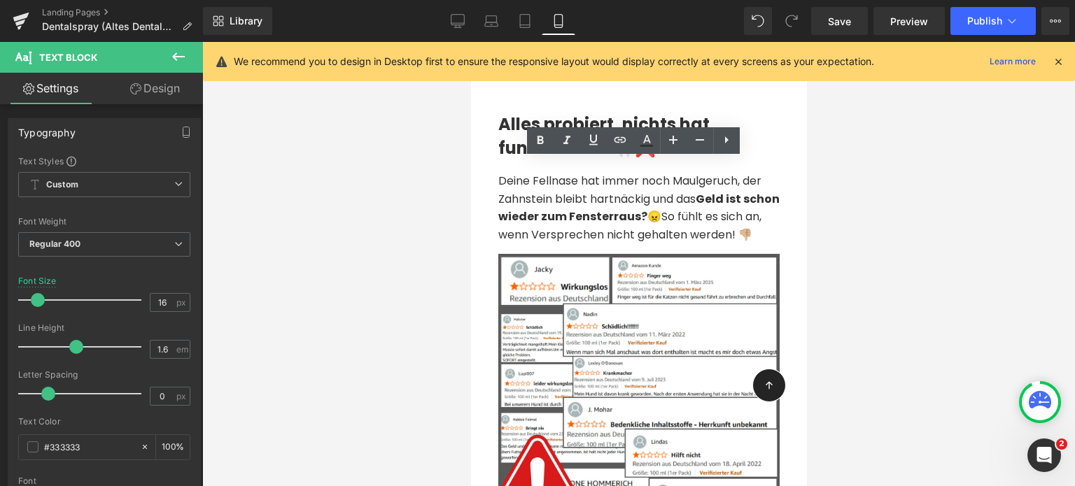
click at [447, 214] on div at bounding box center [638, 264] width 872 height 444
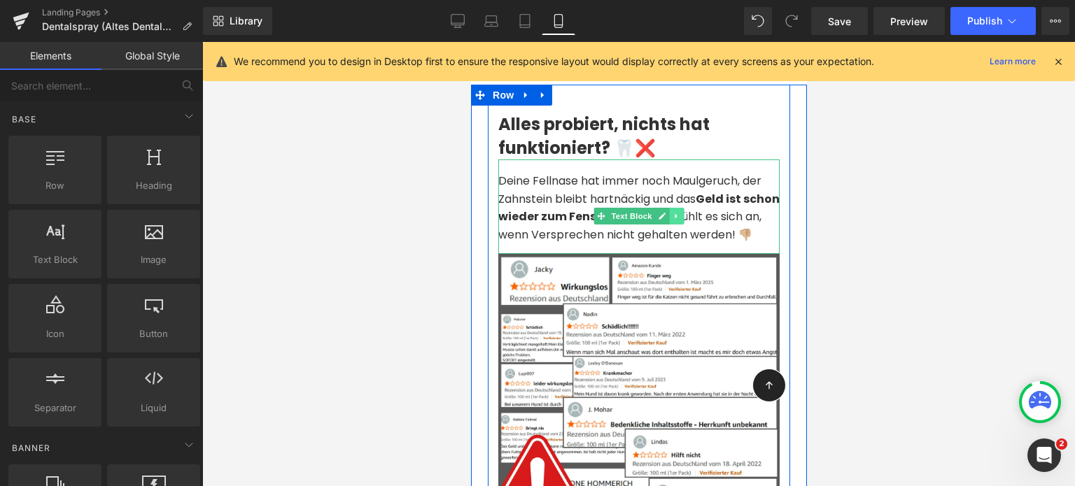
click at [672, 215] on icon at bounding box center [676, 216] width 8 height 8
click at [679, 215] on icon at bounding box center [683, 216] width 8 height 8
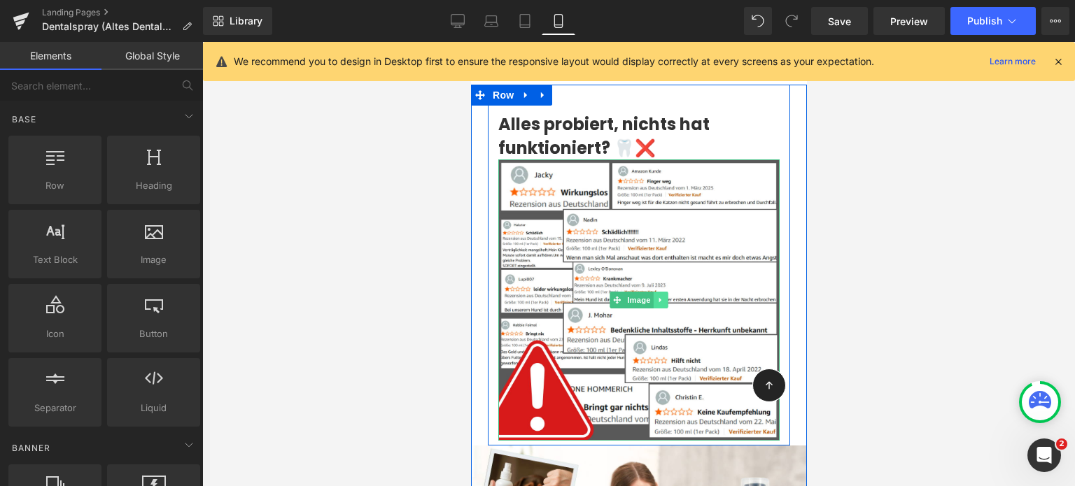
click at [656, 299] on icon at bounding box center [660, 300] width 8 height 8
click at [660, 299] on link at bounding box center [667, 300] width 15 height 17
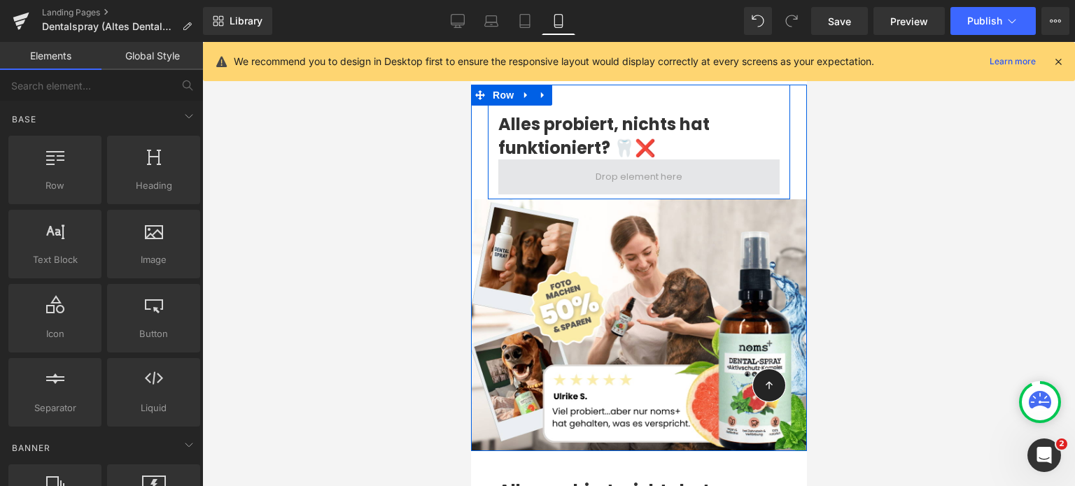
click at [633, 175] on span at bounding box center [638, 177] width 97 height 22
click at [607, 180] on span at bounding box center [638, 177] width 97 height 22
click at [604, 176] on span at bounding box center [638, 177] width 97 height 22
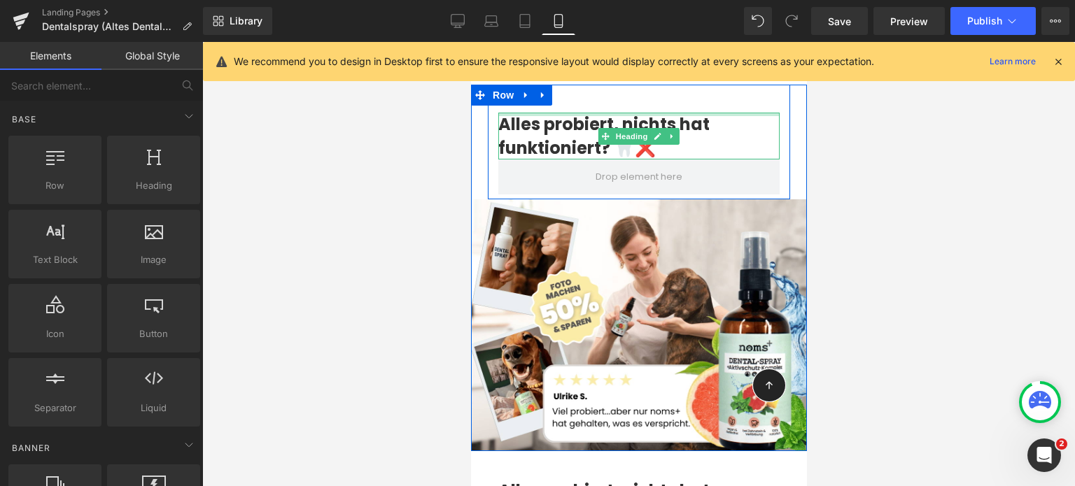
click at [497, 107] on div "Alles probiert, nichts hat funktioniert? 🦷❌ Heading" at bounding box center [638, 122] width 302 height 75
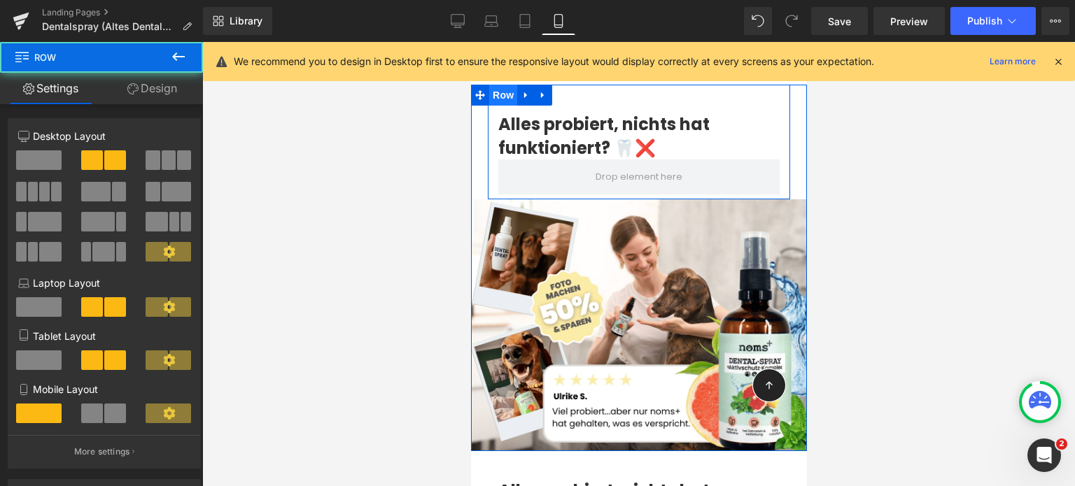
click at [496, 97] on span "Row" at bounding box center [502, 95] width 28 height 21
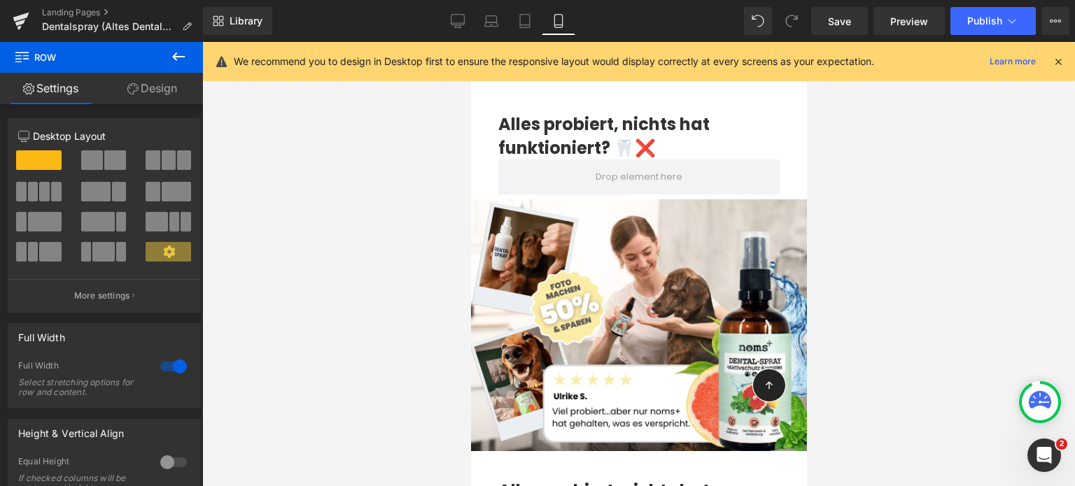
click at [329, 194] on div at bounding box center [638, 264] width 872 height 444
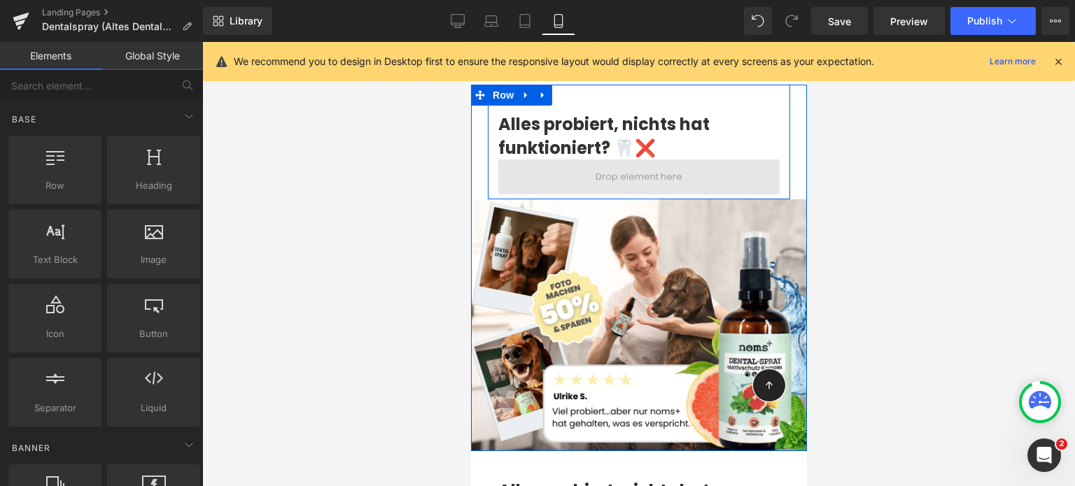
scroll to position [13, 0]
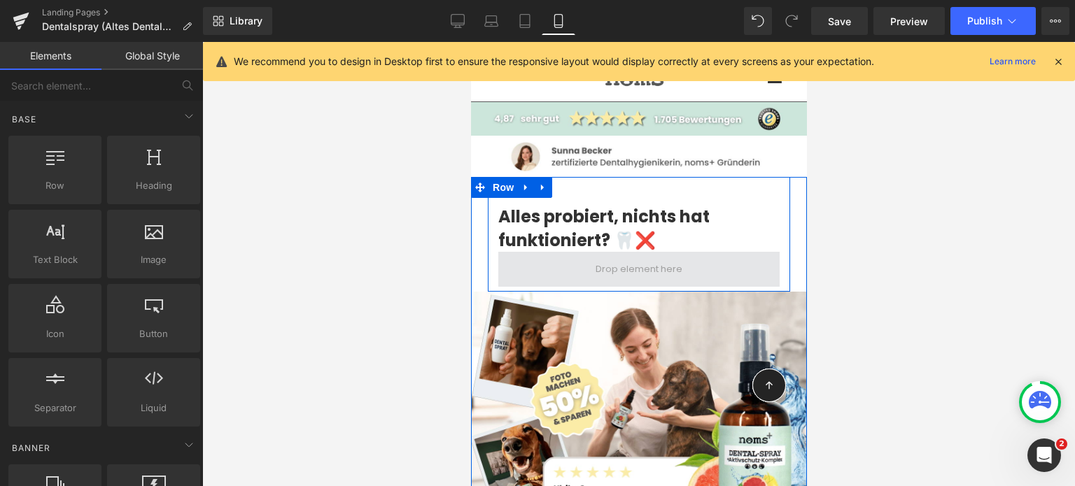
click at [658, 259] on span at bounding box center [638, 270] width 97 height 22
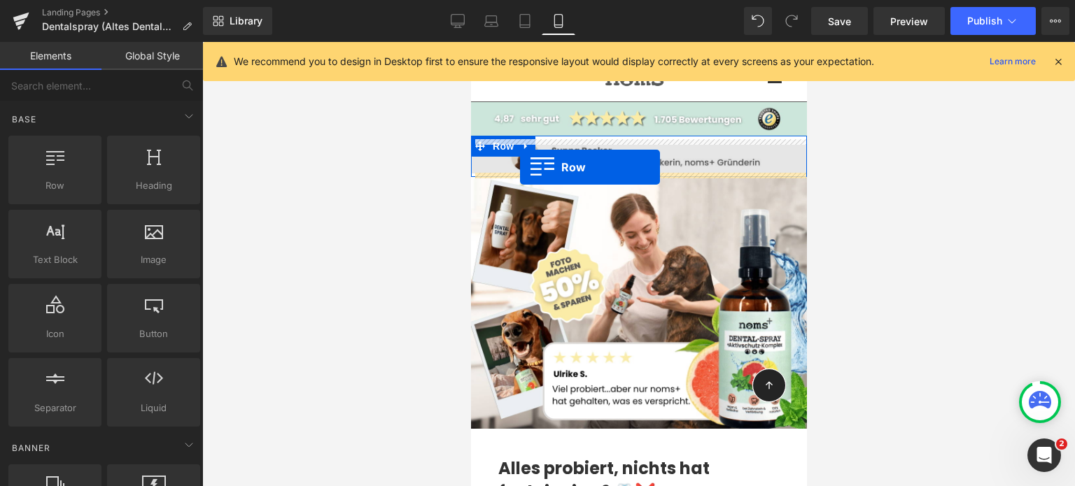
drag, startPoint x: 529, startPoint y: 221, endPoint x: 519, endPoint y: 167, distance: 54.7
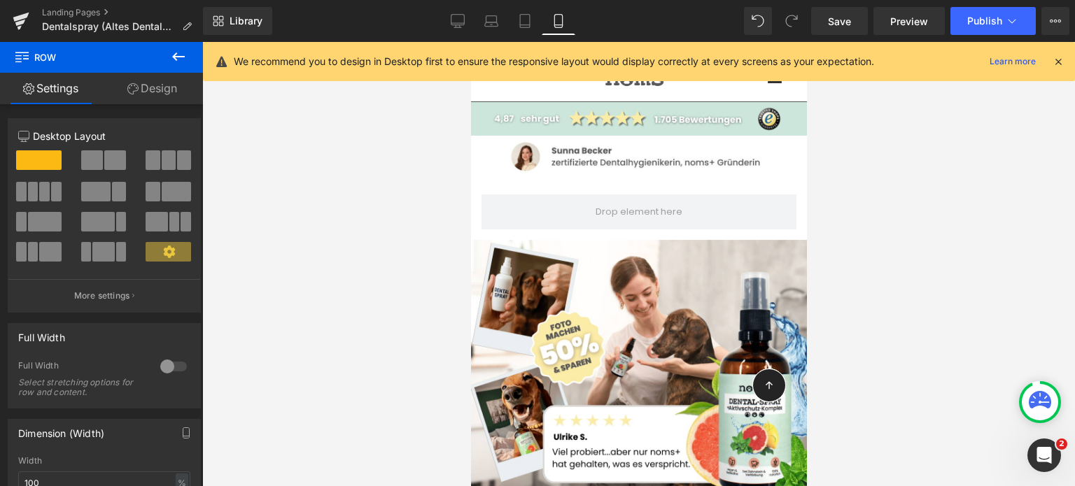
click at [173, 55] on icon at bounding box center [178, 56] width 13 height 8
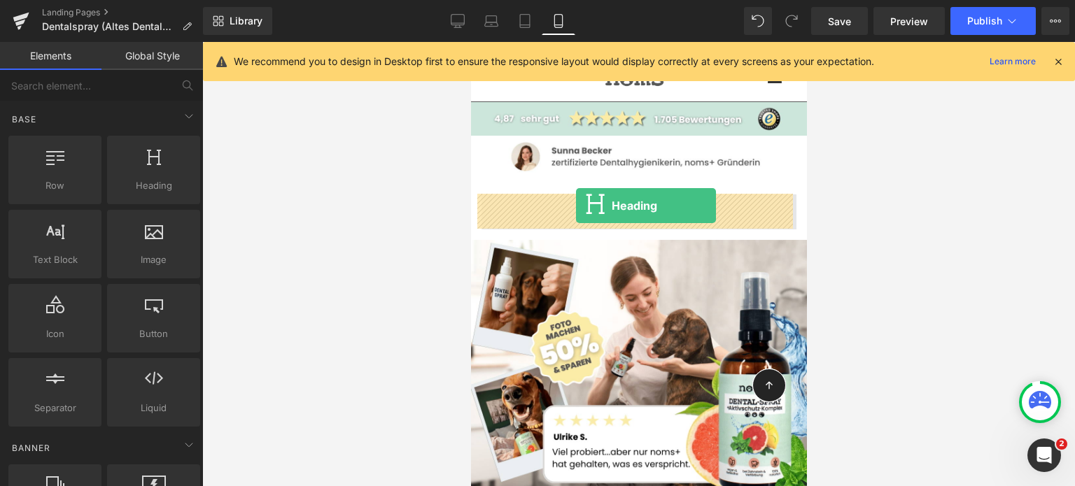
drag, startPoint x: 624, startPoint y: 224, endPoint x: 575, endPoint y: 206, distance: 52.2
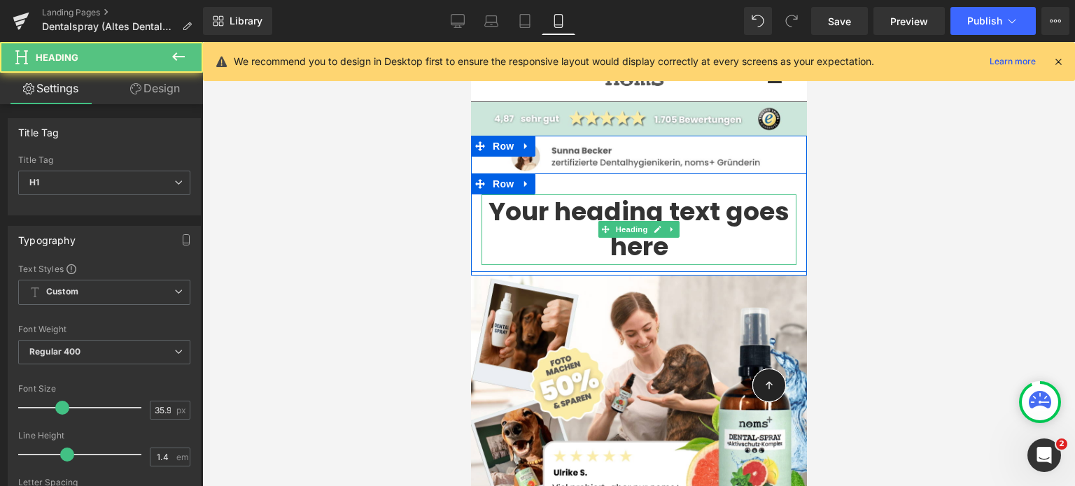
click at [557, 215] on h1 "Your heading text goes here" at bounding box center [638, 229] width 315 height 71
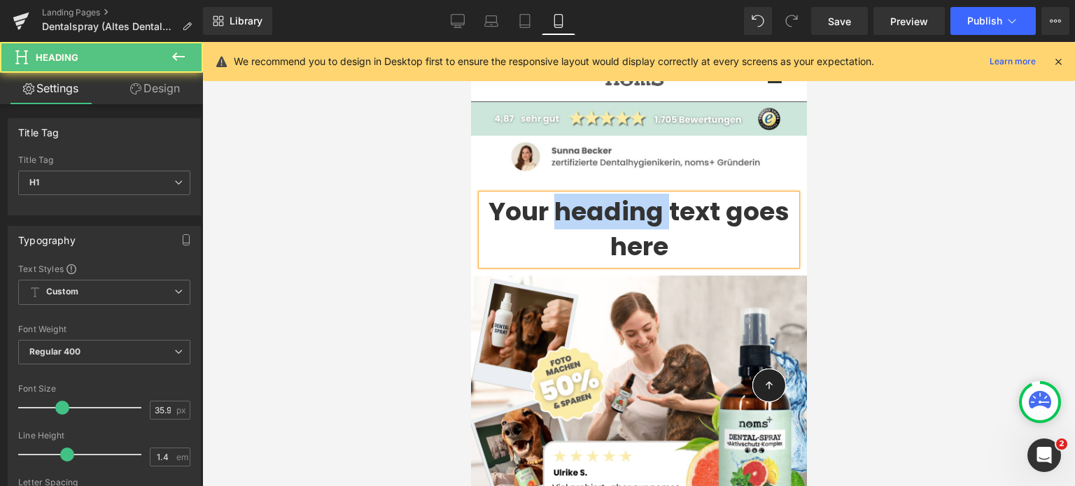
click at [557, 215] on h1 "Your heading text goes here" at bounding box center [638, 229] width 315 height 71
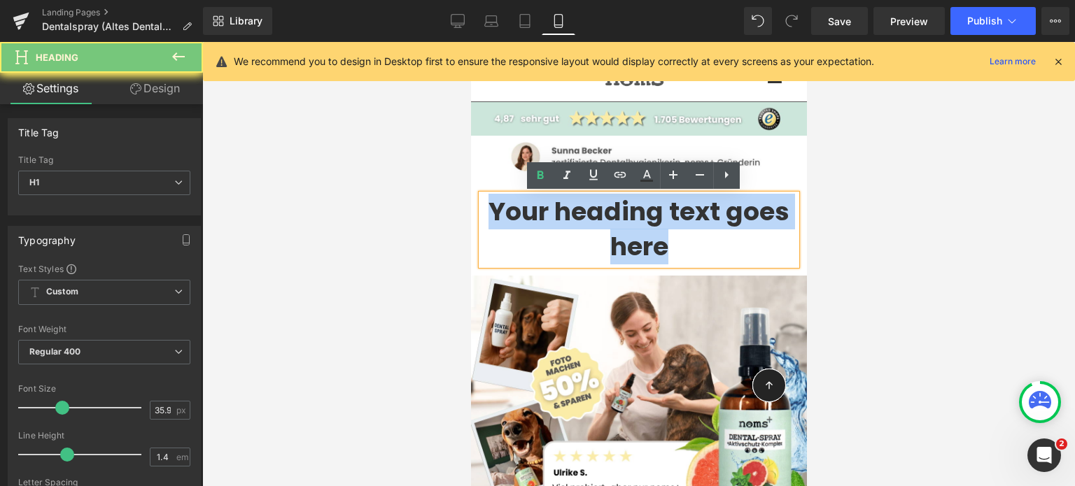
click at [557, 215] on h1 "Your heading text goes here" at bounding box center [638, 229] width 315 height 71
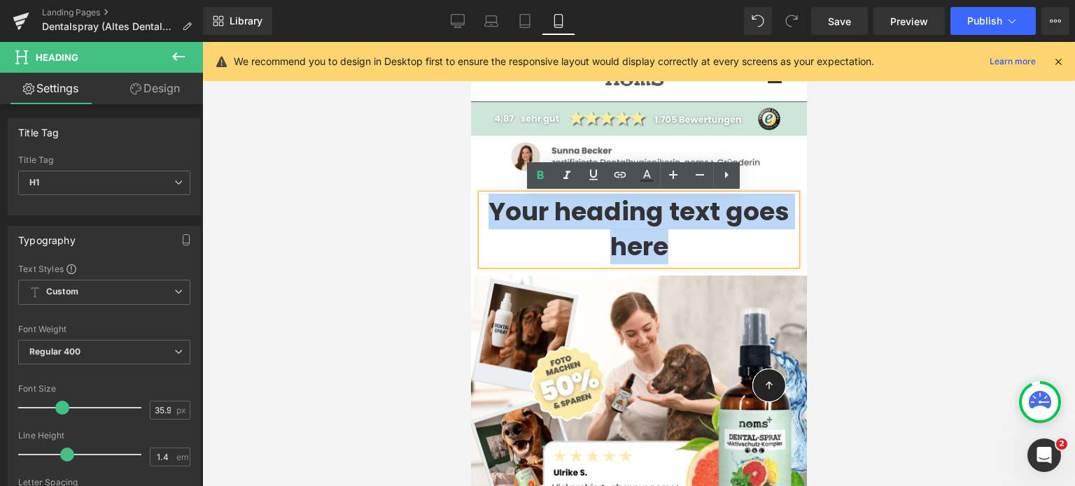
paste div
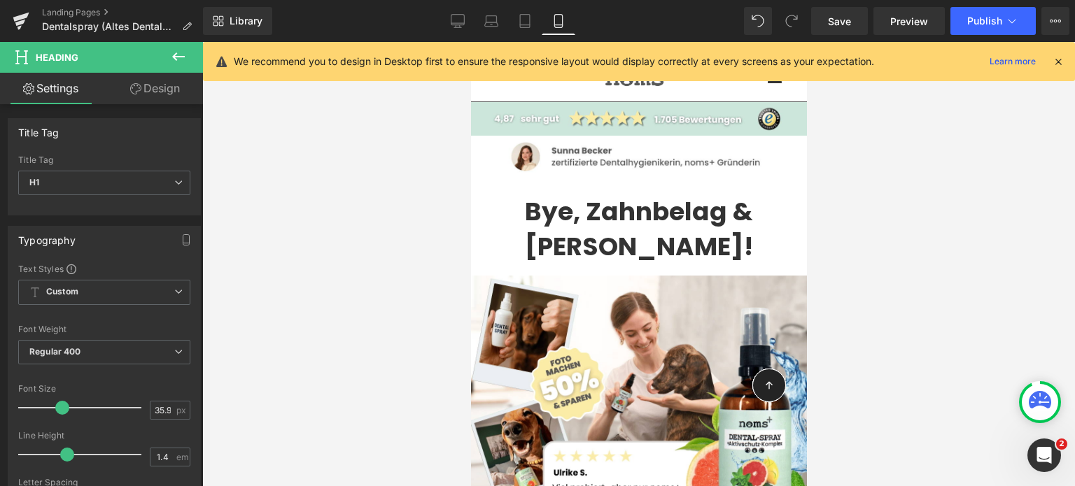
click at [336, 257] on div at bounding box center [638, 264] width 872 height 444
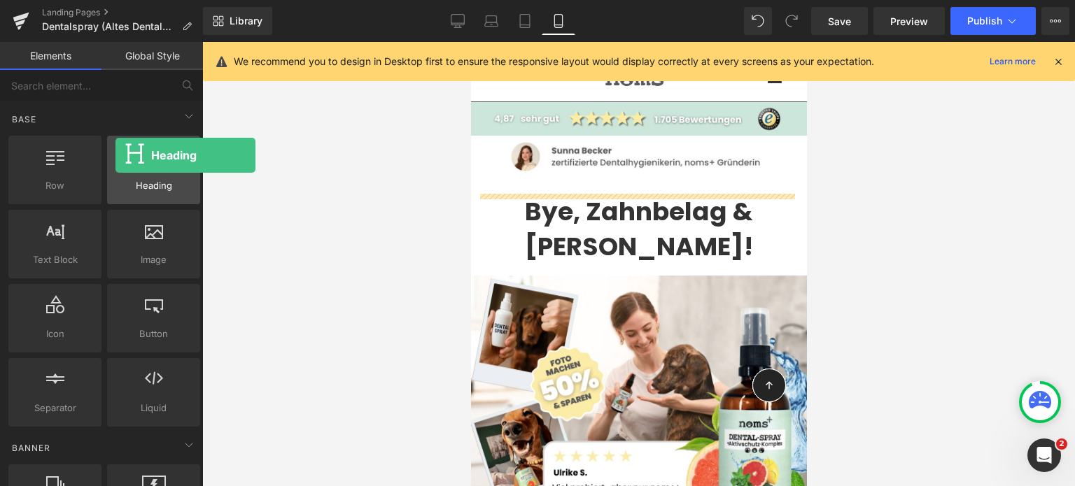
drag, startPoint x: 132, startPoint y: 176, endPoint x: 115, endPoint y: 155, distance: 26.4
click at [115, 155] on div at bounding box center [153, 162] width 85 height 31
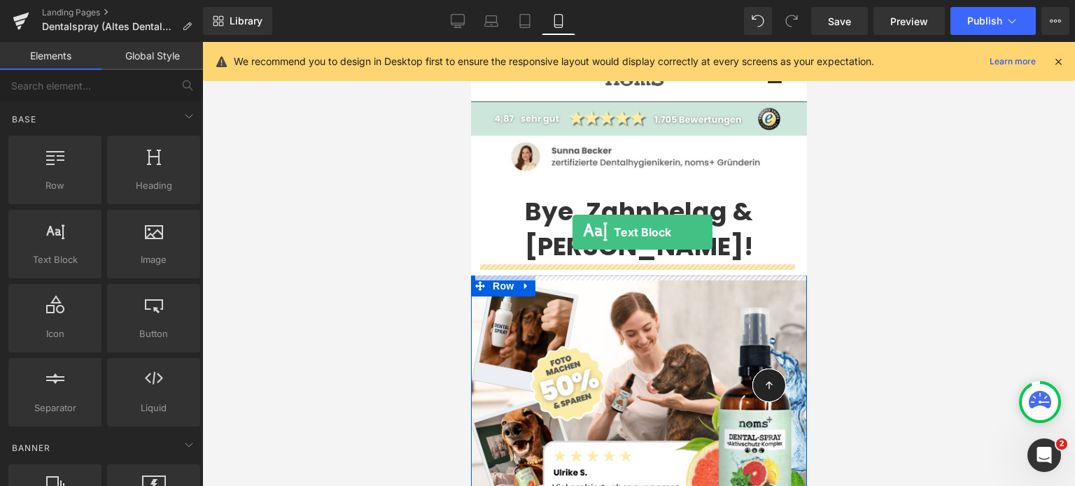
drag, startPoint x: 530, startPoint y: 296, endPoint x: 565, endPoint y: 243, distance: 63.6
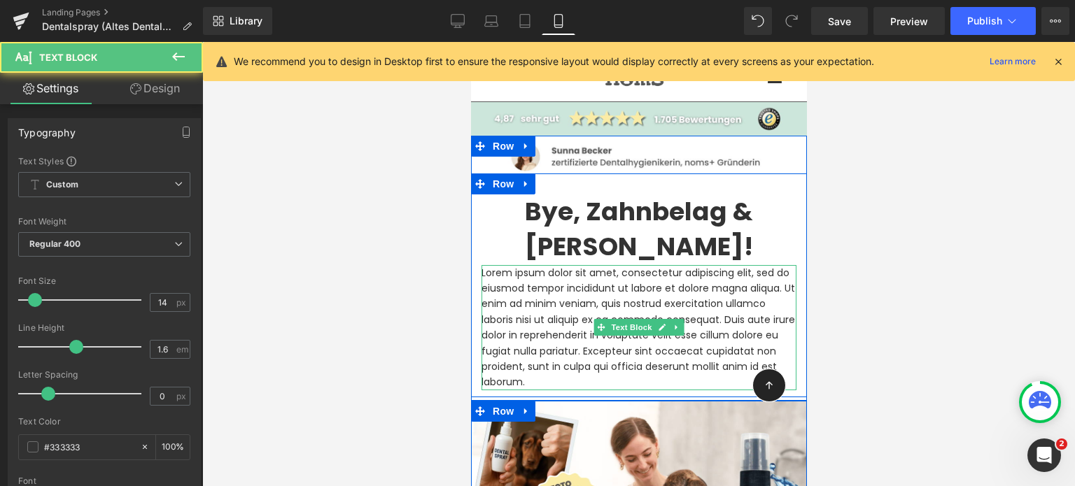
click at [531, 306] on p "Lorem ipsum dolor sit amet, consectetur adipiscing elit, sed do eiusmod tempor …" at bounding box center [638, 327] width 315 height 125
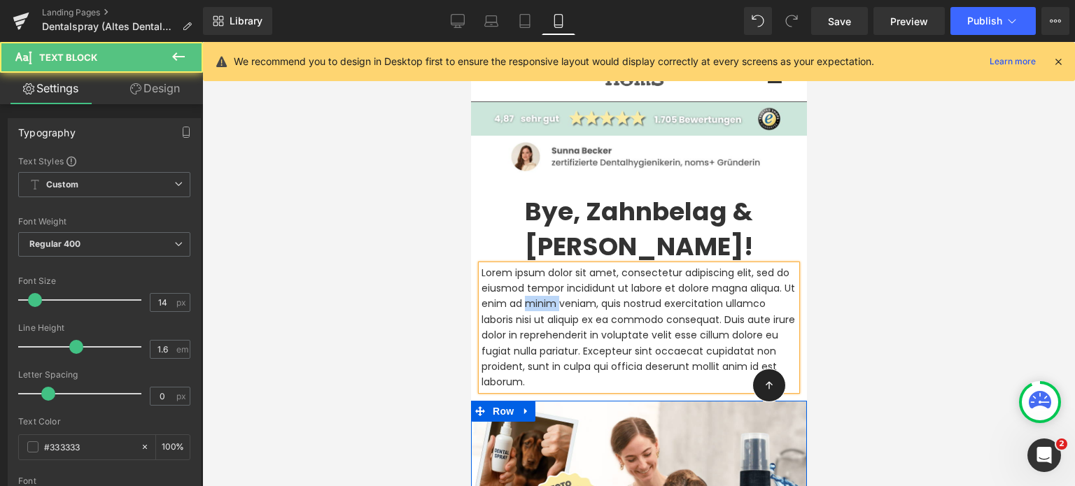
click at [531, 306] on p "Lorem ipsum dolor sit amet, consectetur adipiscing elit, sed do eiusmod tempor …" at bounding box center [638, 327] width 315 height 125
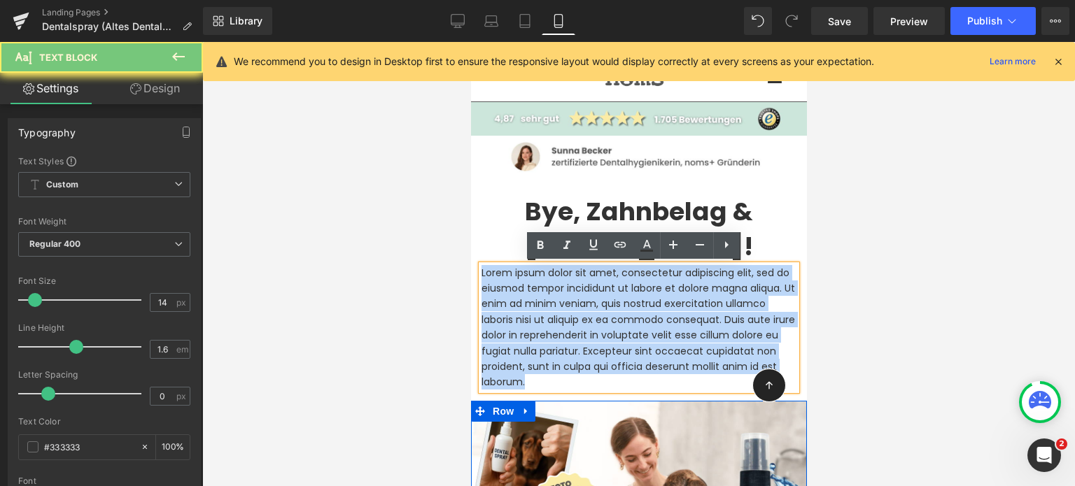
click at [531, 306] on p "Lorem ipsum dolor sit amet, consectetur adipiscing elit, sed do eiusmod tempor …" at bounding box center [638, 327] width 315 height 125
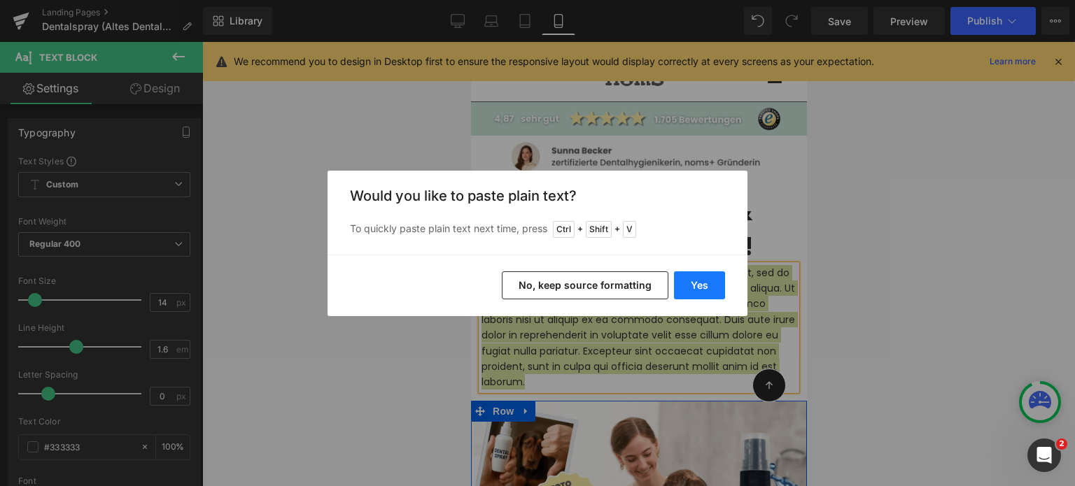
click at [690, 287] on button "Yes" at bounding box center [699, 285] width 51 height 28
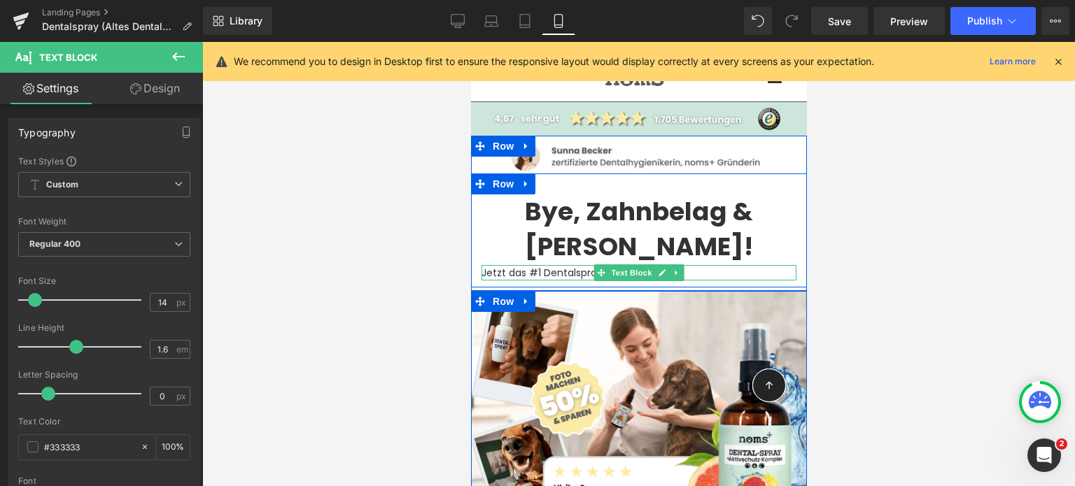
click at [538, 270] on p "Jetzt das #1 Dentalspray" at bounding box center [638, 272] width 315 height 15
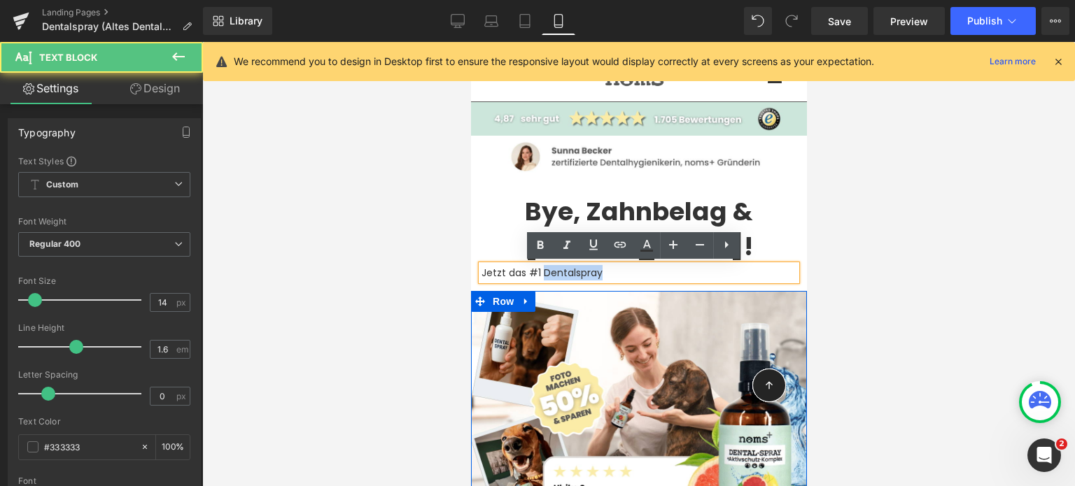
click at [538, 270] on p "Jetzt das #1 Dentalspray" at bounding box center [638, 272] width 315 height 15
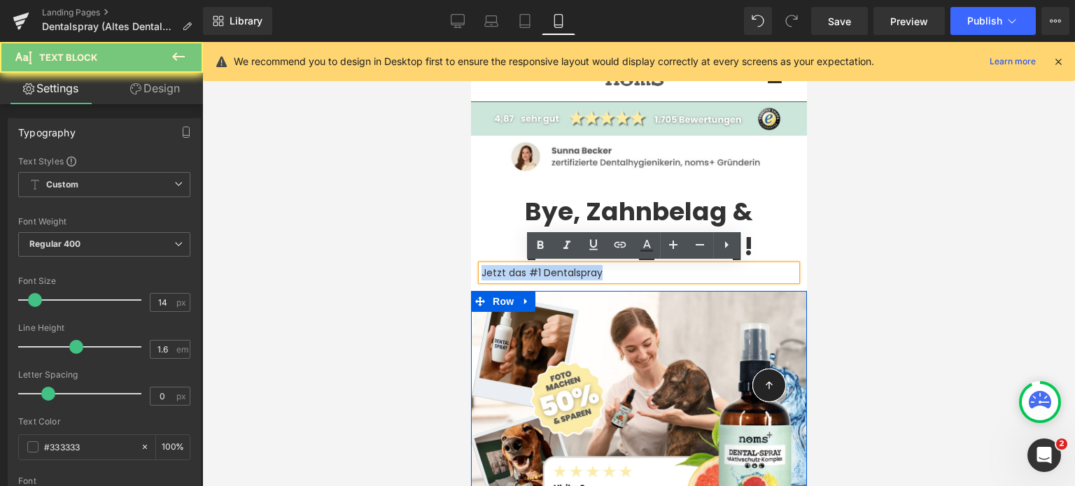
click at [538, 270] on p "Jetzt das #1 Dentalspray" at bounding box center [638, 272] width 315 height 15
click at [606, 271] on p "Jetzt das #1 Dentalspray" at bounding box center [638, 272] width 315 height 15
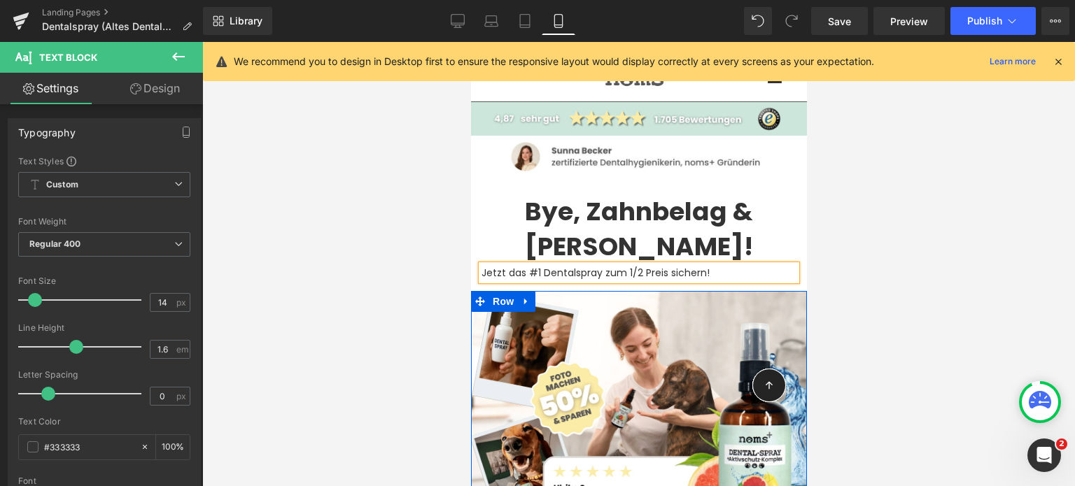
click at [501, 269] on p "Jetzt das #1 Dentalspray zum 1/2 Preis sichern!" at bounding box center [638, 272] width 315 height 15
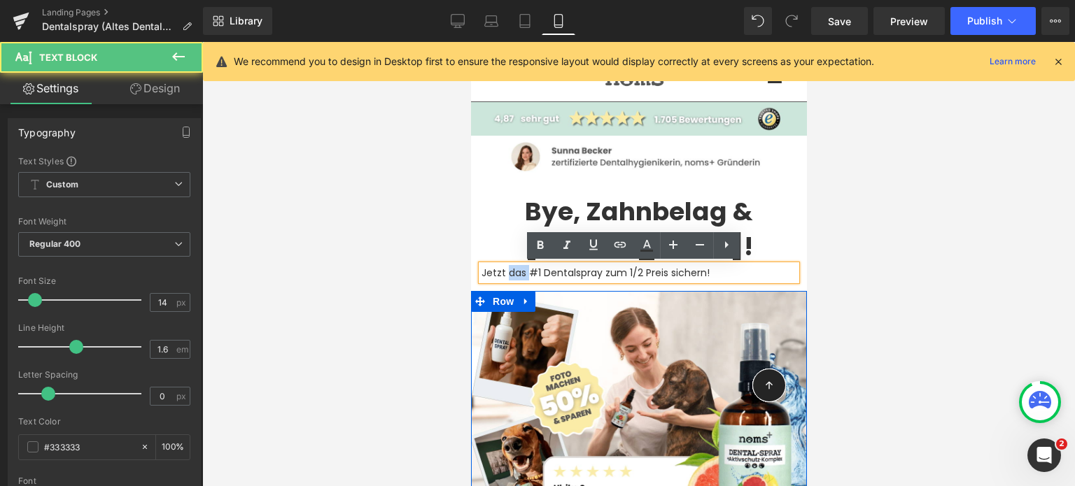
click at [501, 269] on p "Jetzt das #1 Dentalspray zum 1/2 Preis sichern!" at bounding box center [638, 272] width 315 height 15
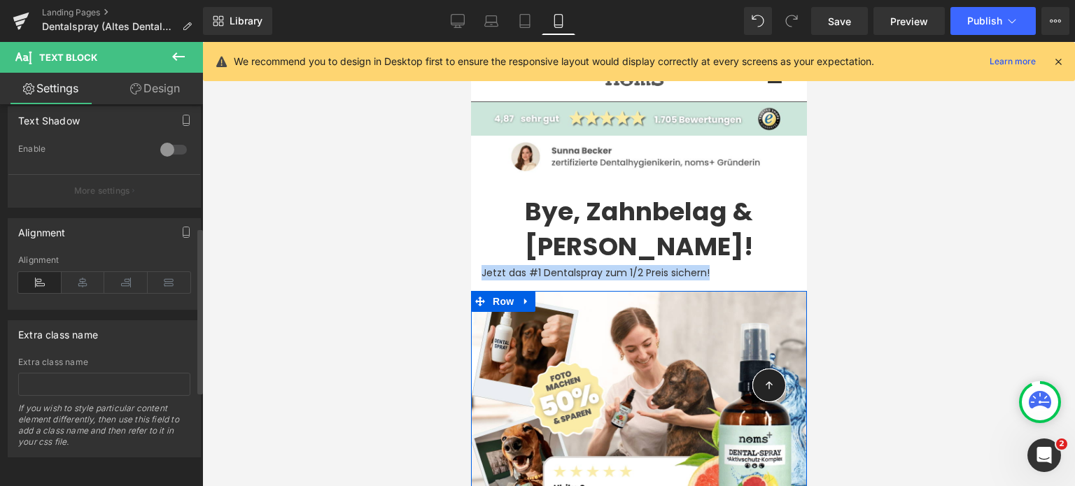
scroll to position [500, 0]
click at [77, 276] on icon at bounding box center [83, 282] width 43 height 21
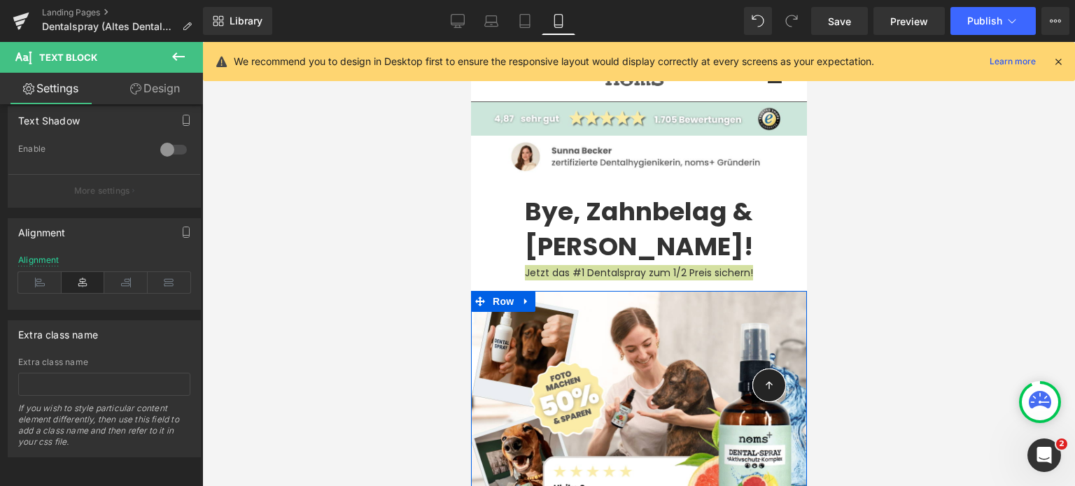
click at [309, 223] on div at bounding box center [638, 264] width 872 height 444
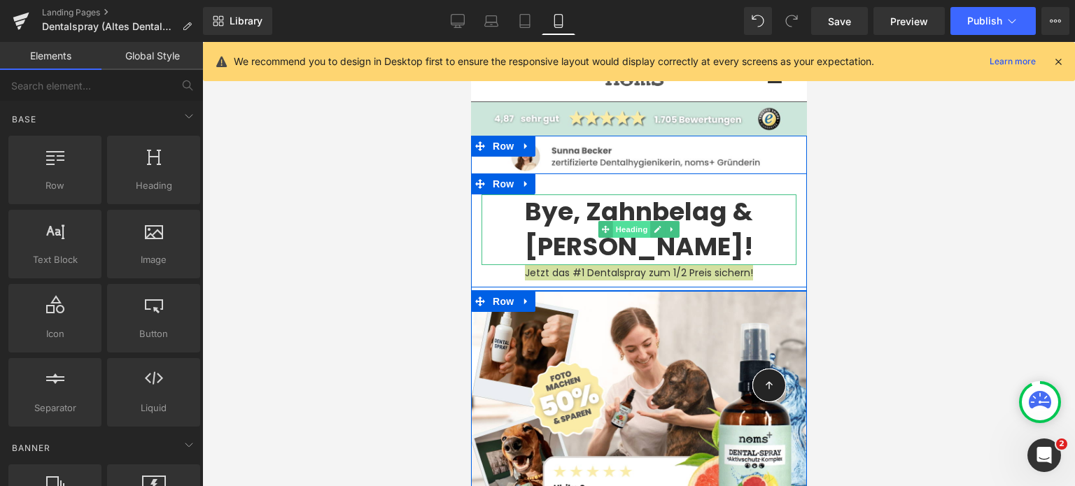
click at [612, 222] on span "Heading" at bounding box center [631, 229] width 38 height 17
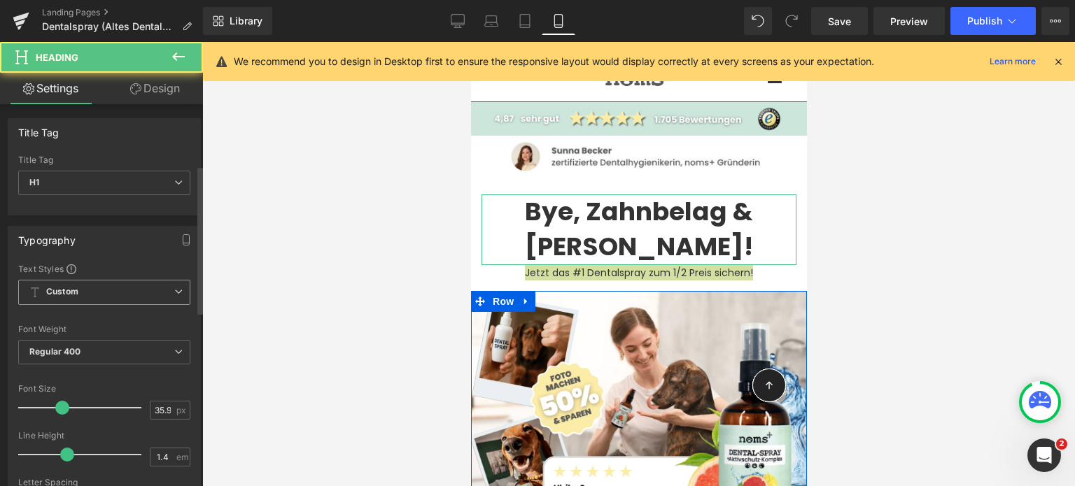
scroll to position [162, 0]
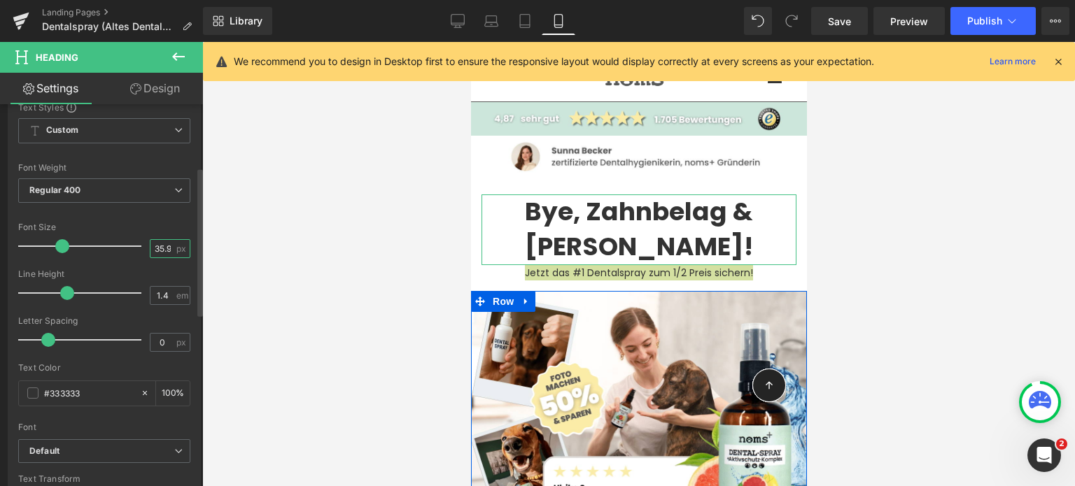
click at [155, 247] on input "35.98" at bounding box center [162, 248] width 24 height 17
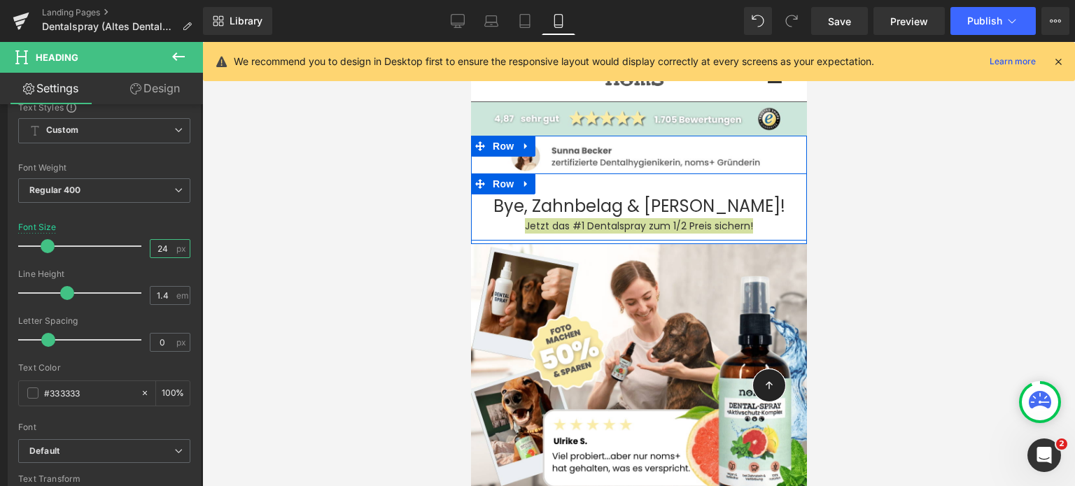
click at [625, 201] on span "Heading" at bounding box center [631, 206] width 38 height 17
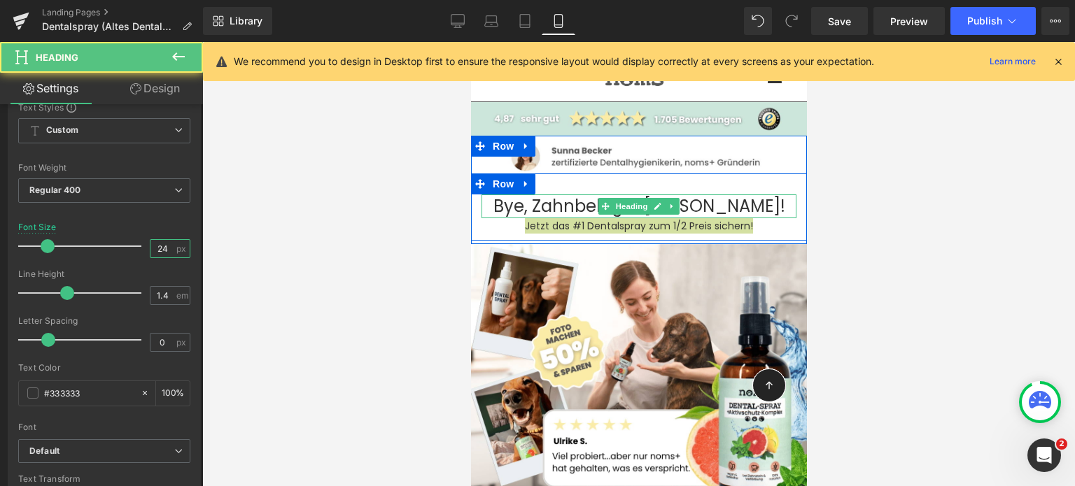
click at [625, 201] on span "Heading" at bounding box center [631, 206] width 38 height 17
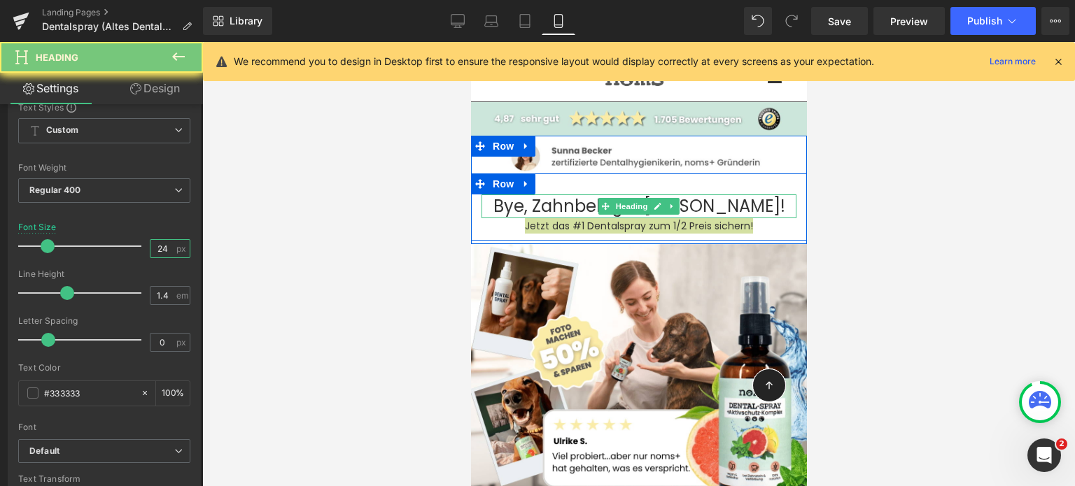
type input "24"
click at [536, 213] on h1 "Bye, Zahnbelag & [PERSON_NAME]!" at bounding box center [638, 206] width 315 height 24
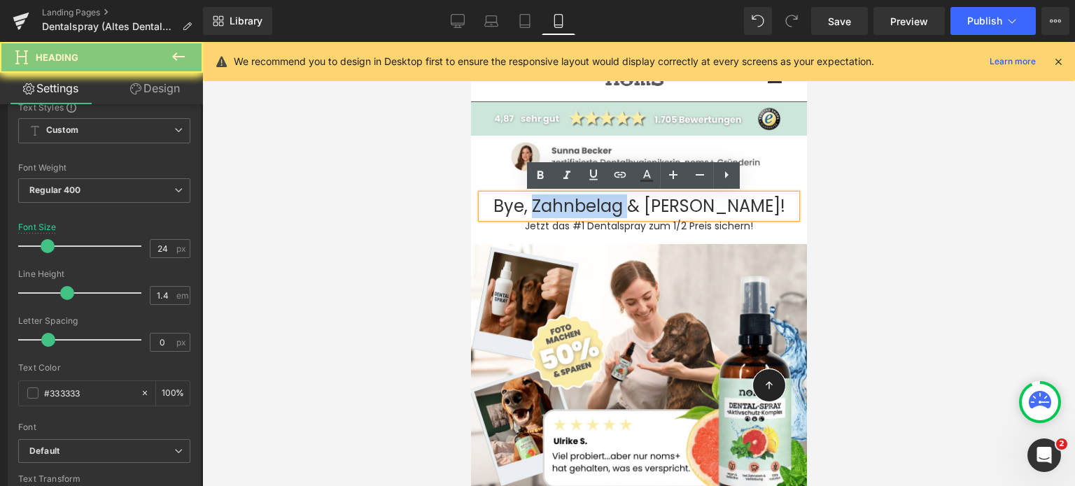
click at [536, 213] on h1 "Bye, Zahnbelag & [PERSON_NAME]!" at bounding box center [638, 206] width 315 height 24
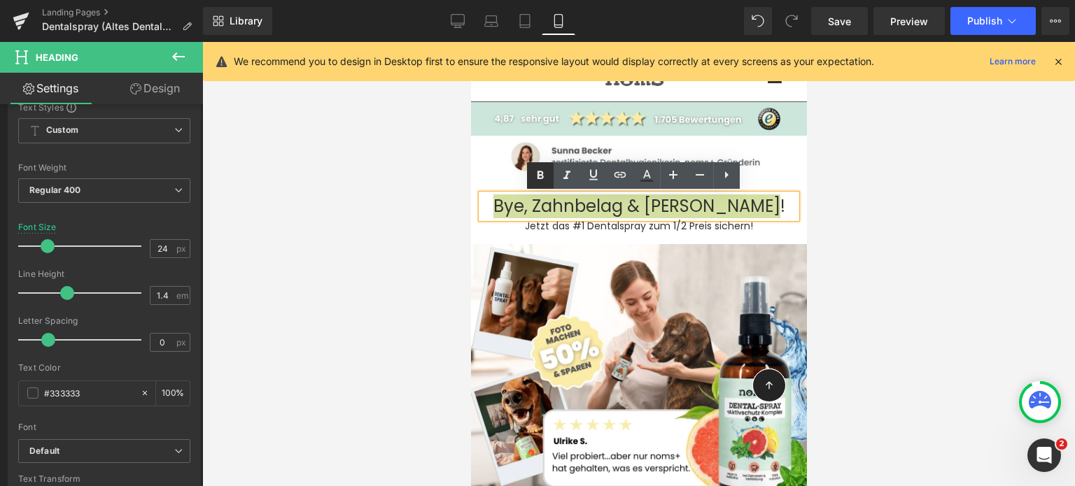
click at [532, 171] on icon at bounding box center [540, 175] width 17 height 17
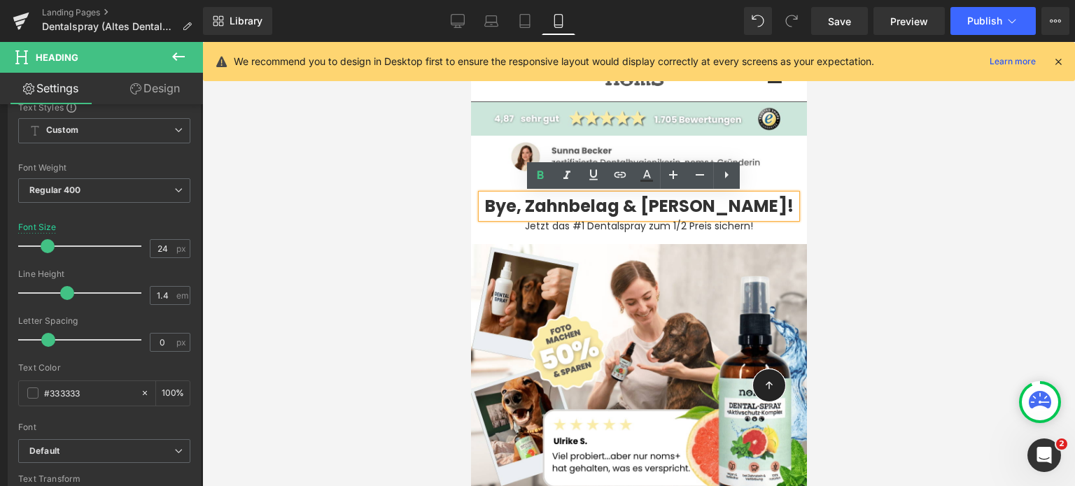
click at [357, 270] on div at bounding box center [638, 264] width 872 height 444
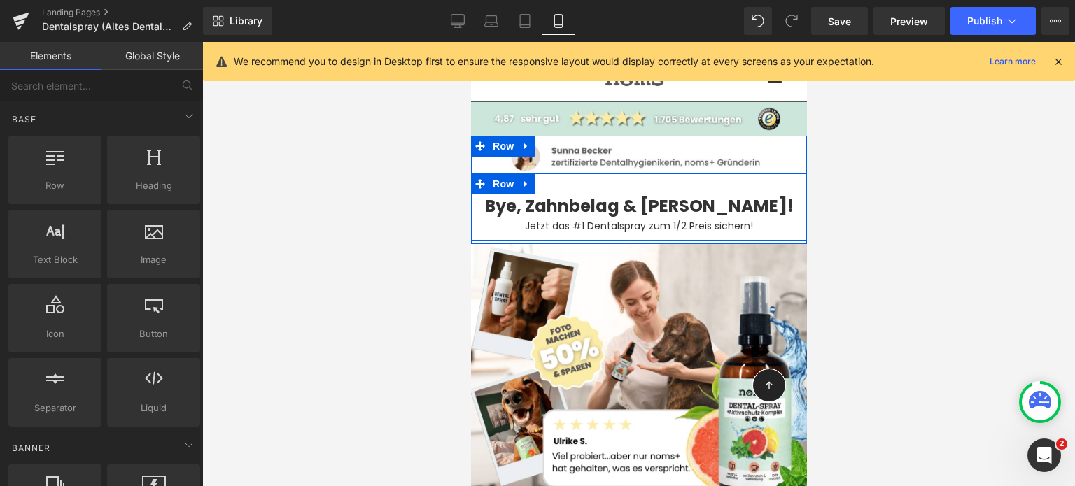
click at [581, 178] on div "Bye, Zahnbelag & [PERSON_NAME]! Heading Jetzt das #1 Dentalspray zum 1/2 Preis …" at bounding box center [638, 206] width 336 height 67
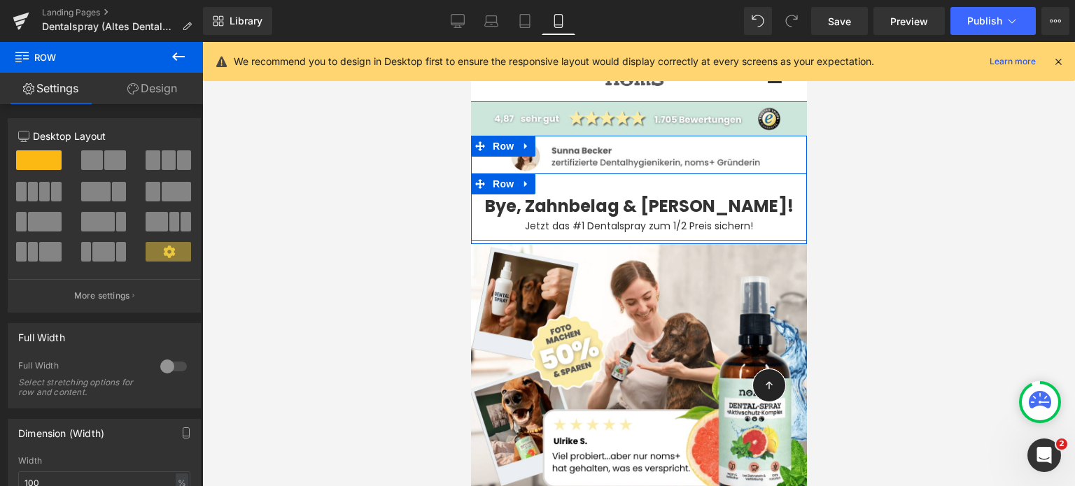
click at [600, 176] on div "Bye, Zahnbelag & [PERSON_NAME]! Heading Jetzt das #1 Dentalspray zum 1/2 Preis …" at bounding box center [638, 206] width 336 height 67
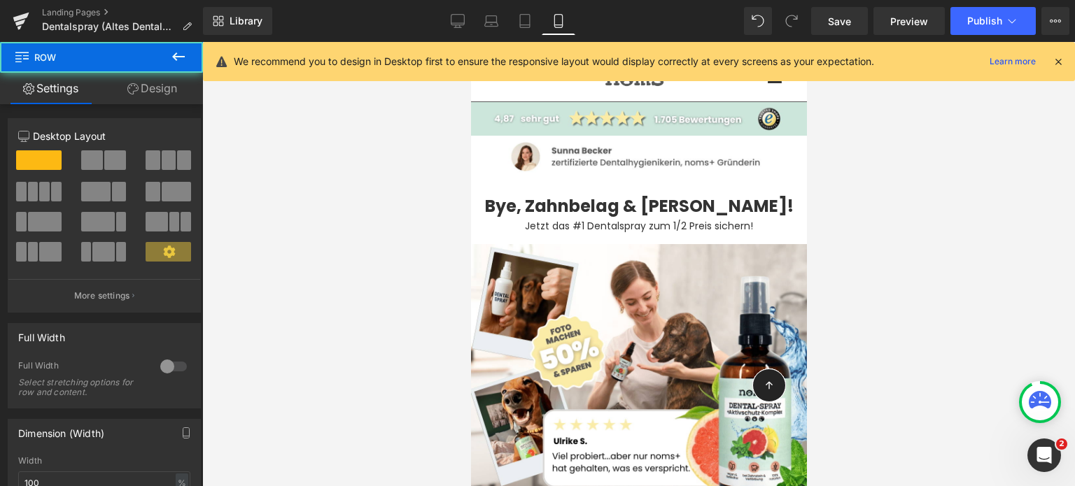
click at [322, 198] on div at bounding box center [638, 264] width 872 height 444
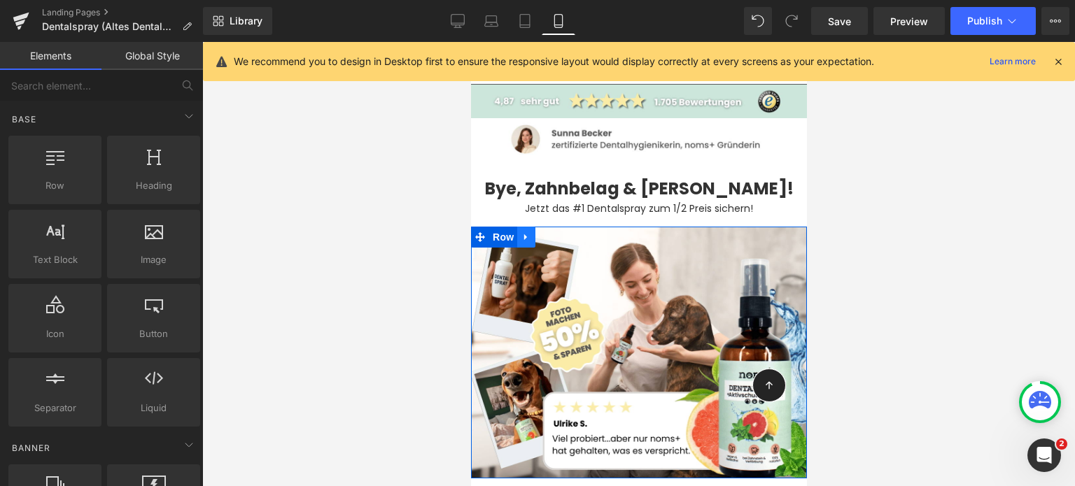
scroll to position [0, 0]
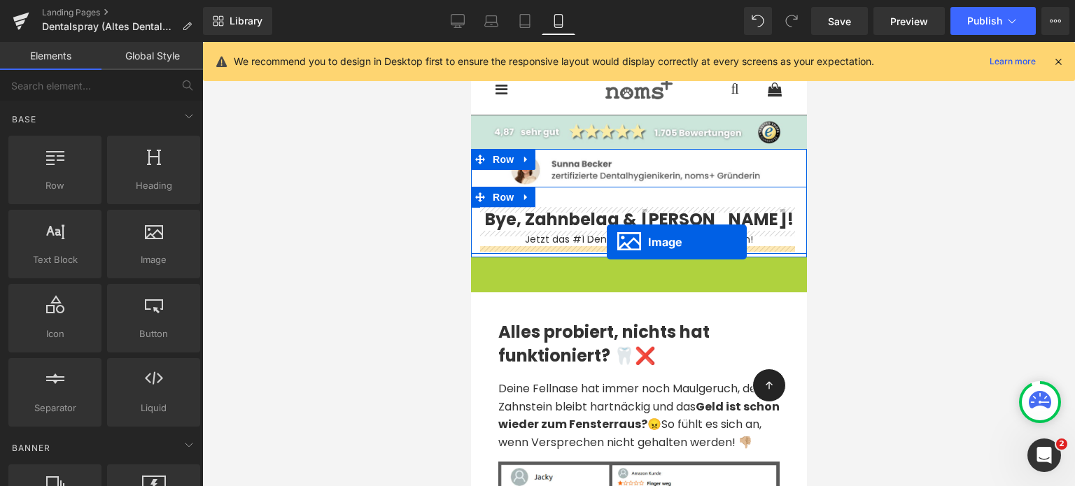
drag, startPoint x: 617, startPoint y: 381, endPoint x: 606, endPoint y: 242, distance: 139.7
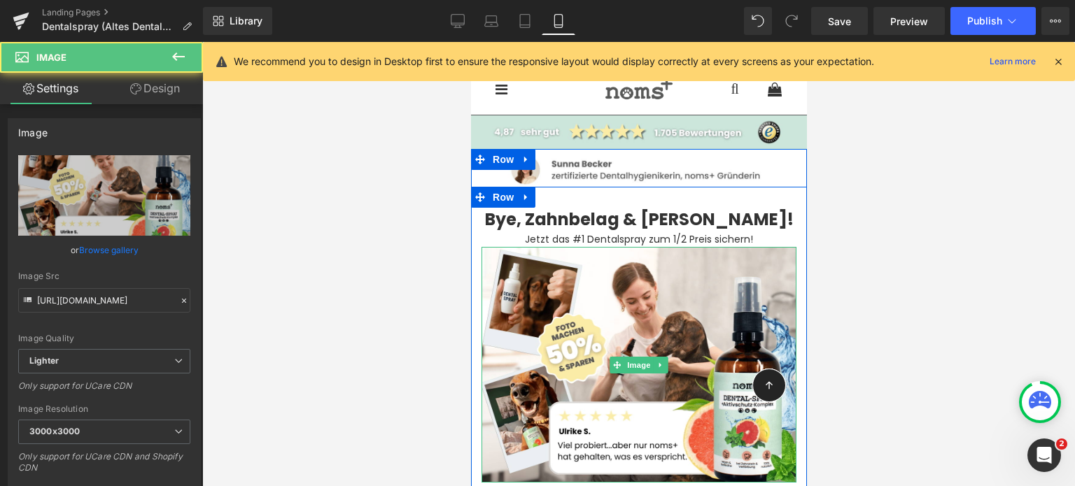
click at [438, 296] on div at bounding box center [638, 264] width 872 height 444
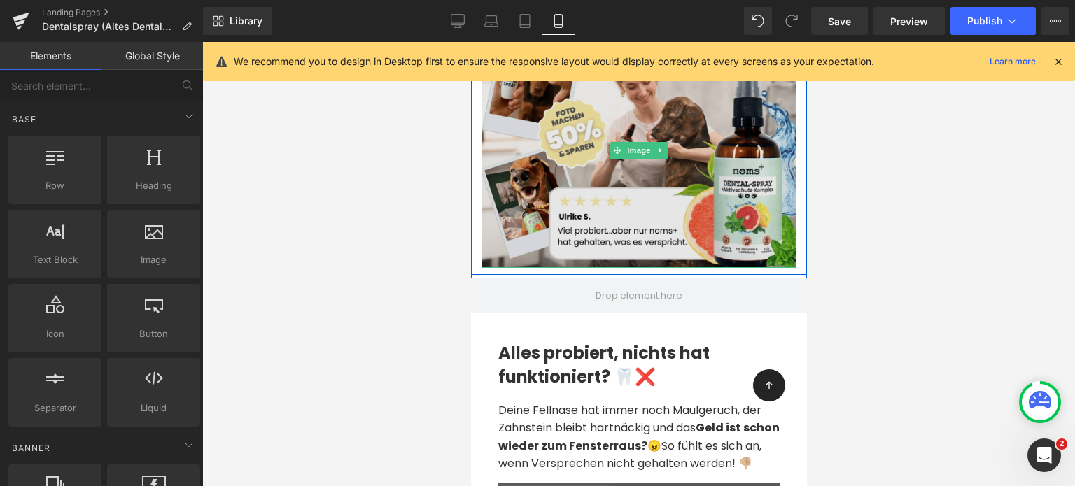
scroll to position [218, 0]
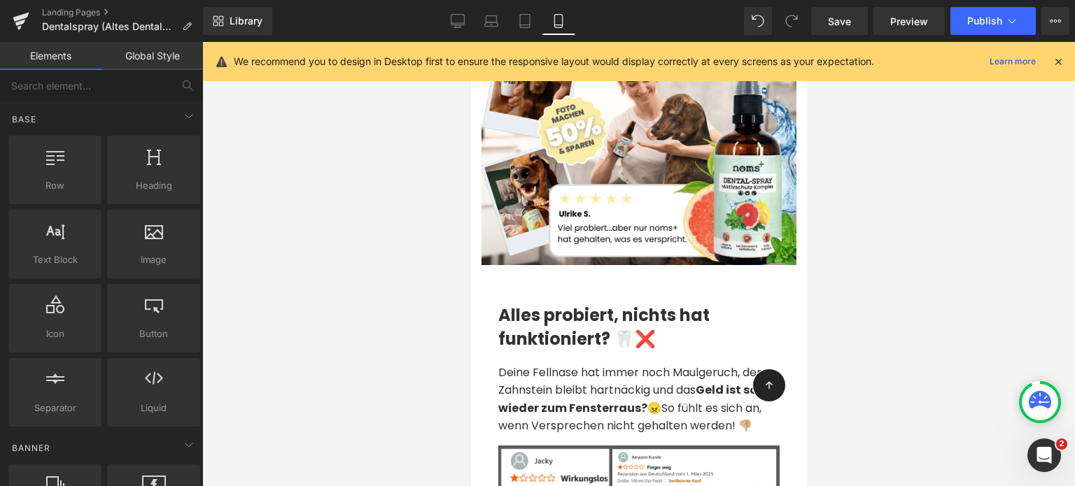
drag, startPoint x: 477, startPoint y: 378, endPoint x: 378, endPoint y: 299, distance: 127.4
click at [954, 133] on div at bounding box center [638, 264] width 872 height 444
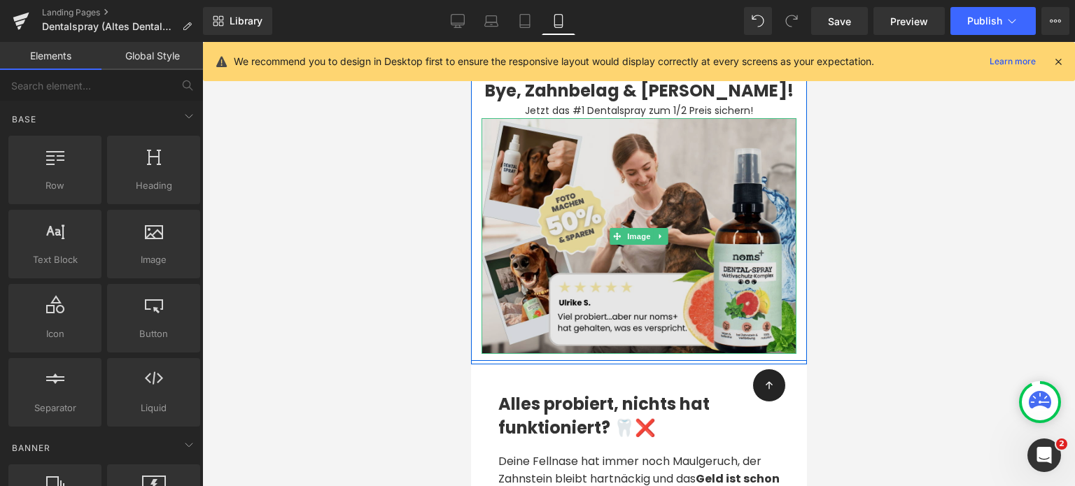
scroll to position [20, 0]
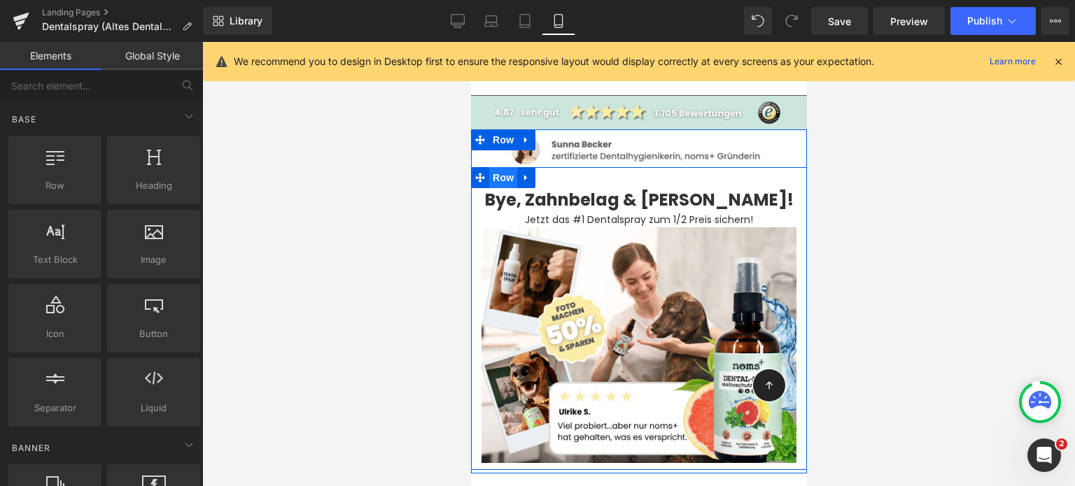
click at [496, 183] on span "Row" at bounding box center [502, 177] width 28 height 21
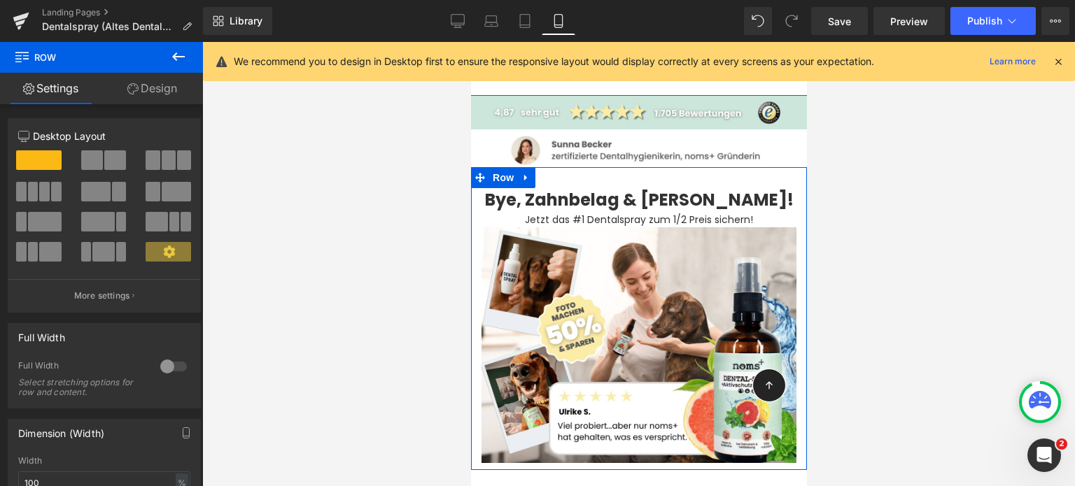
click at [147, 85] on link "Design" at bounding box center [151, 88] width 101 height 31
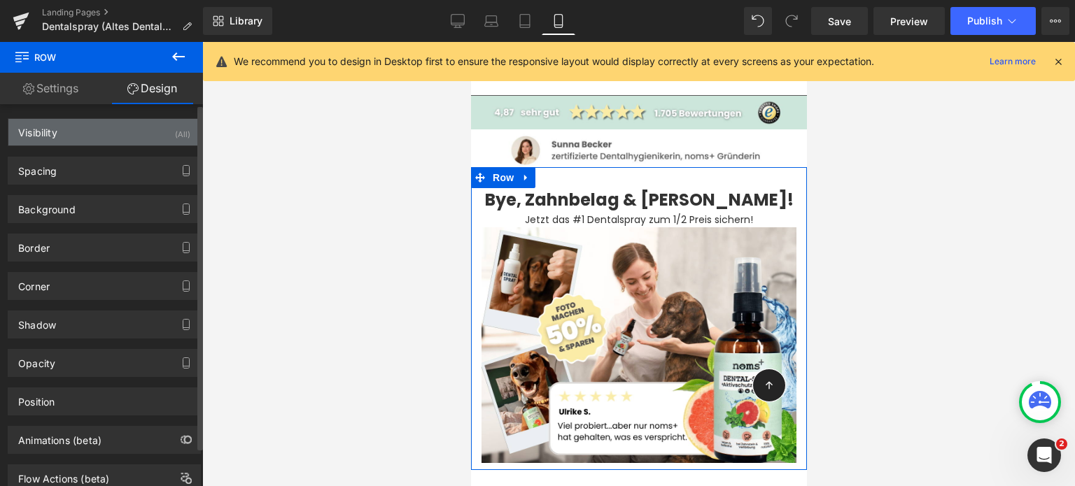
click at [104, 122] on div "Visibility (All)" at bounding box center [104, 132] width 192 height 27
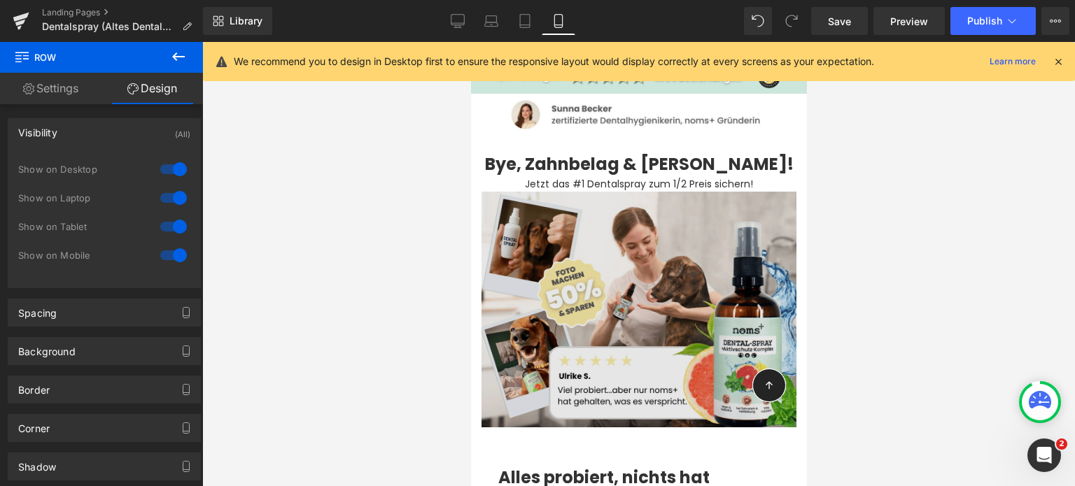
scroll to position [53, 0]
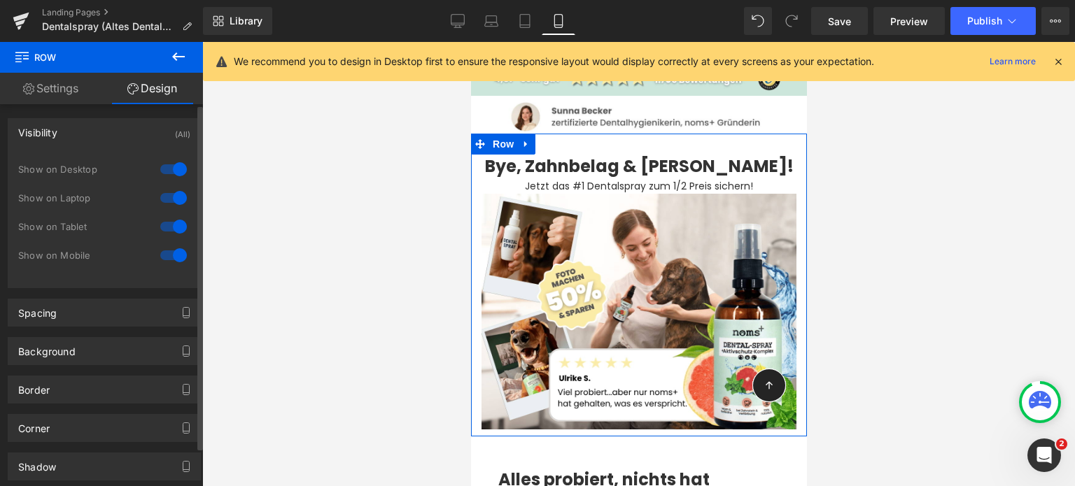
click at [171, 169] on div at bounding box center [174, 169] width 34 height 22
click at [173, 187] on div at bounding box center [174, 198] width 34 height 22
click at [171, 223] on div at bounding box center [174, 226] width 34 height 22
click at [171, 246] on div at bounding box center [174, 255] width 34 height 22
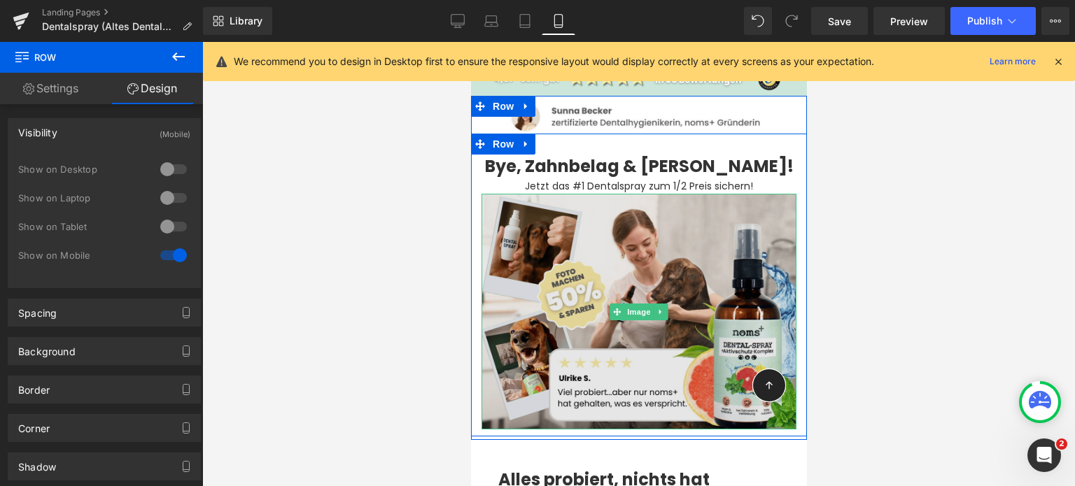
scroll to position [0, 0]
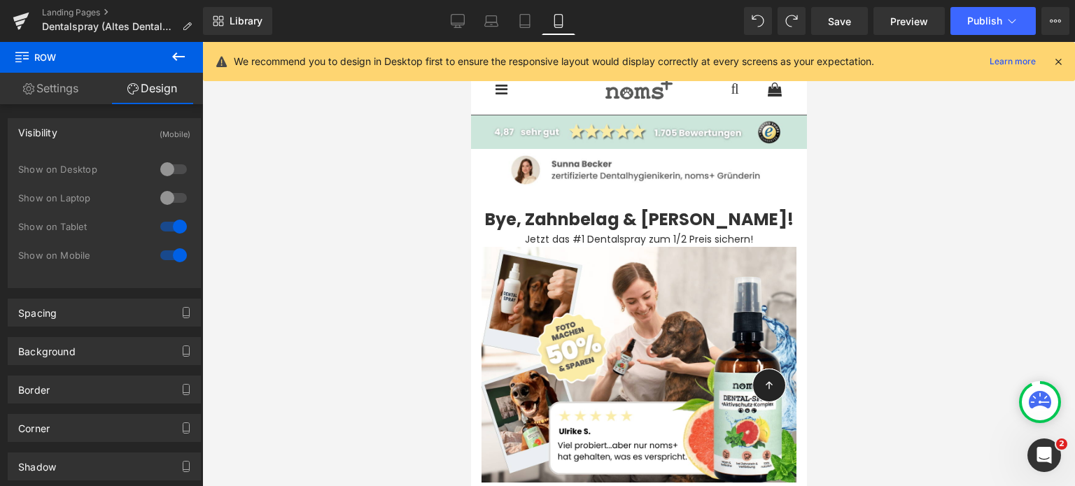
click at [973, 37] on div "Library Mobile Desktop Laptop Tablet Mobile Save Preview Publish Scheduled View…" at bounding box center [639, 21] width 872 height 42
click at [981, 27] on button "Publish" at bounding box center [992, 21] width 85 height 28
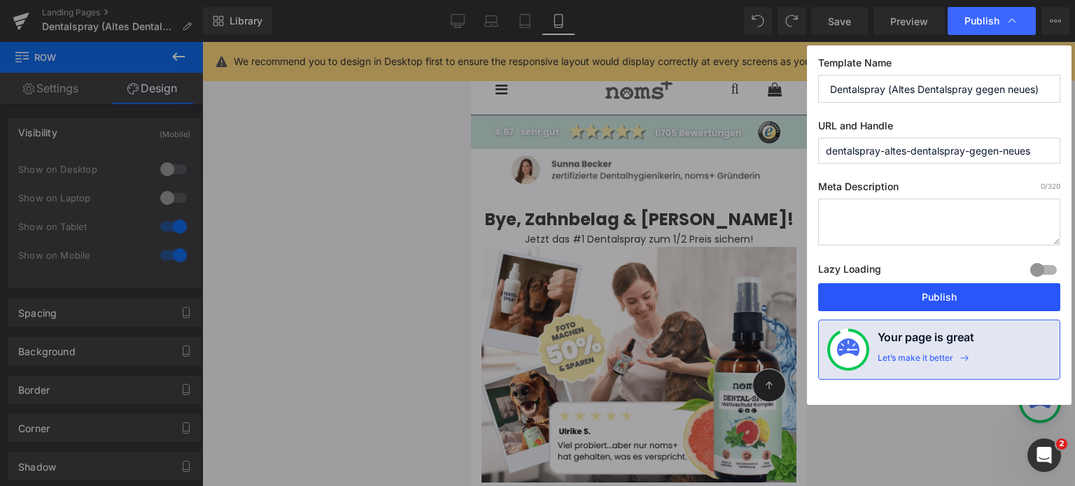
click at [902, 296] on button "Publish" at bounding box center [939, 297] width 242 height 28
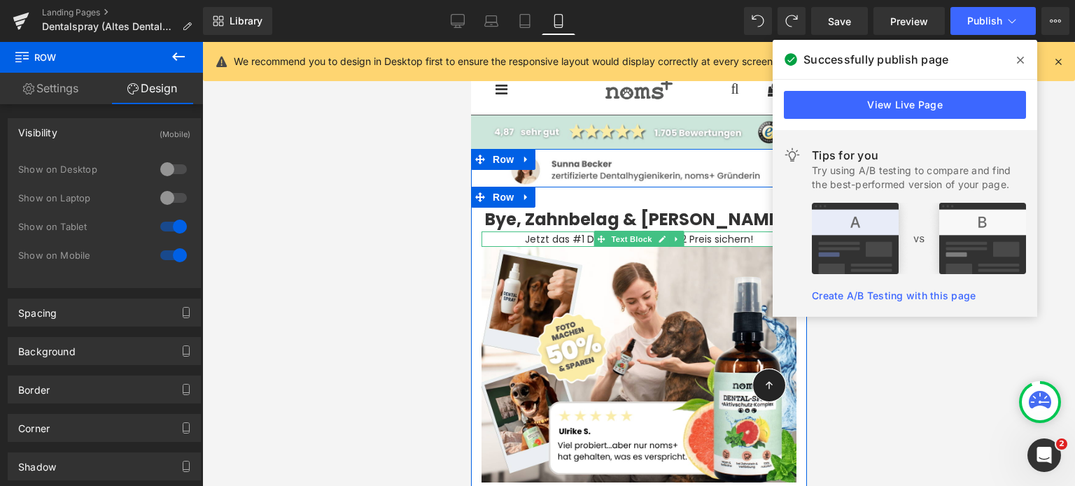
click at [555, 237] on p "Jetzt das #1 Dentalspray zum 1/2 Preis sichern!" at bounding box center [638, 239] width 315 height 15
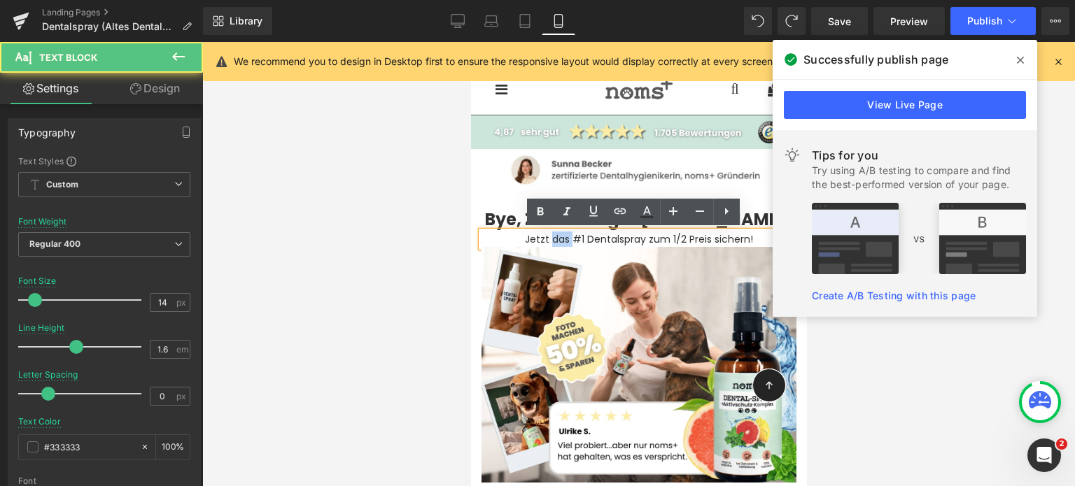
click at [555, 237] on p "Jetzt das #1 Dentalspray zum 1/2 Preis sichern!" at bounding box center [638, 239] width 315 height 15
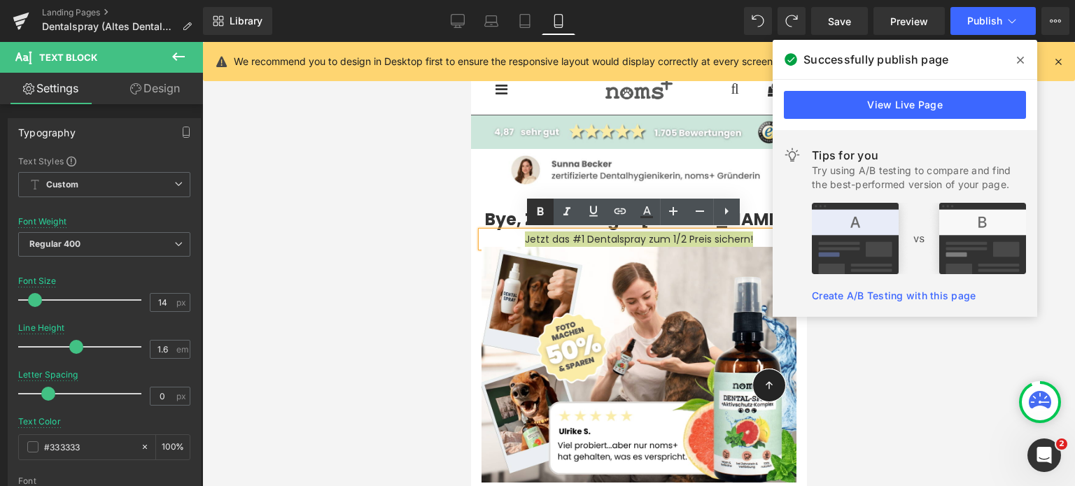
click at [540, 207] on icon at bounding box center [540, 212] width 17 height 17
click at [378, 299] on div at bounding box center [638, 264] width 872 height 444
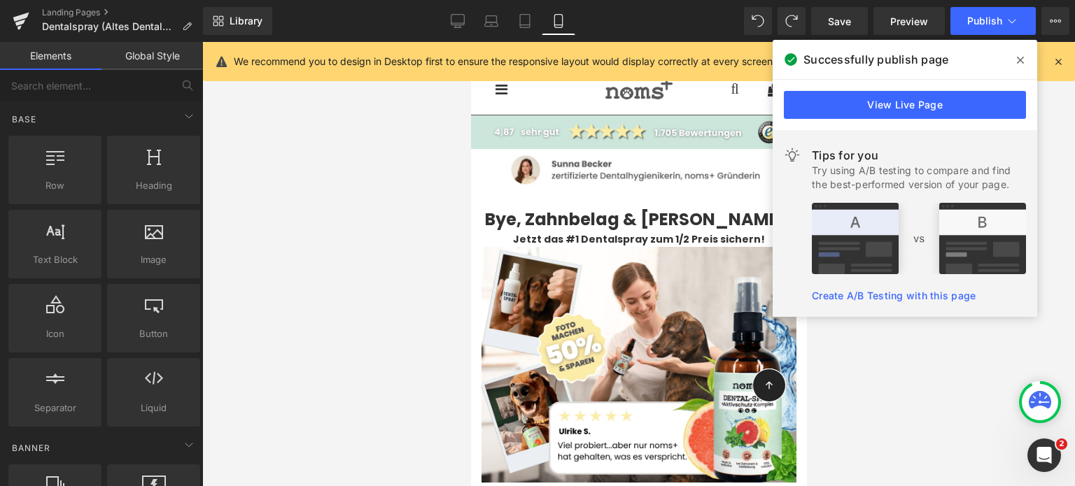
click at [1024, 51] on span at bounding box center [1020, 60] width 22 height 22
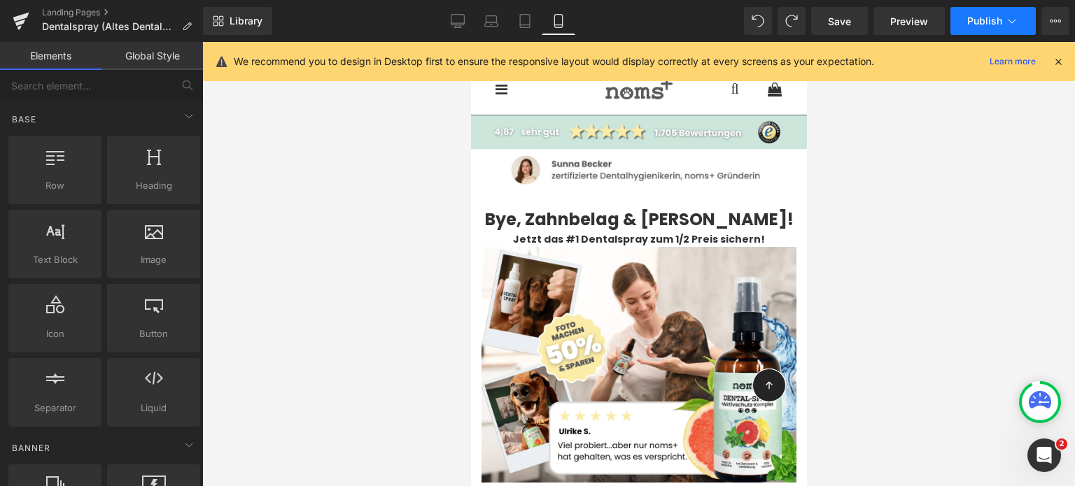
click at [972, 29] on button "Publish" at bounding box center [992, 21] width 85 height 28
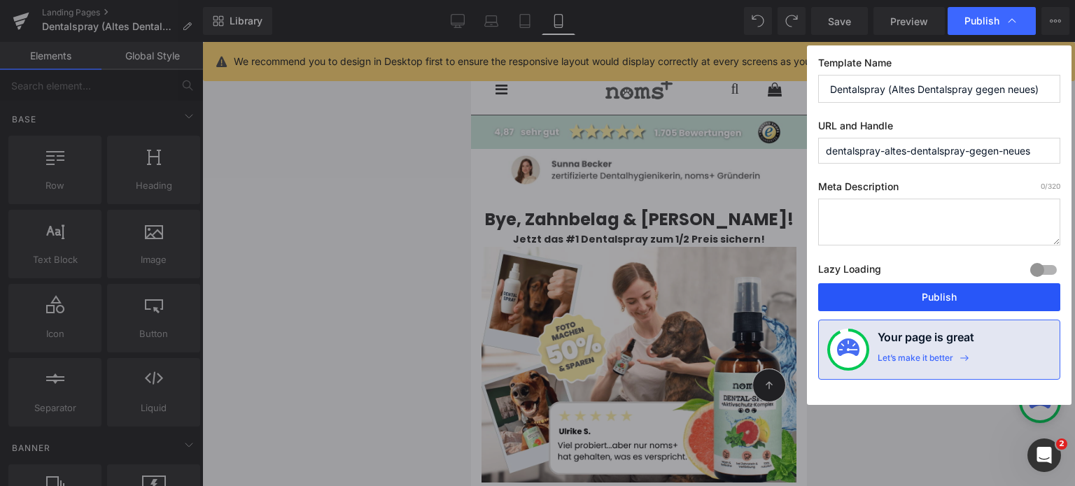
click at [889, 293] on button "Publish" at bounding box center [939, 297] width 242 height 28
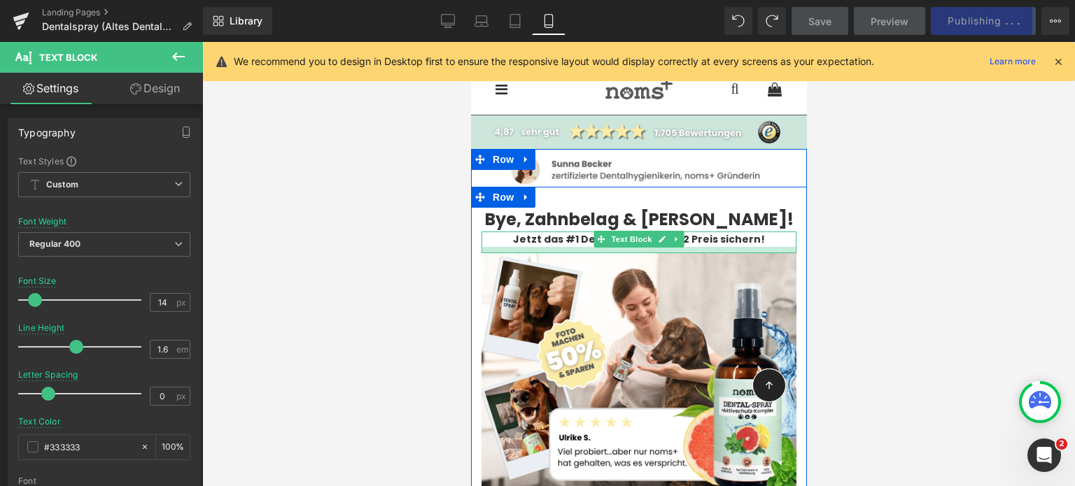
drag, startPoint x: 701, startPoint y: 246, endPoint x: 834, endPoint y: 315, distance: 149.9
click at [704, 252] on div at bounding box center [638, 250] width 315 height 6
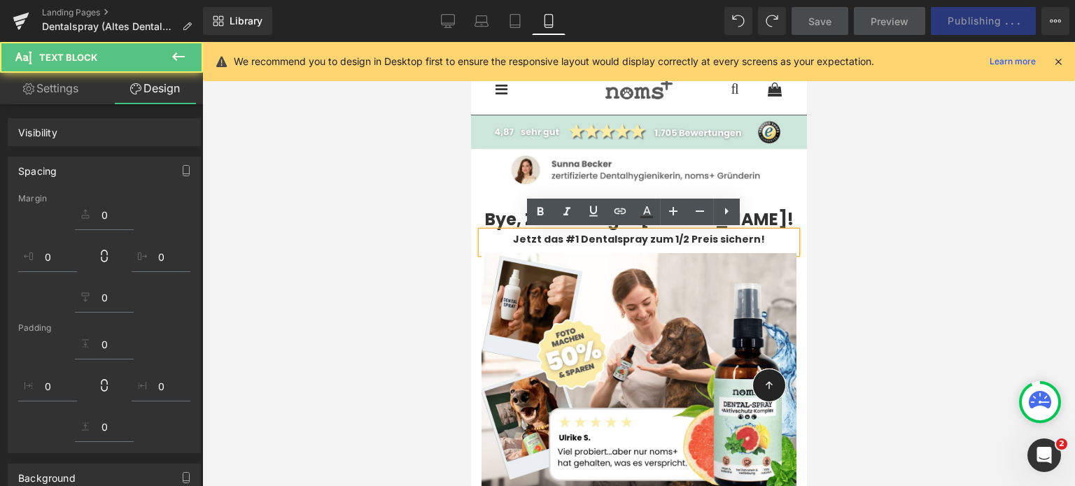
click at [364, 273] on div at bounding box center [638, 264] width 872 height 444
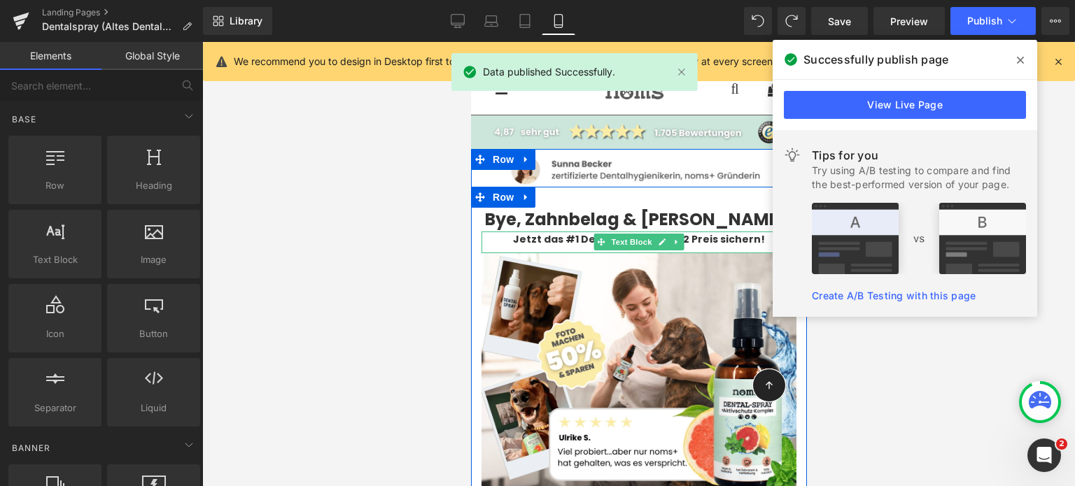
click at [530, 243] on strong "Jetzt das #1 Dentalspray zum 1/2 Preis sichern!" at bounding box center [638, 239] width 252 height 14
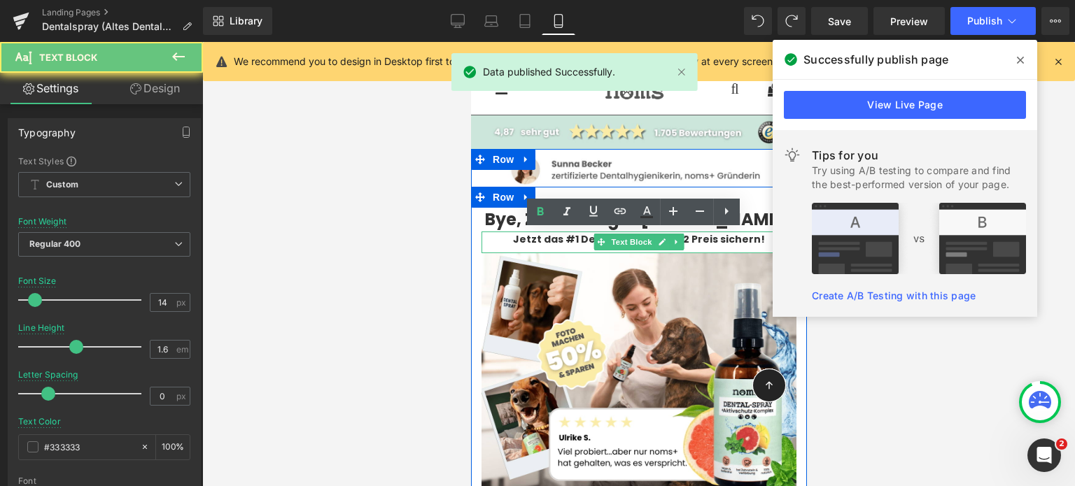
click at [530, 243] on strong "Jetzt das #1 Dentalspray zum 1/2 Preis sichern!" at bounding box center [638, 239] width 252 height 14
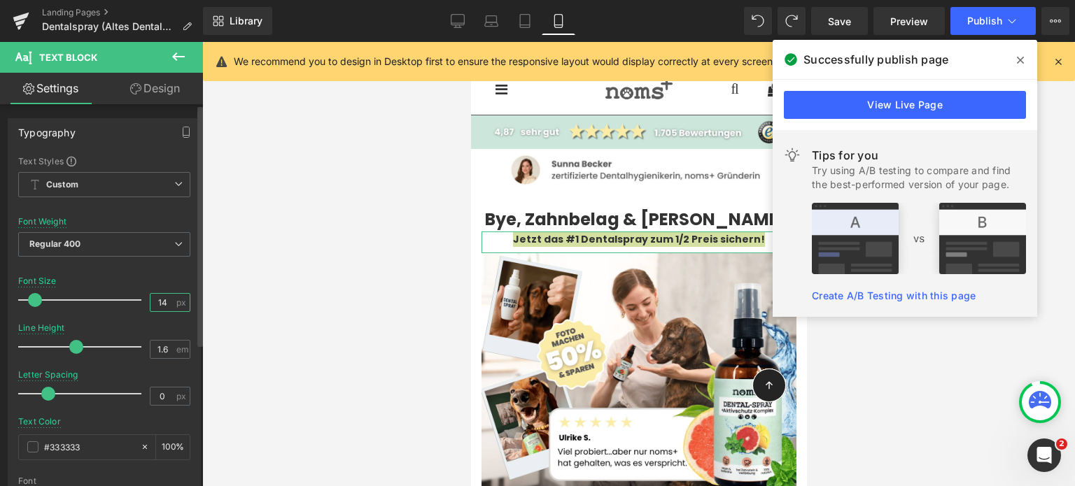
click at [166, 304] on input "14" at bounding box center [162, 302] width 24 height 17
type input "16"
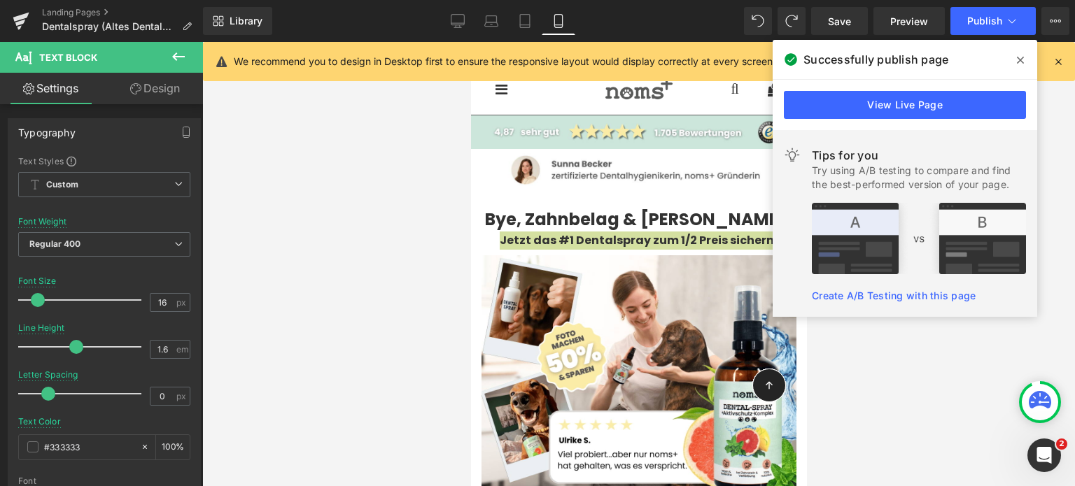
click at [409, 276] on div at bounding box center [638, 264] width 872 height 444
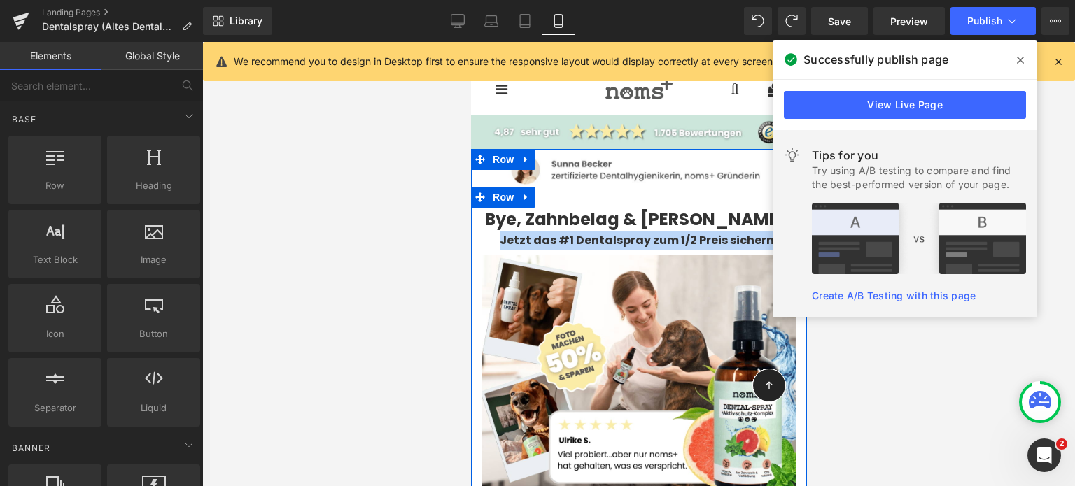
click at [584, 246] on strong "Jetzt das #1 Dentalspray zum 1/2 Preis sichern!" at bounding box center [638, 240] width 279 height 16
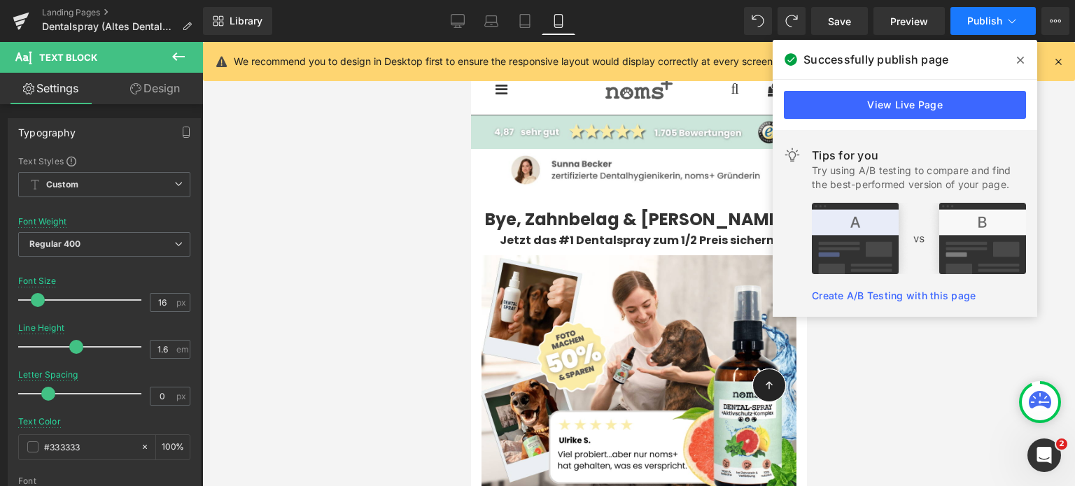
drag, startPoint x: 958, startPoint y: 29, endPoint x: 981, endPoint y: 17, distance: 25.7
click at [981, 17] on span "Publish" at bounding box center [984, 20] width 35 height 11
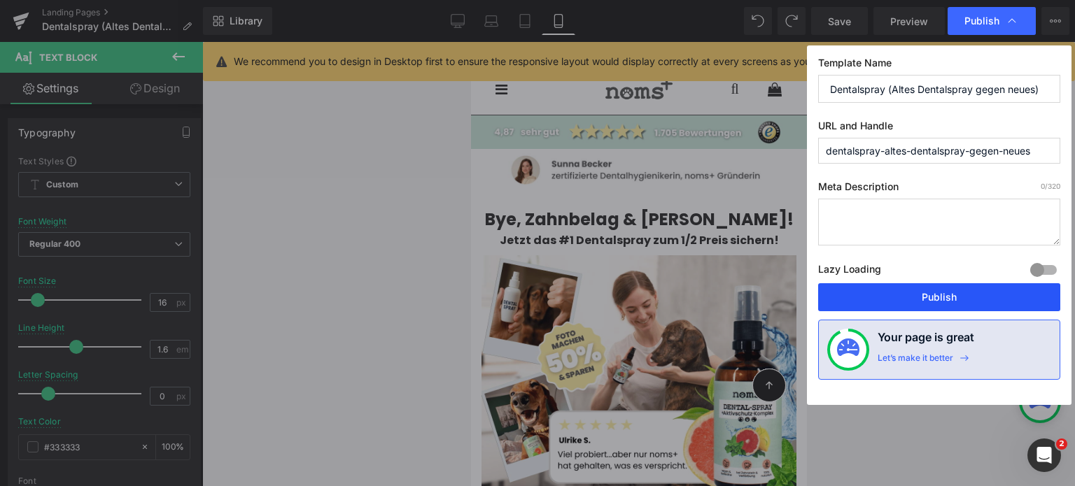
click at [915, 294] on button "Publish" at bounding box center [939, 297] width 242 height 28
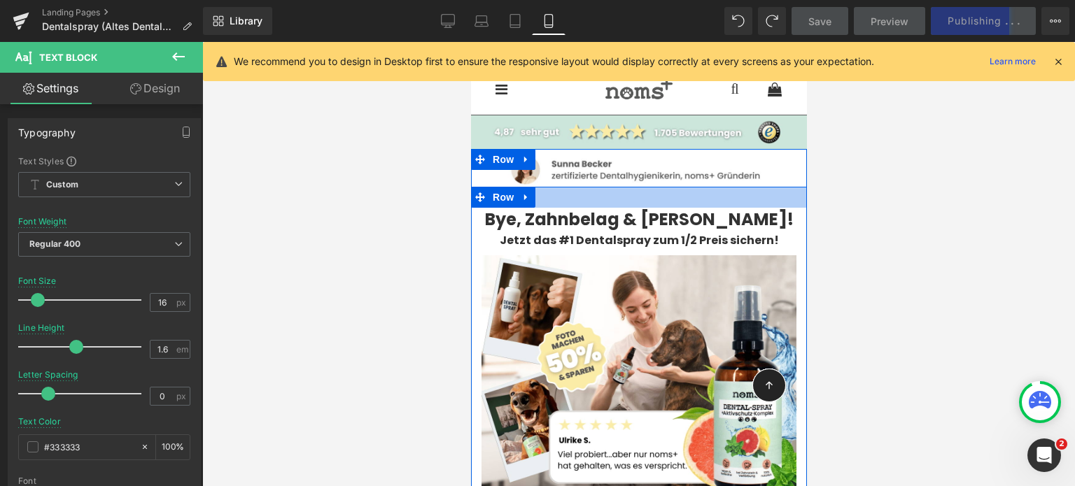
click at [560, 212] on strong "Bye, Zahnbelag & [PERSON_NAME]!" at bounding box center [638, 219] width 309 height 23
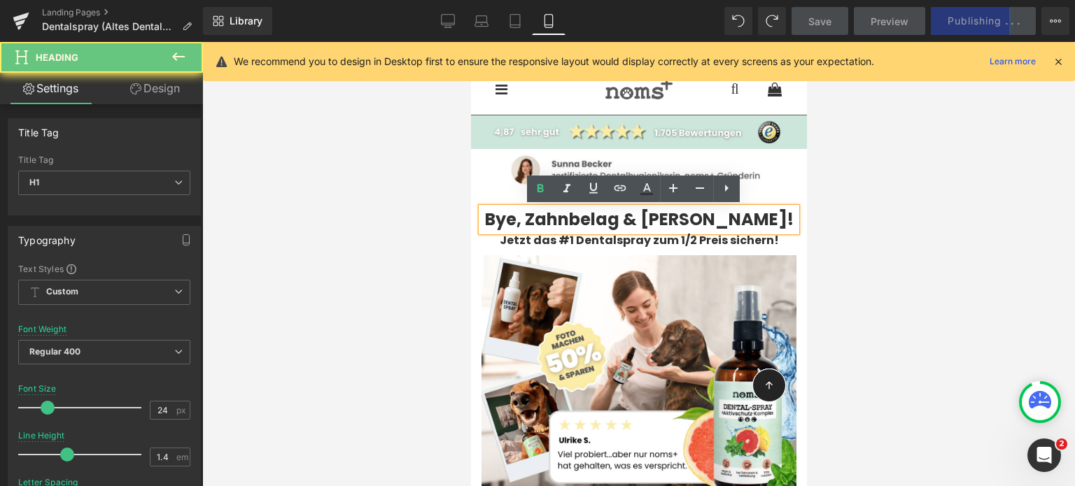
click at [563, 217] on strong "Bye, Zahnbelag & [PERSON_NAME]!" at bounding box center [638, 219] width 309 height 23
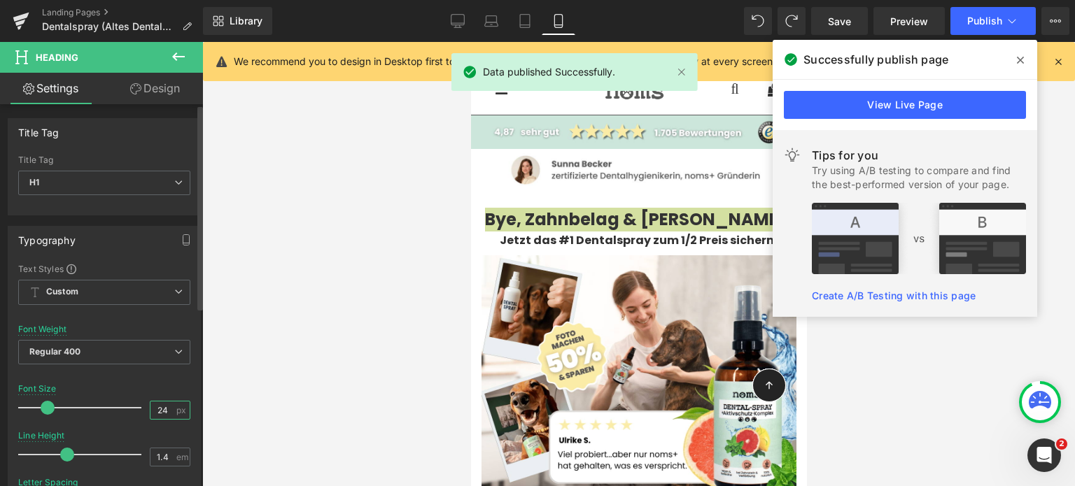
click at [162, 409] on input "24" at bounding box center [162, 410] width 24 height 17
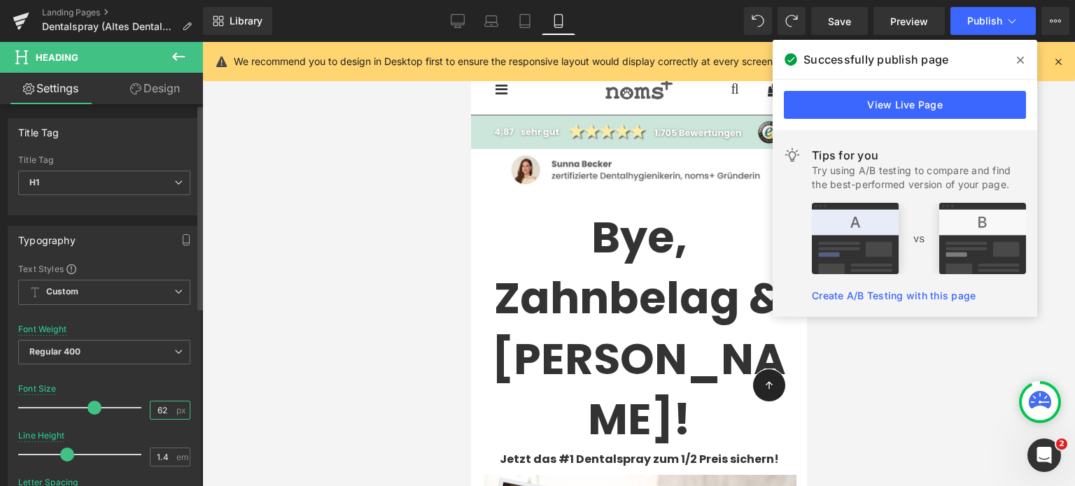
click at [157, 407] on input "62" at bounding box center [162, 410] width 24 height 17
type input "2"
type input "22"
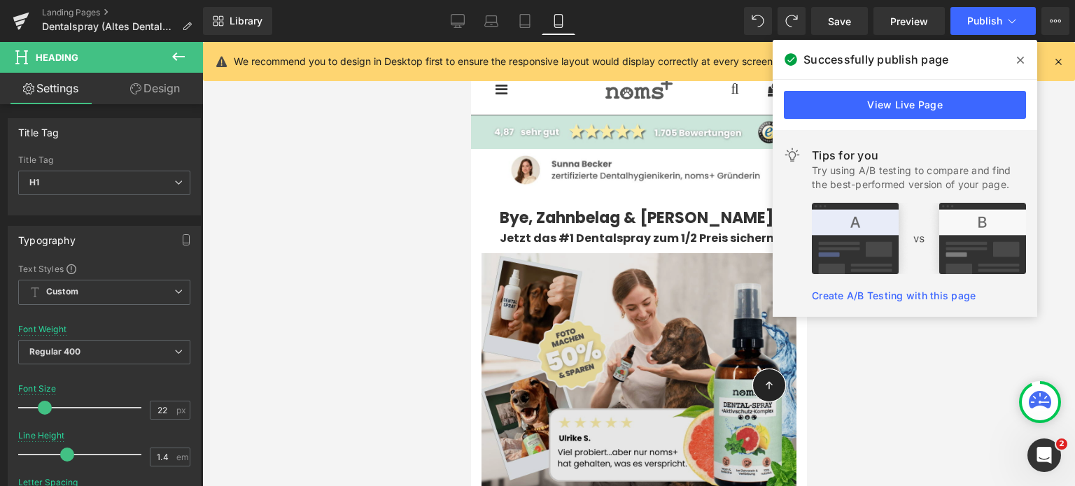
click at [553, 385] on img at bounding box center [638, 371] width 315 height 236
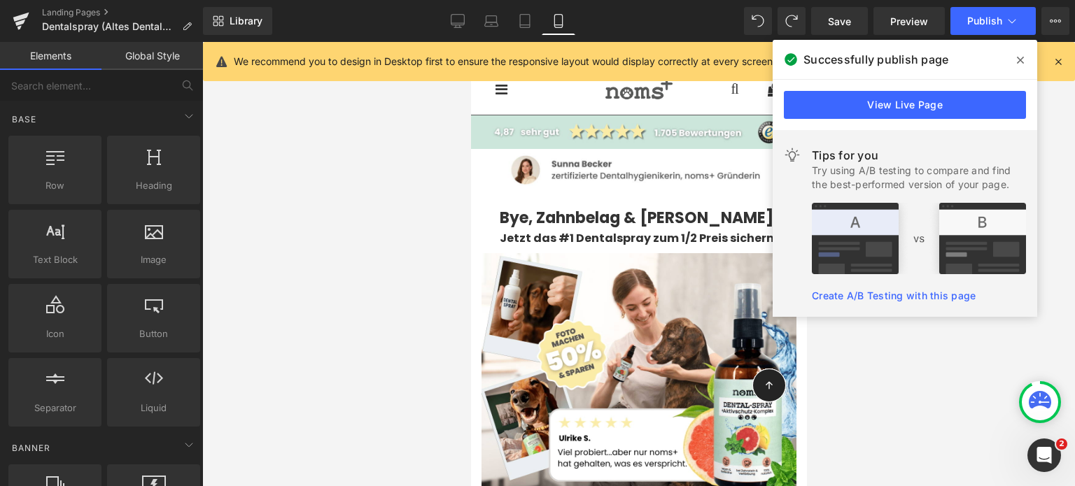
click at [342, 348] on div at bounding box center [638, 264] width 872 height 444
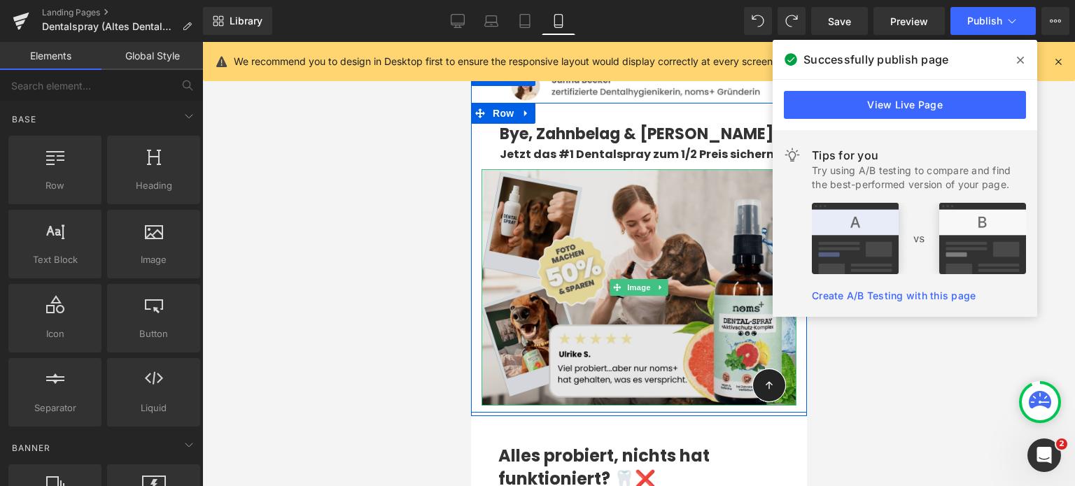
scroll to position [84, 0]
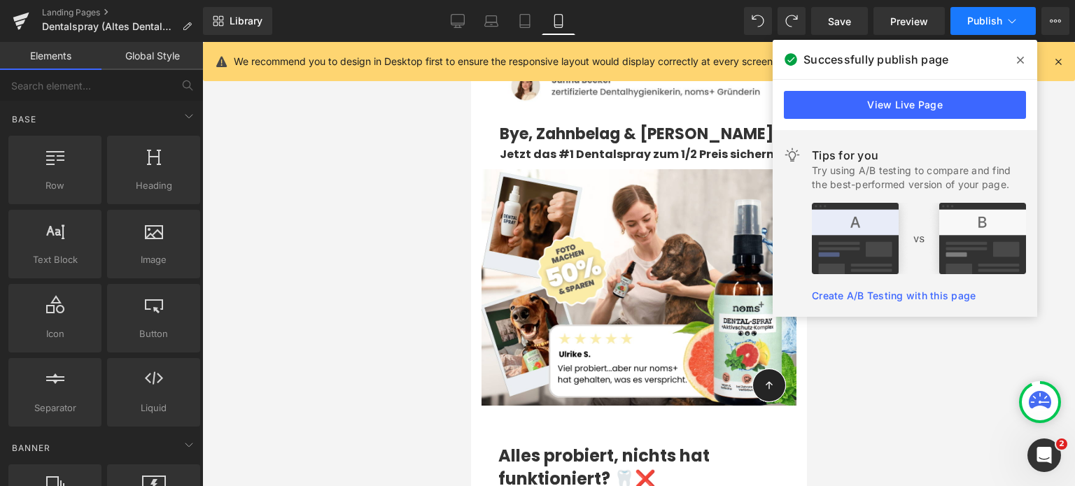
click at [965, 24] on button "Publish" at bounding box center [992, 21] width 85 height 28
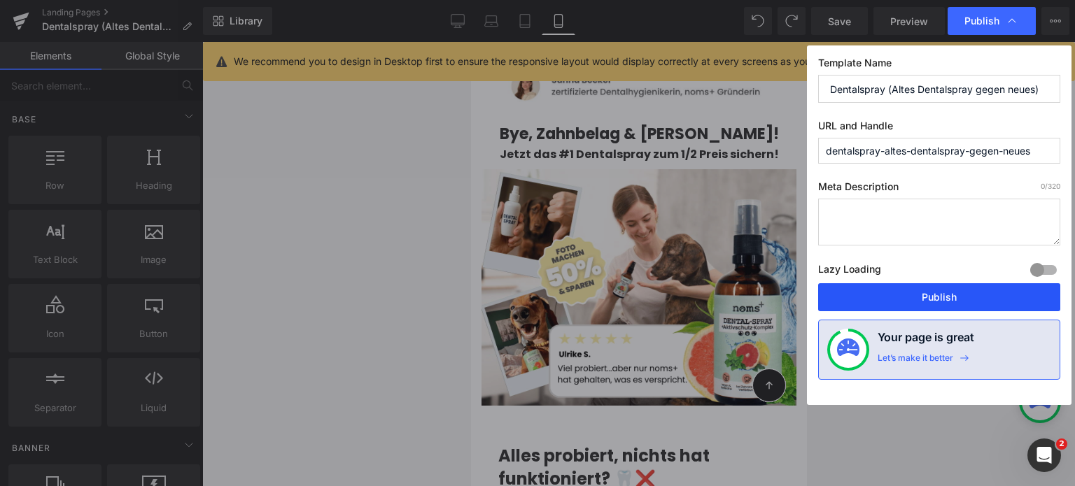
drag, startPoint x: 944, startPoint y: 303, endPoint x: 301, endPoint y: 152, distance: 660.4
click at [944, 303] on button "Publish" at bounding box center [939, 297] width 242 height 28
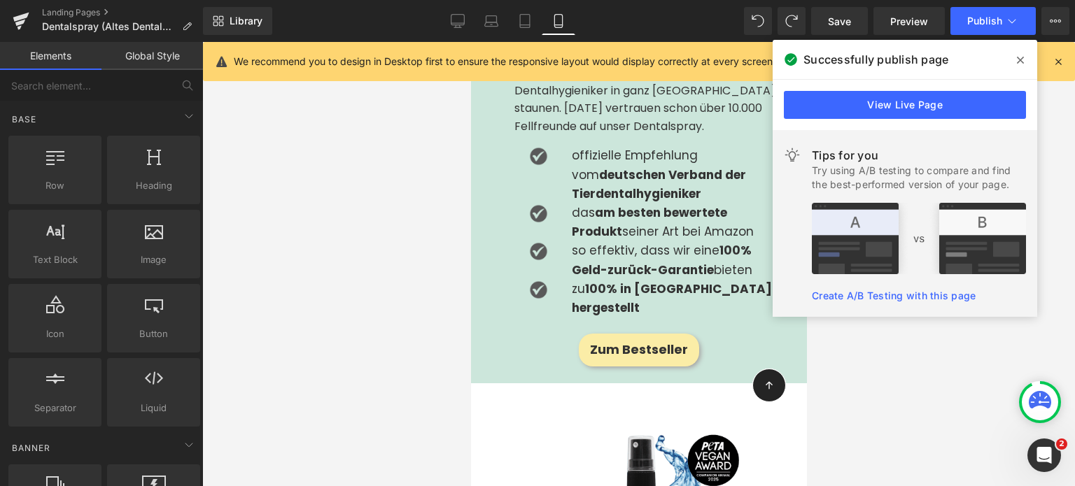
scroll to position [2337, 0]
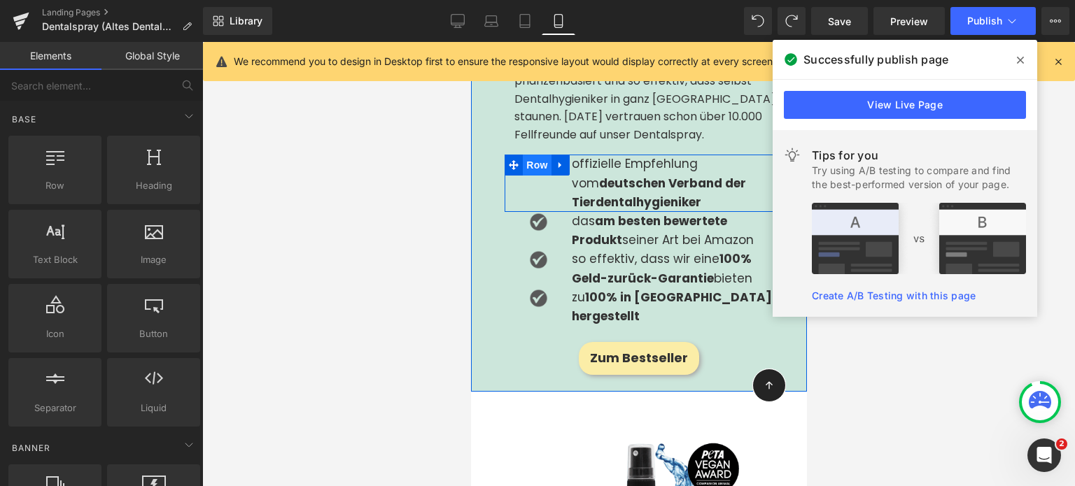
click at [539, 155] on span "Row" at bounding box center [536, 165] width 28 height 21
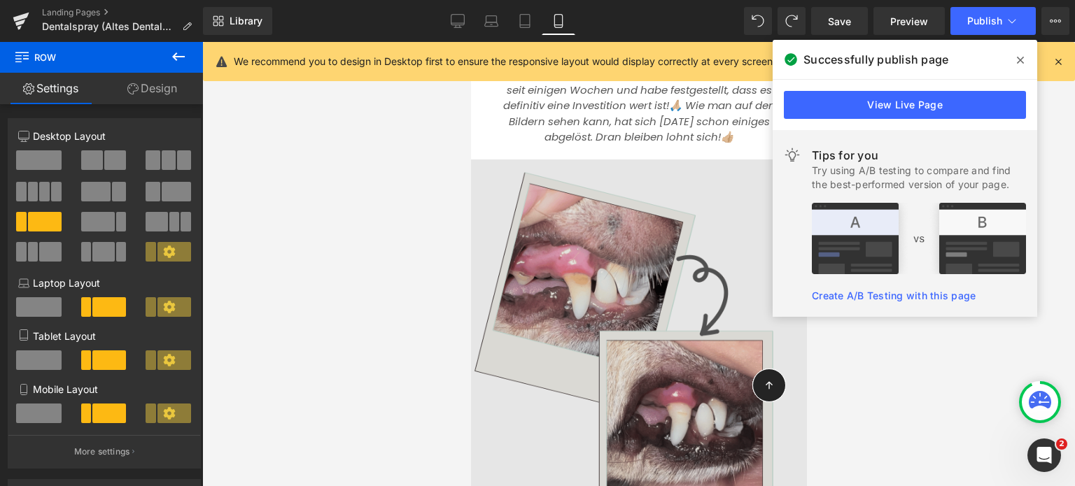
click at [555, 259] on img at bounding box center [638, 366] width 336 height 427
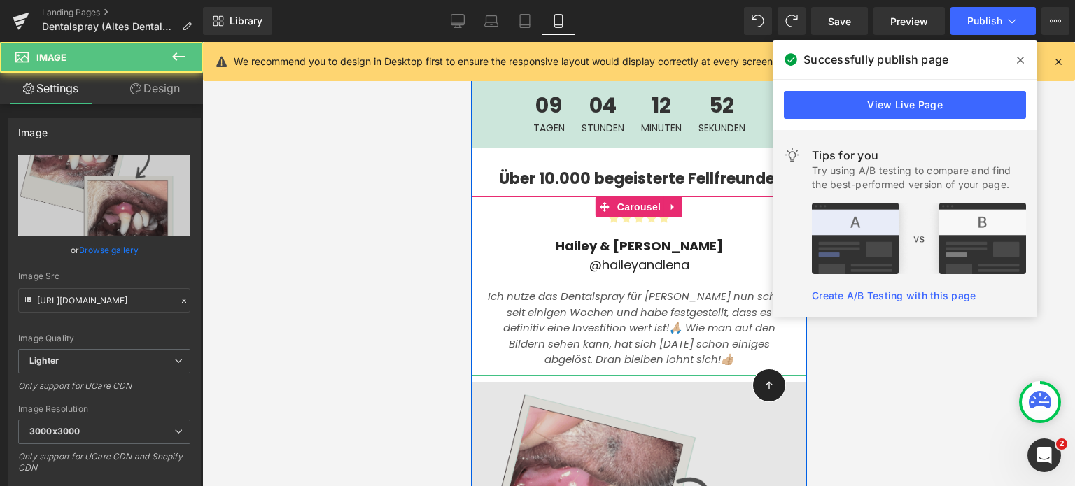
scroll to position [3918, 0]
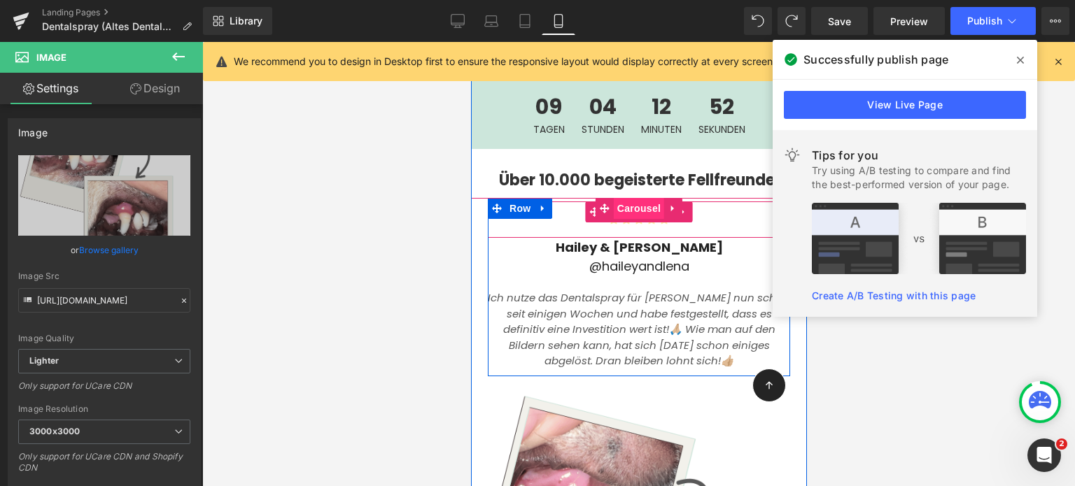
click at [613, 198] on span "Carousel" at bounding box center [638, 208] width 50 height 21
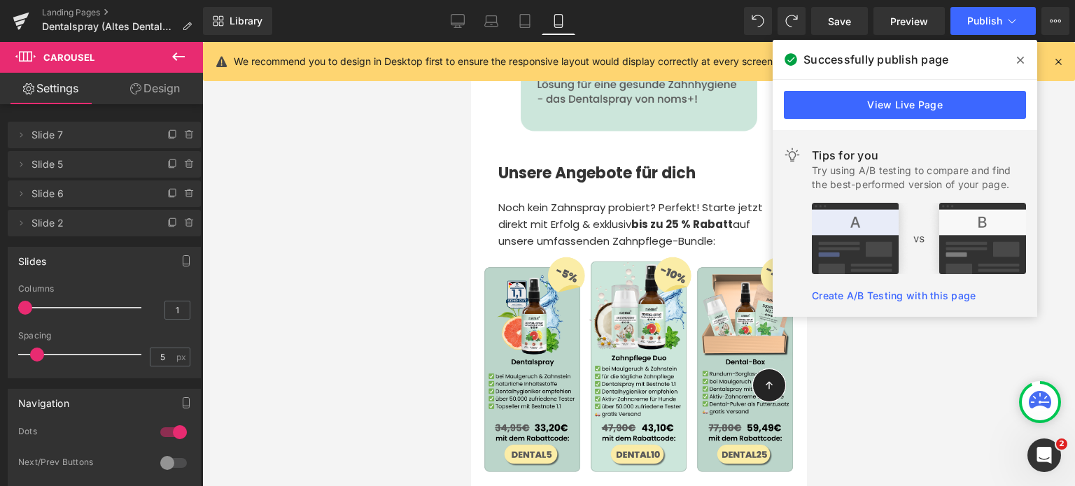
scroll to position [6757, 0]
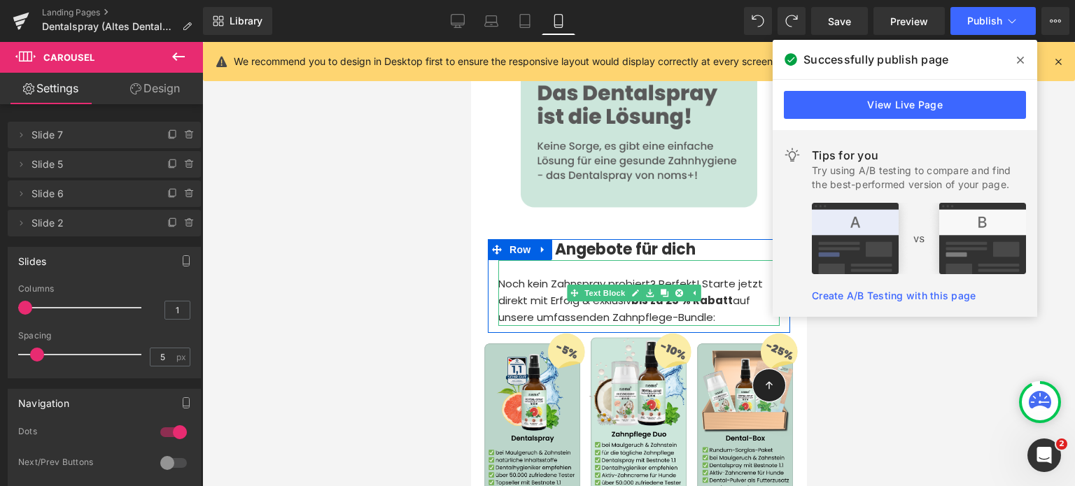
click at [630, 276] on p "Noch kein Zahnspray probiert? Perfekt! Starte jetzt direkt mit Erfolg & exklusi…" at bounding box center [637, 301] width 281 height 50
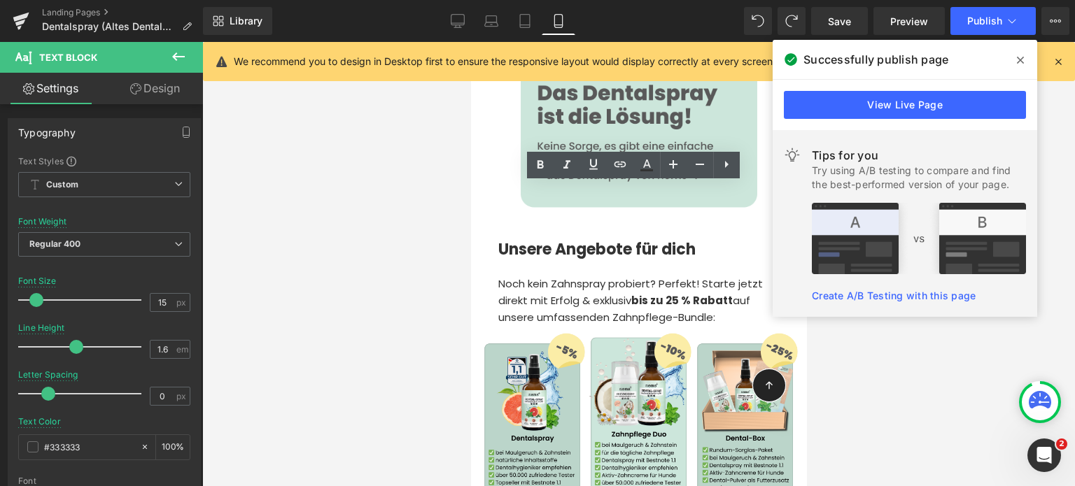
click at [1019, 71] on div "Successfully publish page" at bounding box center [904, 59] width 264 height 39
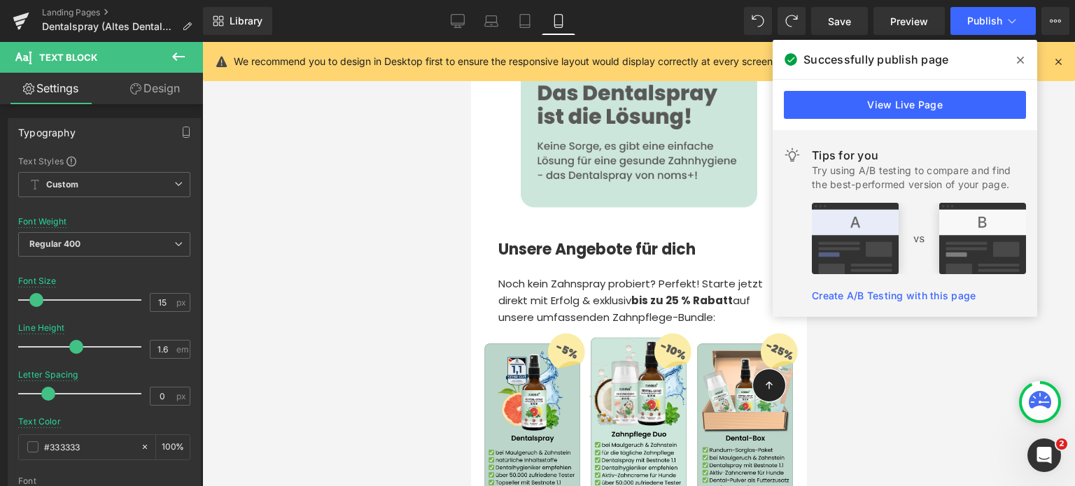
click at [1019, 71] on div "Successfully publish page" at bounding box center [904, 59] width 264 height 39
click at [1019, 66] on span at bounding box center [1020, 60] width 22 height 22
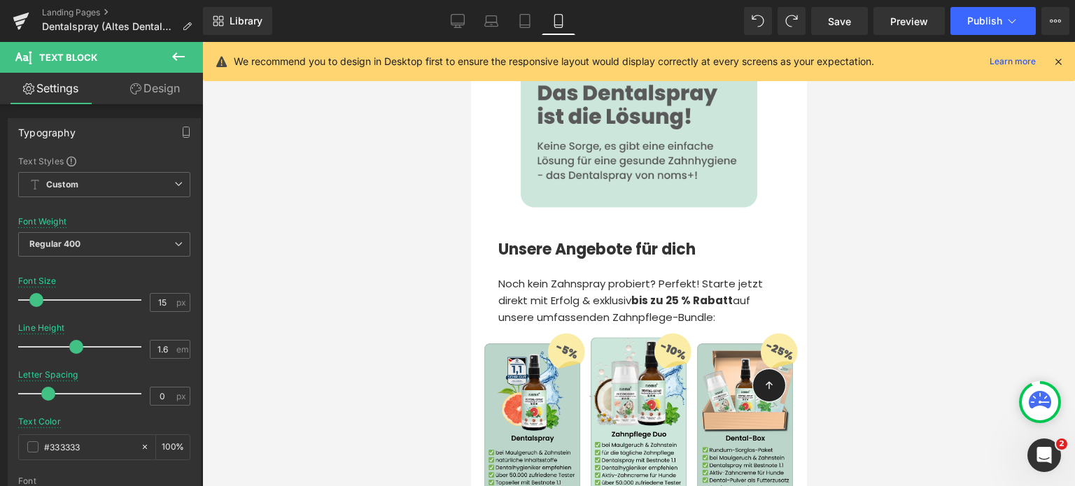
click at [172, 61] on icon at bounding box center [178, 56] width 17 height 17
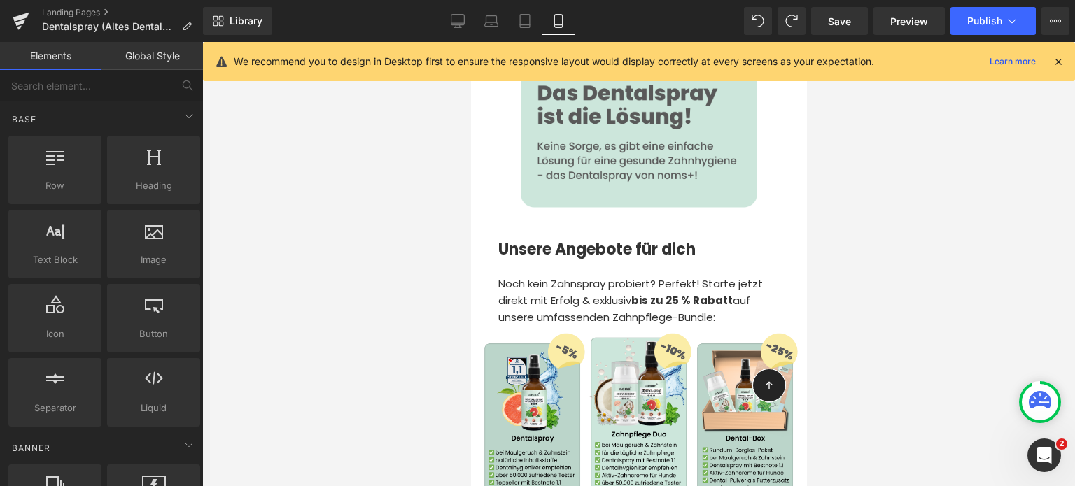
click at [155, 63] on link "Global Style" at bounding box center [151, 56] width 101 height 28
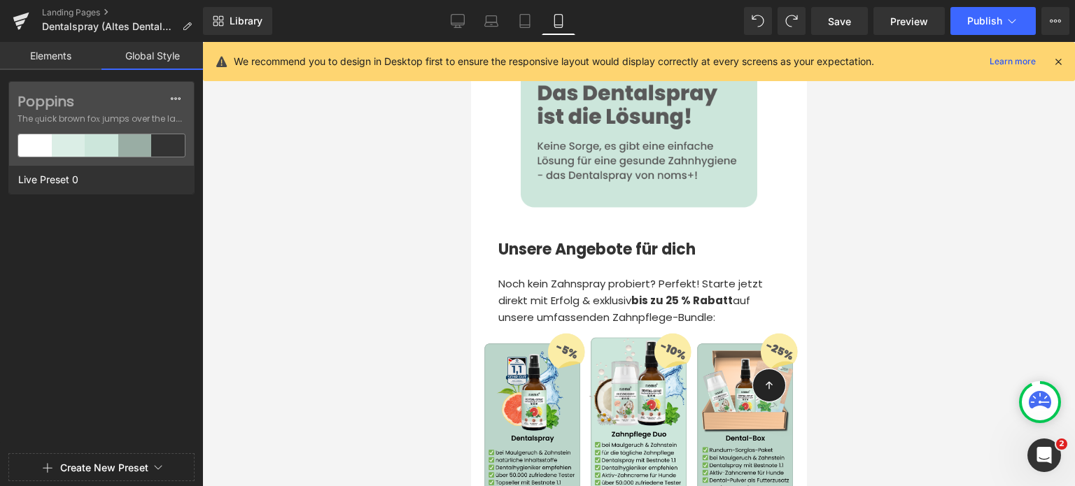
click at [66, 45] on link "Elements" at bounding box center [50, 56] width 101 height 28
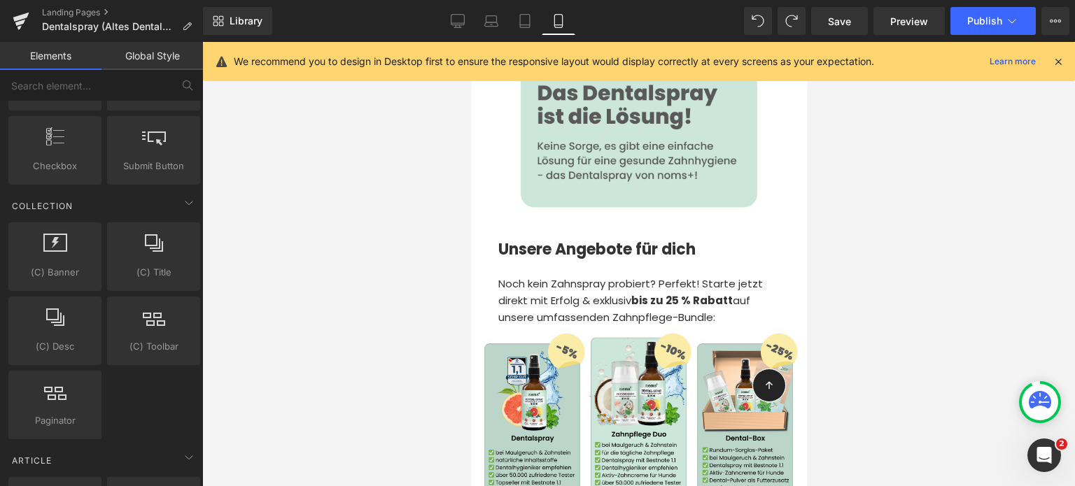
scroll to position [2762, 0]
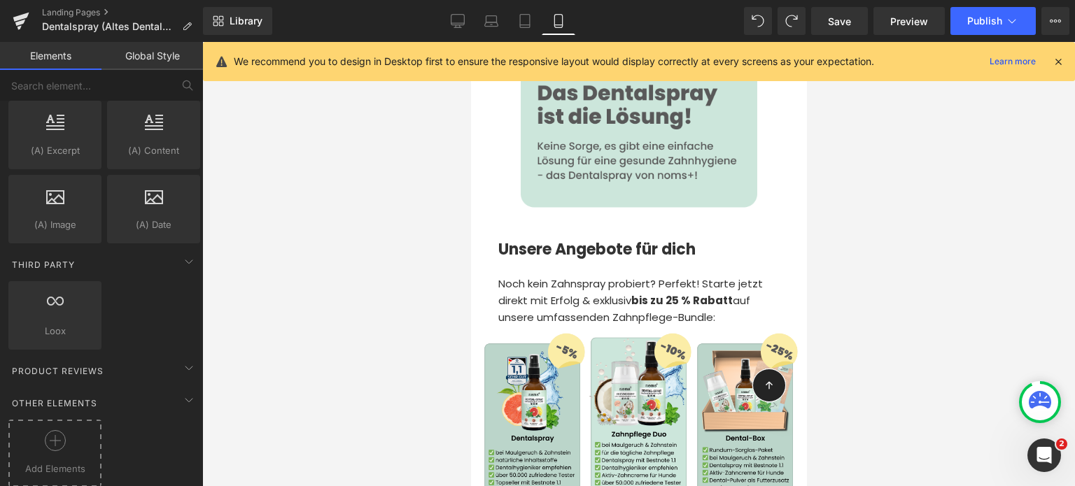
click at [83, 443] on div at bounding box center [55, 445] width 86 height 31
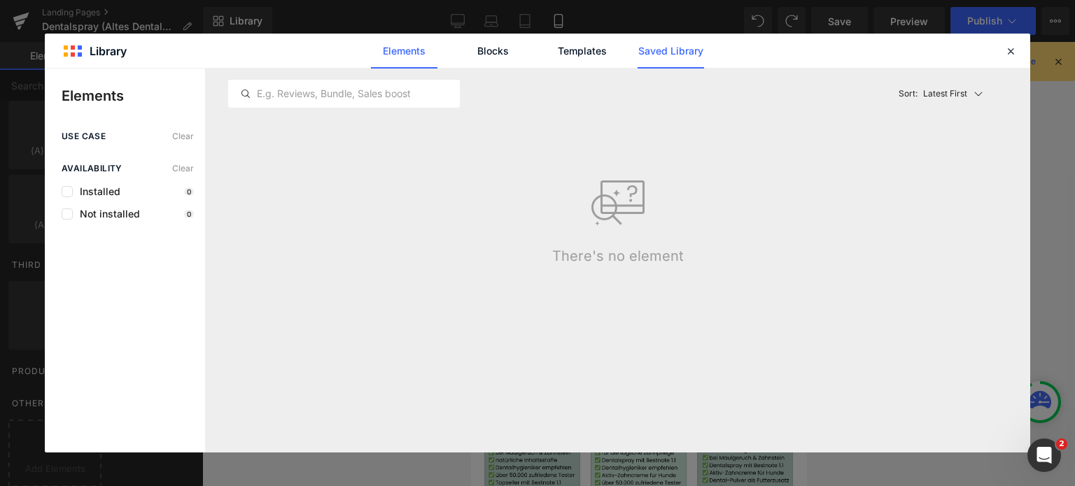
click at [679, 47] on link "Saved Library" at bounding box center [670, 51] width 66 height 35
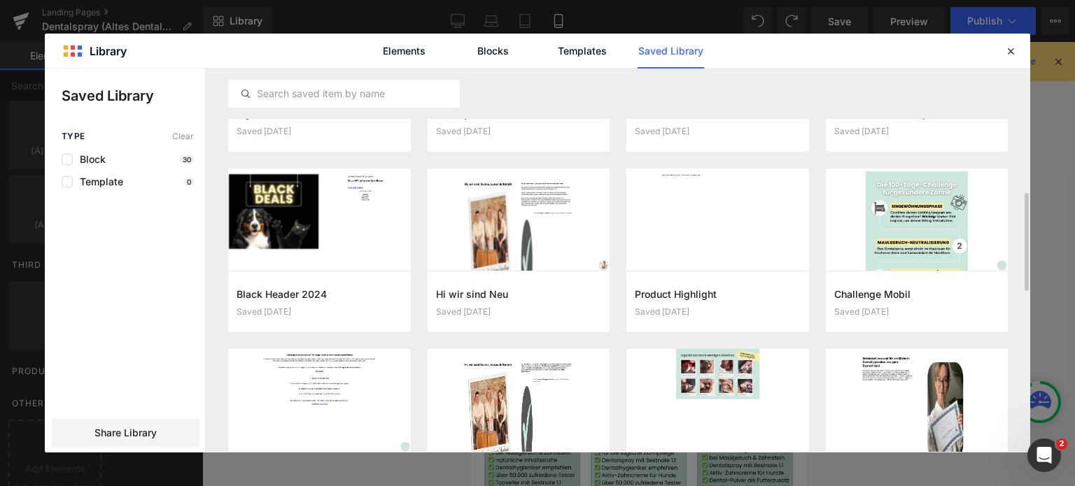
scroll to position [45, 0]
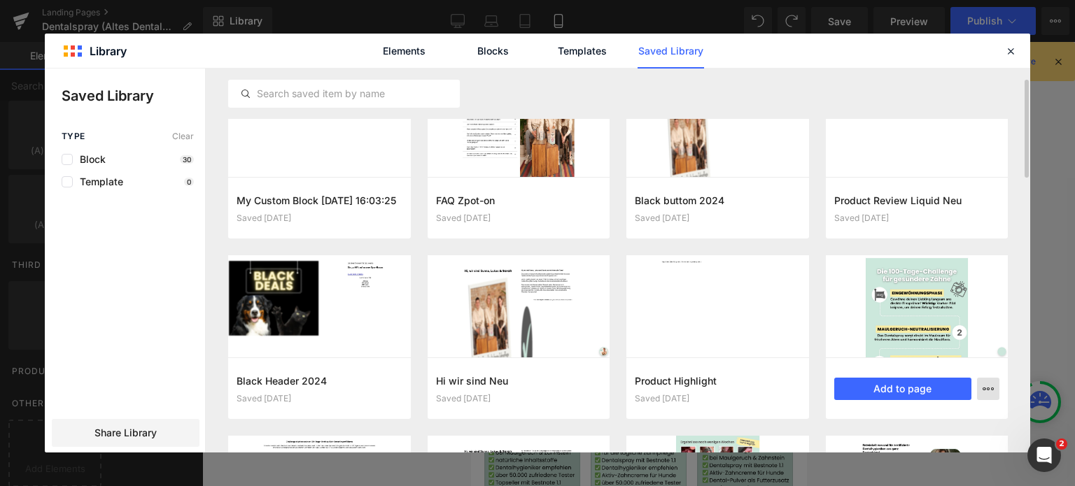
click at [989, 383] on icon "button" at bounding box center [987, 388] width 11 height 11
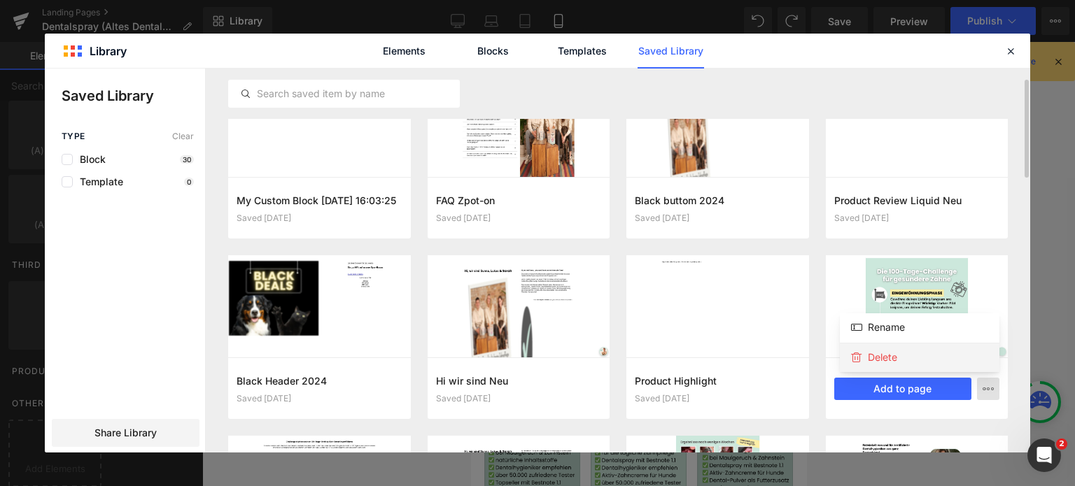
click at [884, 360] on p "Delete" at bounding box center [881, 357] width 29 height 13
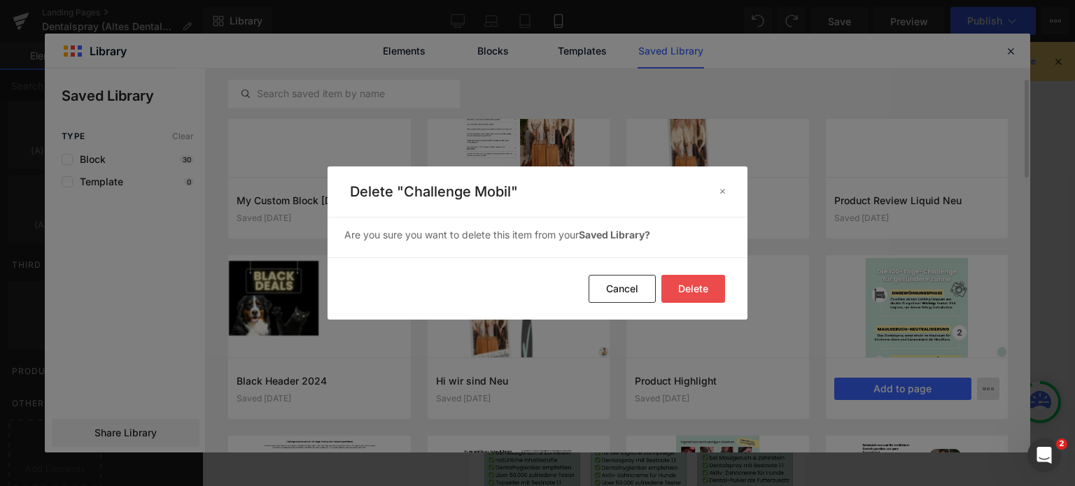
click at [707, 292] on button "Delete" at bounding box center [693, 289] width 64 height 28
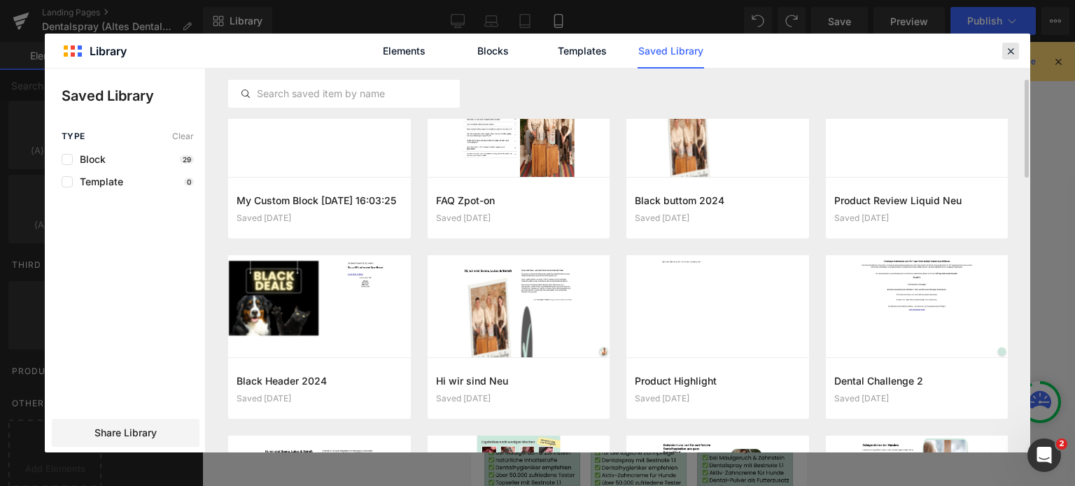
click at [1016, 49] on div at bounding box center [1010, 51] width 17 height 17
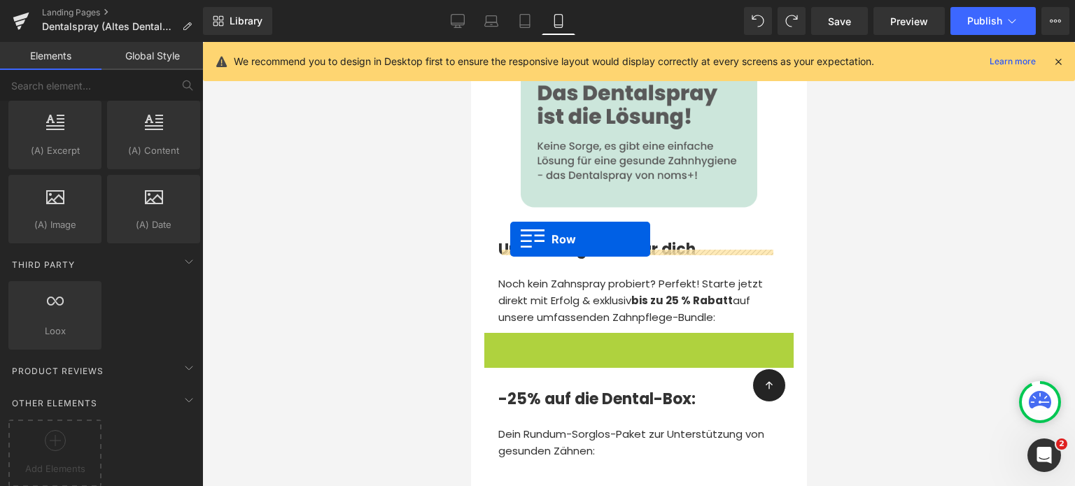
drag, startPoint x: 487, startPoint y: 265, endPoint x: 509, endPoint y: 239, distance: 34.2
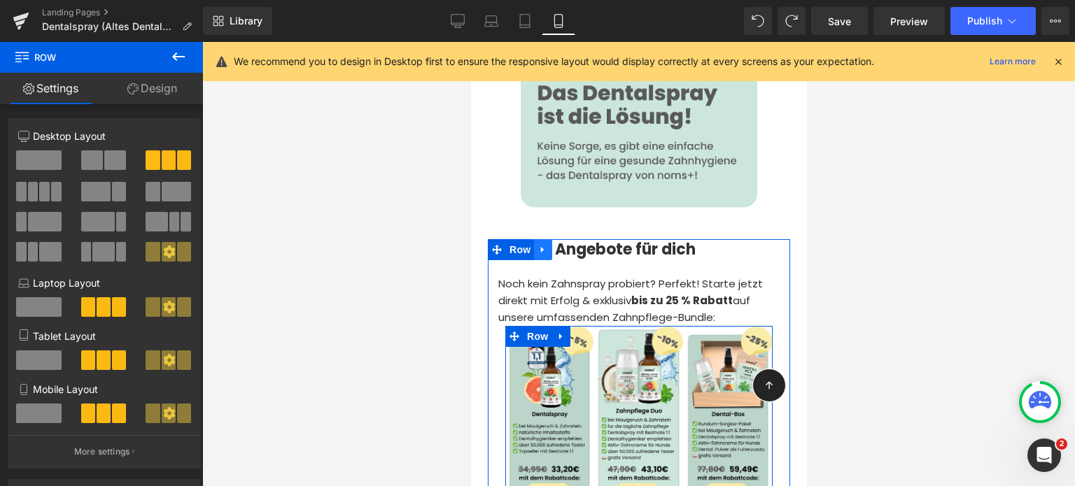
click at [544, 244] on icon at bounding box center [542, 249] width 10 height 10
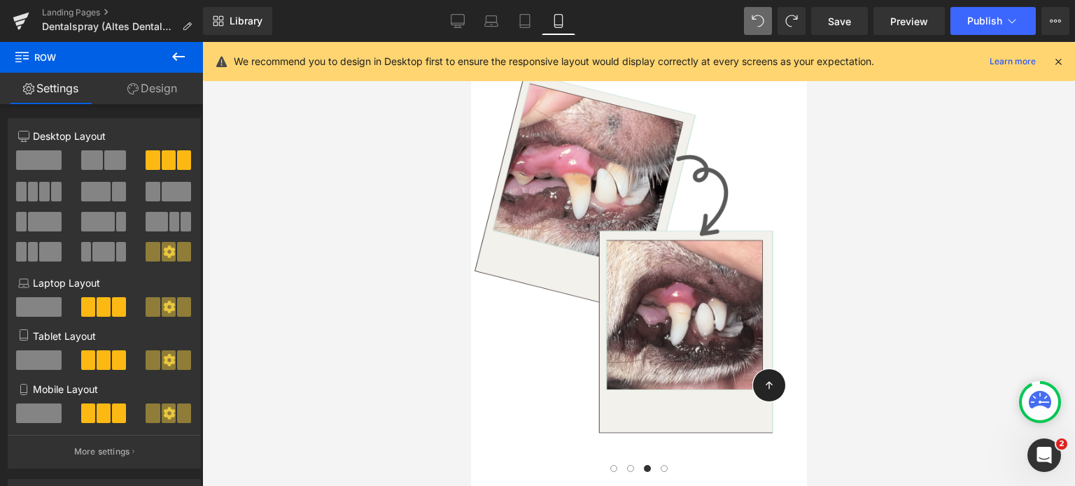
scroll to position [4194, 0]
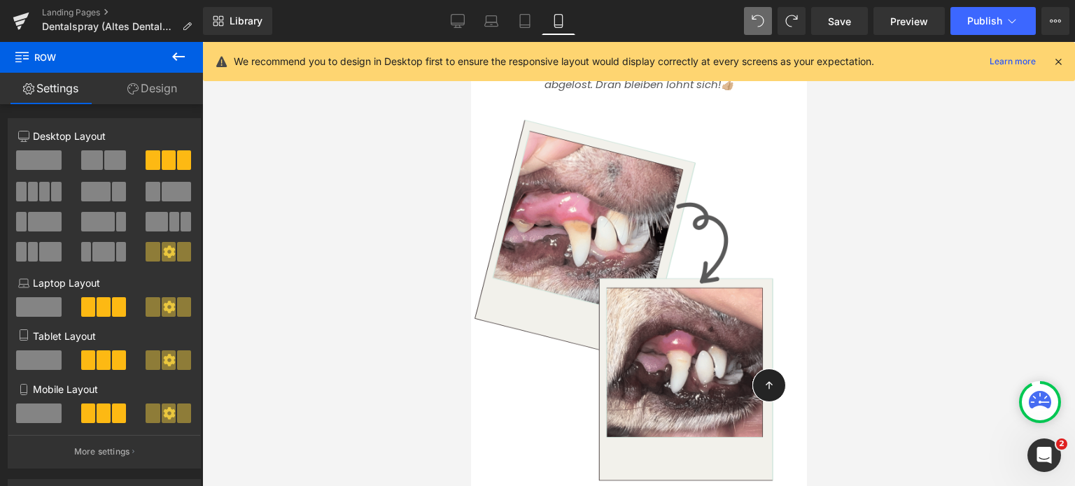
click at [181, 60] on icon at bounding box center [178, 56] width 17 height 17
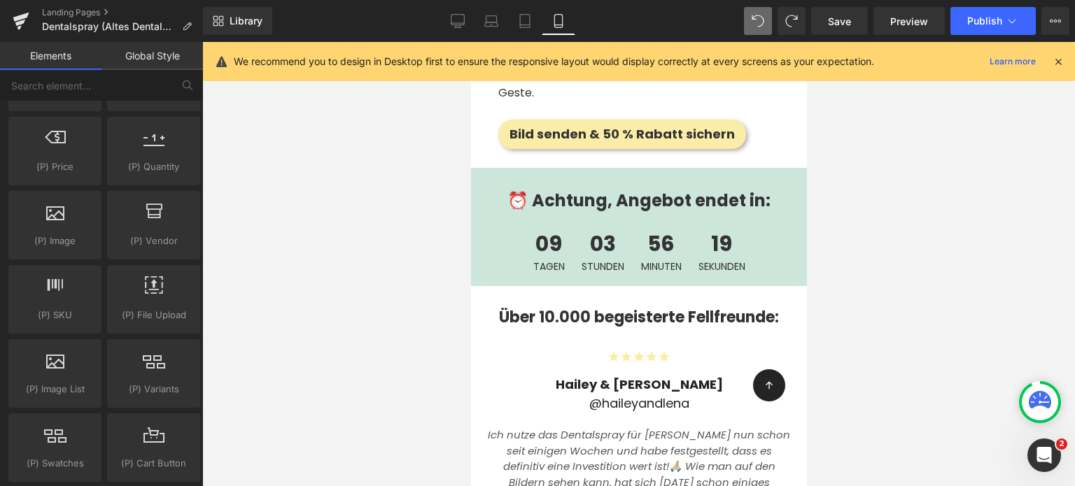
scroll to position [1391, 0]
